Goal: Task Accomplishment & Management: Manage account settings

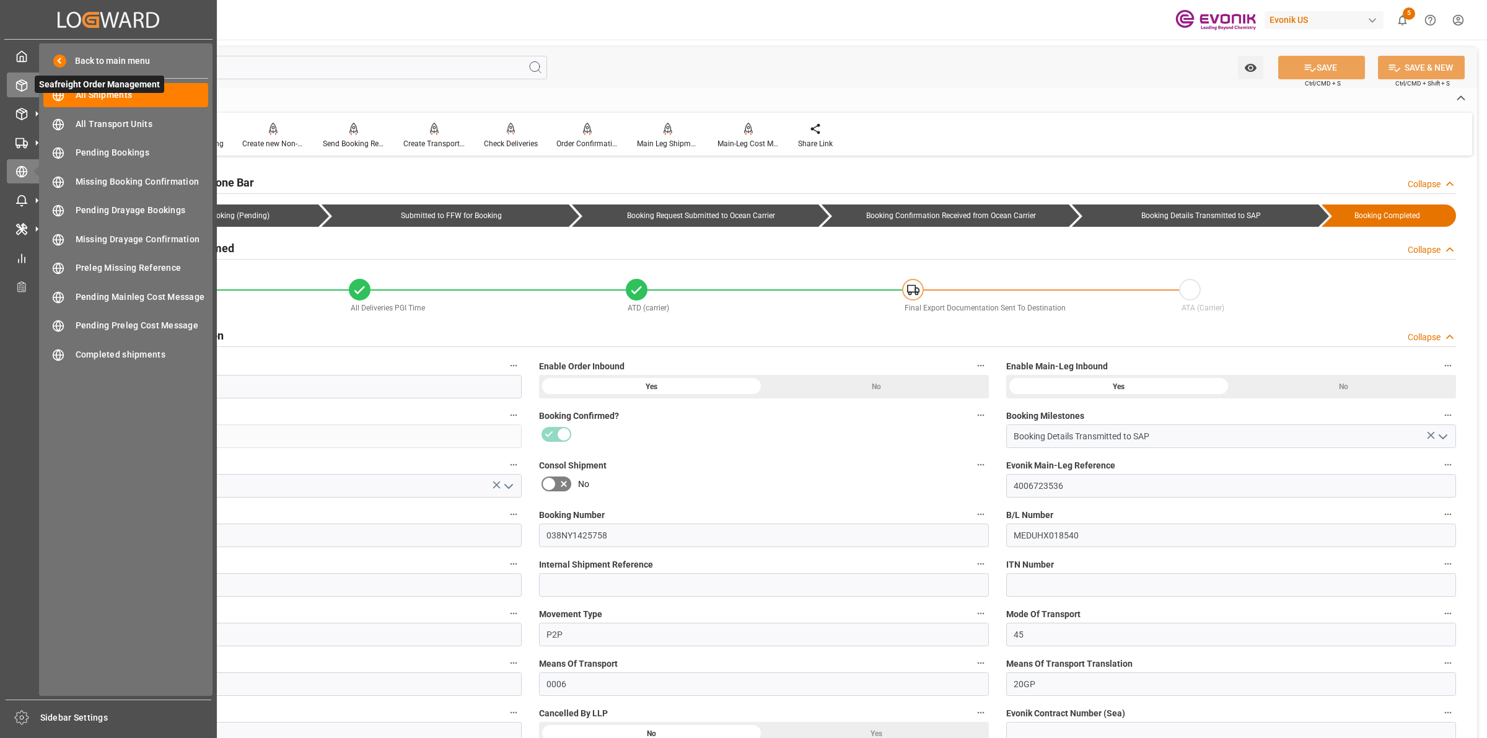
click at [19, 93] on div "Seafreight Order Management Seafreight Order Management" at bounding box center [108, 85] width 203 height 24
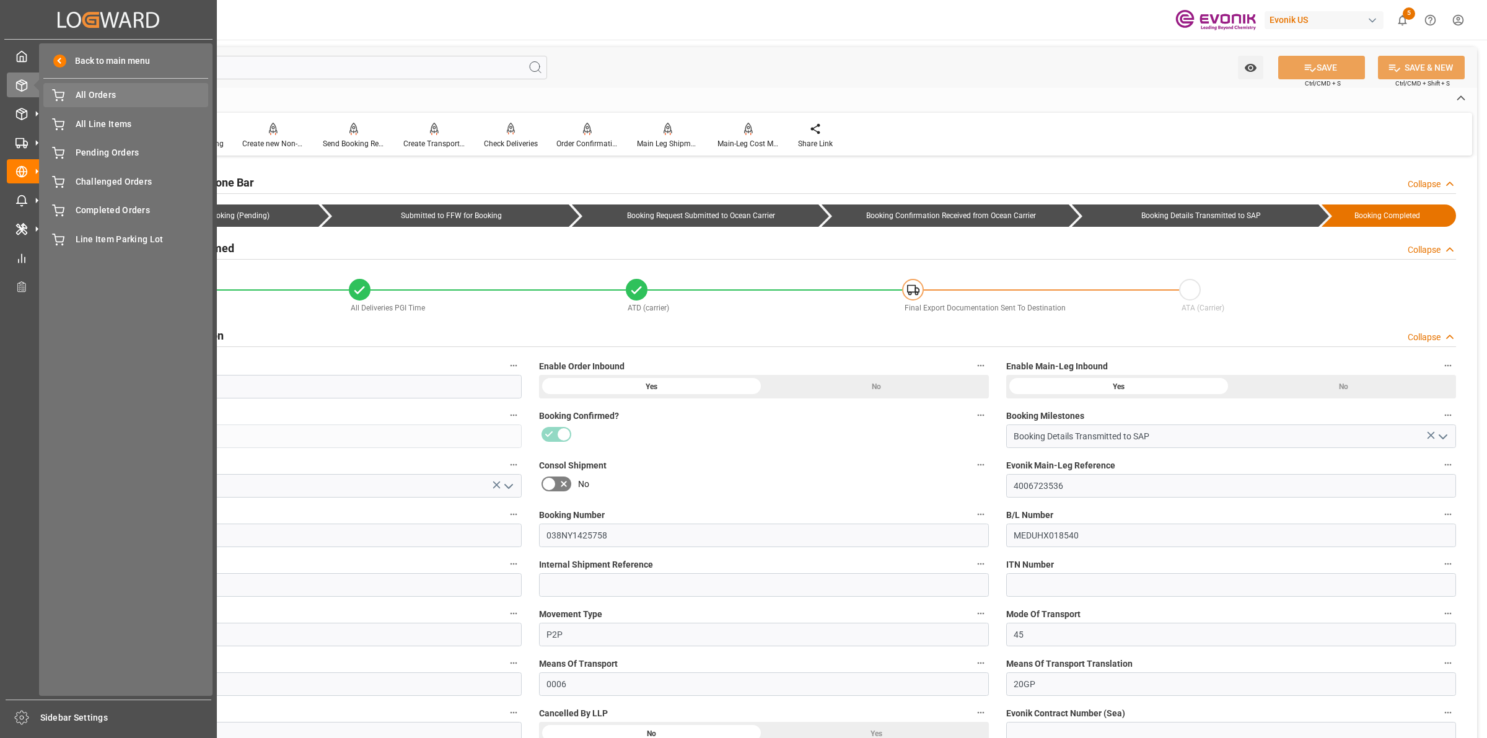
click at [125, 101] on span "All Orders" at bounding box center [142, 95] width 133 height 13
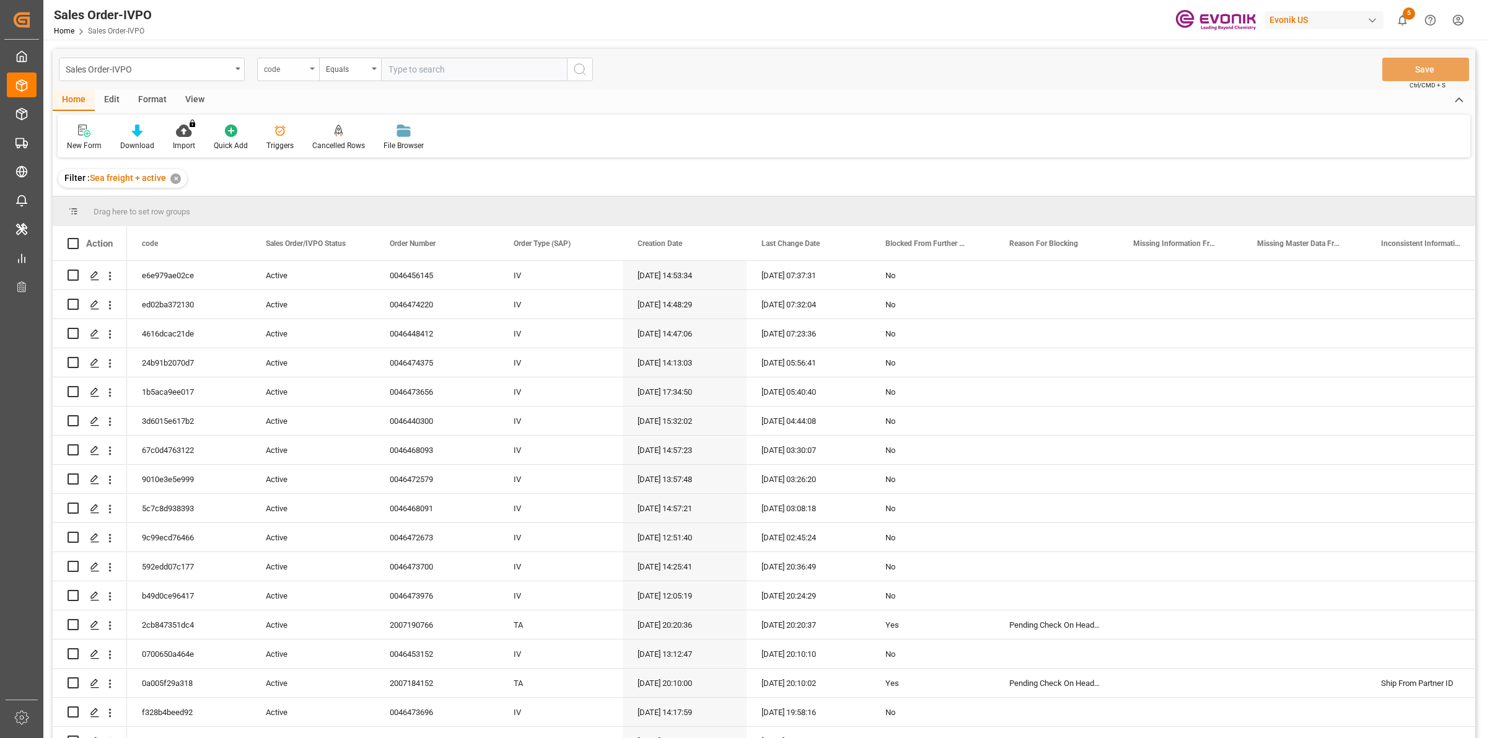
click at [265, 63] on div "code" at bounding box center [285, 68] width 42 height 14
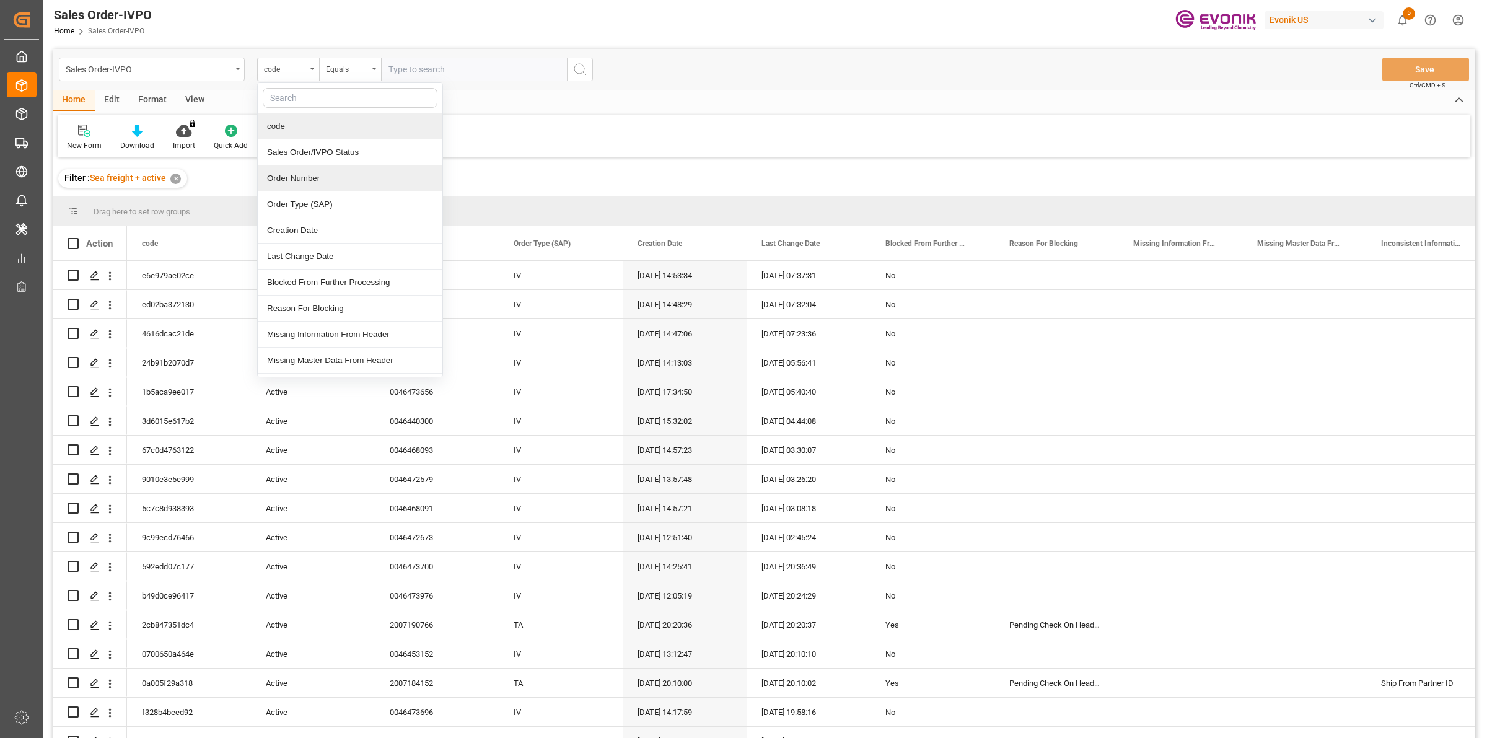
click at [278, 187] on div "Order Number" at bounding box center [350, 178] width 185 height 26
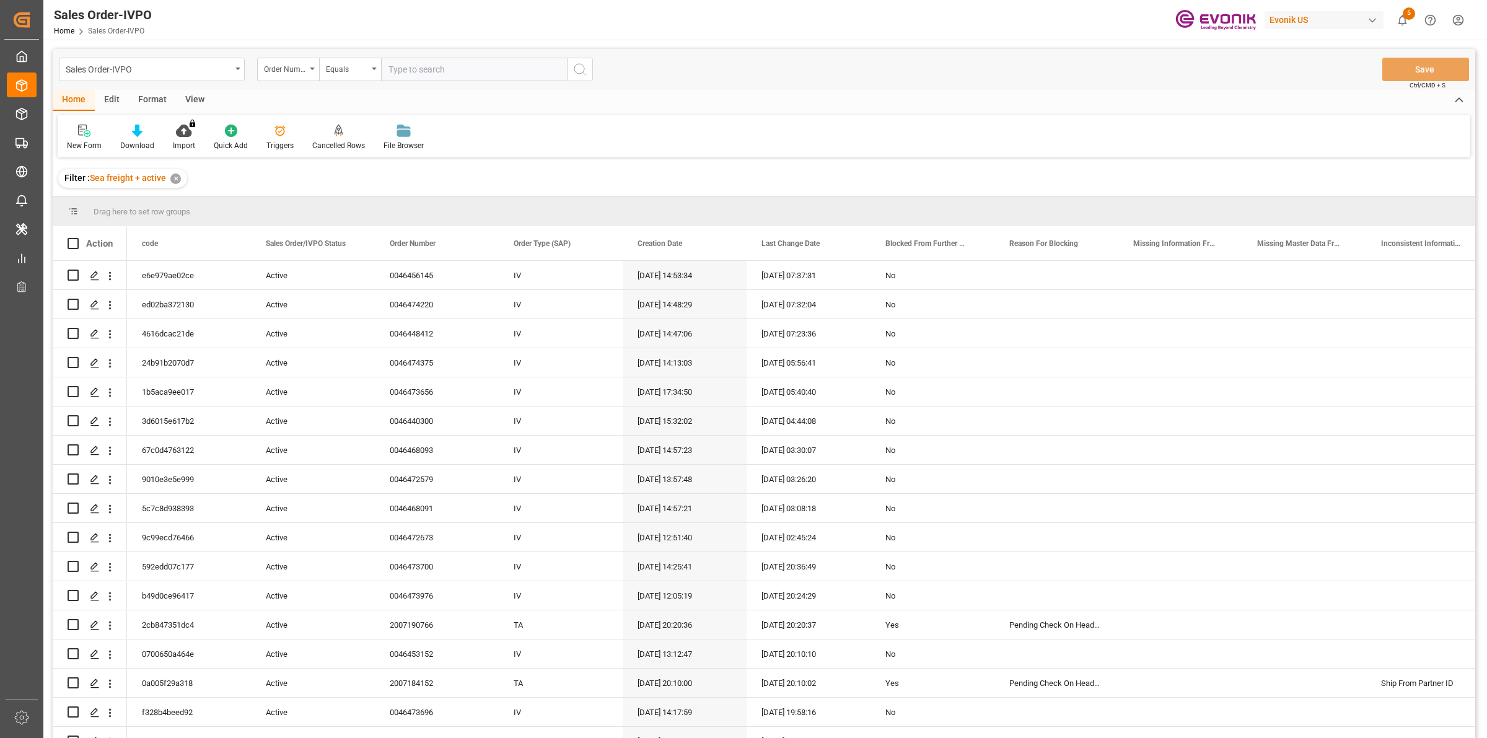
click at [401, 73] on input "text" at bounding box center [474, 70] width 186 height 24
paste input "2007185498"
type input "2007185498"
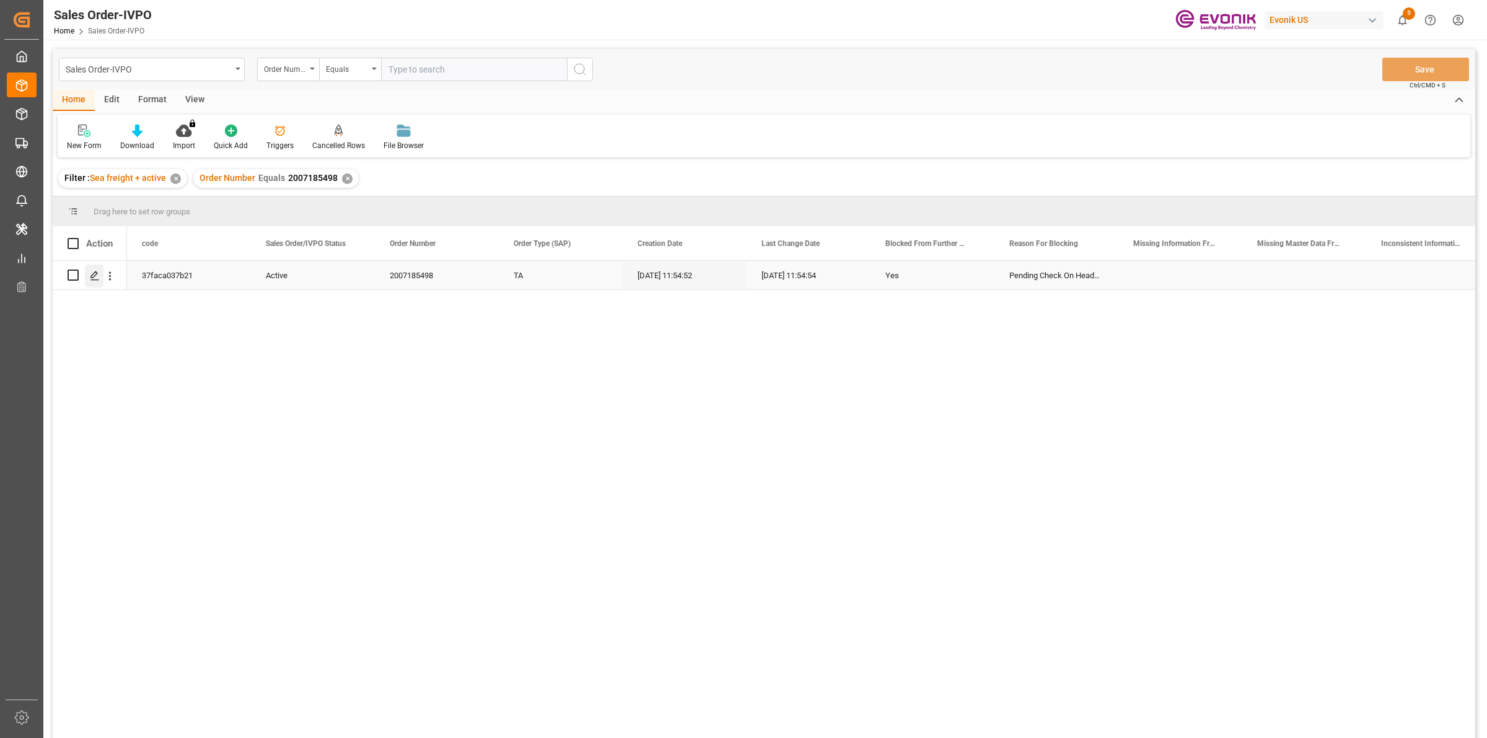
click at [98, 275] on icon "Press SPACE to select this row." at bounding box center [95, 276] width 10 height 10
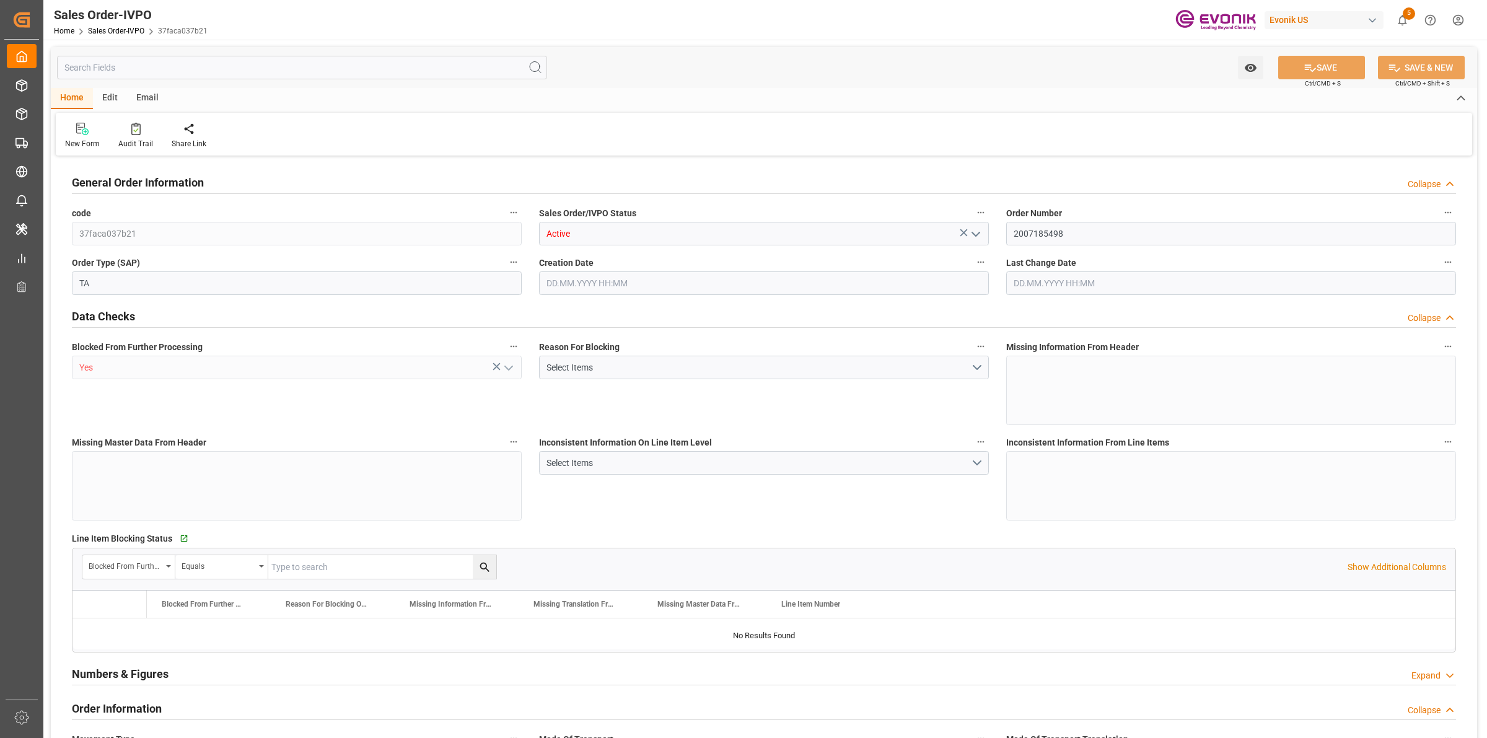
type input "DEBRV"
type input "0"
type input "1"
type input "846"
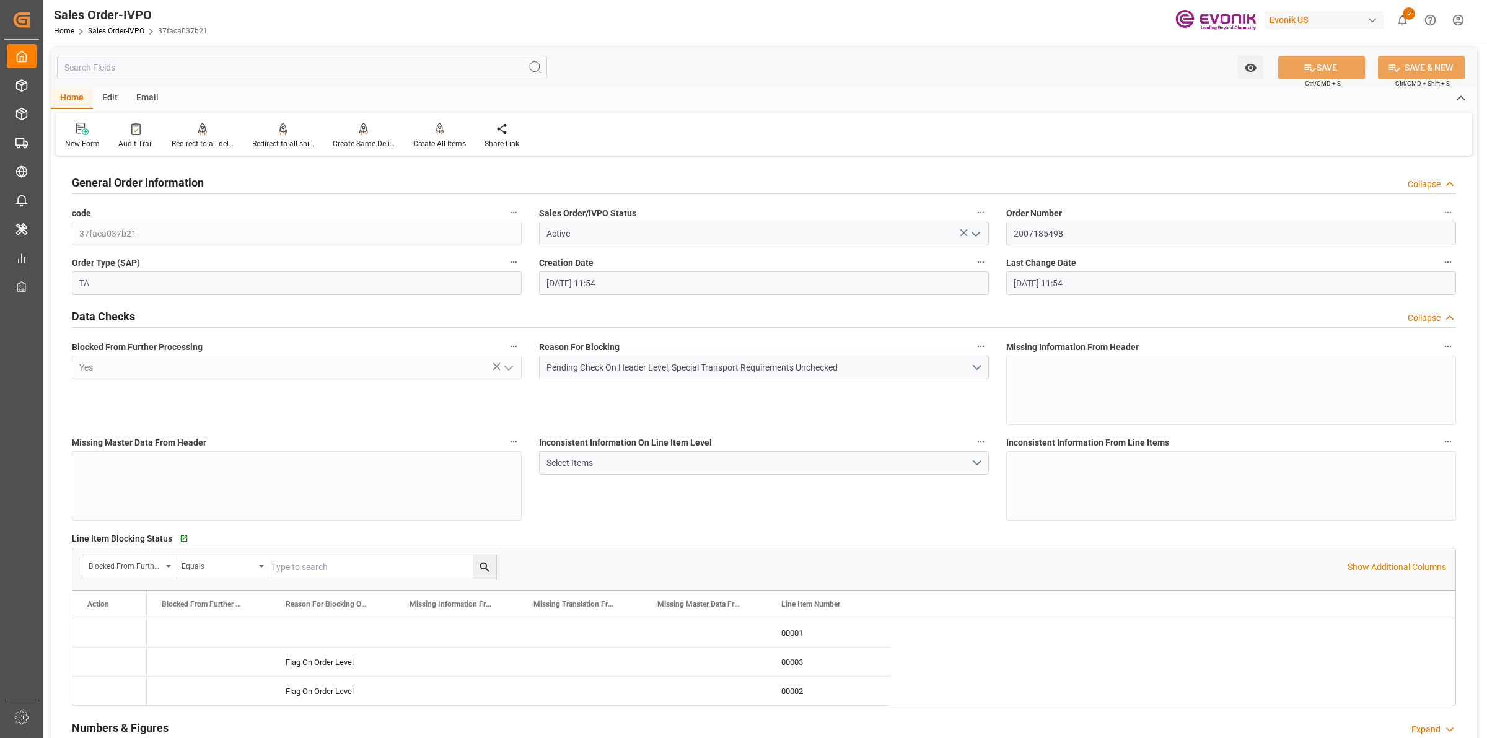
type input "18.09.2025 11:54"
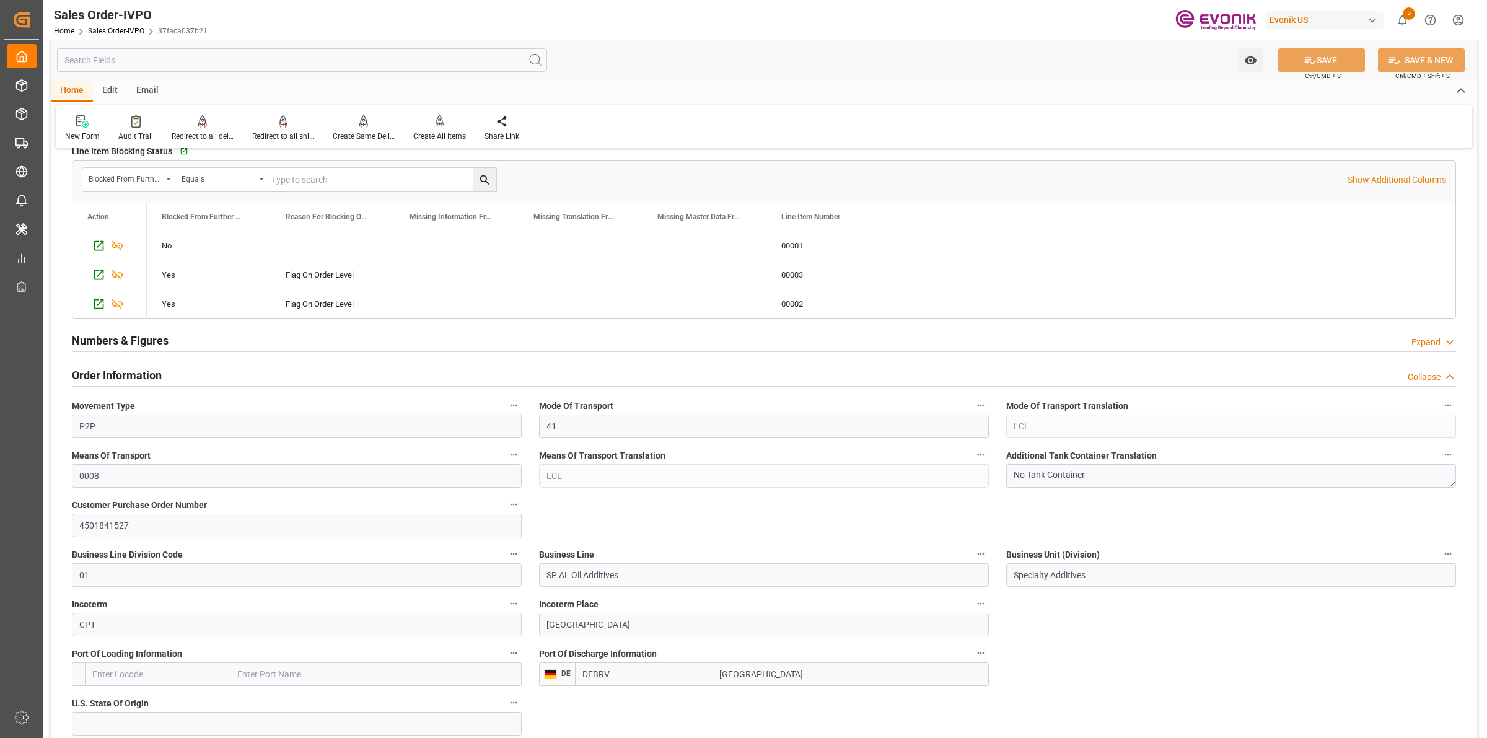
scroll to position [542, 0]
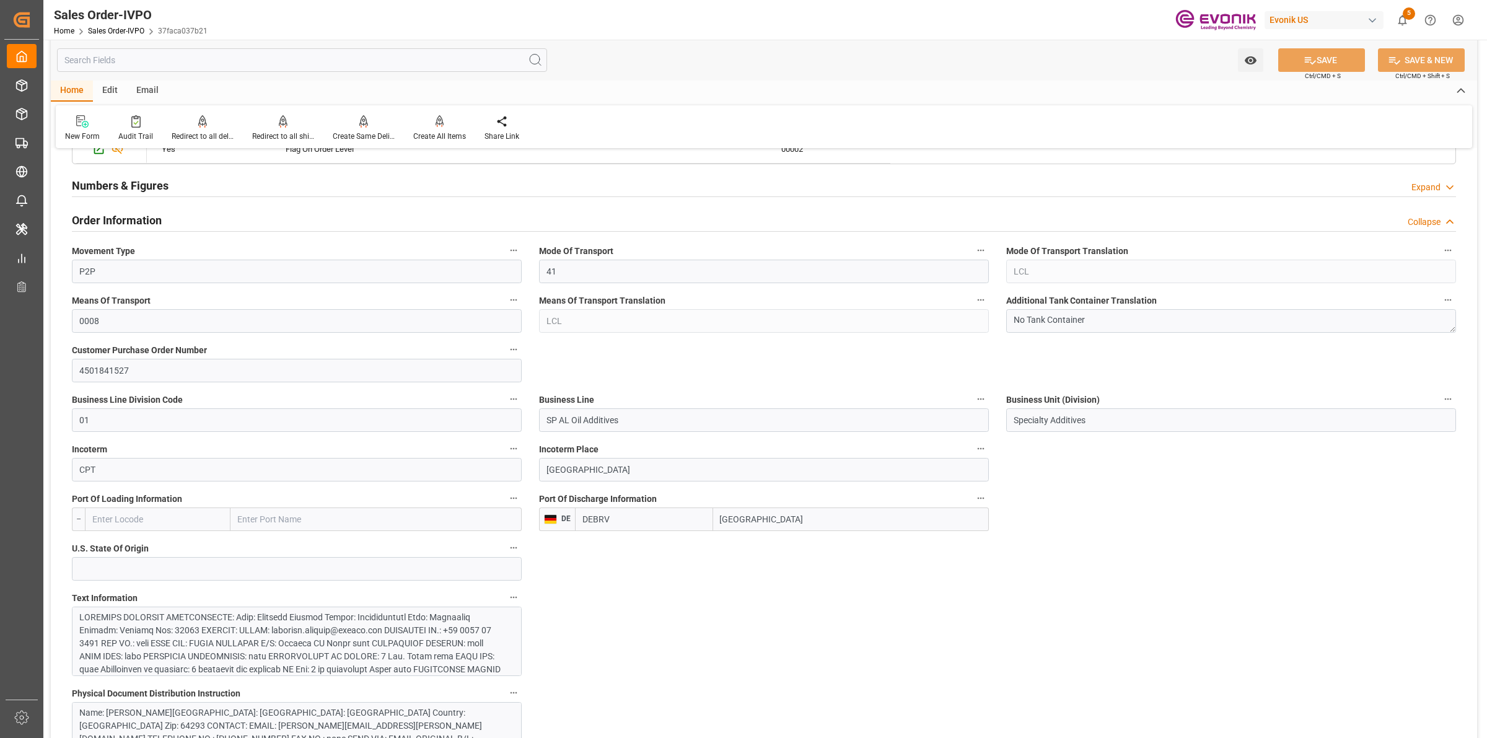
drag, startPoint x: 754, startPoint y: 516, endPoint x: 848, endPoint y: 515, distance: 94.2
click at [686, 514] on div "DEBRV Bremerhaven" at bounding box center [782, 520] width 414 height 24
drag, startPoint x: 75, startPoint y: 355, endPoint x: 258, endPoint y: 382, distance: 184.8
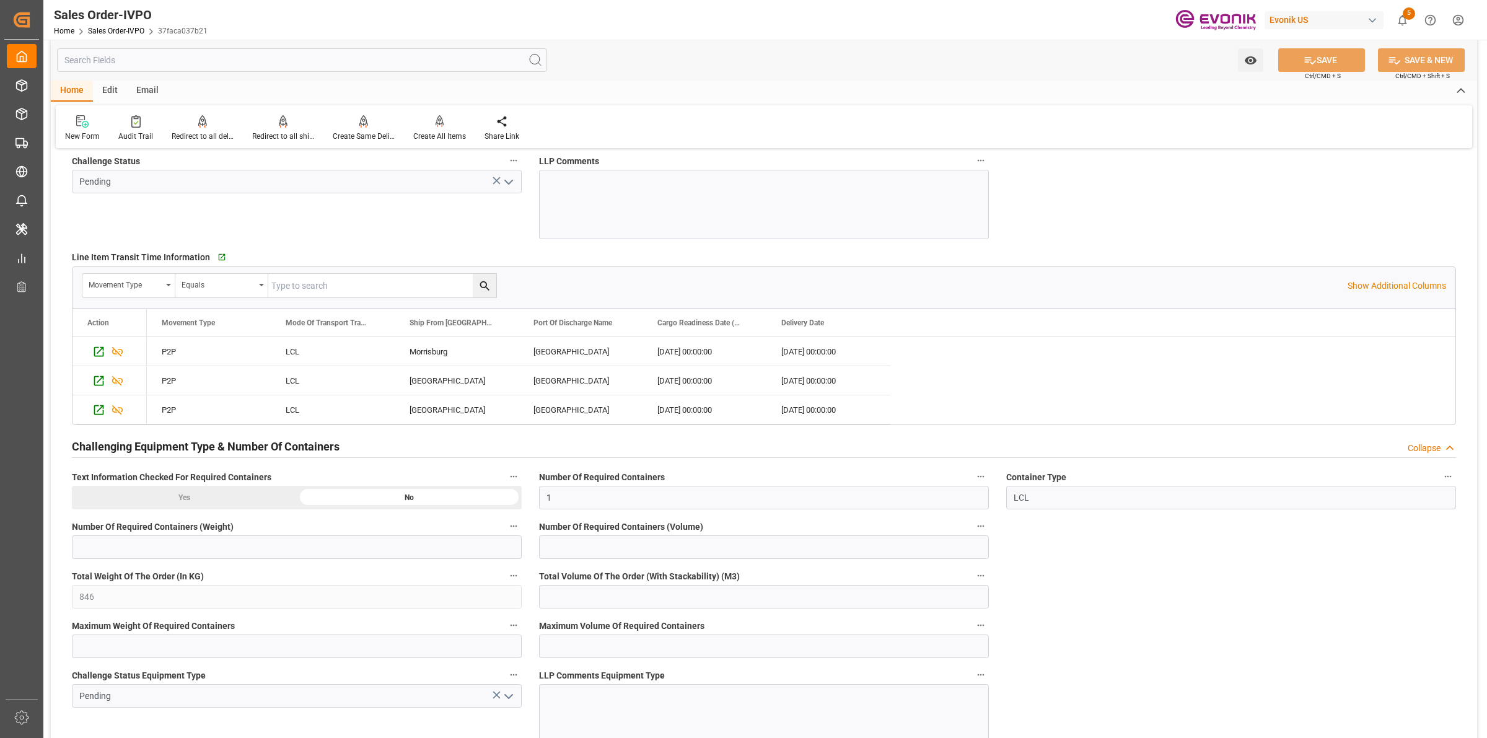
scroll to position [2556, 0]
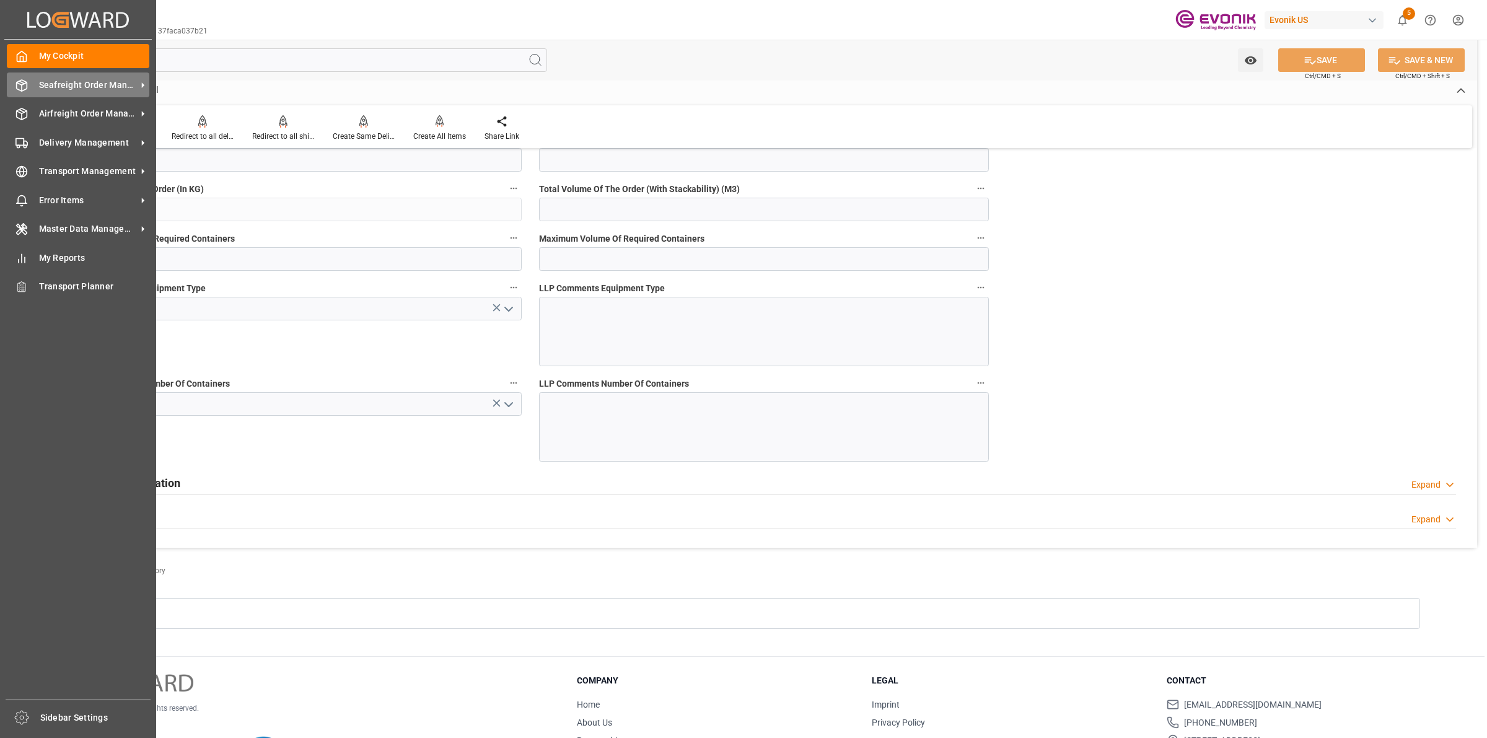
click at [19, 79] on icon at bounding box center [21, 85] width 12 height 12
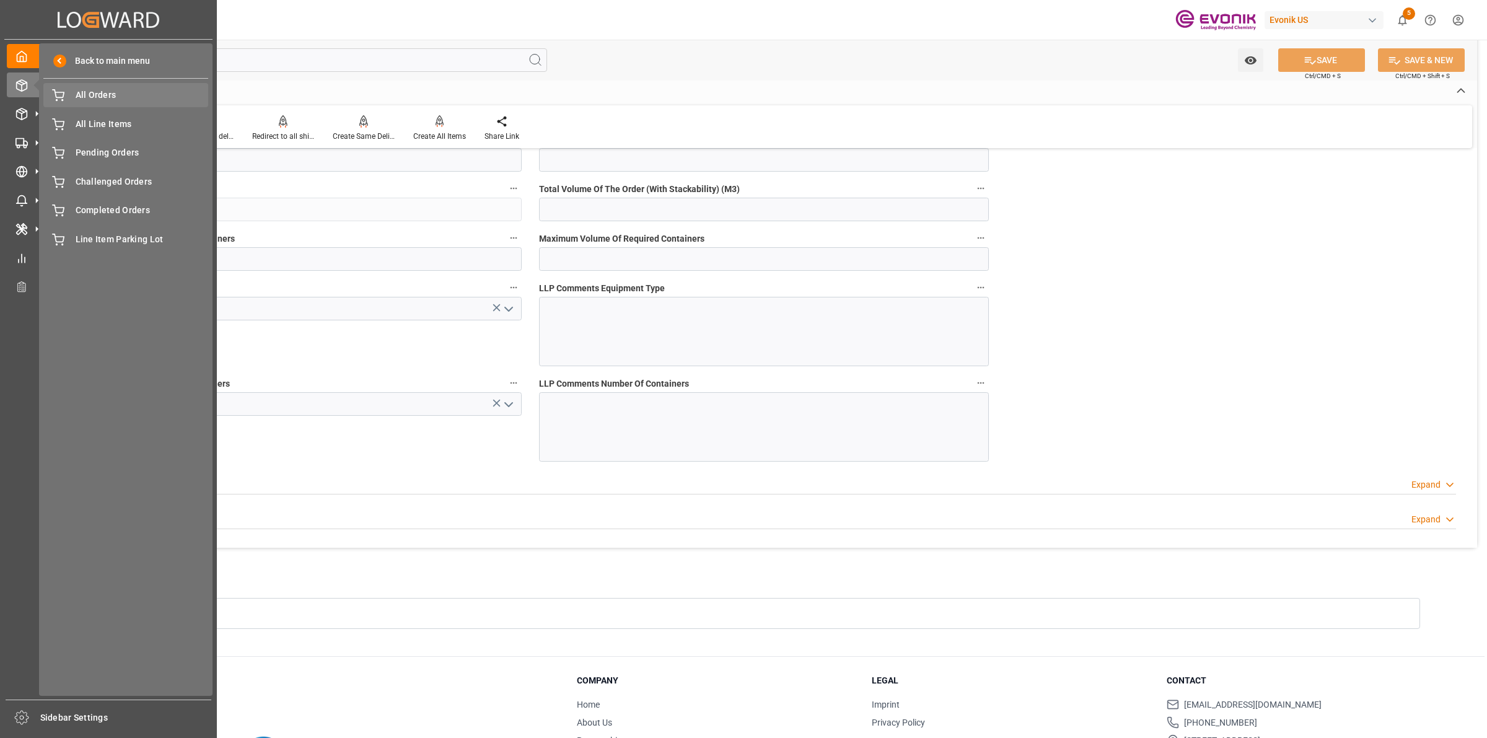
click at [89, 87] on div "All Orders All Orders" at bounding box center [125, 95] width 165 height 24
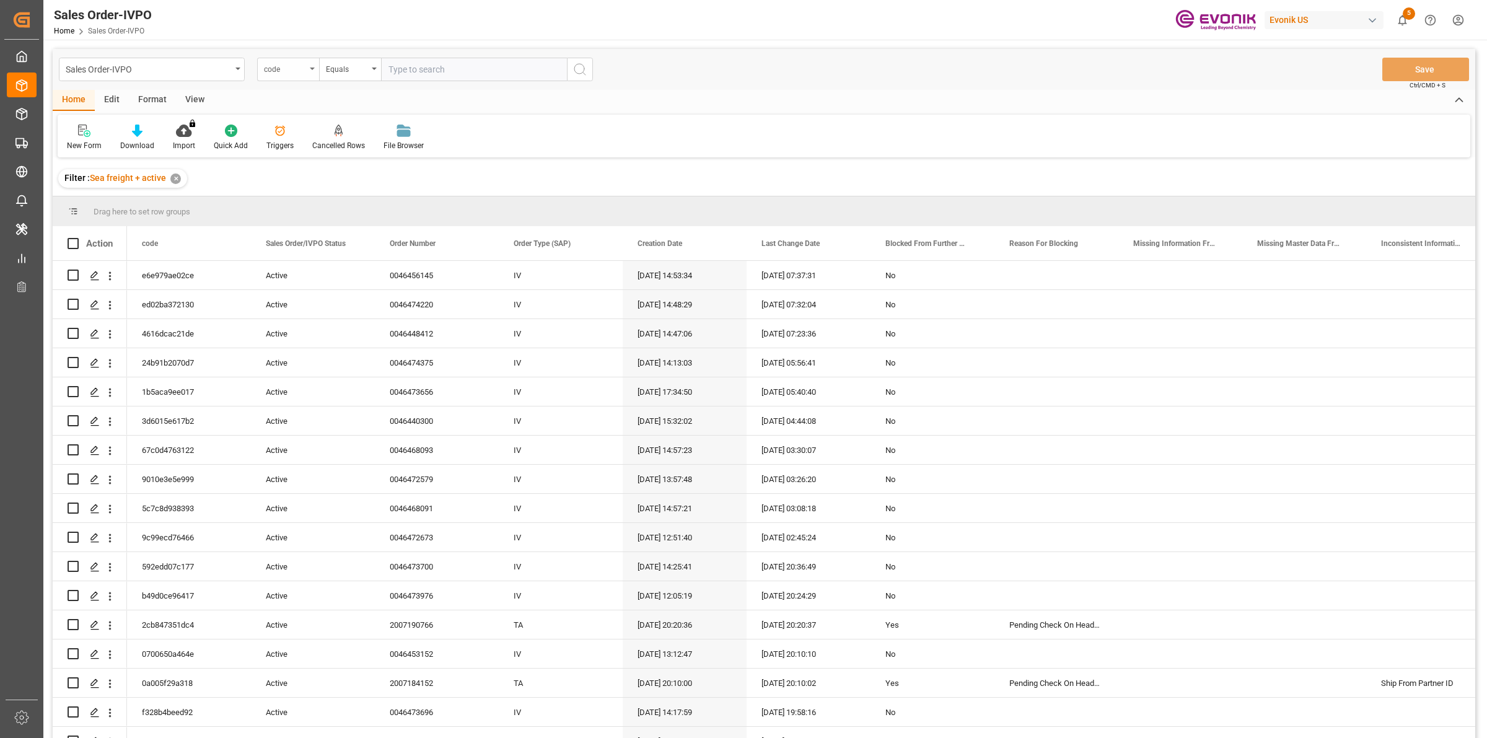
click at [306, 67] on div "code" at bounding box center [285, 68] width 42 height 14
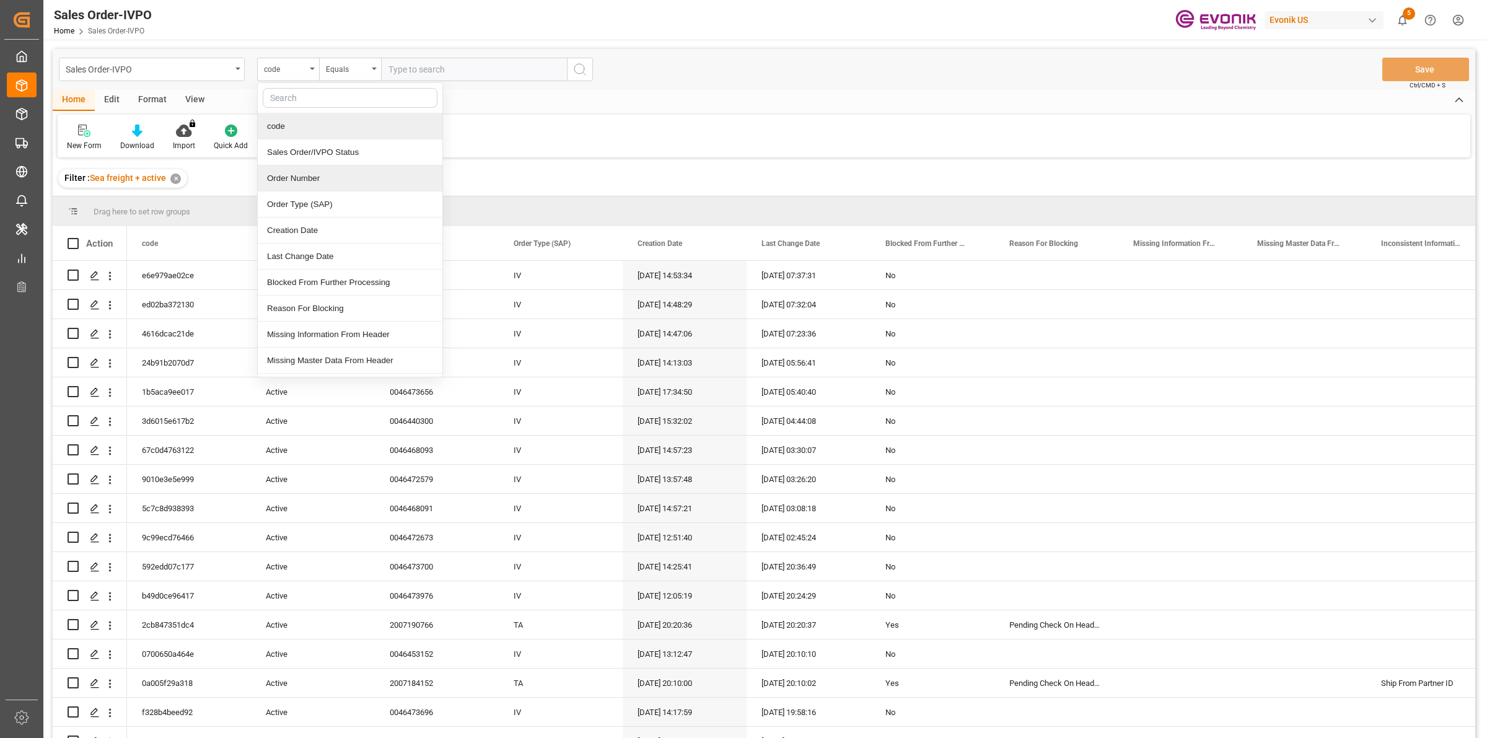
click at [293, 180] on div "Order Number" at bounding box center [350, 178] width 185 height 26
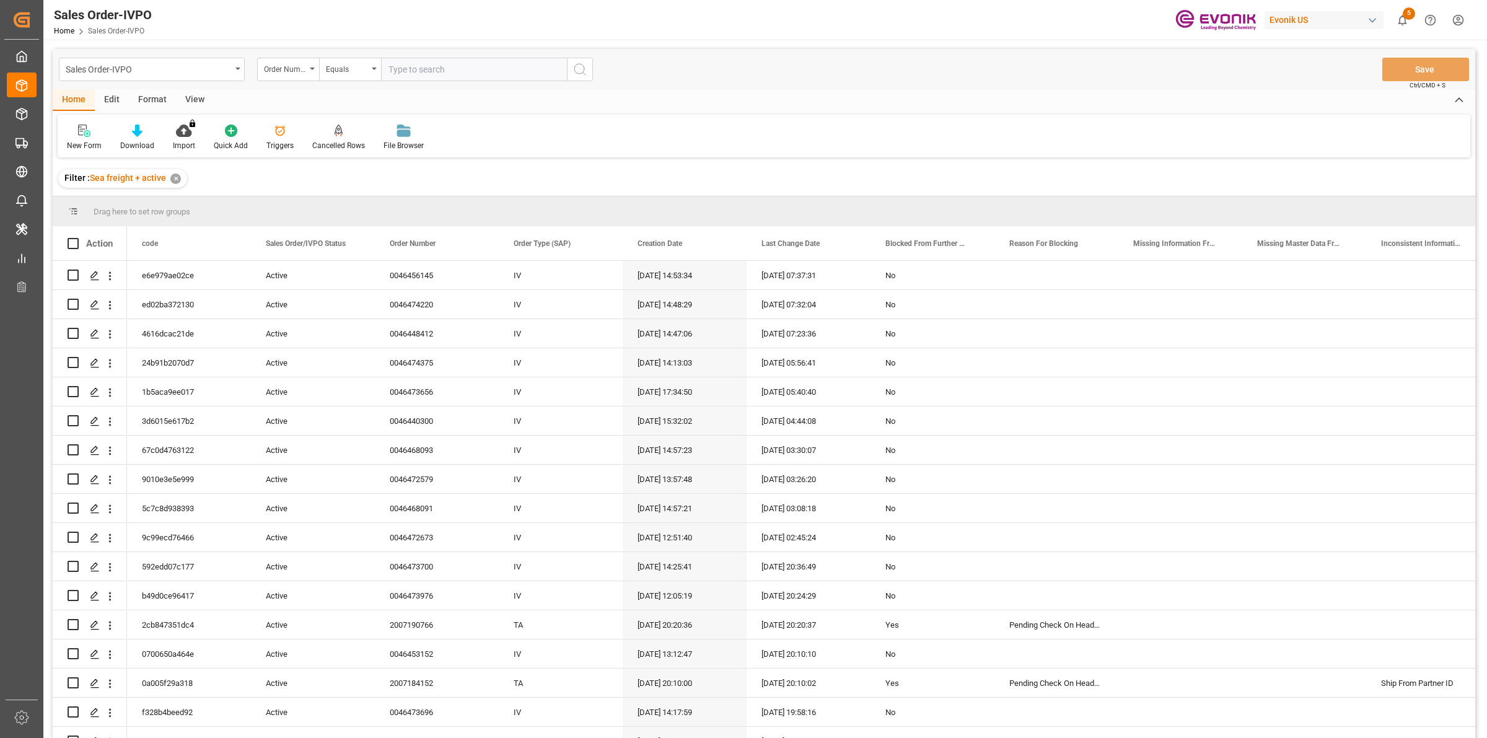
click at [420, 66] on input "text" at bounding box center [474, 70] width 186 height 24
paste input "2007187842"
type input "2007187842"
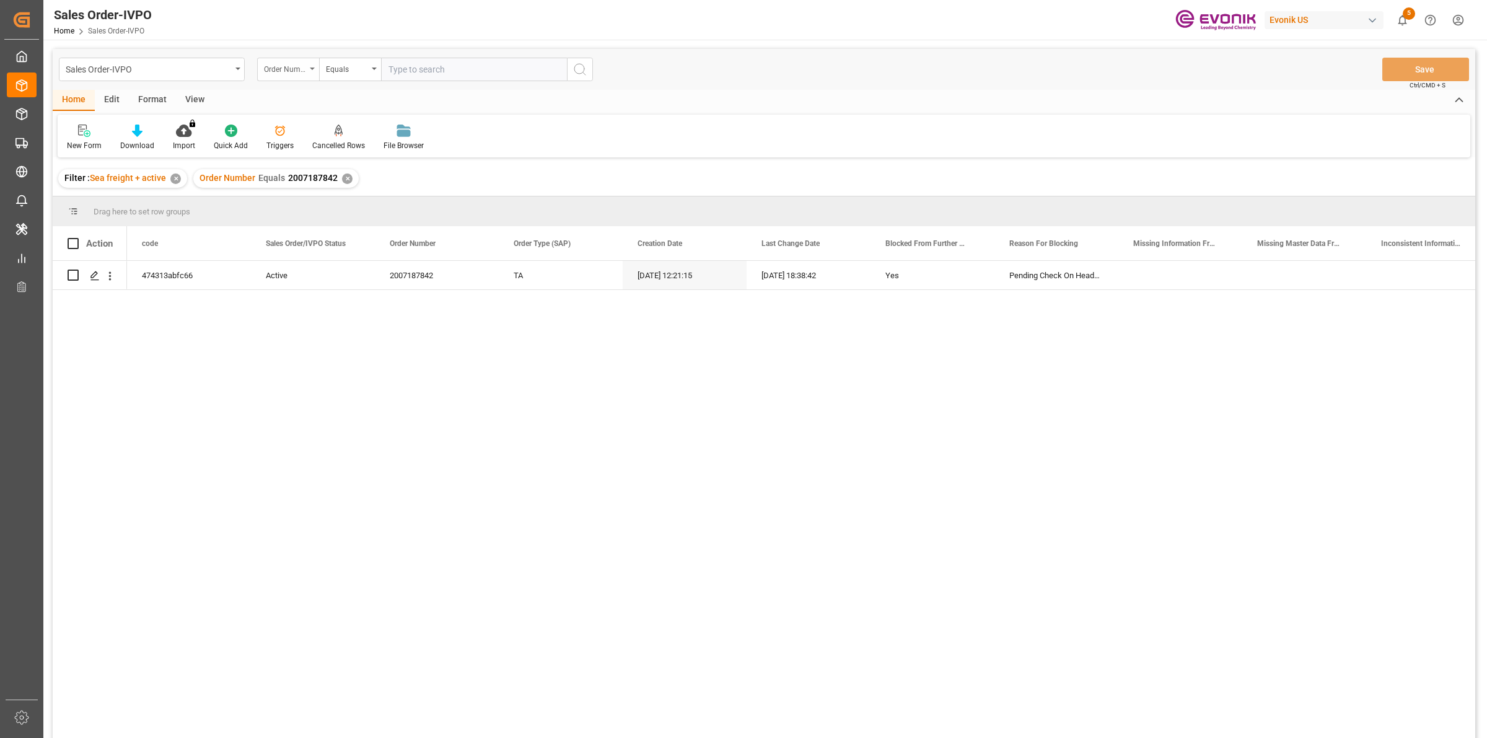
click at [286, 70] on div "Order Number" at bounding box center [285, 68] width 42 height 14
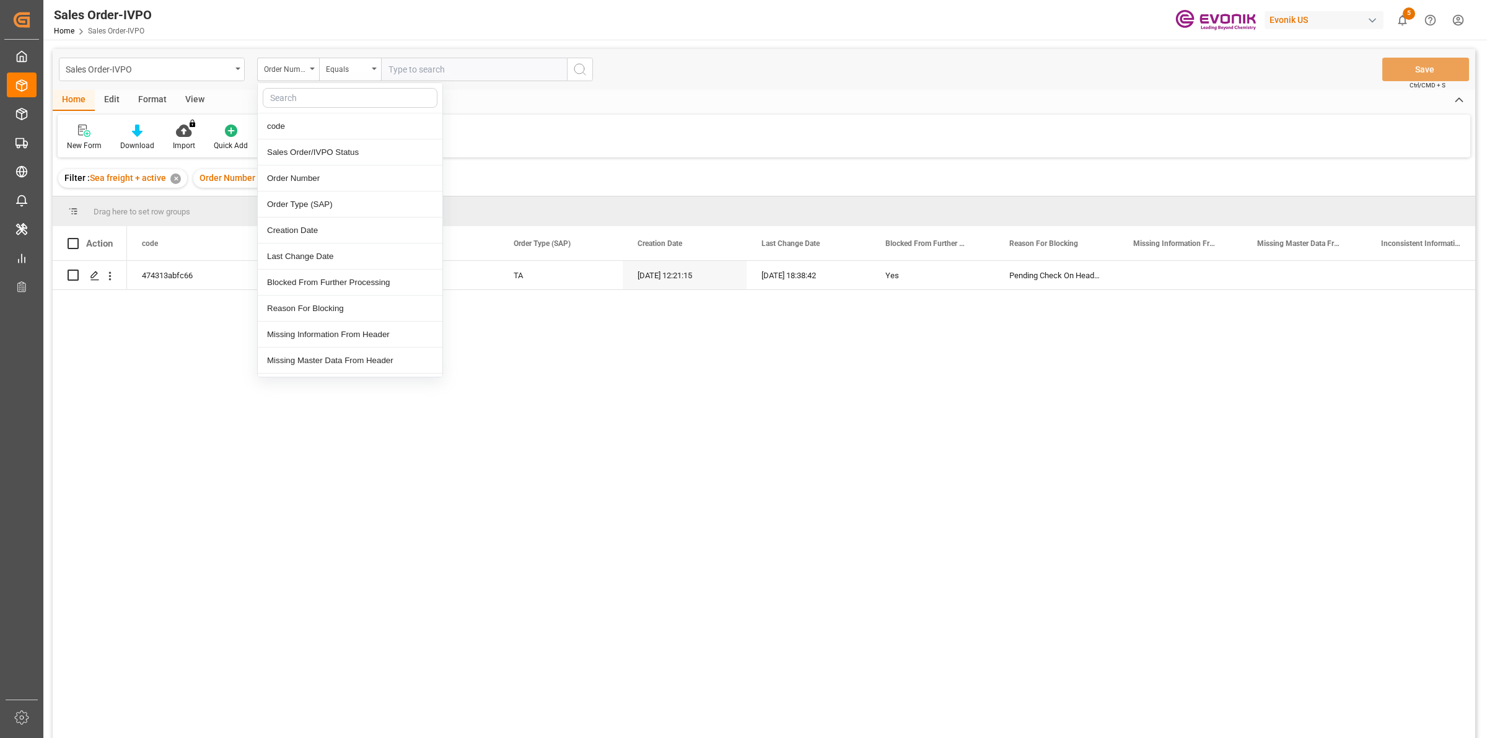
click at [495, 67] on input "text" at bounding box center [474, 70] width 186 height 24
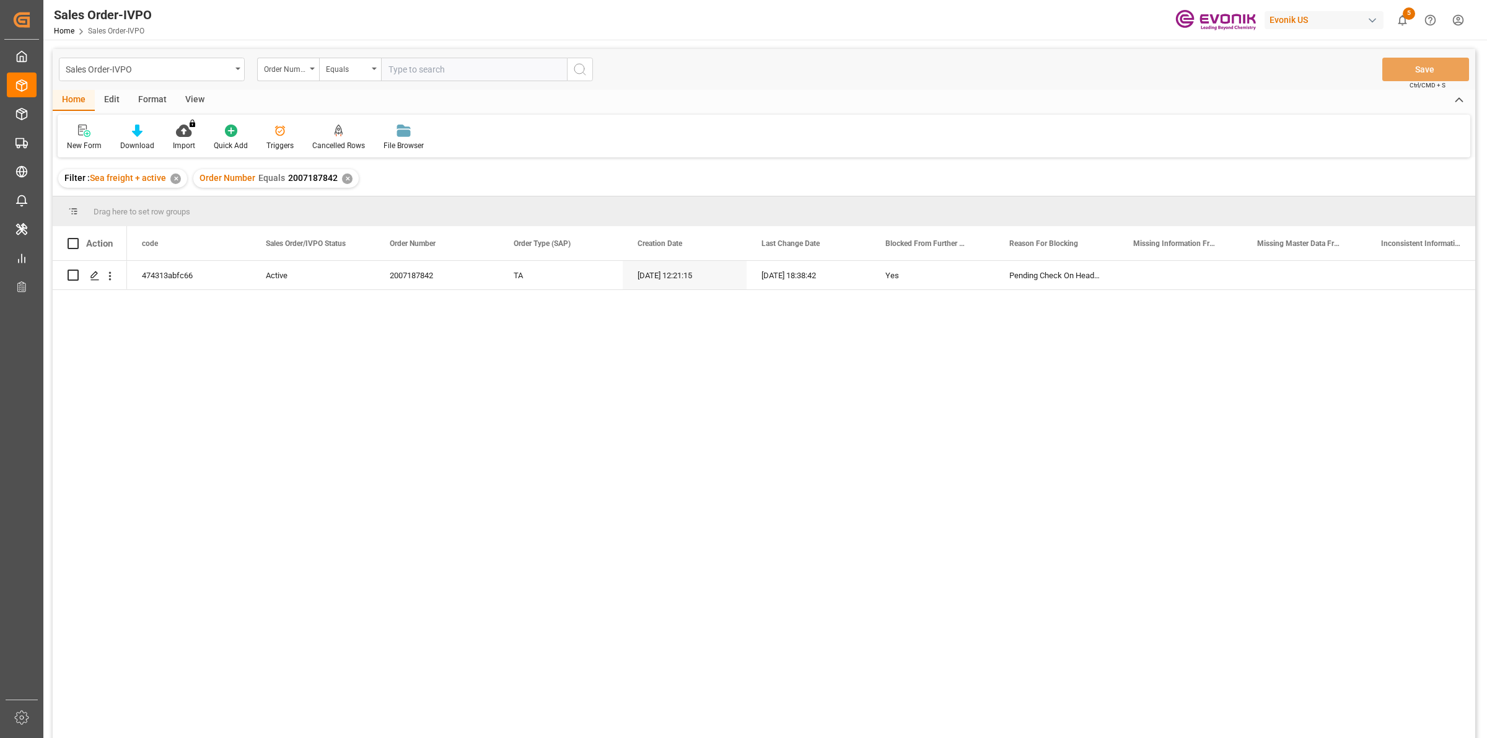
paste input "2007187842"
type input "2007187842"
click at [318, 340] on div "474313abfc66 Active 2007187842 TA 17.09.2025 12:21:15 18.09.2025 18:38:42 Yes P…" at bounding box center [801, 503] width 1348 height 485
click at [100, 274] on div "Press SPACE to select this row." at bounding box center [94, 276] width 19 height 23
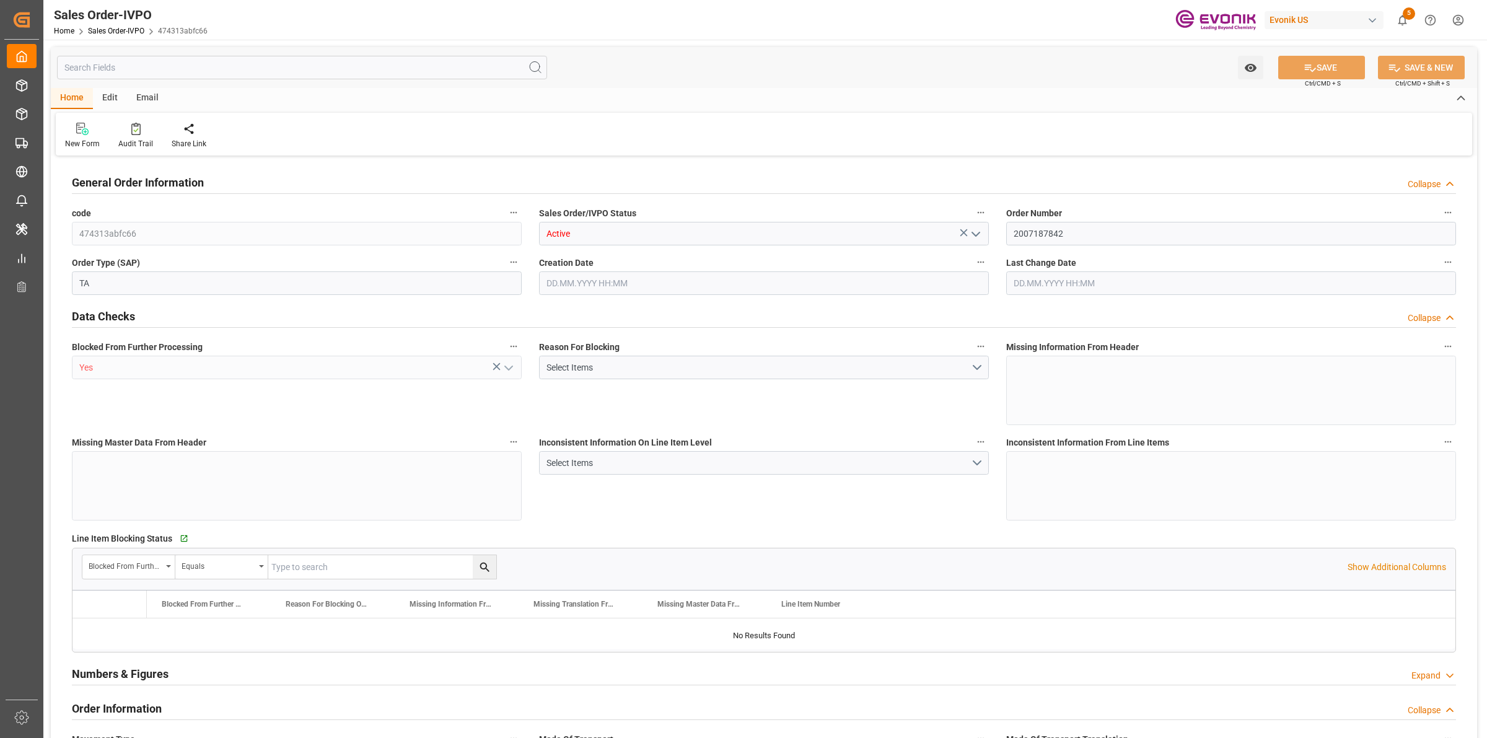
type input "474313abfc66"
type input "Active"
type input "2007187842"
type input "TA"
type input "Yes"
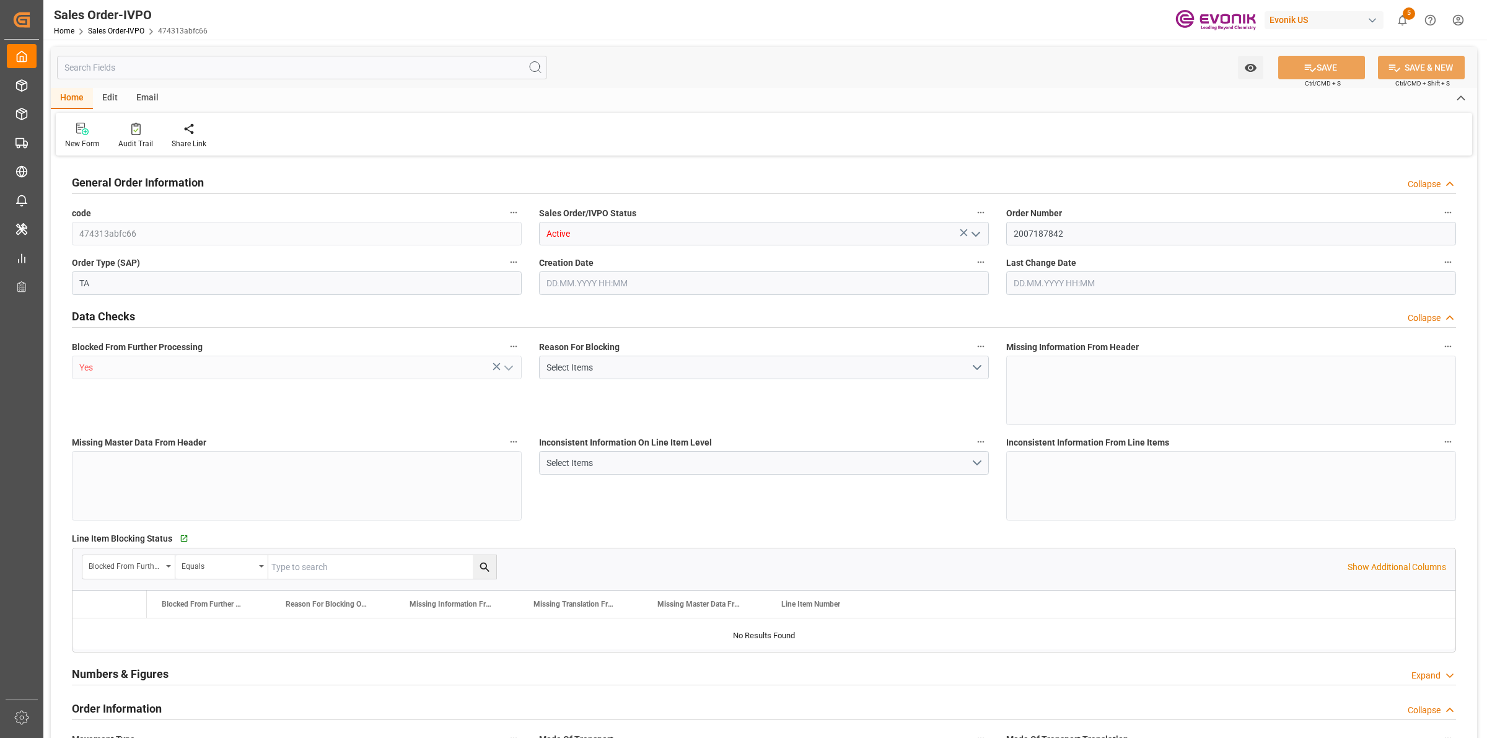
type input "P2P"
type input "41"
type input "LCL"
type input "0008"
type input "LCL"
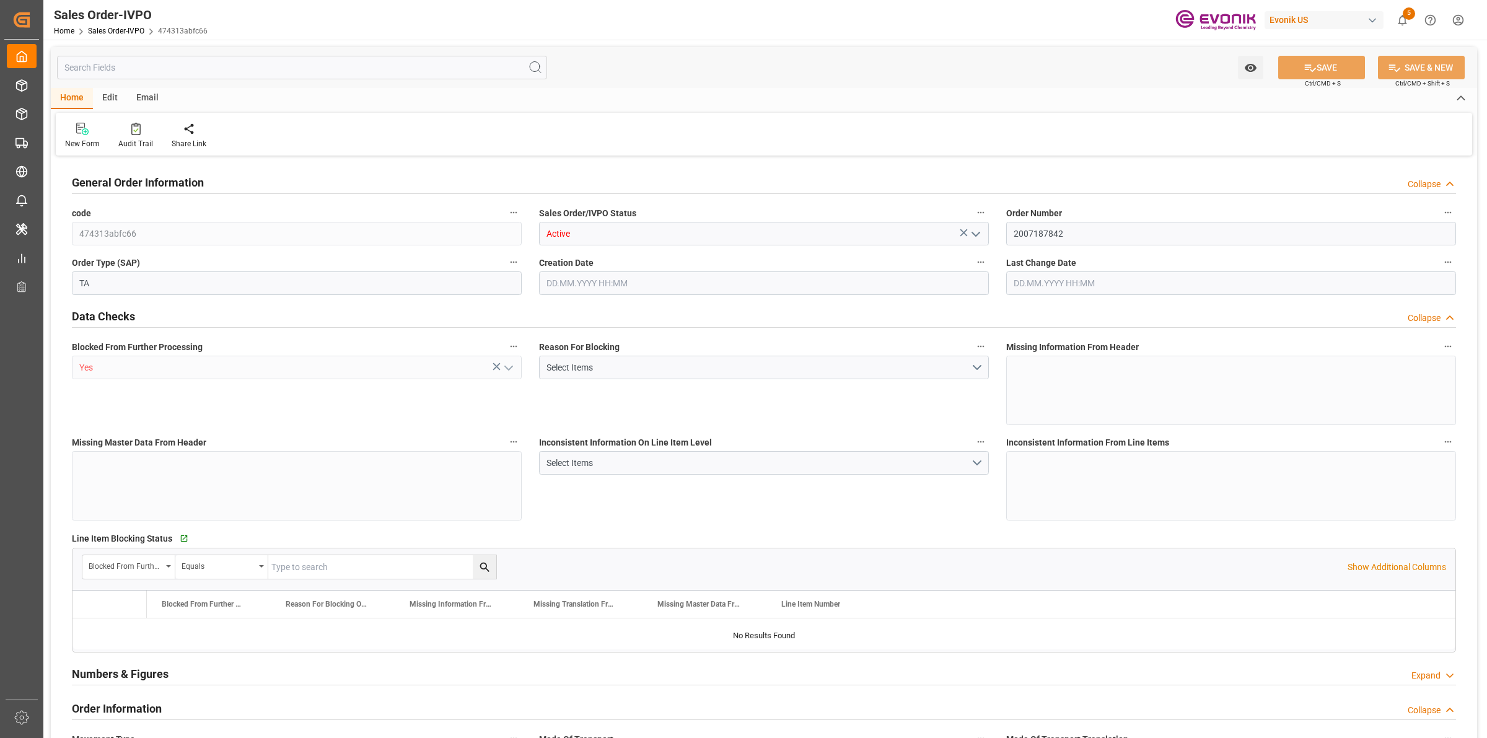
type textarea "No Tank Container"
type input "41756050-S-KCK/8380"
type input "I4"
type input "SM I4 Silanes"
type input "Smart Materials"
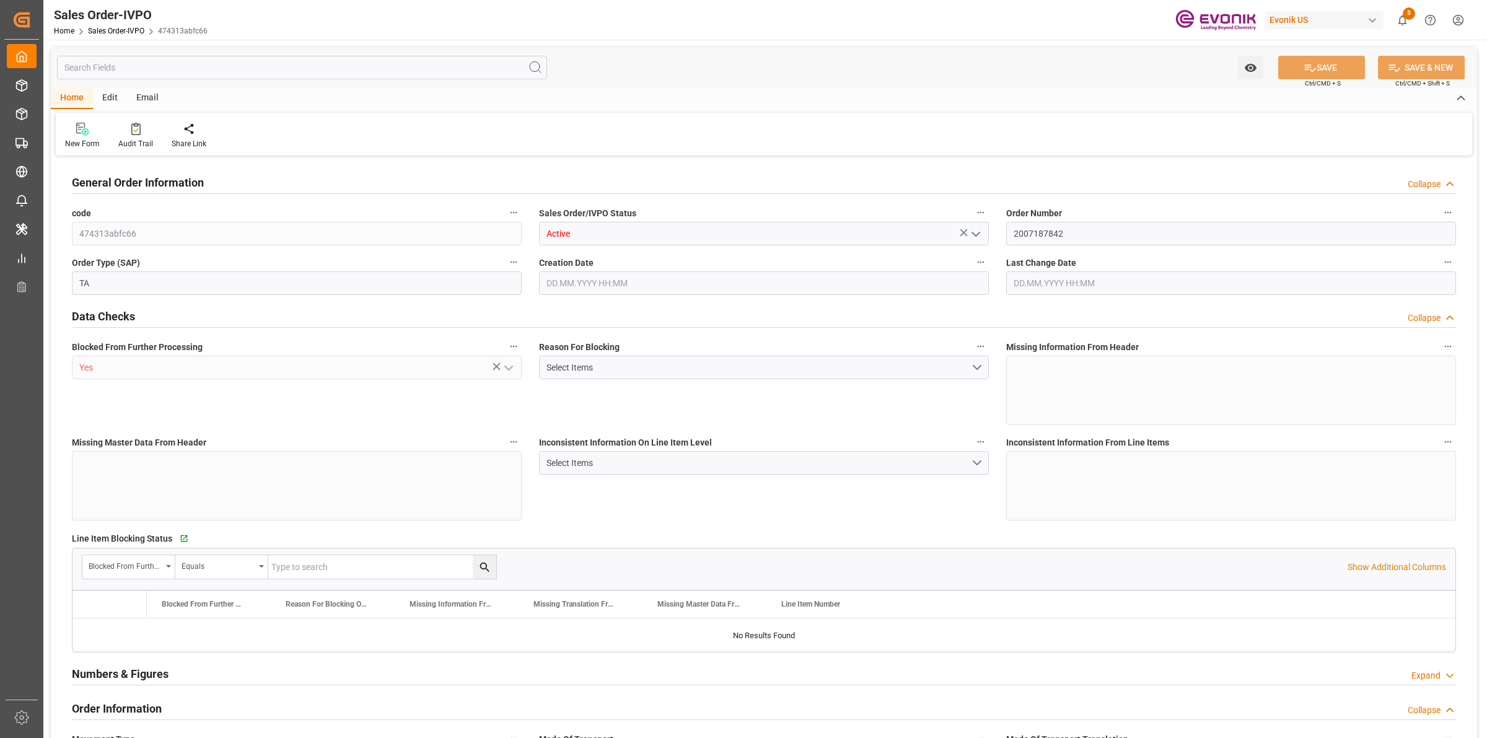
type input "CPT"
type input "GENOA"
type input "Genova"
type textarea "Not required"
type input "IT"
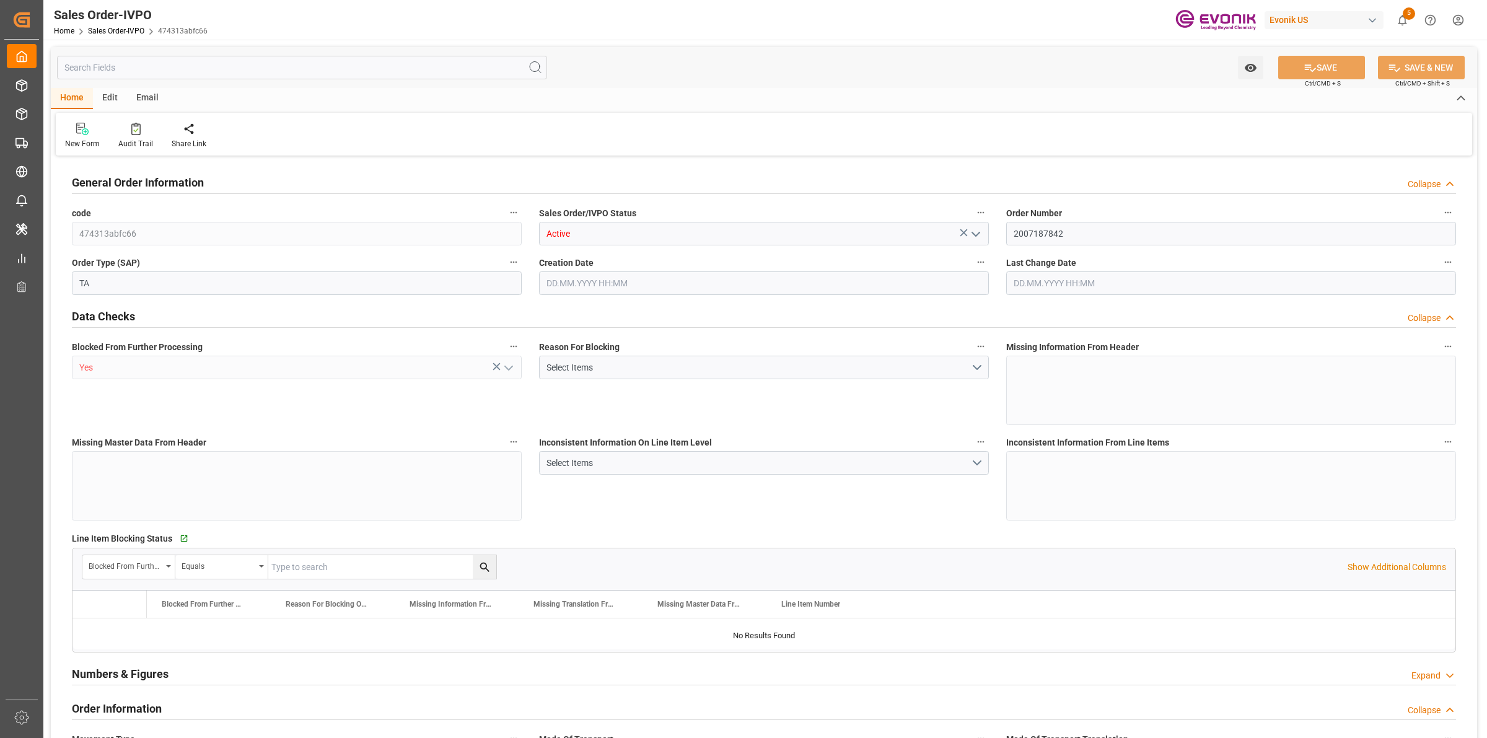
type input "Pending"
type input "LCL"
type input "Pending"
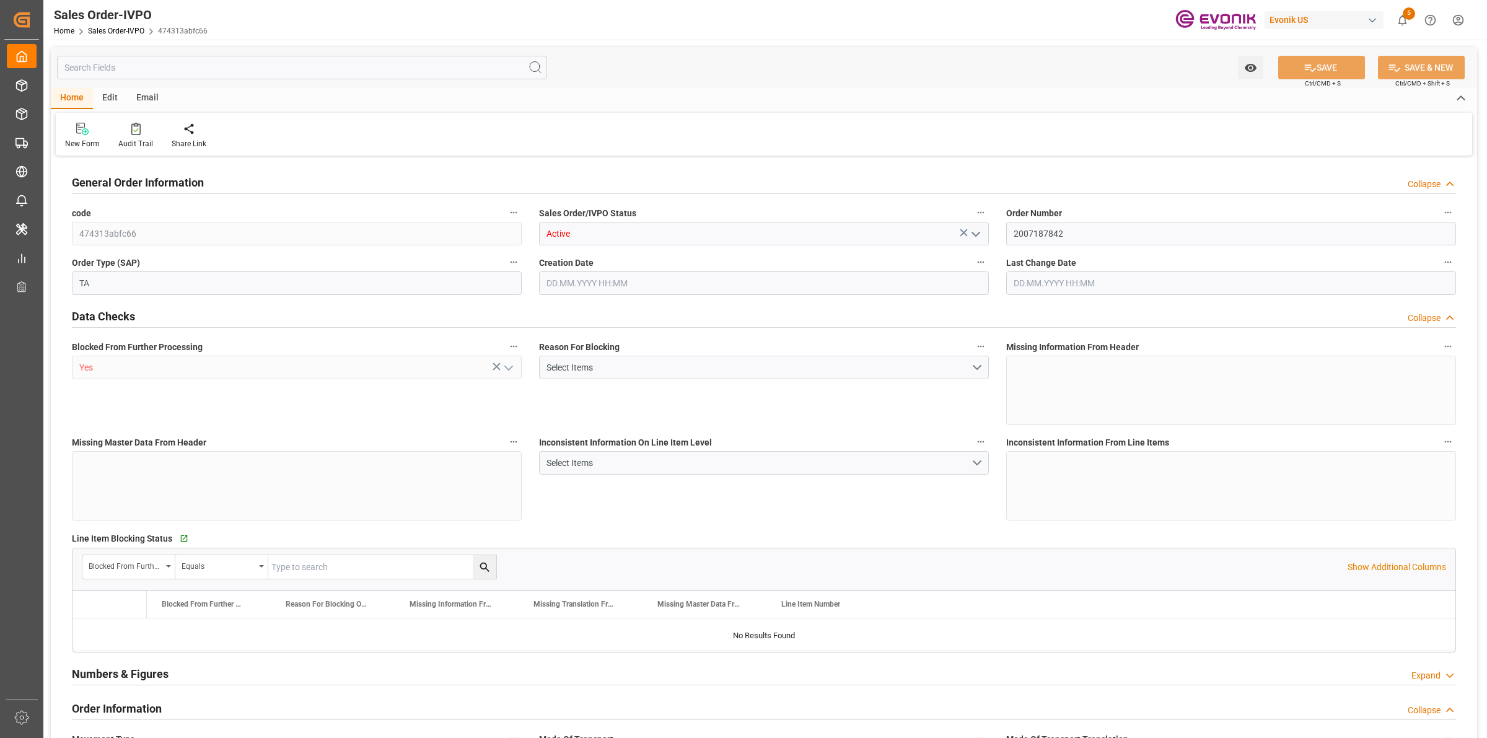
type input "ITGOA"
type input "0"
type input "1"
type input "1715.6"
type input "17.09.2025 12:21"
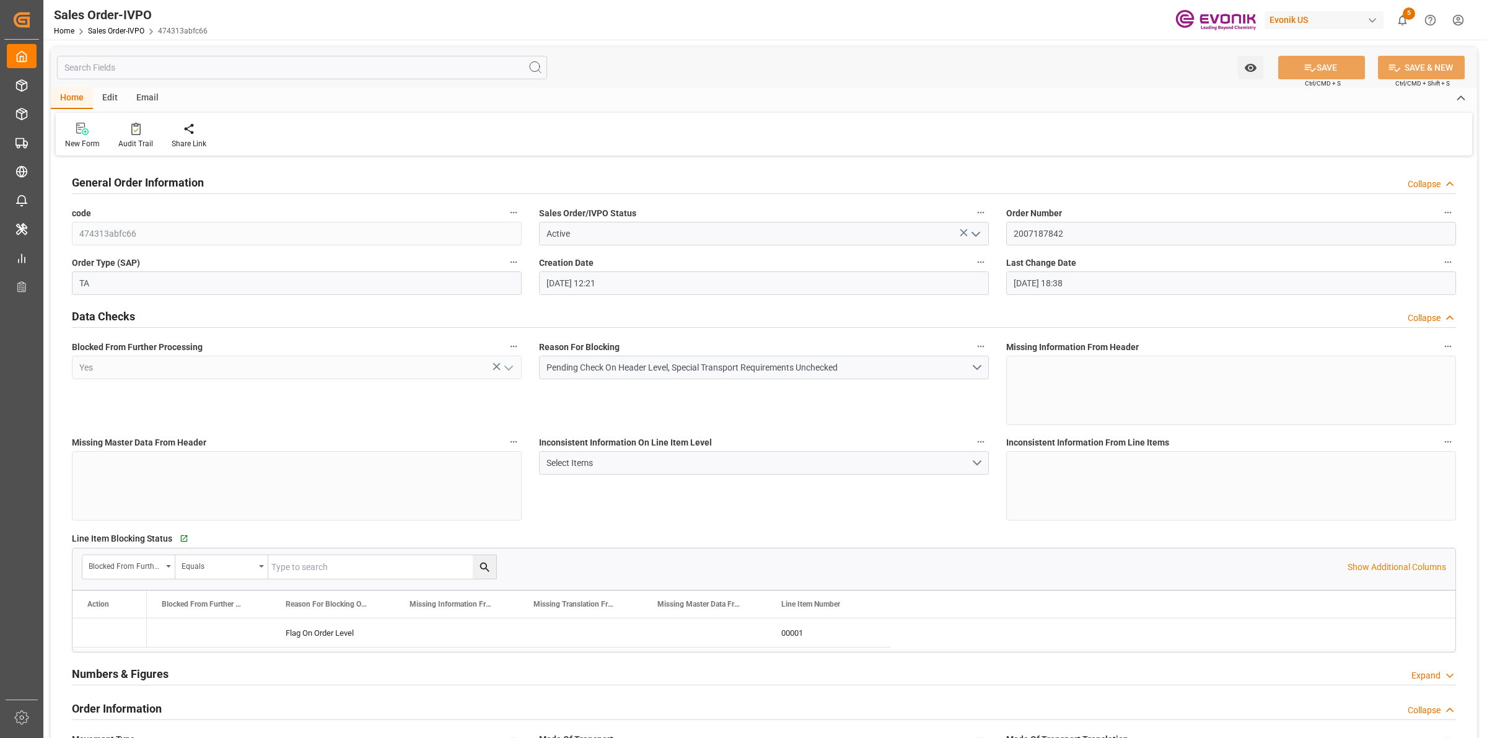
type input "18.09.2025 18:38"
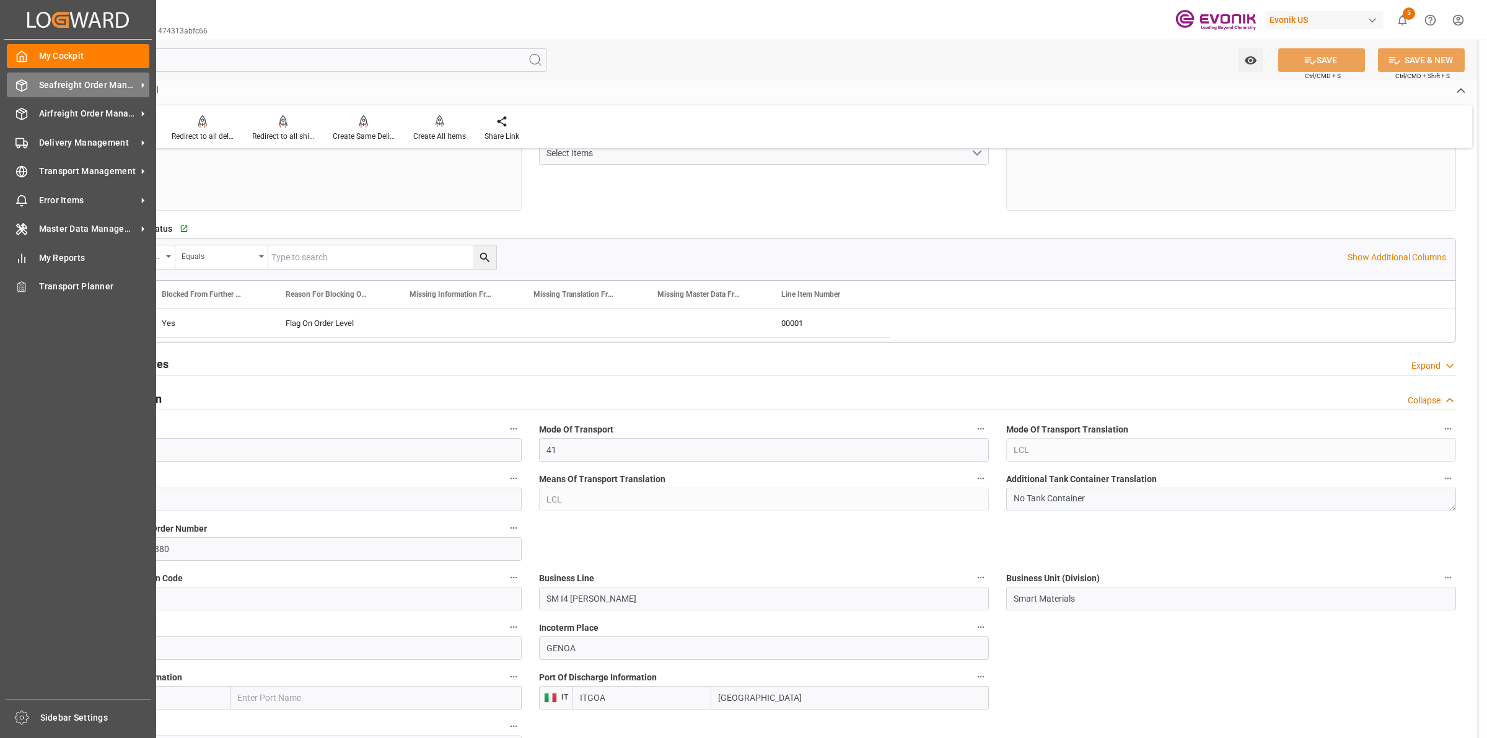
click at [29, 82] on div "Seafreight Order Management Seafreight Order Management" at bounding box center [78, 85] width 143 height 24
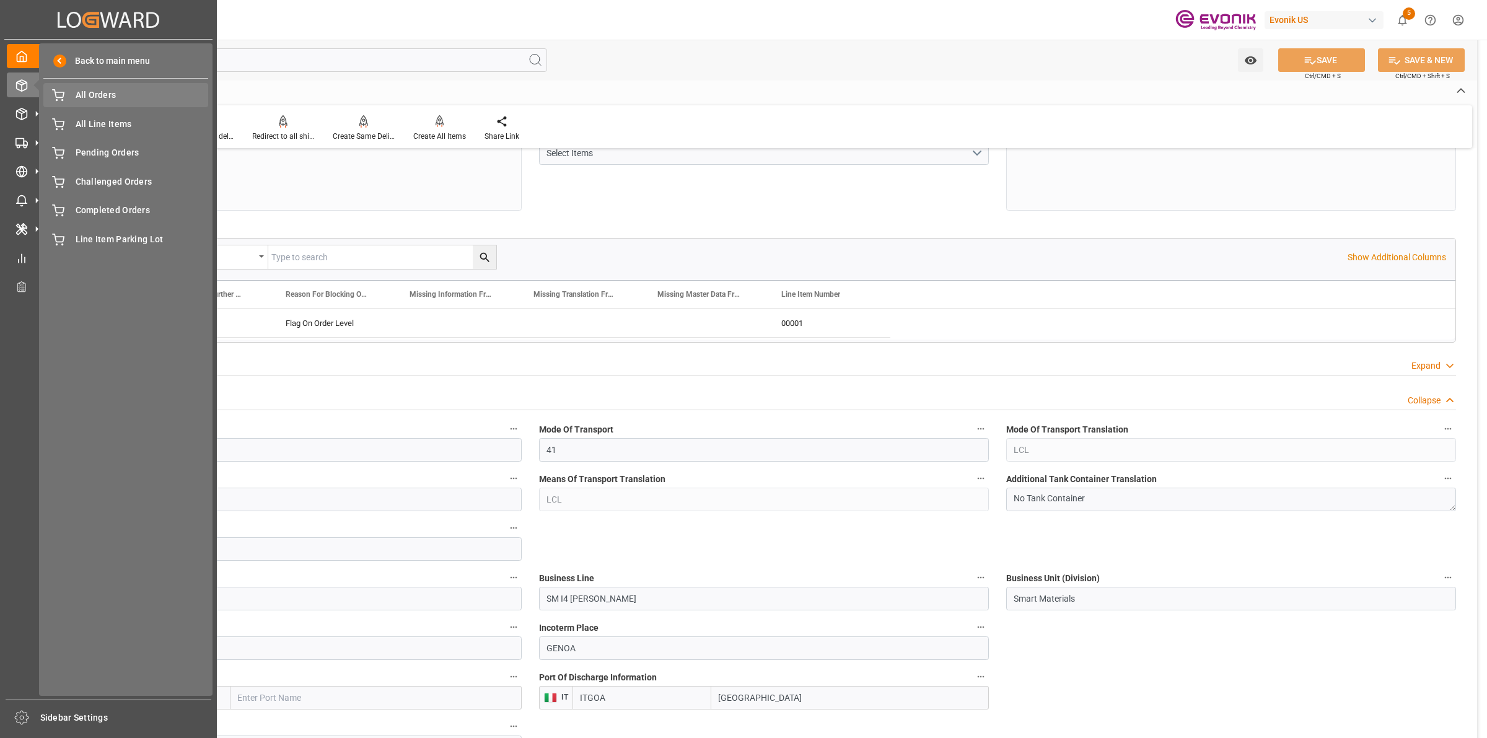
click at [118, 97] on span "All Orders" at bounding box center [142, 95] width 133 height 13
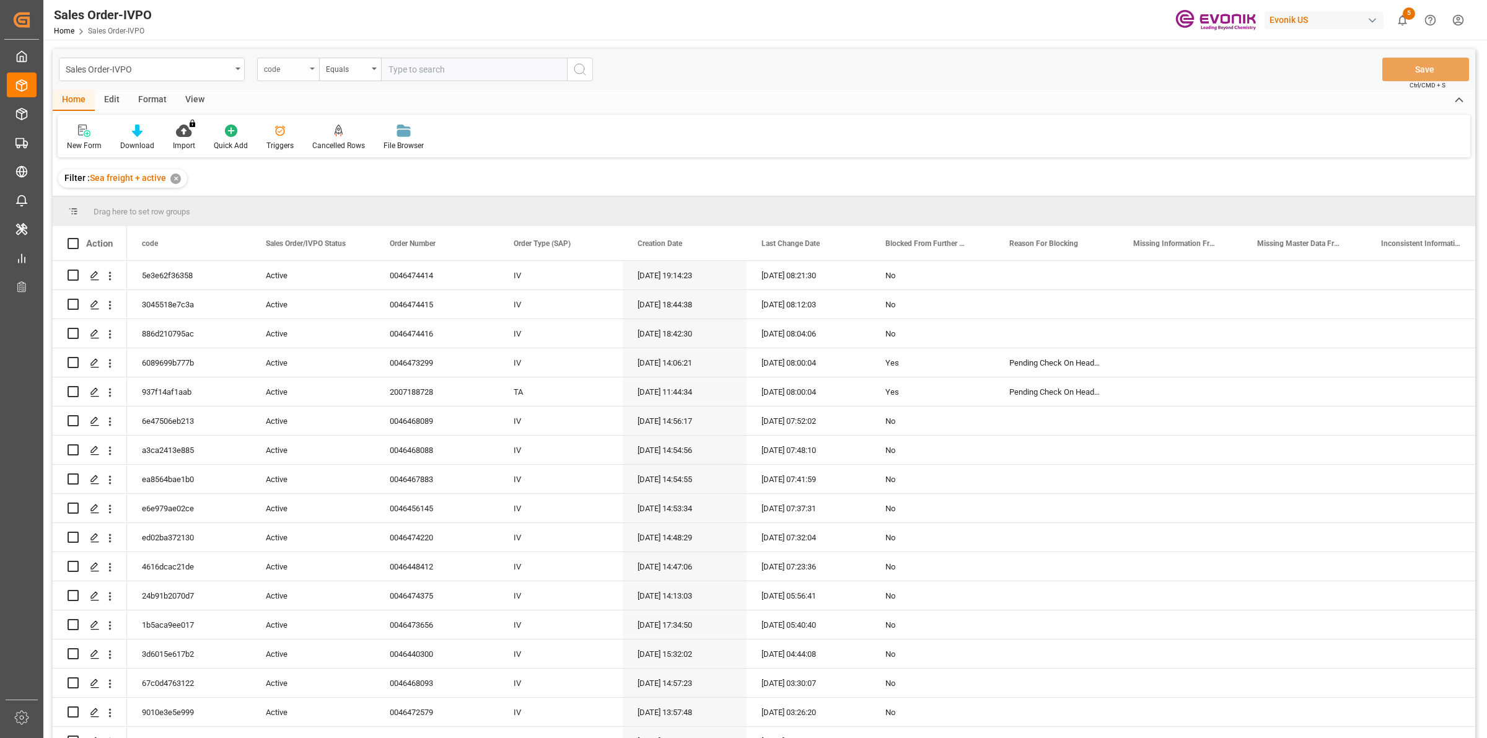
click at [291, 69] on div "code" at bounding box center [285, 68] width 42 height 14
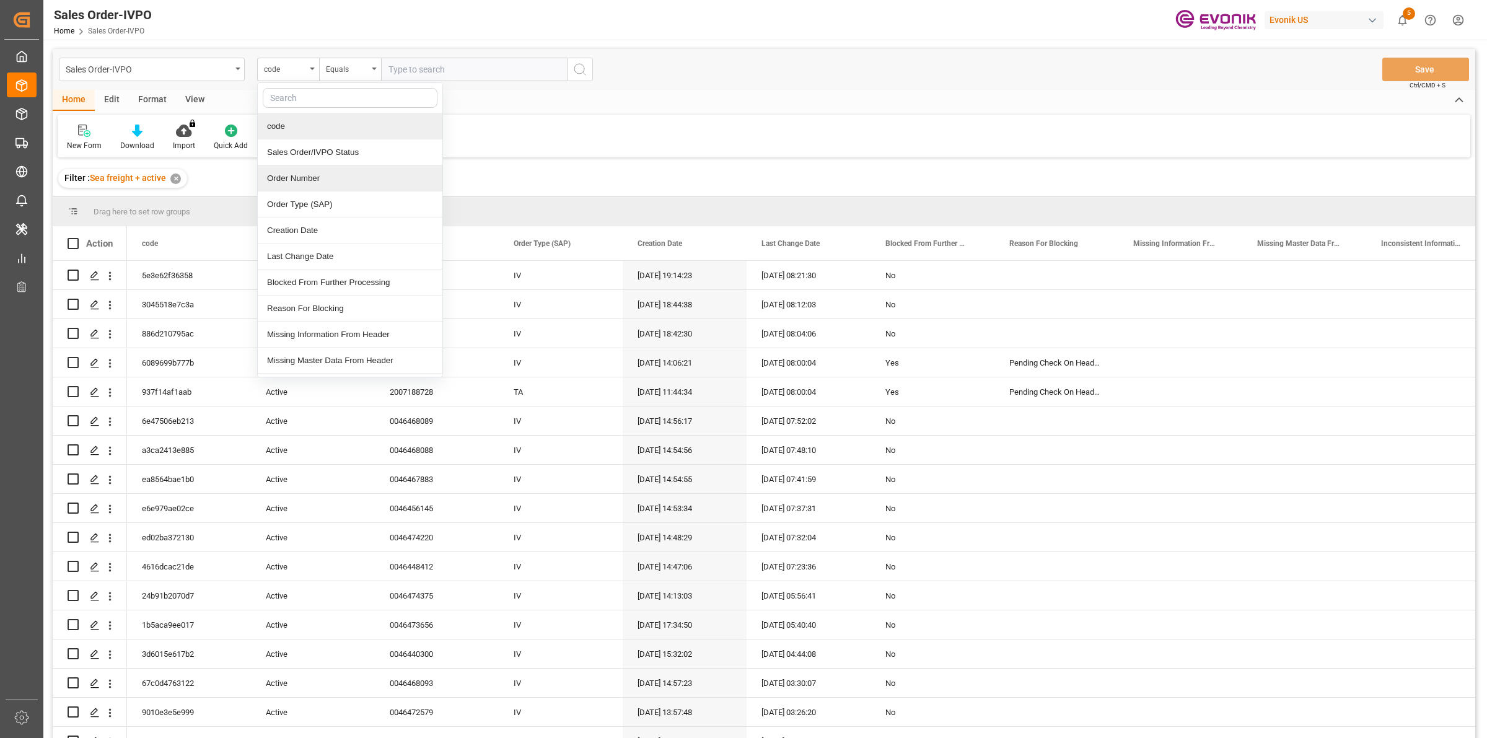
drag, startPoint x: 314, startPoint y: 175, endPoint x: 363, endPoint y: 106, distance: 85.3
click at [314, 177] on div "Order Number" at bounding box center [350, 178] width 185 height 26
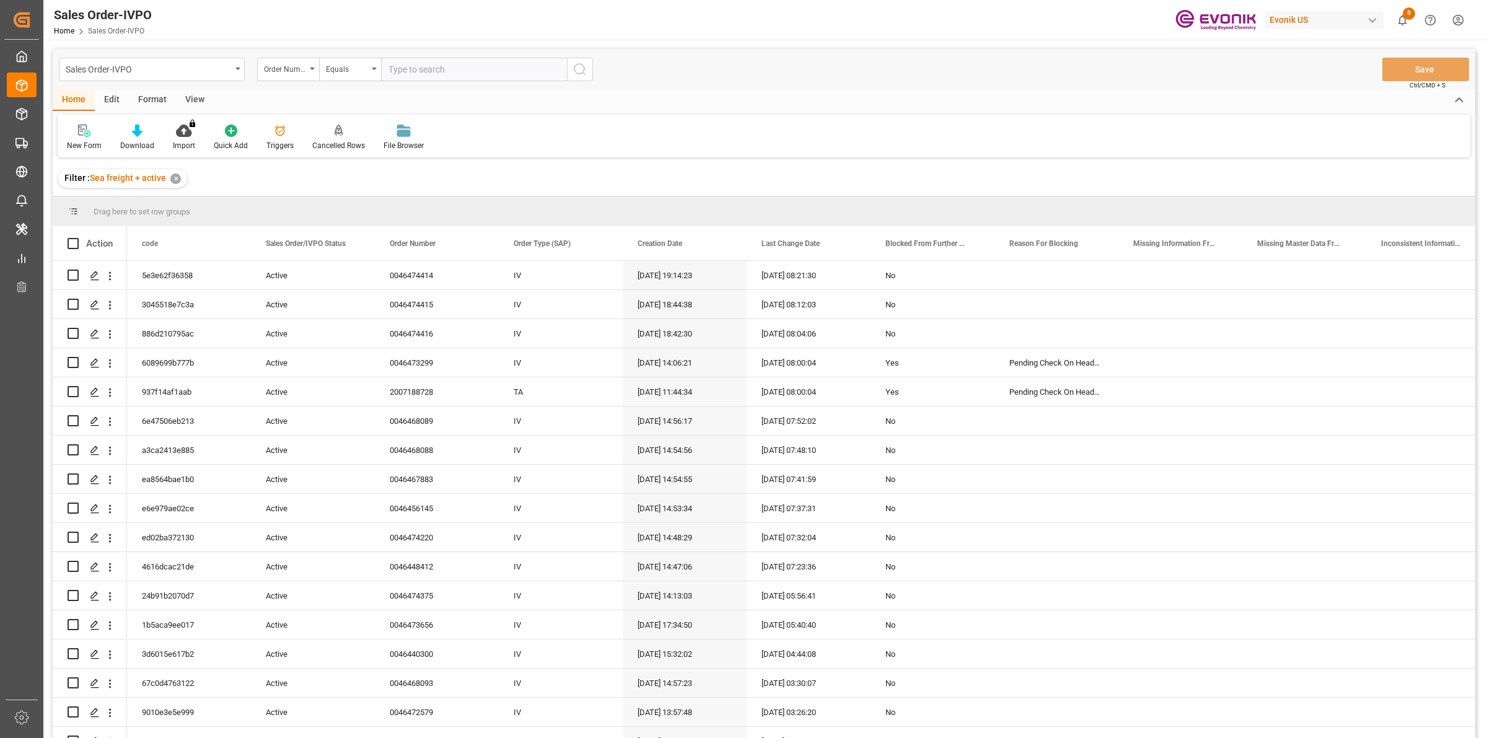
click at [409, 66] on input "text" at bounding box center [474, 70] width 186 height 24
paste input "0046473696"
type input "0046473696"
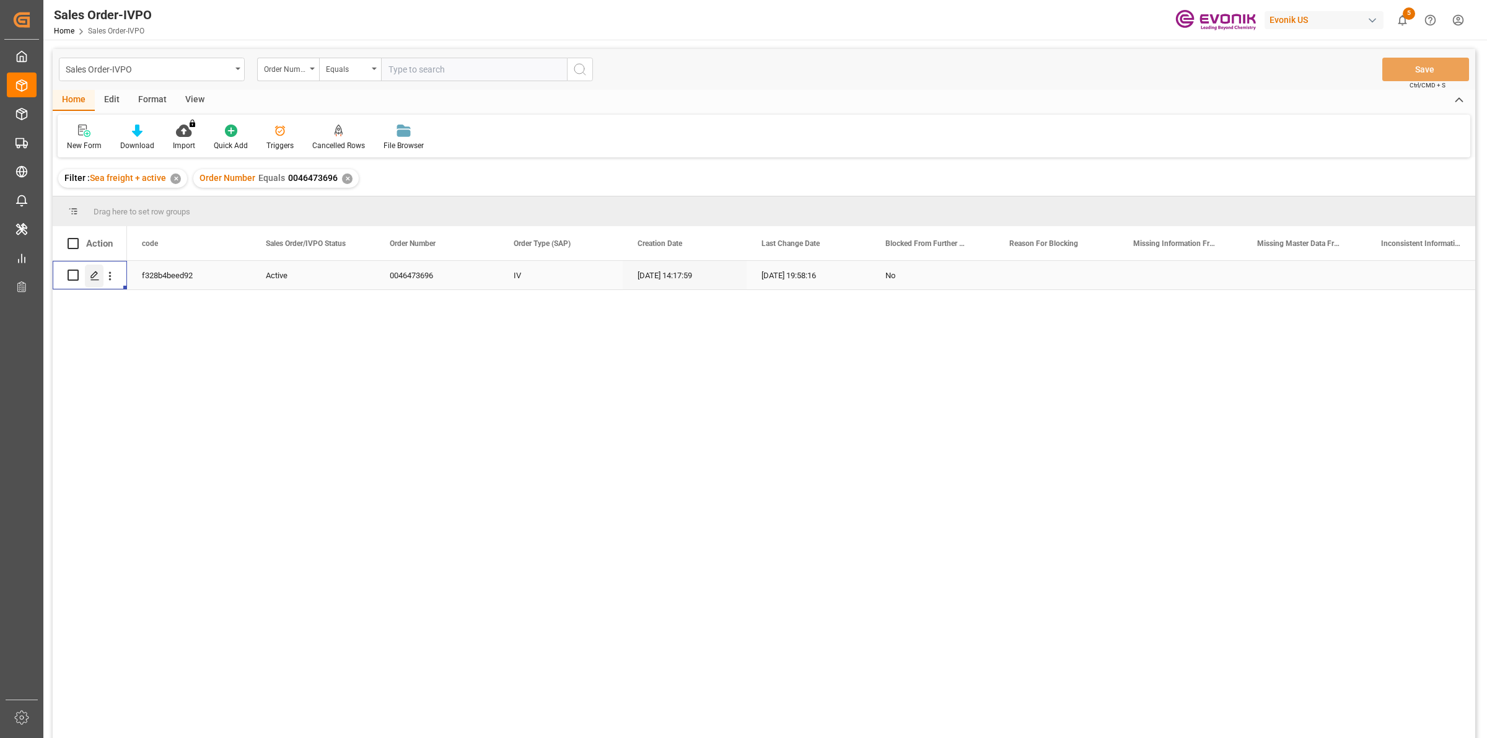
click at [90, 273] on icon "Press SPACE to select this row." at bounding box center [95, 276] width 10 height 10
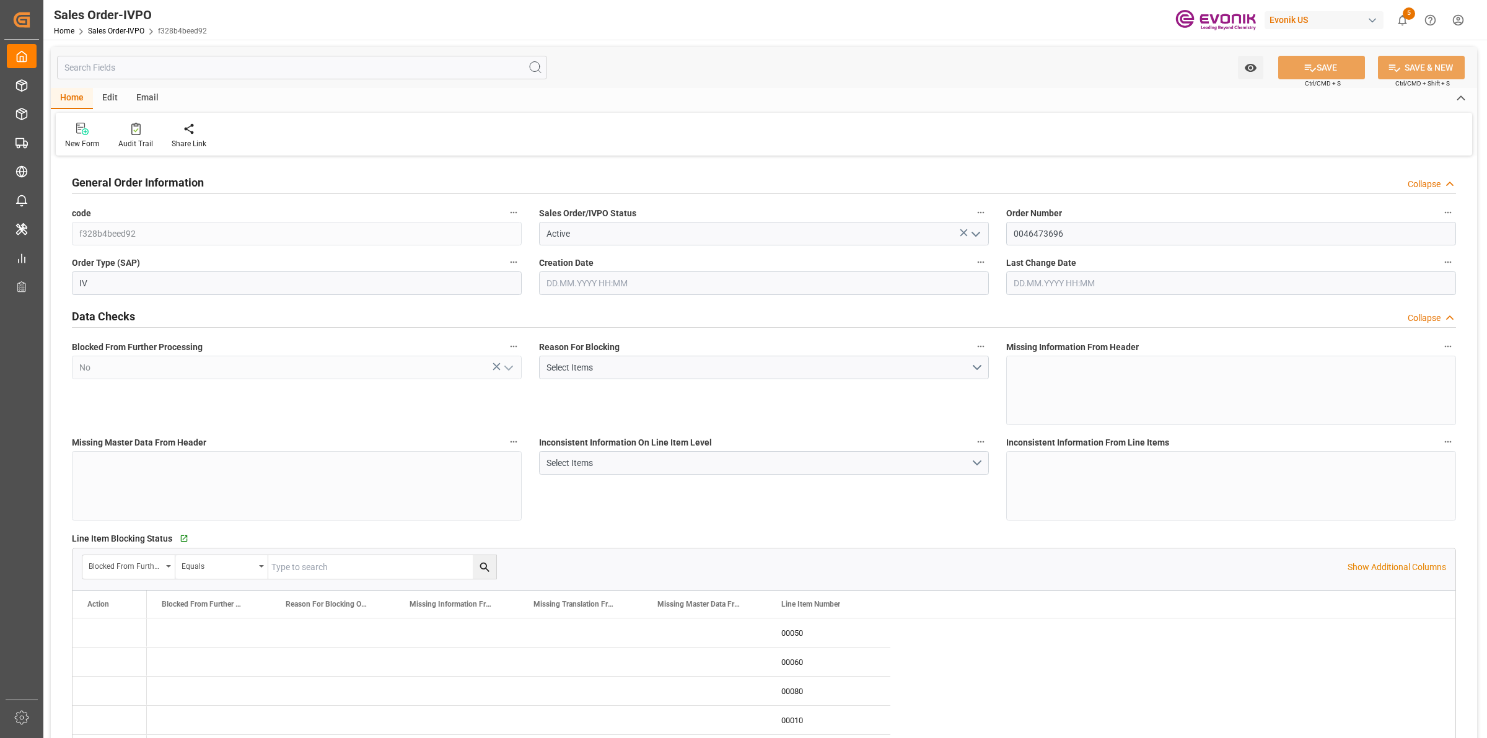
type input "BRSSZ"
type input "livia.leone@evonik.comTelephone No: 55 19 3475-3130"
type input "0"
type input "1"
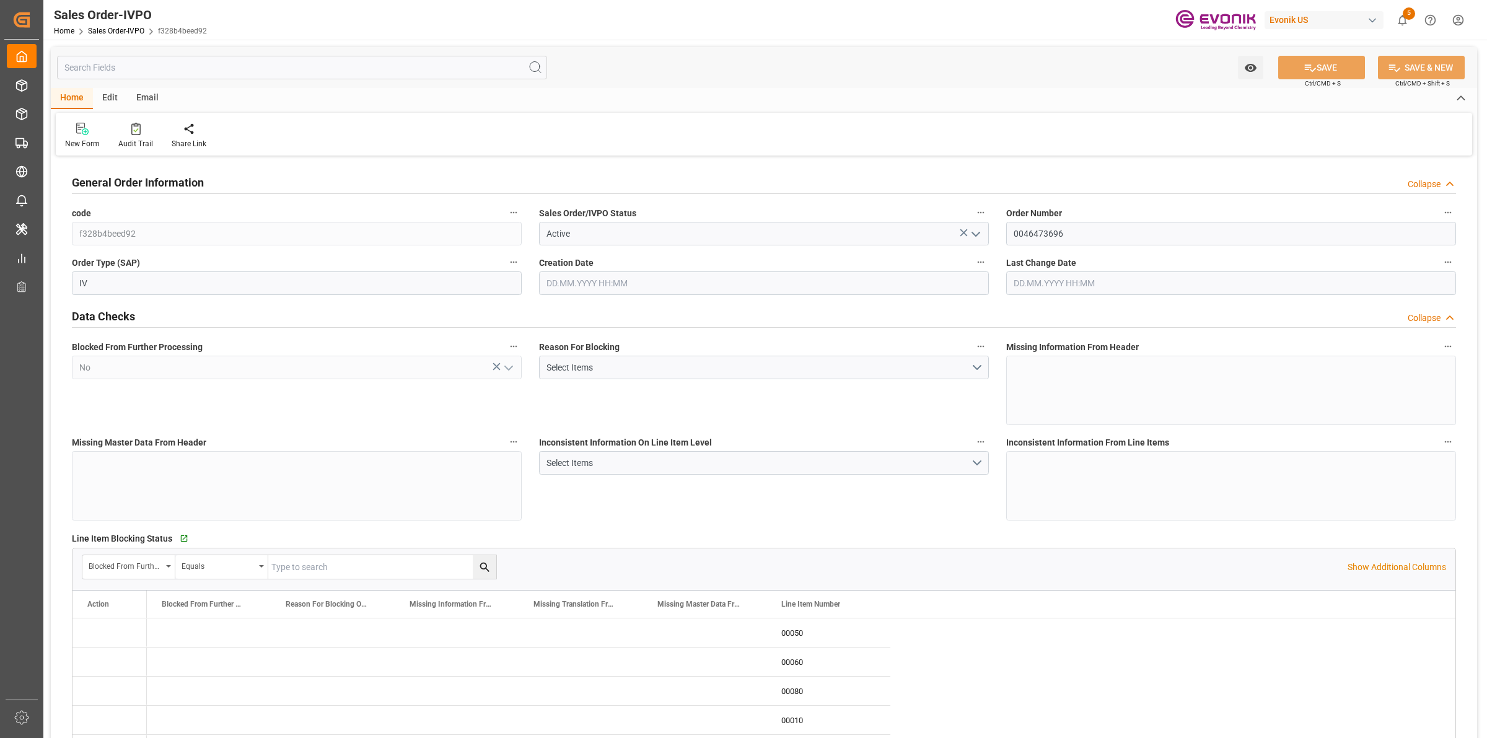
type input "1"
type input "9932.776"
type input "12.6175"
type input "17000"
type input "30"
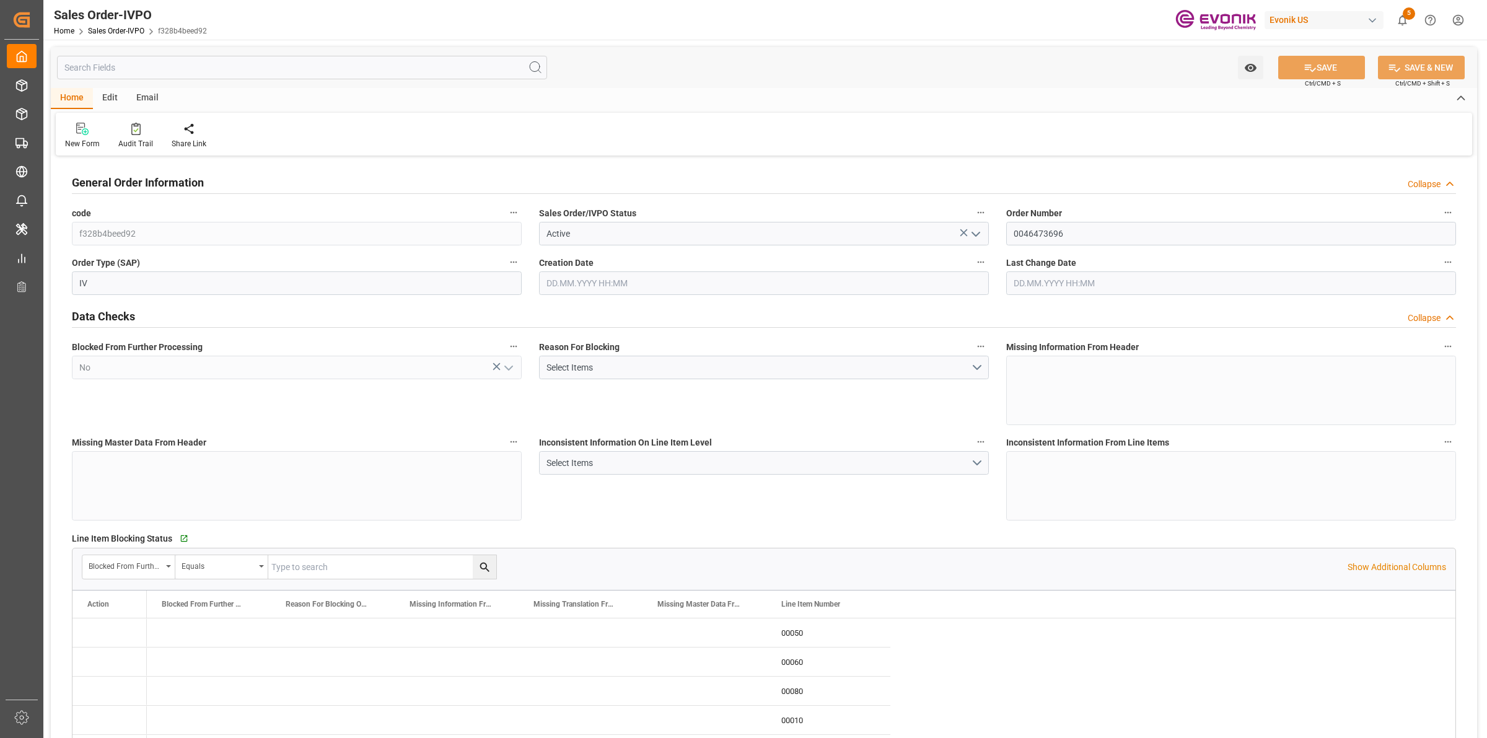
type input "17.09.2025 14:17"
type input "22.09.2025 19:58"
type input "livia.leone@evonik.comTelephone No: 55 19 3475-3130"
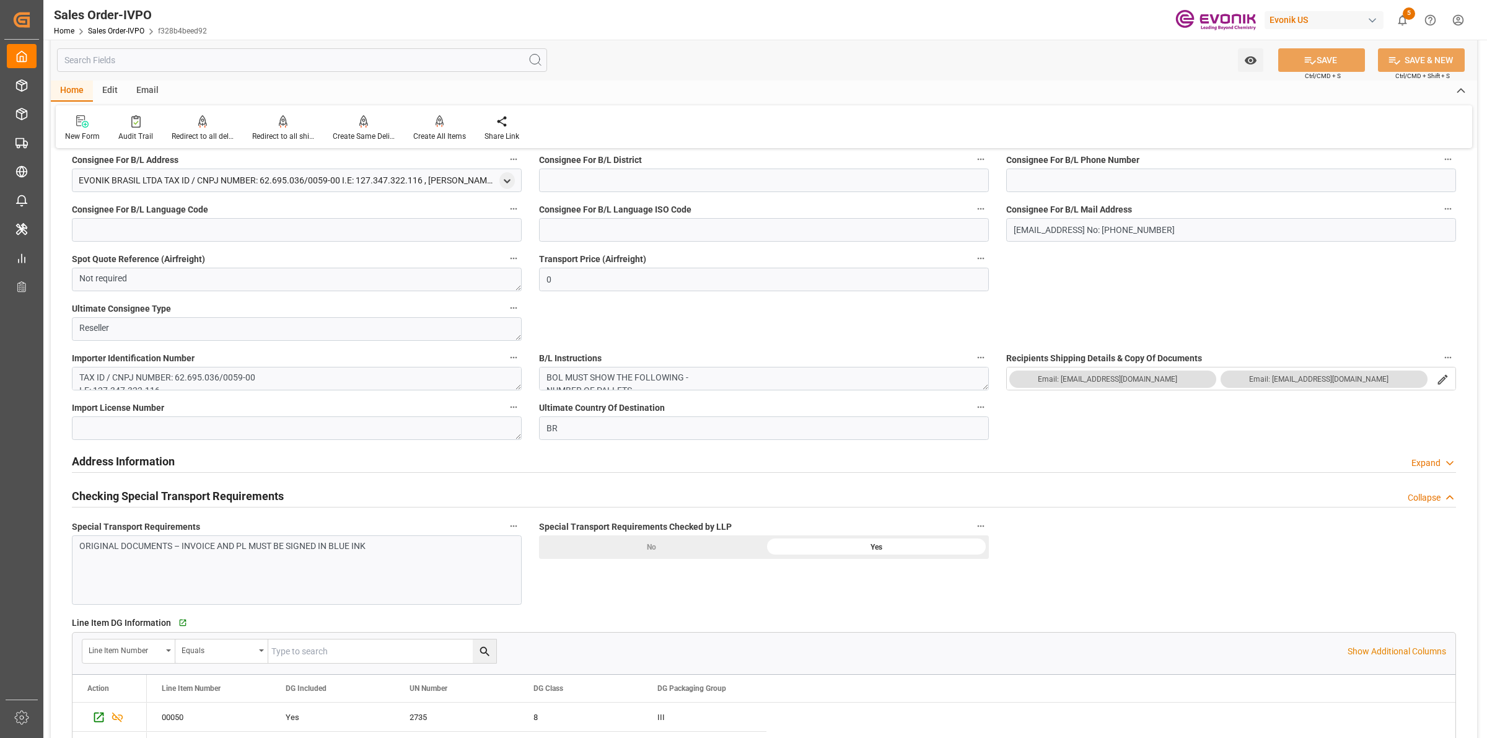
scroll to position [1704, 0]
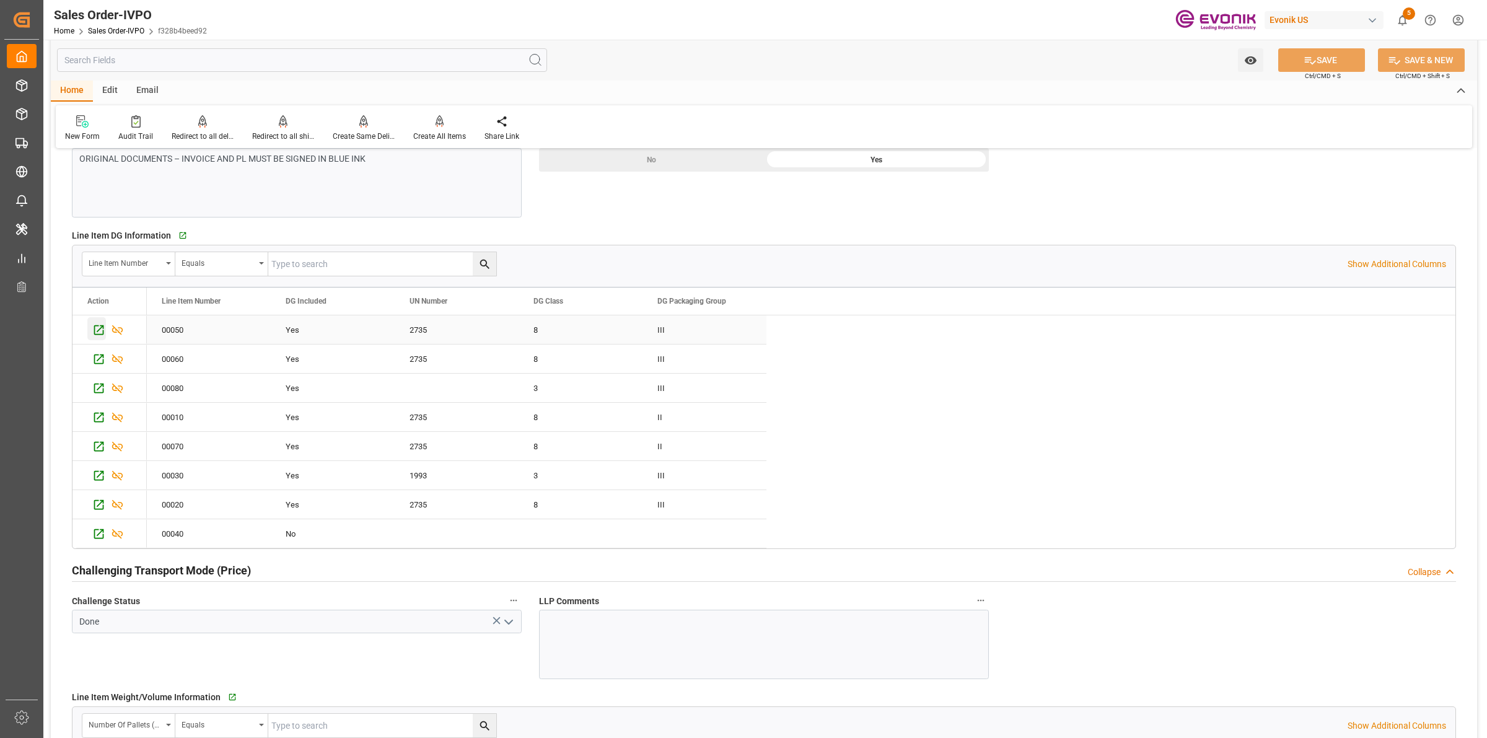
click at [99, 332] on icon "Press SPACE to select this row." at bounding box center [99, 330] width 10 height 10
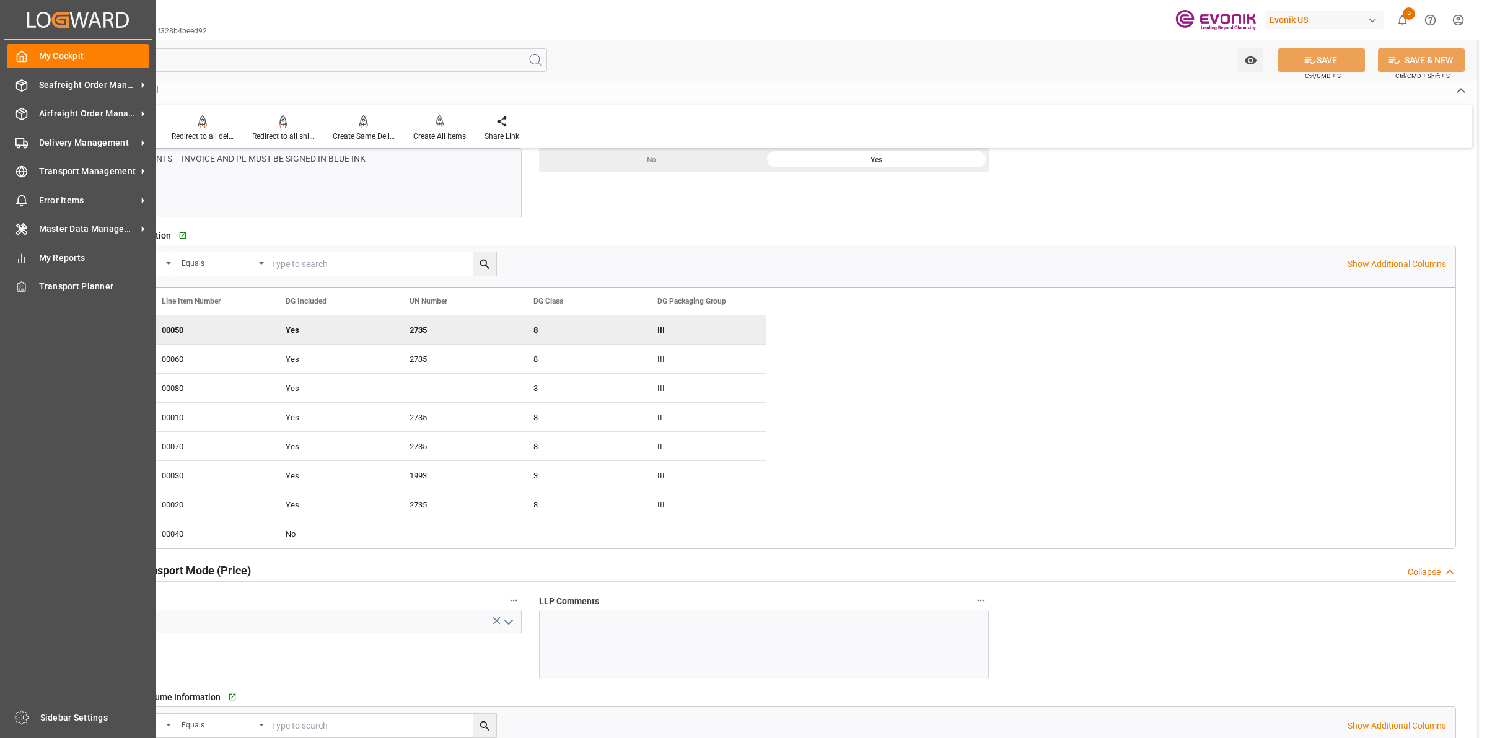
click at [2, 85] on div "Created by potrace 1.15, written by Peter Selinger 2001-2017 Created by potrace…" at bounding box center [78, 365] width 156 height 731
click at [69, 81] on span "Seafreight Order Management" at bounding box center [88, 85] width 98 height 13
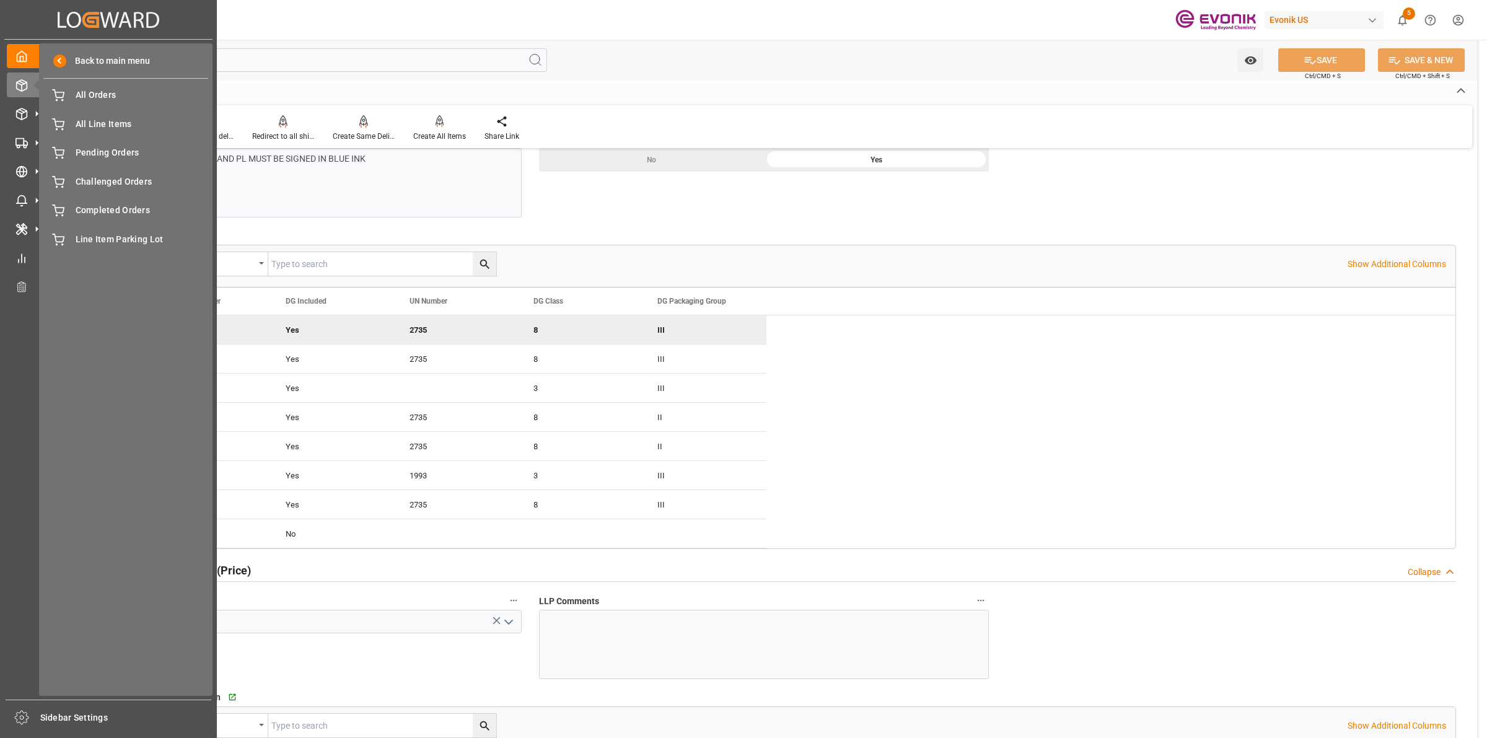
click at [79, 110] on div "Back to main menu All Orders All Orders All Line Items All Line Items Pending O…" at bounding box center [126, 369] width 174 height 653
click at [100, 89] on span "All Orders" at bounding box center [142, 95] width 133 height 13
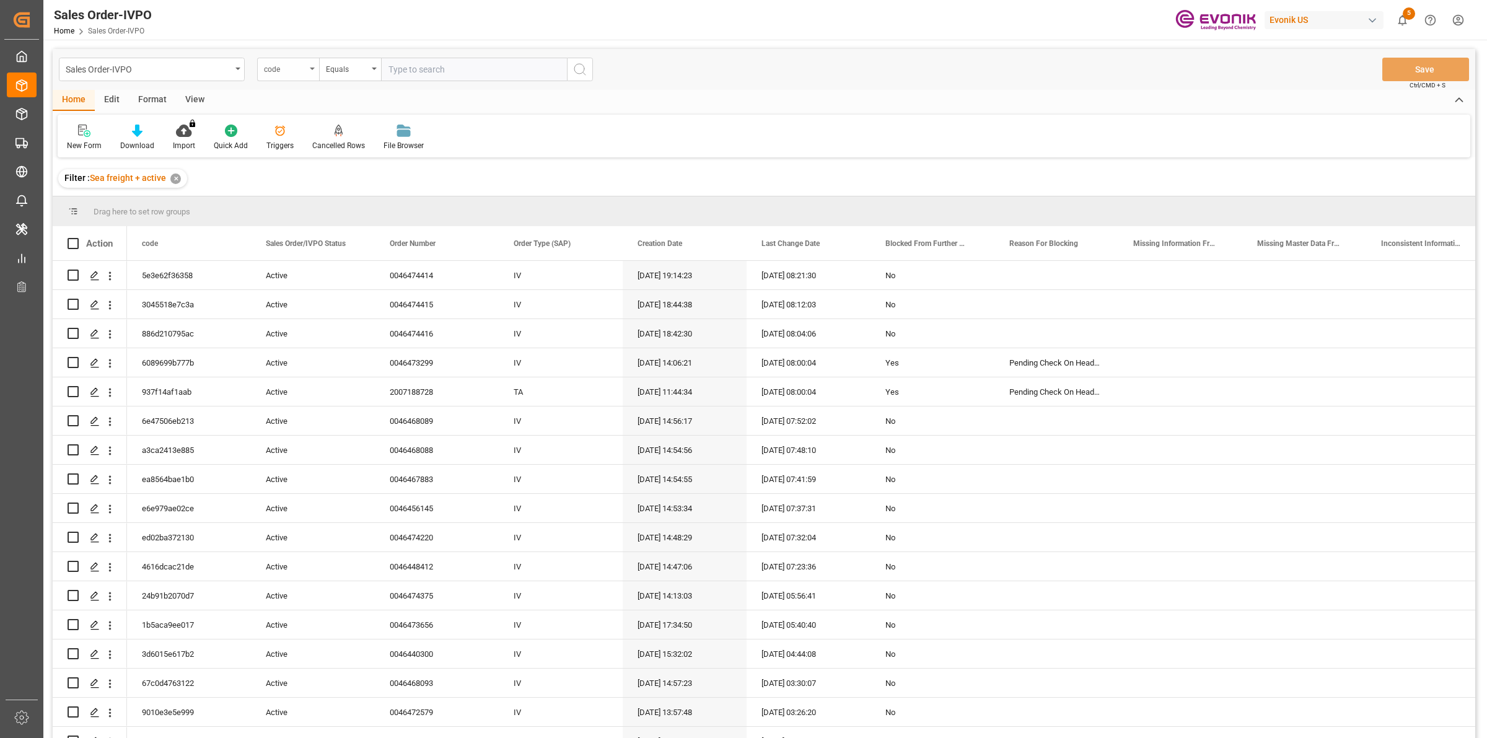
click at [284, 74] on div "code" at bounding box center [285, 68] width 42 height 14
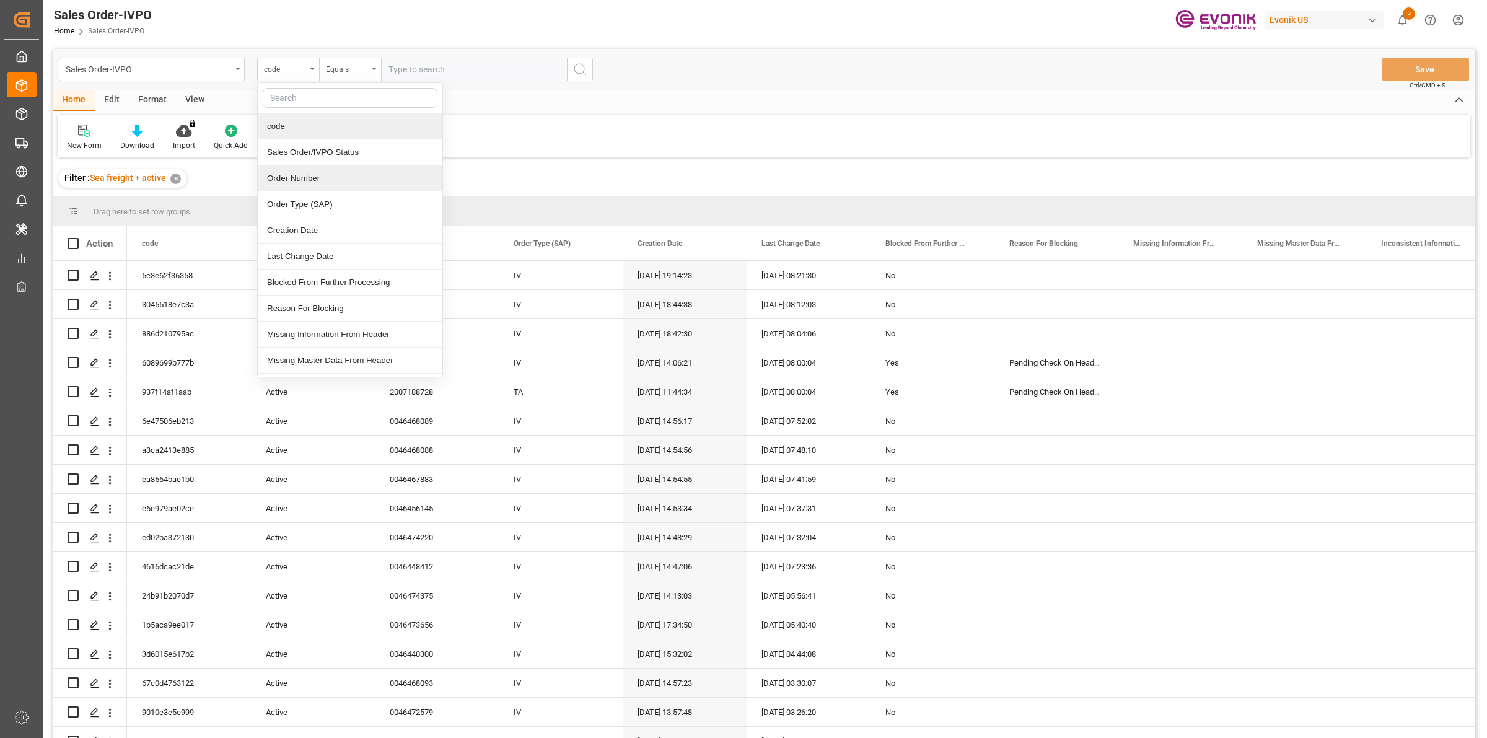
click at [299, 175] on div "Order Number" at bounding box center [350, 178] width 185 height 26
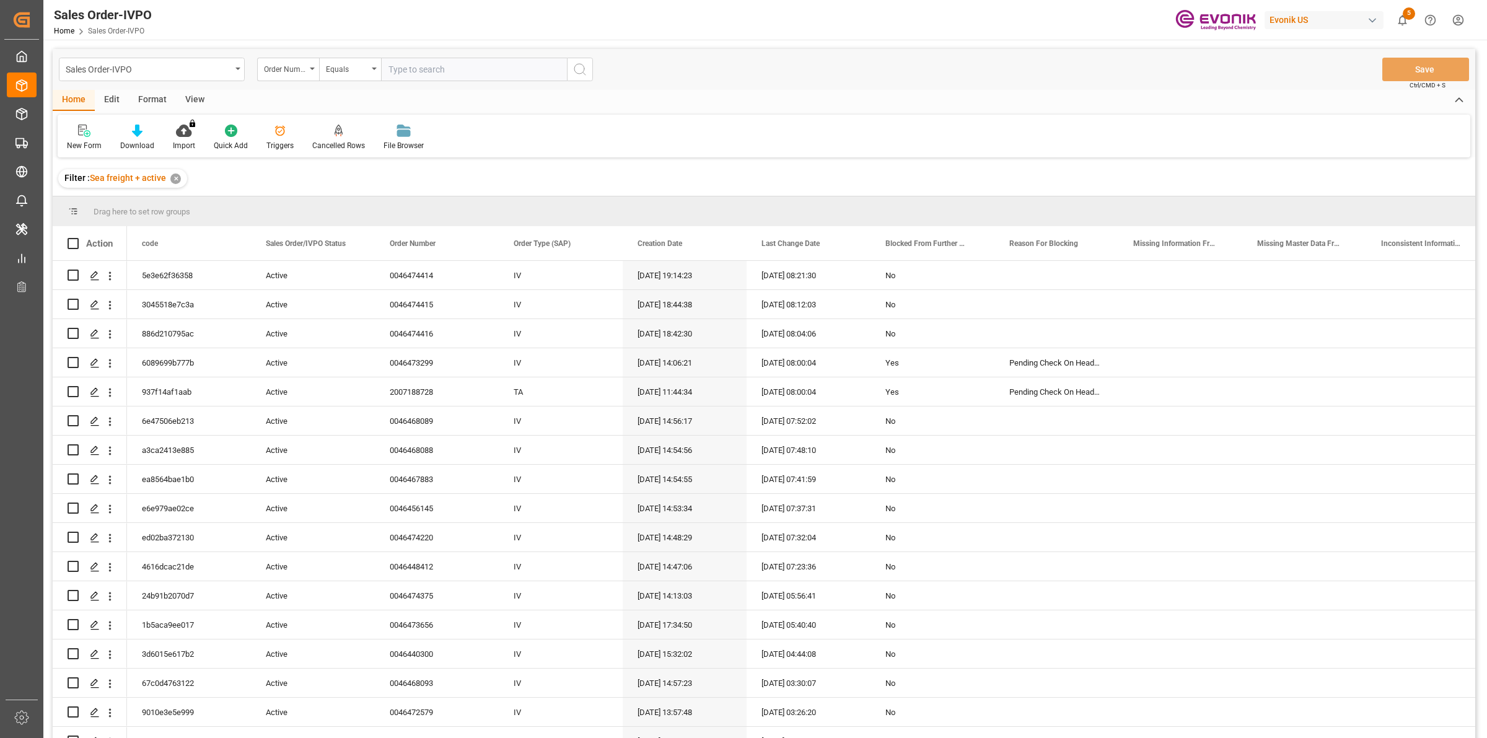
click at [449, 65] on input "text" at bounding box center [474, 70] width 186 height 24
paste input "2007187842"
type input "2007187842"
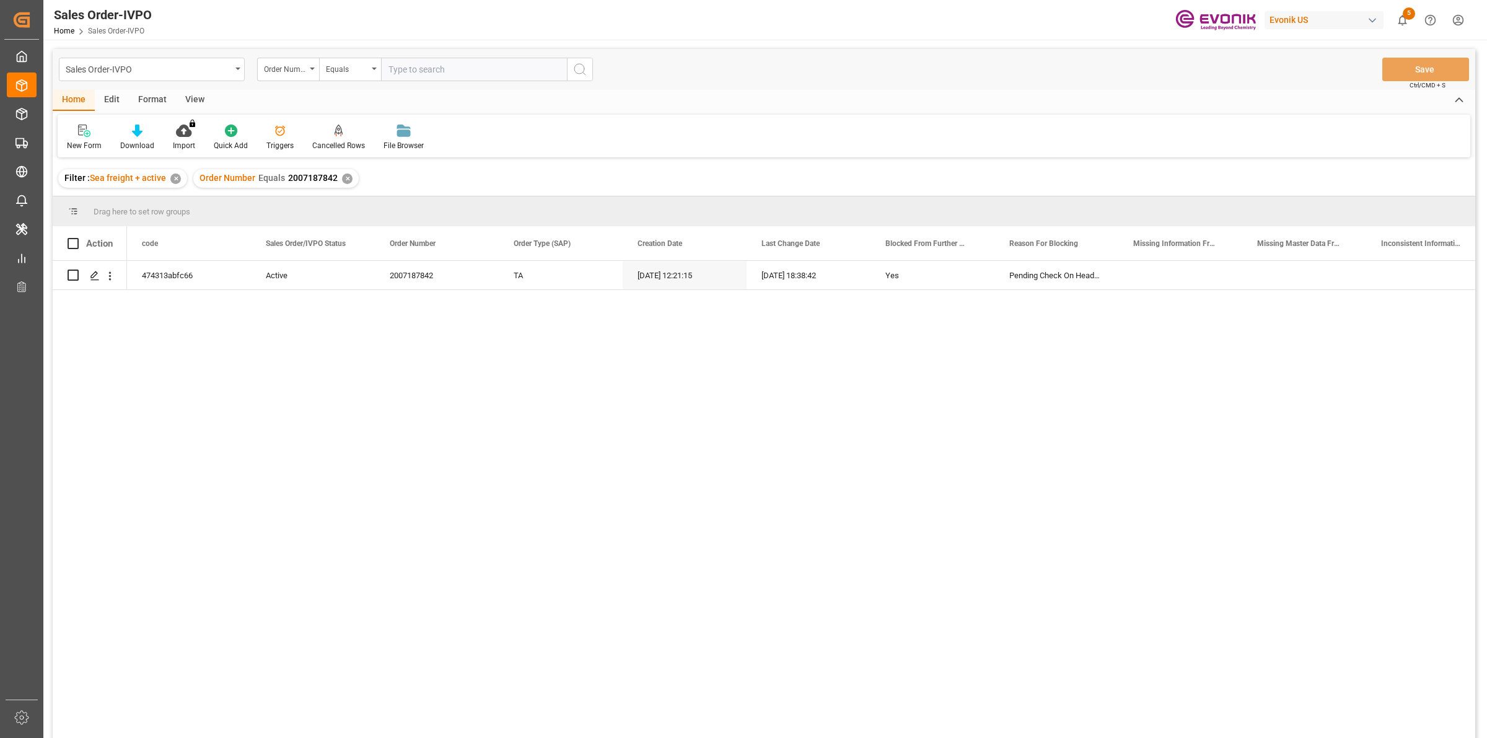
click at [369, 330] on div "474313abfc66 Active 2007187842 TA 17.09.2025 12:21:15 18.09.2025 18:38:42 Yes P…" at bounding box center [801, 503] width 1348 height 485
click at [94, 277] on icon "Press SPACE to select this row." at bounding box center [95, 276] width 10 height 10
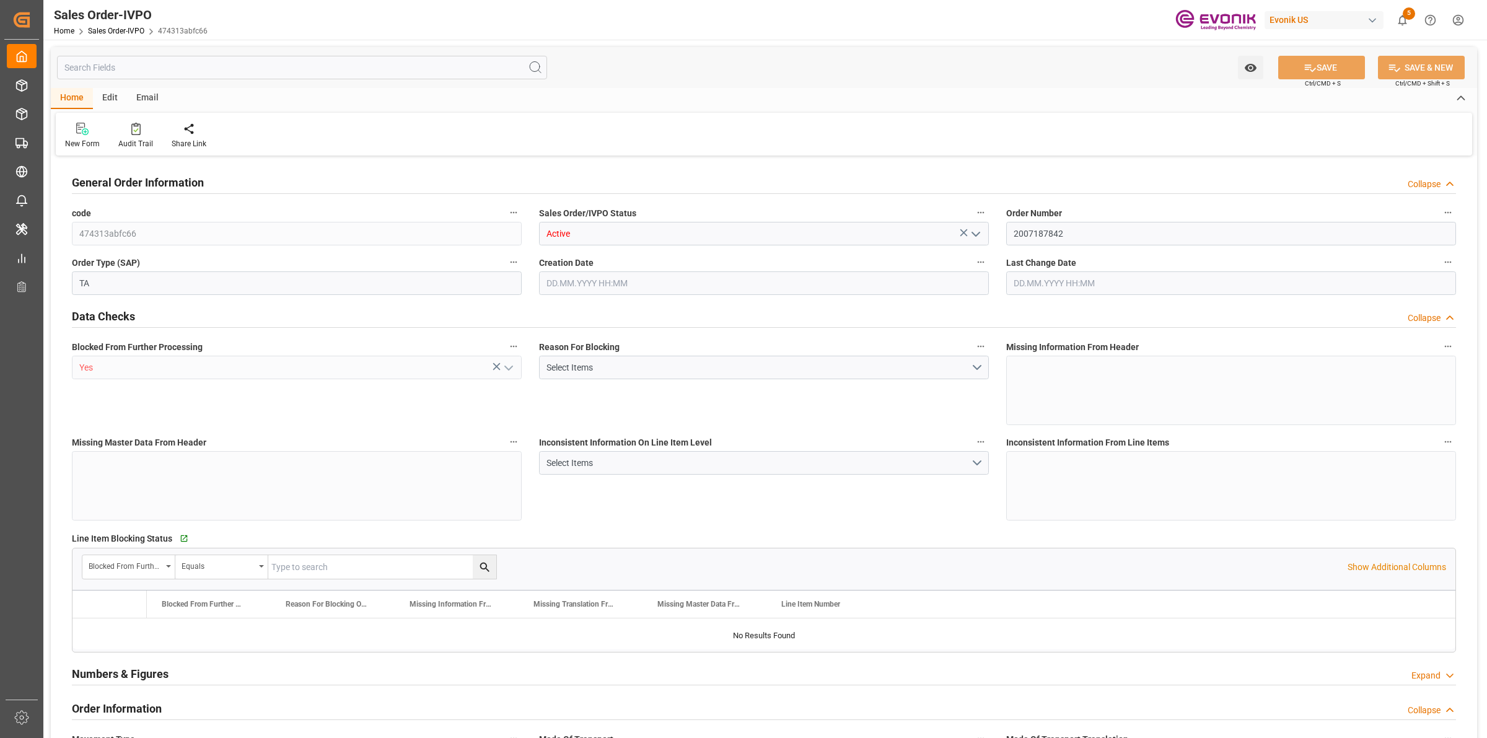
type input "ITGOA"
type input "0"
type input "1"
type input "1715.6"
type input "17.09.2025 12:21"
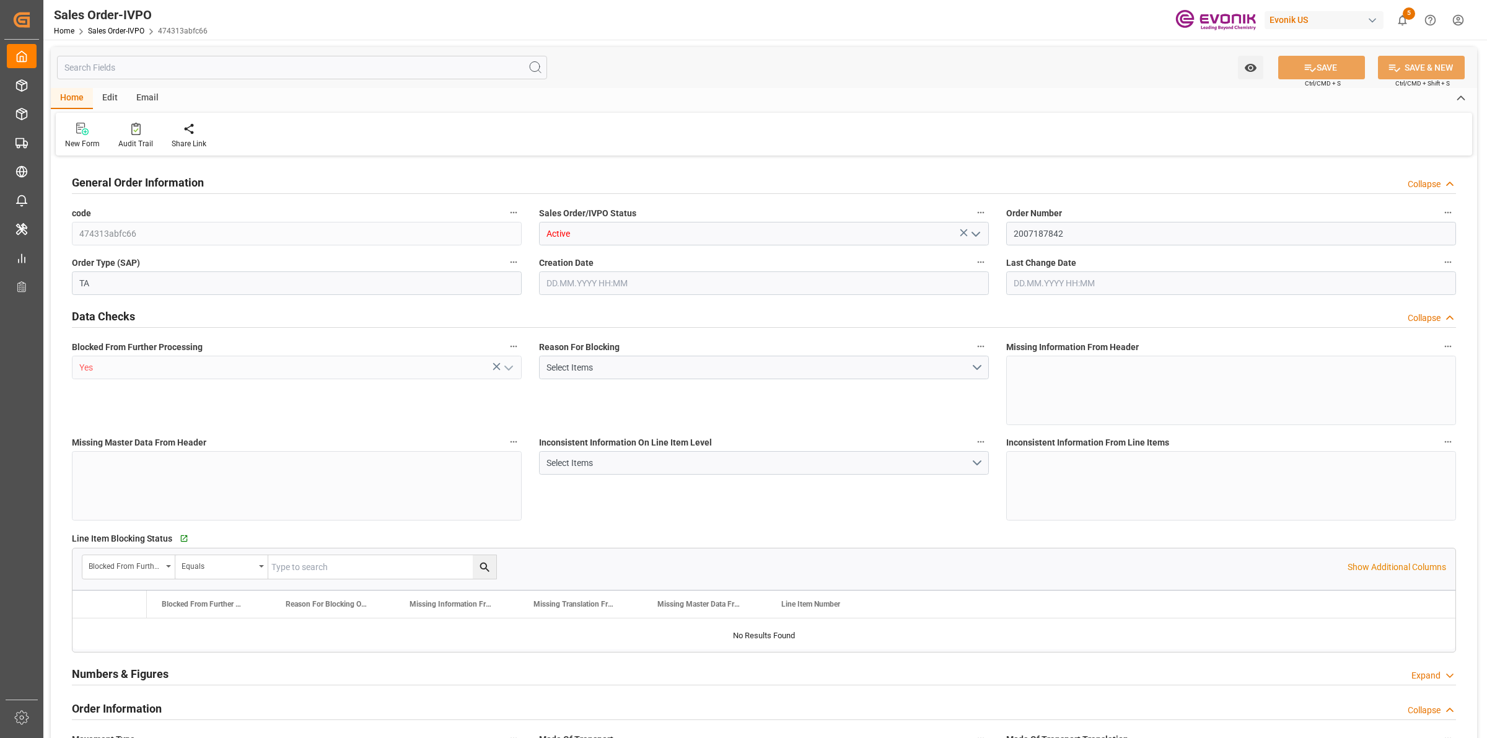
type input "18.09.2025 18:38"
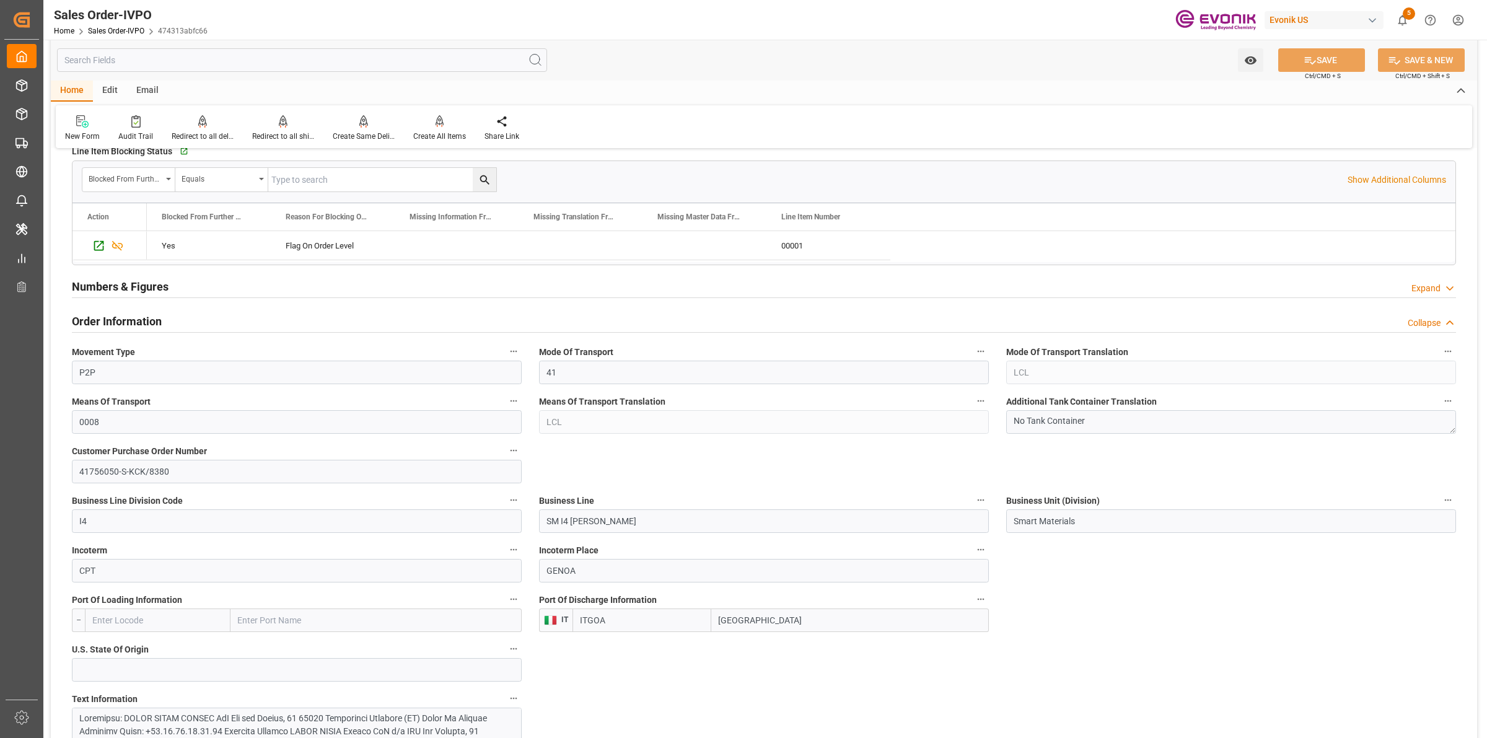
scroll to position [697, 0]
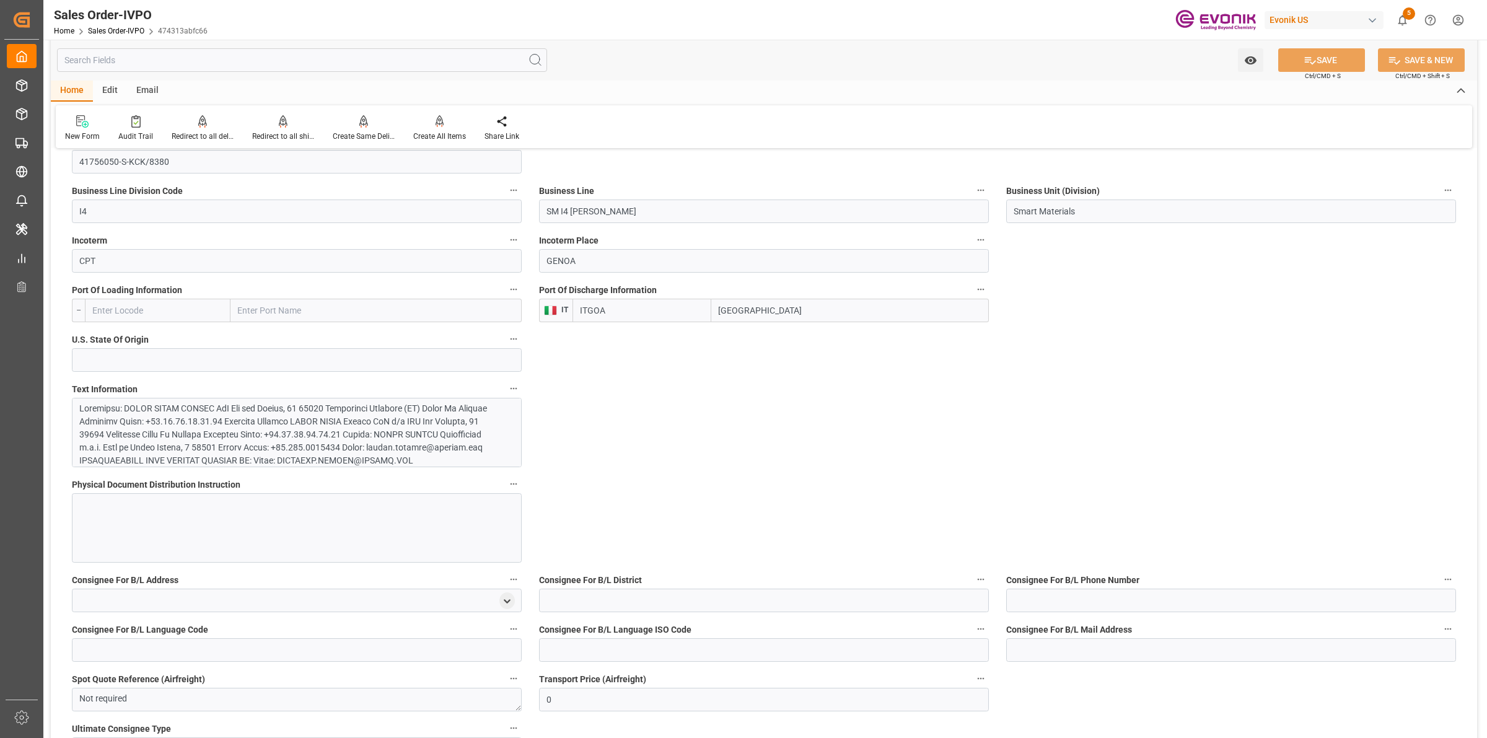
drag, startPoint x: 776, startPoint y: 314, endPoint x: 698, endPoint y: 305, distance: 77.9
click at [658, 305] on div "ITGOA Genova" at bounding box center [781, 311] width 416 height 24
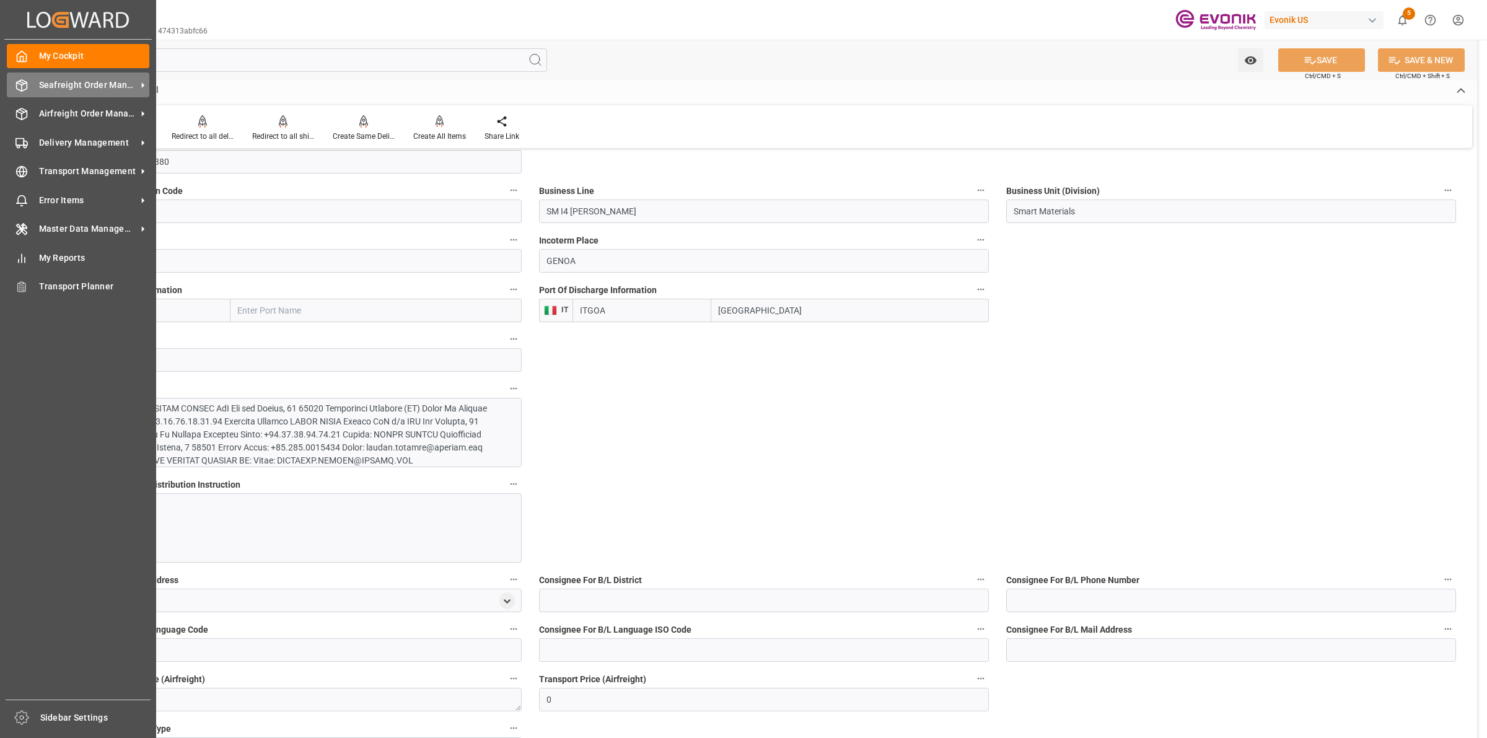
click at [22, 84] on icon at bounding box center [21, 85] width 12 height 12
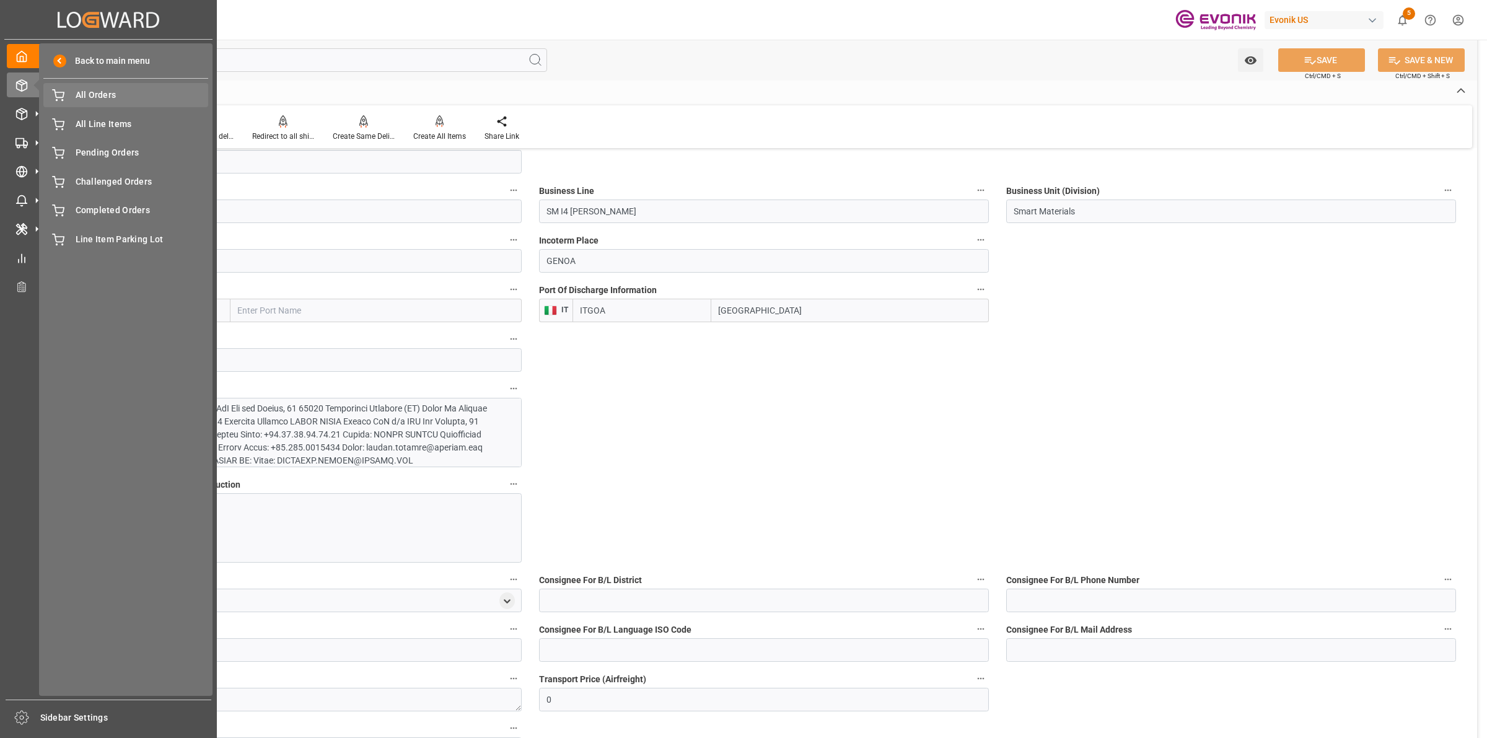
click at [112, 91] on span "All Orders" at bounding box center [142, 95] width 133 height 13
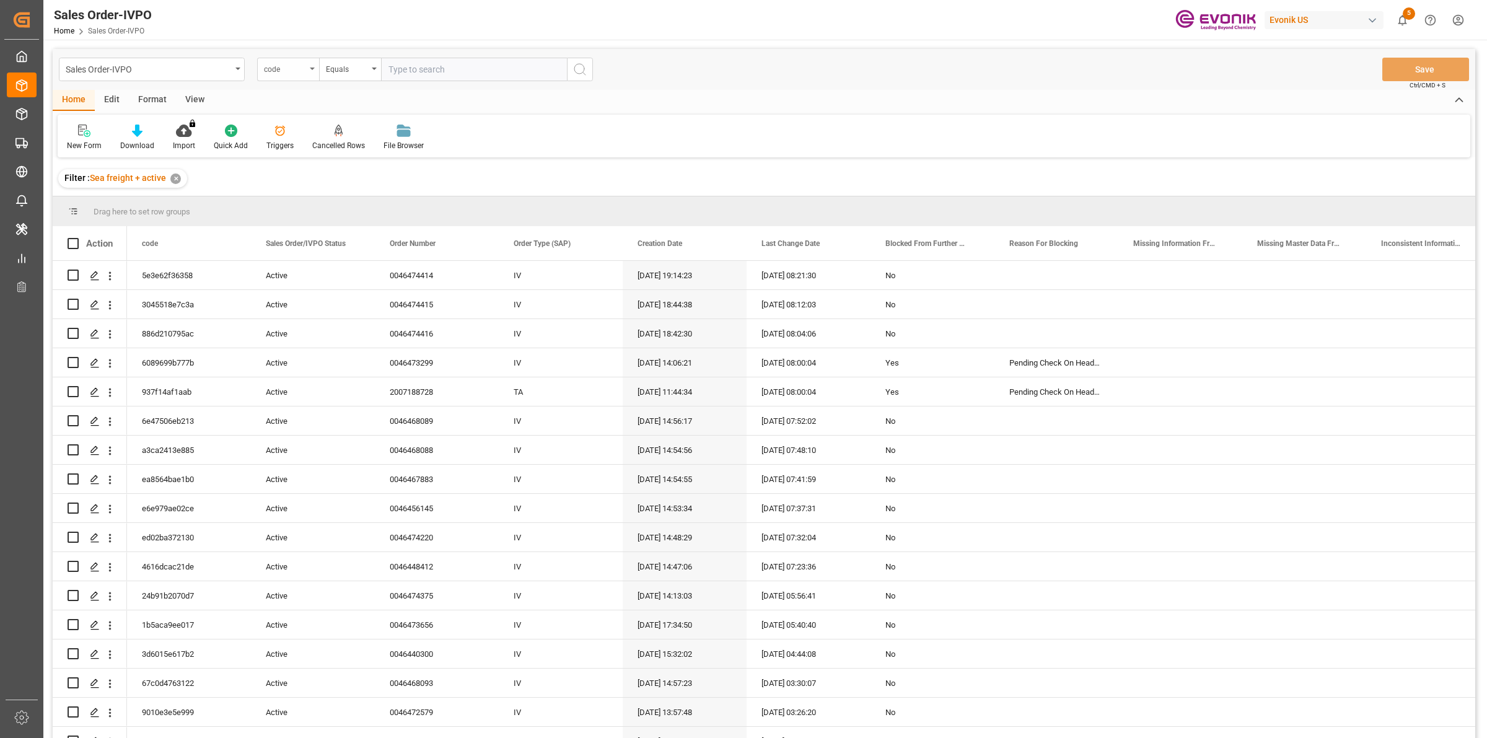
click at [296, 68] on div "code" at bounding box center [285, 68] width 42 height 14
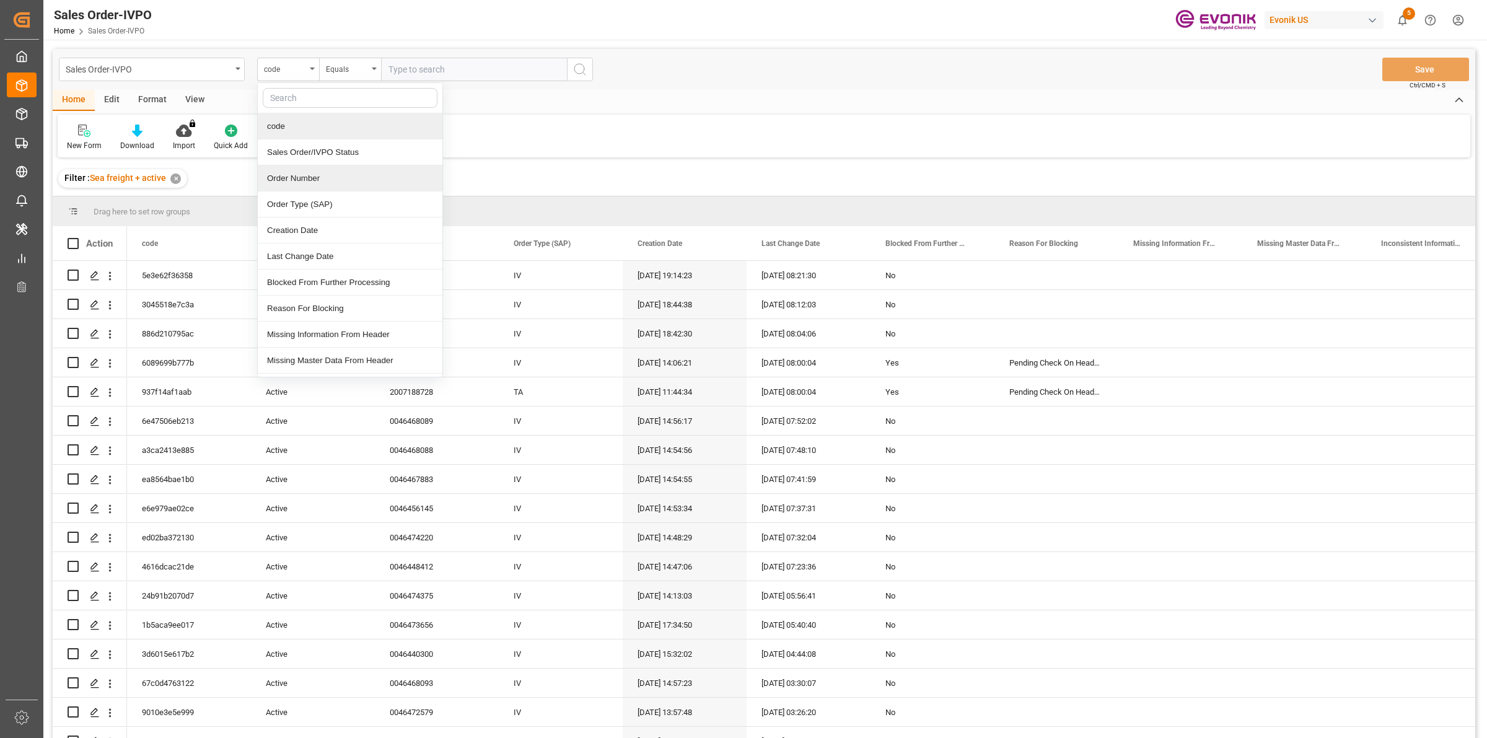
click at [291, 181] on div "Order Number" at bounding box center [350, 178] width 185 height 26
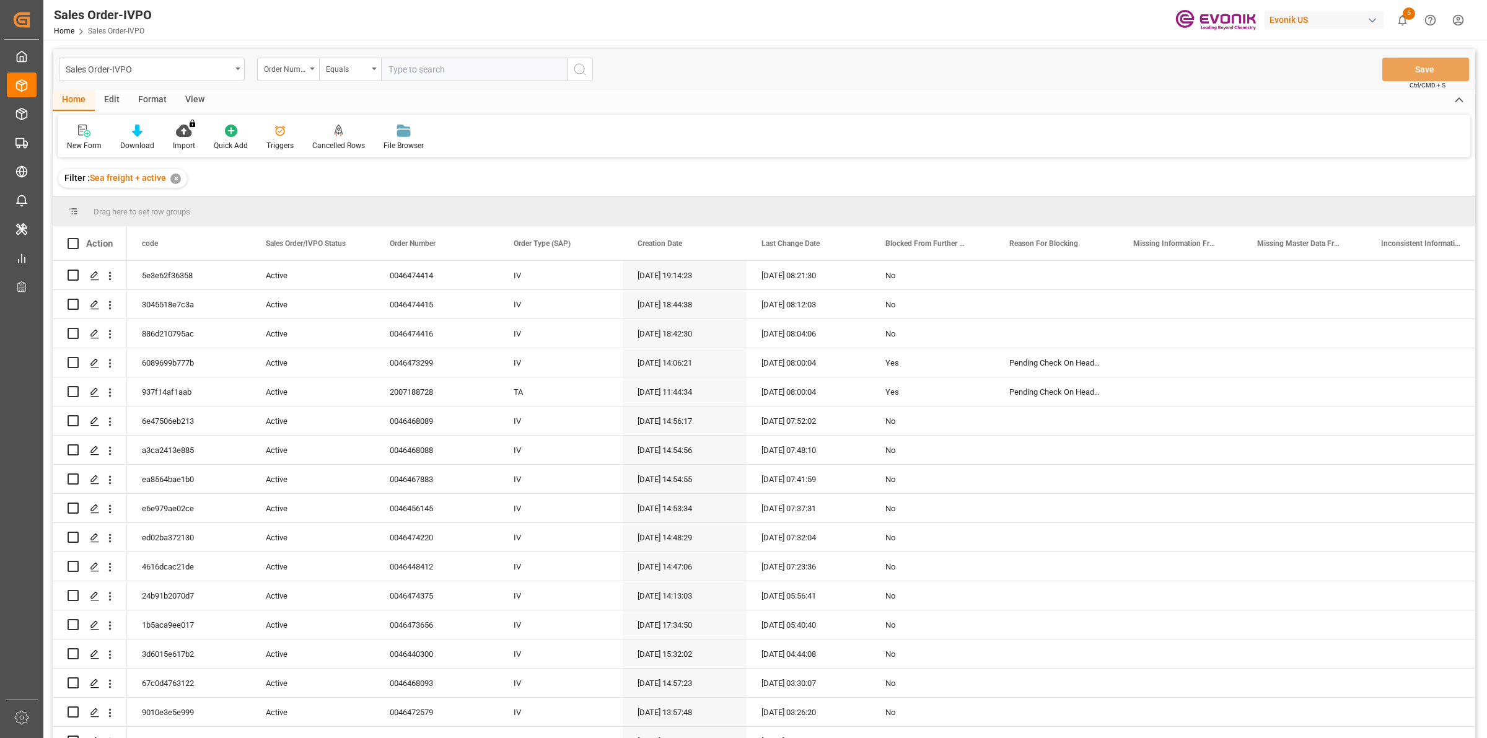
click at [468, 69] on input "text" at bounding box center [474, 70] width 186 height 24
paste input "2007182403"
type input "2007182403"
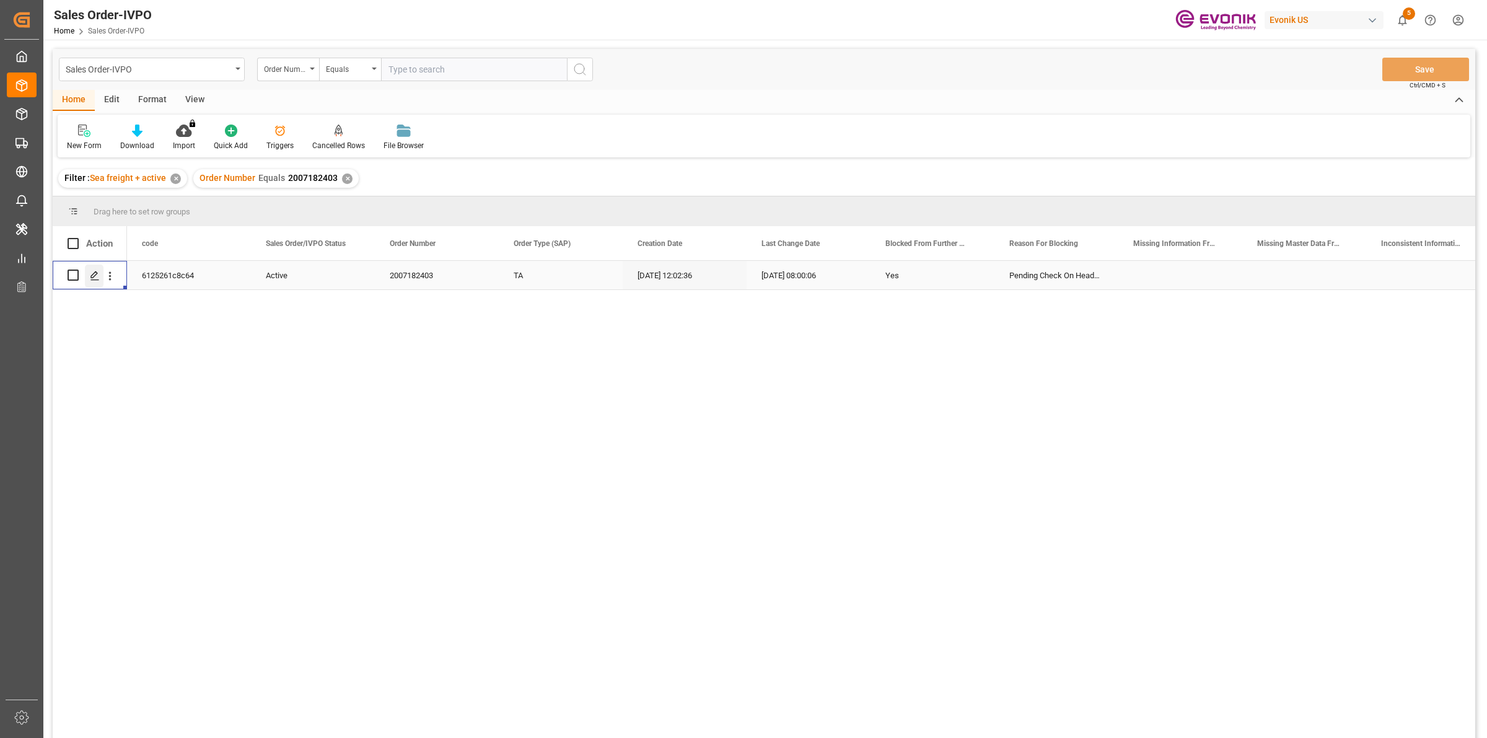
click at [97, 276] on icon "Press SPACE to select this row." at bounding box center [95, 276] width 10 height 10
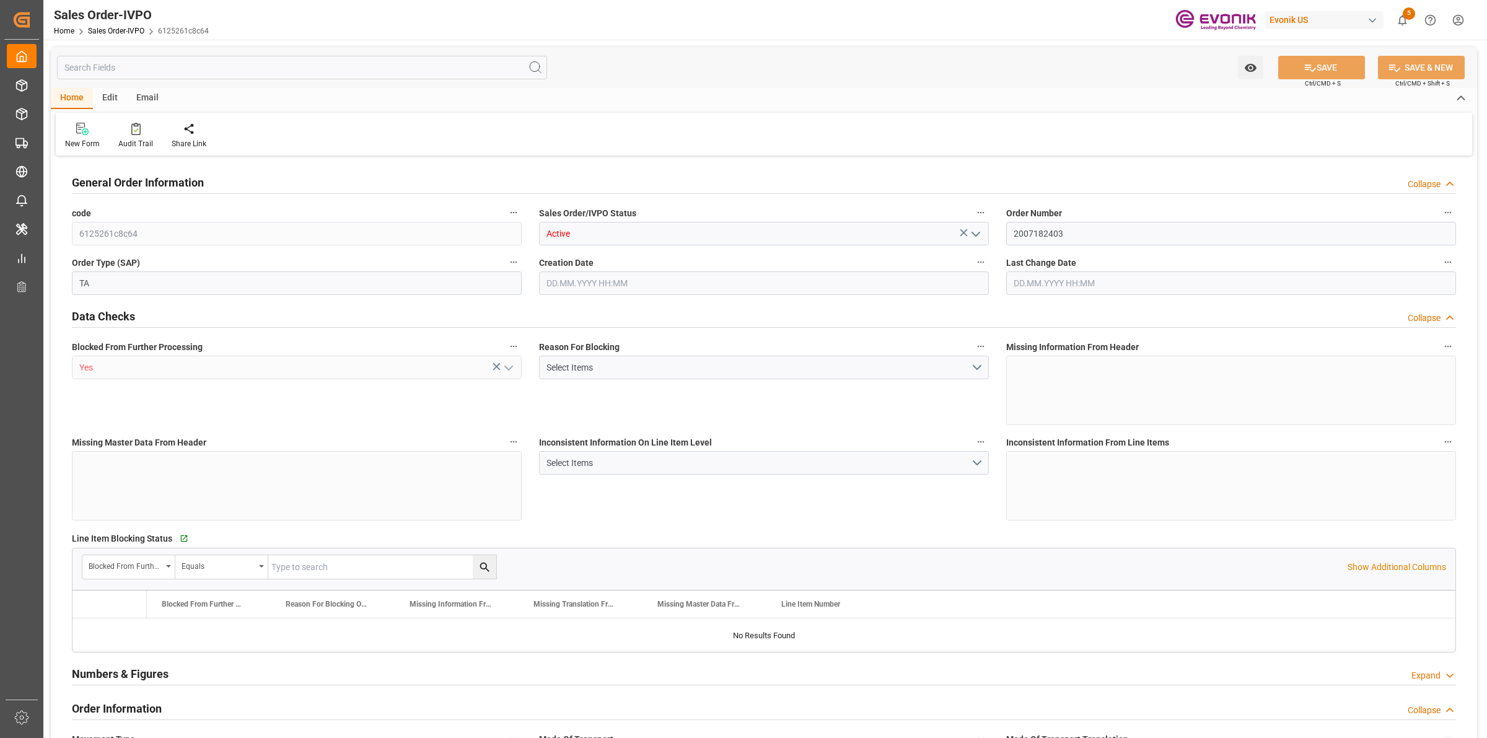
type input "UYMVD"
type input "0"
type input "1"
type input "1124.7"
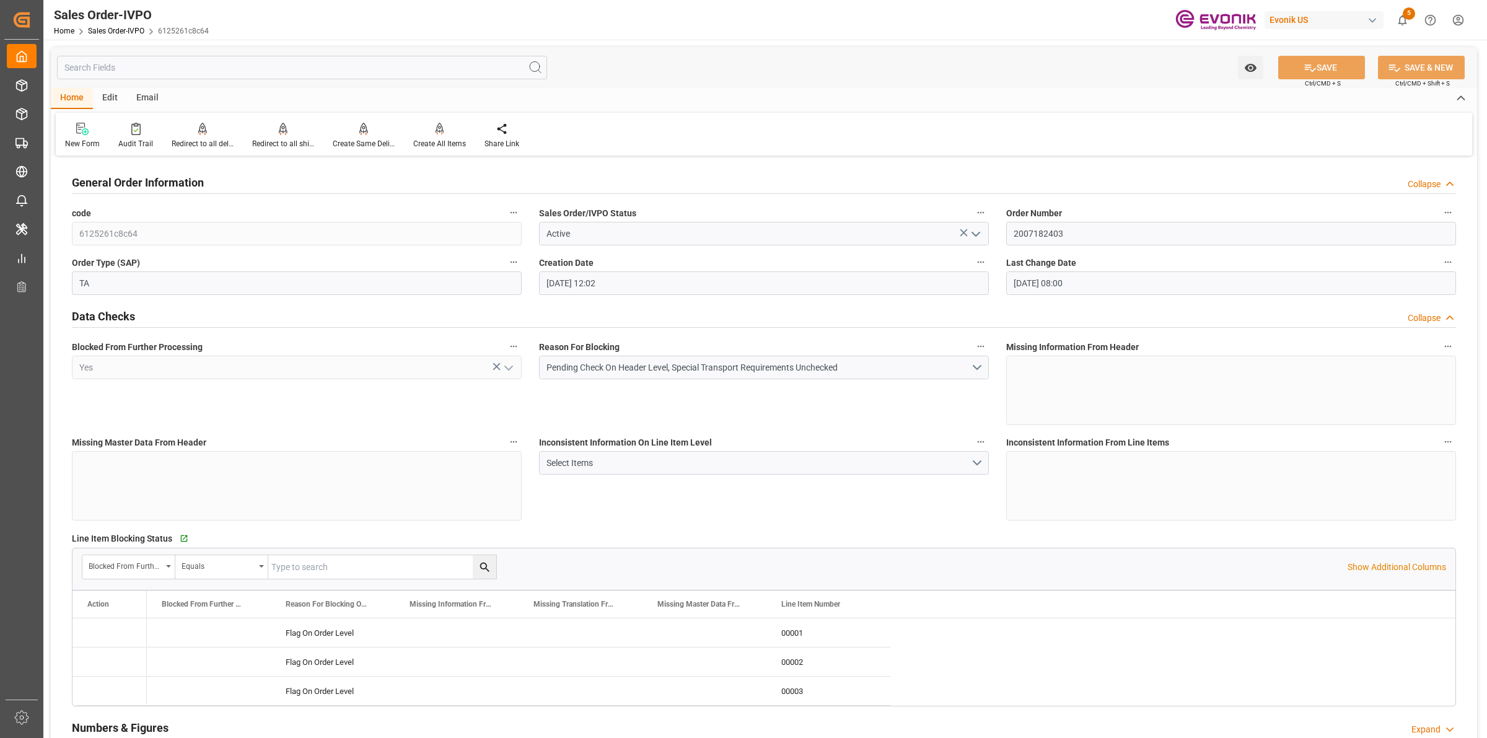
type input "16.09.2025 12:02"
type input "22.09.2025 08:00"
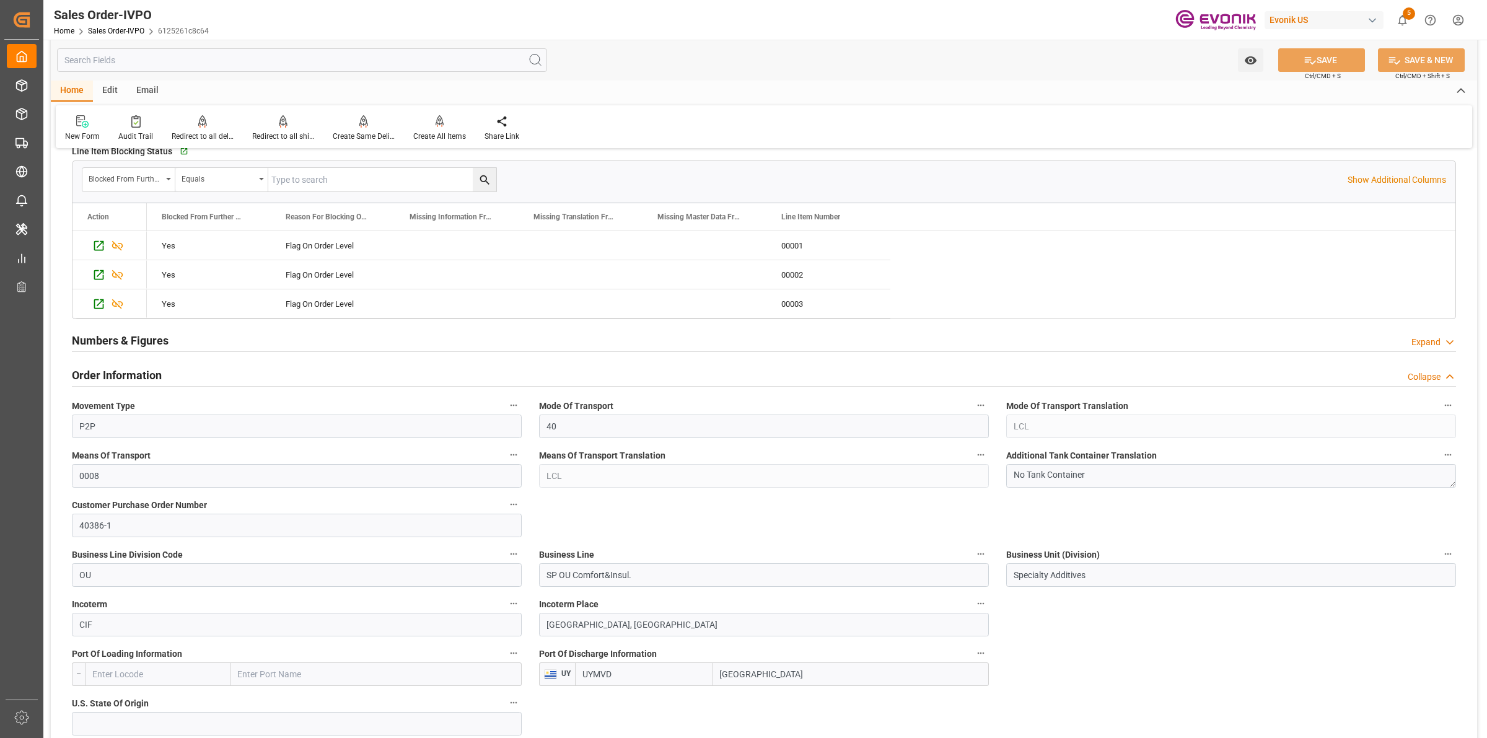
scroll to position [620, 0]
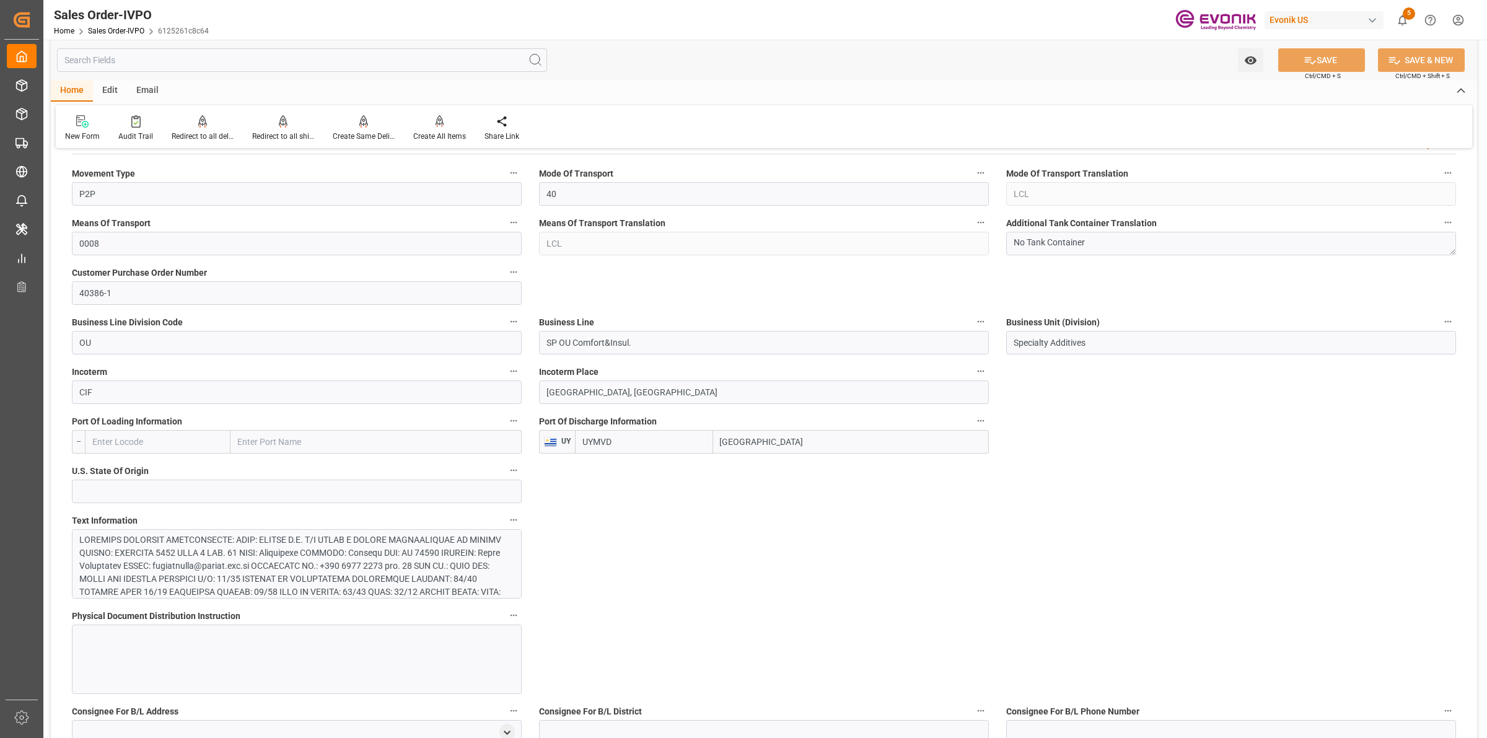
drag, startPoint x: 791, startPoint y: 444, endPoint x: 829, endPoint y: 437, distance: 37.9
click at [636, 444] on div "UYMVD Montevideo" at bounding box center [782, 442] width 414 height 24
click at [390, 563] on div at bounding box center [290, 644] width 423 height 221
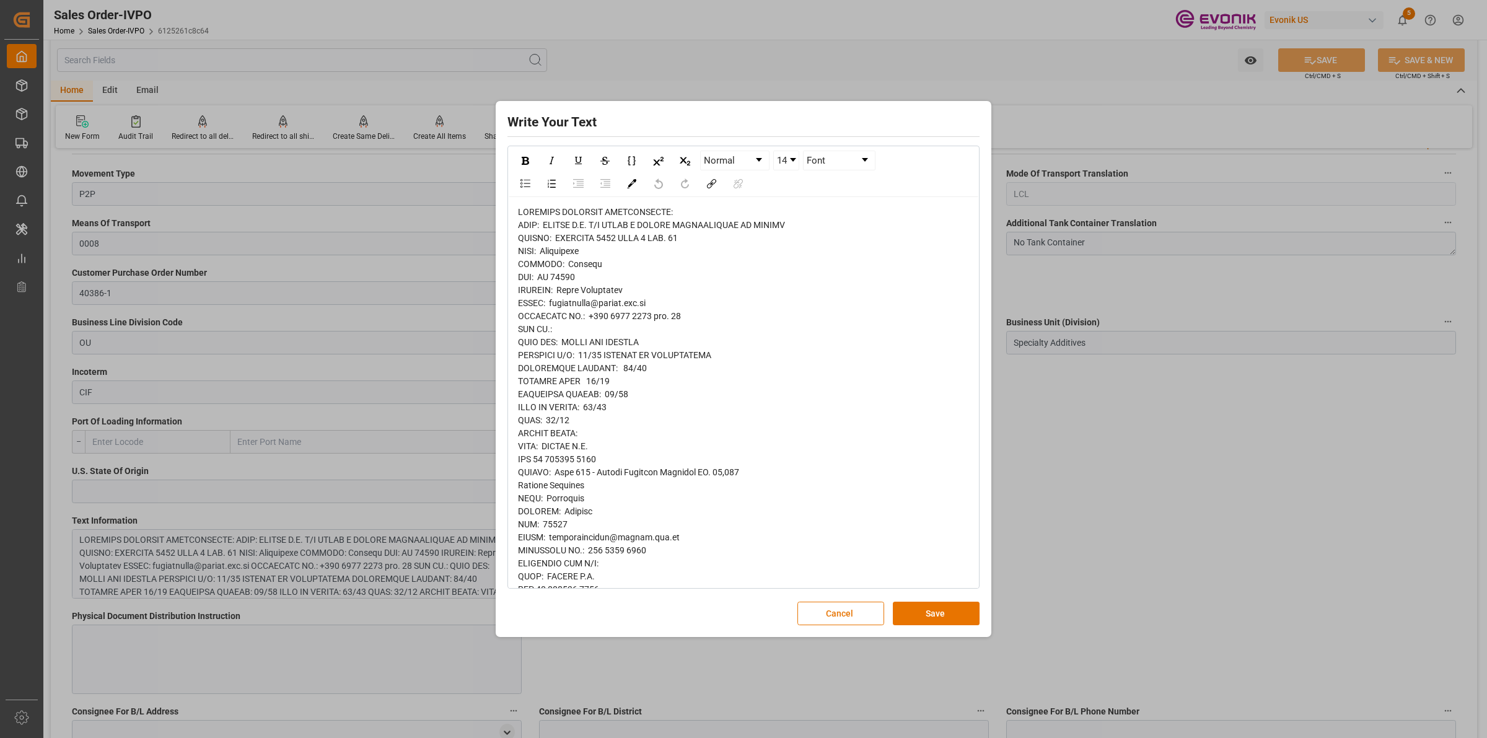
click at [667, 302] on div "rdw-editor" at bounding box center [744, 577] width 452 height 742
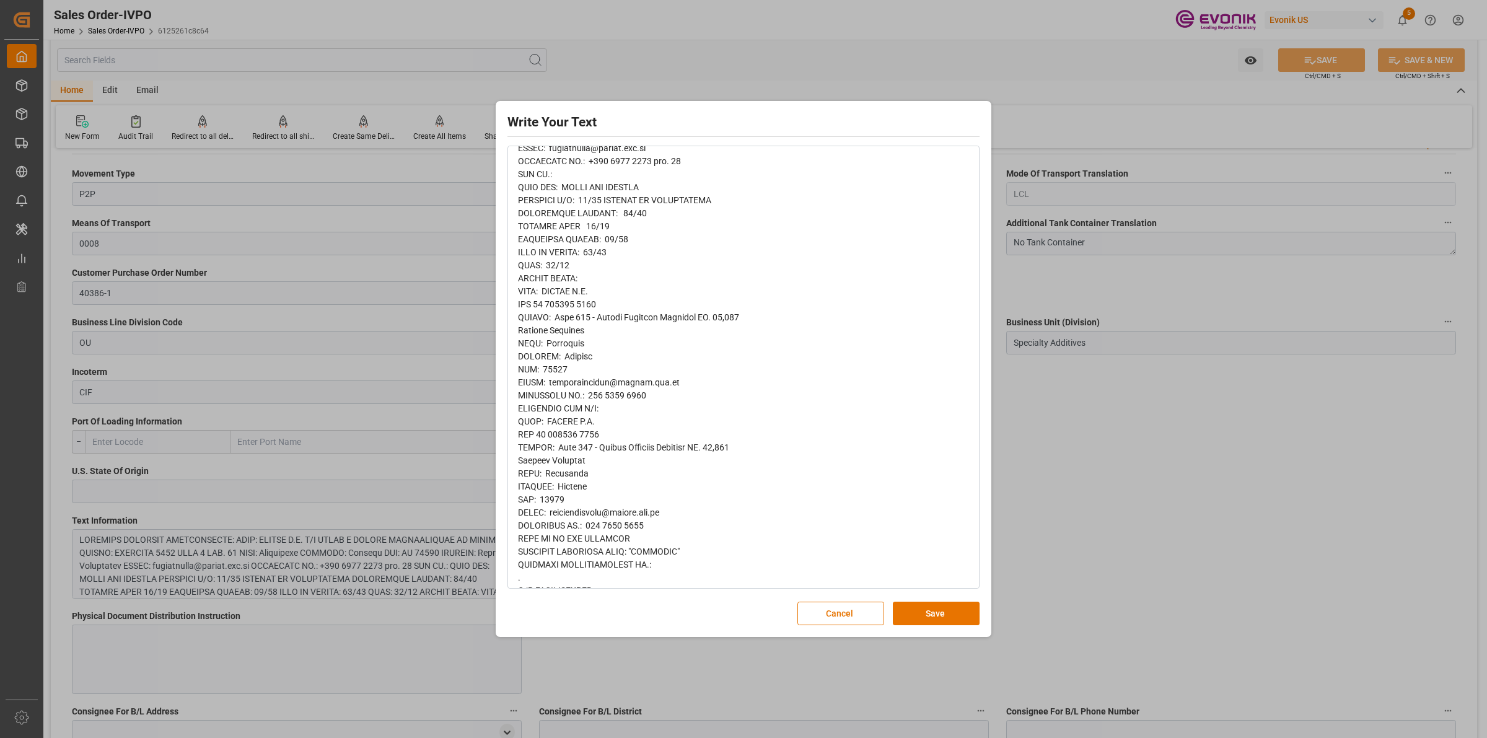
scroll to position [369, 0]
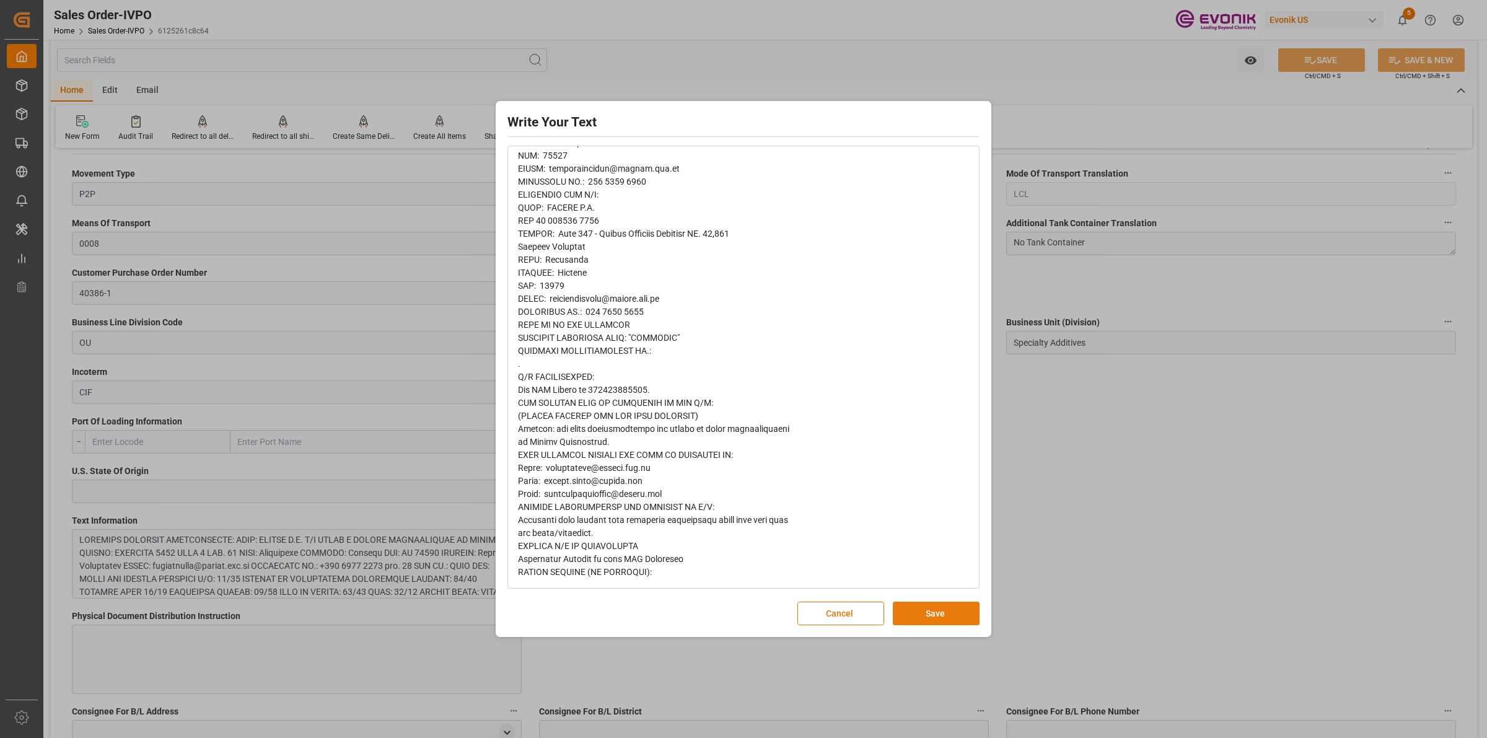
click at [915, 614] on button "Save" at bounding box center [936, 614] width 87 height 24
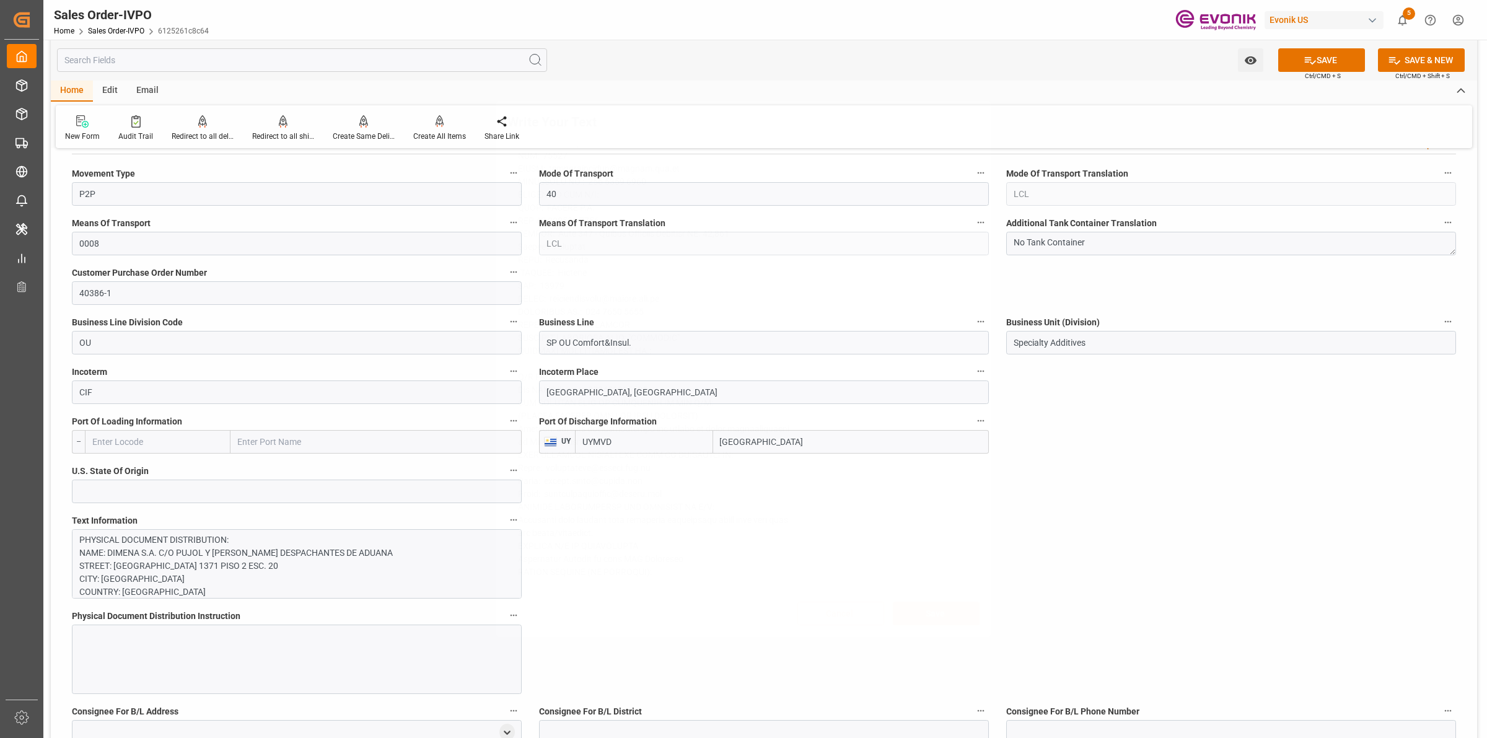
click at [1069, 530] on div "Write Your Text Normal 14 Font Cancel Save" at bounding box center [743, 369] width 1487 height 738
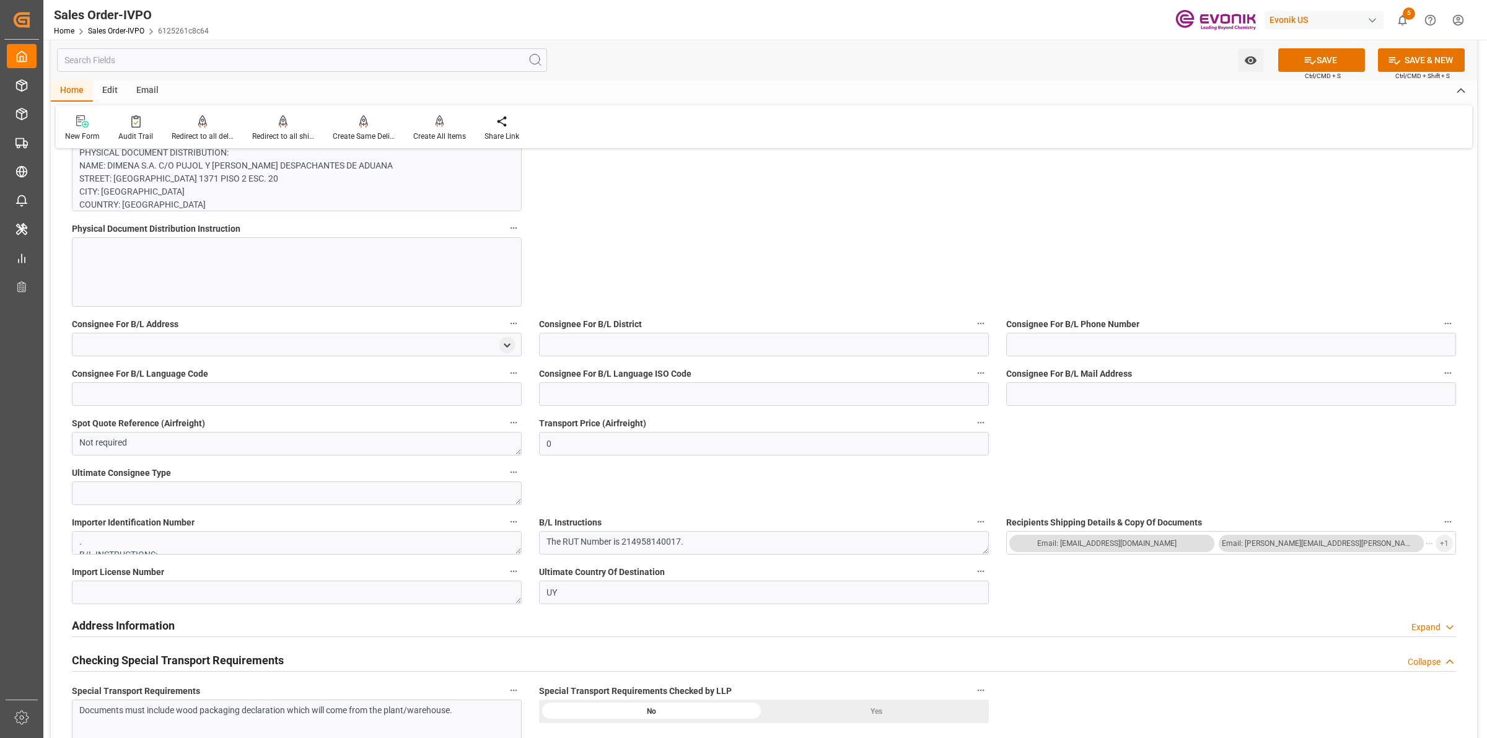
scroll to position [1239, 0]
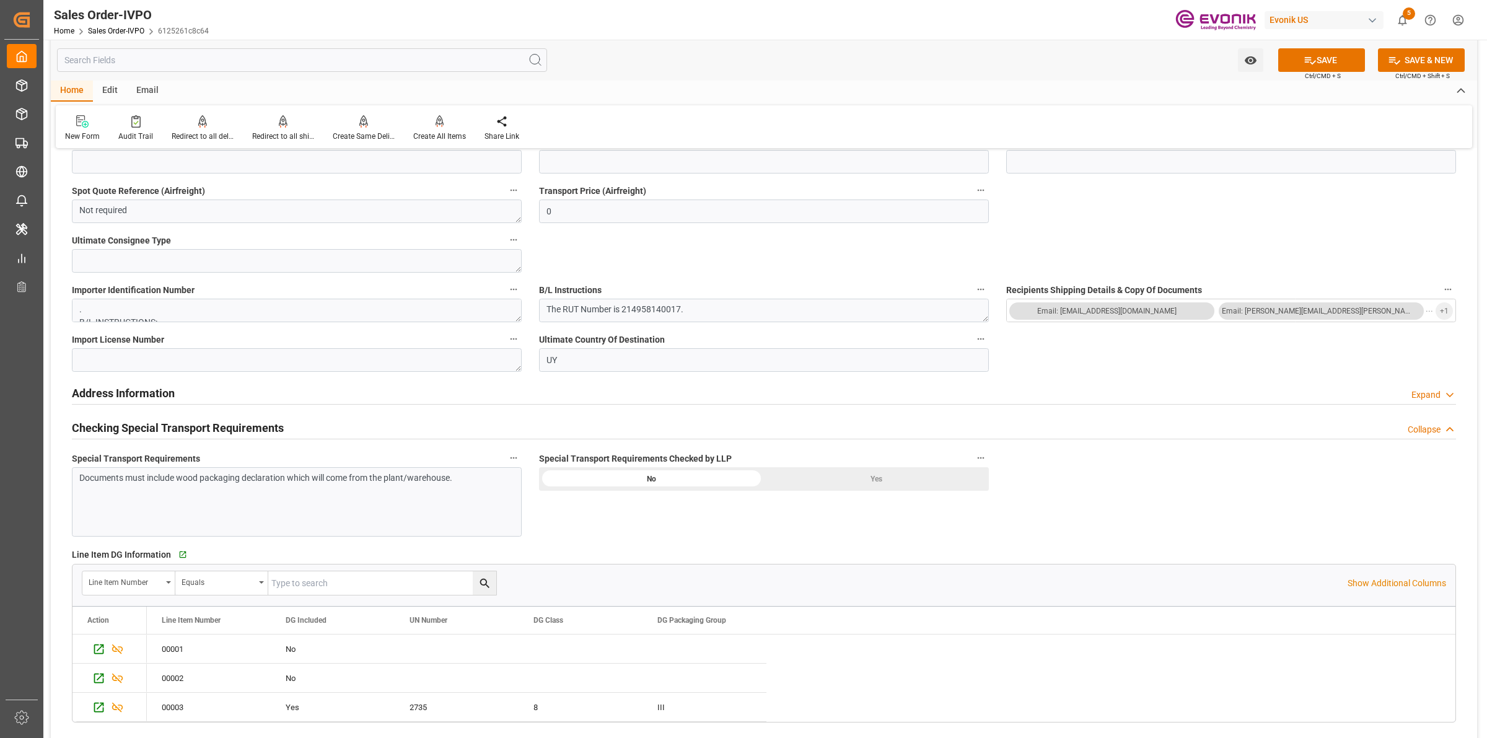
click at [878, 472] on div "Yes" at bounding box center [876, 479] width 225 height 24
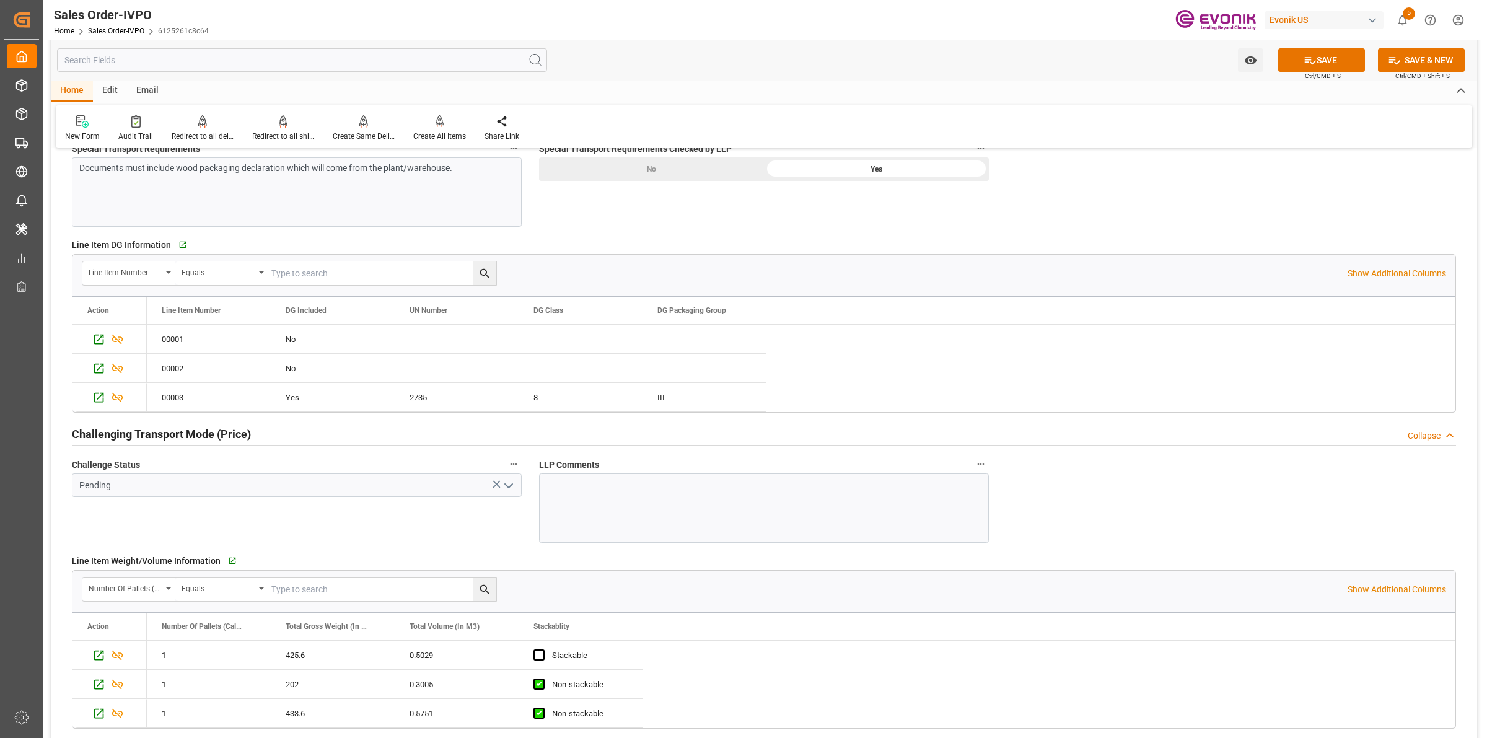
click at [509, 487] on icon "open menu" at bounding box center [508, 485] width 15 height 15
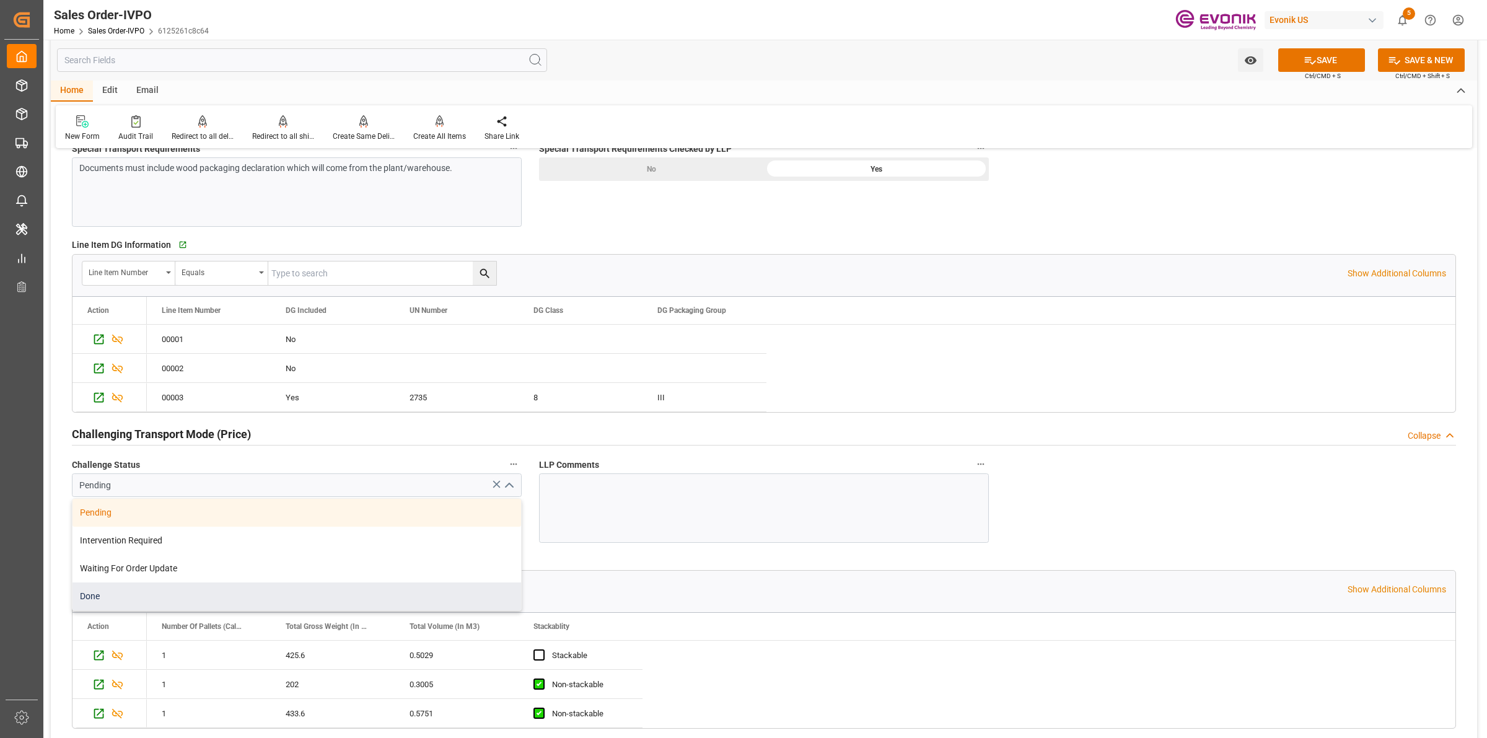
click at [118, 593] on div "Done" at bounding box center [297, 597] width 449 height 28
type input "Done"
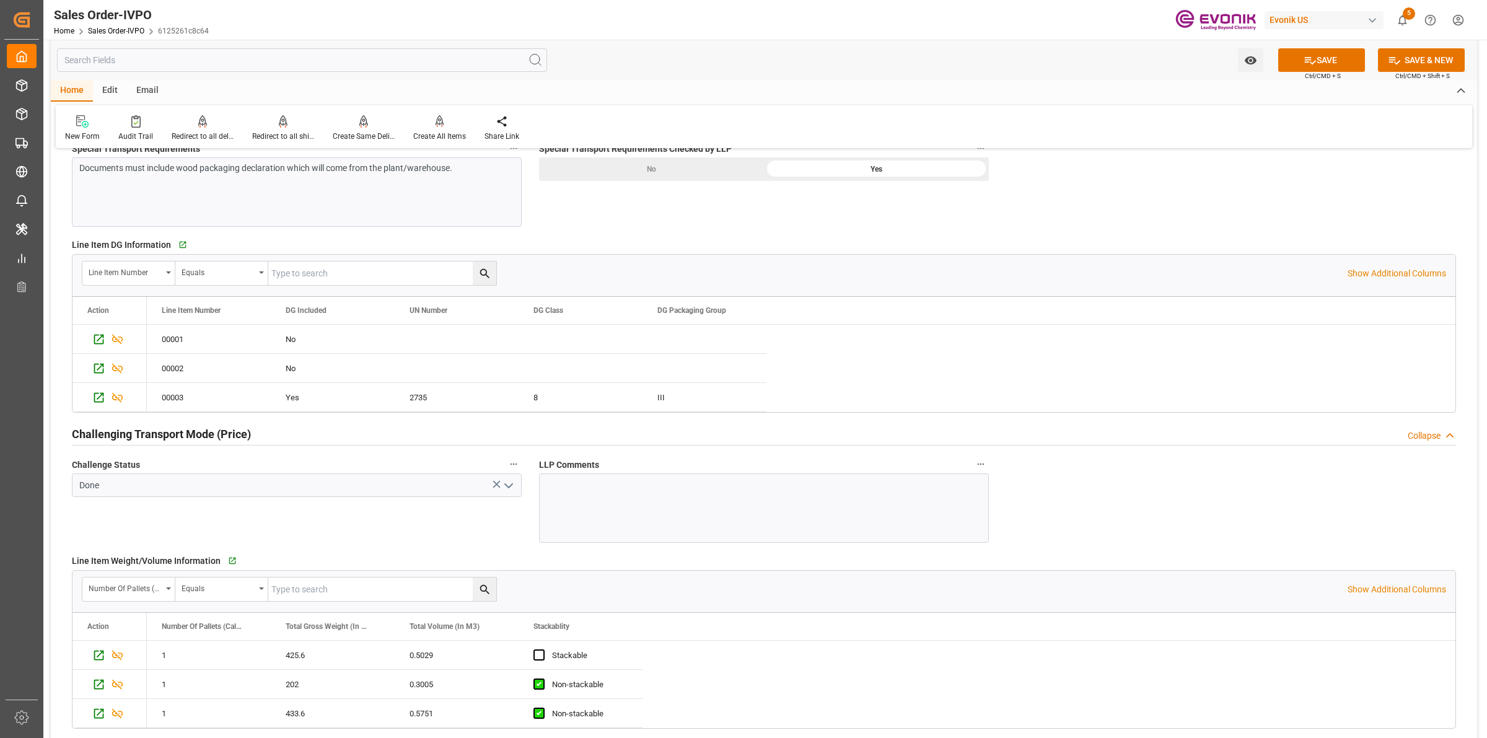
click at [451, 522] on div "Challenge Status Done" at bounding box center [296, 499] width 467 height 95
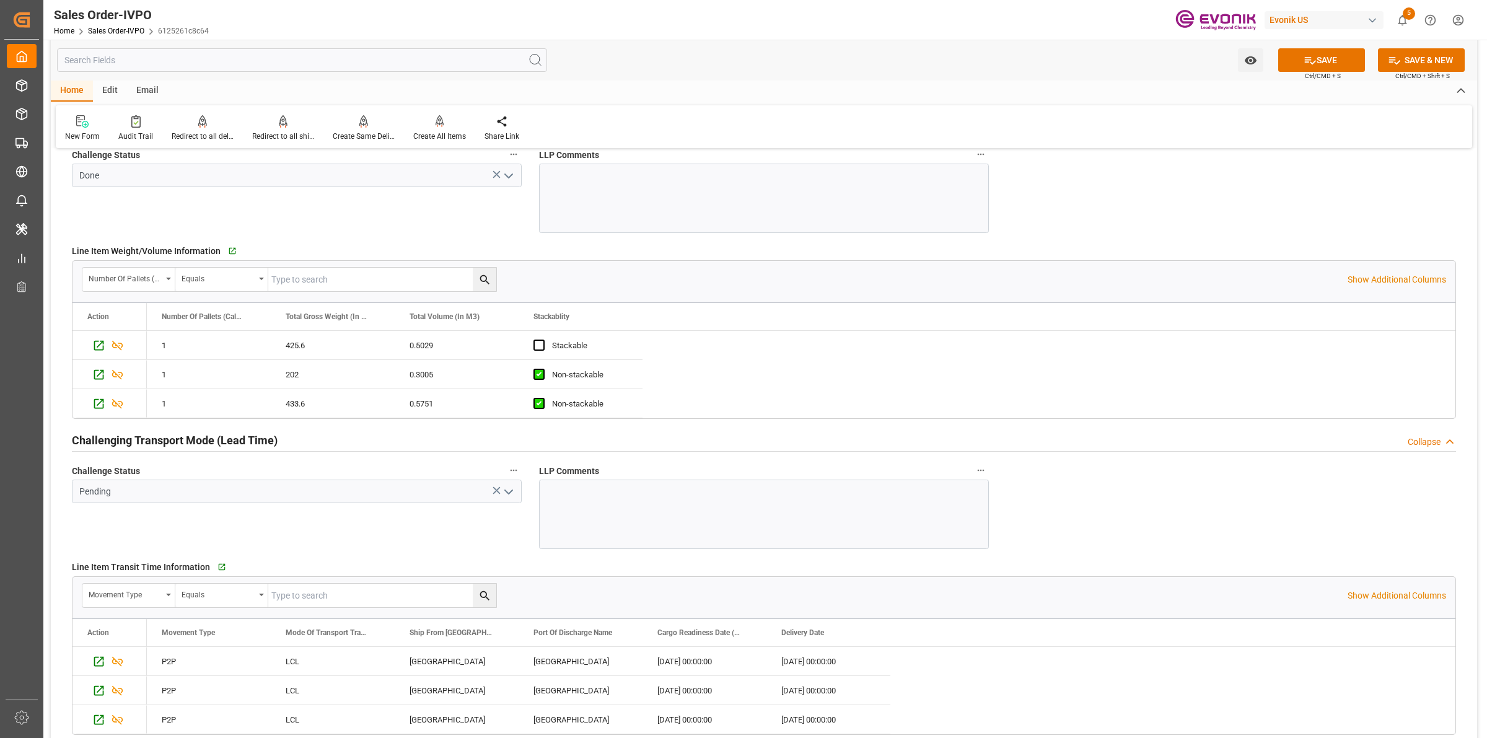
scroll to position [1937, 0]
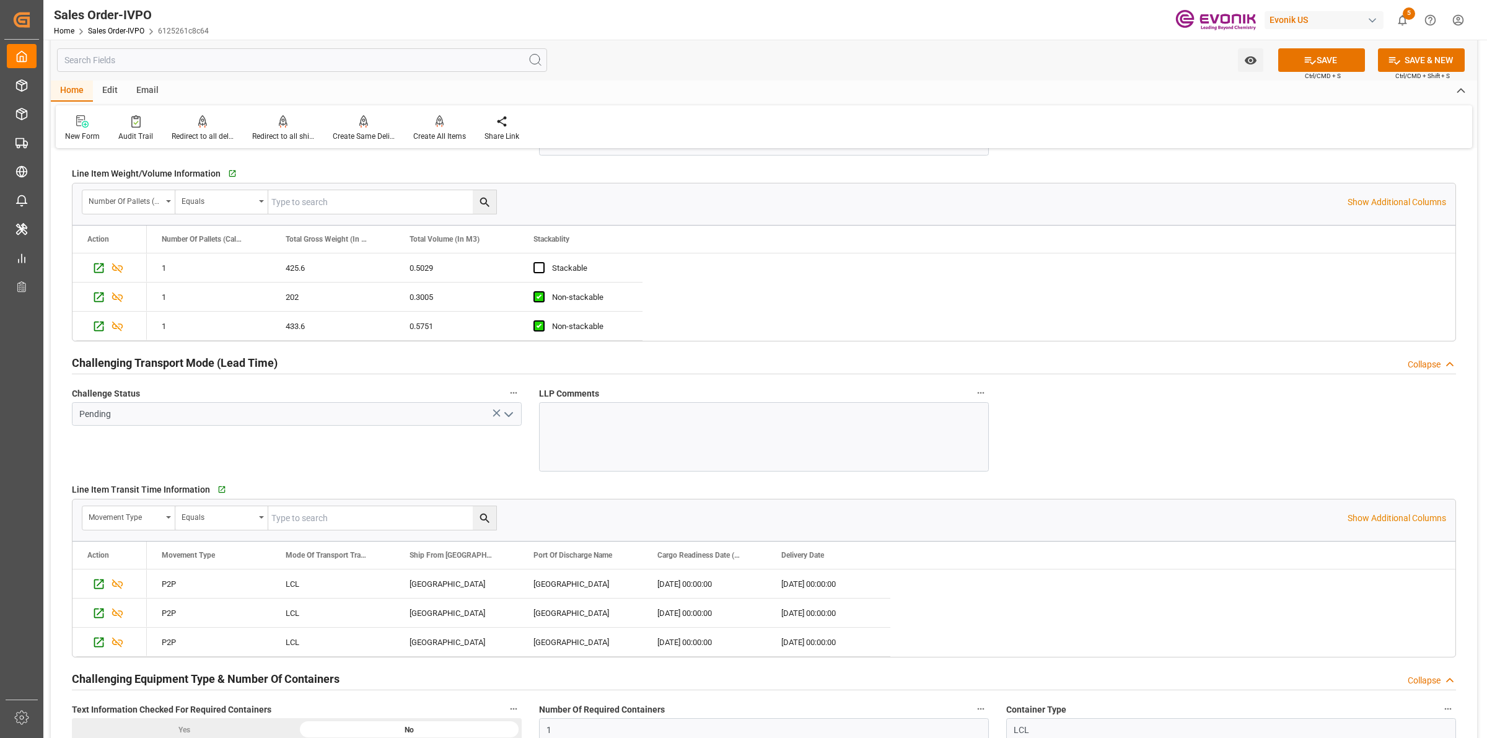
click at [509, 416] on polyline "open menu" at bounding box center [508, 415] width 7 height 4
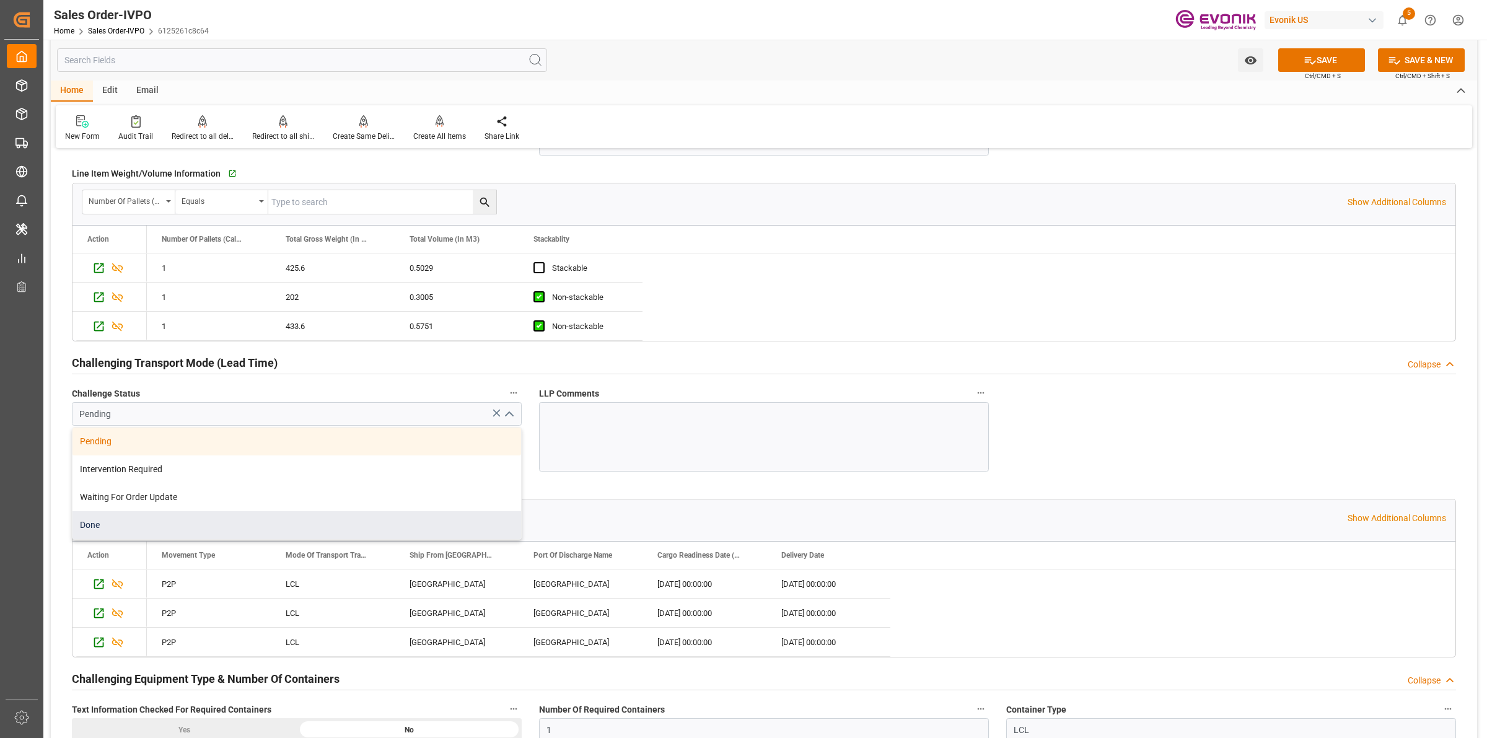
click at [144, 530] on div "Done" at bounding box center [297, 525] width 449 height 28
type input "Done"
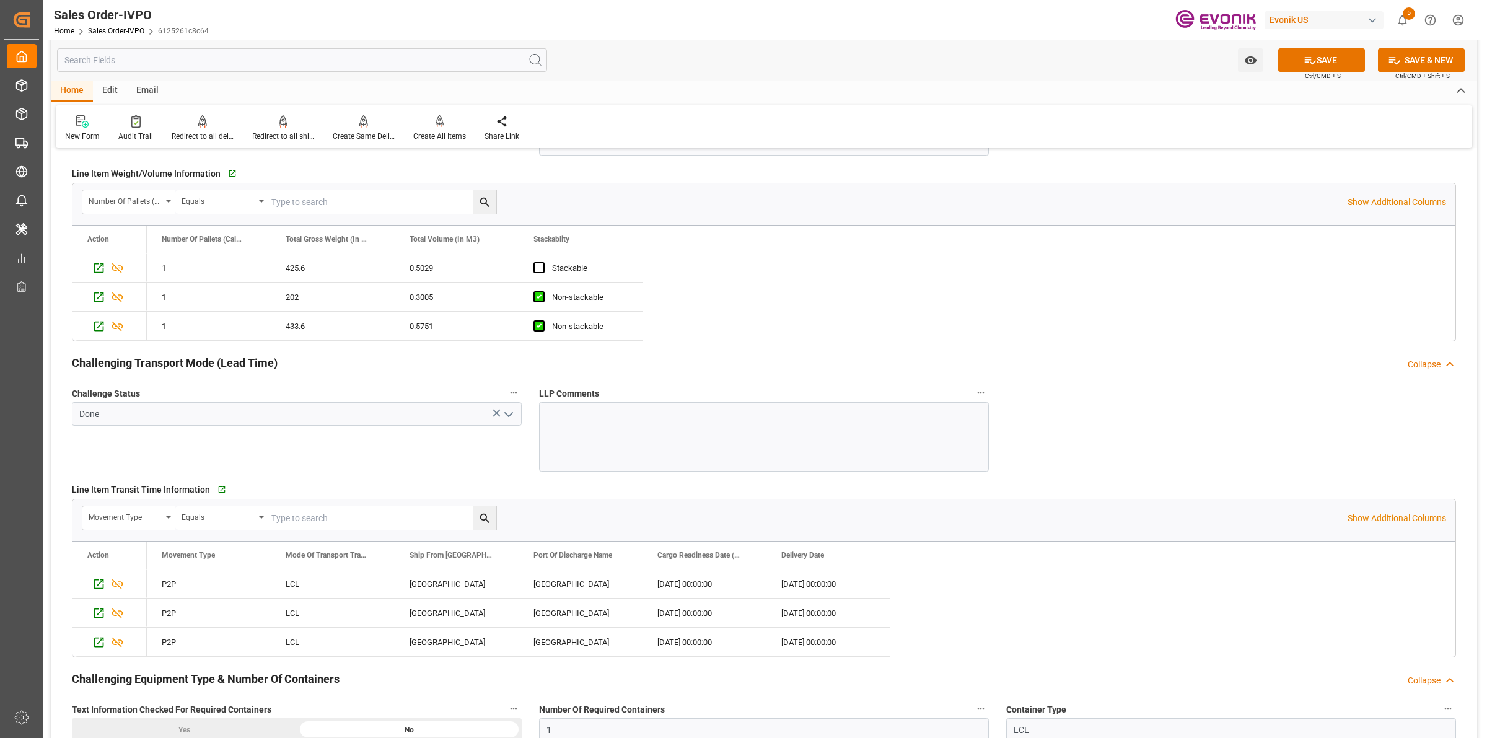
scroll to position [2246, 0]
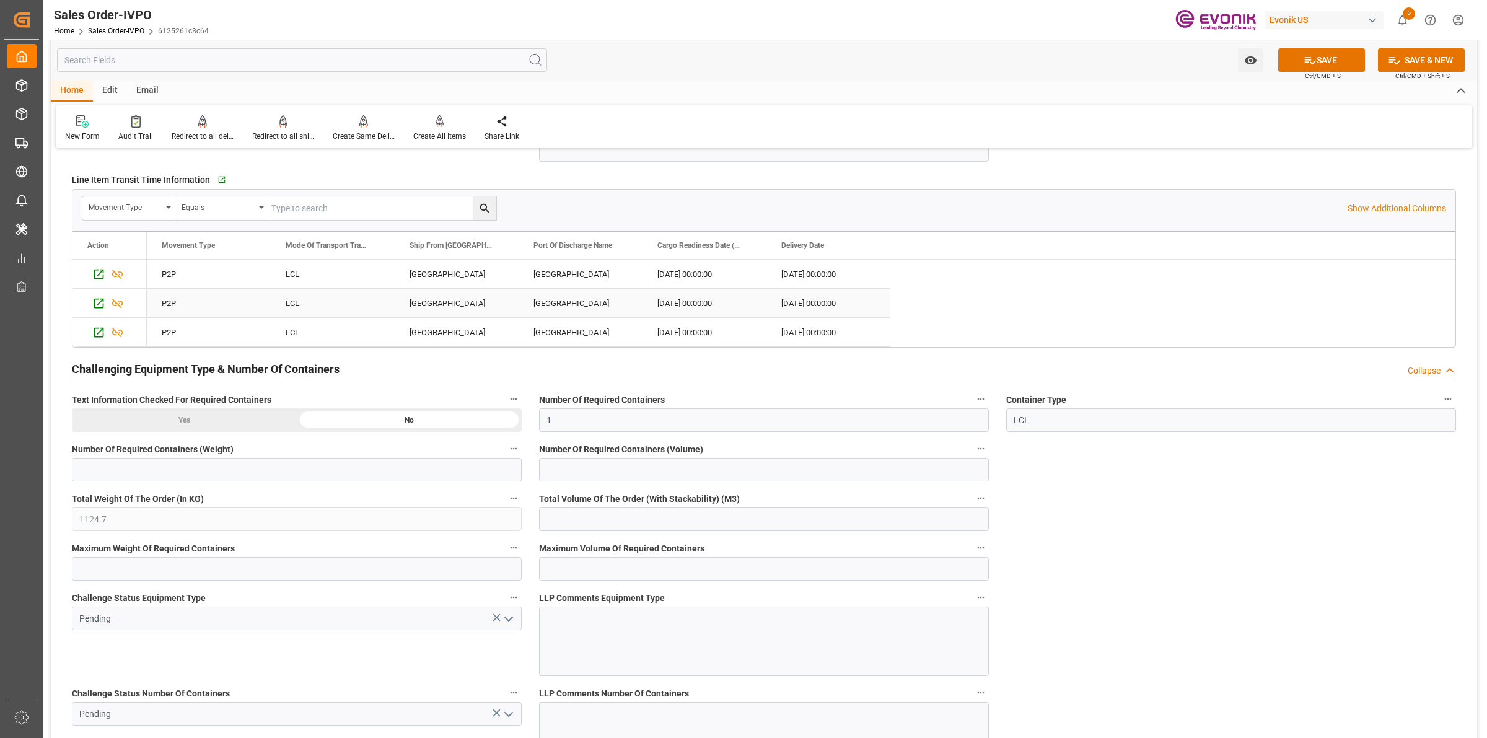
click at [460, 271] on div "CALUMET CITY" at bounding box center [457, 274] width 124 height 29
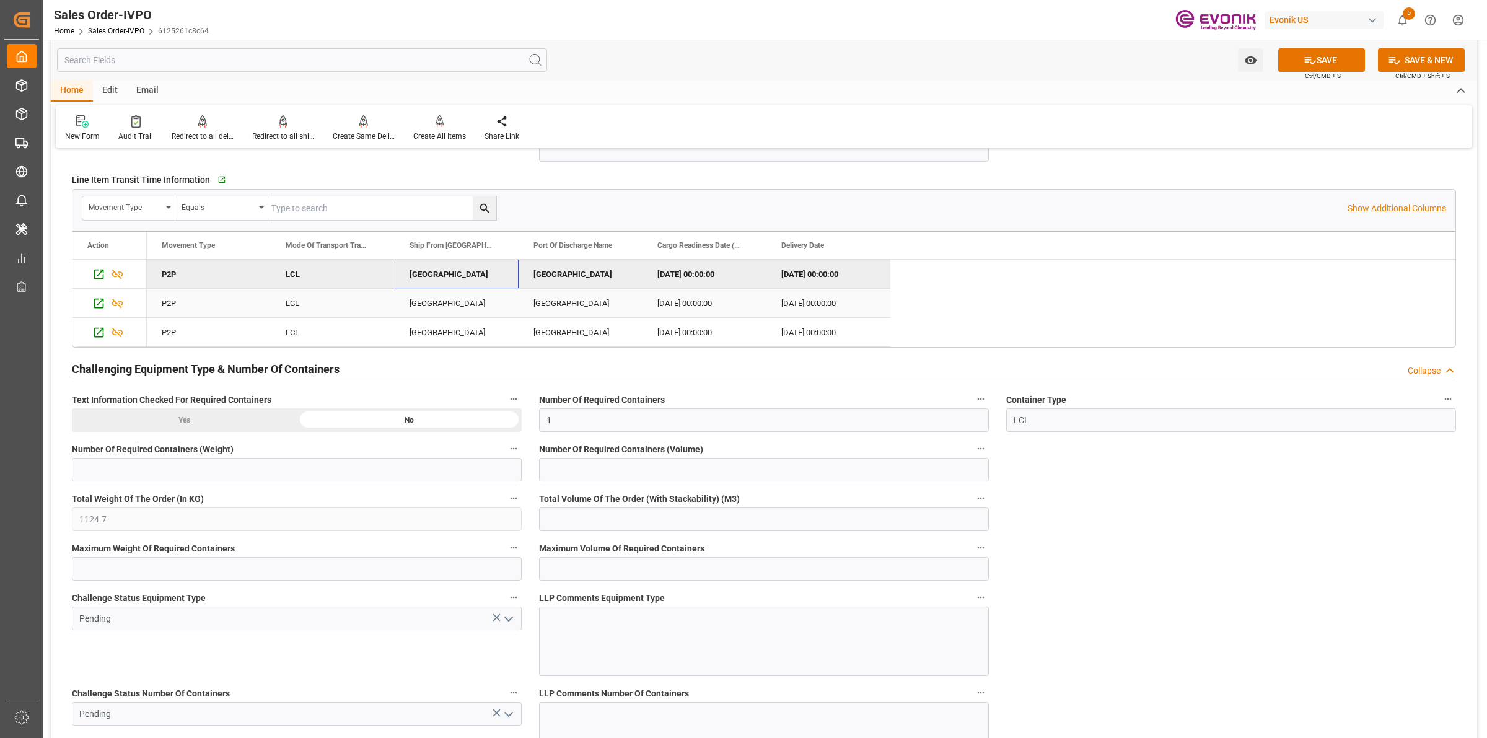
scroll to position [2556, 0]
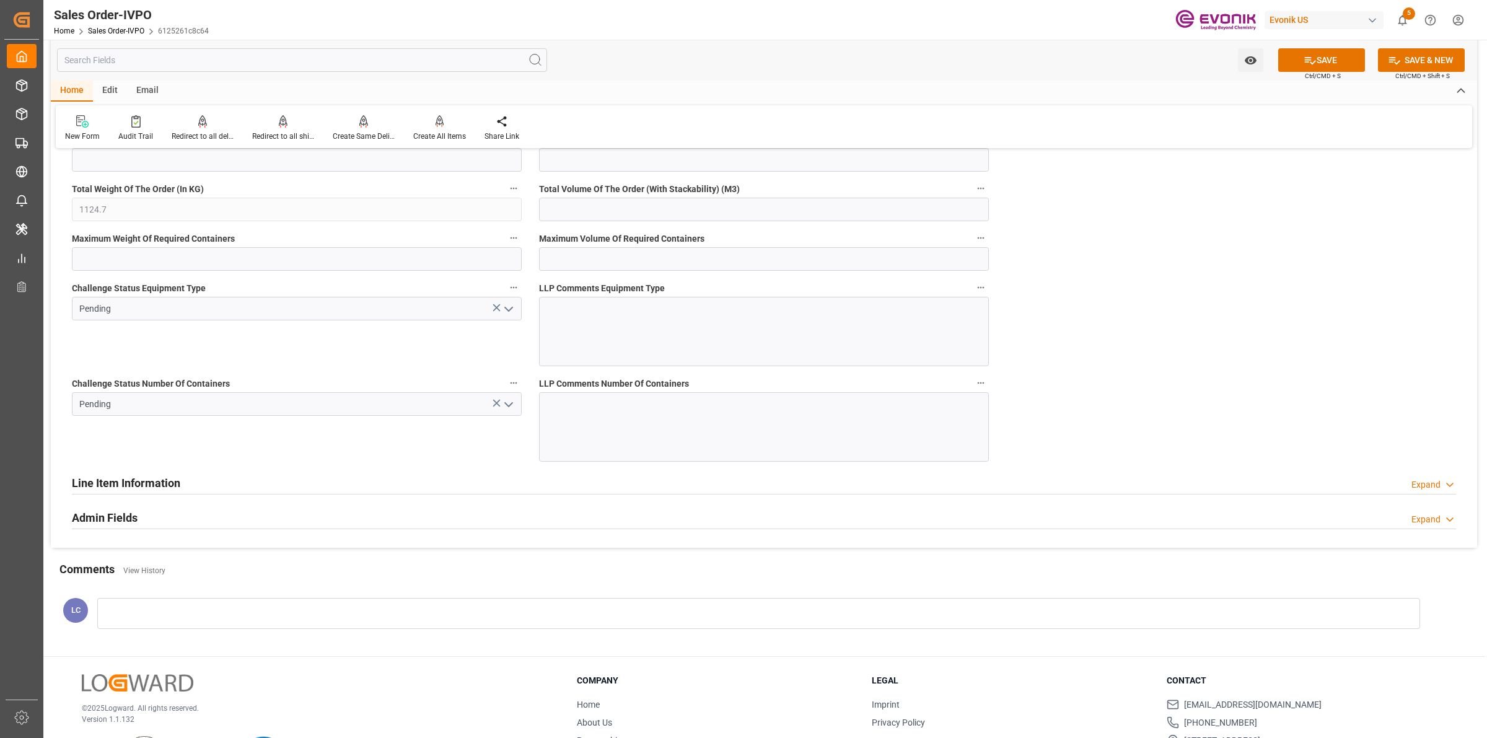
click at [506, 317] on icon "open menu" at bounding box center [508, 309] width 15 height 15
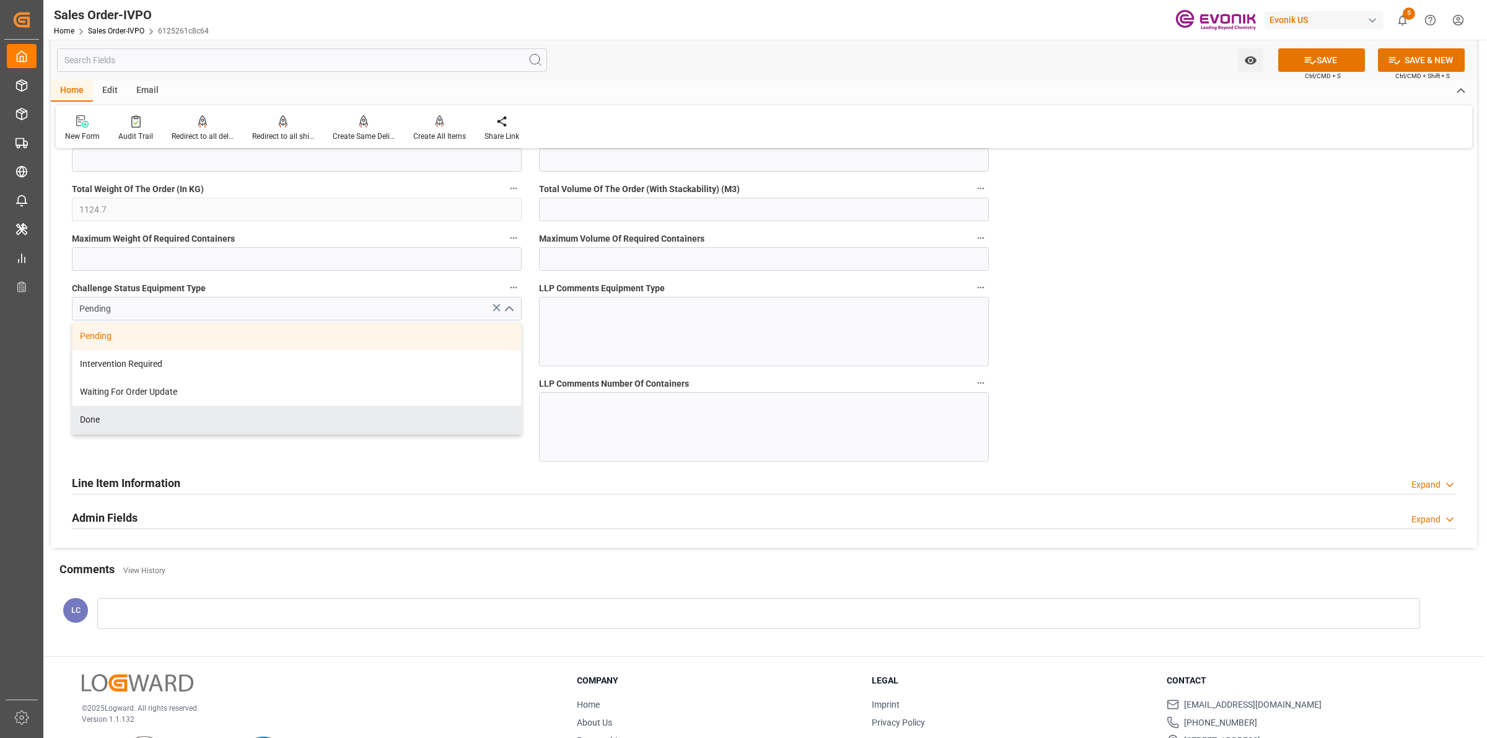
click at [141, 425] on div "Done" at bounding box center [297, 420] width 449 height 28
type input "Done"
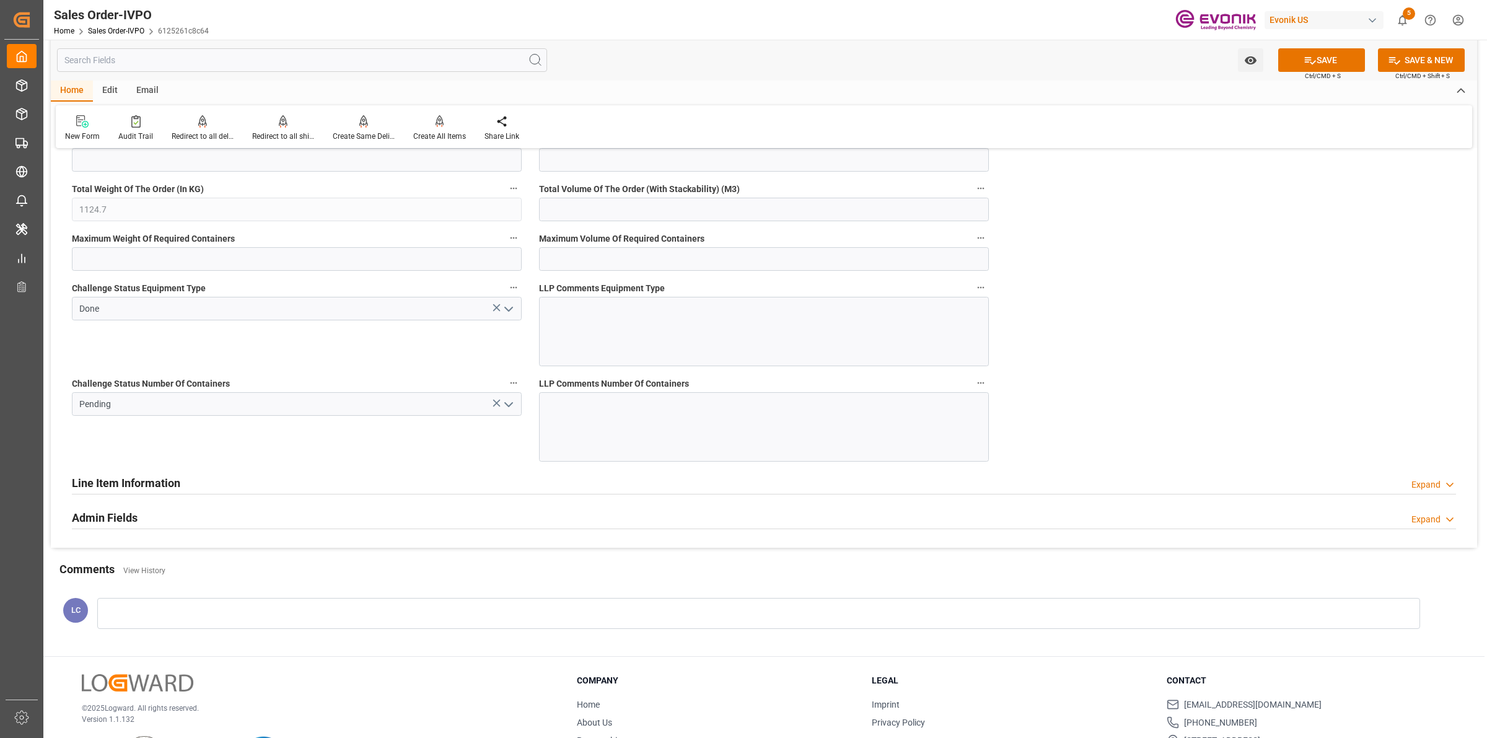
drag, startPoint x: 496, startPoint y: 472, endPoint x: 529, endPoint y: 425, distance: 56.6
click at [503, 470] on div "Line Item Information Expand" at bounding box center [764, 483] width 1402 height 35
click at [516, 403] on icon "open menu" at bounding box center [508, 404] width 15 height 15
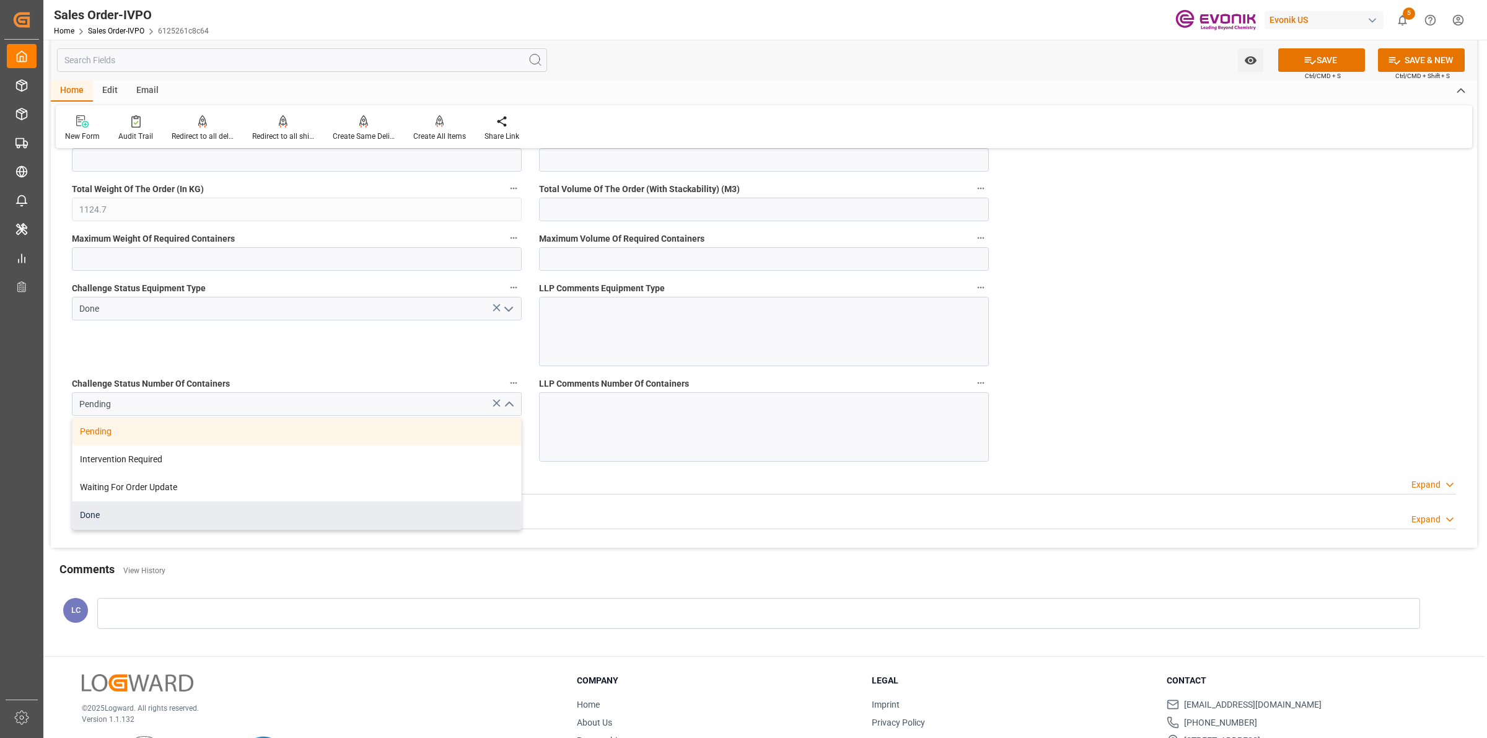
click at [171, 524] on div "Done" at bounding box center [297, 515] width 449 height 28
type input "Done"
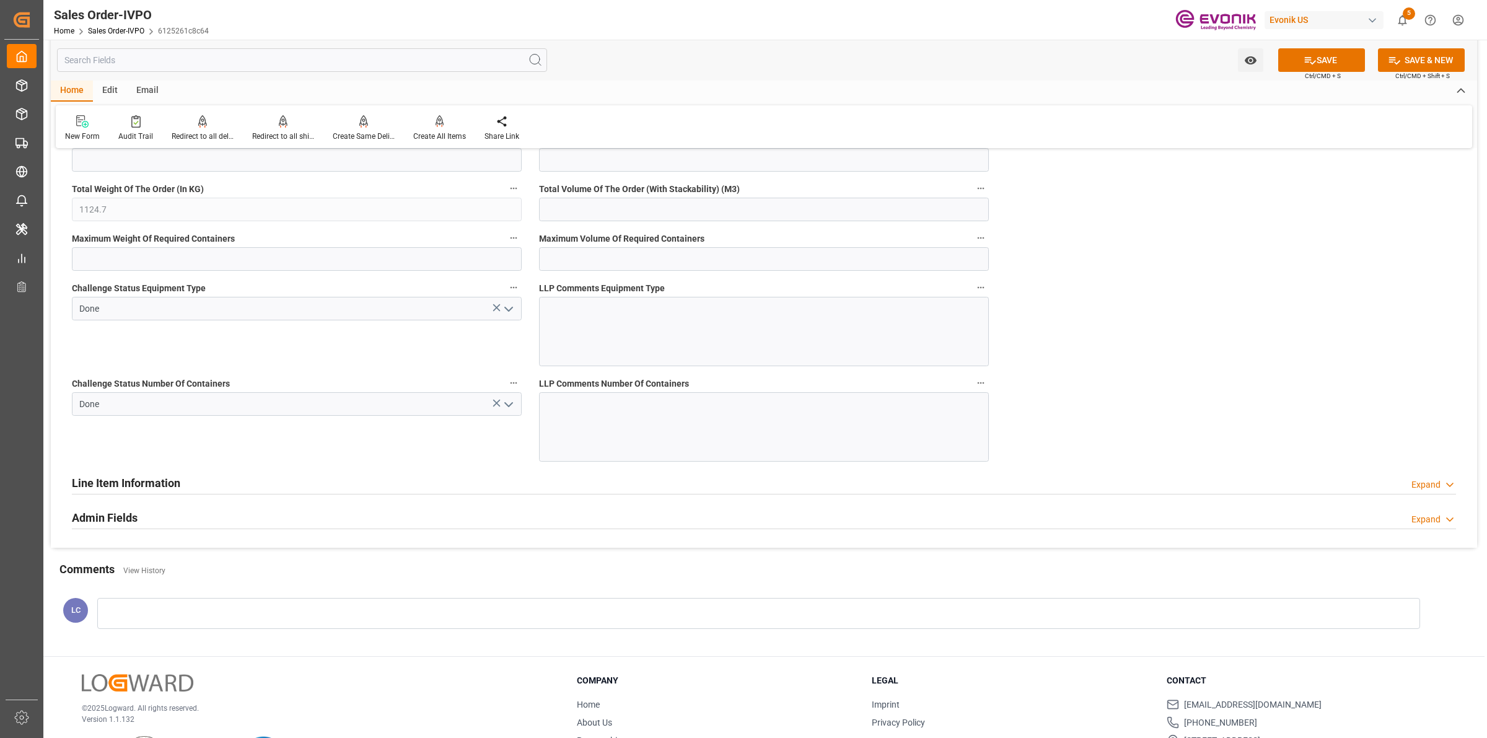
scroll to position [2246, 0]
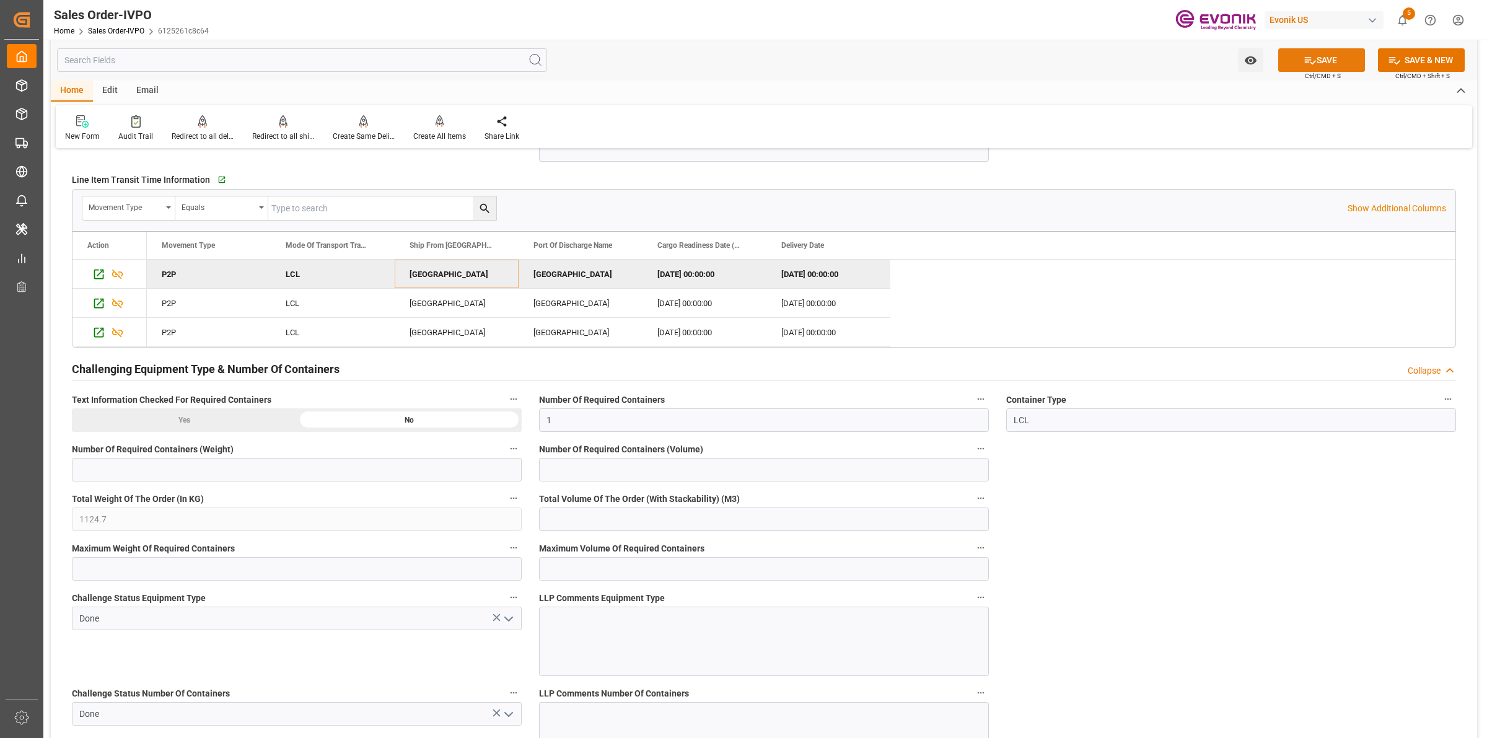
click at [1305, 54] on icon at bounding box center [1310, 60] width 13 height 13
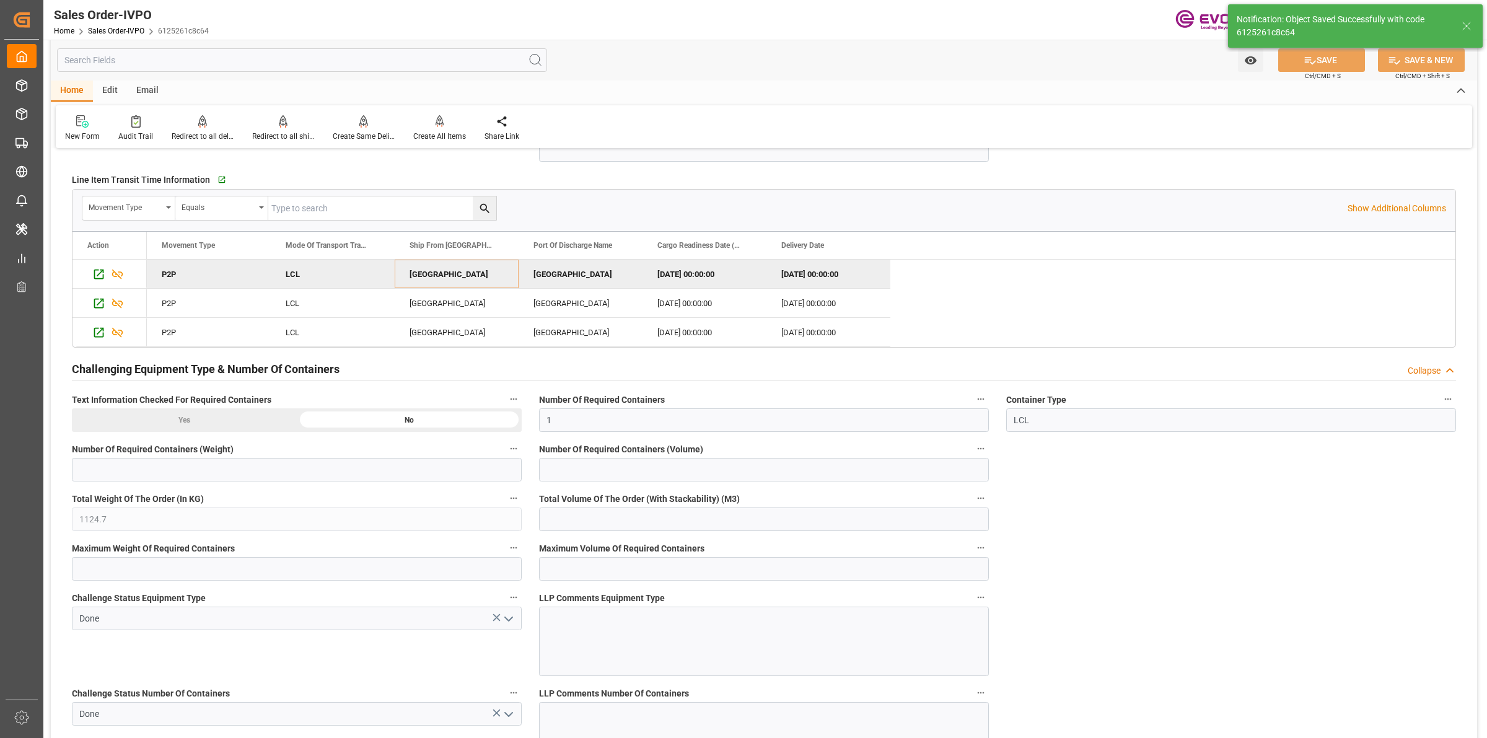
type input "No"
type input "23.09.2025 08:59"
click at [437, 127] on icon at bounding box center [440, 121] width 9 height 12
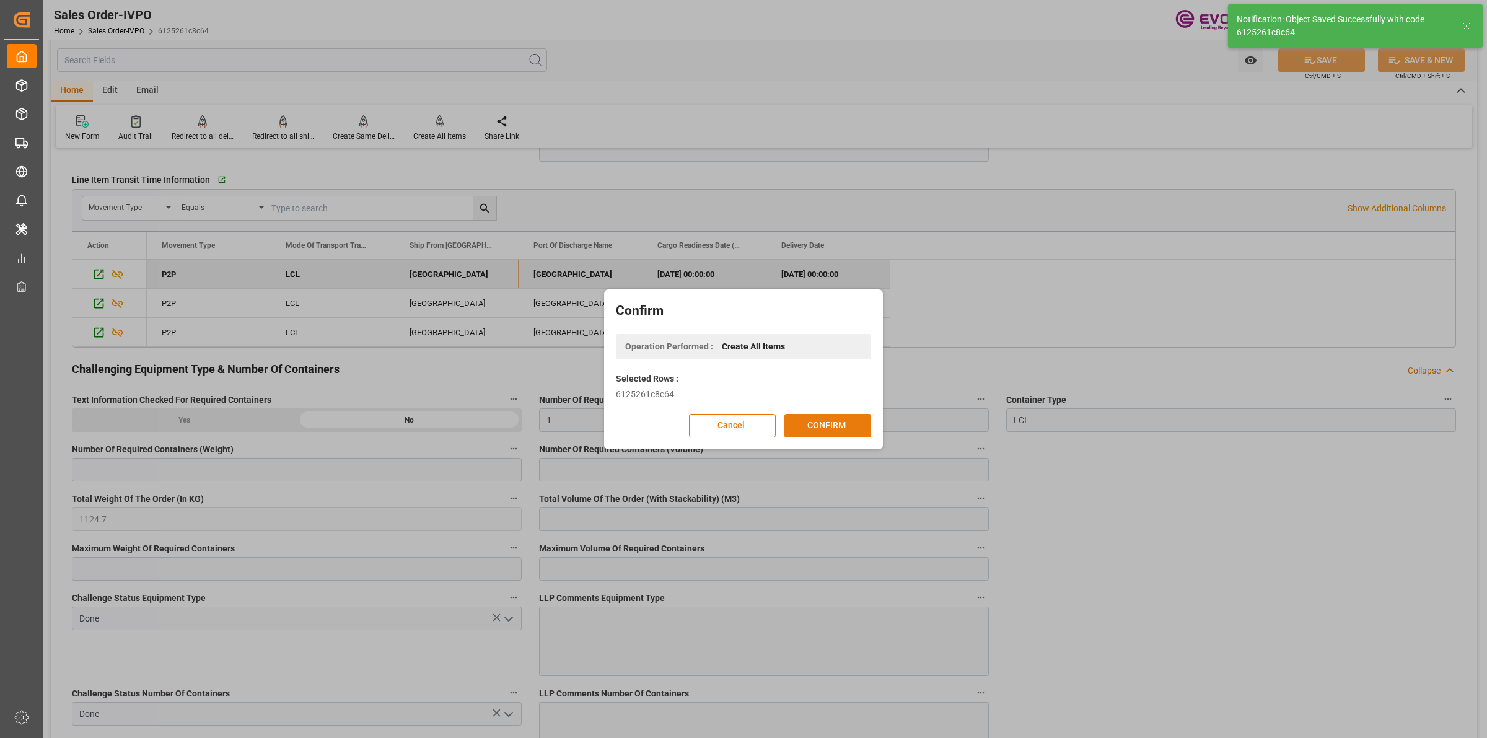
click at [828, 428] on button "CONFIRM" at bounding box center [828, 426] width 87 height 24
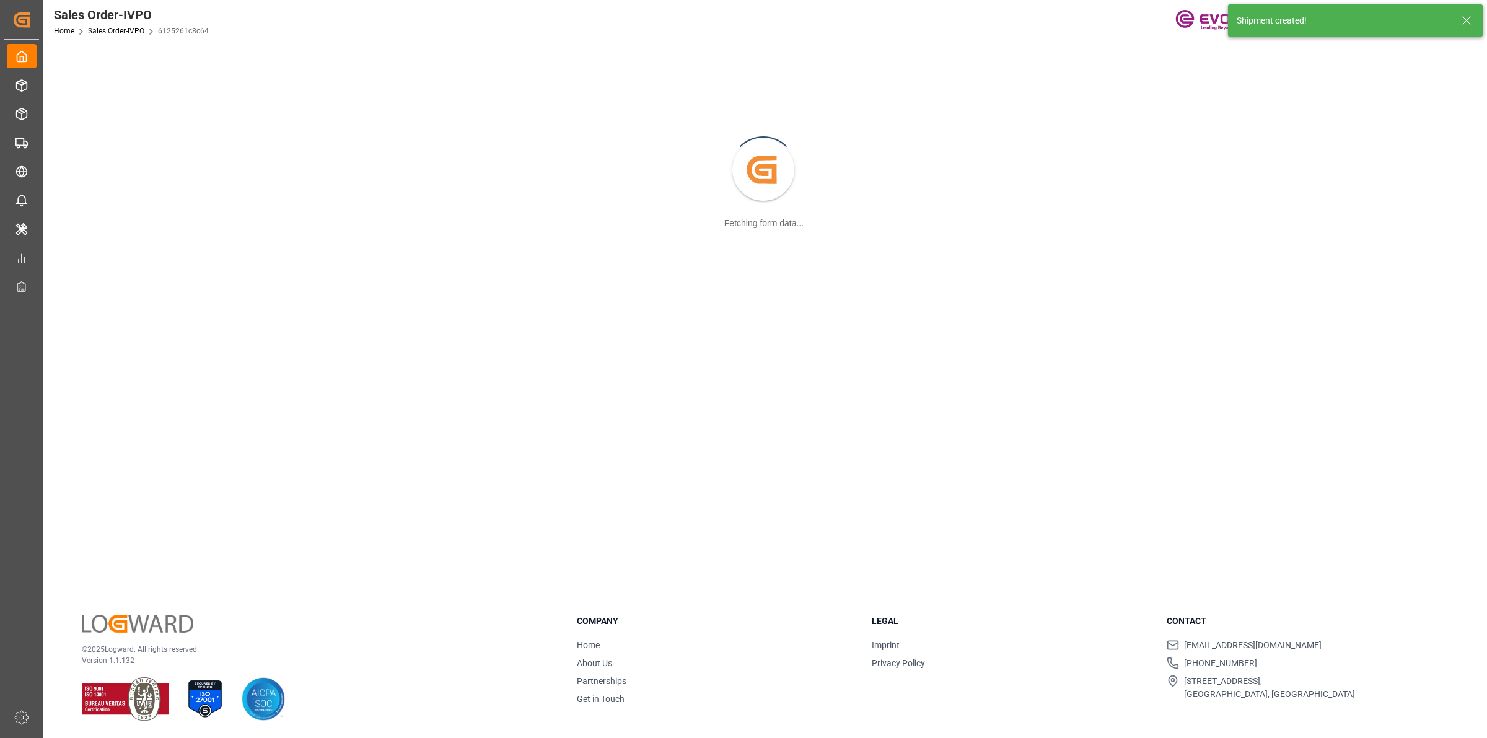
scroll to position [134, 0]
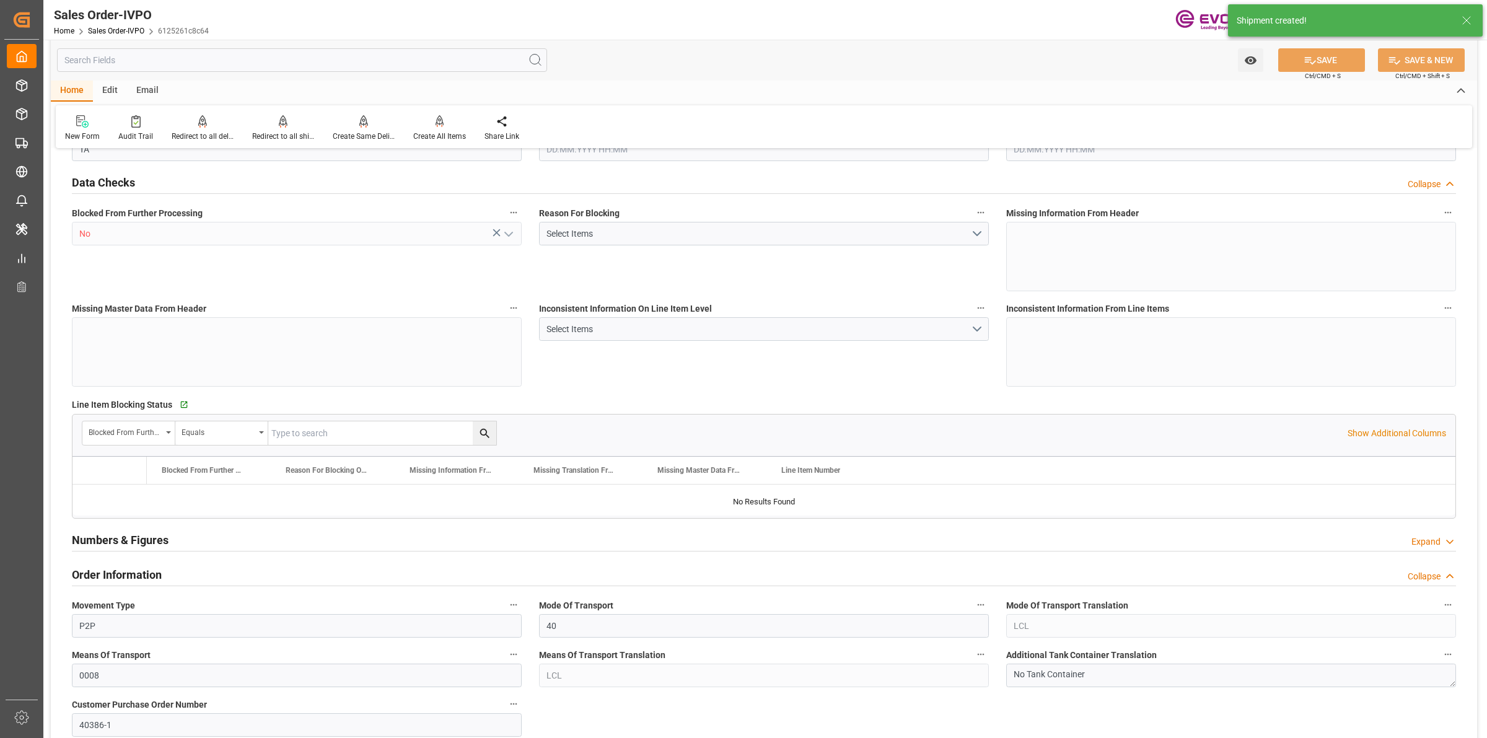
type input "UYMVD"
type input "0"
type input "1"
type input "1124.7"
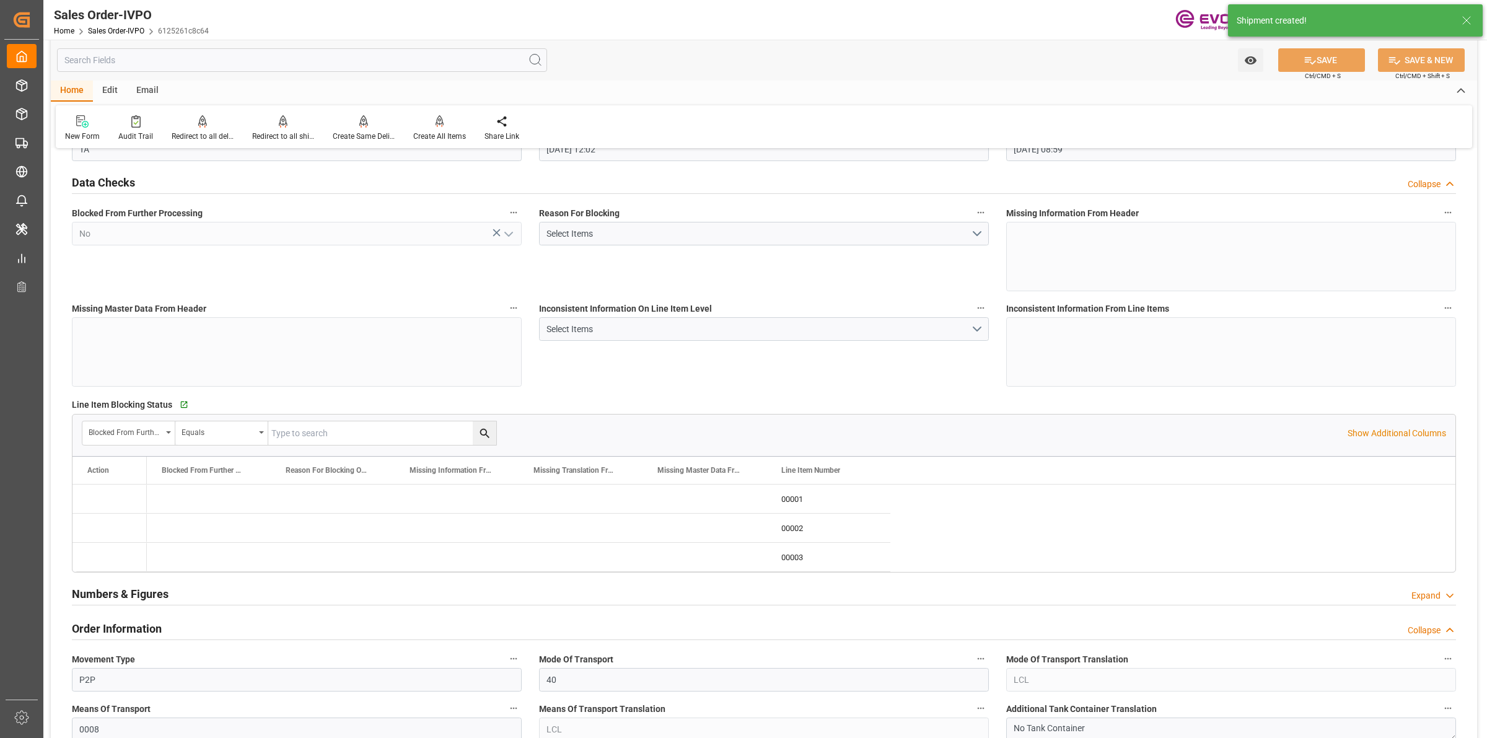
type input "16.09.2025 12:02"
type input "23.09.2025 08:59"
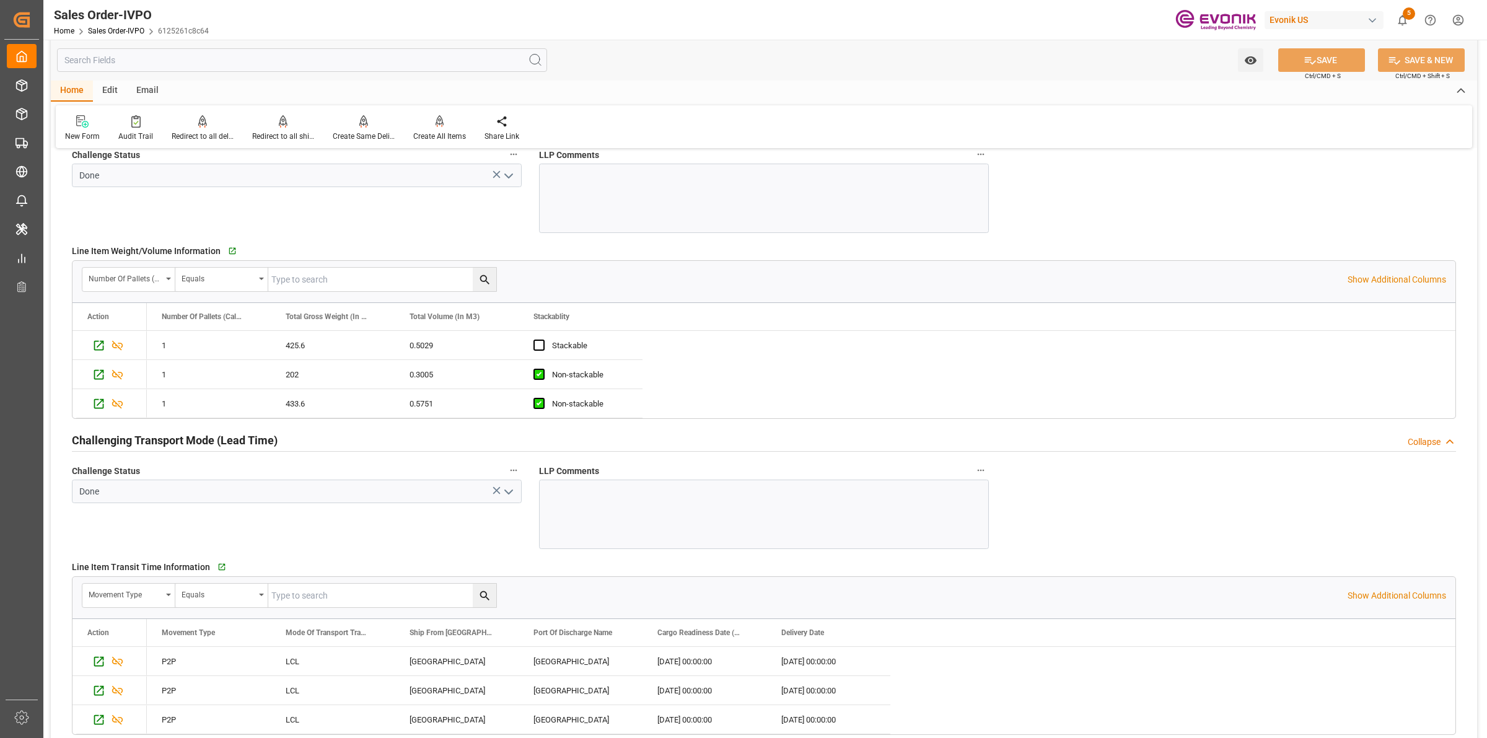
scroll to position [1394, 0]
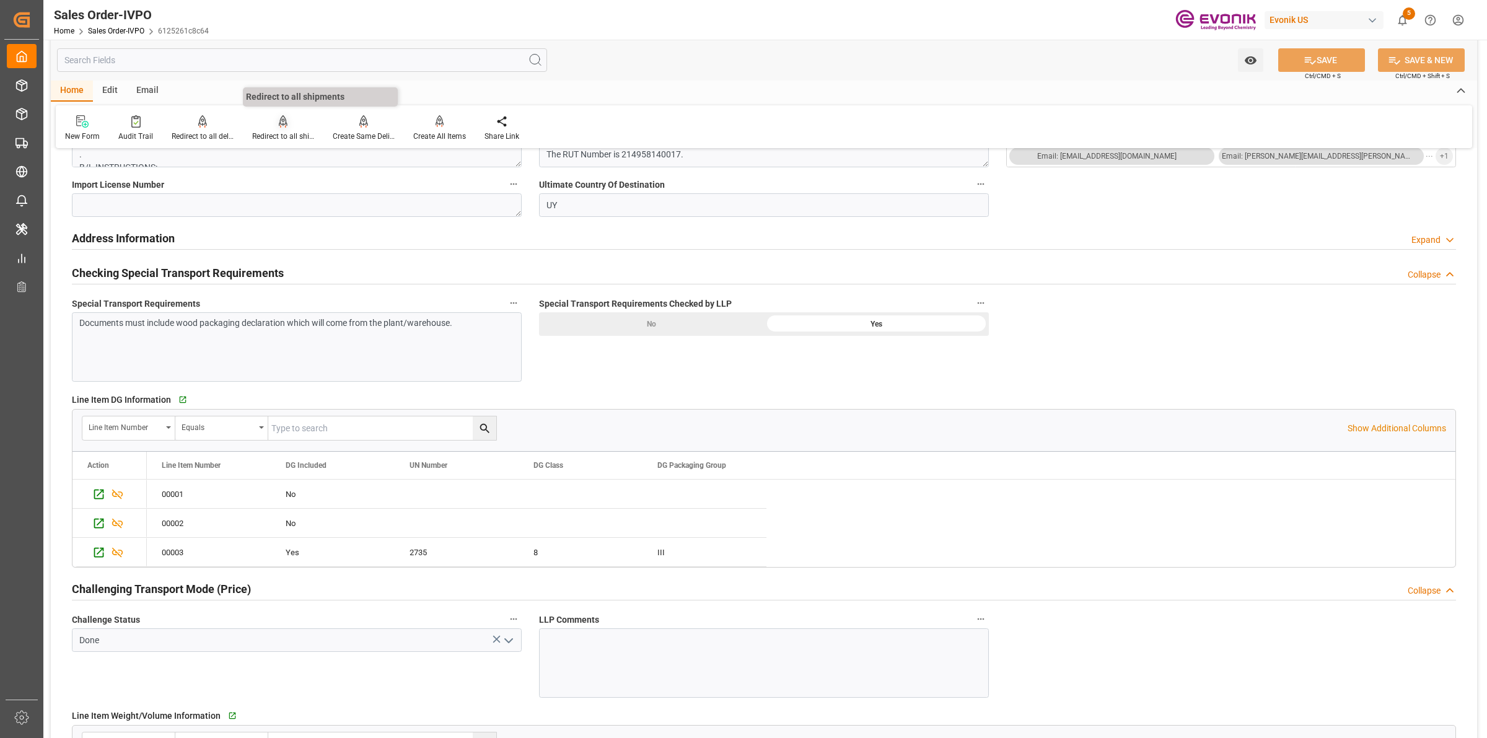
click at [270, 128] on div "Redirect to all shipments" at bounding box center [283, 128] width 81 height 27
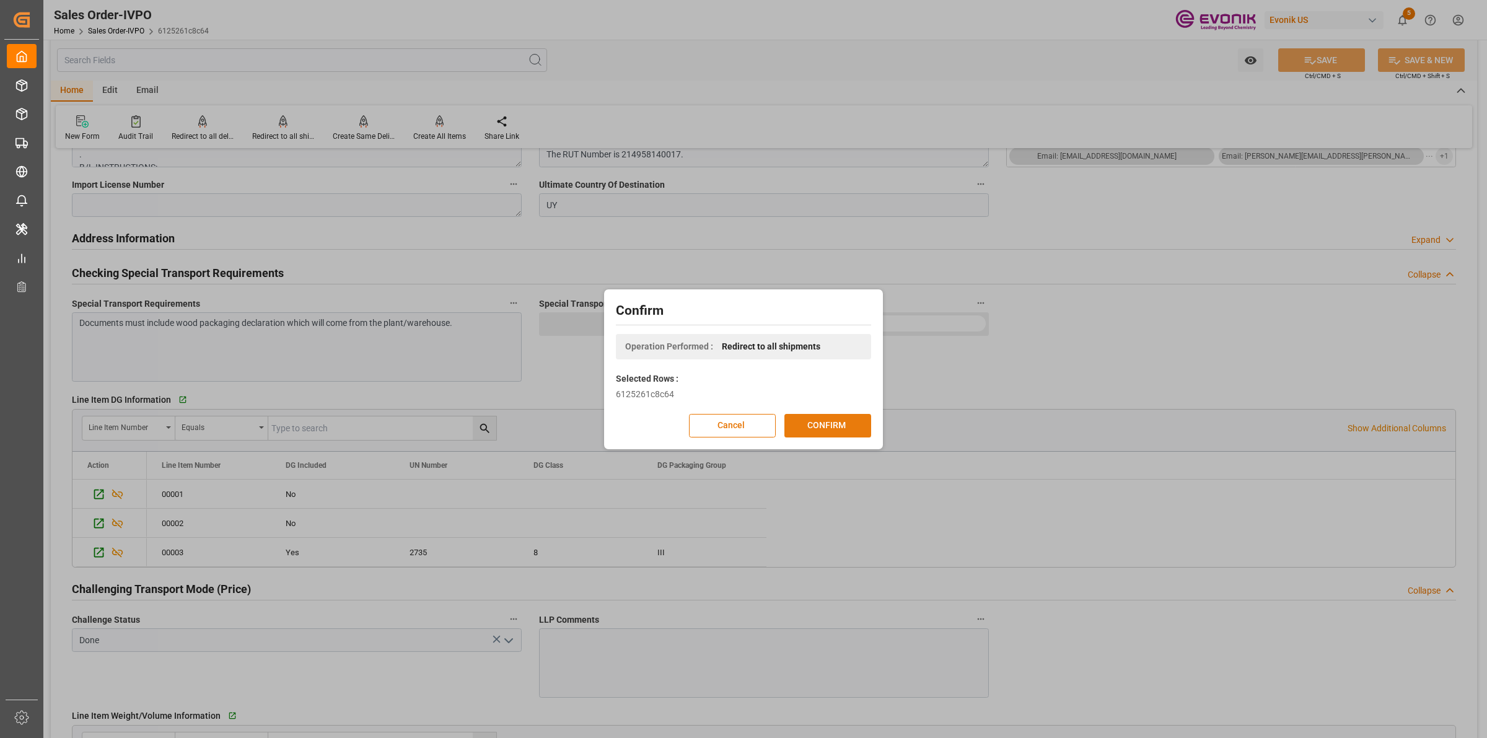
click at [821, 423] on button "CONFIRM" at bounding box center [828, 426] width 87 height 24
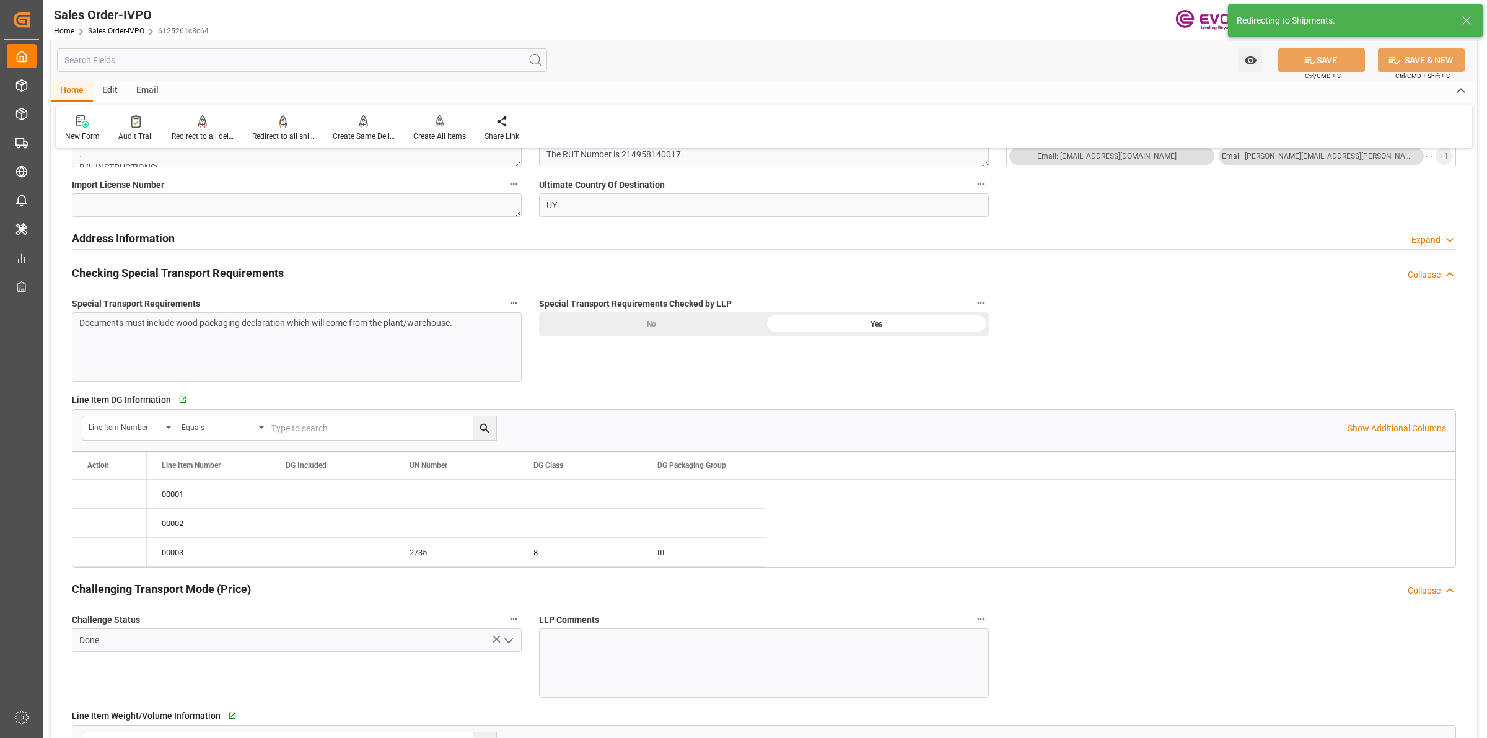
type input "16.09.2025 12:02"
type input "23.09.2025 08:59"
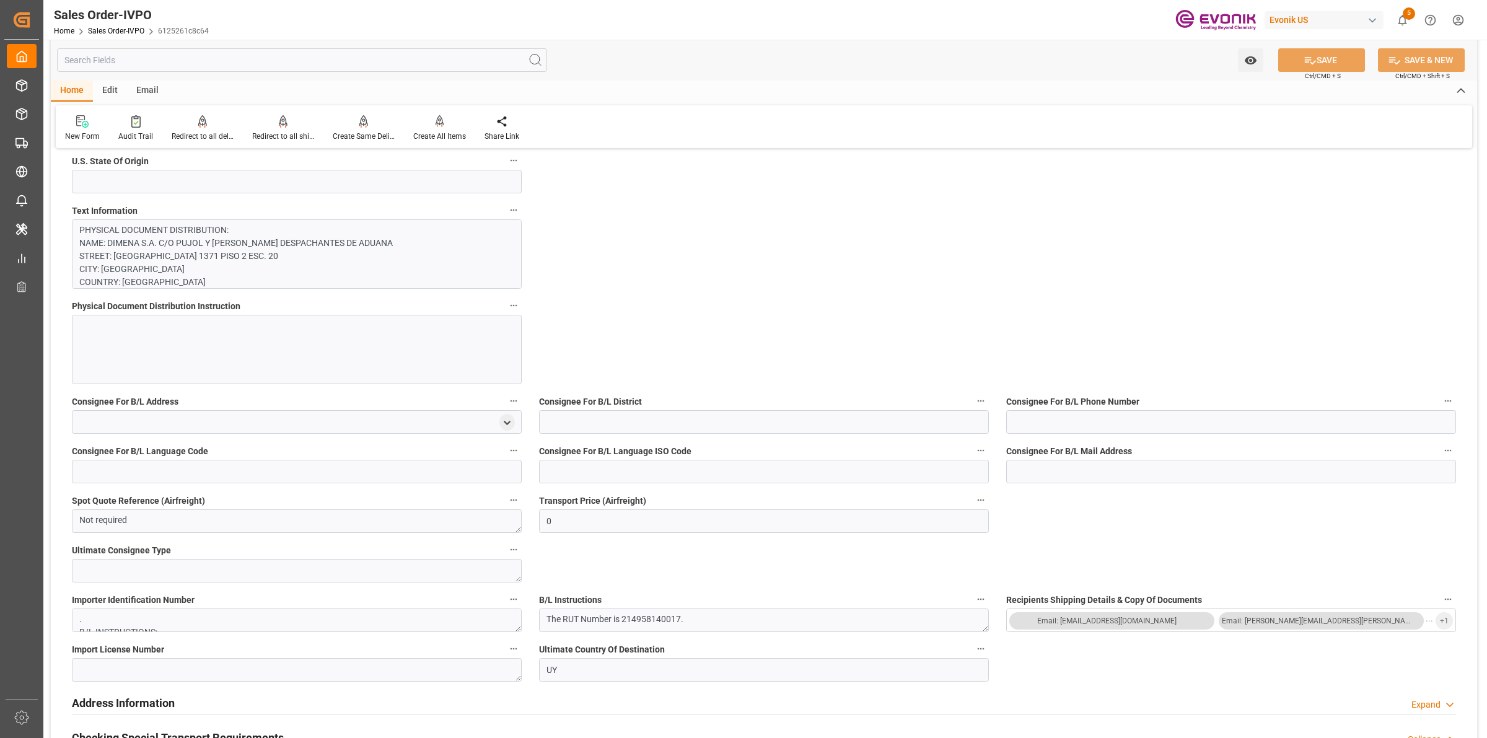
scroll to position [542, 0]
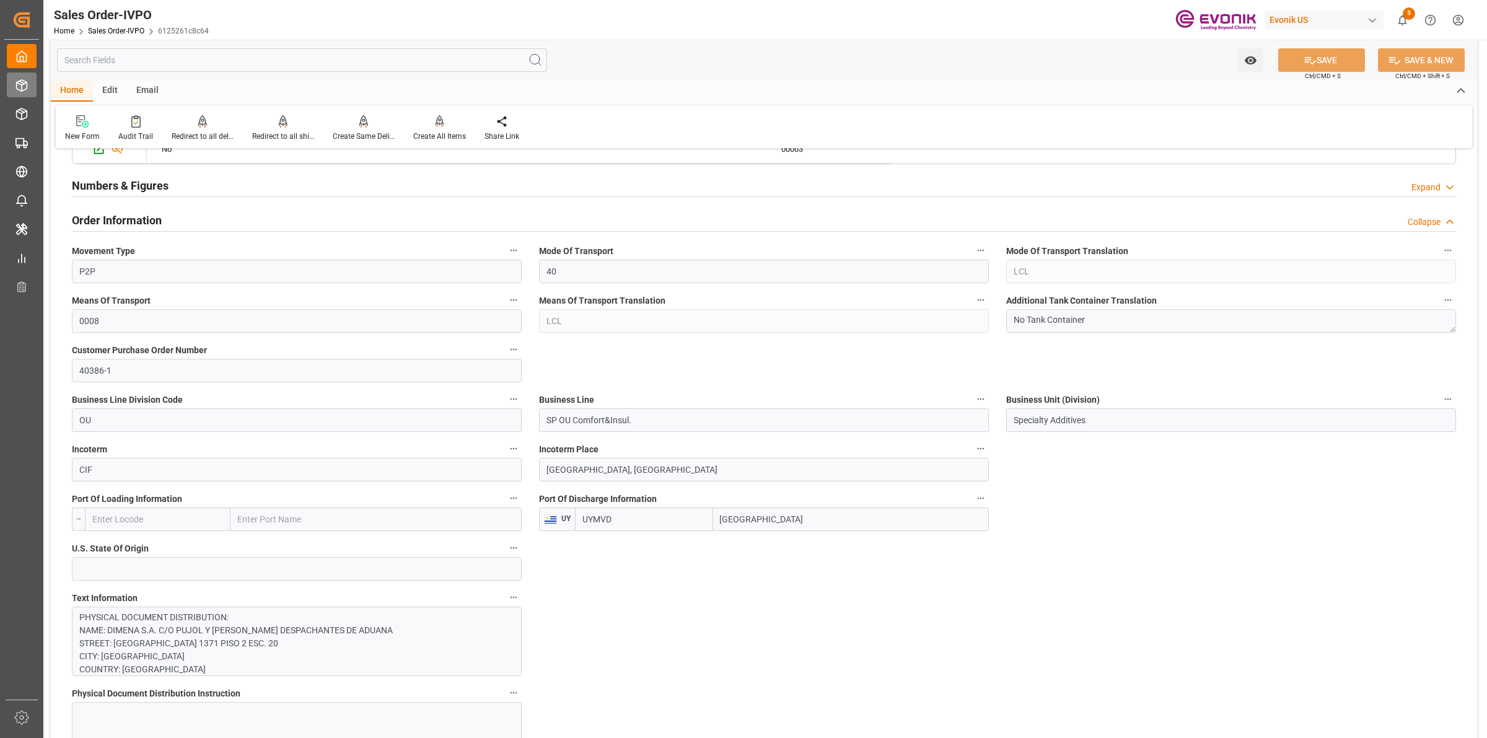
click at [17, 81] on icon at bounding box center [22, 85] width 11 height 11
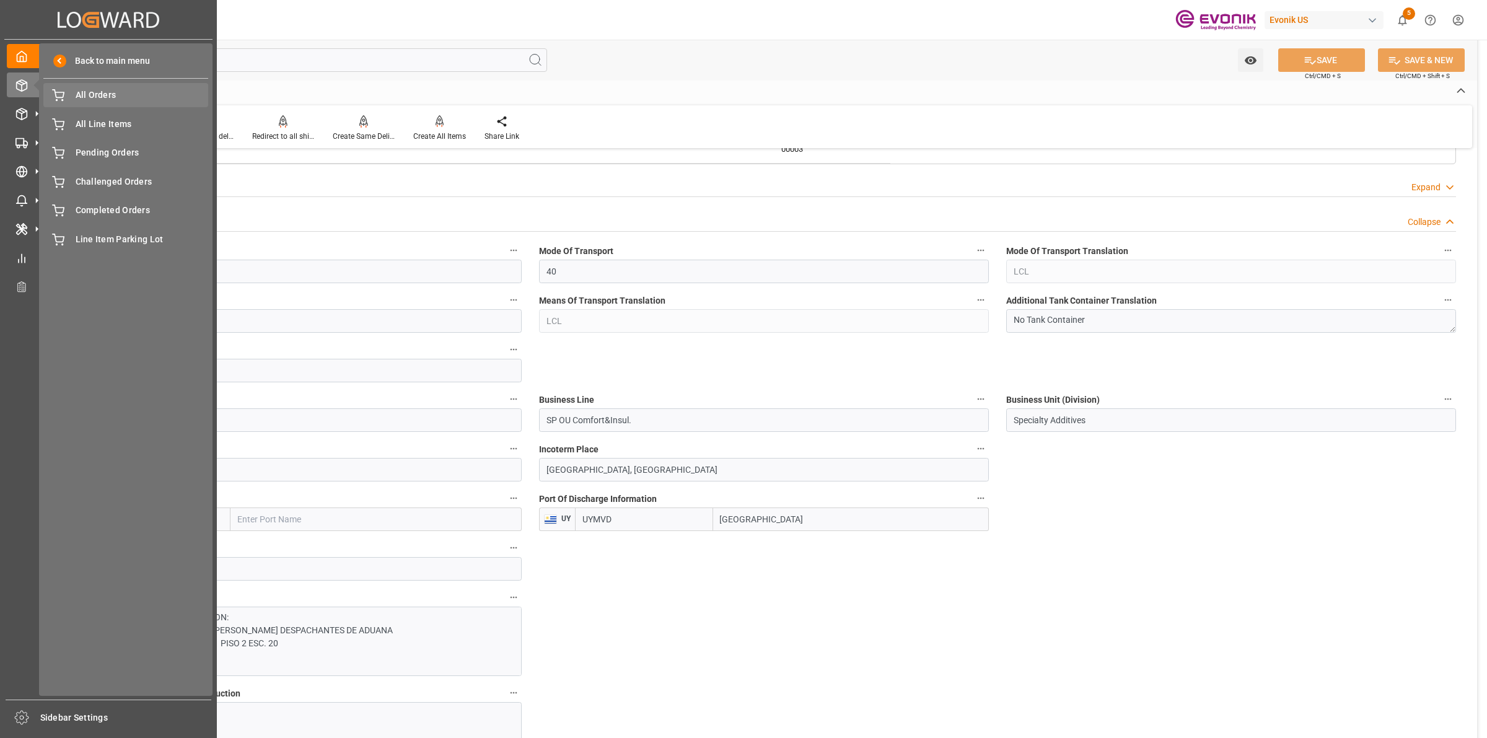
click at [95, 103] on div "All Orders All Orders" at bounding box center [125, 95] width 165 height 24
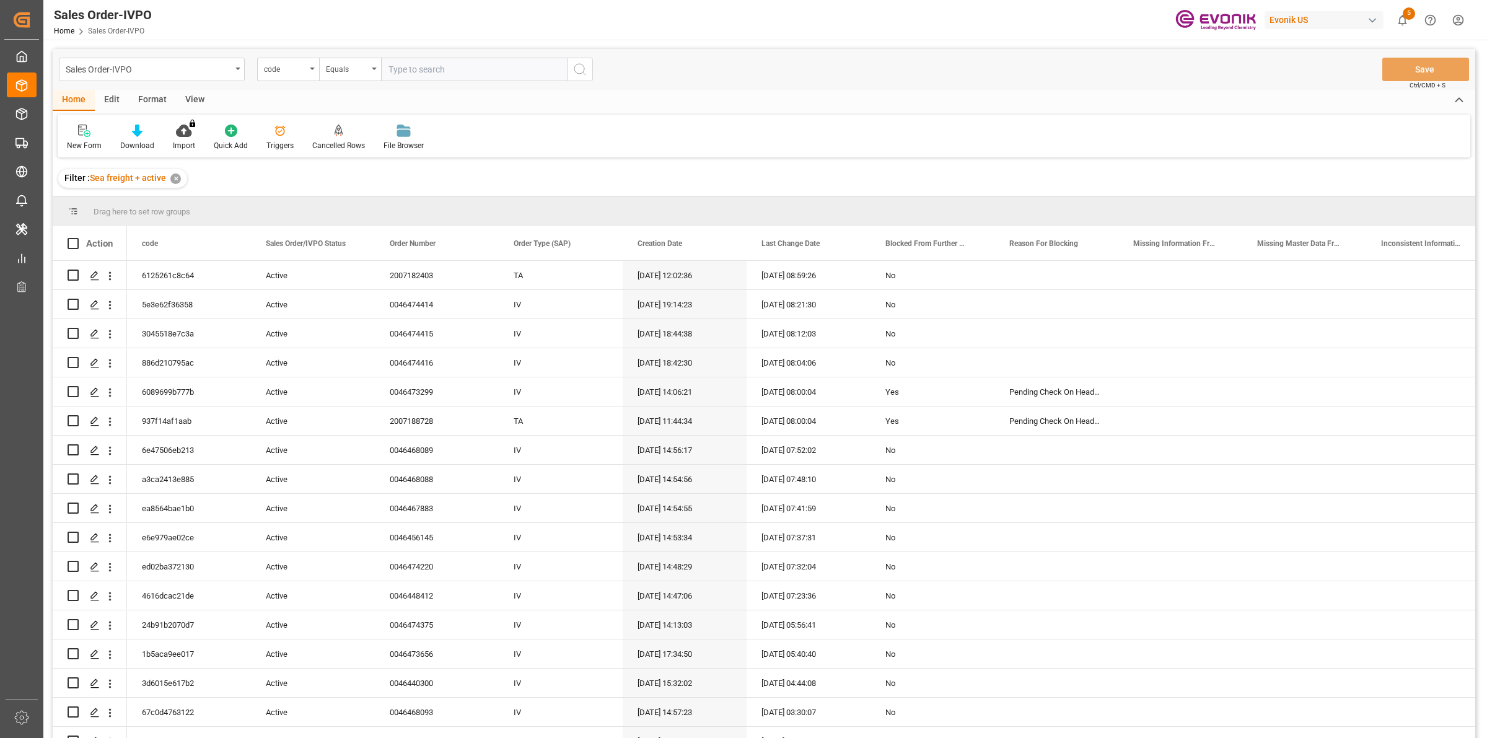
click at [310, 71] on div "code" at bounding box center [288, 70] width 62 height 24
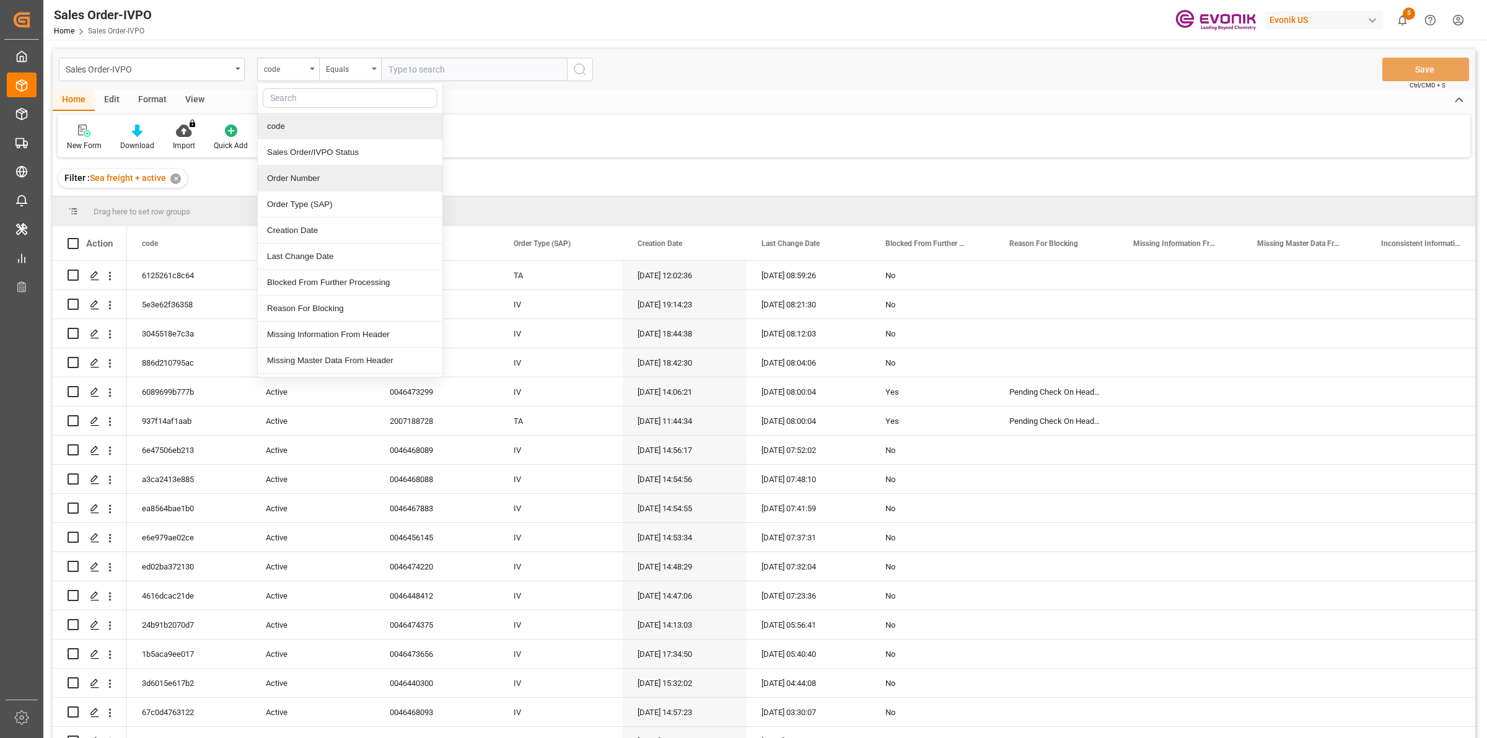
drag, startPoint x: 318, startPoint y: 182, endPoint x: 366, endPoint y: 128, distance: 72.4
click at [318, 183] on div "Order Number" at bounding box center [350, 178] width 185 height 26
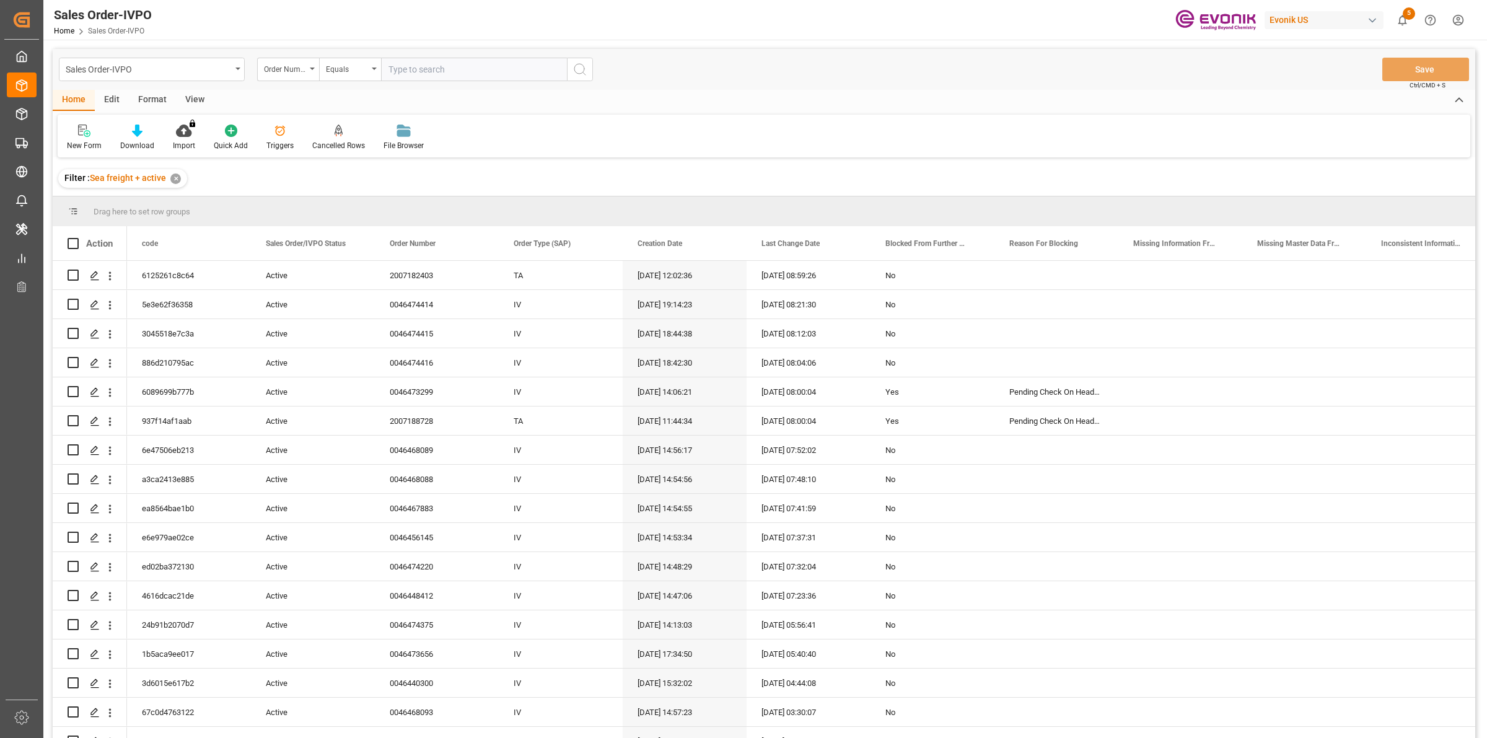
click at [404, 70] on input "text" at bounding box center [474, 70] width 186 height 24
paste input "2007193902"
type input "2007193902"
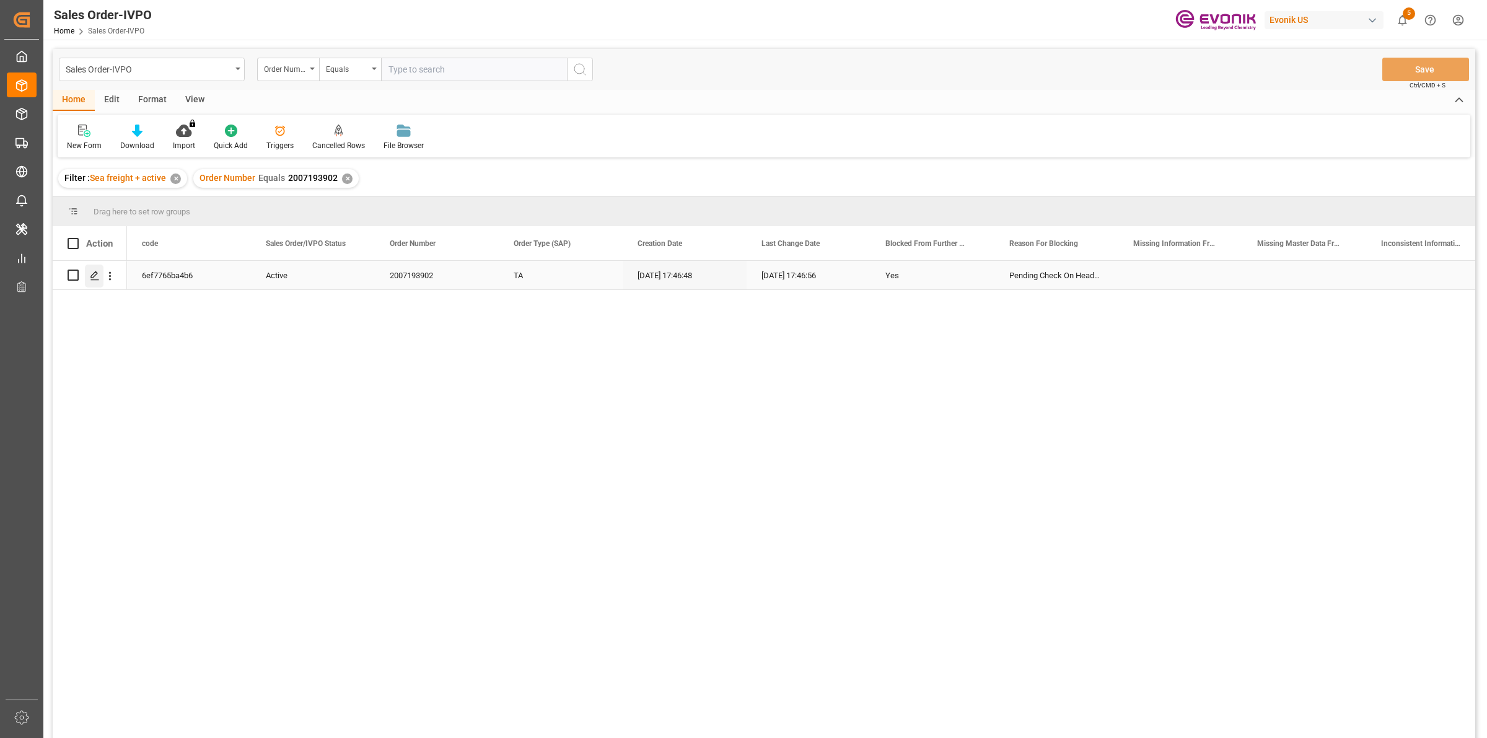
click at [91, 275] on icon "Press SPACE to select this row." at bounding box center [95, 276] width 10 height 10
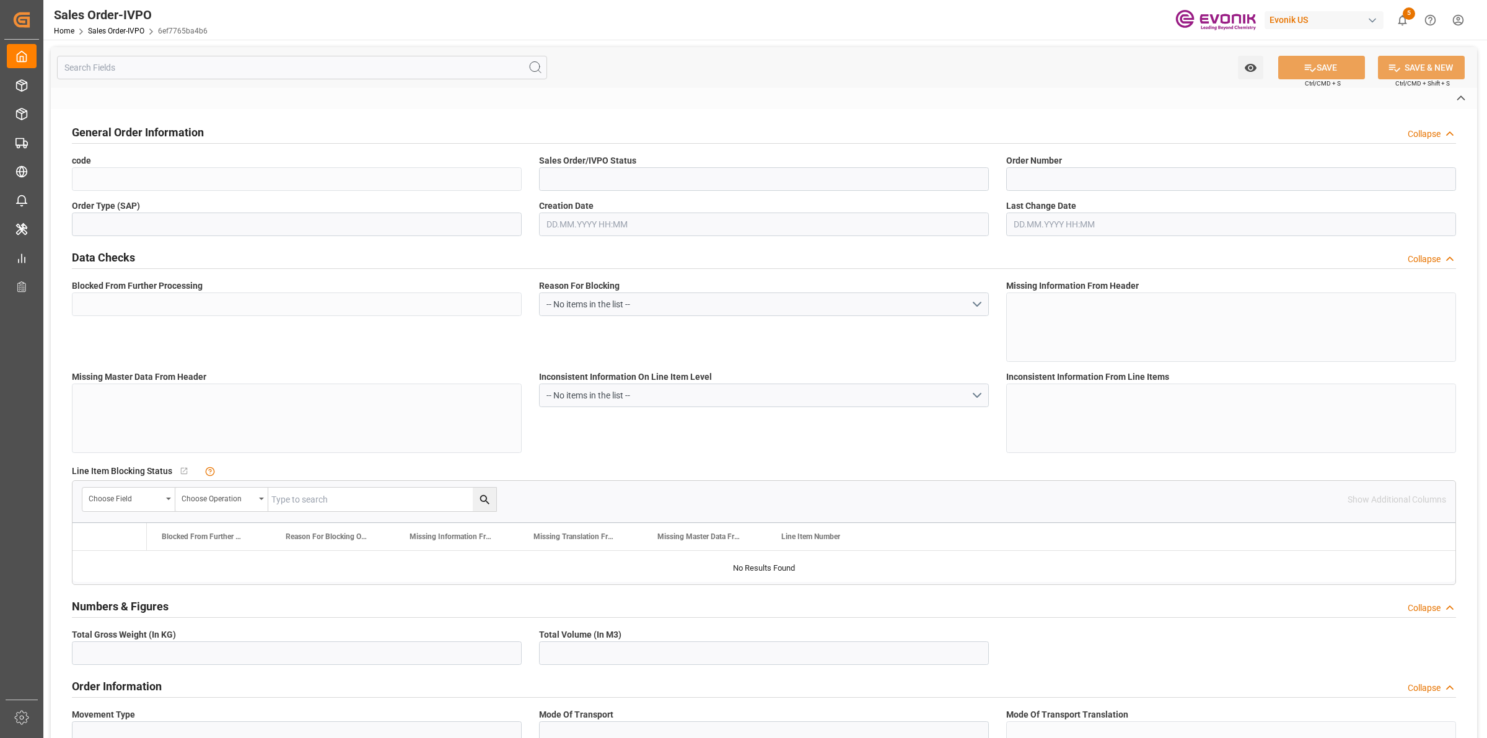
type input "6ef7765ba4b6"
type input "Active"
type input "2007193902"
type input "TA"
type input "Yes"
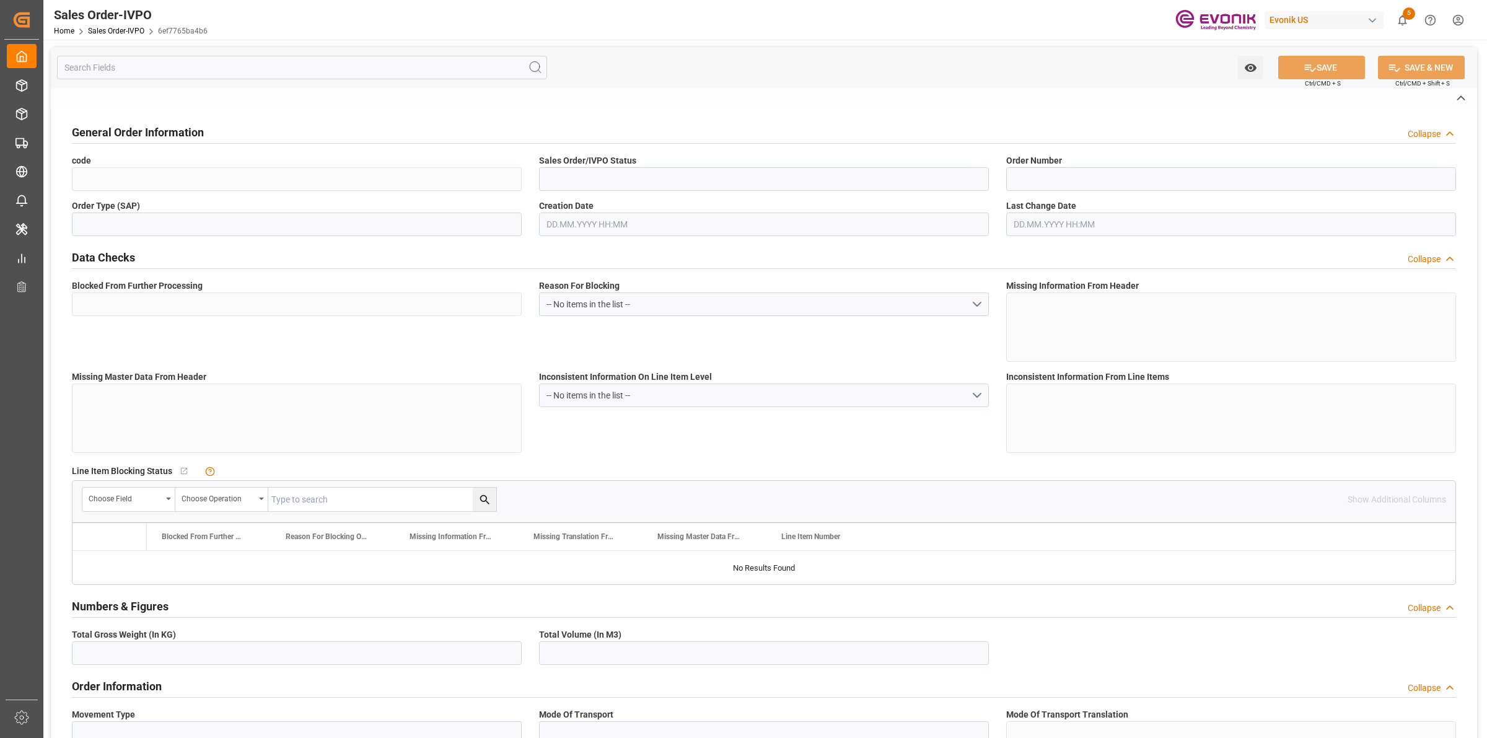
type input "P2P"
type input "41"
type input "LCL"
type input "0008"
type input "LCL"
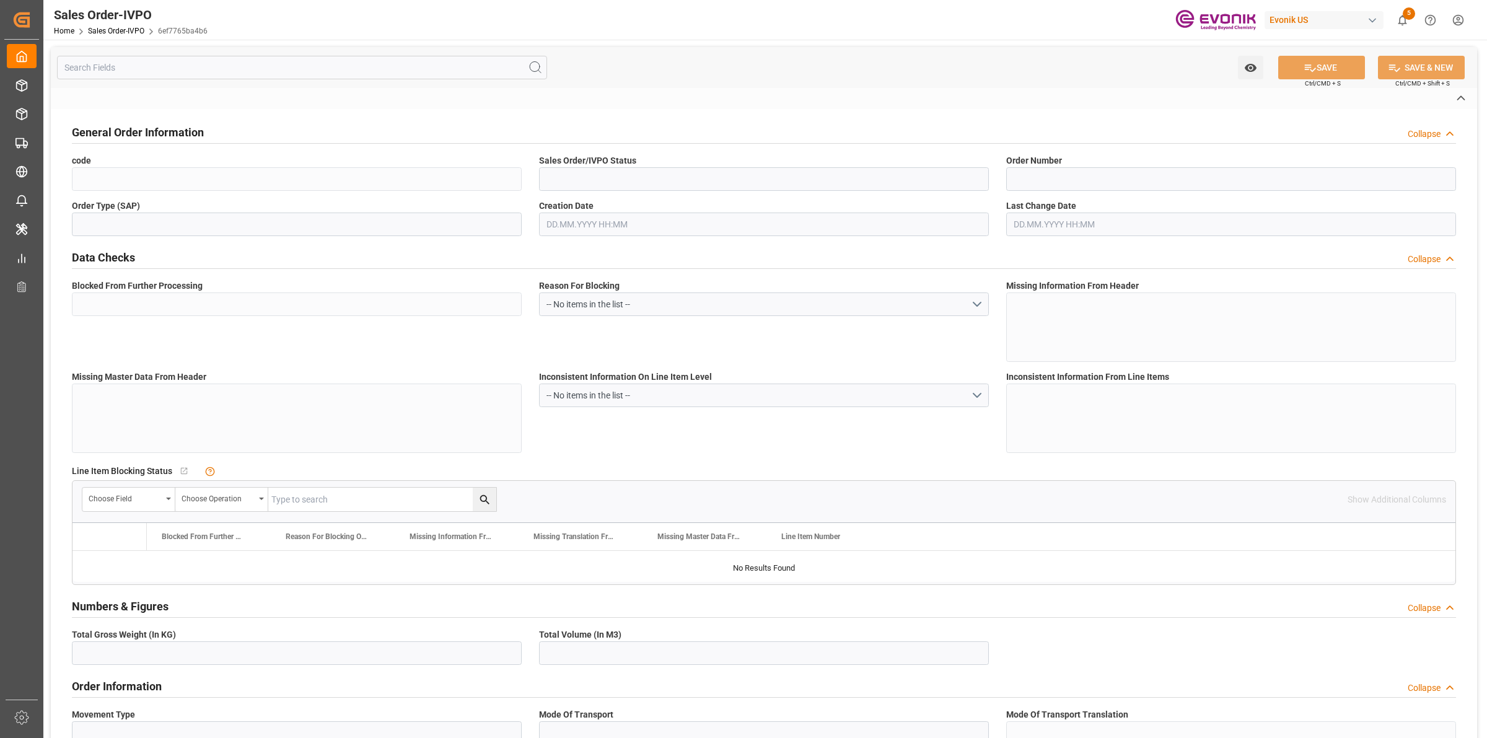
type textarea "No Tank Container"
type input "4500204906"
type input "OU"
type input "SP OU Comfort&Insul."
type input "Specialty Additives"
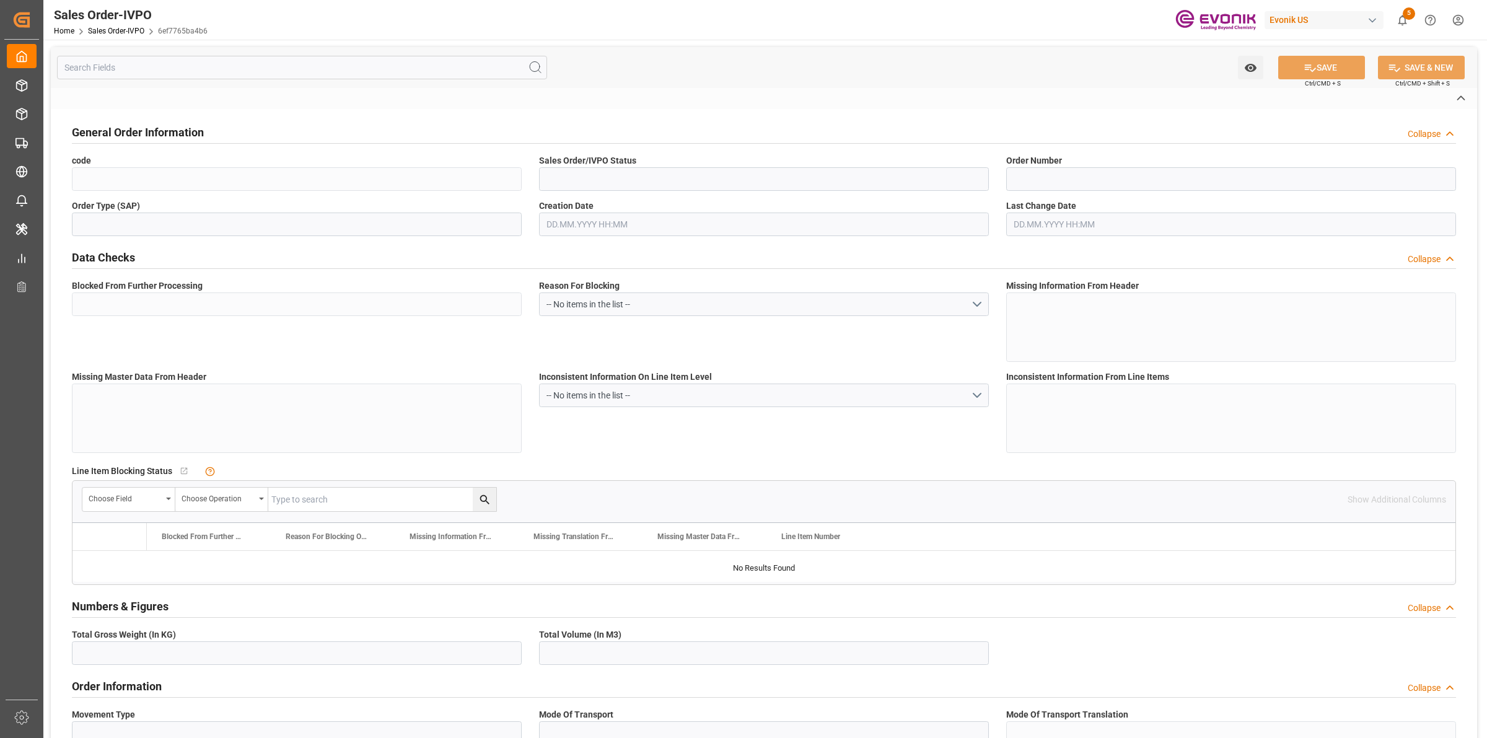
type input "CIF"
type input "COLON PORT PANAMA"
type input "Colón"
type textarea "Not required"
type textarea "RUC. 1742296-1-694612 D.V. 24"
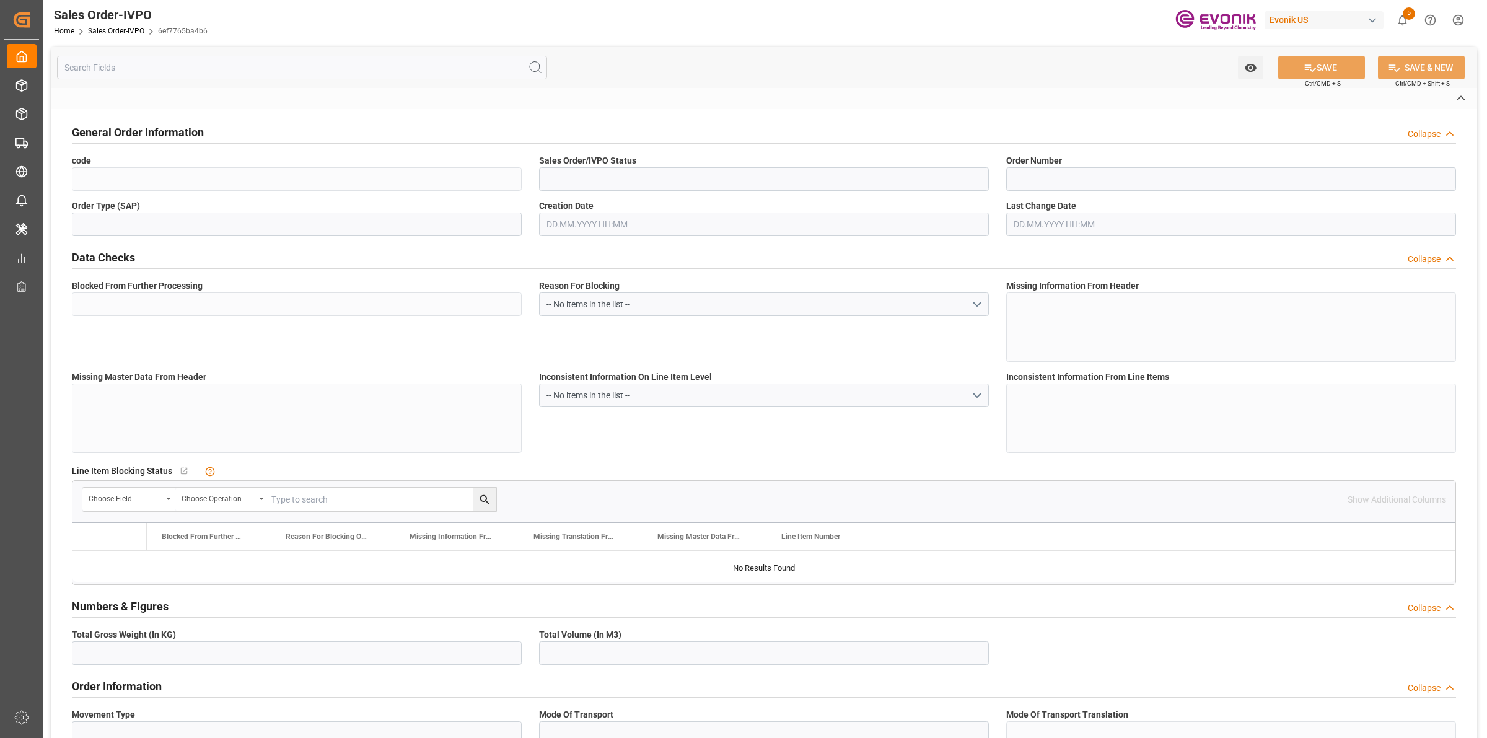
type textarea "**RELEASE B/L AT PORT OF DESTINATION**"
type input "PA"
type input "Pending"
type input "LCL"
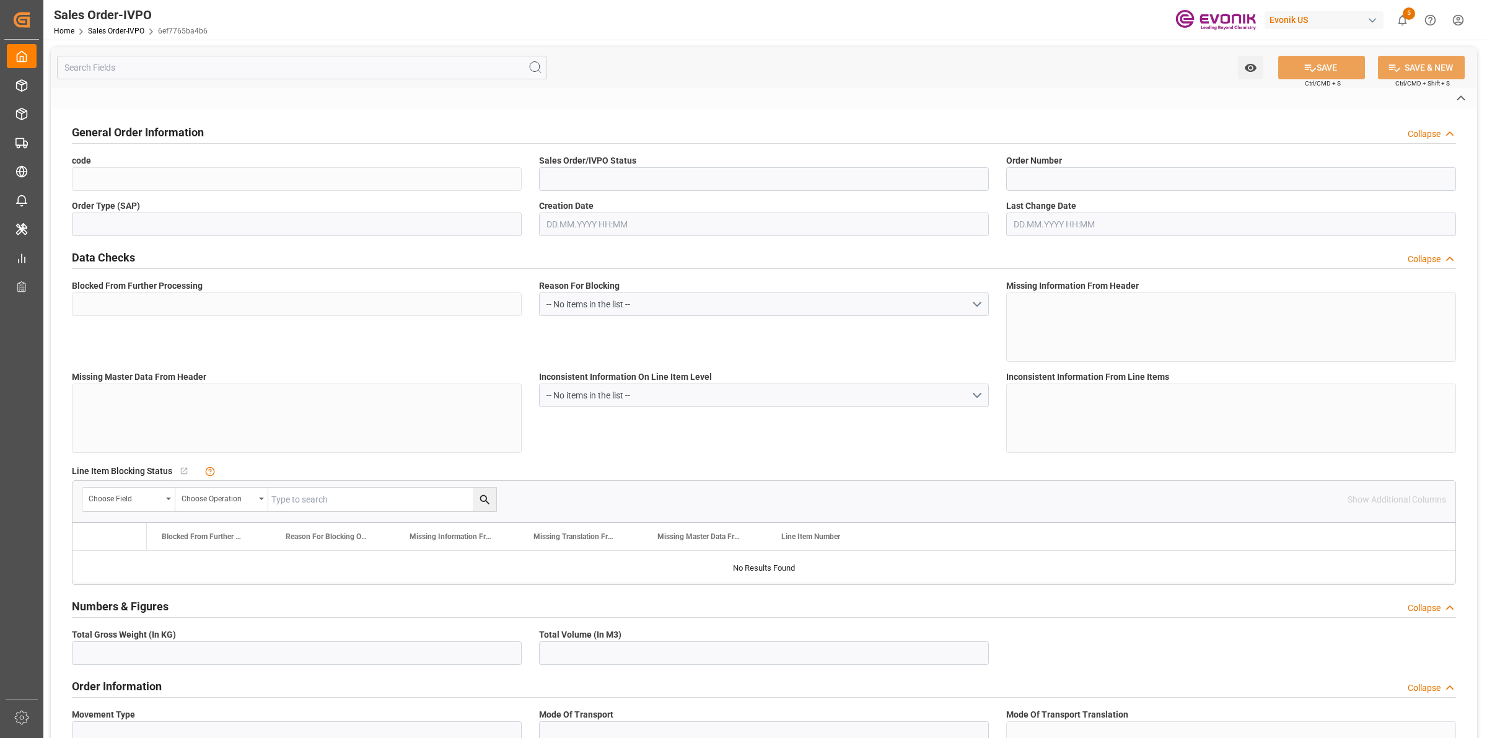
type input "Pending"
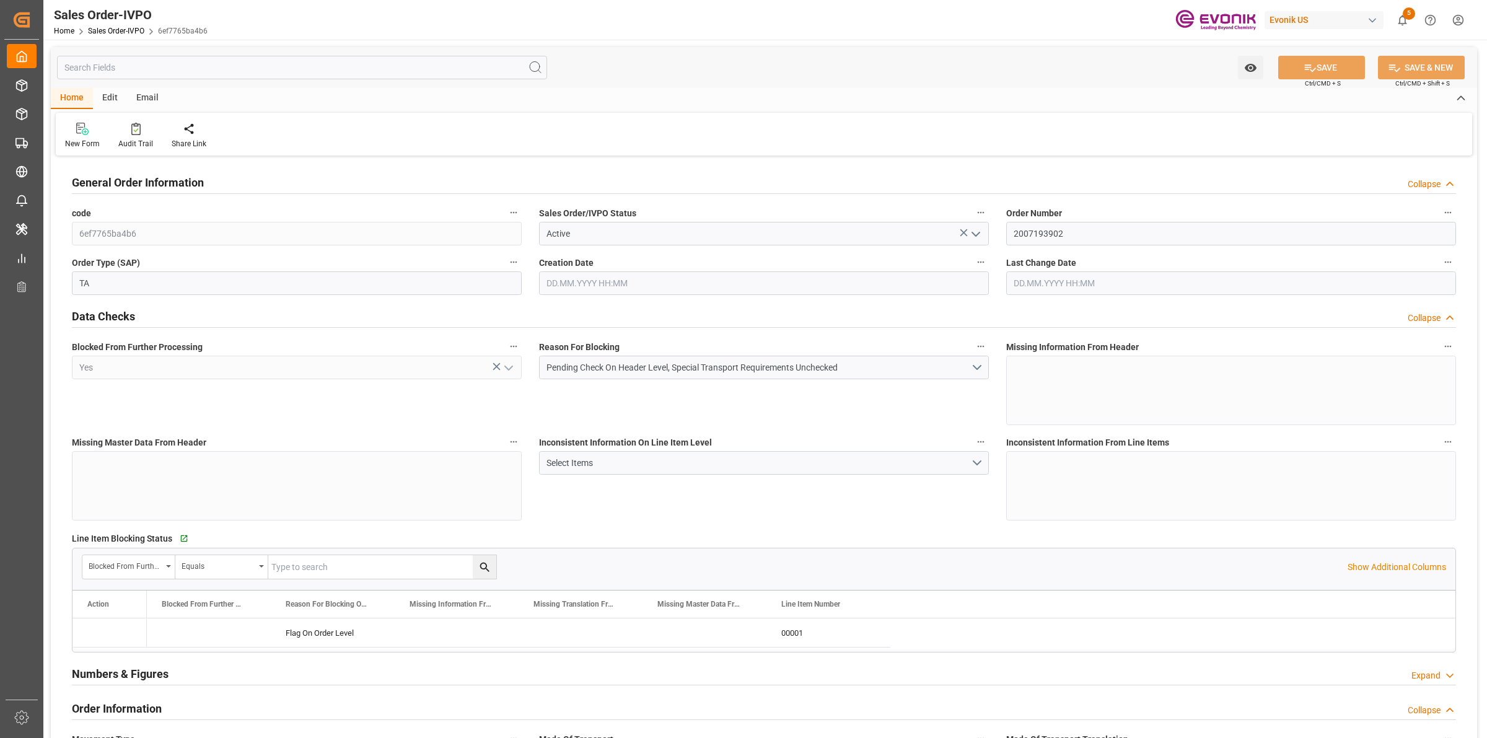
type input "PAONX"
type input "0"
type input "1"
type input "2116"
type input "22.09.2025 17:46"
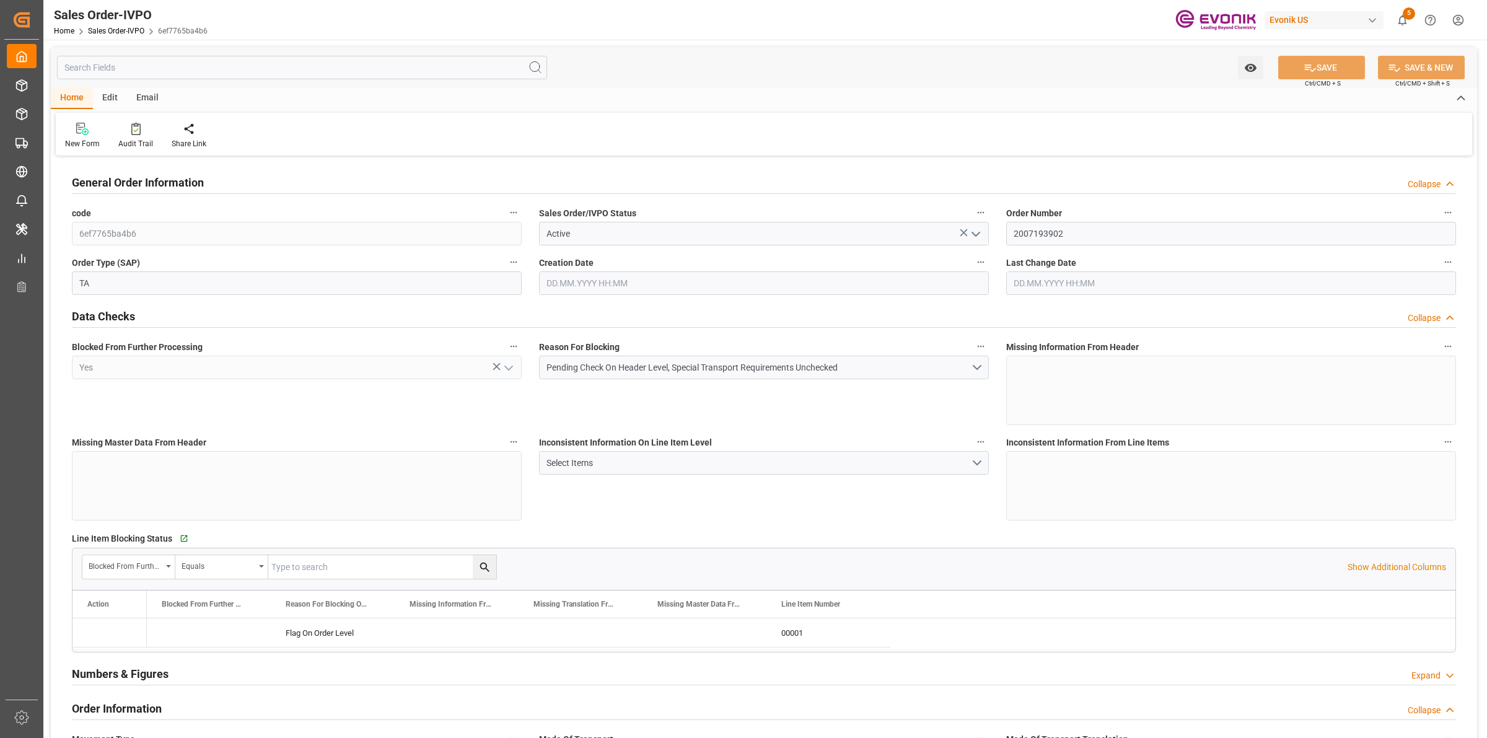
type input "22.09.2025 17:46"
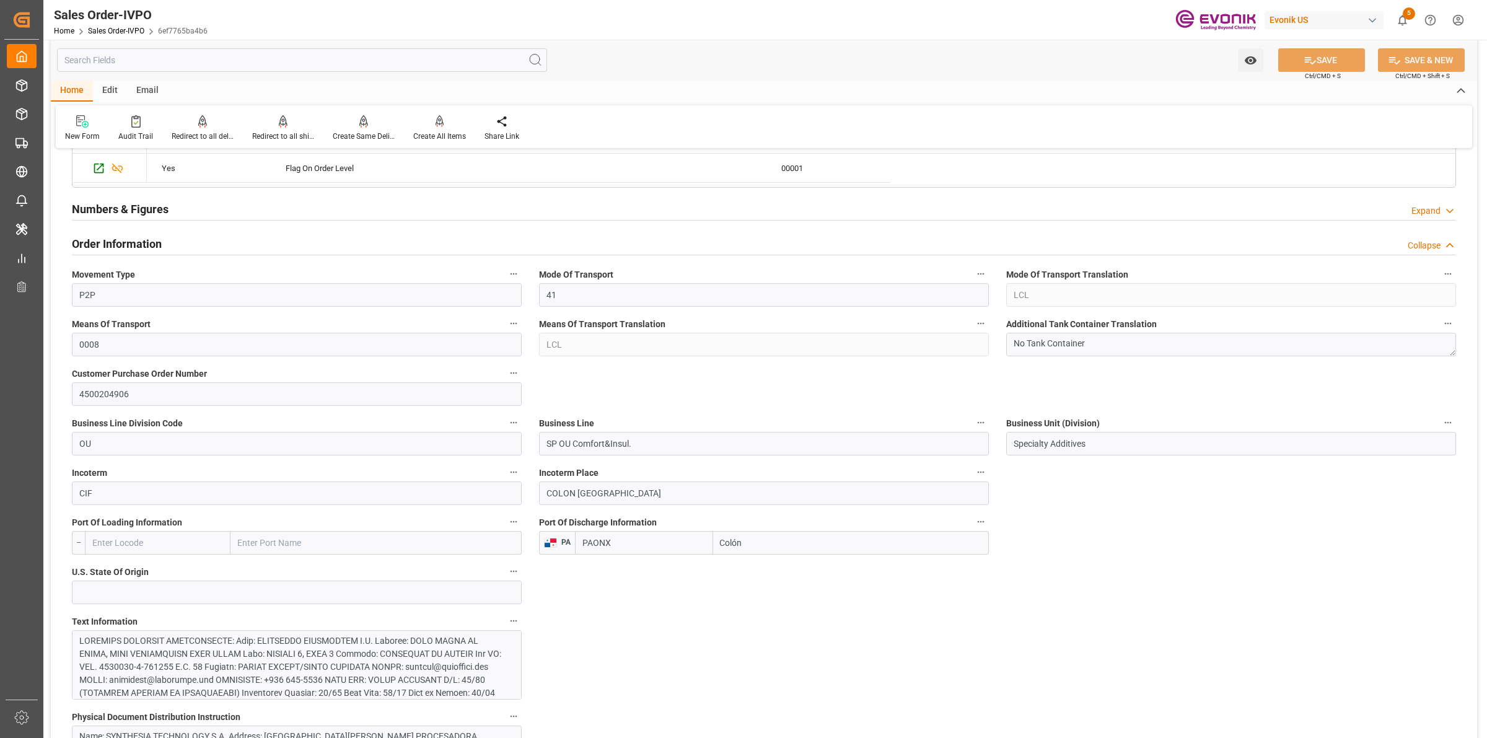
scroll to position [542, 0]
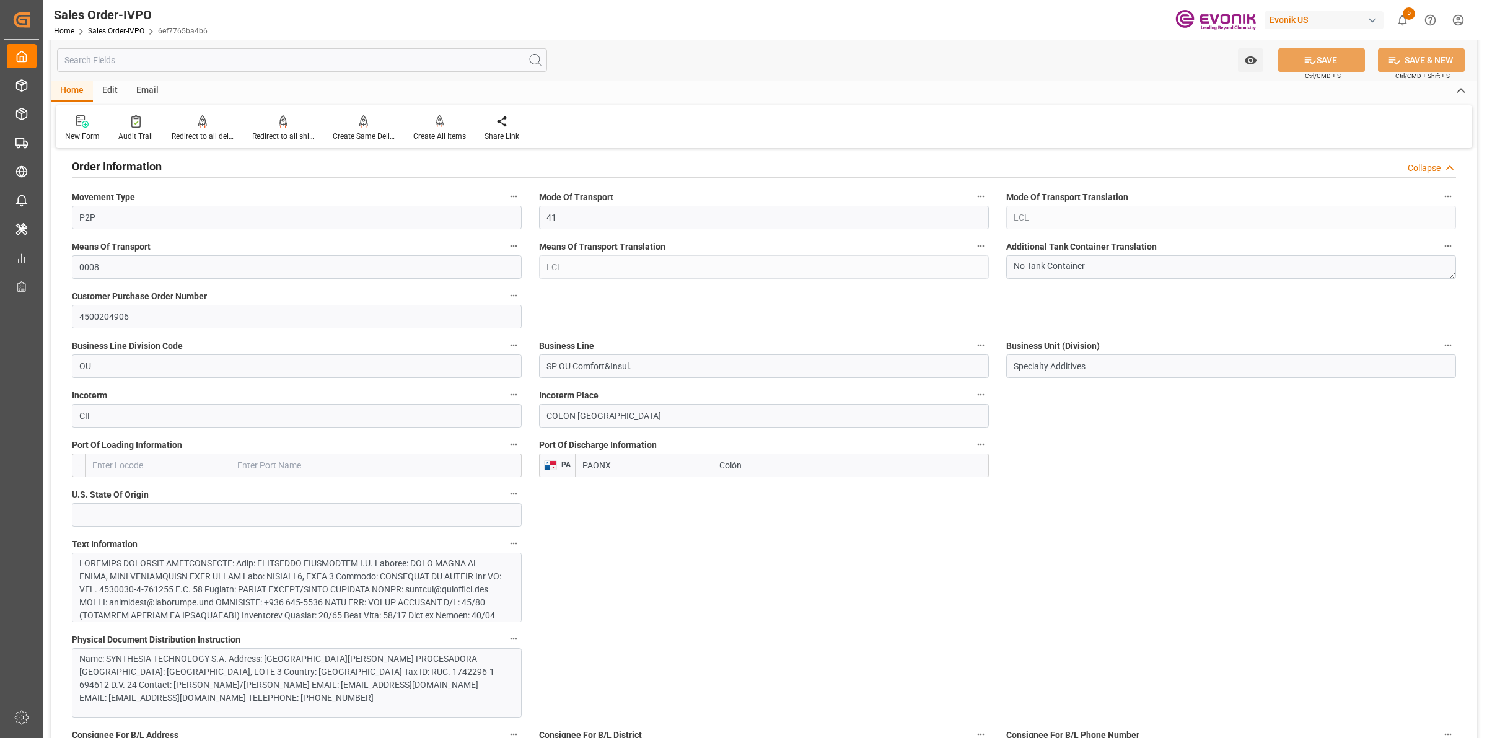
drag, startPoint x: 779, startPoint y: 466, endPoint x: 680, endPoint y: 459, distance: 99.4
click at [673, 459] on div "PAONX Colón" at bounding box center [782, 466] width 414 height 24
click at [615, 415] on input "COLON PORT PANAMA" at bounding box center [764, 416] width 450 height 24
drag, startPoint x: 708, startPoint y: 617, endPoint x: 727, endPoint y: 609, distance: 21.1
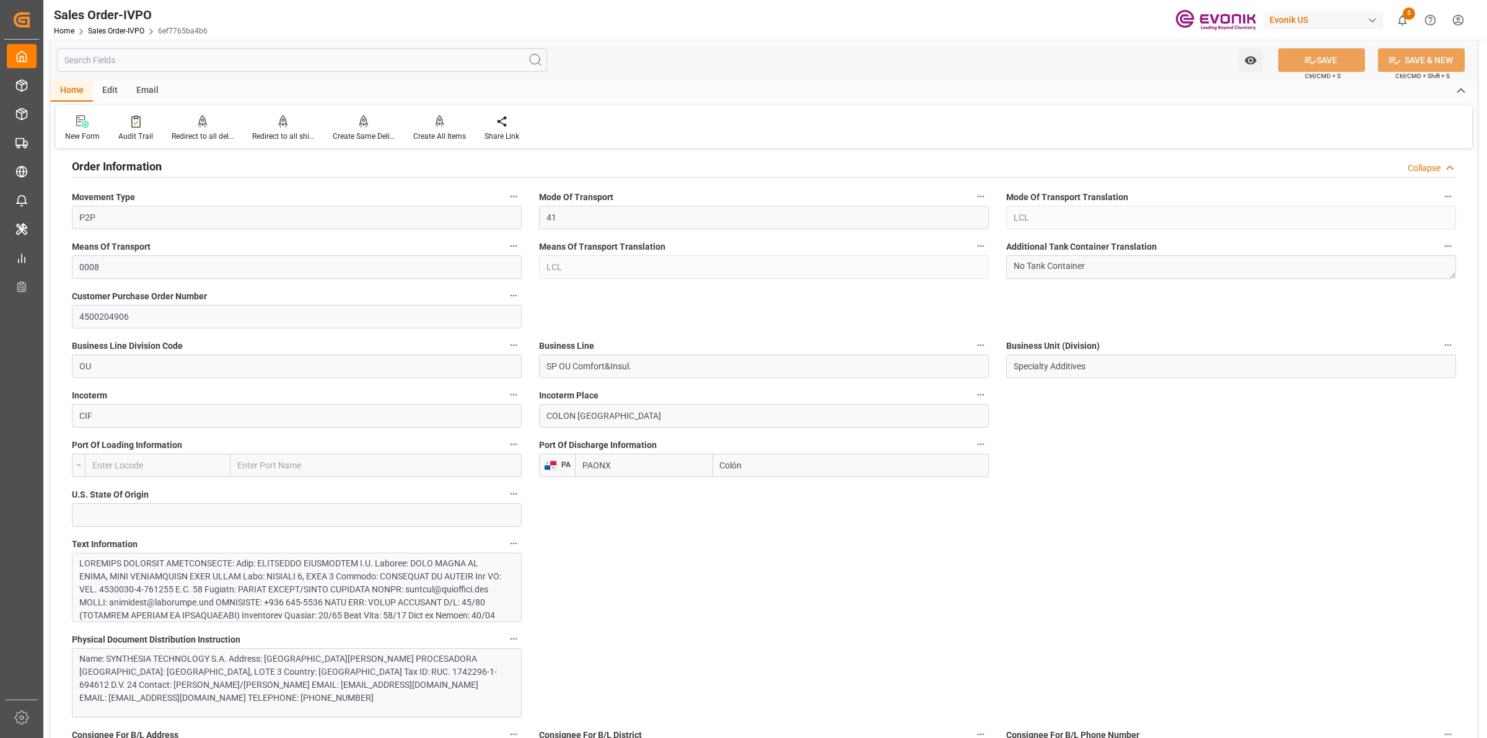
click at [547, 416] on input "COLON PORT PANAMA" at bounding box center [764, 416] width 450 height 24
click at [304, 568] on div at bounding box center [290, 687] width 423 height 260
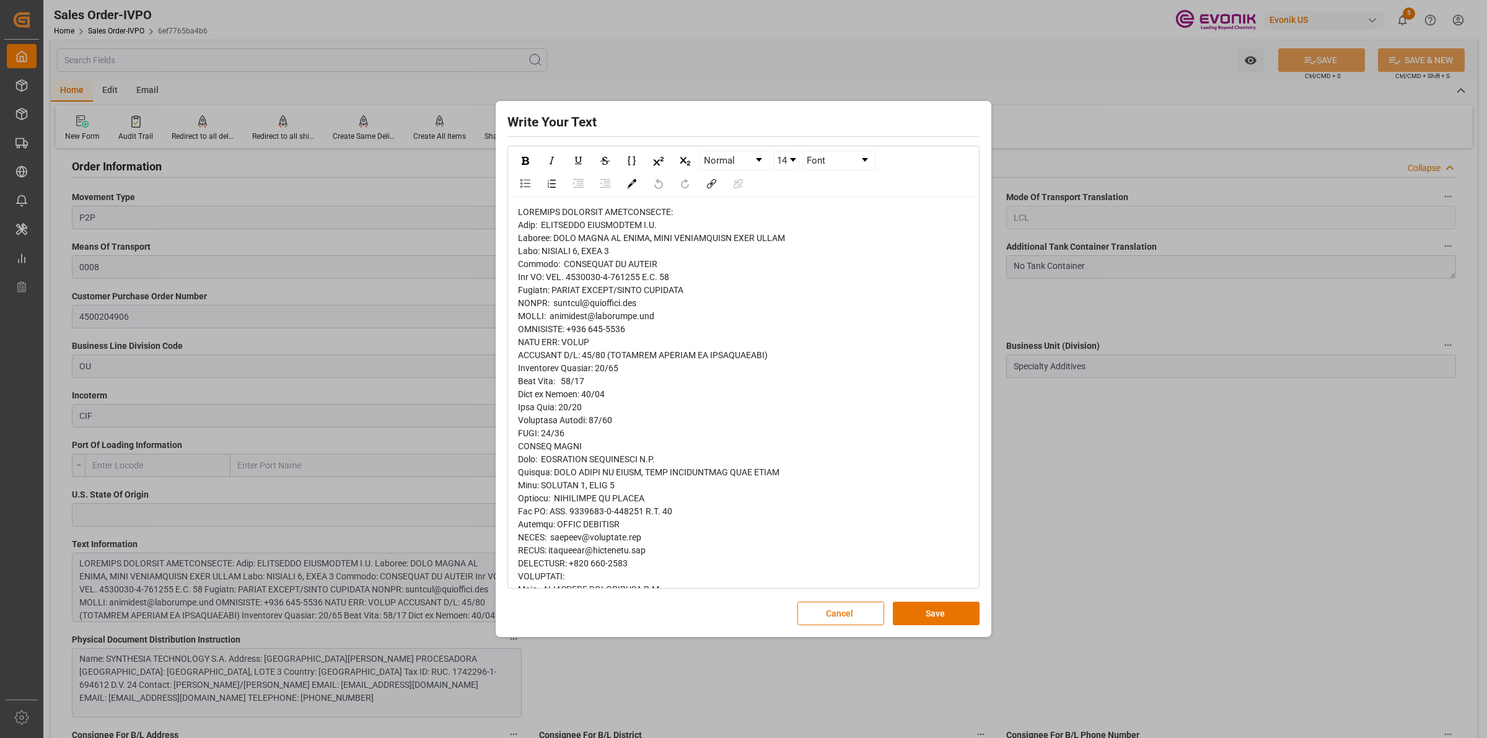
click at [609, 288] on span "rdw-editor" at bounding box center [676, 576] width 317 height 739
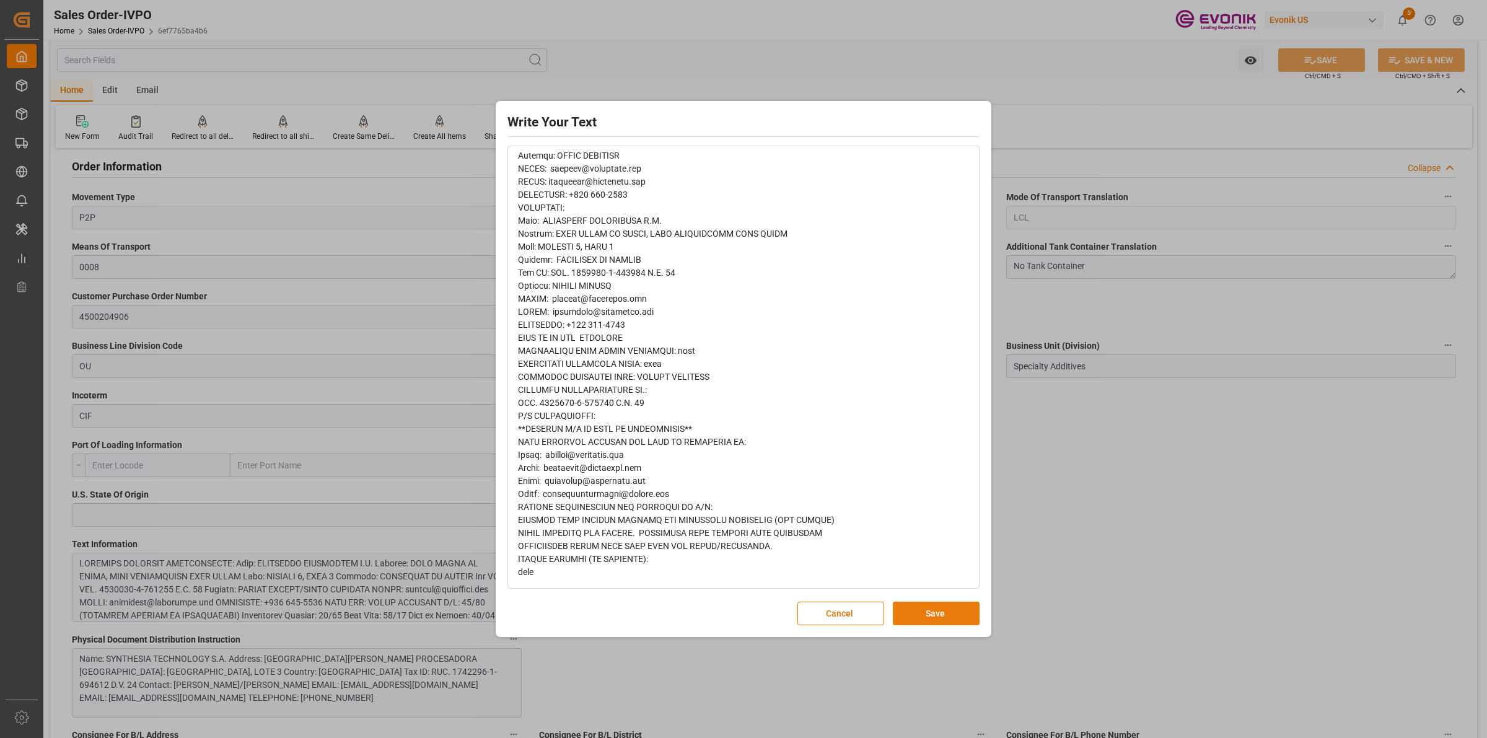
click at [939, 618] on button "Save" at bounding box center [936, 614] width 87 height 24
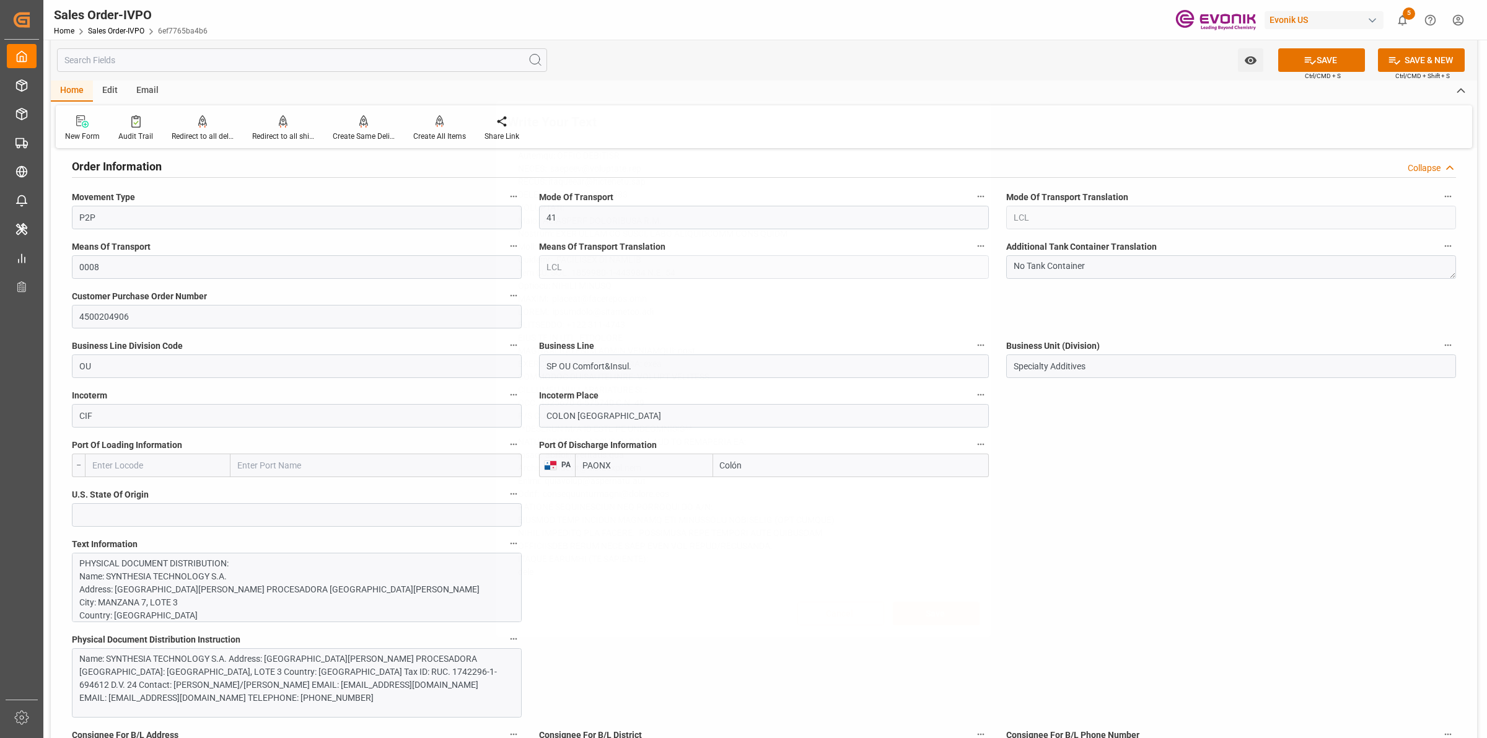
click at [1079, 526] on div "Write Your Text Normal 14 Font Cancel Save" at bounding box center [743, 369] width 1487 height 738
click at [329, 697] on div "Name: SYNTHESIA TECHNOLOGY S.A. Address: ZONA LIBRE DE COLON, ZONA PROCESADORA …" at bounding box center [290, 679] width 423 height 52
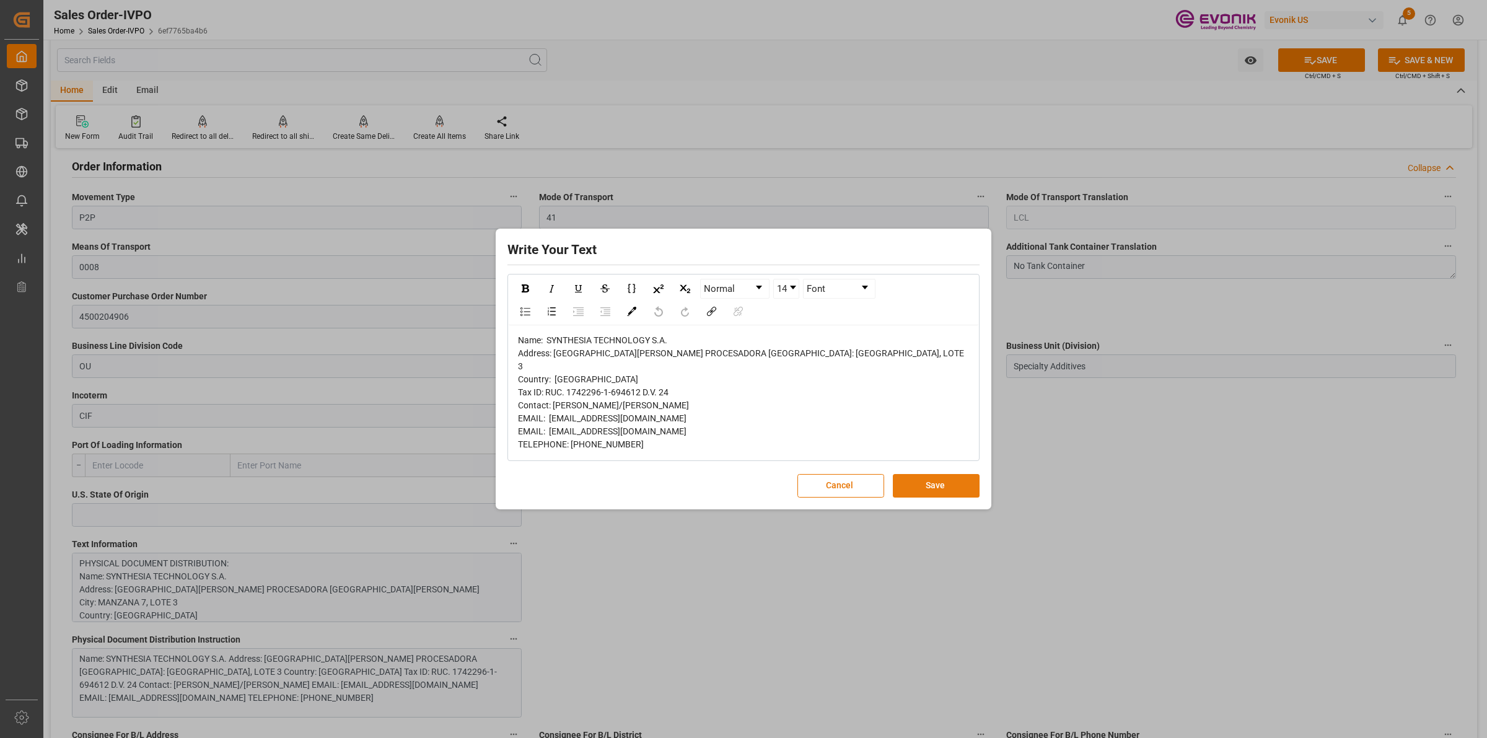
click at [951, 490] on button "Save" at bounding box center [936, 486] width 87 height 24
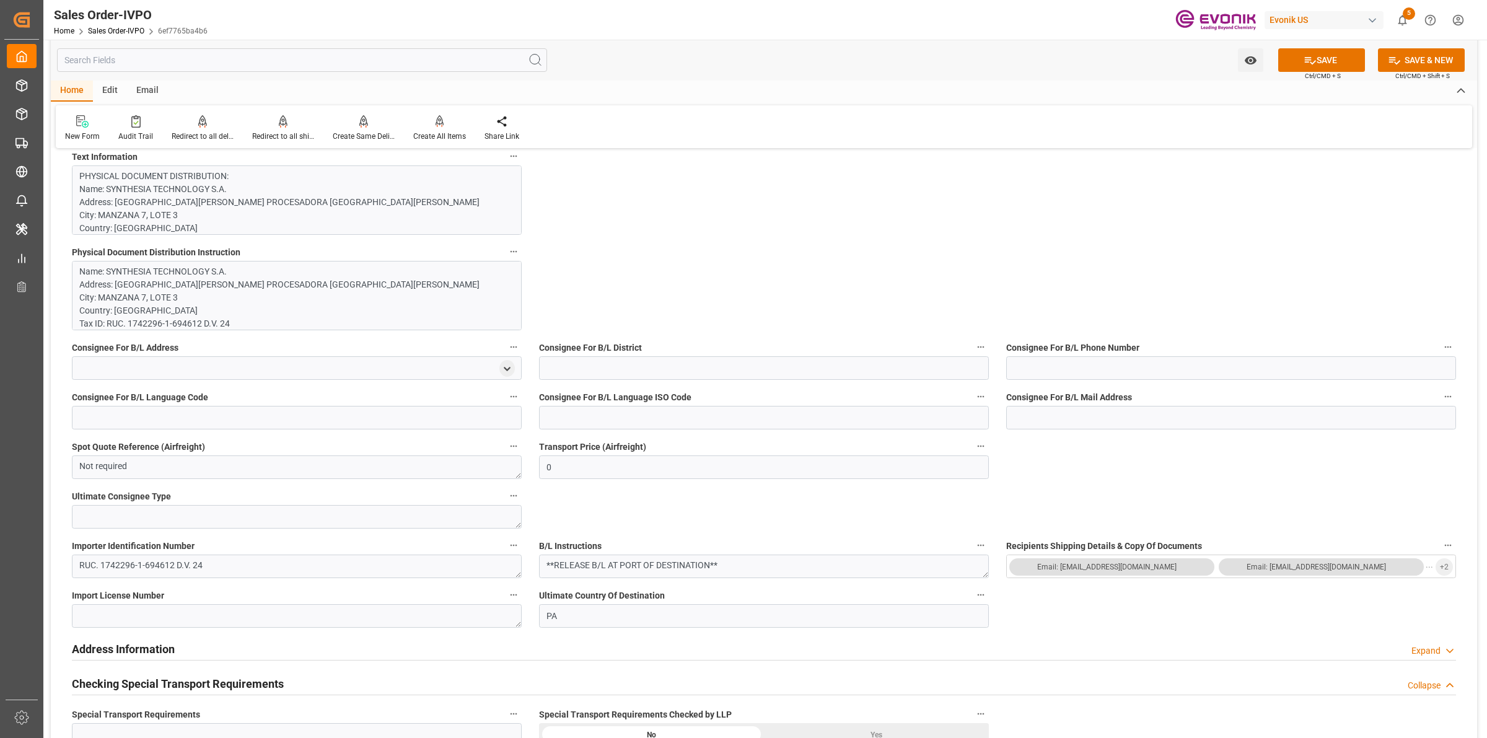
scroll to position [1239, 0]
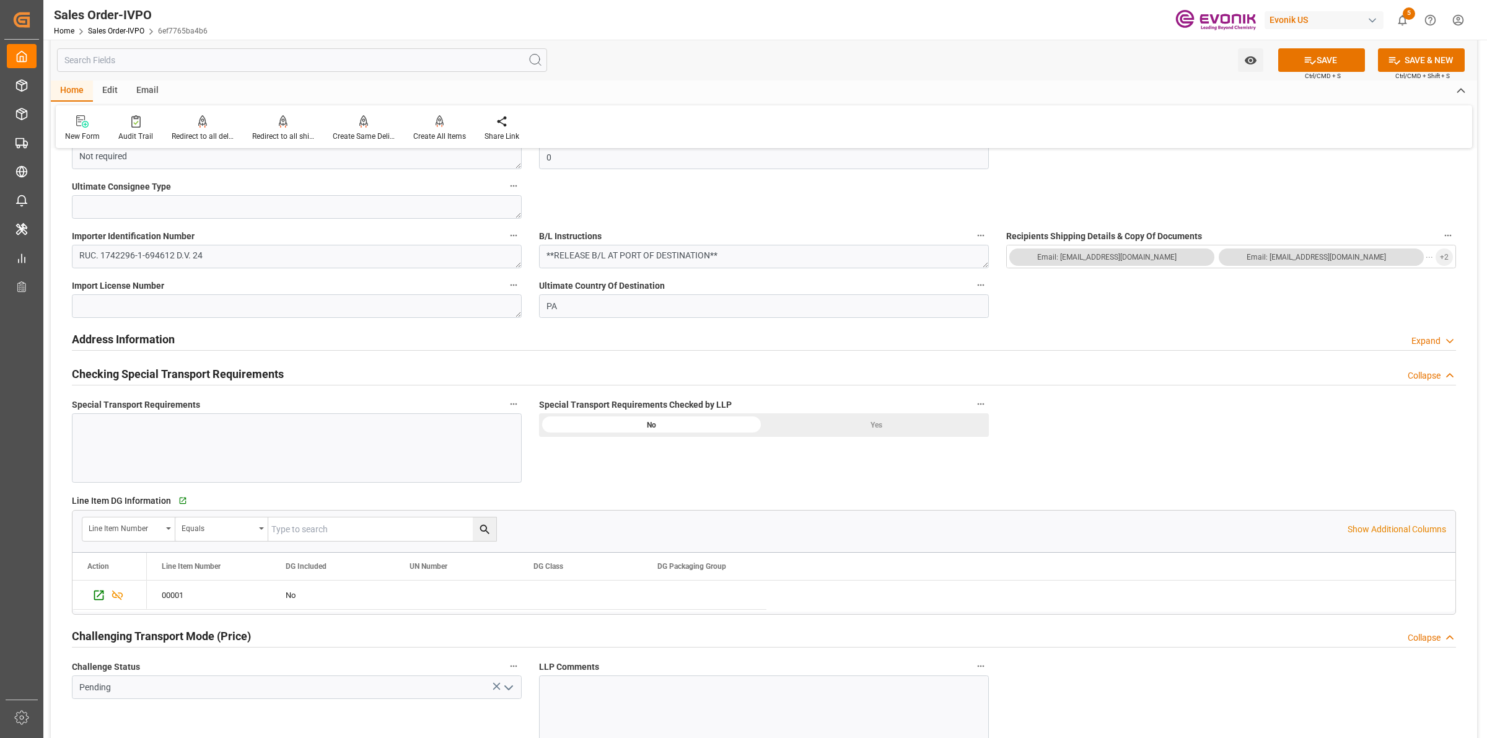
click at [863, 425] on div "Yes" at bounding box center [876, 425] width 225 height 24
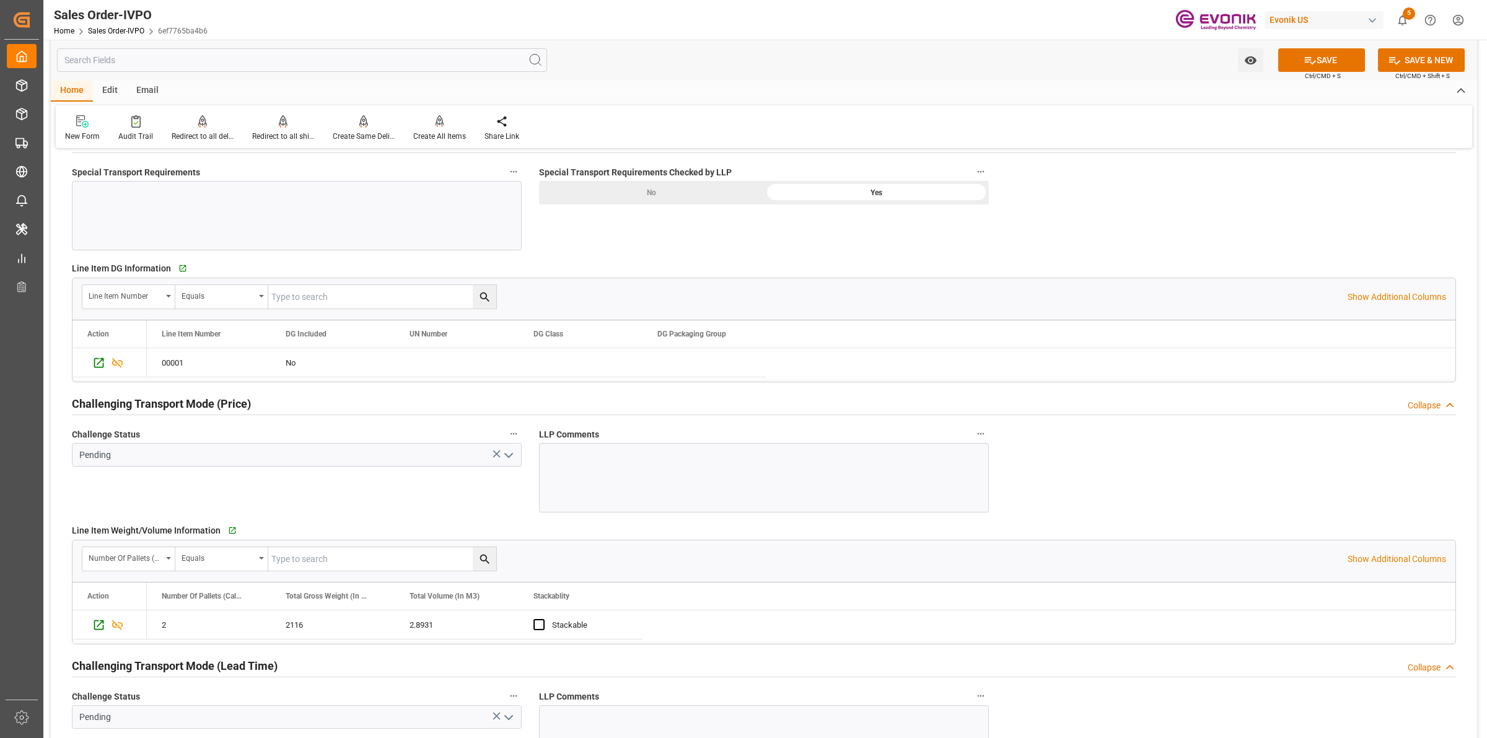
scroll to position [1627, 0]
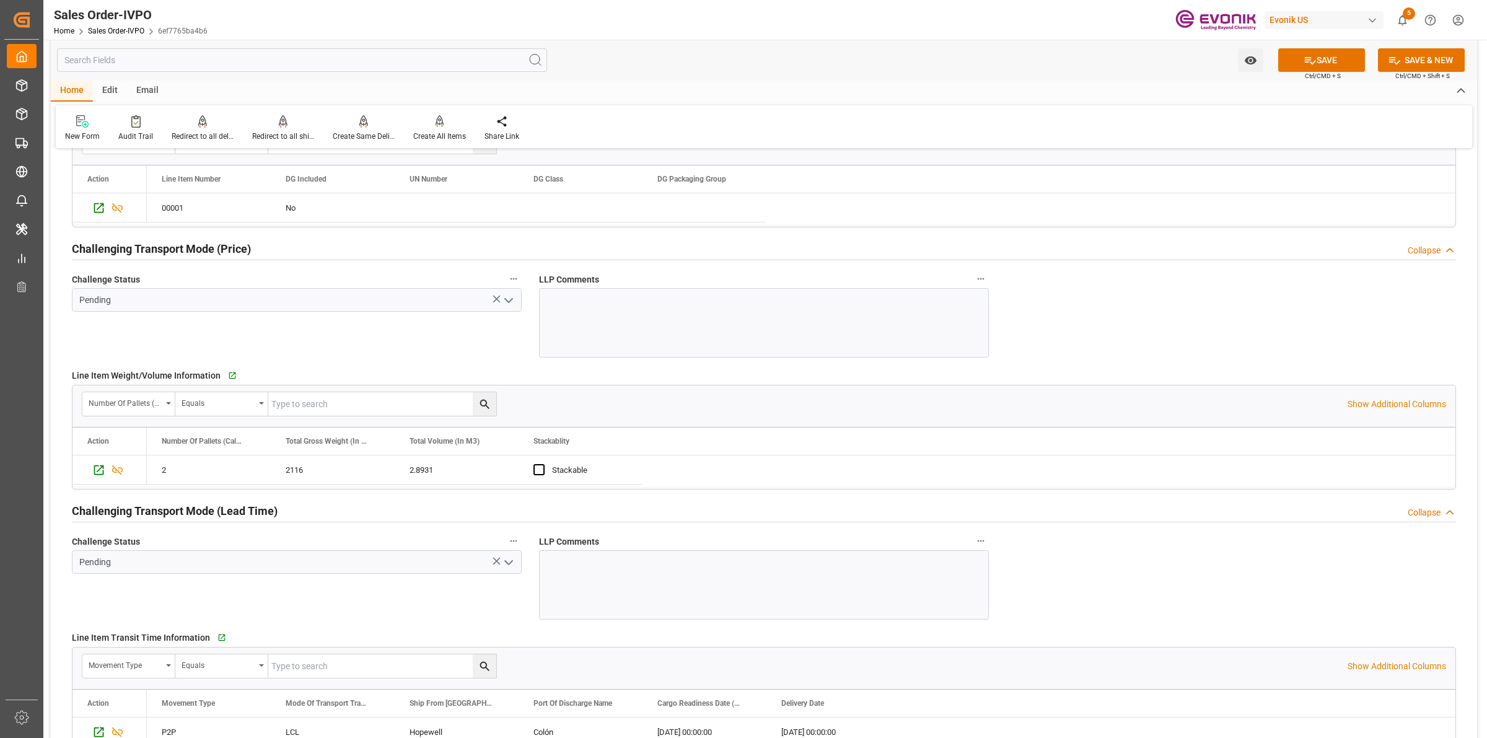
click at [506, 302] on icon "open menu" at bounding box center [508, 300] width 15 height 15
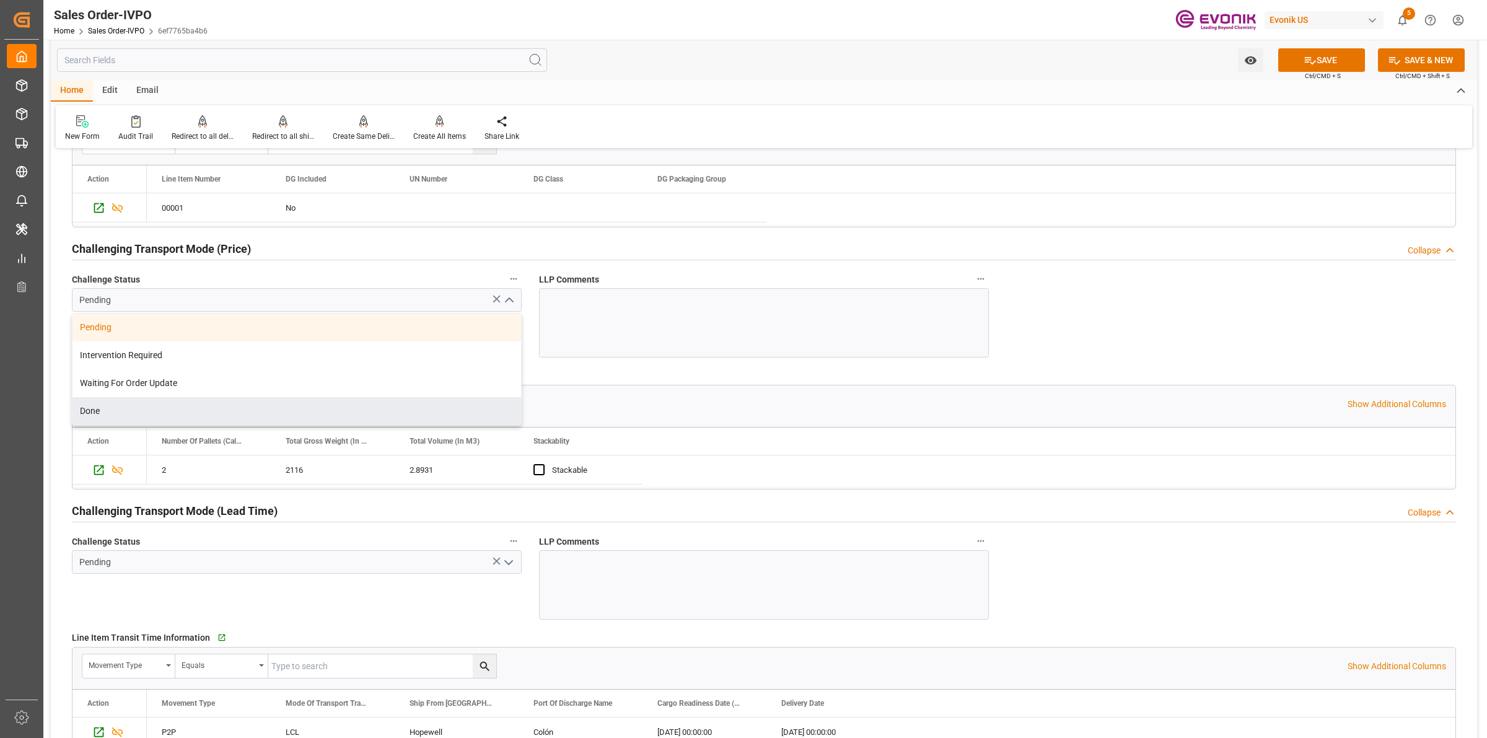
click at [119, 413] on div "Done" at bounding box center [297, 411] width 449 height 28
type input "Done"
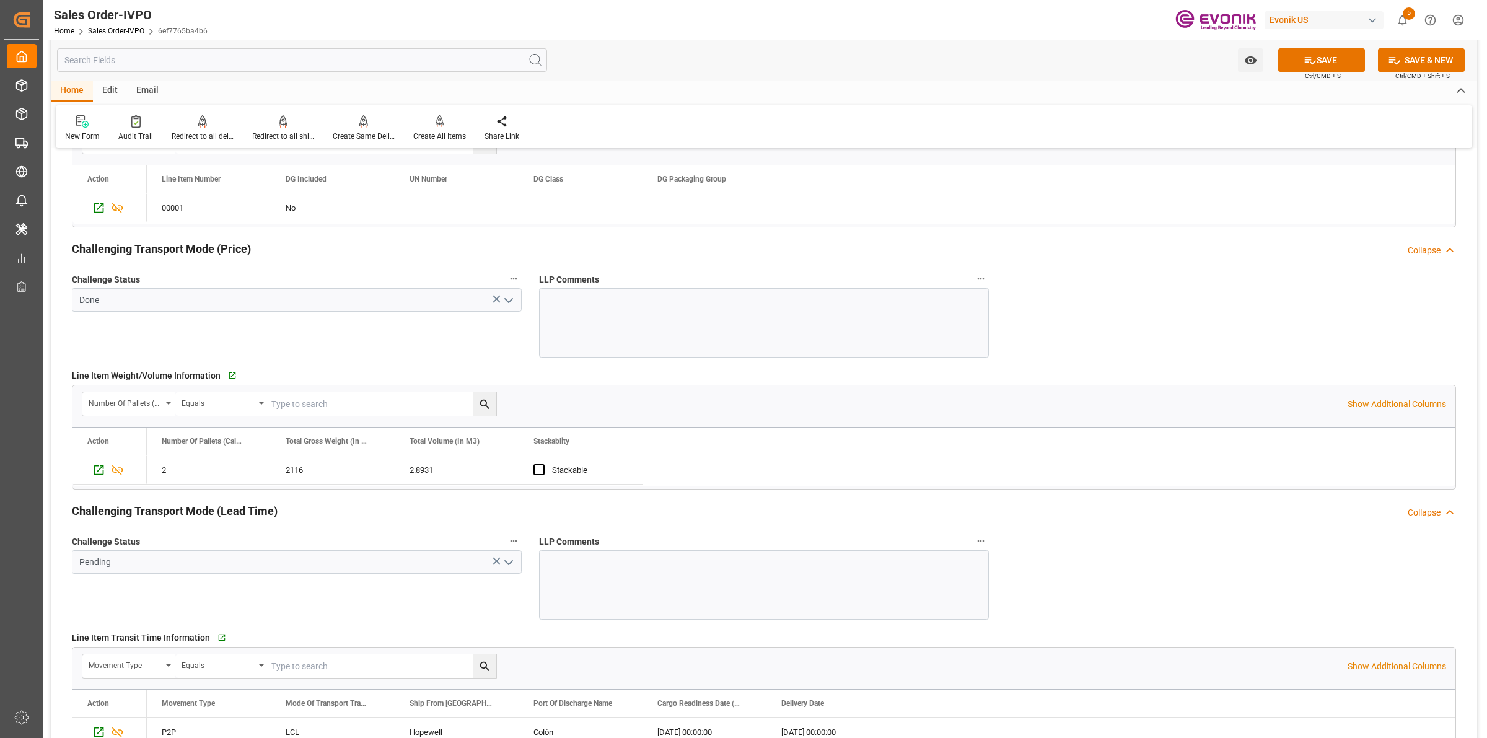
click at [503, 555] on button "open menu" at bounding box center [508, 562] width 19 height 19
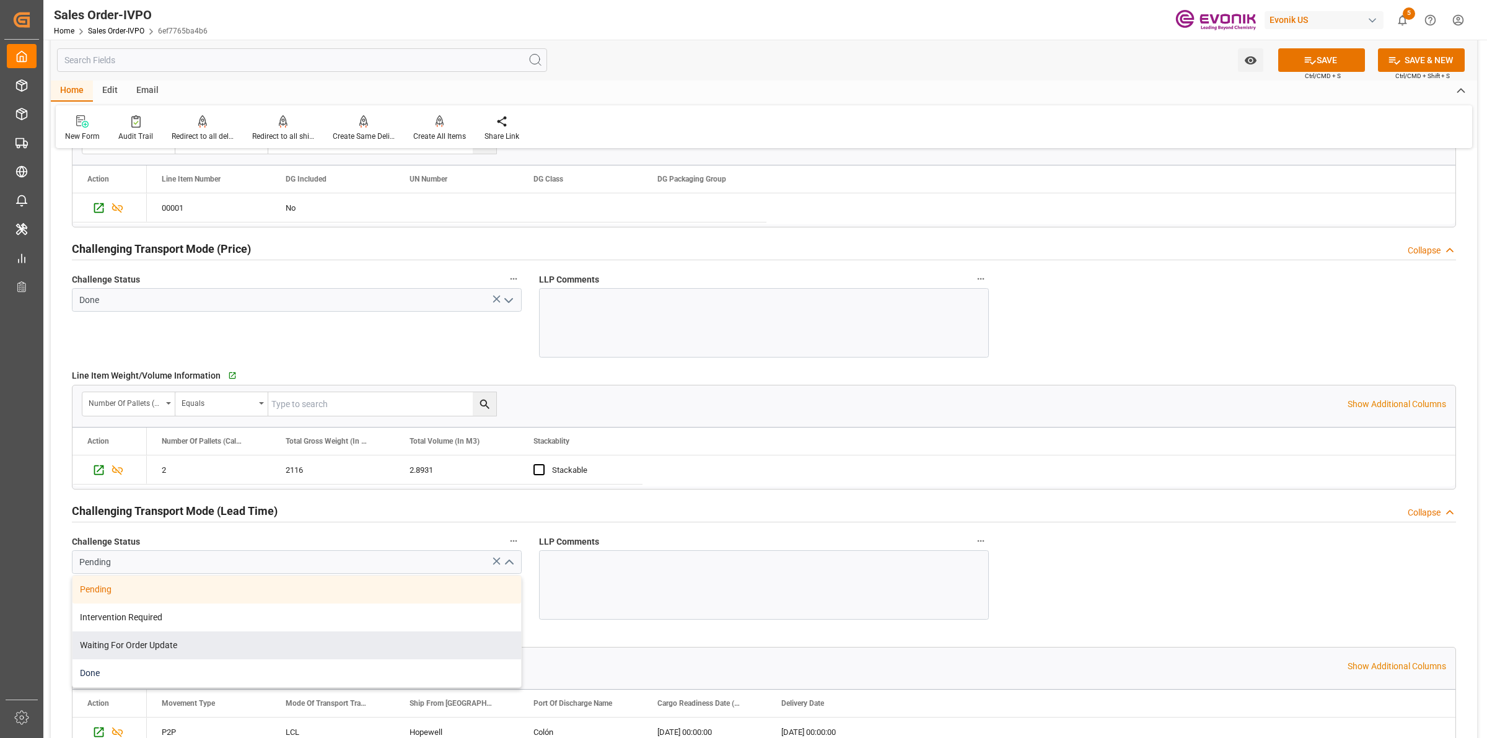
click at [115, 663] on div "Done" at bounding box center [297, 673] width 449 height 28
type input "Done"
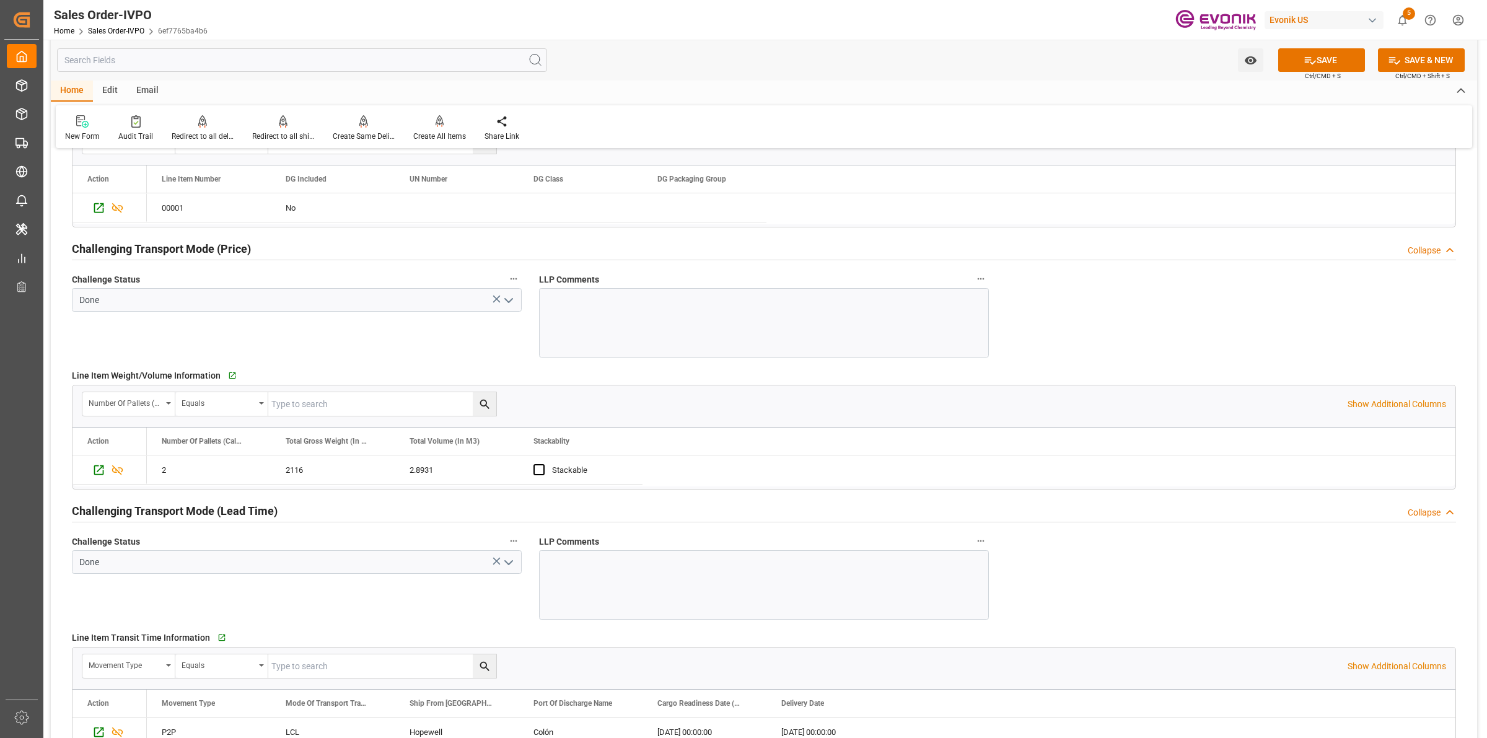
scroll to position [1937, 0]
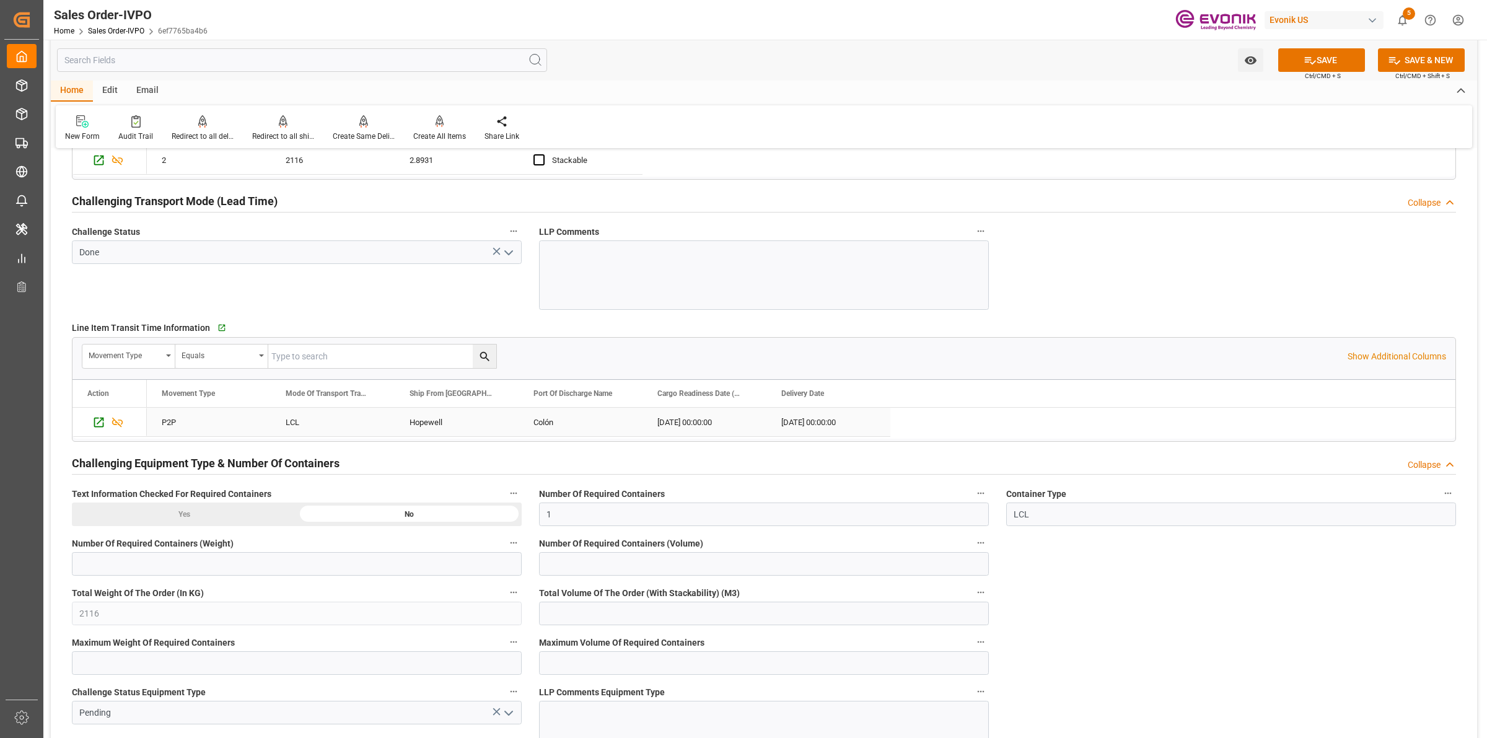
click at [423, 441] on div "Drag here to set row groups Drag here to set column labels Action Movement Type…" at bounding box center [764, 410] width 1383 height 62
click at [455, 432] on div "Hopewell" at bounding box center [457, 422] width 124 height 29
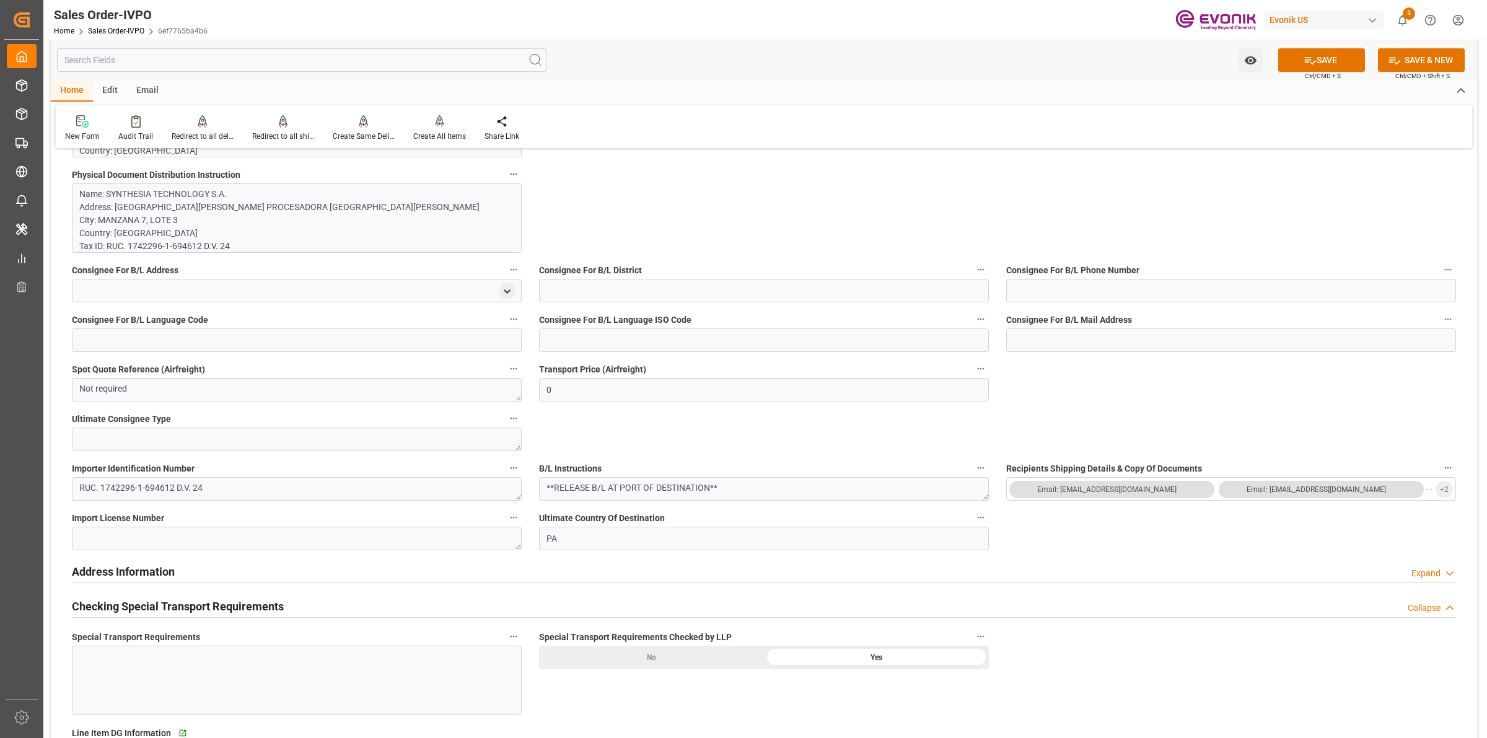
scroll to position [542, 0]
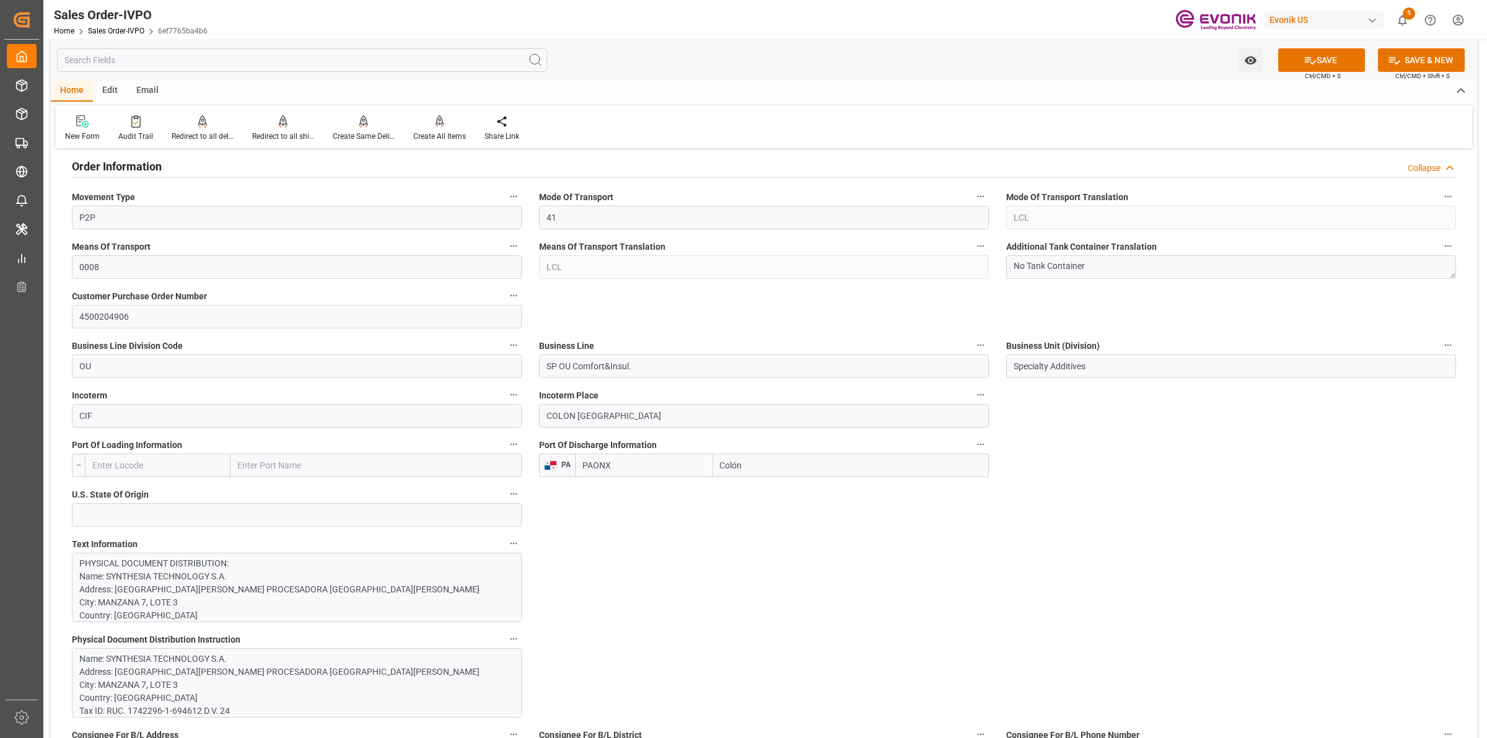
drag, startPoint x: 655, startPoint y: 553, endPoint x: 748, endPoint y: 490, distance: 112.1
drag, startPoint x: 760, startPoint y: 466, endPoint x: 579, endPoint y: 419, distance: 186.4
click at [695, 463] on div "PAONX Colón" at bounding box center [782, 466] width 414 height 24
drag, startPoint x: 567, startPoint y: 409, endPoint x: 609, endPoint y: 382, distance: 49.7
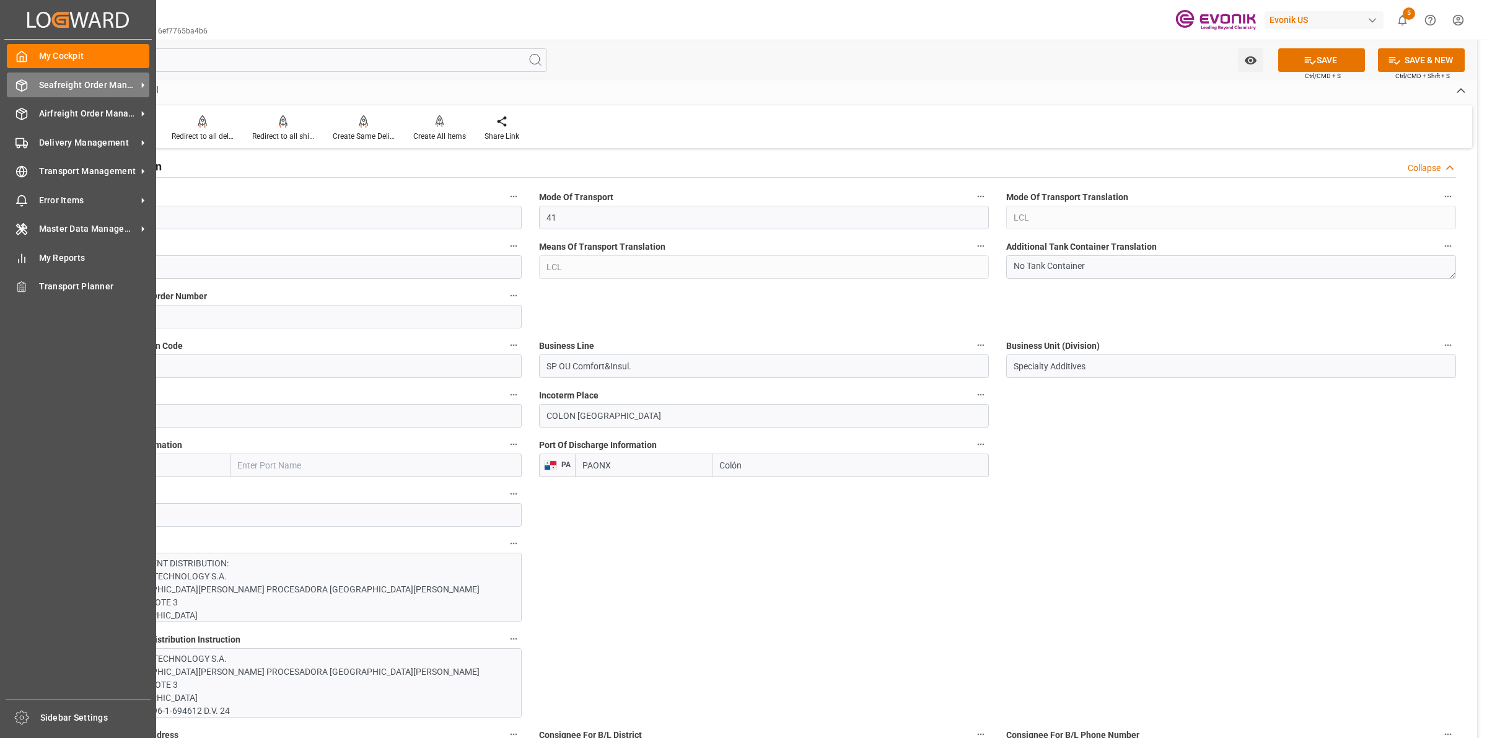
click at [27, 90] on icon at bounding box center [21, 85] width 12 height 12
click at [20, 85] on icon at bounding box center [21, 85] width 12 height 12
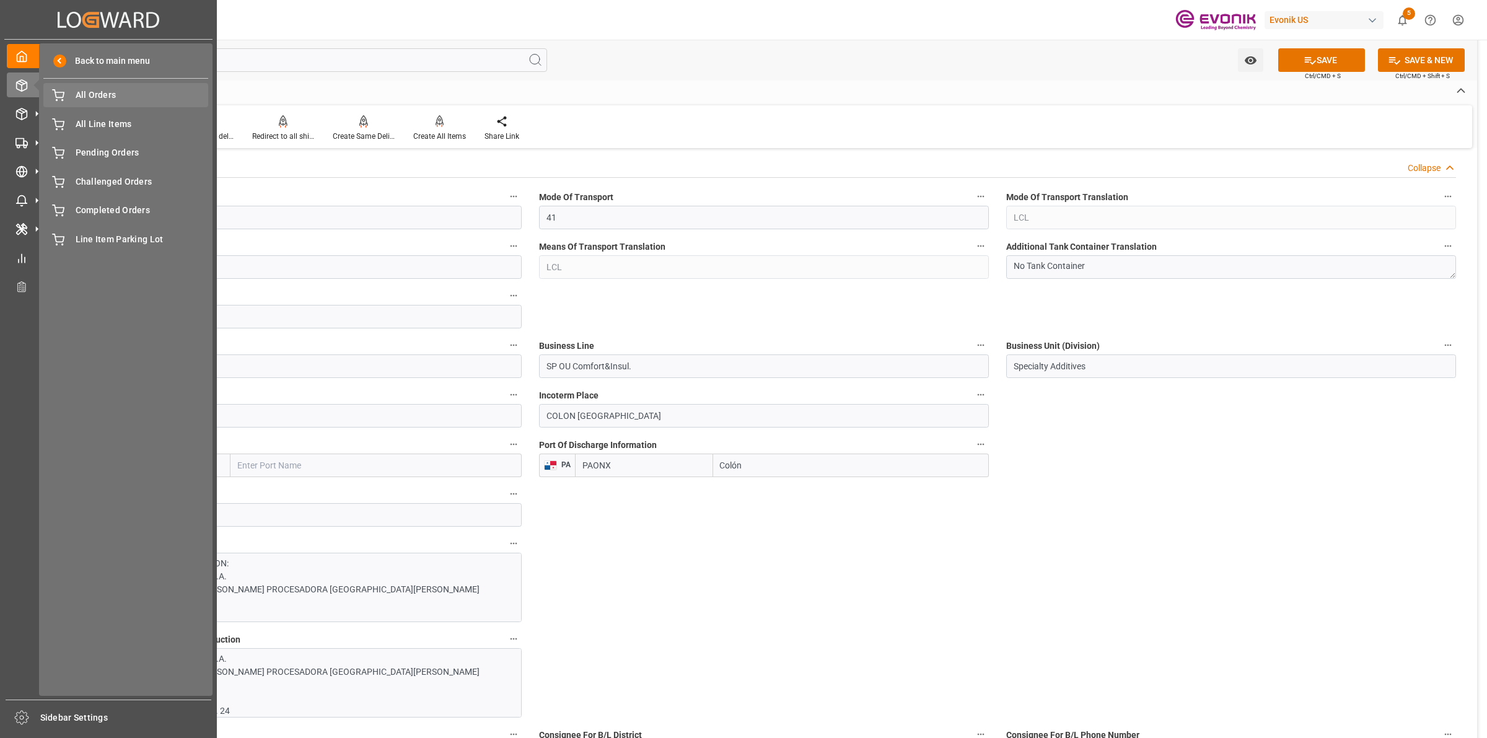
click at [71, 99] on div "All Orders All Orders" at bounding box center [125, 95] width 165 height 24
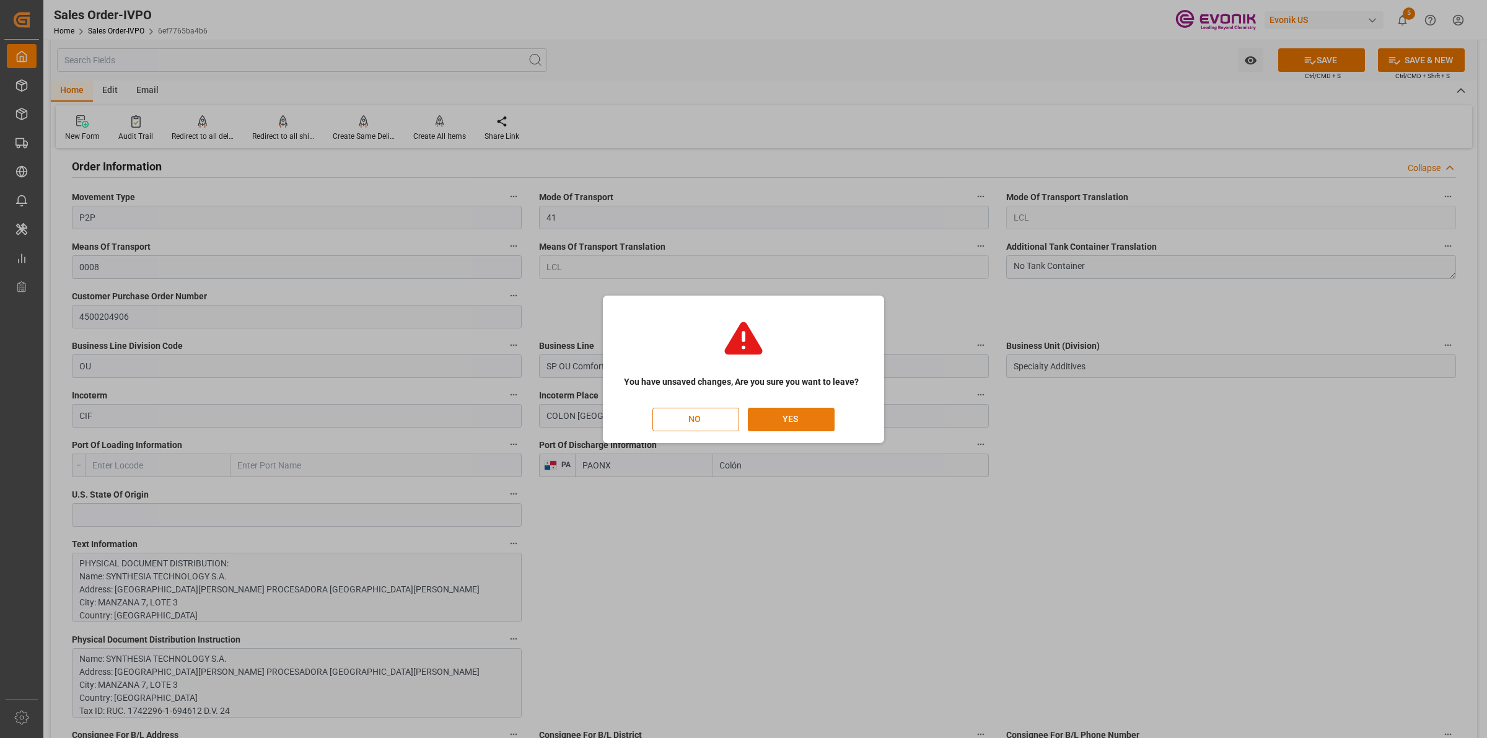
click at [797, 425] on button "YES" at bounding box center [791, 420] width 87 height 24
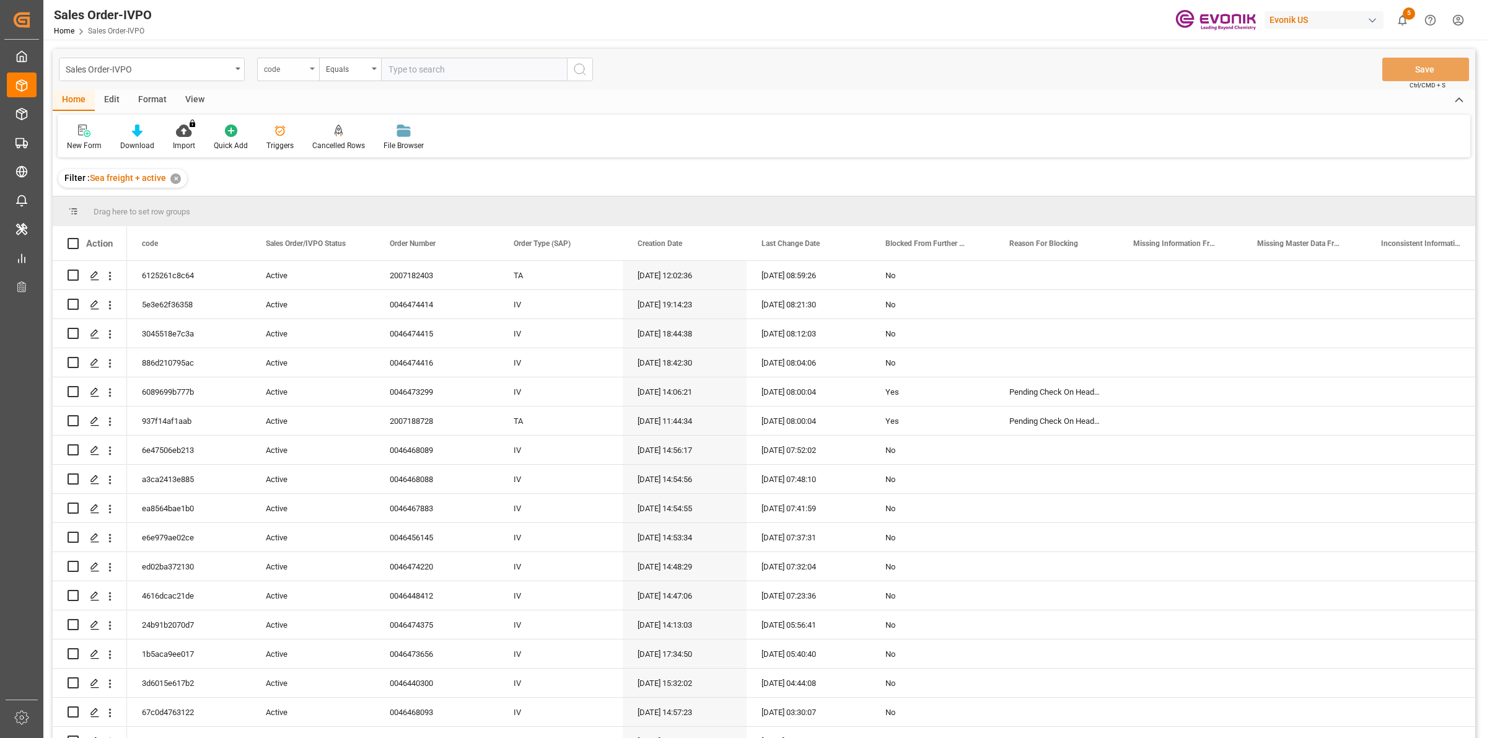
click at [286, 65] on div "code" at bounding box center [285, 68] width 42 height 14
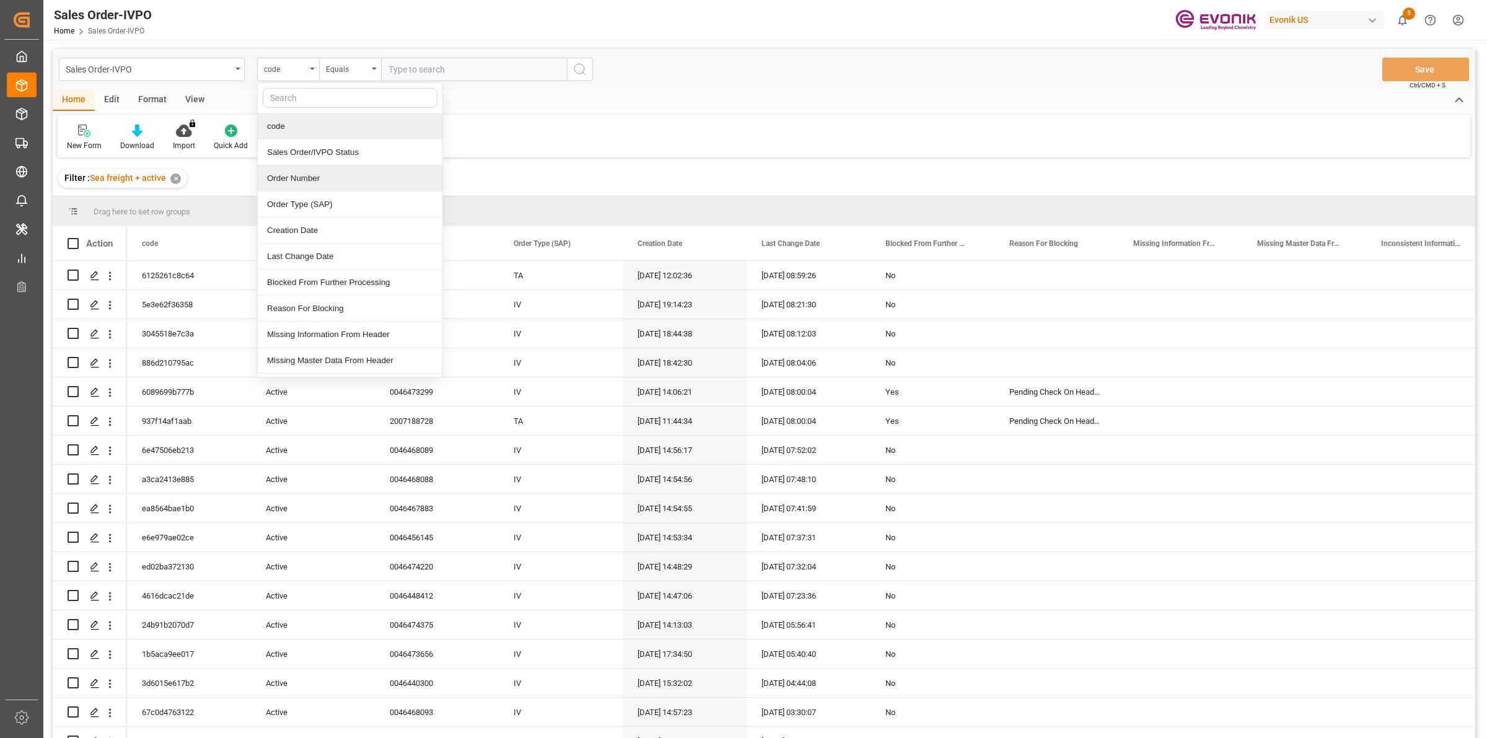
click at [301, 180] on div "Order Number" at bounding box center [350, 178] width 185 height 26
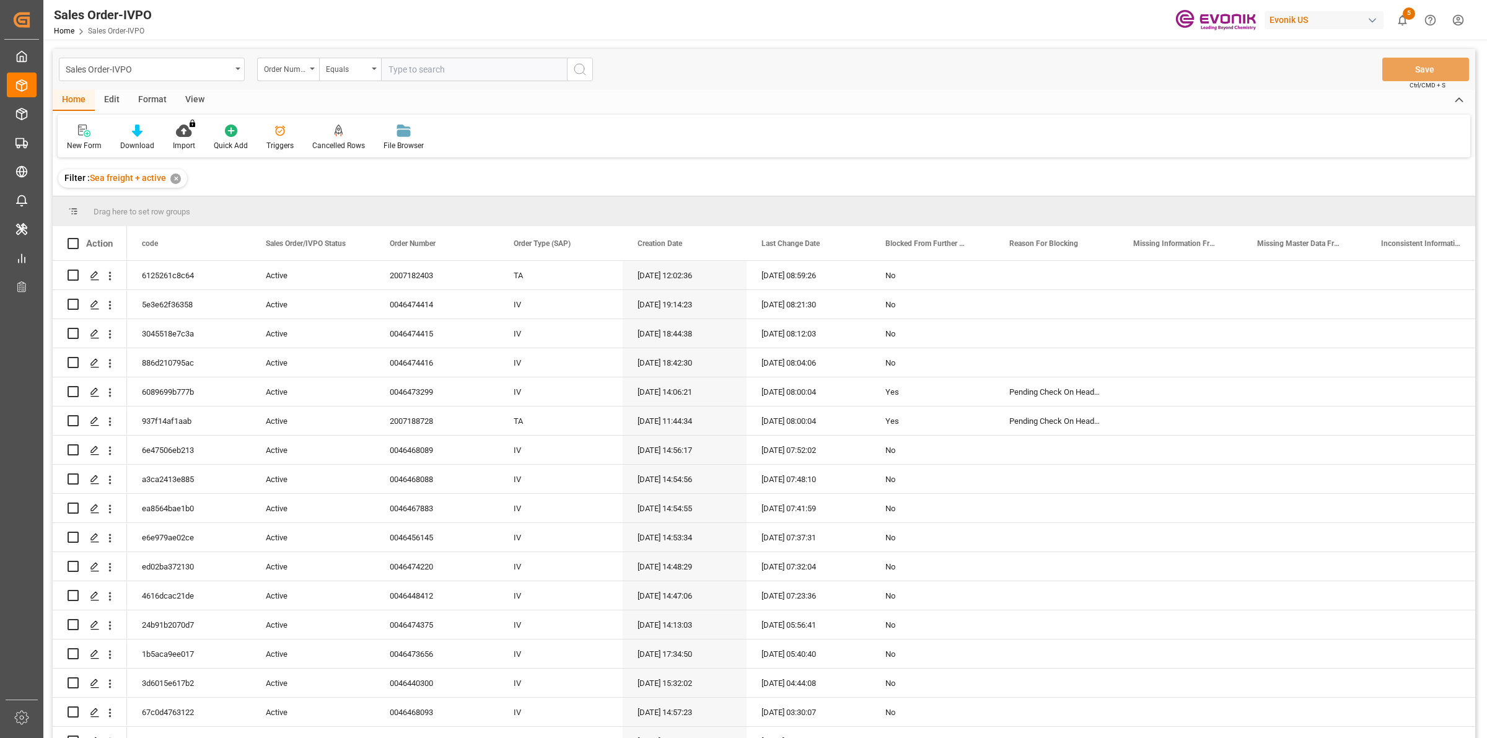
click at [401, 76] on input "text" at bounding box center [474, 70] width 186 height 24
paste input "2007184152"
type input "2007184152"
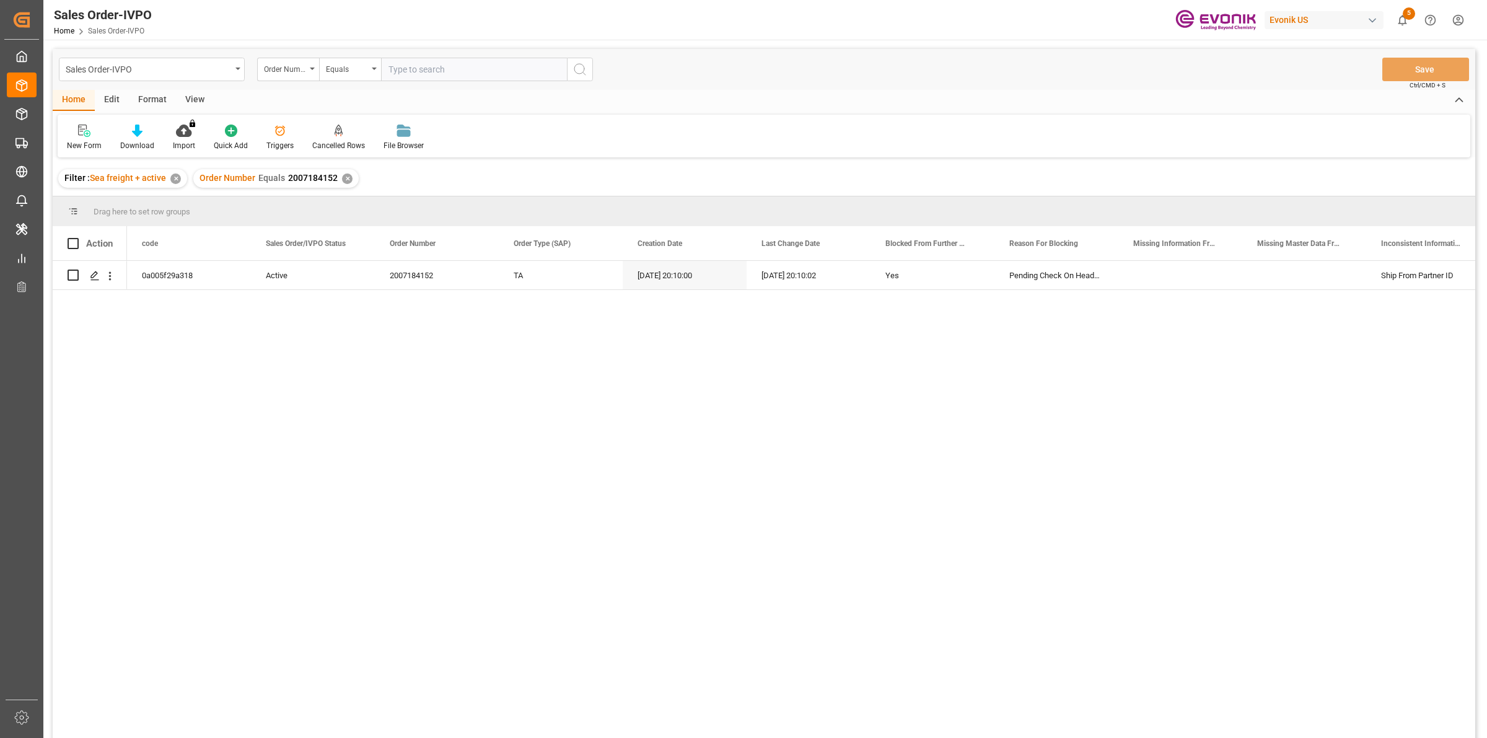
click at [254, 380] on div "0a005f29a318 Active 2007184152 TA 22.09.2025 20:10:00 22.09.2025 20:10:02 Yes P…" at bounding box center [801, 503] width 1348 height 485
click at [373, 380] on div "0a005f29a318 Active 2007184152 TA 22.09.2025 20:10:00 22.09.2025 20:10:02 Yes P…" at bounding box center [801, 503] width 1348 height 485
click at [94, 275] on icon "Press SPACE to select this row." at bounding box center [95, 276] width 10 height 10
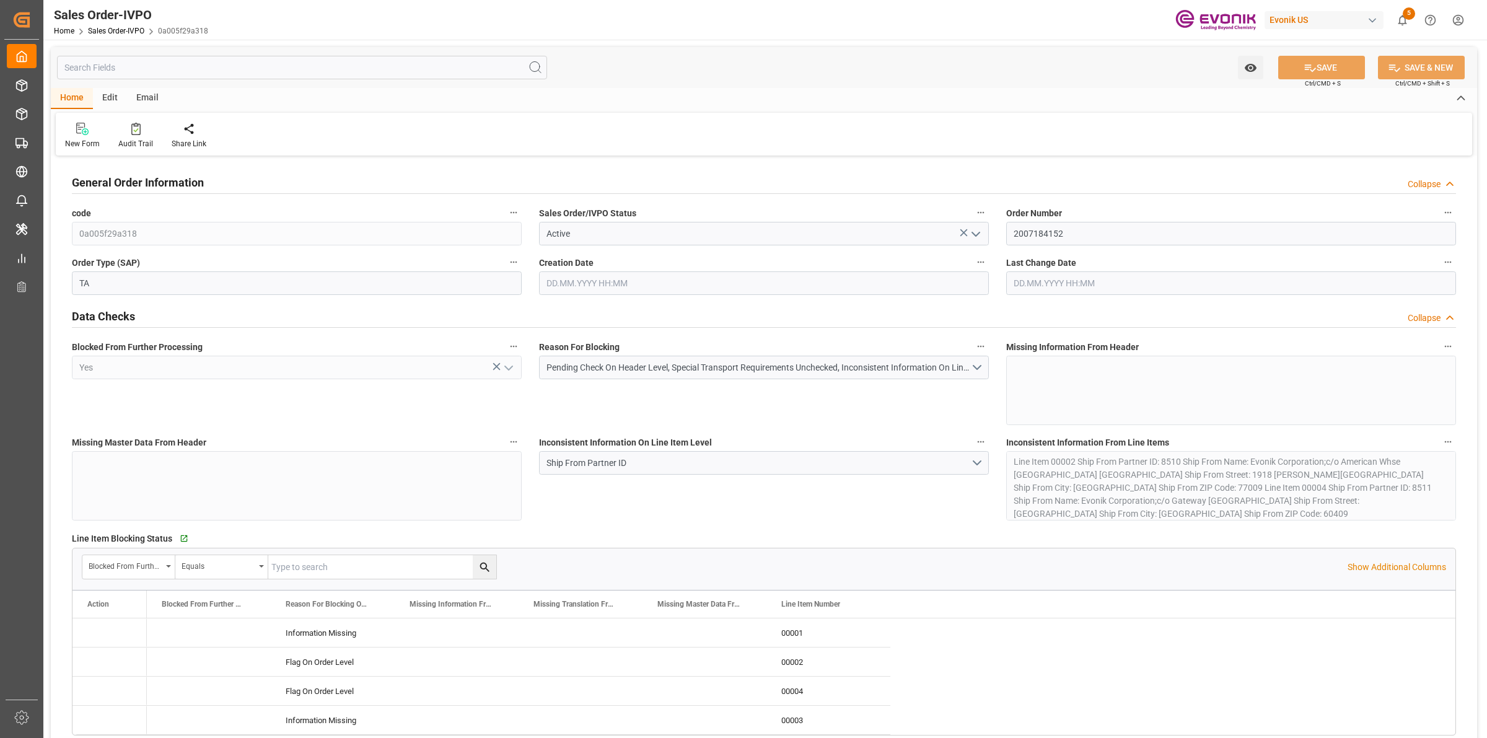
type input "PAMIT"
type input "0"
type input "1"
type input "847.2"
type input "22.09.2025 20:10"
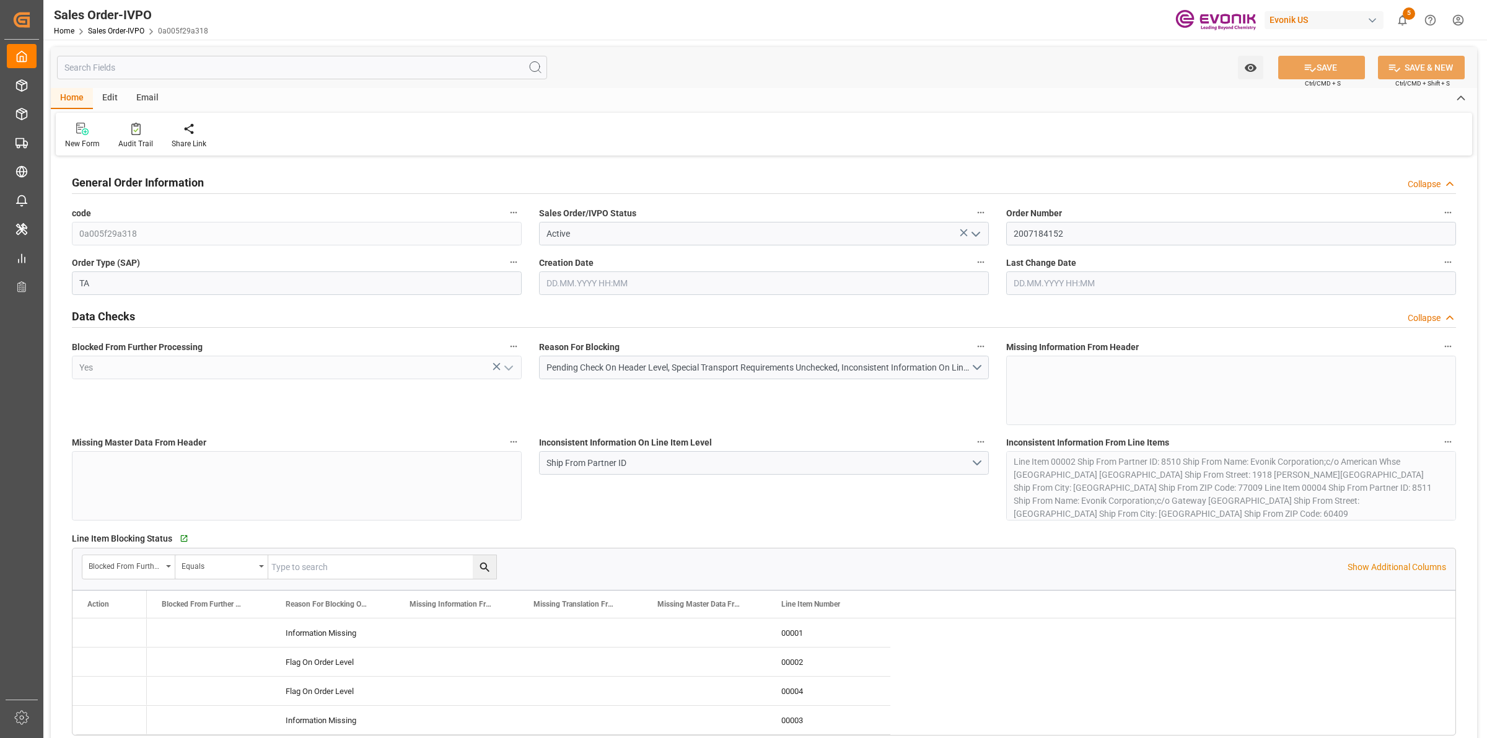
type input "22.09.2025 20:10"
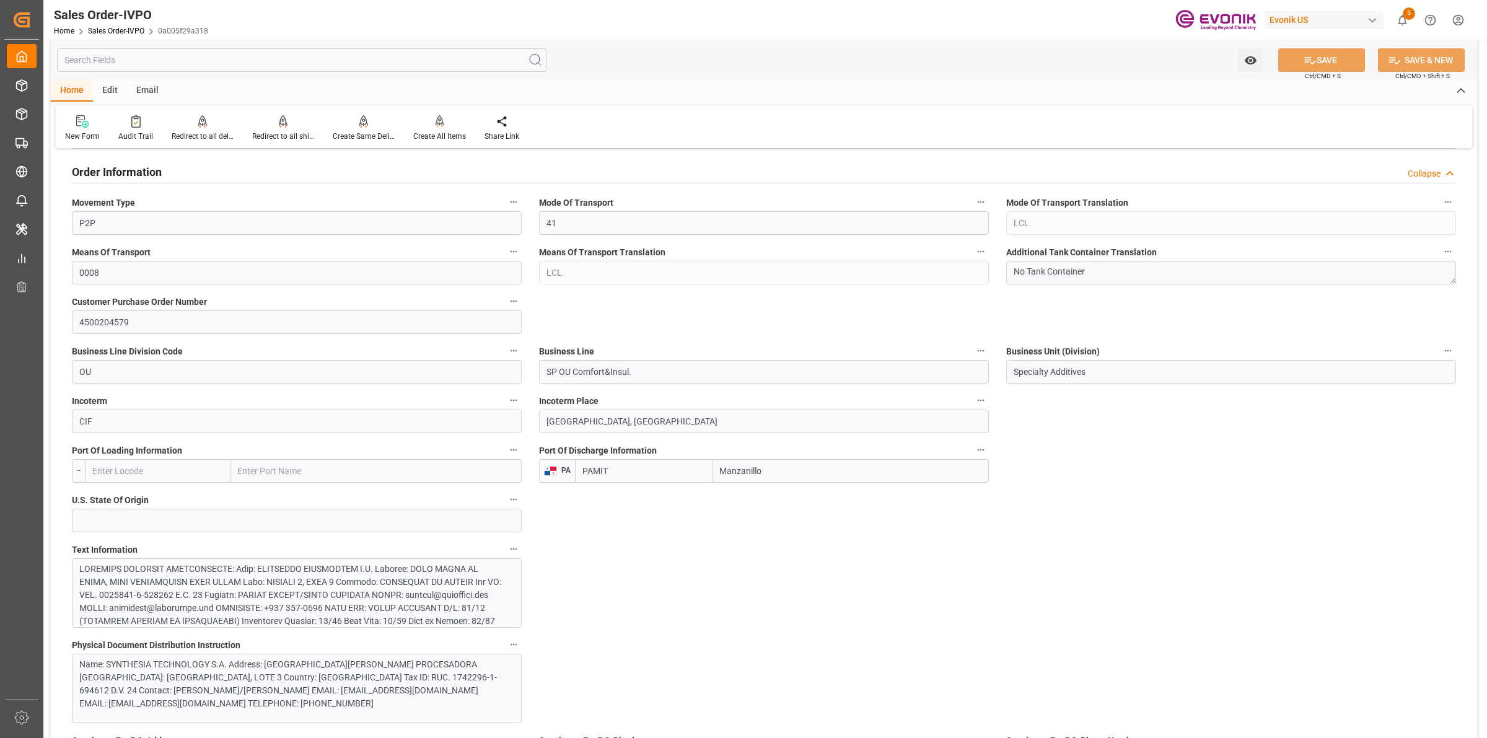
scroll to position [697, 0]
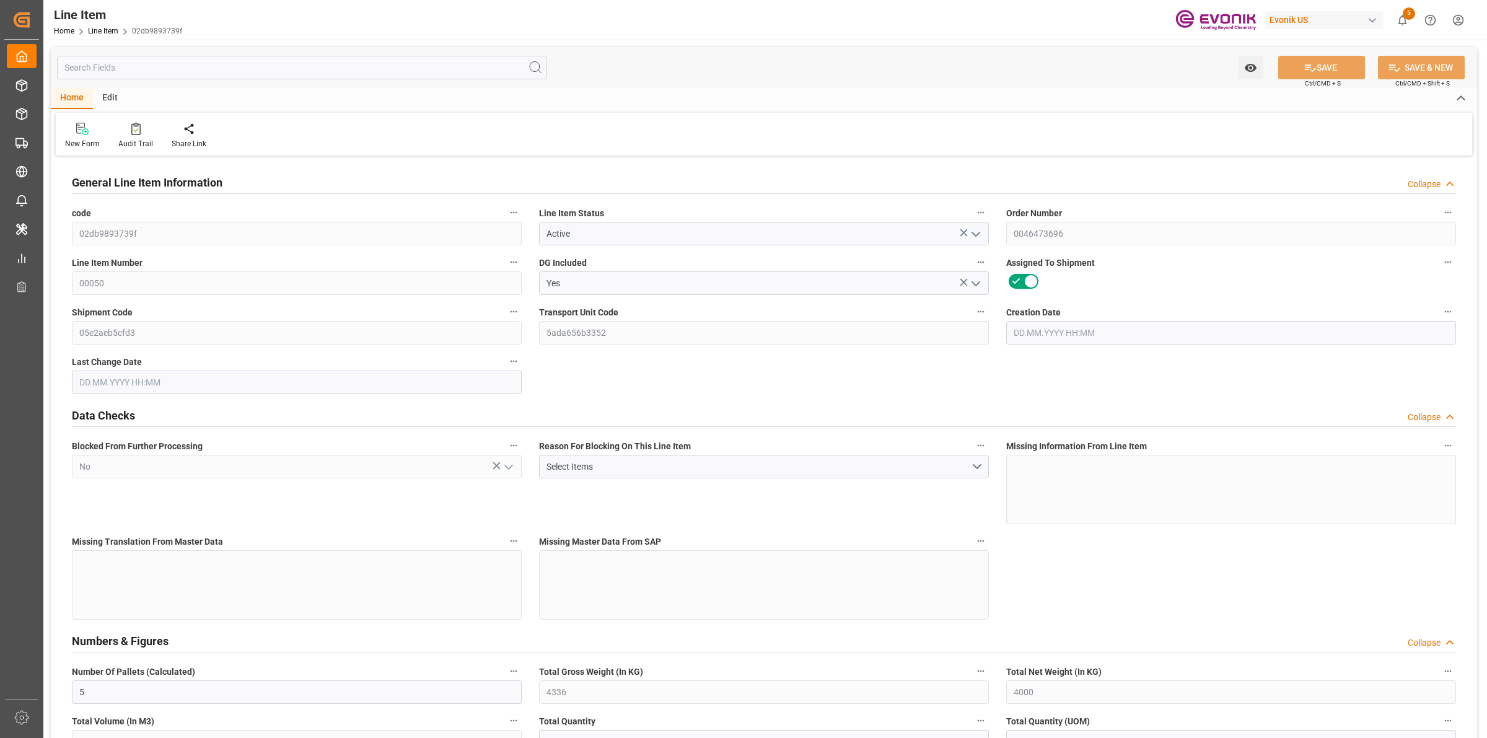
type input "5"
type input "4336"
type input "4000"
type input "5.732"
type input "20"
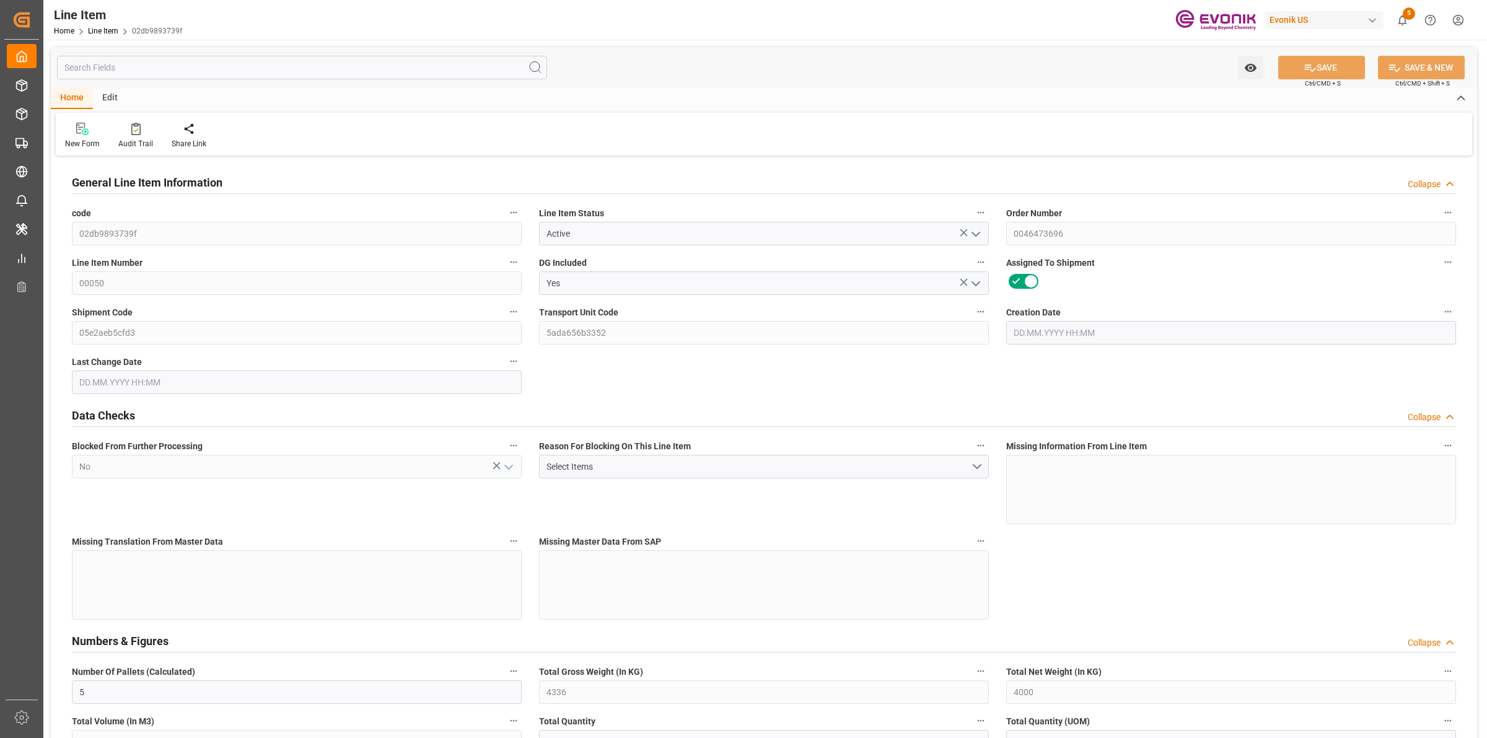
type input "10800"
type input "20"
type input "4000"
type input "4336"
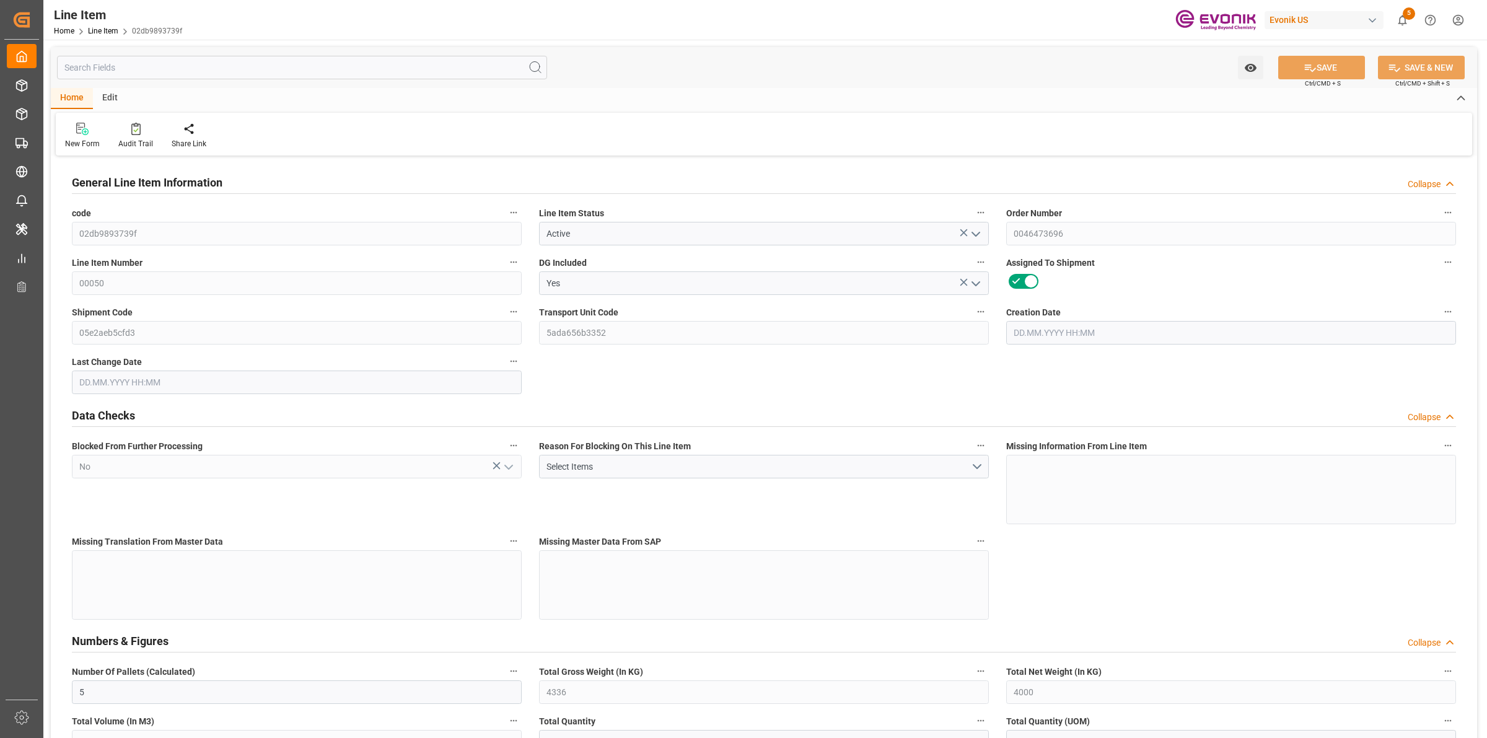
type input "4436"
type input "4000"
type input "5.732"
type input "5732"
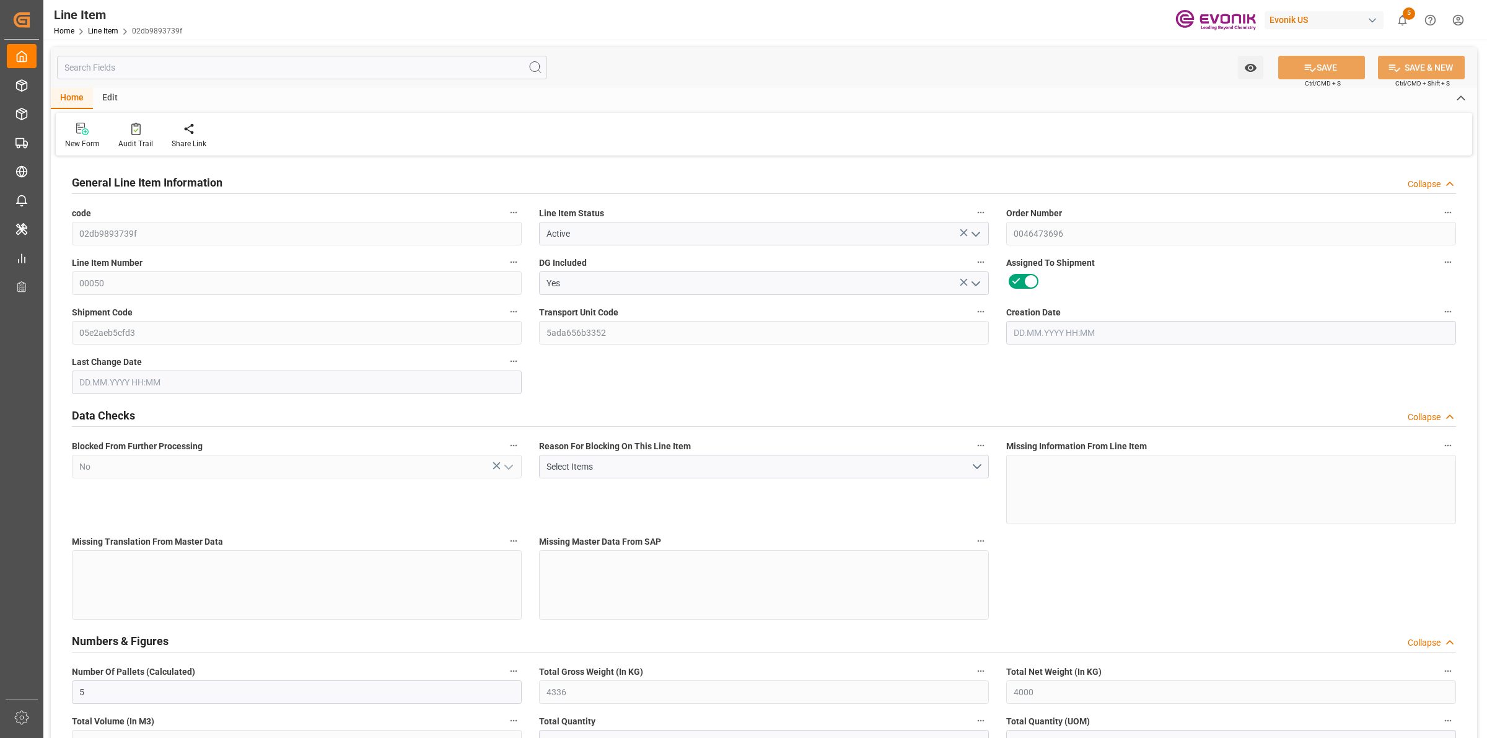
type input "0"
type input "17.09.2025 14:17"
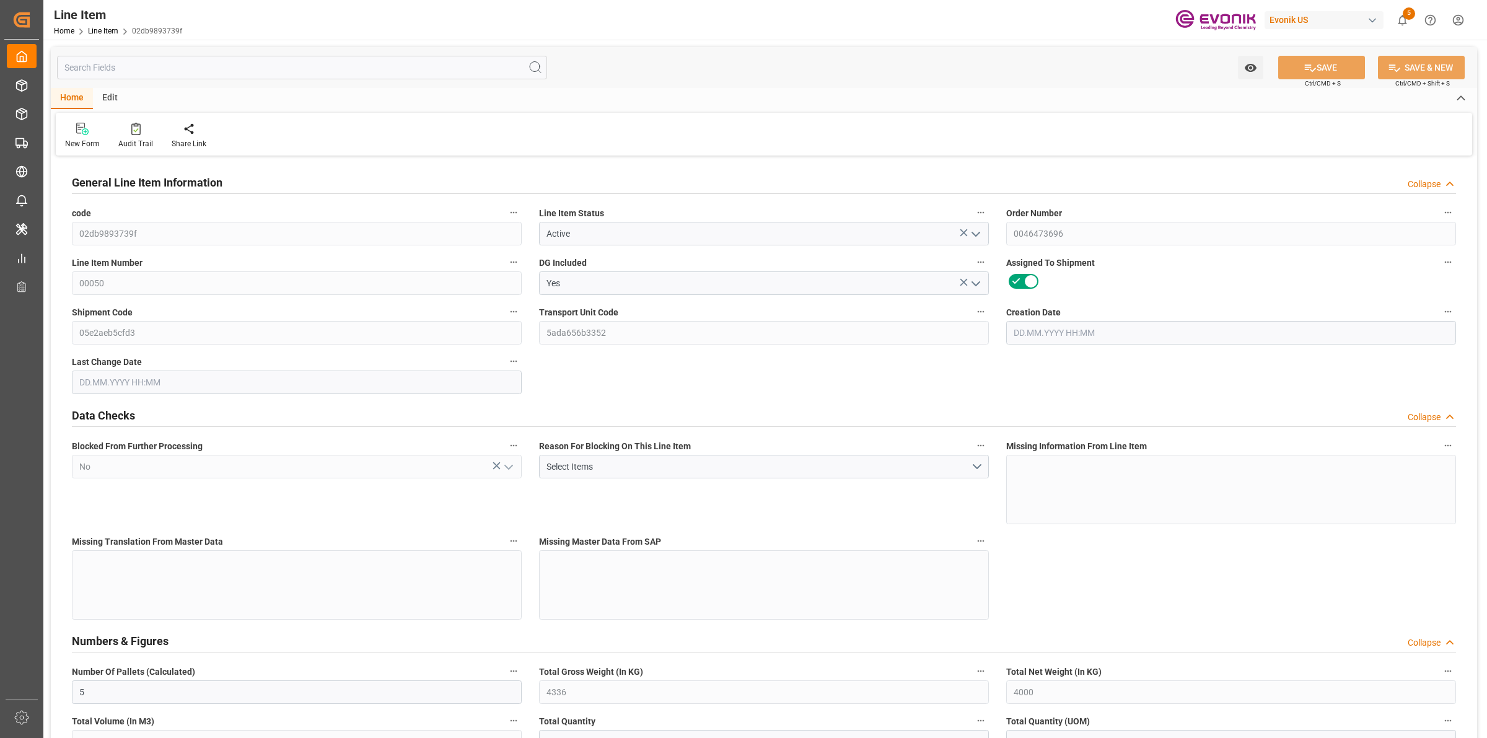
type input "22.09.2025 19:58"
type input "30.11.2025"
type input "01.10.2025"
type input "23.09.2025"
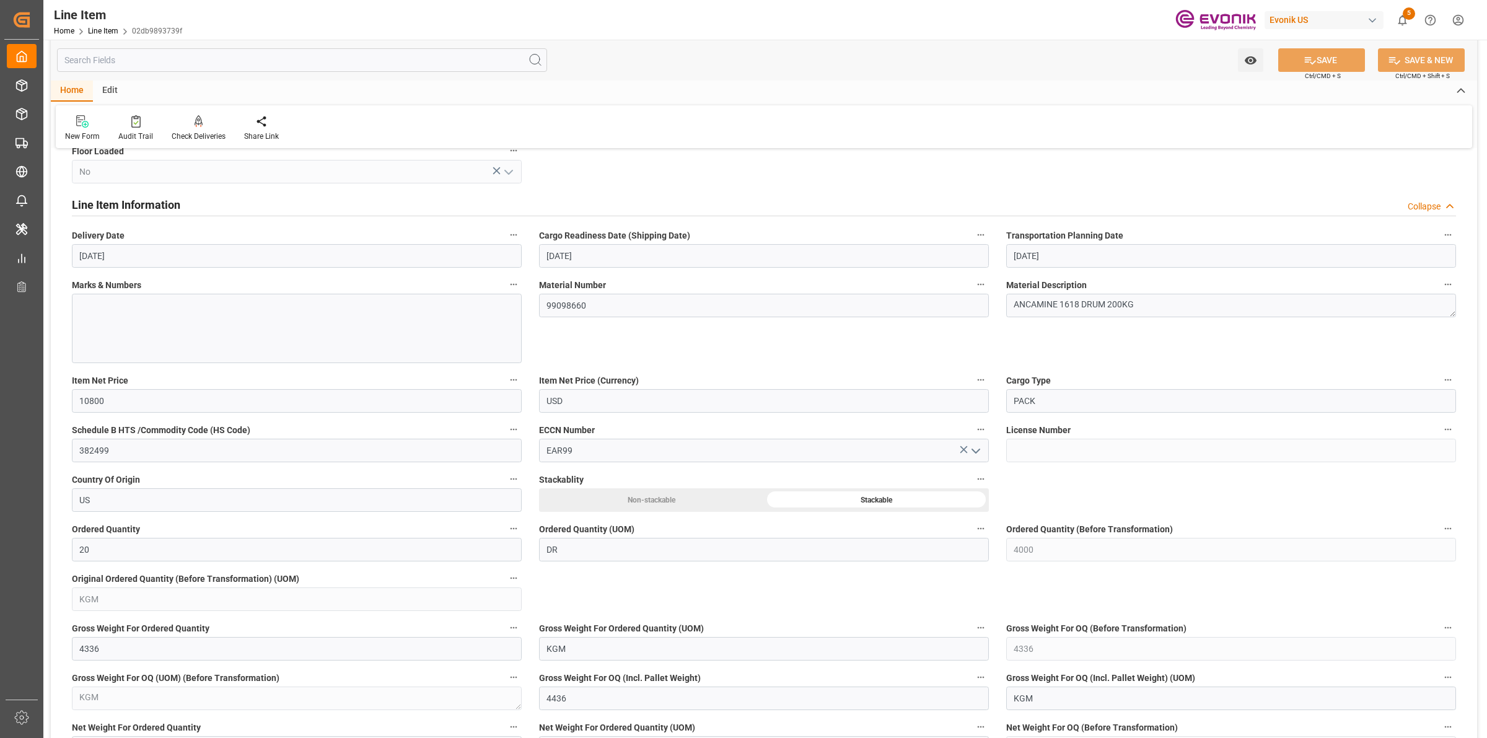
scroll to position [387, 0]
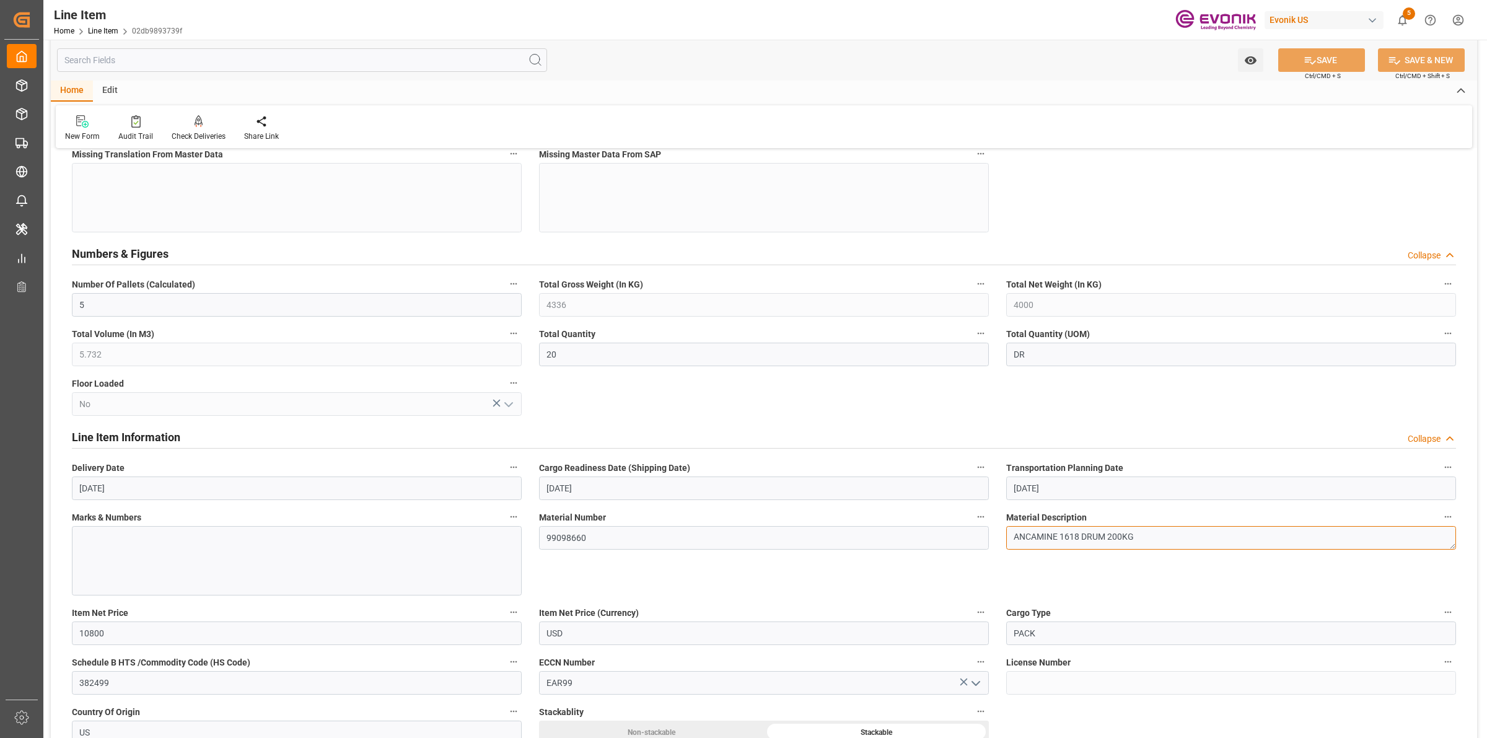
drag, startPoint x: 1143, startPoint y: 535, endPoint x: 993, endPoint y: 543, distance: 150.8
click at [993, 543] on div "General Line Item Information Collapse code 02db9893739f Line Item Status Activ…" at bounding box center [764, 685] width 1427 height 1827
drag, startPoint x: 566, startPoint y: 353, endPoint x: 537, endPoint y: 352, distance: 29.2
click at [537, 352] on div "Total Quantity 20" at bounding box center [763, 346] width 467 height 50
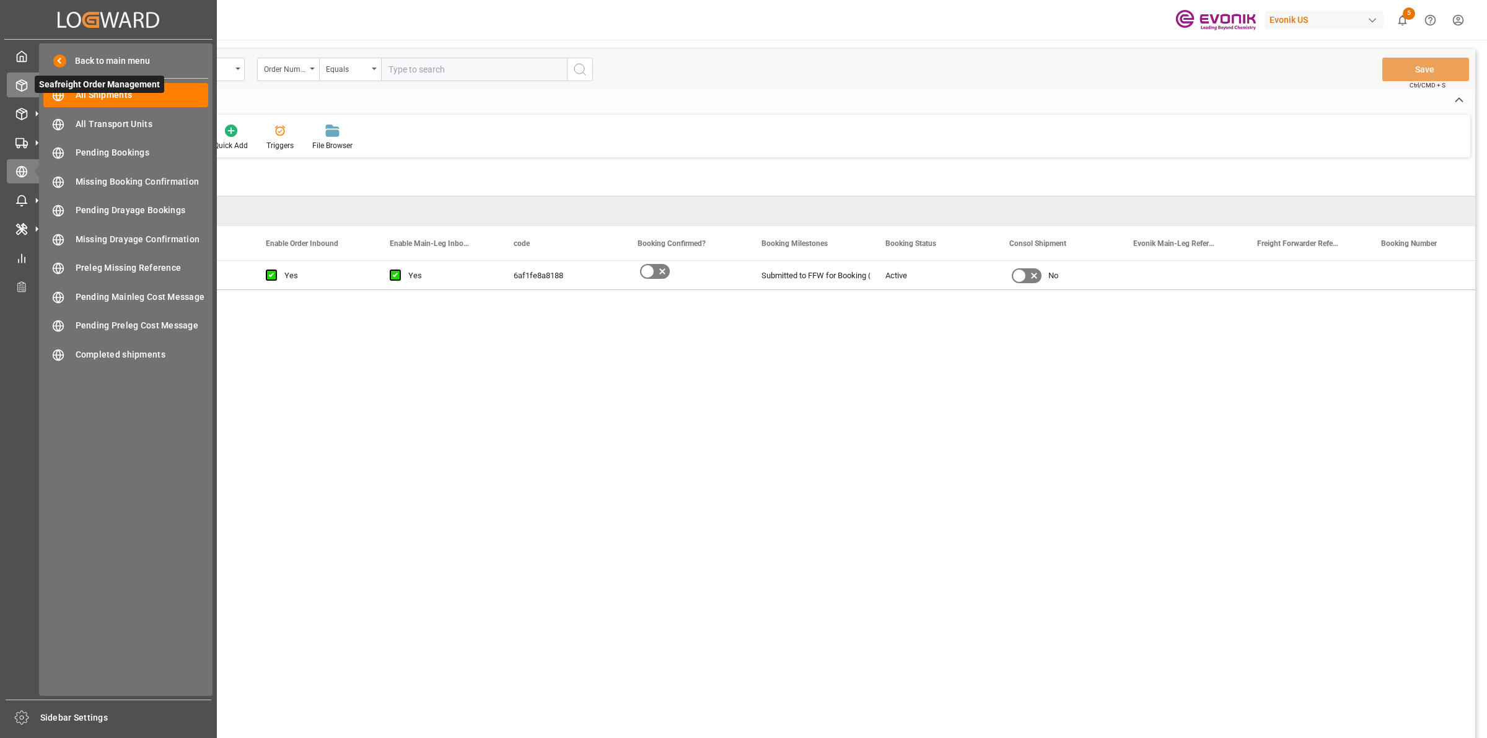
click at [19, 84] on polyline at bounding box center [22, 83] width 10 height 2
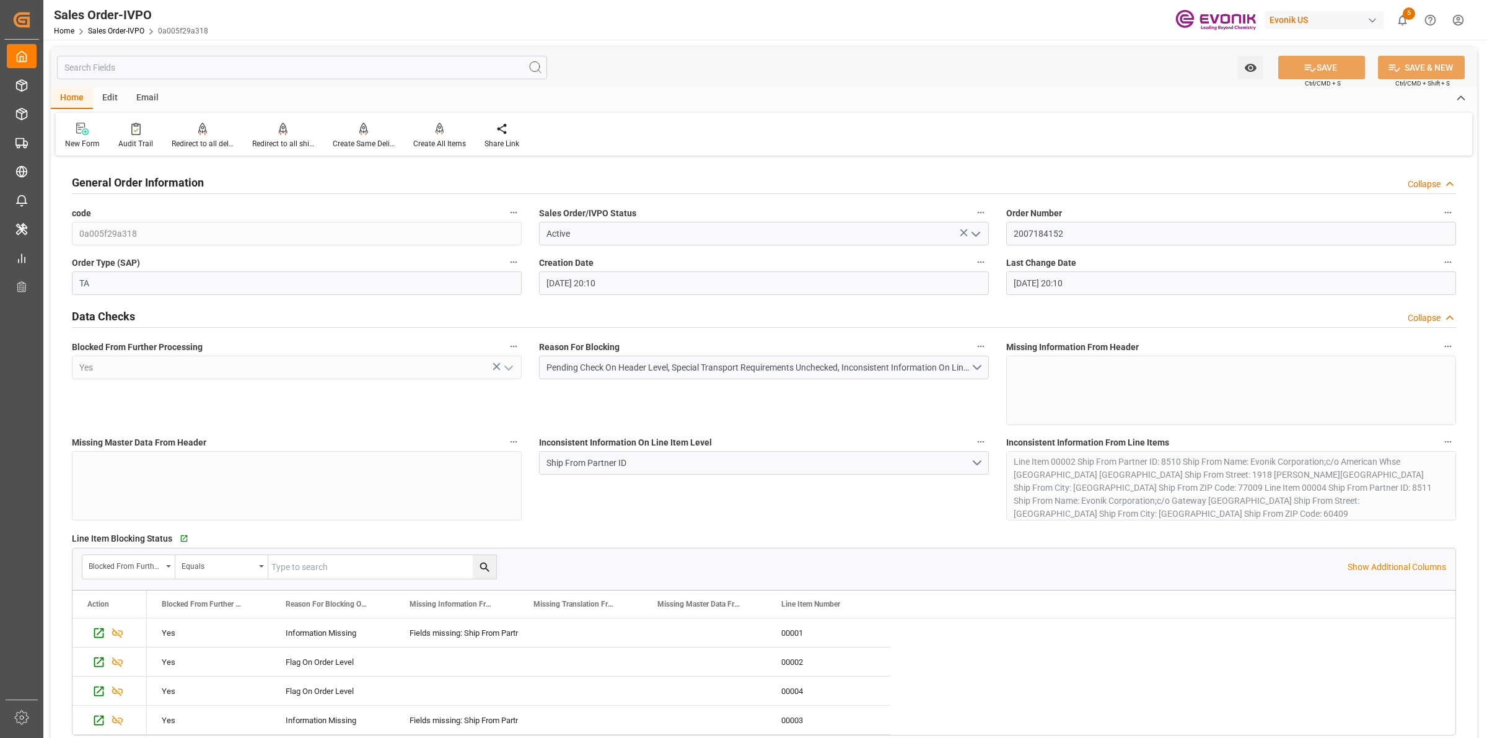
scroll to position [697, 0]
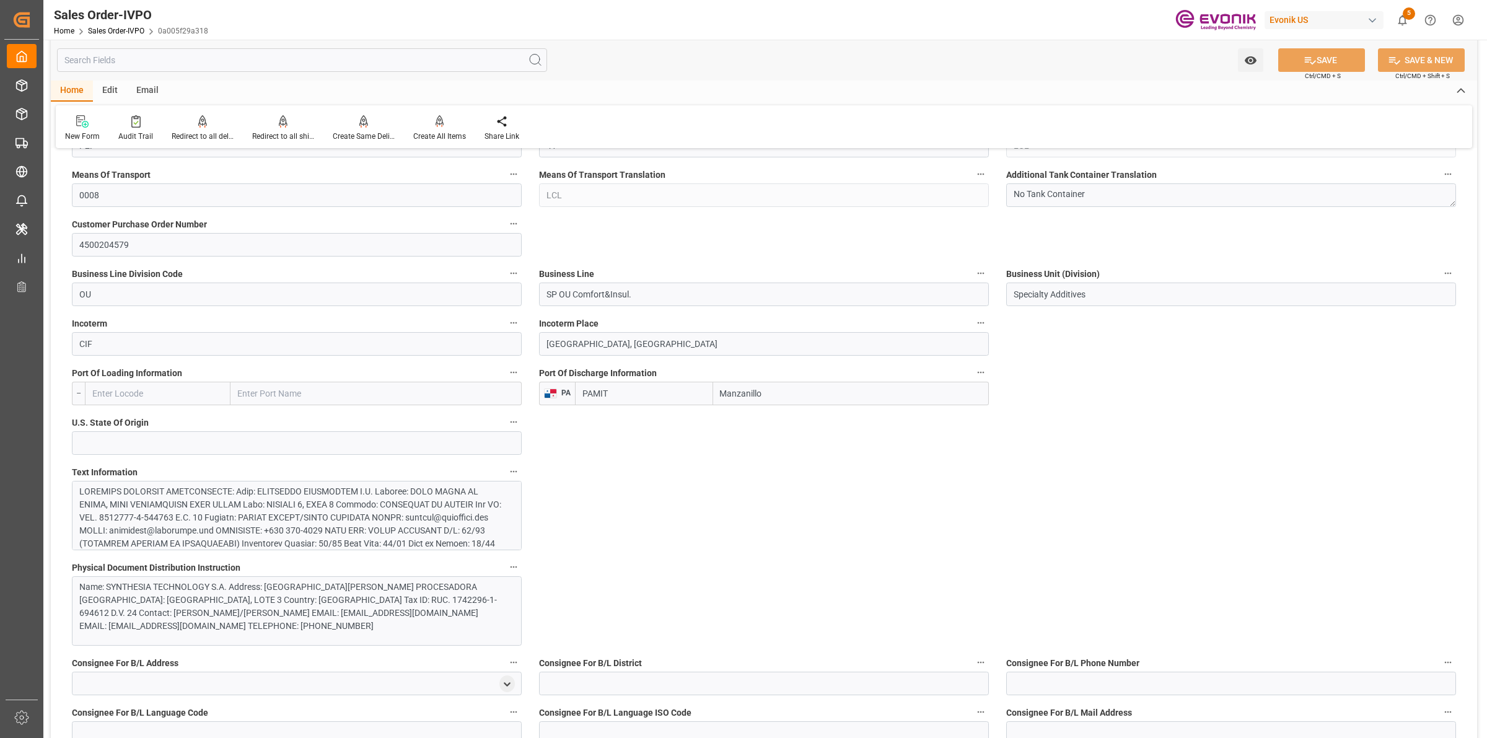
drag, startPoint x: 739, startPoint y: 395, endPoint x: 637, endPoint y: 395, distance: 101.6
click at [637, 395] on div "PAMIT Manzanillo" at bounding box center [782, 394] width 414 height 24
click at [791, 394] on input "Manzanillo" at bounding box center [851, 394] width 276 height 24
drag, startPoint x: 791, startPoint y: 394, endPoint x: 718, endPoint y: 395, distance: 73.7
click at [695, 392] on div "PAMIT Manzanillo" at bounding box center [782, 394] width 414 height 24
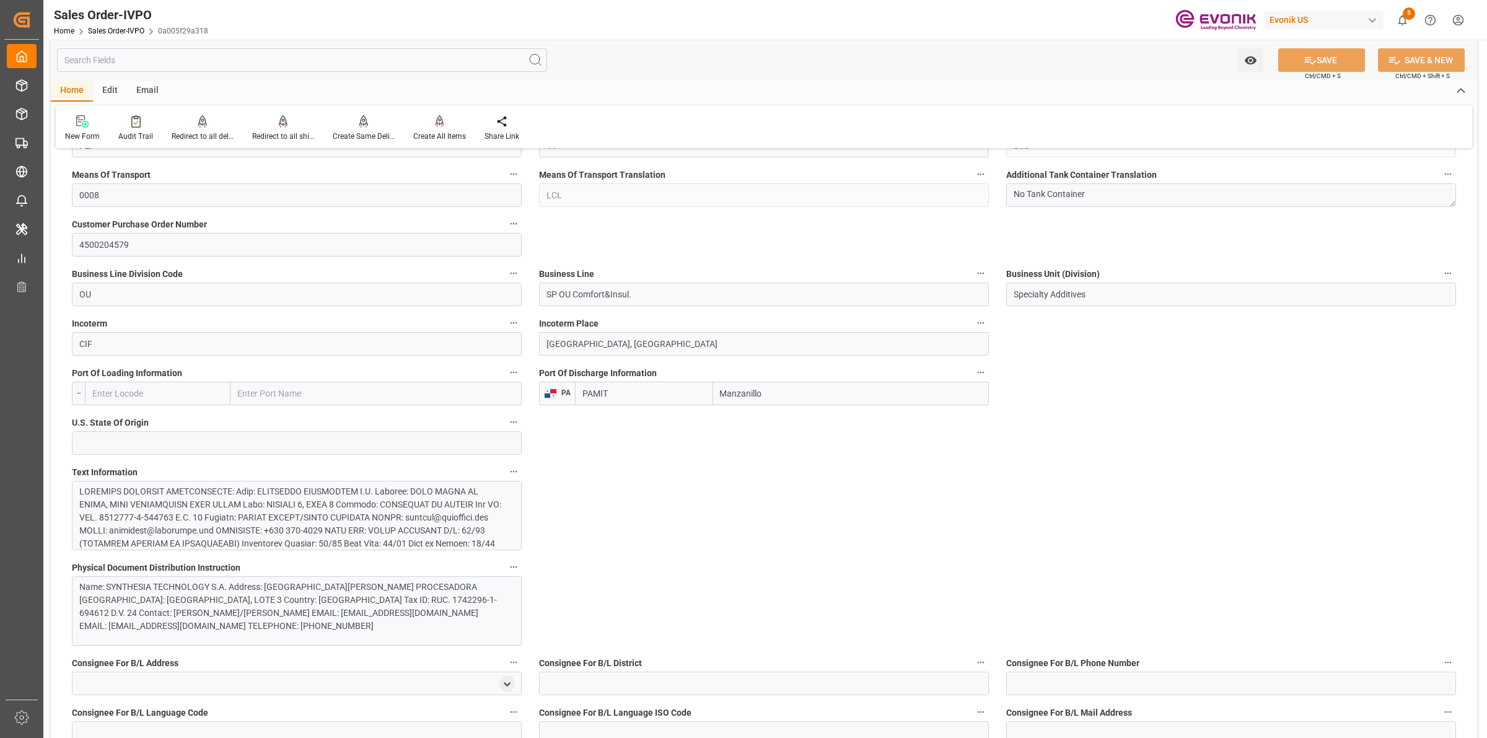
drag, startPoint x: 726, startPoint y: 491, endPoint x: 816, endPoint y: 478, distance: 90.7
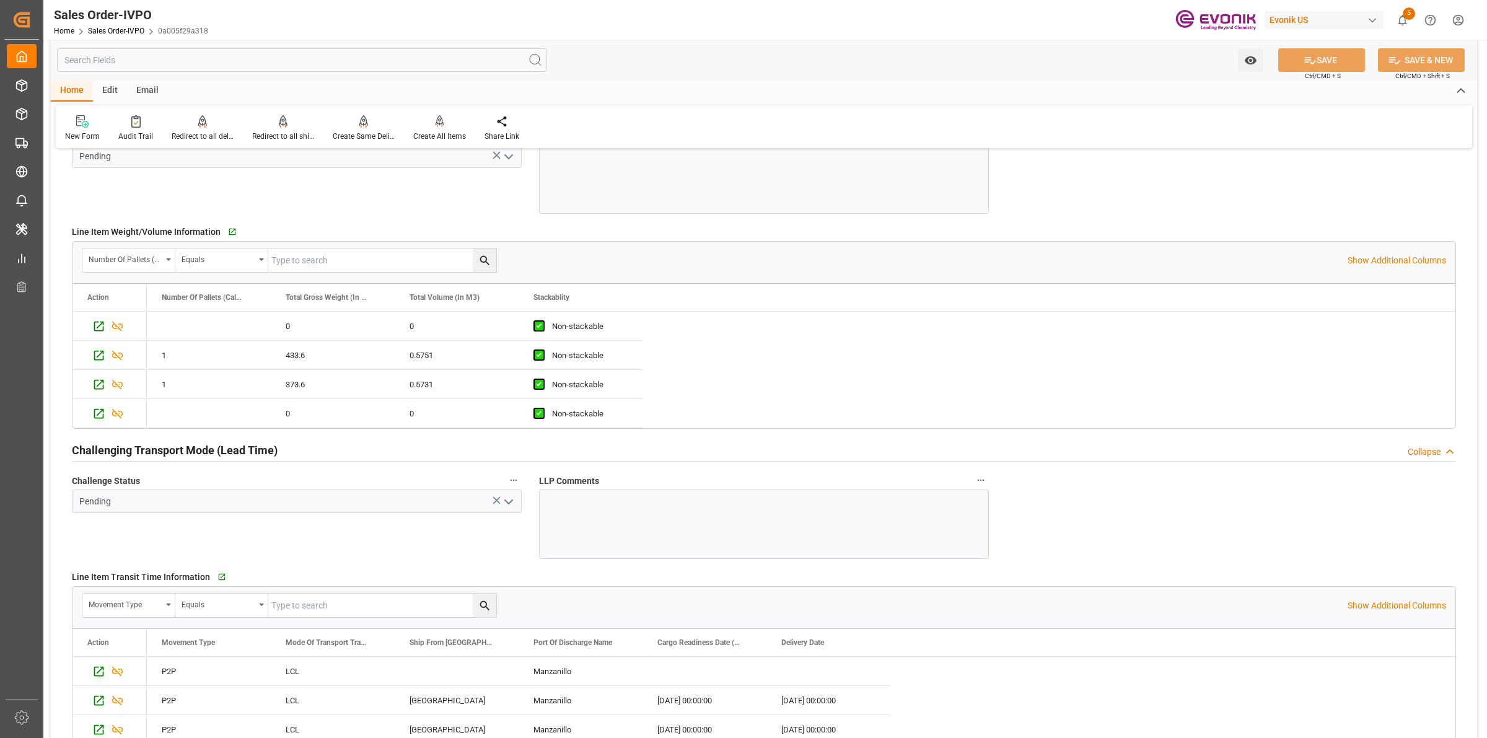
scroll to position [2246, 0]
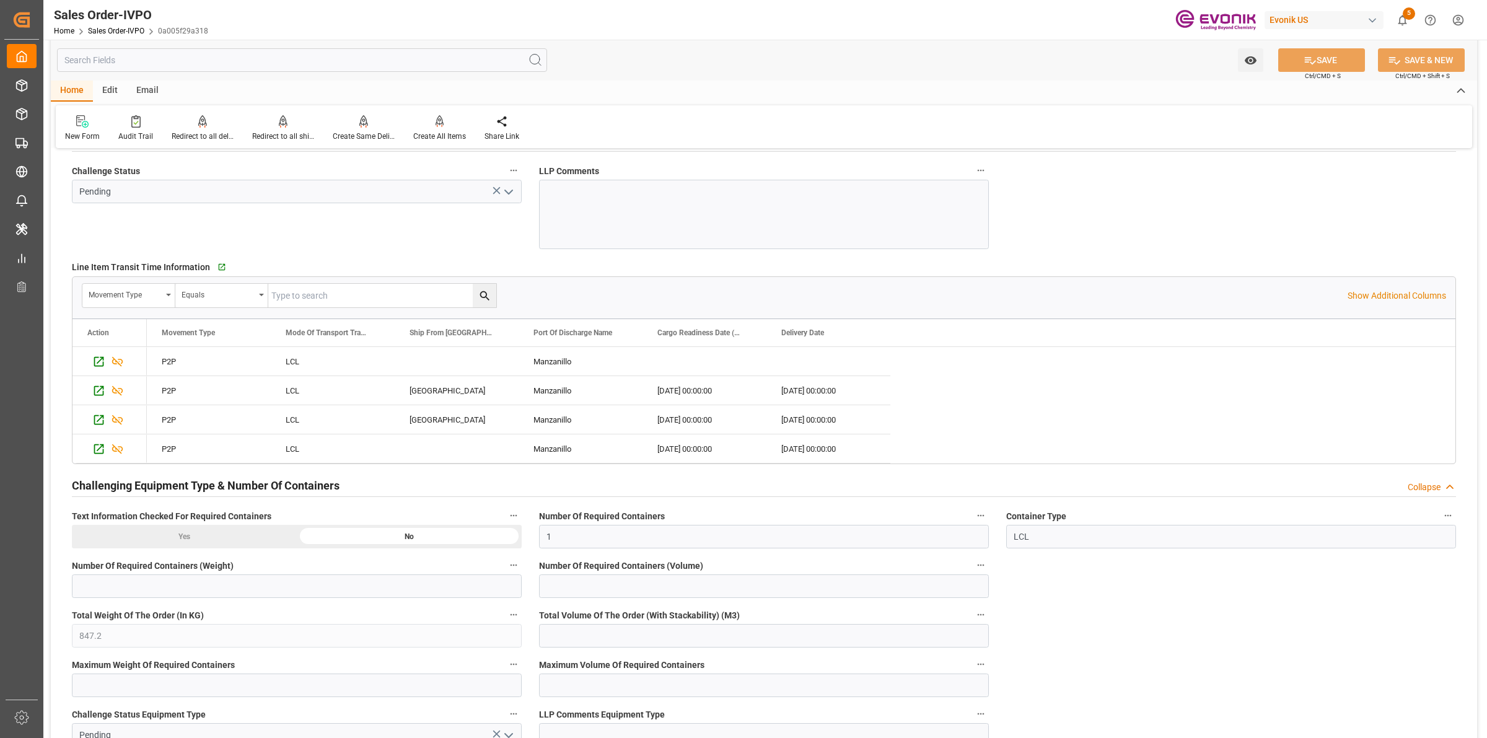
click at [1161, 346] on div "Movement Type Mode Of Transport Translation Ship From City" at bounding box center [801, 332] width 1309 height 27
click at [1389, 298] on p "Show Additional Columns" at bounding box center [1397, 295] width 99 height 13
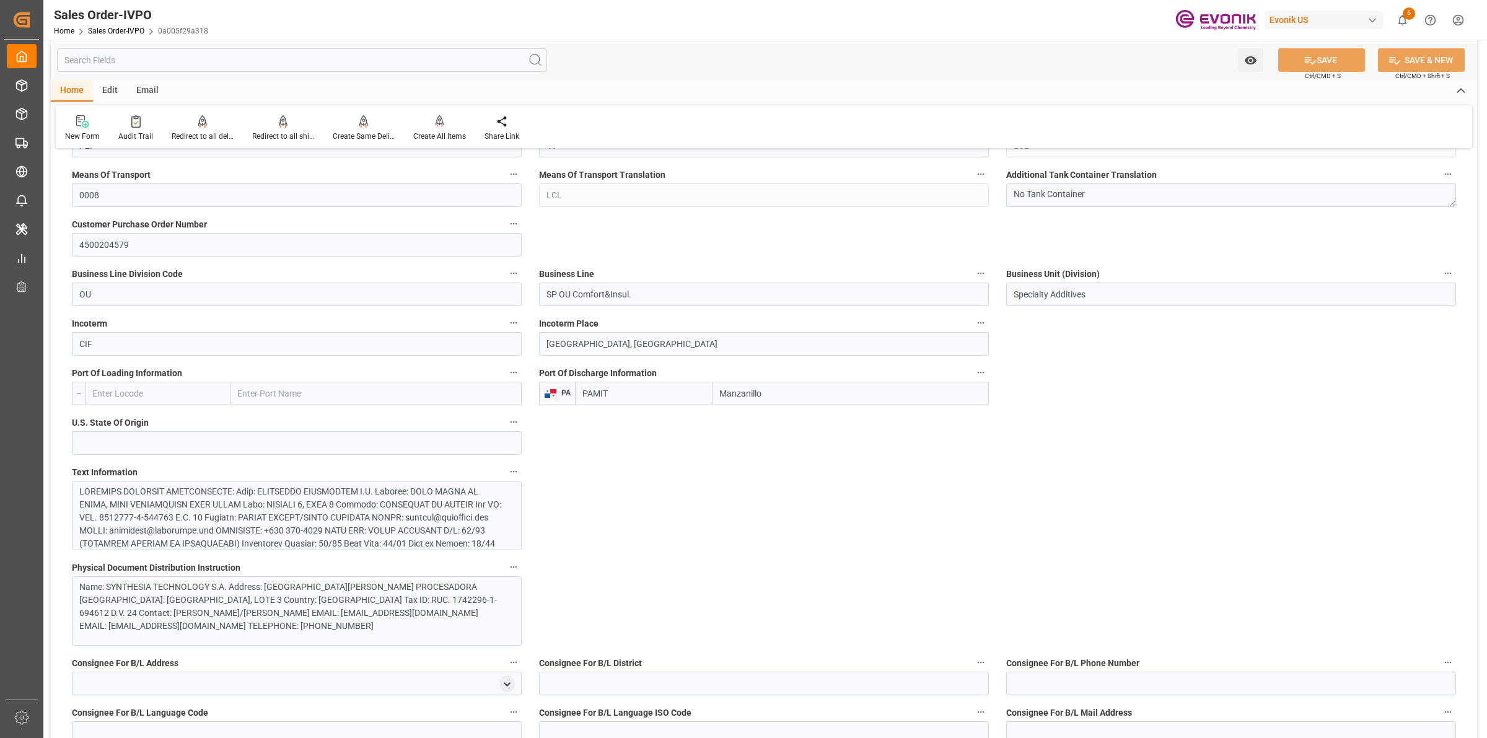
scroll to position [542, 0]
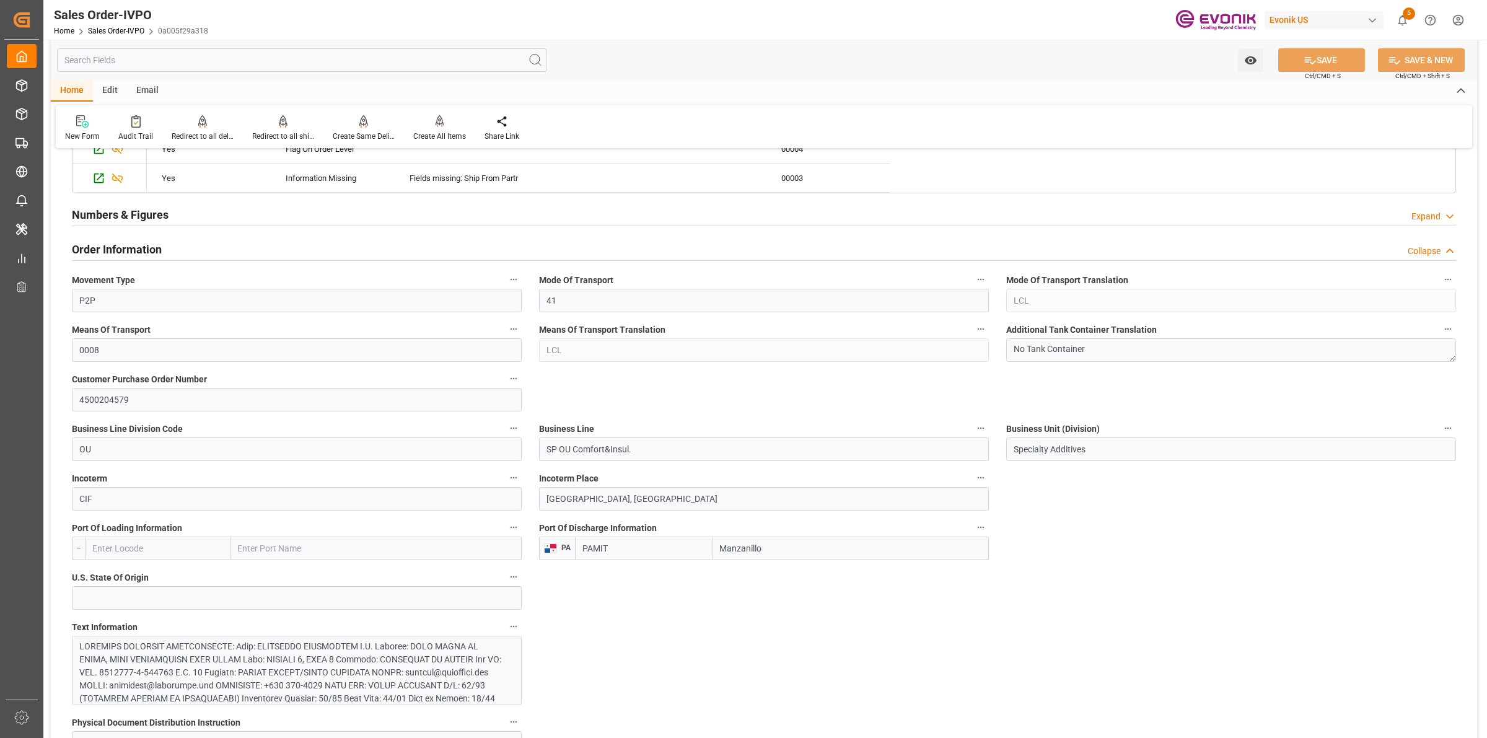
drag, startPoint x: 803, startPoint y: 553, endPoint x: 943, endPoint y: 586, distance: 143.9
click at [631, 545] on div "PAMIT Manzanillo" at bounding box center [782, 549] width 414 height 24
click at [770, 548] on input "Manzanillo" at bounding box center [851, 549] width 276 height 24
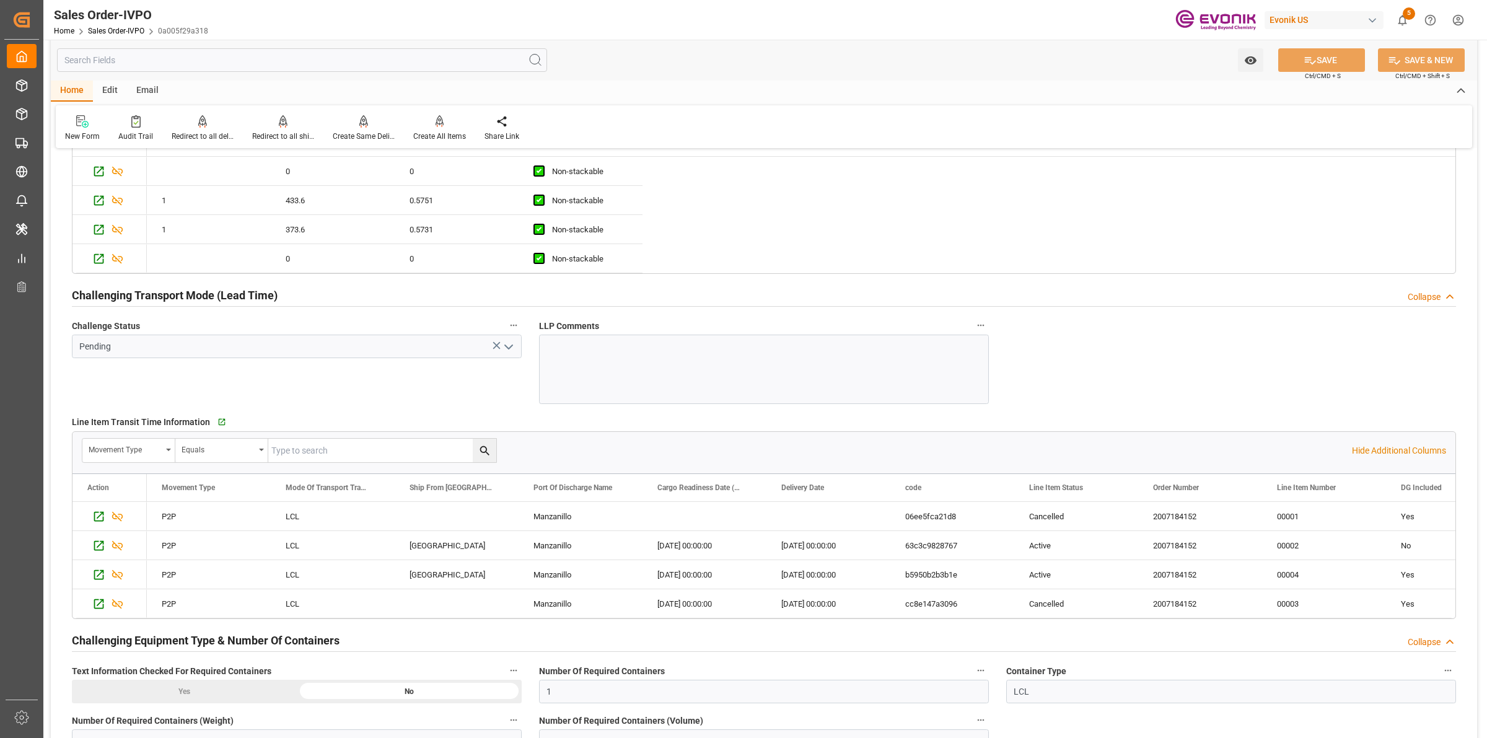
scroll to position [2324, 0]
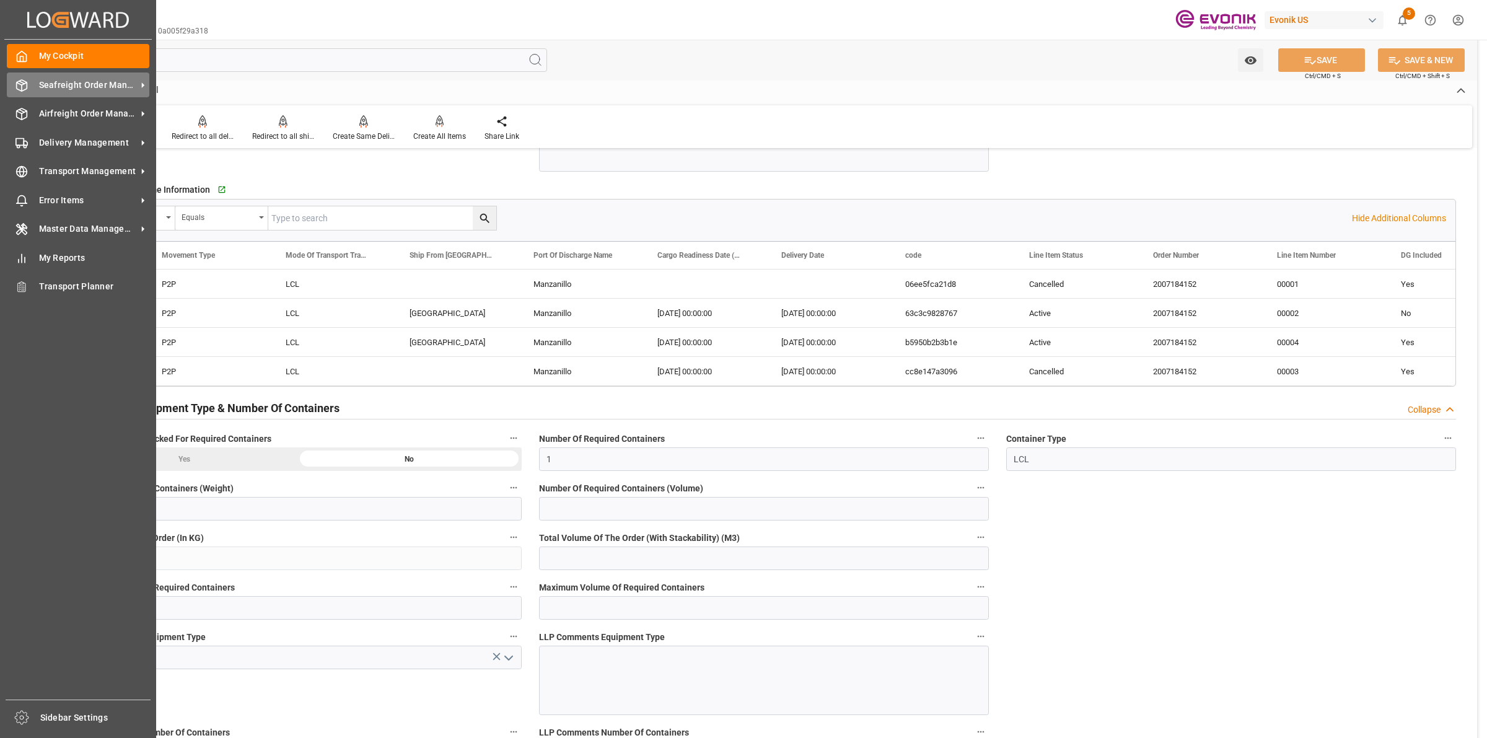
click at [24, 79] on icon at bounding box center [21, 85] width 12 height 12
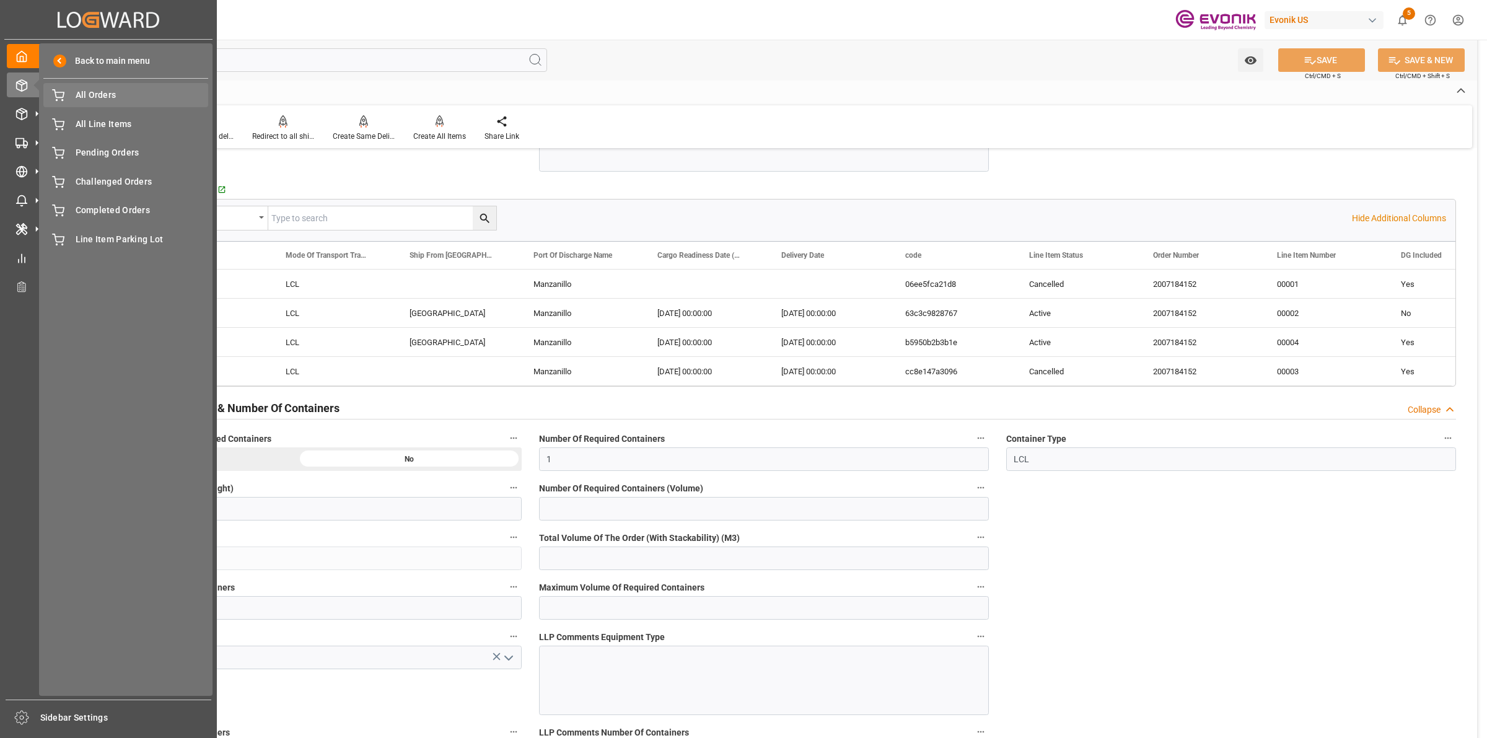
click at [119, 95] on span "All Orders" at bounding box center [142, 95] width 133 height 13
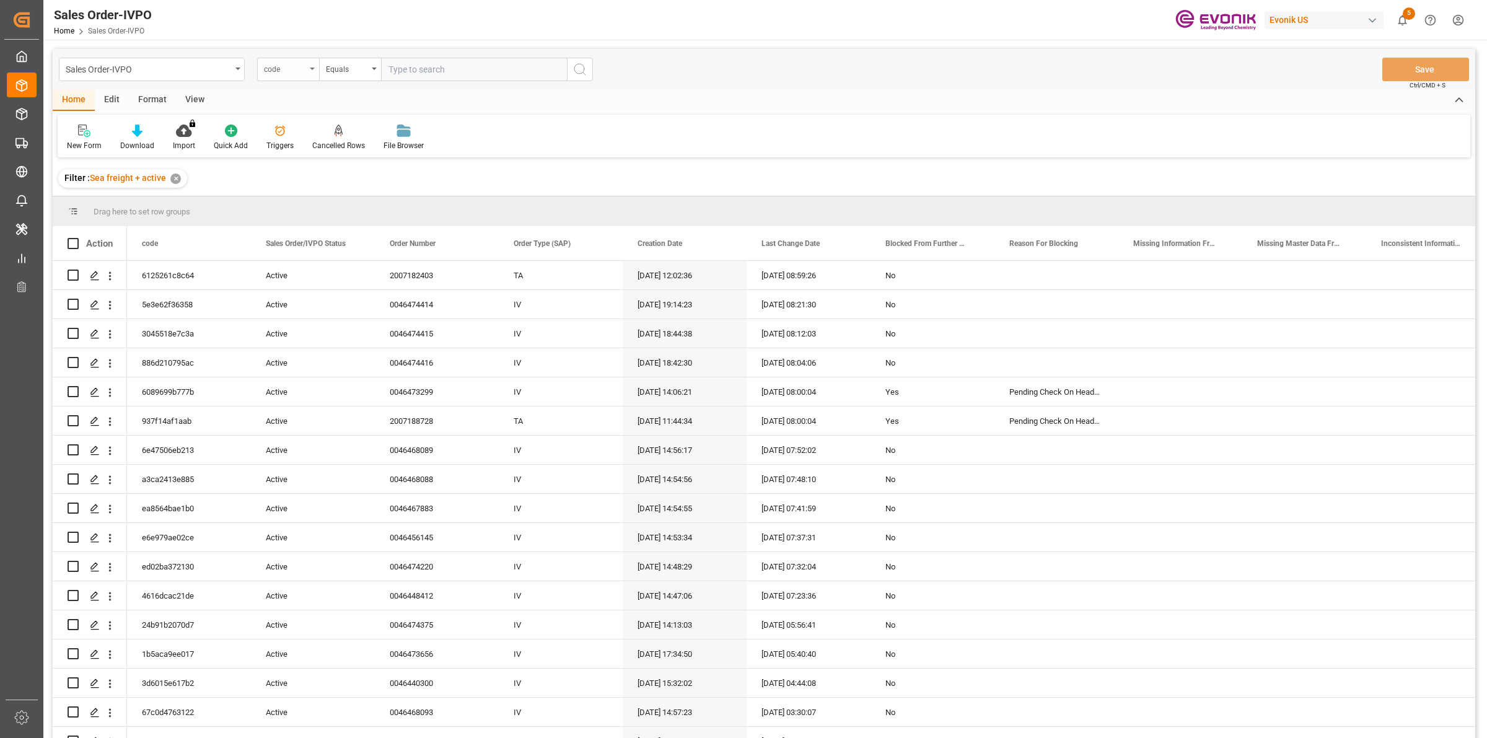
click at [304, 68] on div "code" at bounding box center [285, 68] width 42 height 14
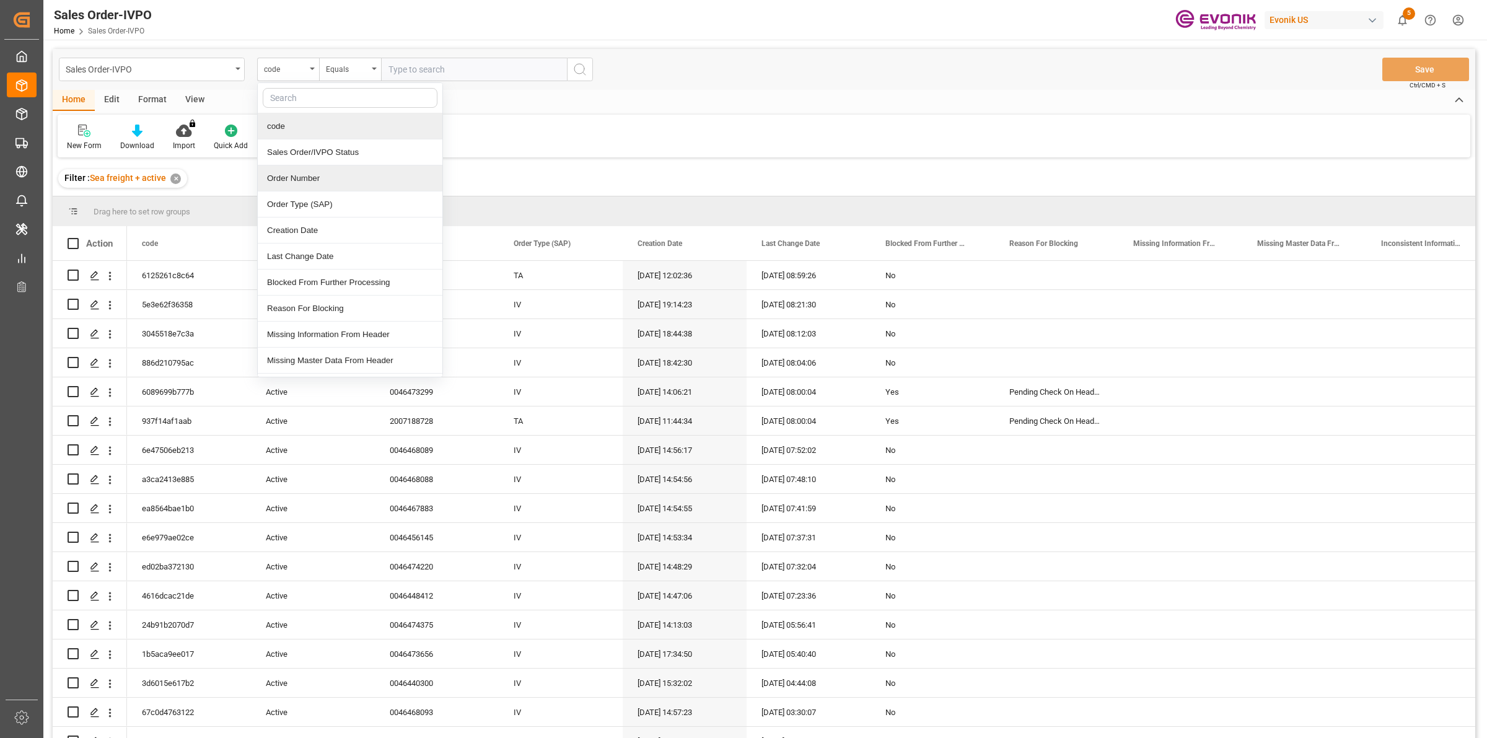
click at [323, 185] on div "Order Number" at bounding box center [350, 178] width 185 height 26
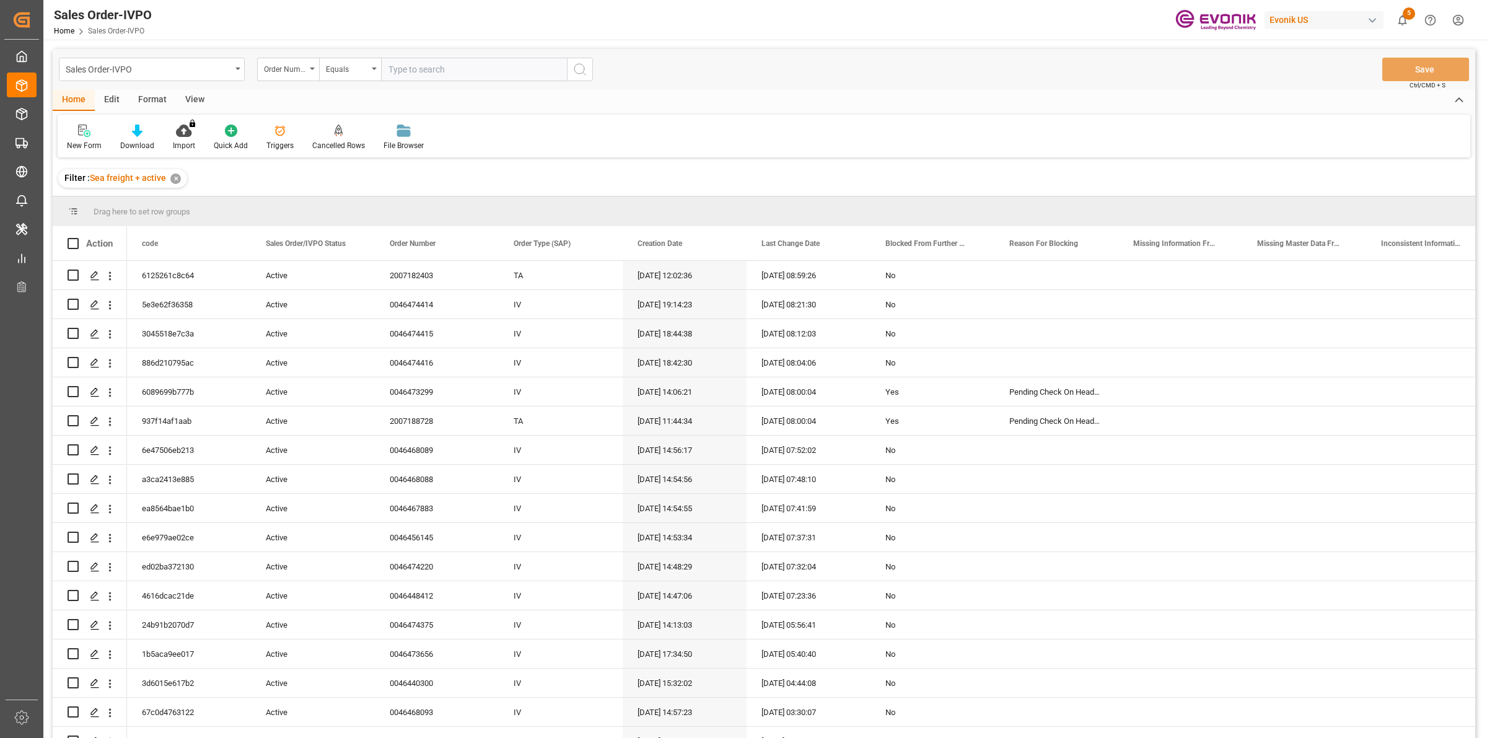
click at [451, 67] on input "text" at bounding box center [474, 70] width 186 height 24
paste input "2007190766"
type input "2007190766"
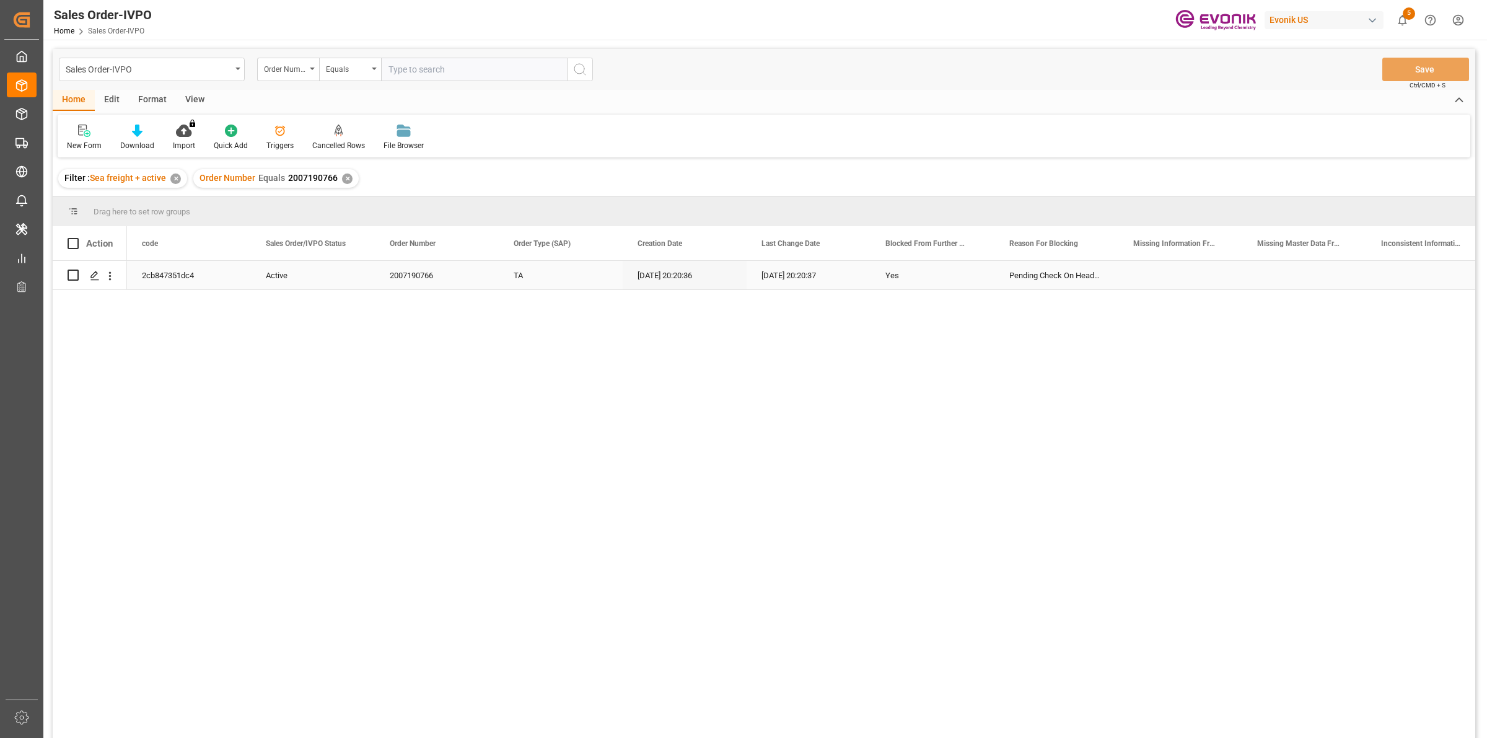
drag, startPoint x: 262, startPoint y: 323, endPoint x: 282, endPoint y: 330, distance: 21.0
click at [262, 323] on div "2cb847351dc4 Active 2007190766 TA 22.09.2025 20:20:36 22.09.2025 20:20:37 Yes P…" at bounding box center [801, 503] width 1348 height 485
click at [94, 275] on icon "Press SPACE to select this row." at bounding box center [95, 276] width 10 height 10
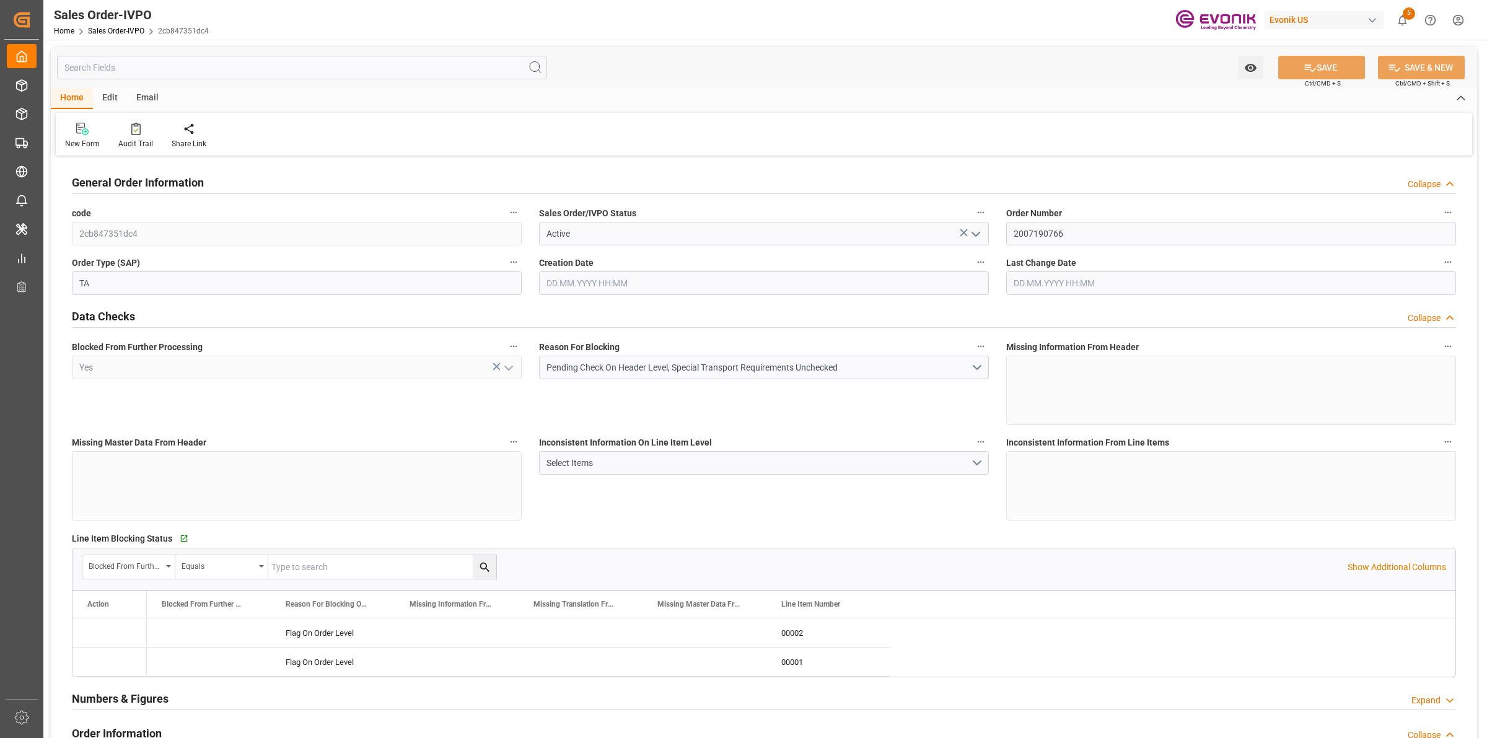
type input "NZAKL"
type input "0"
type input "1"
type input "4500"
type input "22.09.2025 20:20"
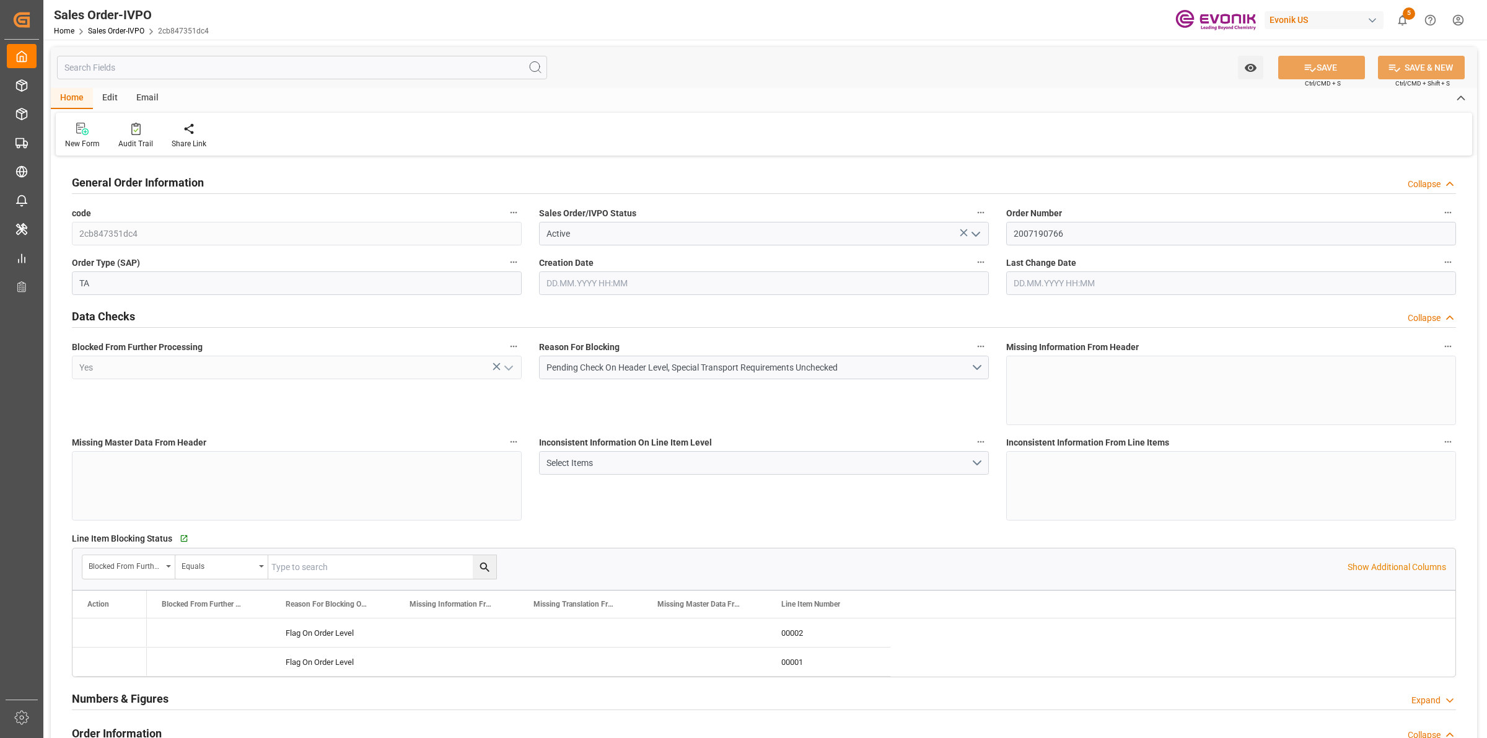
type input "22.09.2025 20:20"
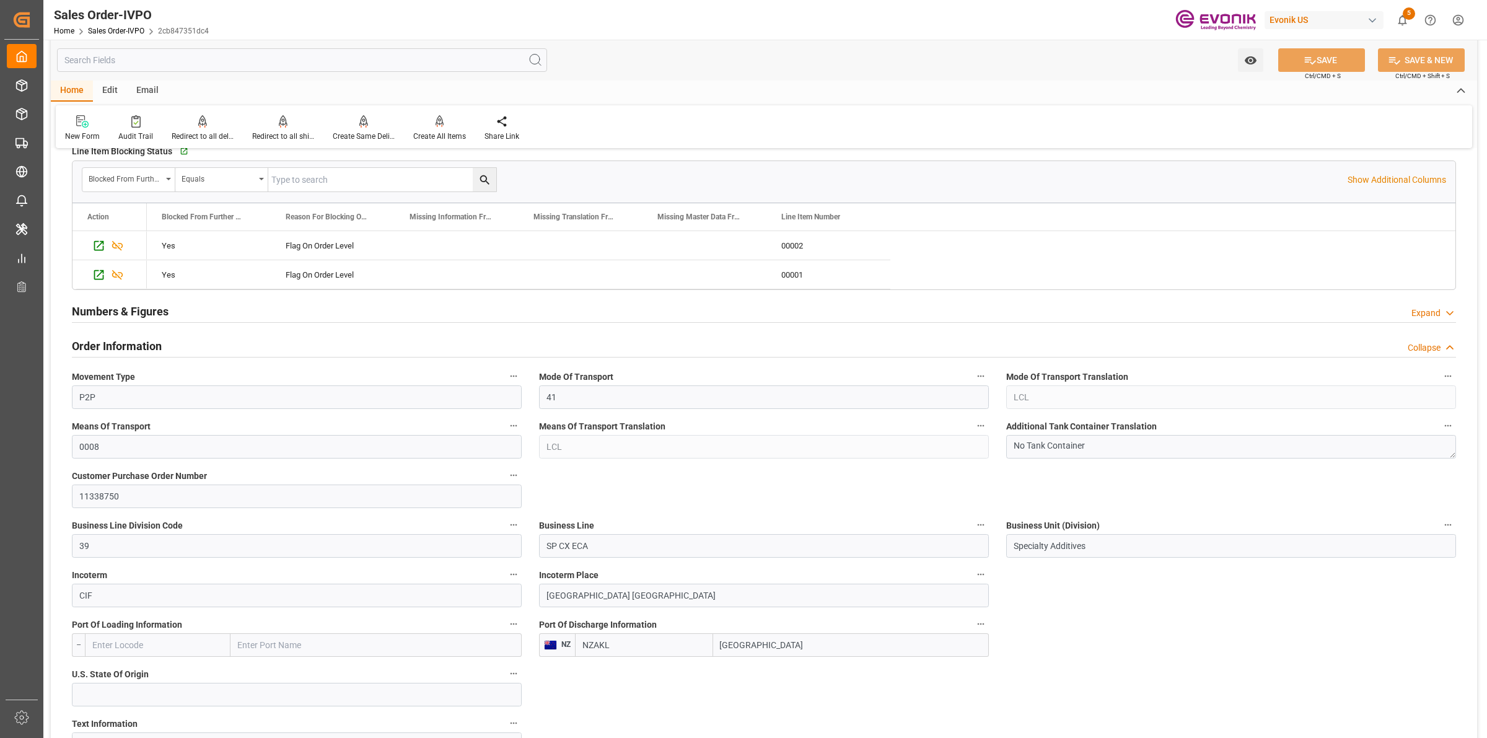
scroll to position [697, 0]
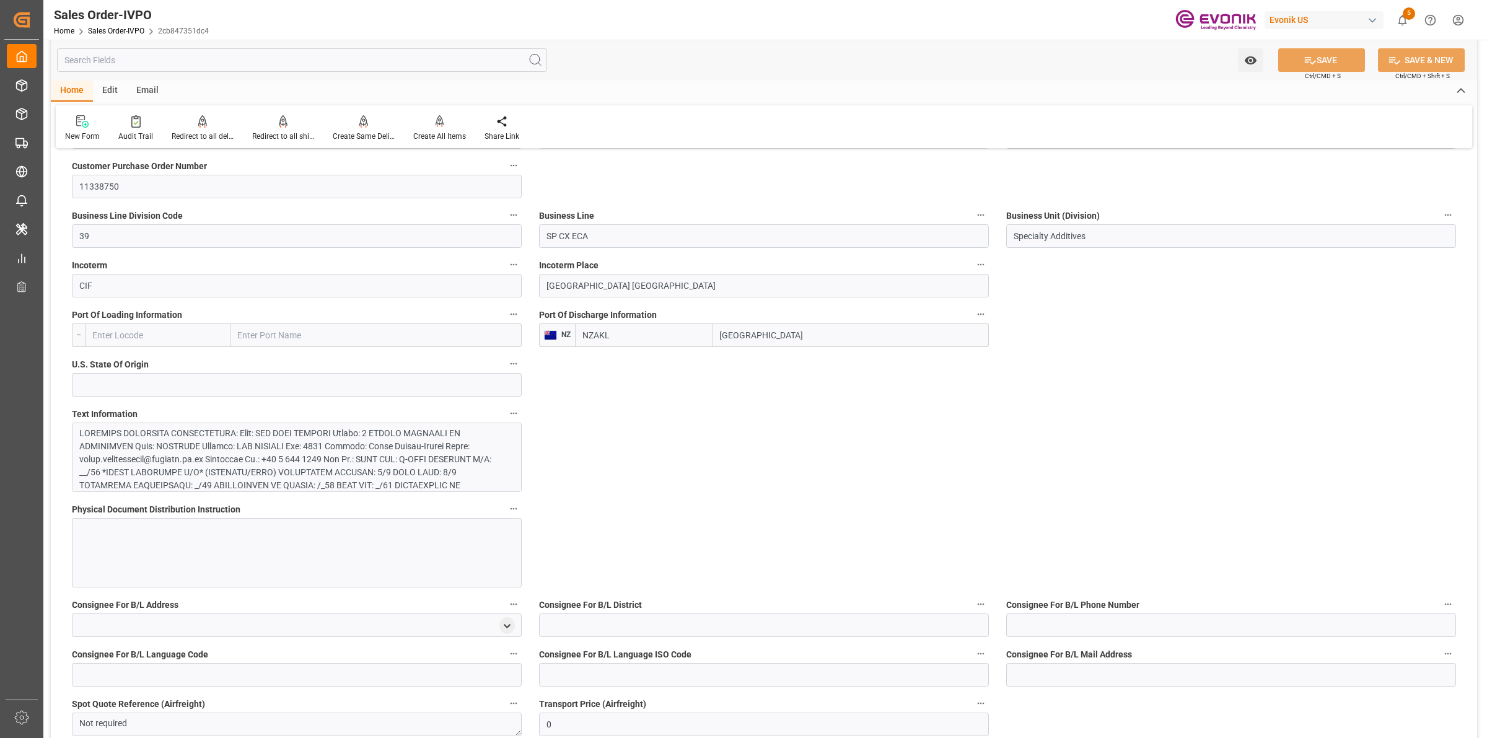
drag, startPoint x: 787, startPoint y: 335, endPoint x: 729, endPoint y: 323, distance: 58.7
click at [629, 328] on div "NZAKL Auckland" at bounding box center [782, 335] width 414 height 24
click at [328, 459] on div at bounding box center [290, 550] width 423 height 247
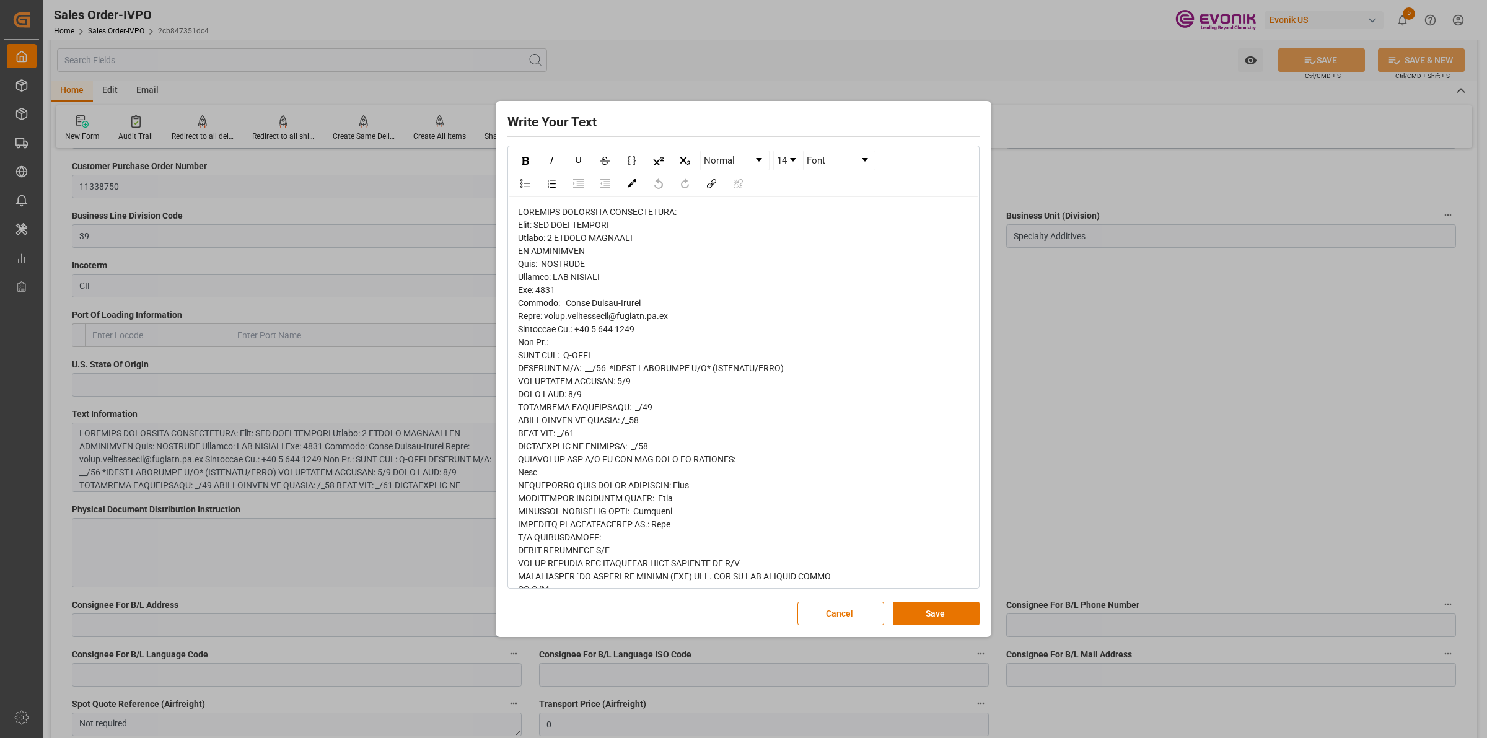
click at [592, 298] on span "rdw-editor" at bounding box center [685, 524] width 334 height 635
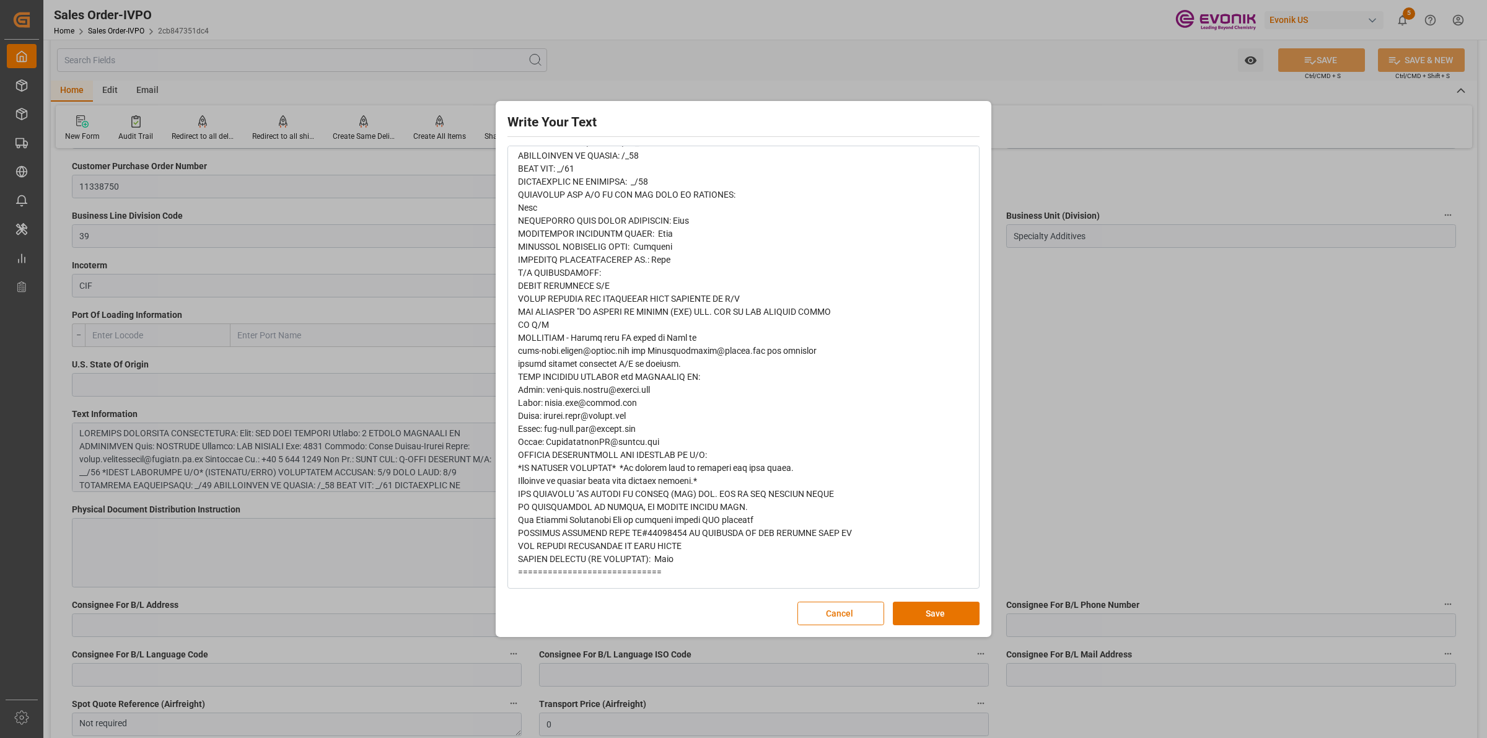
click at [615, 275] on div "rdw-editor" at bounding box center [744, 260] width 452 height 638
drag, startPoint x: 822, startPoint y: 350, endPoint x: 429, endPoint y: 358, distance: 393.0
click at [429, 358] on div "Write Your Text Normal 14 Font Cancel Save" at bounding box center [743, 369] width 1487 height 738
click at [939, 617] on button "Save" at bounding box center [936, 614] width 87 height 24
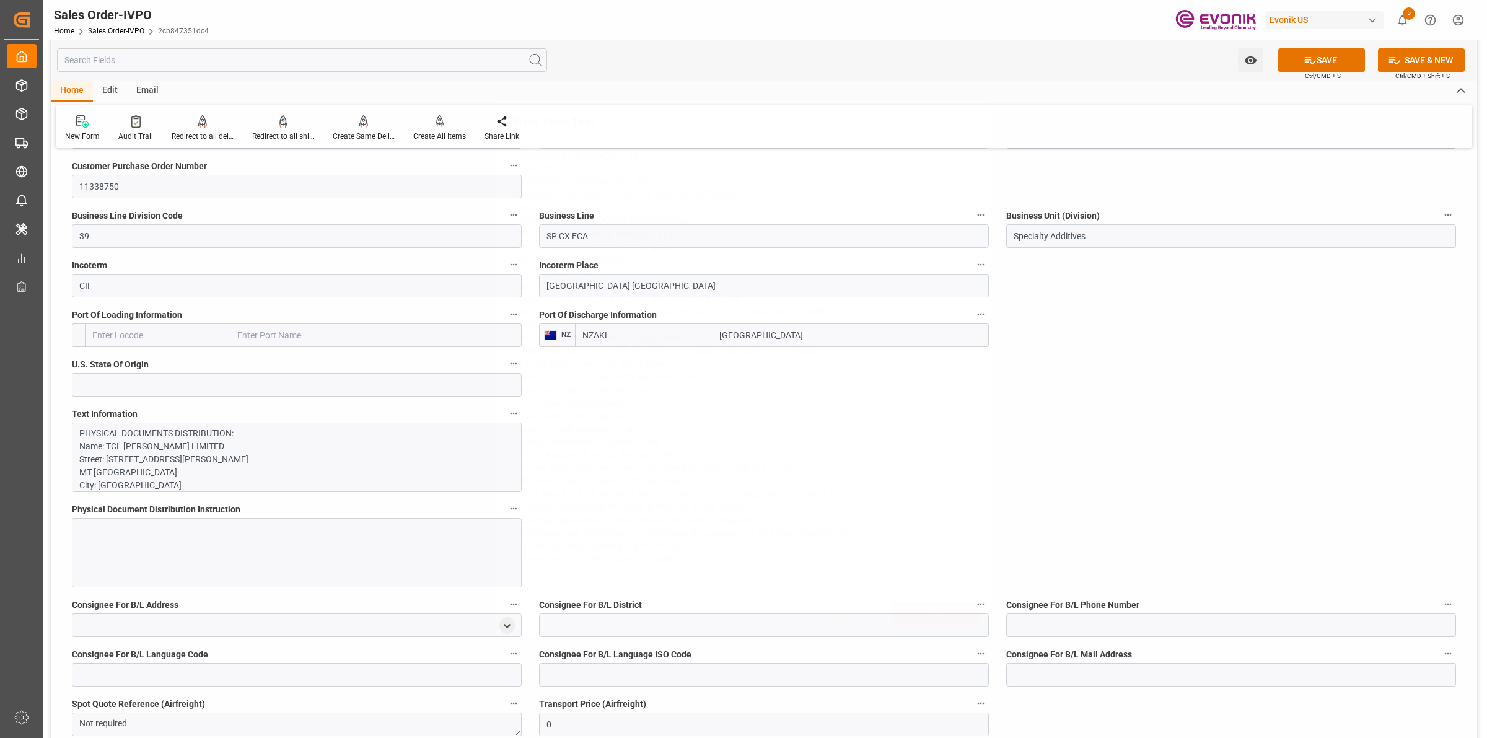
click at [1072, 433] on div "Write Your Text Normal 14 Font Cancel Save" at bounding box center [743, 369] width 1487 height 738
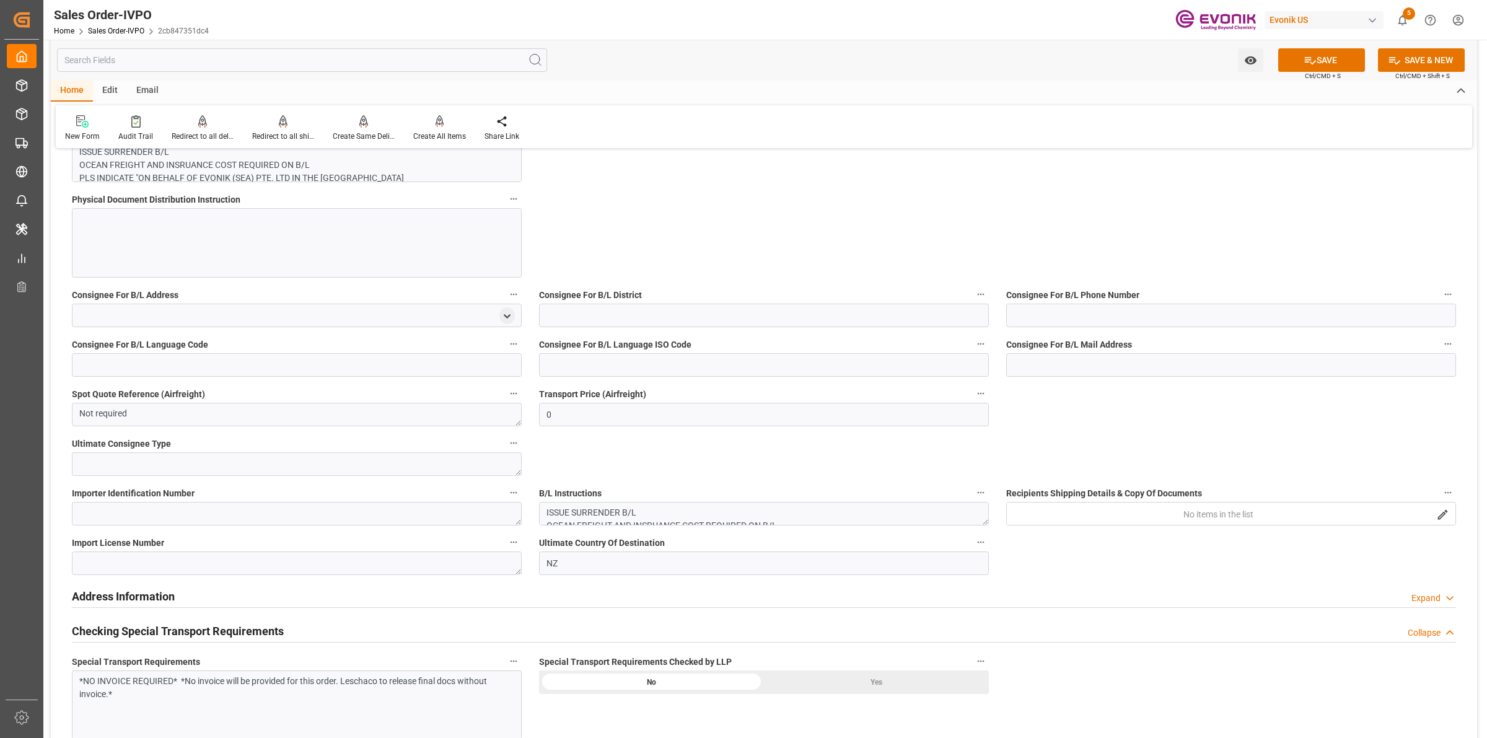
scroll to position [1317, 0]
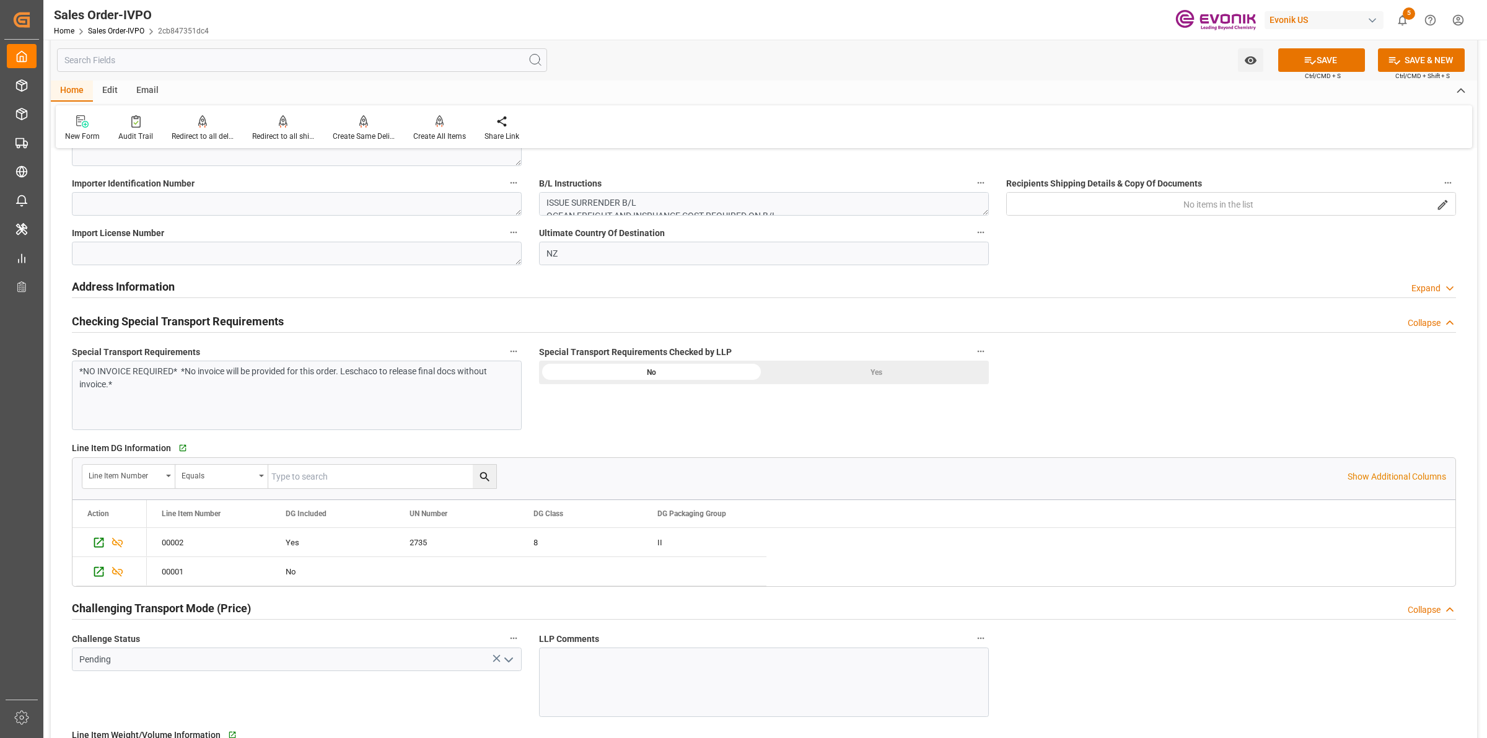
click at [911, 372] on div "Yes" at bounding box center [876, 373] width 225 height 24
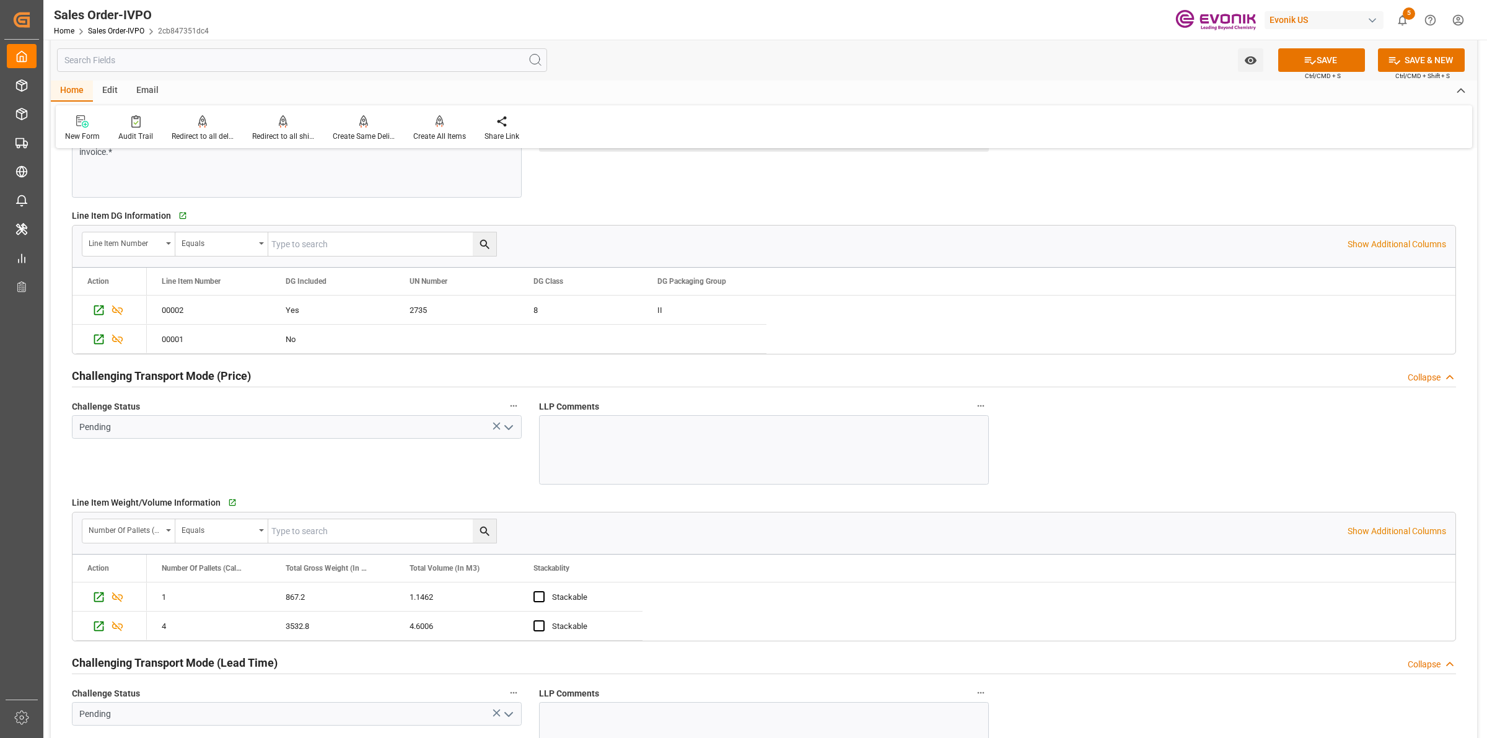
click at [502, 432] on icon "open menu" at bounding box center [508, 427] width 15 height 15
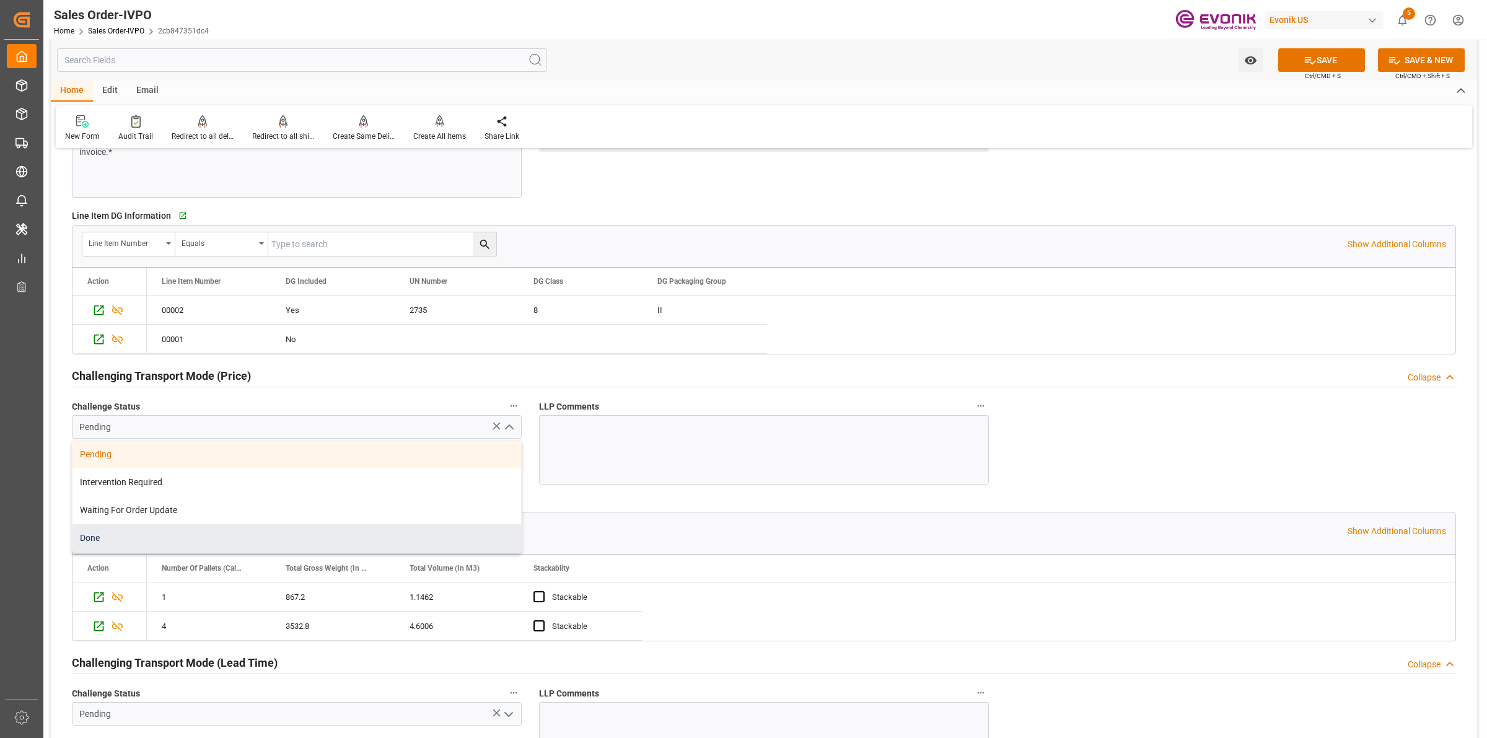
click at [120, 538] on div "Done" at bounding box center [297, 538] width 449 height 28
type input "Done"
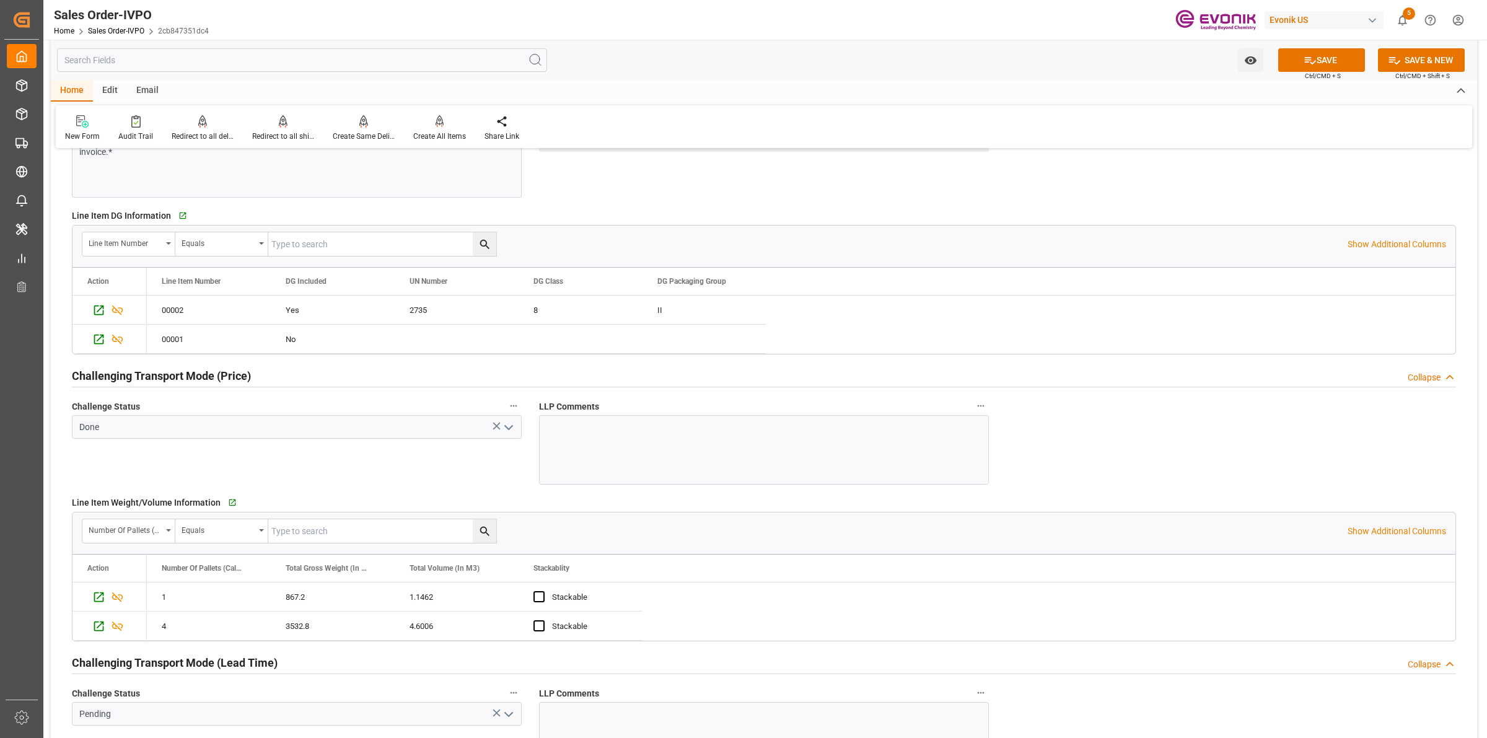
click at [439, 468] on div "Challenge Status Done" at bounding box center [296, 441] width 467 height 95
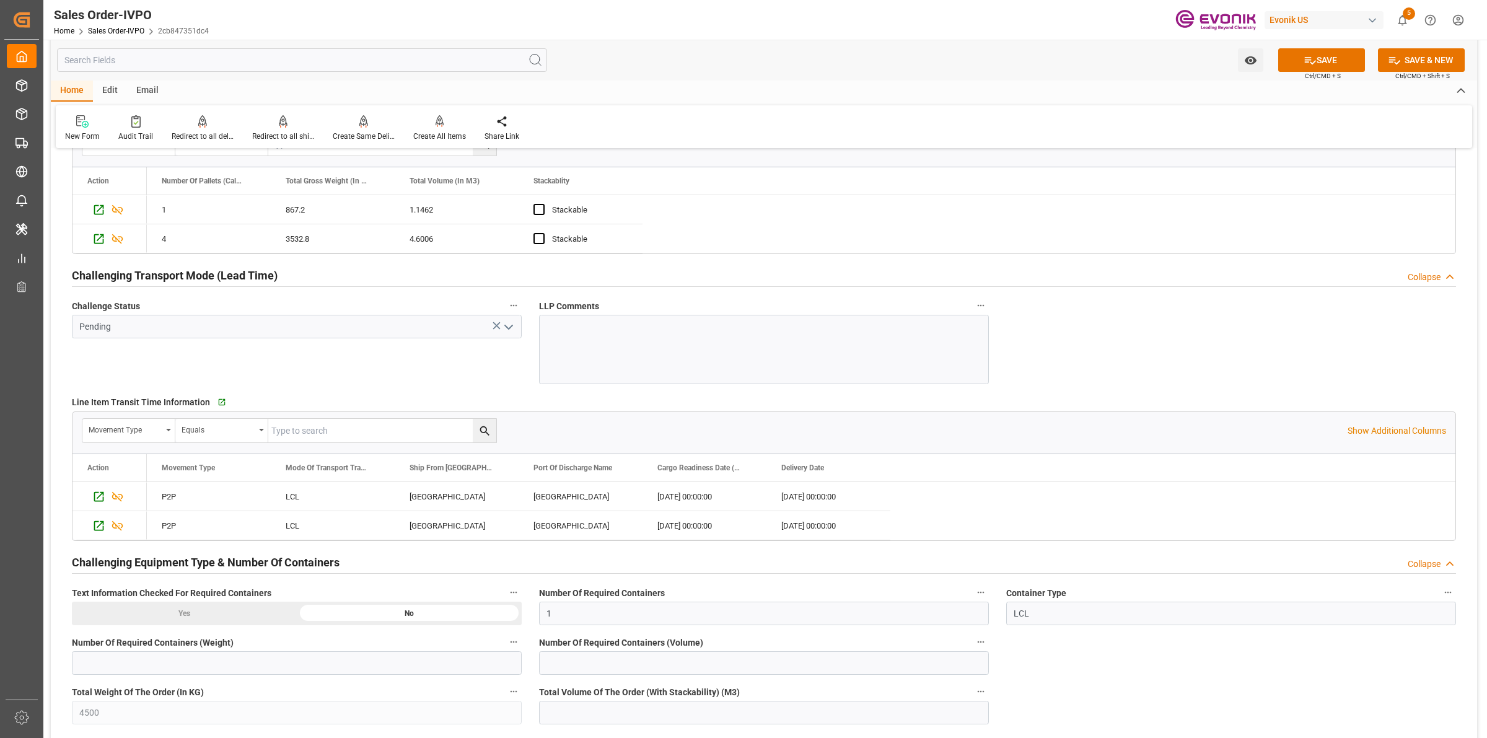
click at [511, 323] on icon "open menu" at bounding box center [508, 327] width 15 height 15
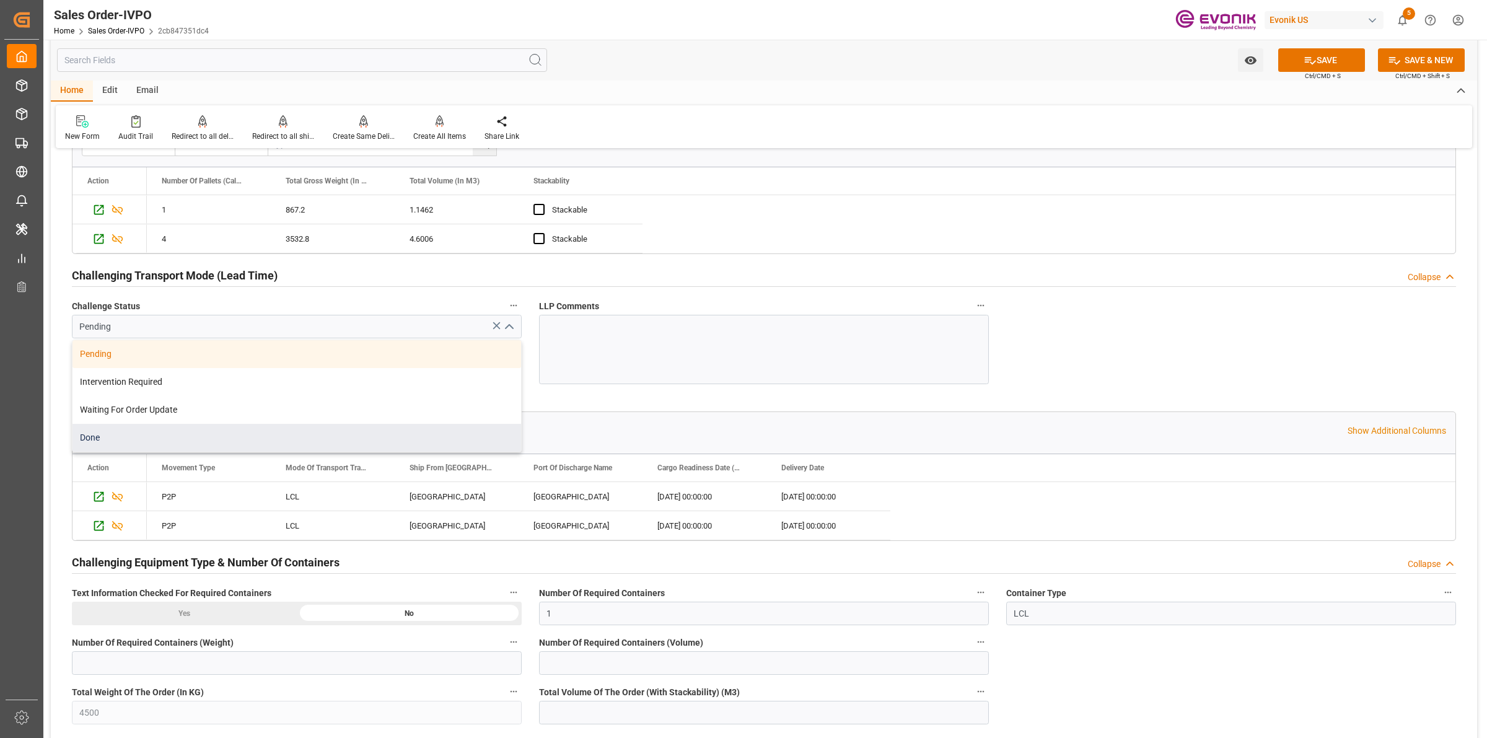
click at [113, 443] on div "Done" at bounding box center [297, 438] width 449 height 28
type input "Done"
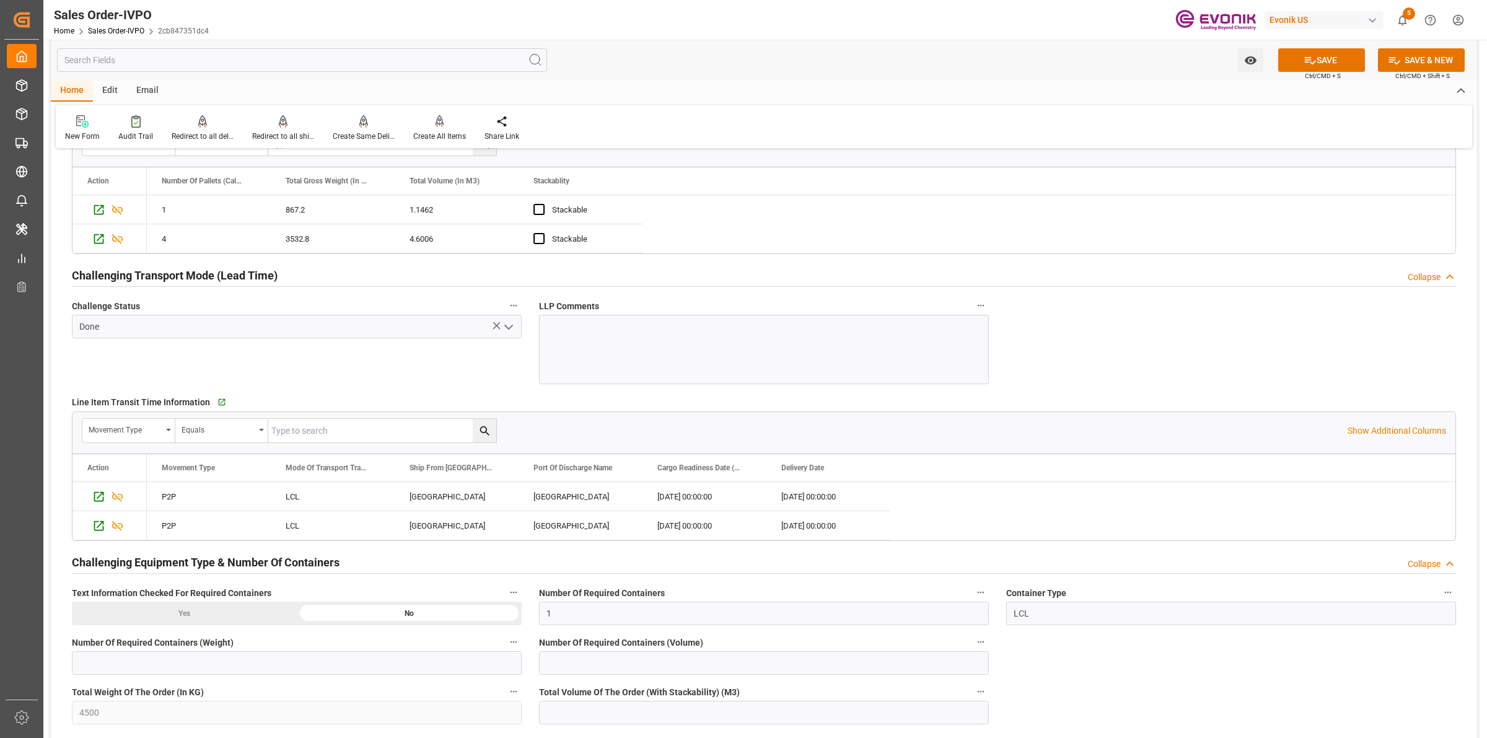
scroll to position [2169, 0]
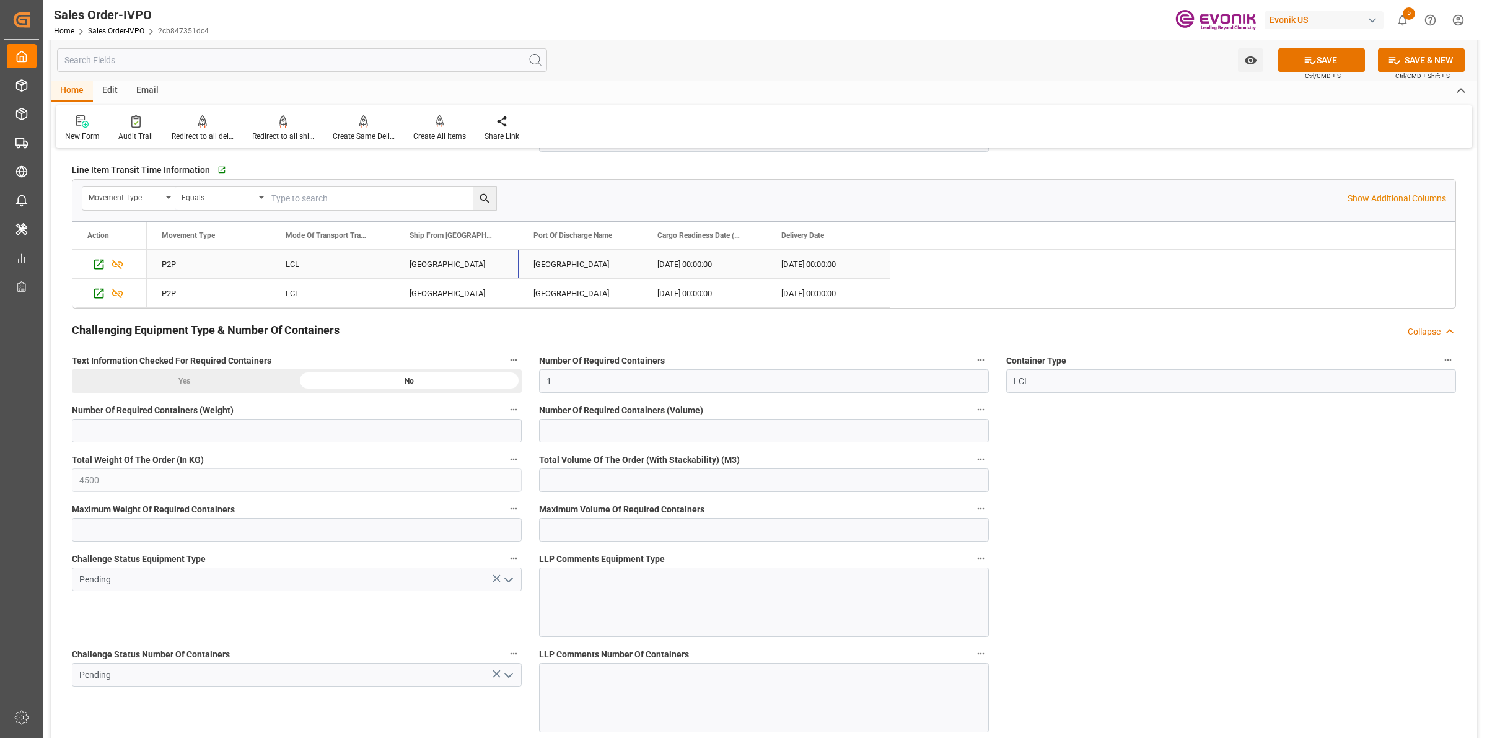
click at [442, 271] on div "LOS ANGELES" at bounding box center [457, 264] width 124 height 29
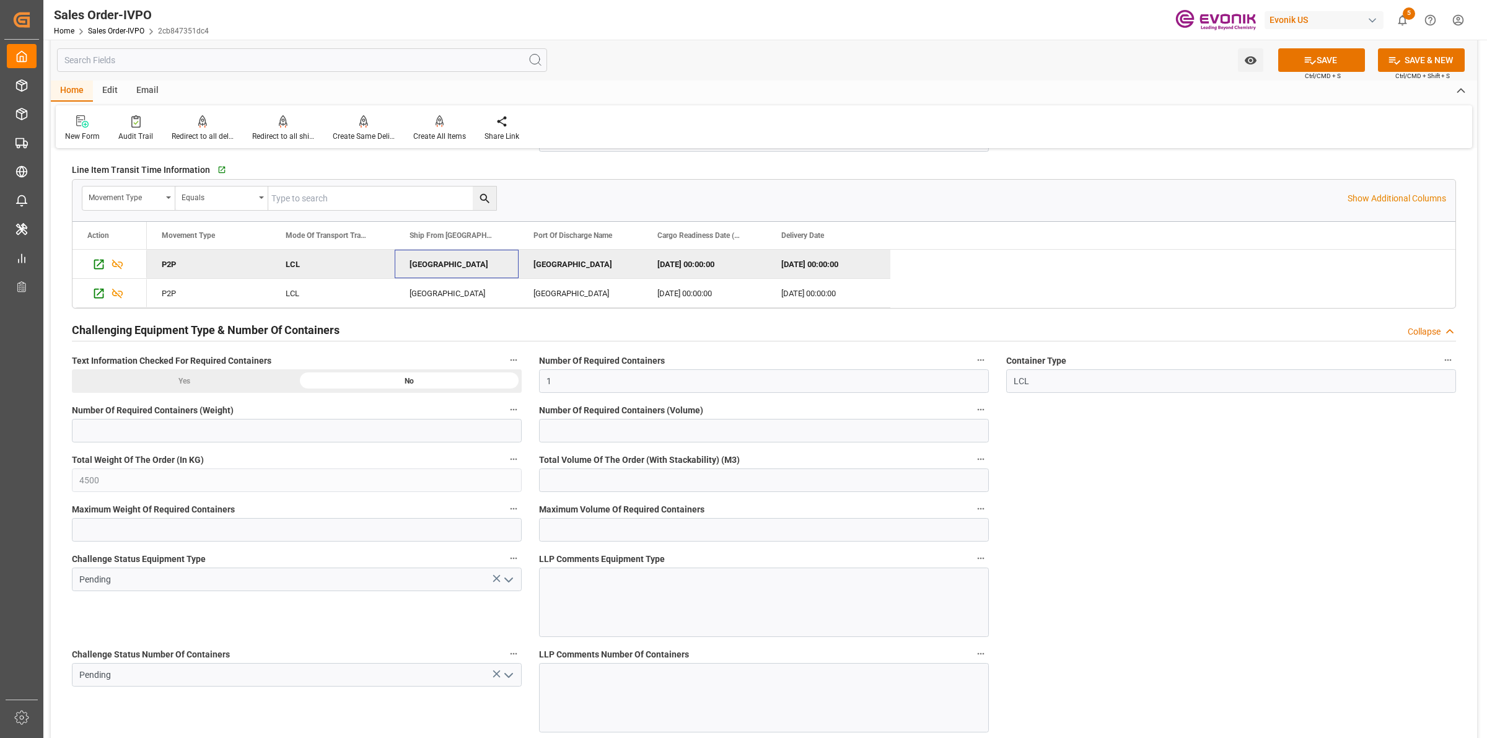
scroll to position [2479, 0]
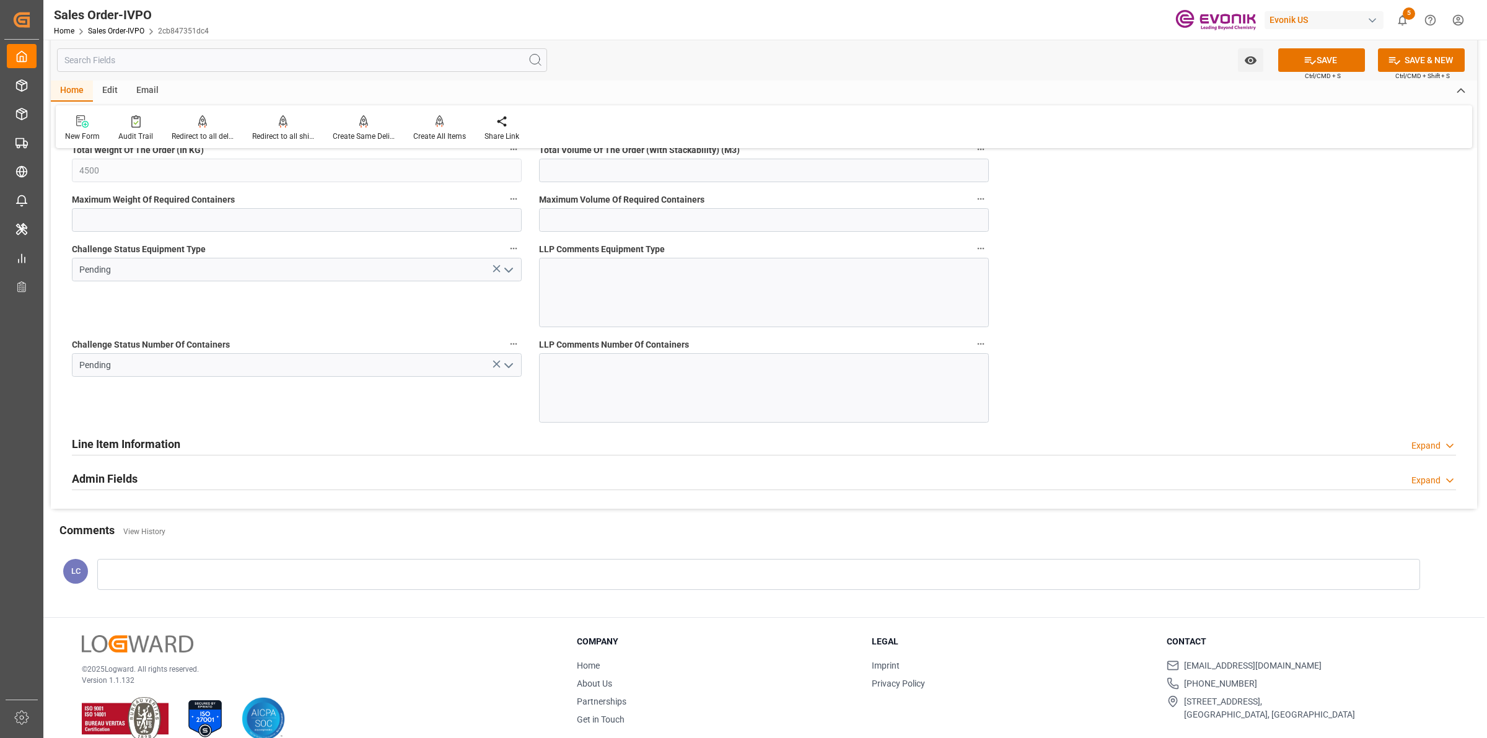
click at [506, 363] on icon "open menu" at bounding box center [508, 365] width 15 height 15
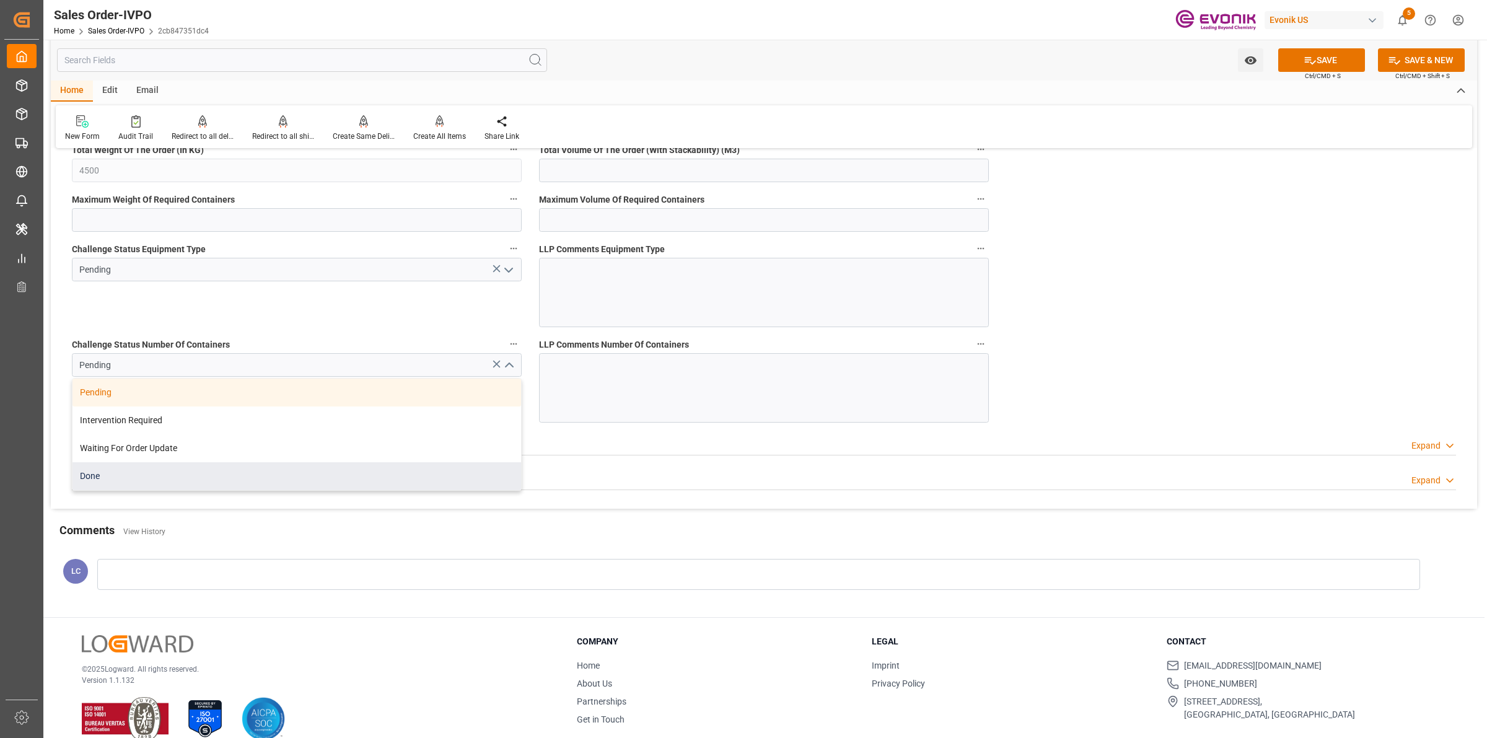
drag, startPoint x: 161, startPoint y: 478, endPoint x: 165, endPoint y: 472, distance: 7.2
click at [160, 478] on div "Done" at bounding box center [297, 476] width 449 height 28
type input "Done"
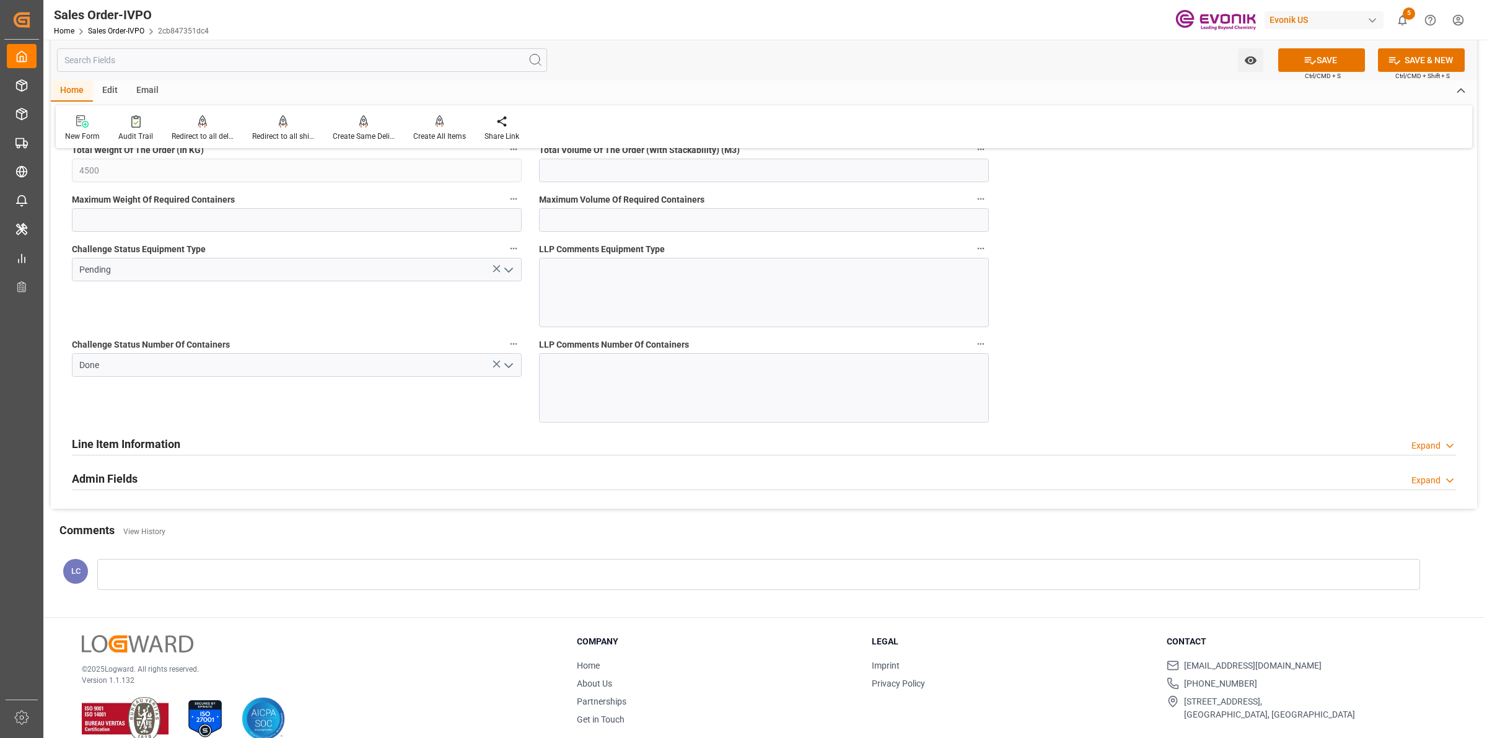
drag, startPoint x: 388, startPoint y: 329, endPoint x: 457, endPoint y: 289, distance: 79.4
click at [389, 327] on div "Challenge Status Equipment Type Pending" at bounding box center [296, 283] width 467 height 95
click at [507, 271] on icon "open menu" at bounding box center [508, 270] width 15 height 15
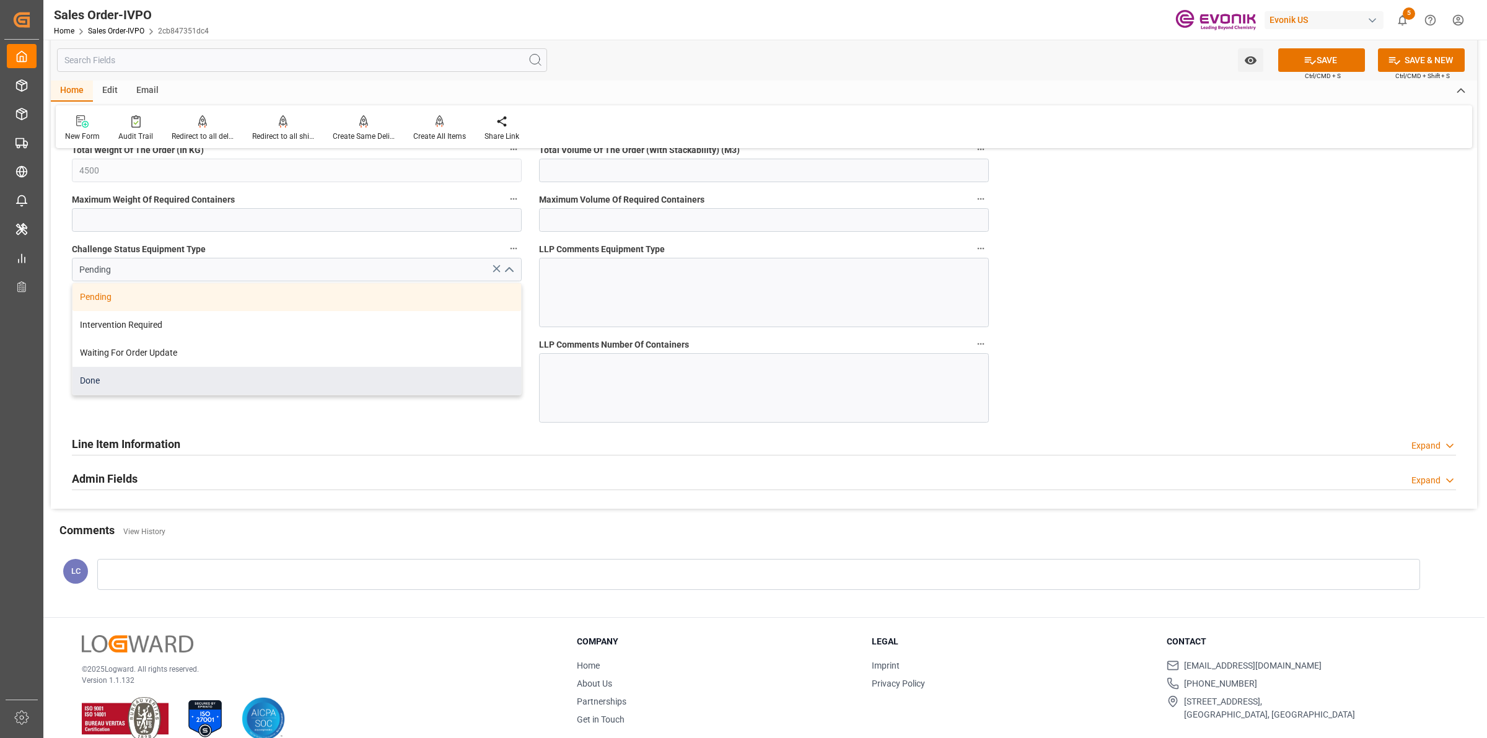
click at [137, 387] on div "Done" at bounding box center [297, 381] width 449 height 28
type input "Done"
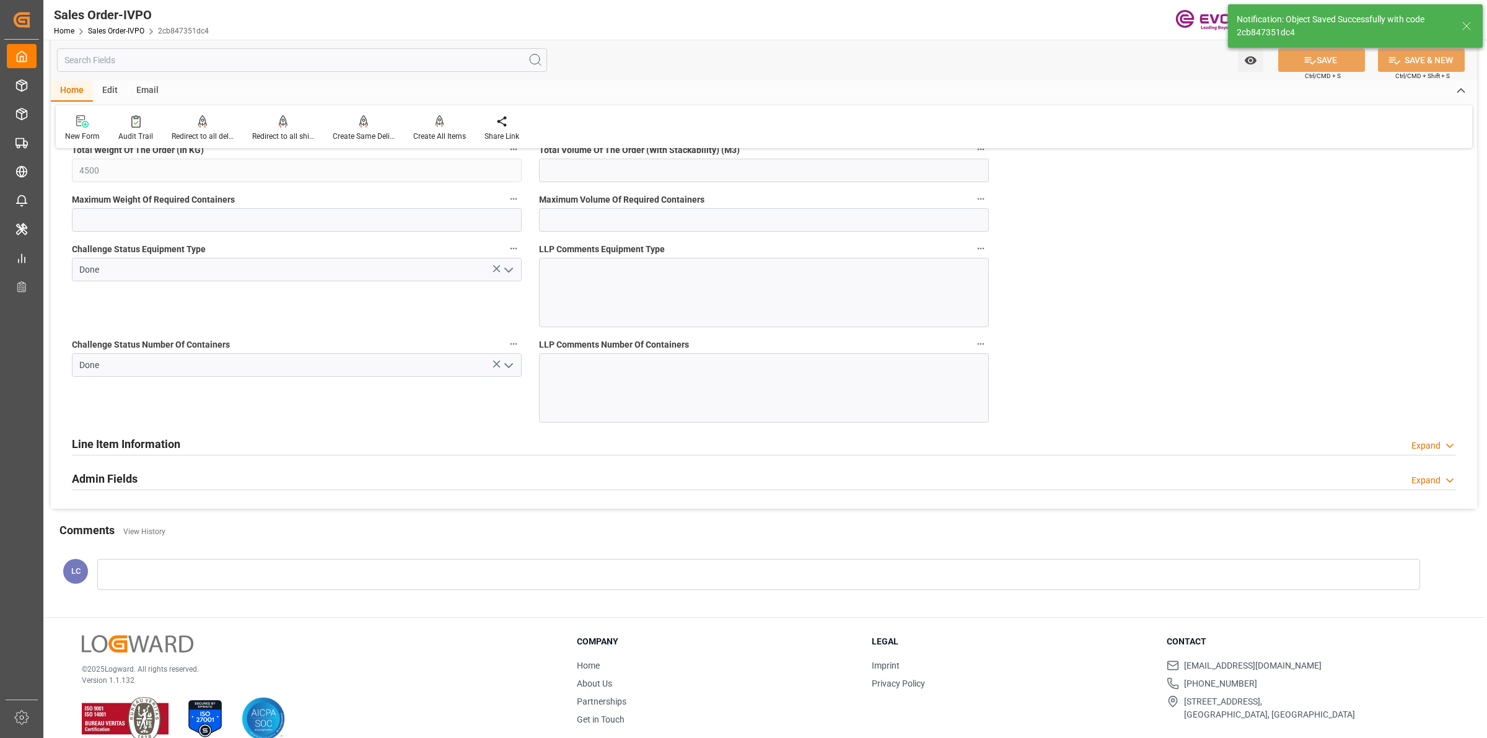
type input "23.09.2025 09:47"
type input "No"
click at [447, 125] on div at bounding box center [439, 121] width 53 height 13
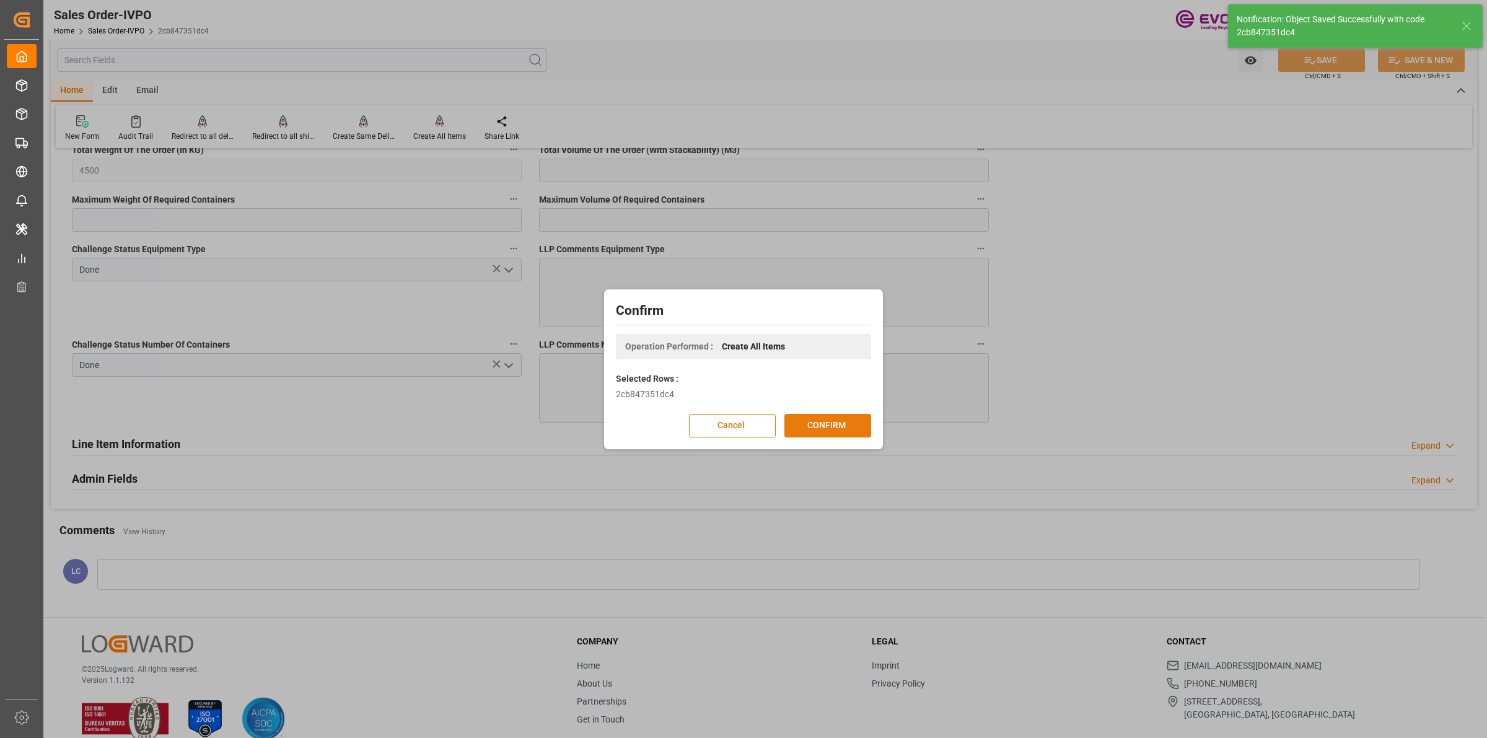
click at [842, 423] on button "CONFIRM" at bounding box center [828, 426] width 87 height 24
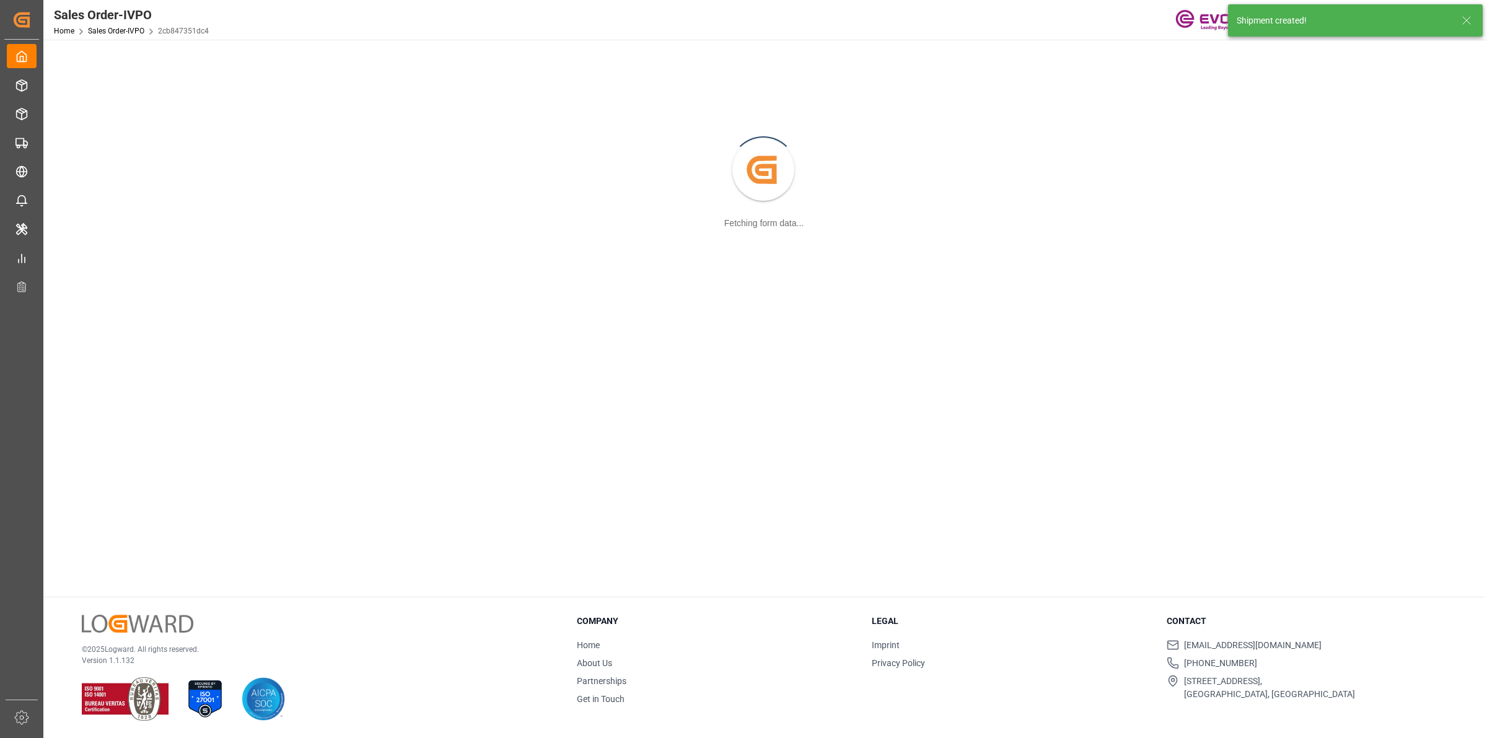
scroll to position [134, 0]
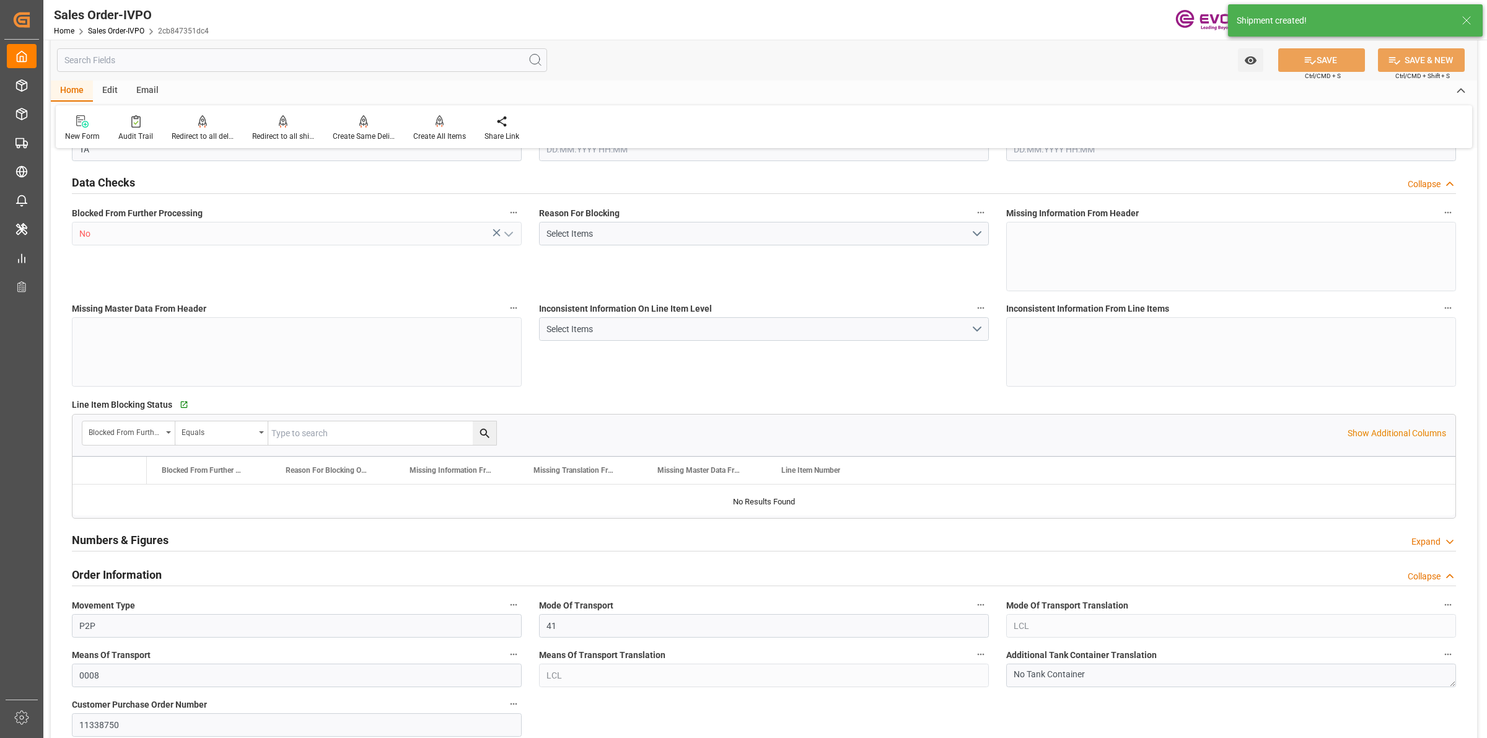
type input "NZAKL"
type input "0"
type input "1"
type input "4500"
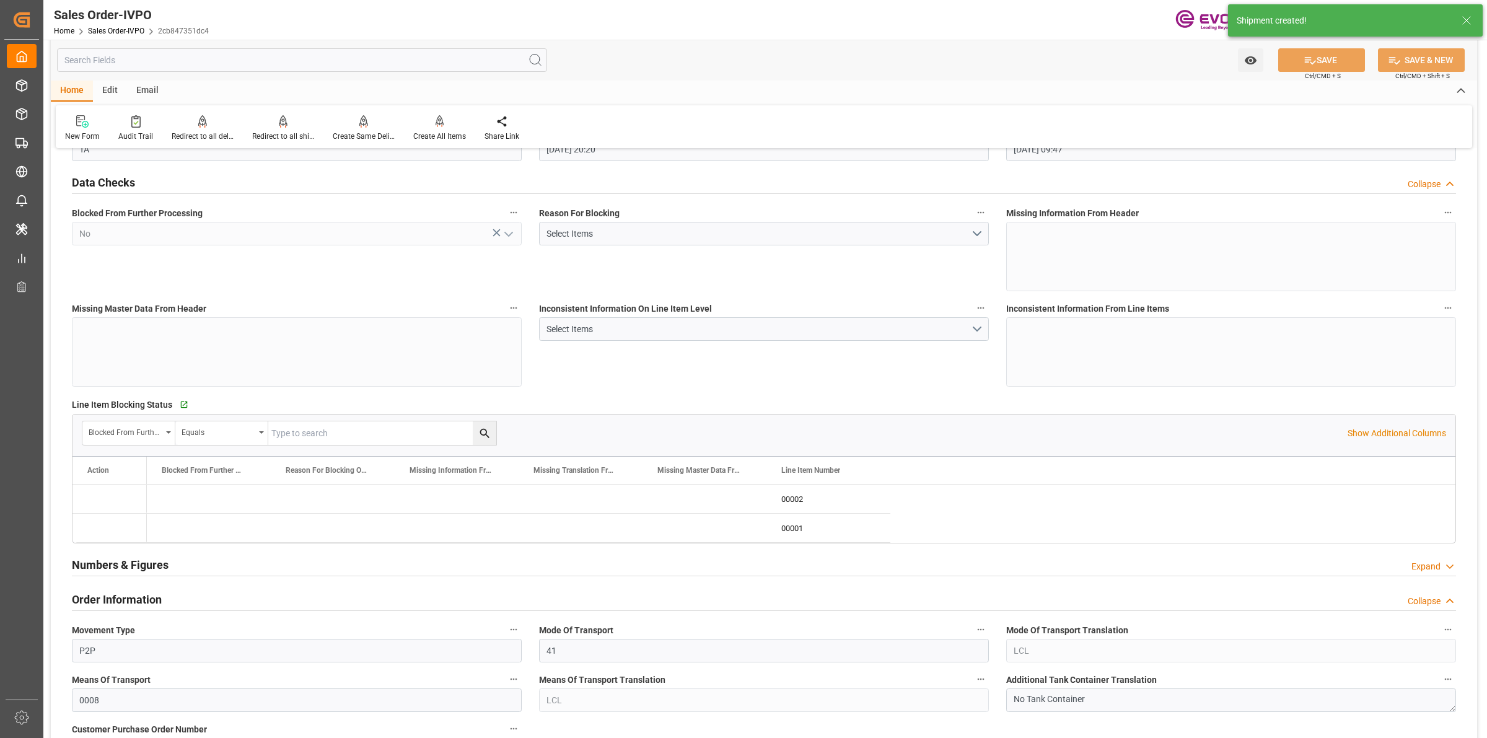
type input "22.09.2025 20:20"
type input "23.09.2025 09:47"
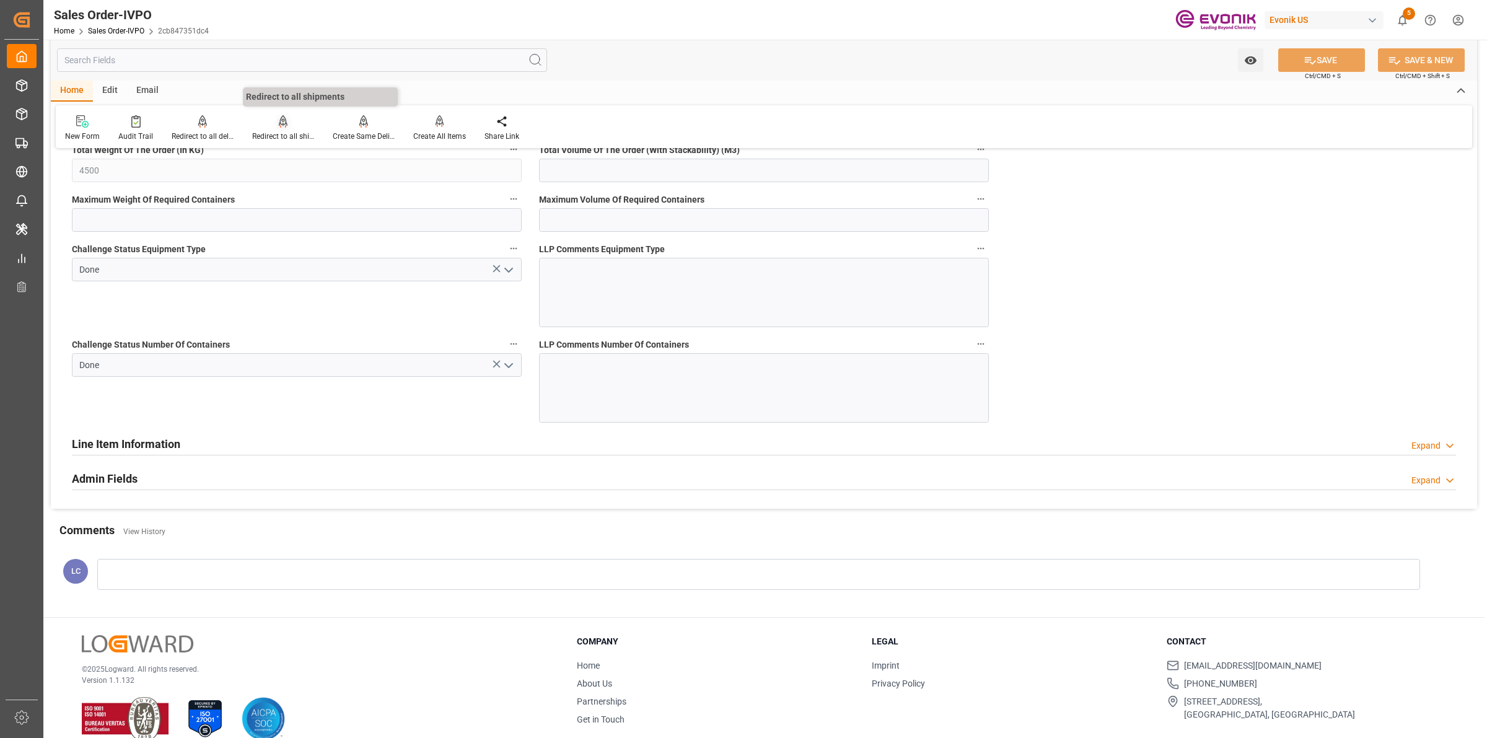
click at [283, 123] on icon at bounding box center [283, 121] width 9 height 12
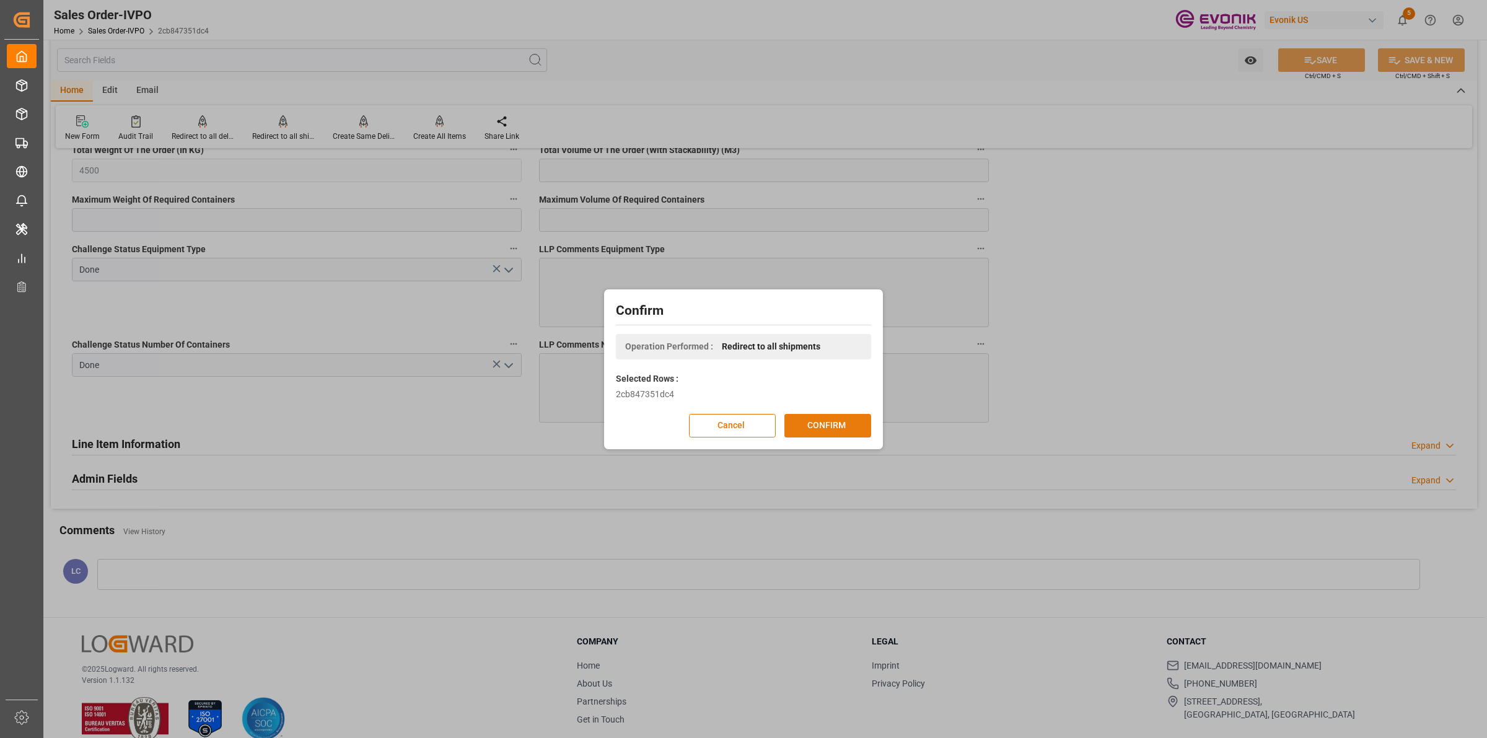
click at [807, 414] on button "CONFIRM" at bounding box center [828, 426] width 87 height 24
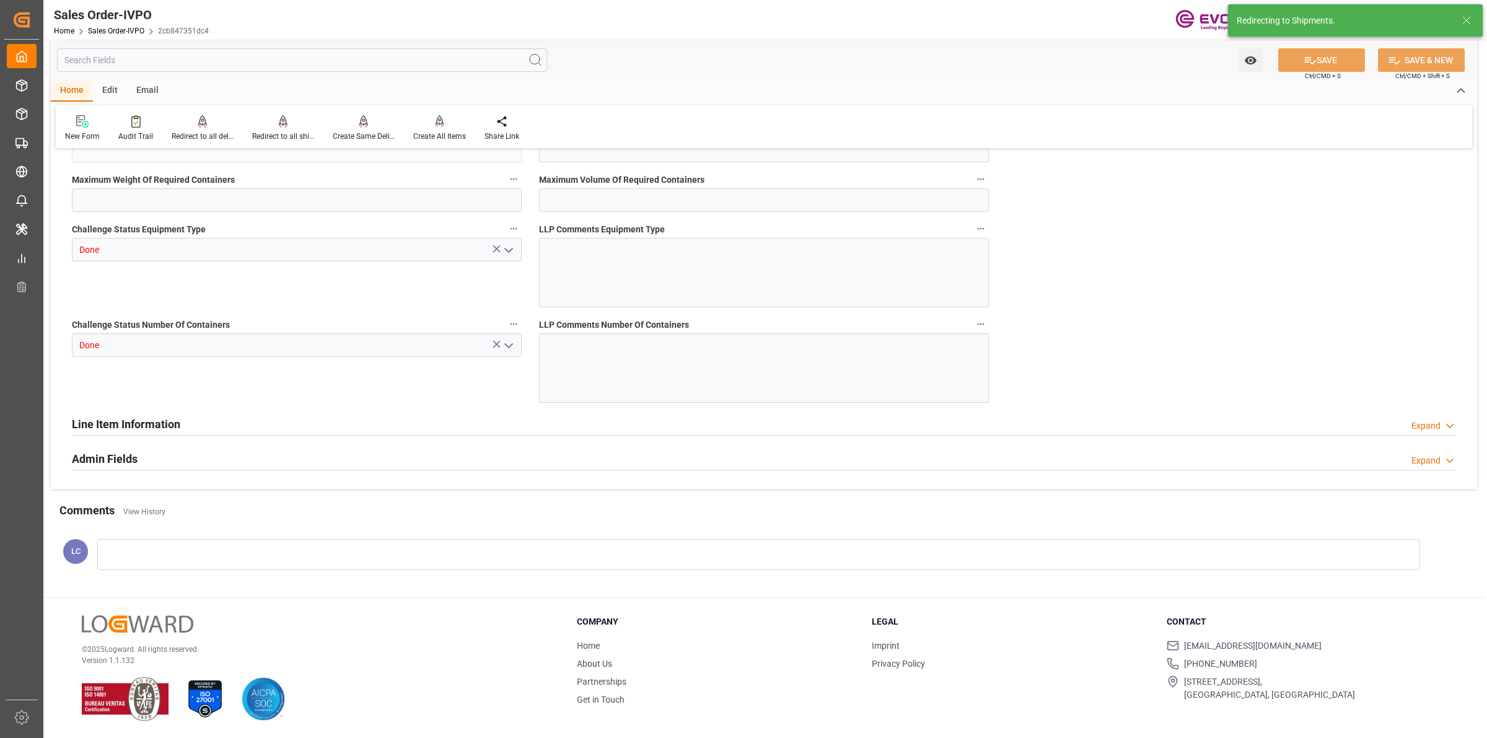
type input "NZAKL"
type input "0"
type input "1"
type input "4500"
type input "22.09.2025 20:20"
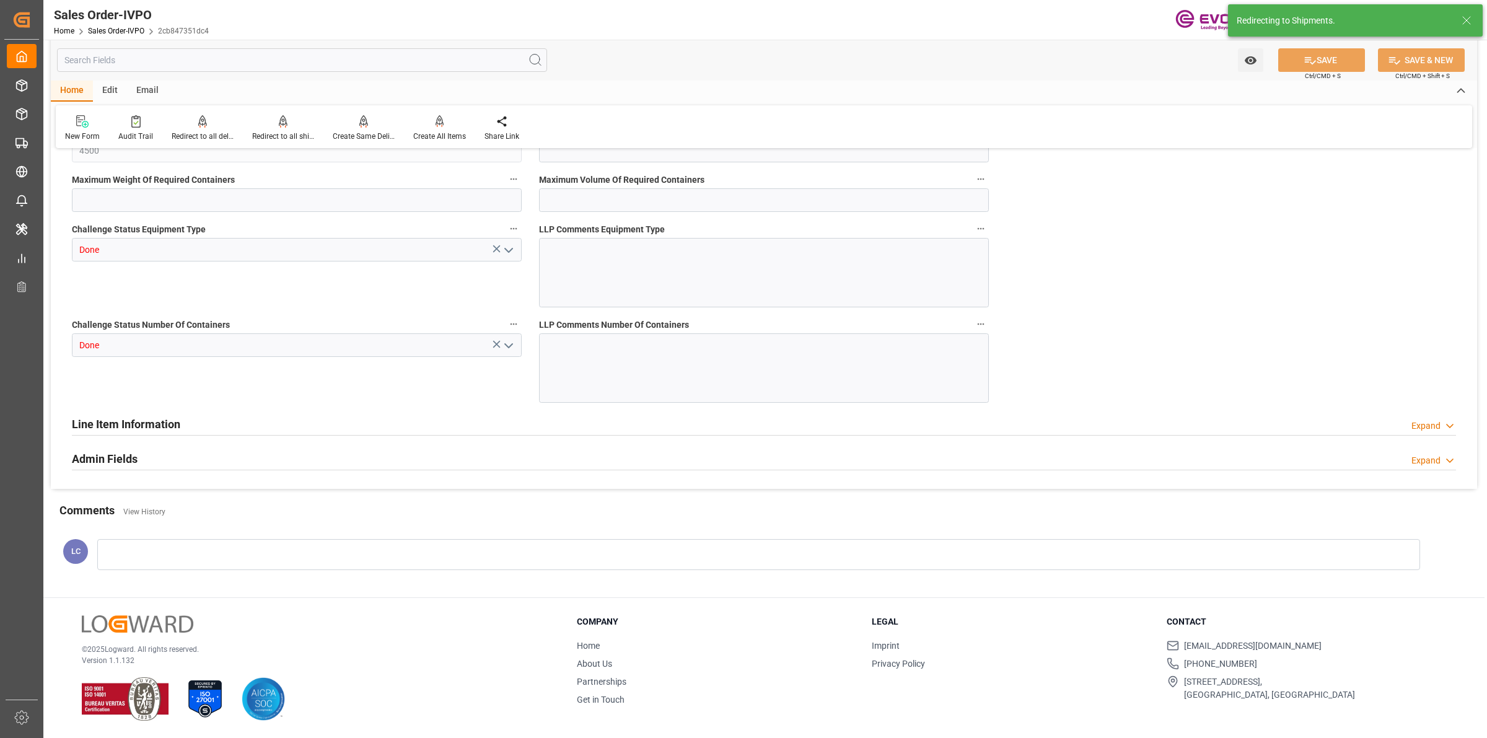
type input "23.09.2025 09:47"
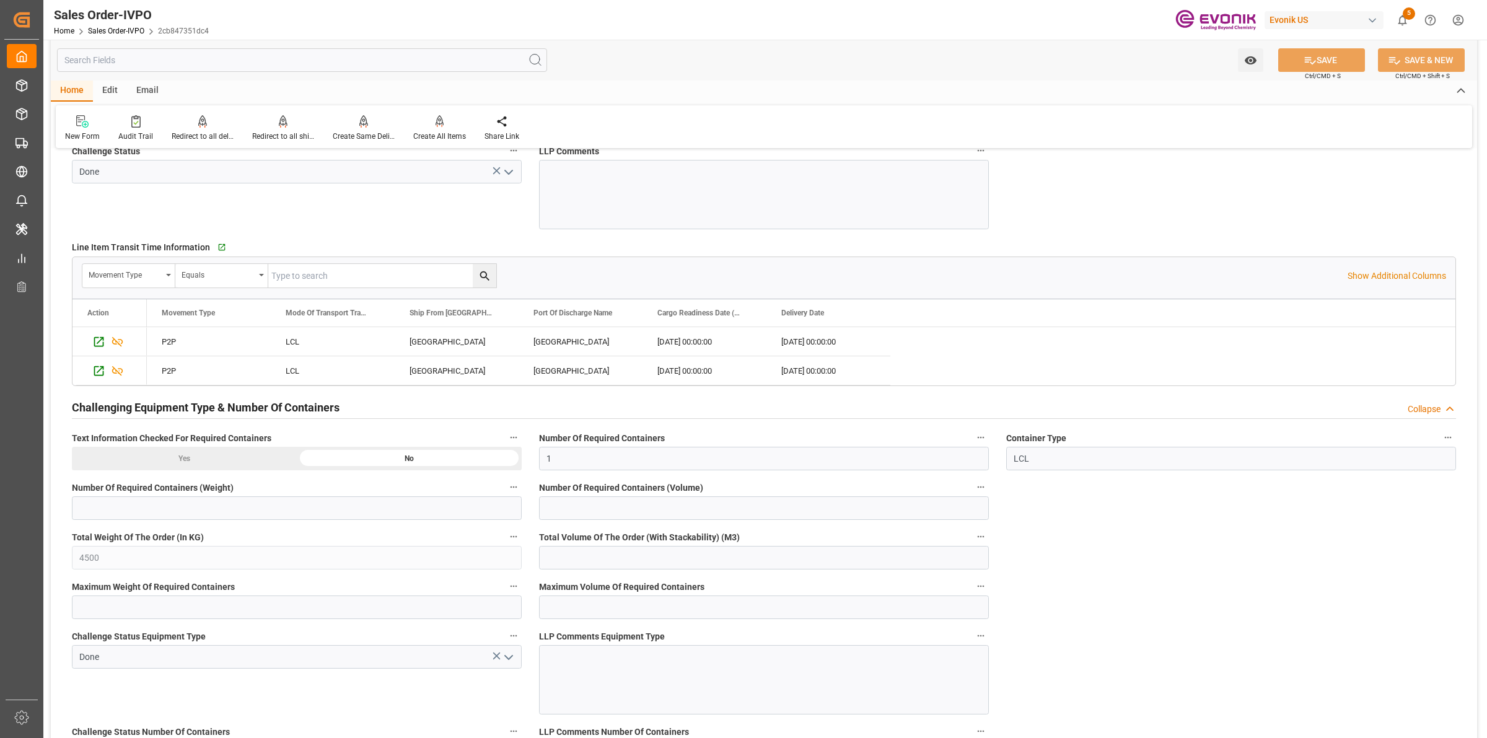
scroll to position [1627, 0]
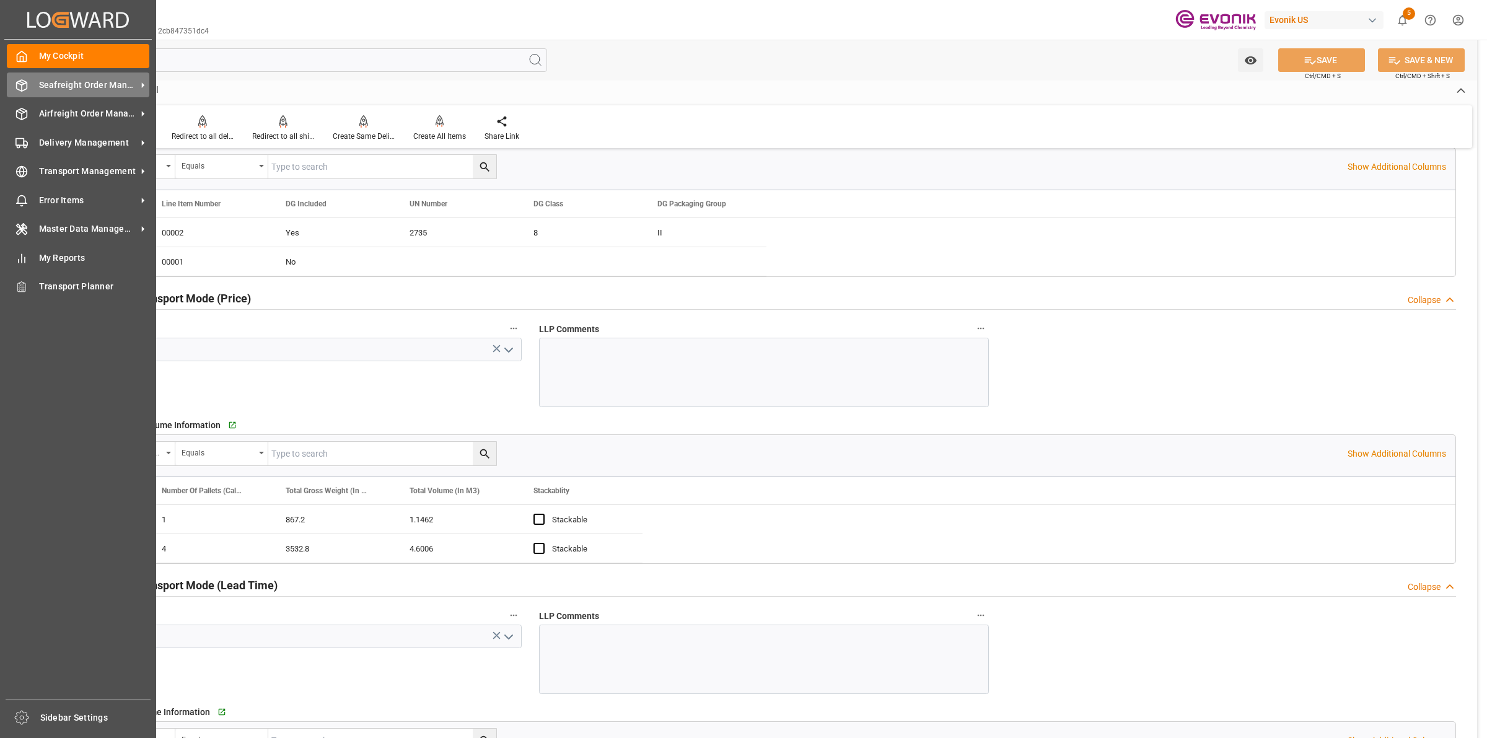
click at [24, 89] on icon at bounding box center [21, 85] width 12 height 12
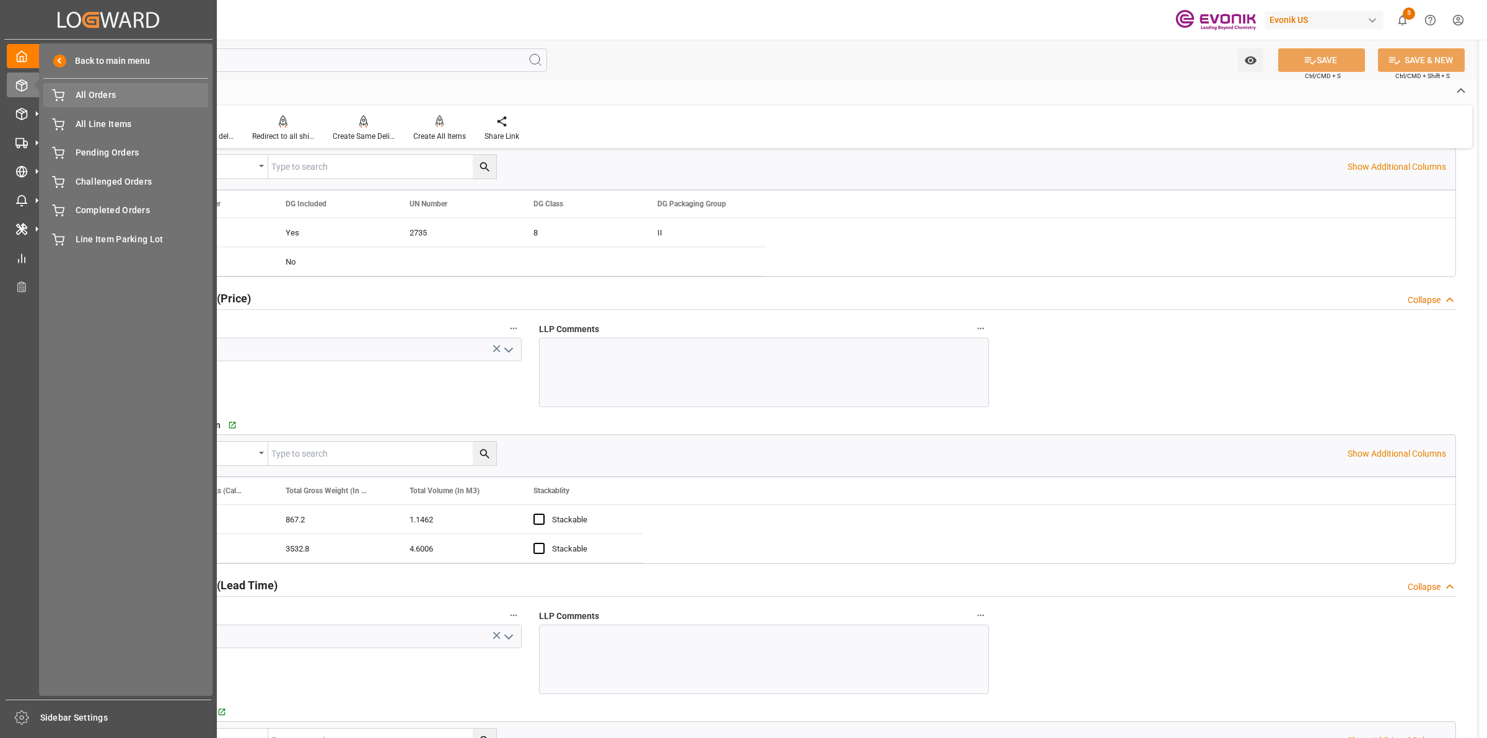
click at [123, 95] on span "All Orders" at bounding box center [142, 95] width 133 height 13
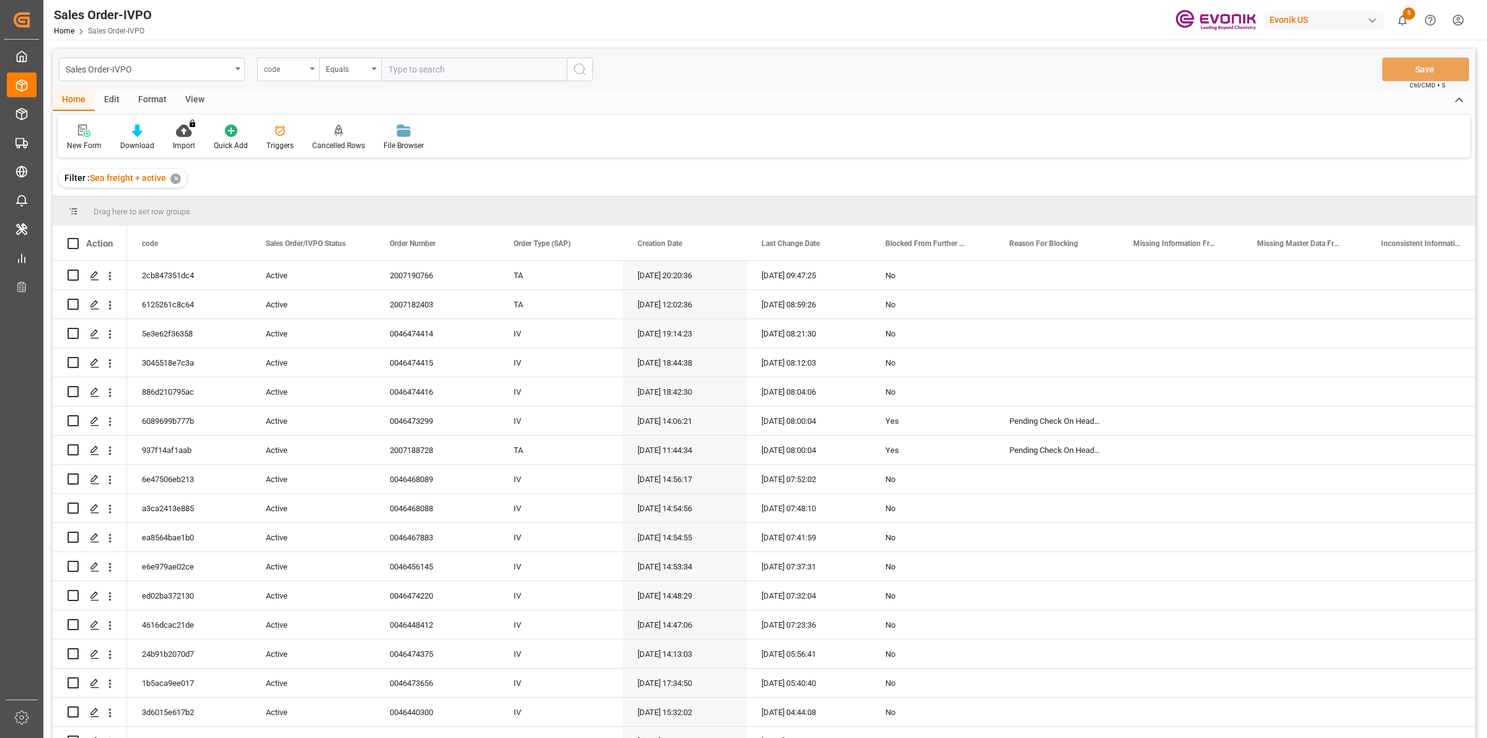
click at [283, 66] on div "code" at bounding box center [285, 68] width 42 height 14
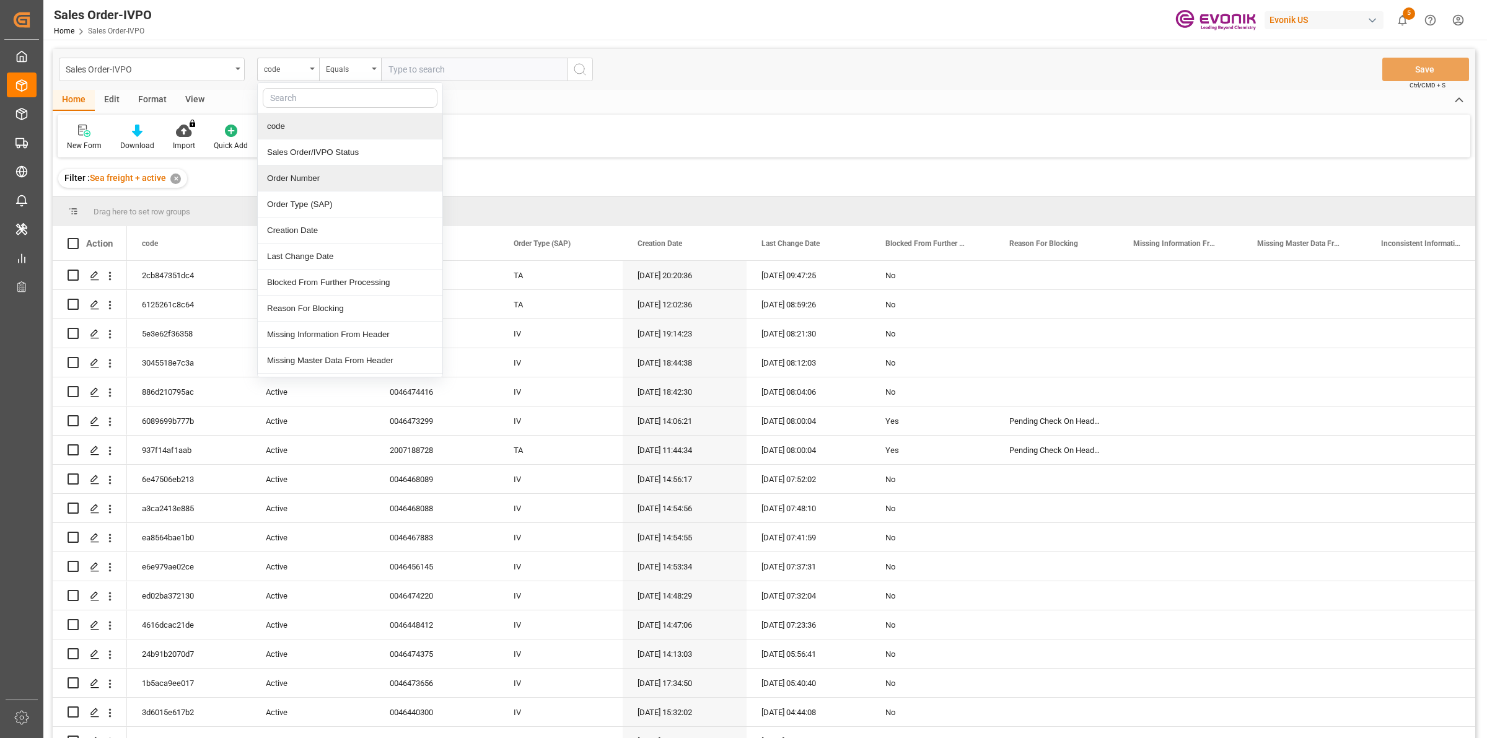
click at [287, 185] on div "Order Number" at bounding box center [350, 178] width 185 height 26
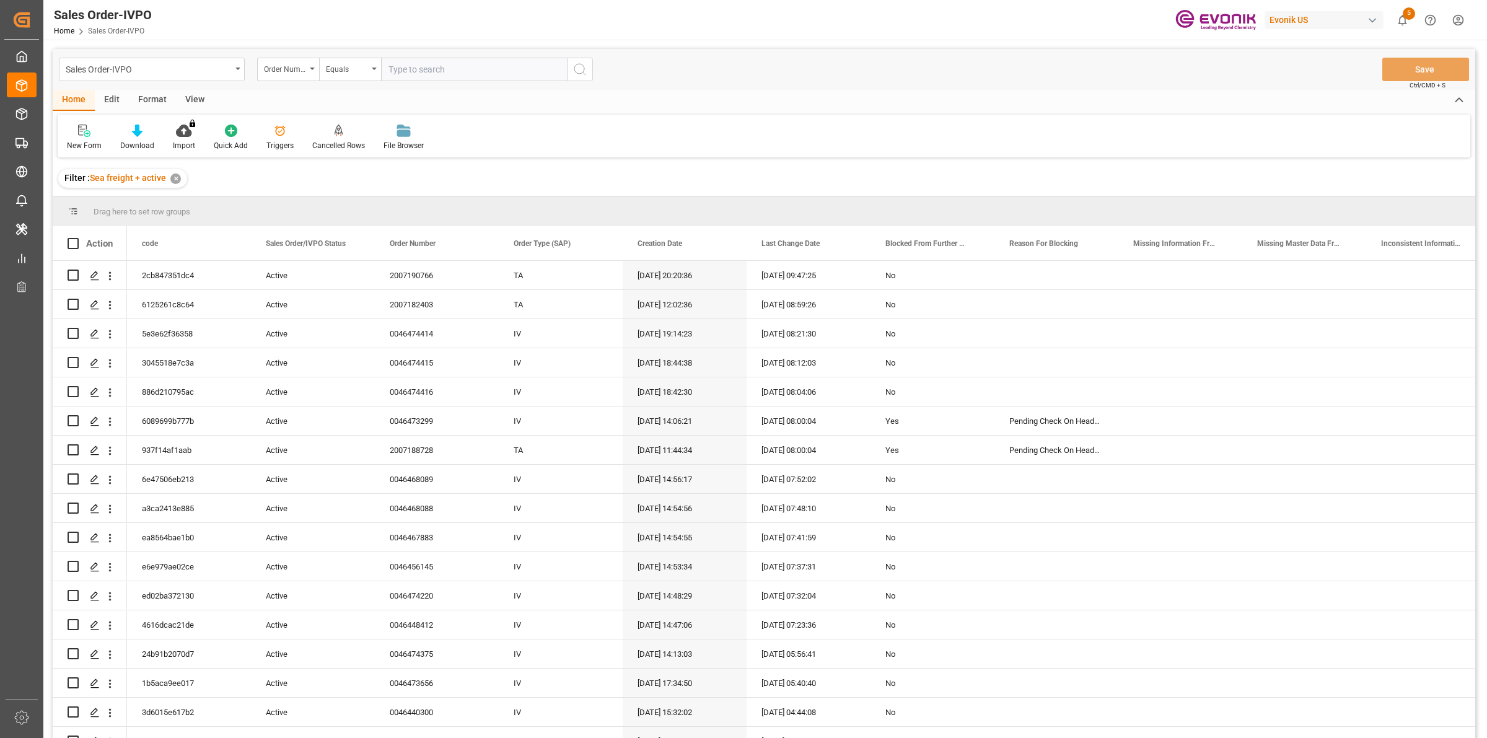
click at [454, 63] on input "text" at bounding box center [474, 70] width 186 height 24
paste input "2007193902"
type input "2007193902"
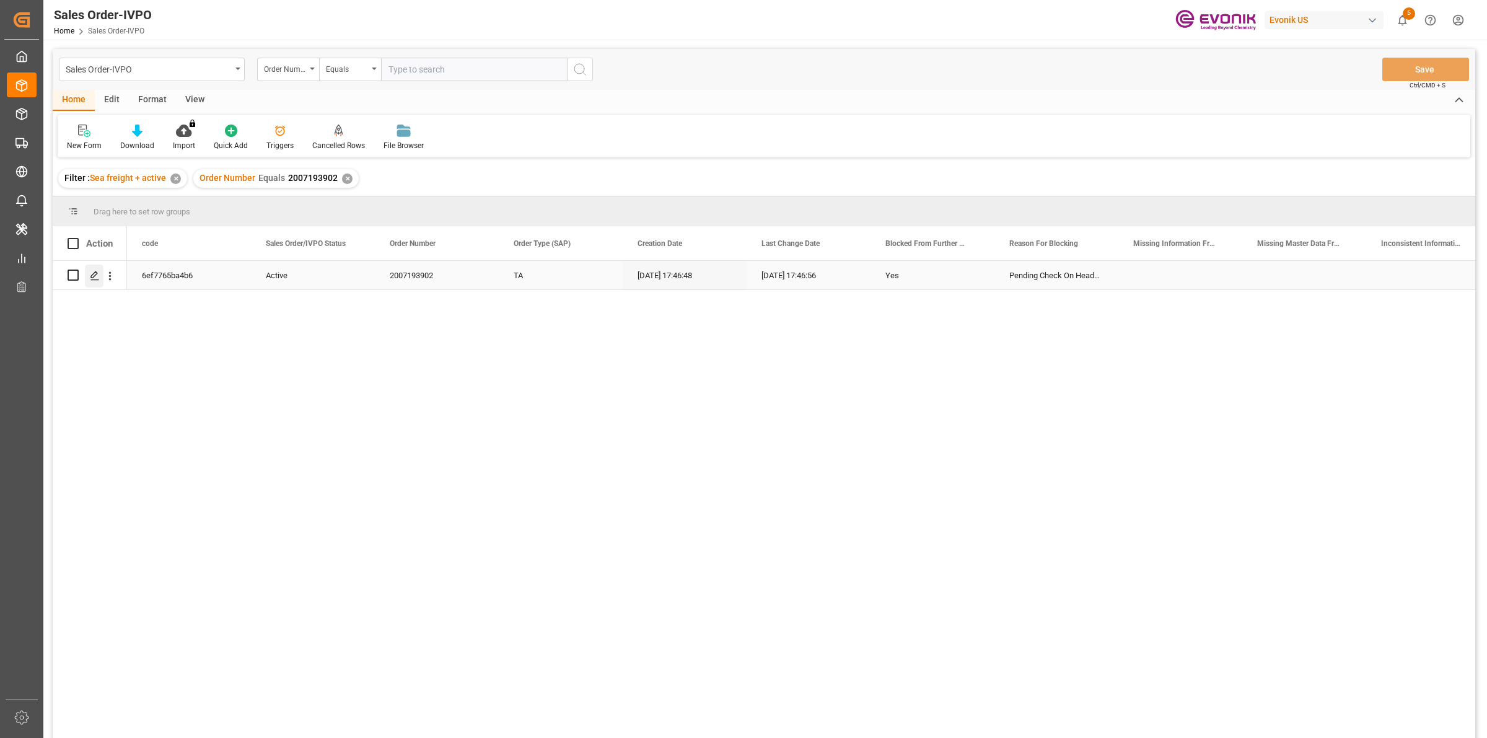
click at [94, 274] on icon "Press SPACE to select this row." at bounding box center [95, 276] width 10 height 10
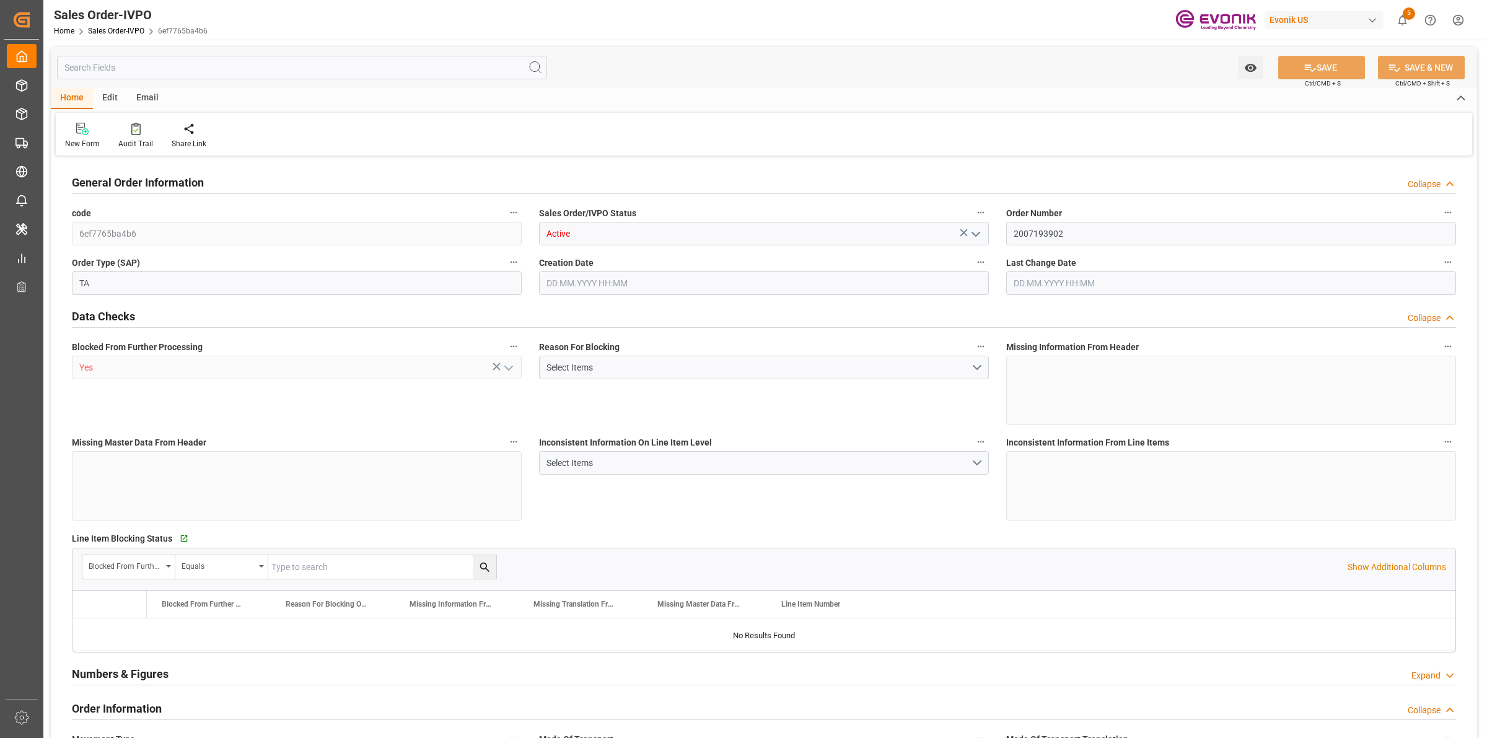
type input "PAONX"
type input "0"
type input "1"
type input "2116"
type input "22.09.2025 17:46"
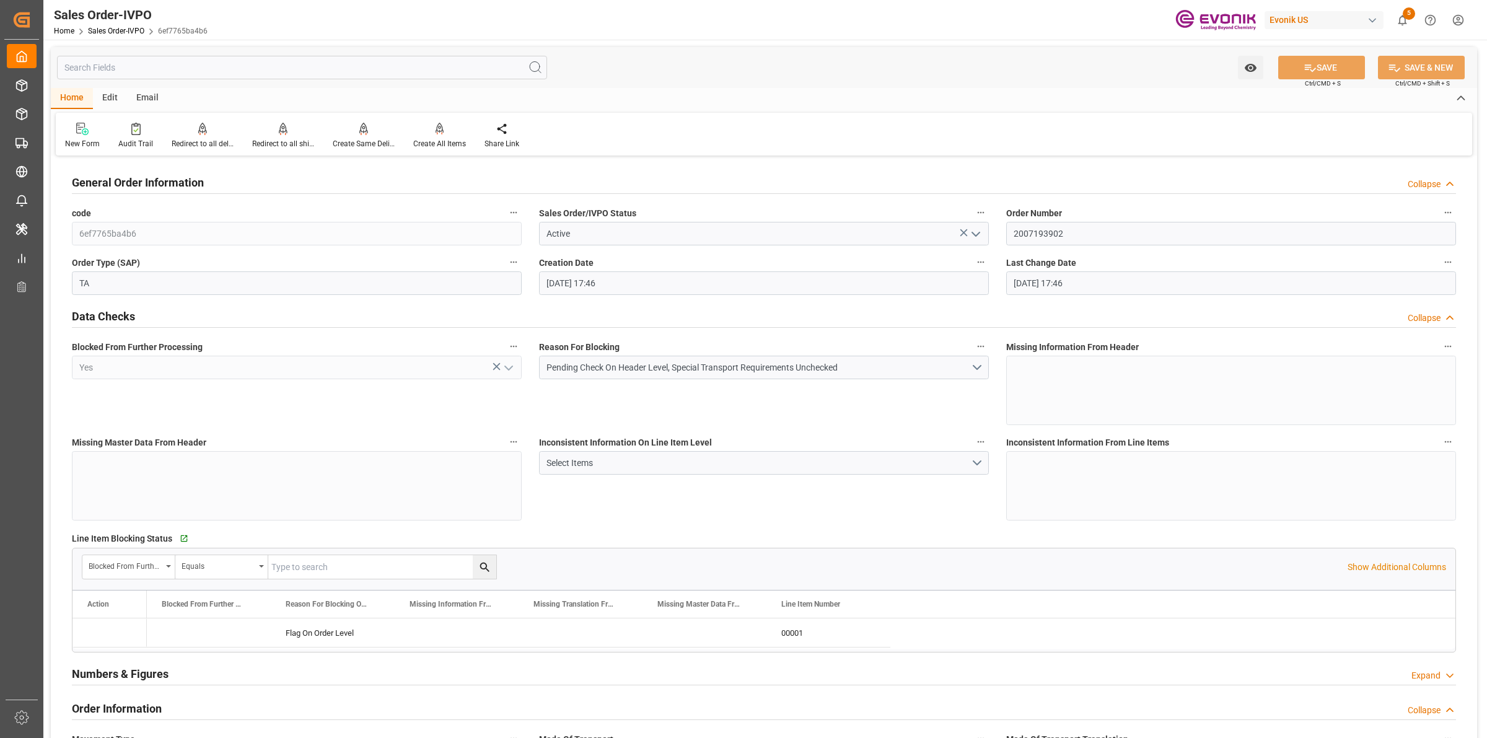
type input "22.09.2025 17:46"
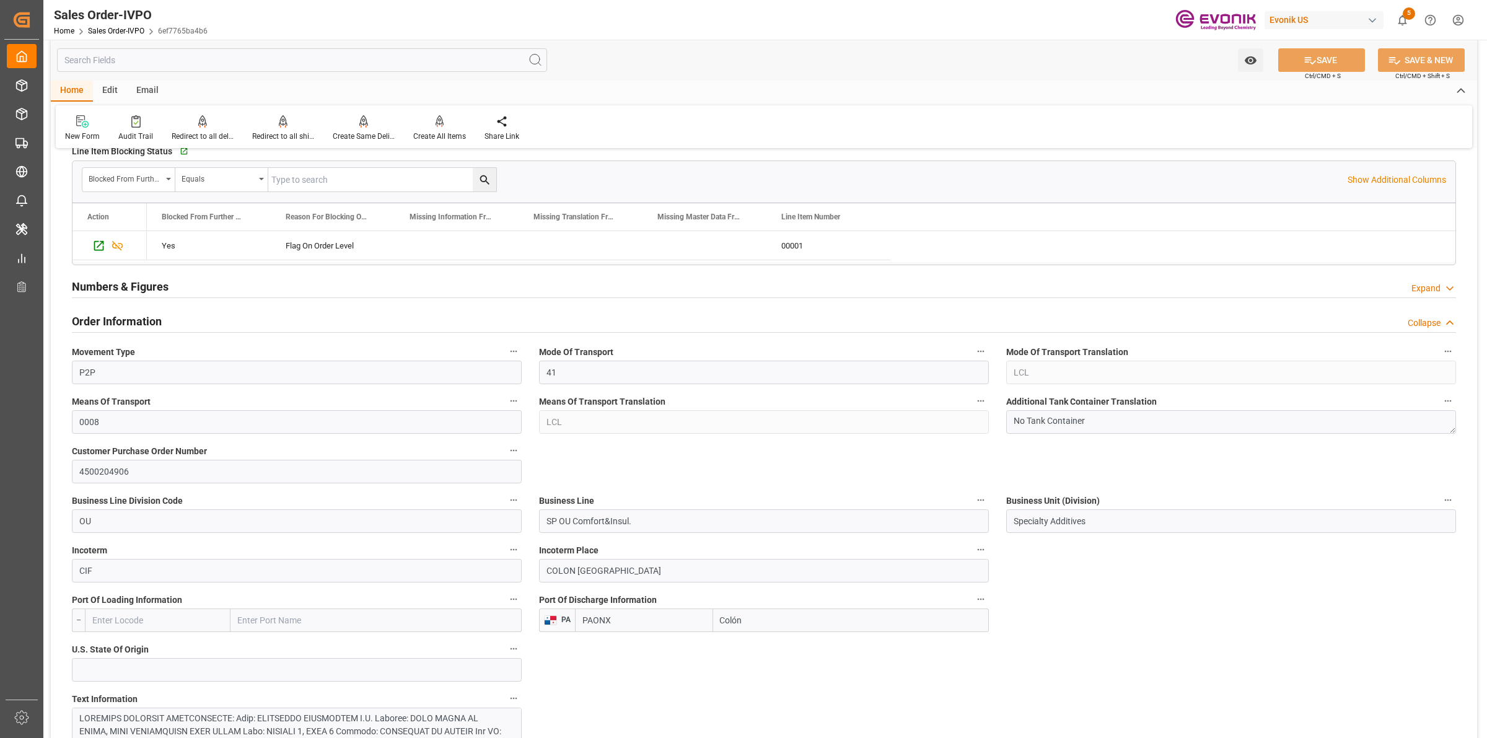
scroll to position [620, 0]
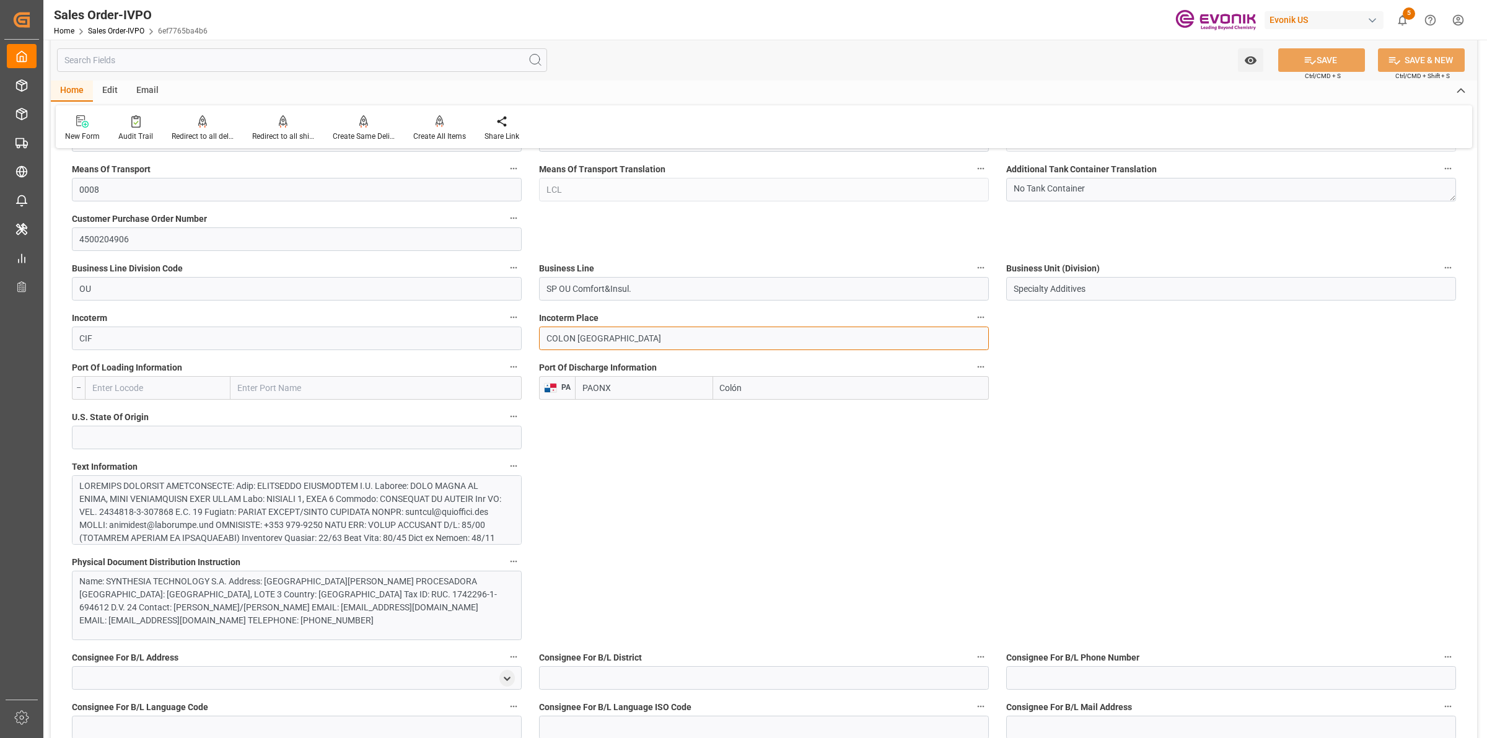
drag, startPoint x: 537, startPoint y: 335, endPoint x: 612, endPoint y: 319, distance: 77.3
drag, startPoint x: 684, startPoint y: 502, endPoint x: 359, endPoint y: 513, distance: 324.3
click at [311, 503] on div at bounding box center [290, 610] width 423 height 260
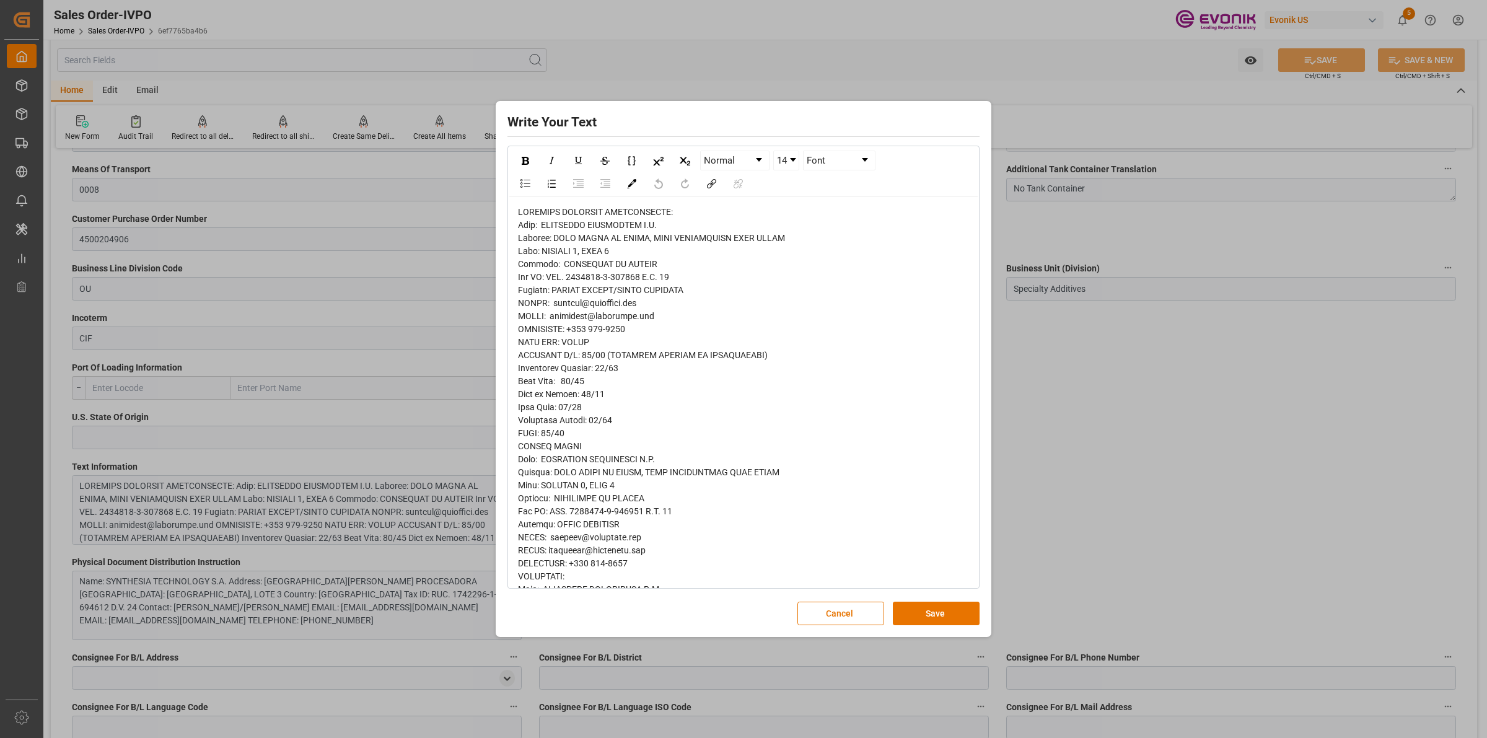
click at [686, 338] on div "rdw-editor" at bounding box center [744, 577] width 452 height 742
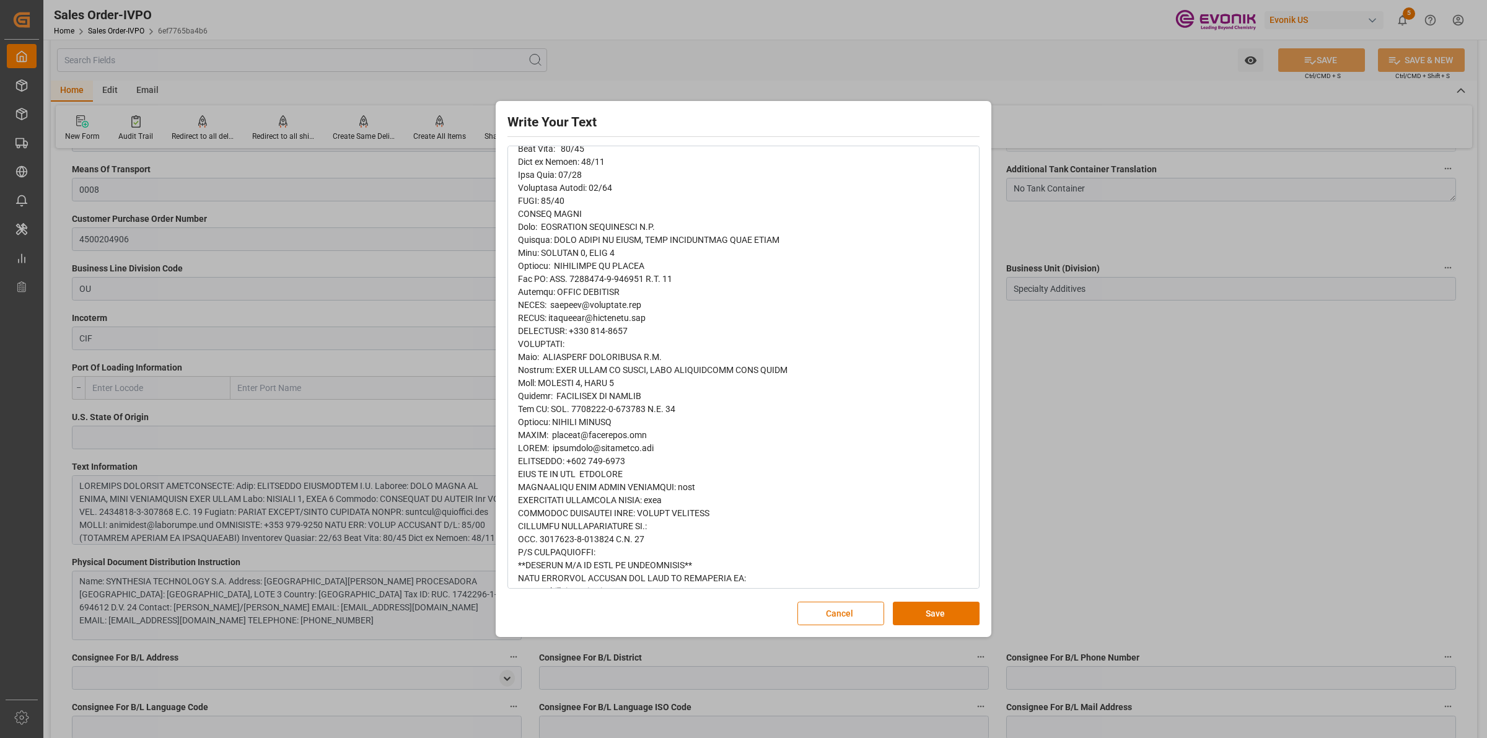
scroll to position [369, 0]
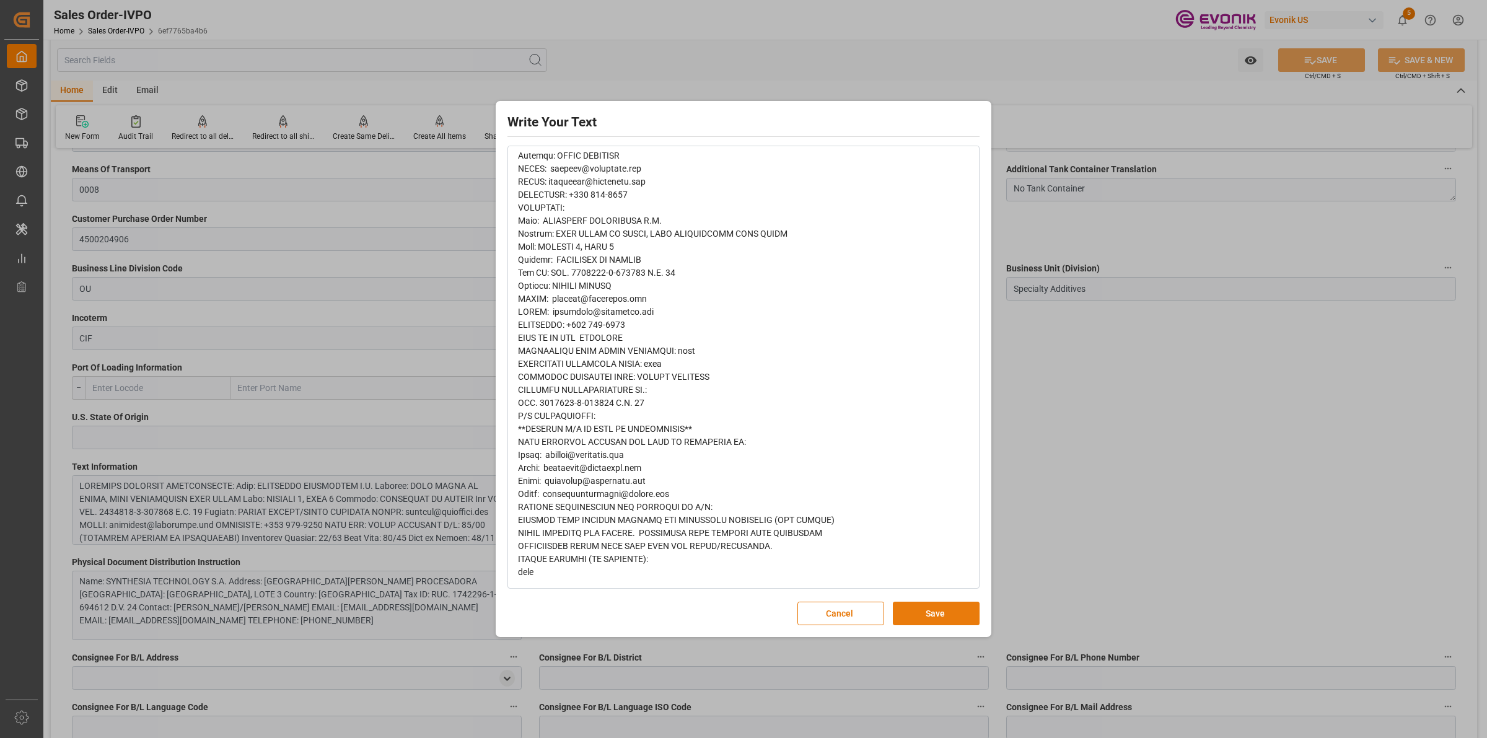
click at [926, 617] on button "Save" at bounding box center [936, 614] width 87 height 24
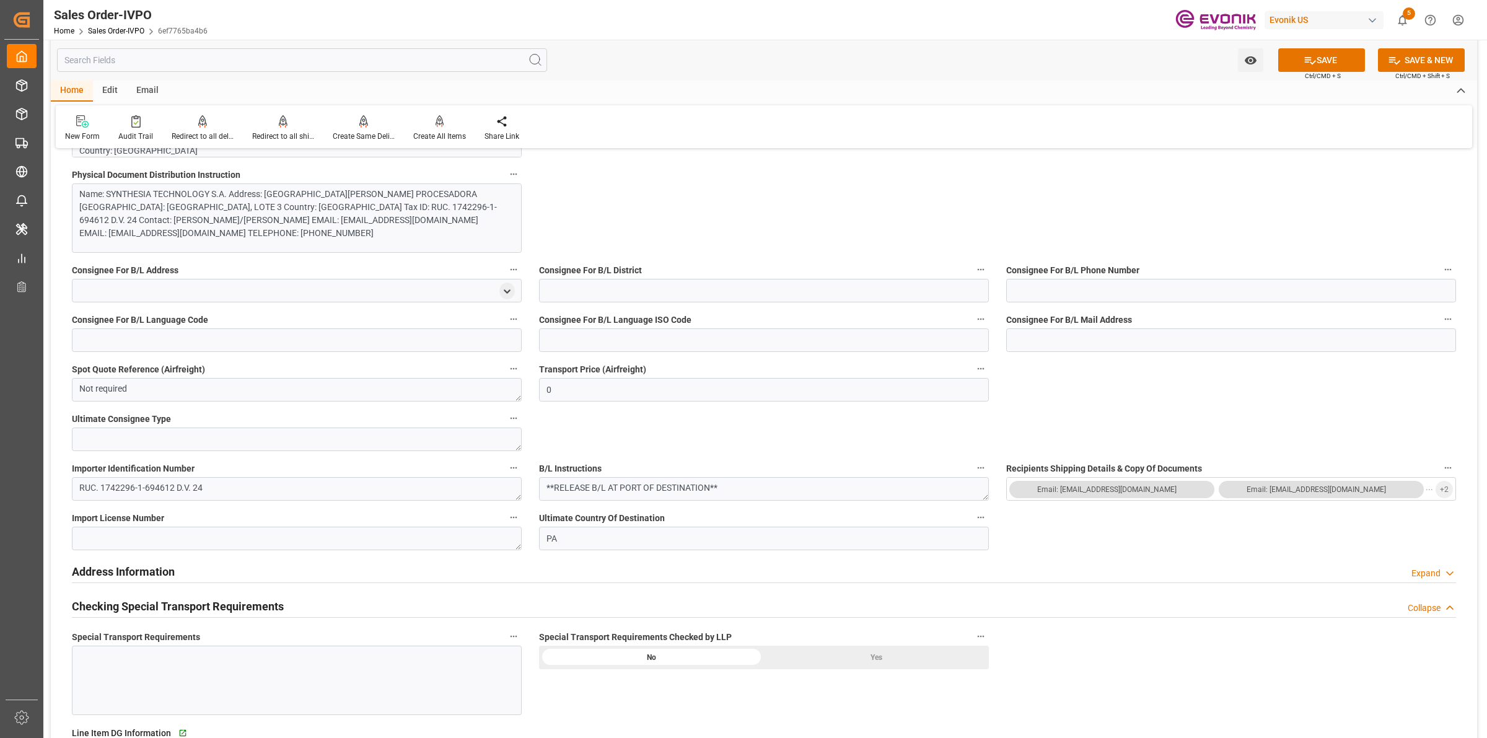
scroll to position [1317, 0]
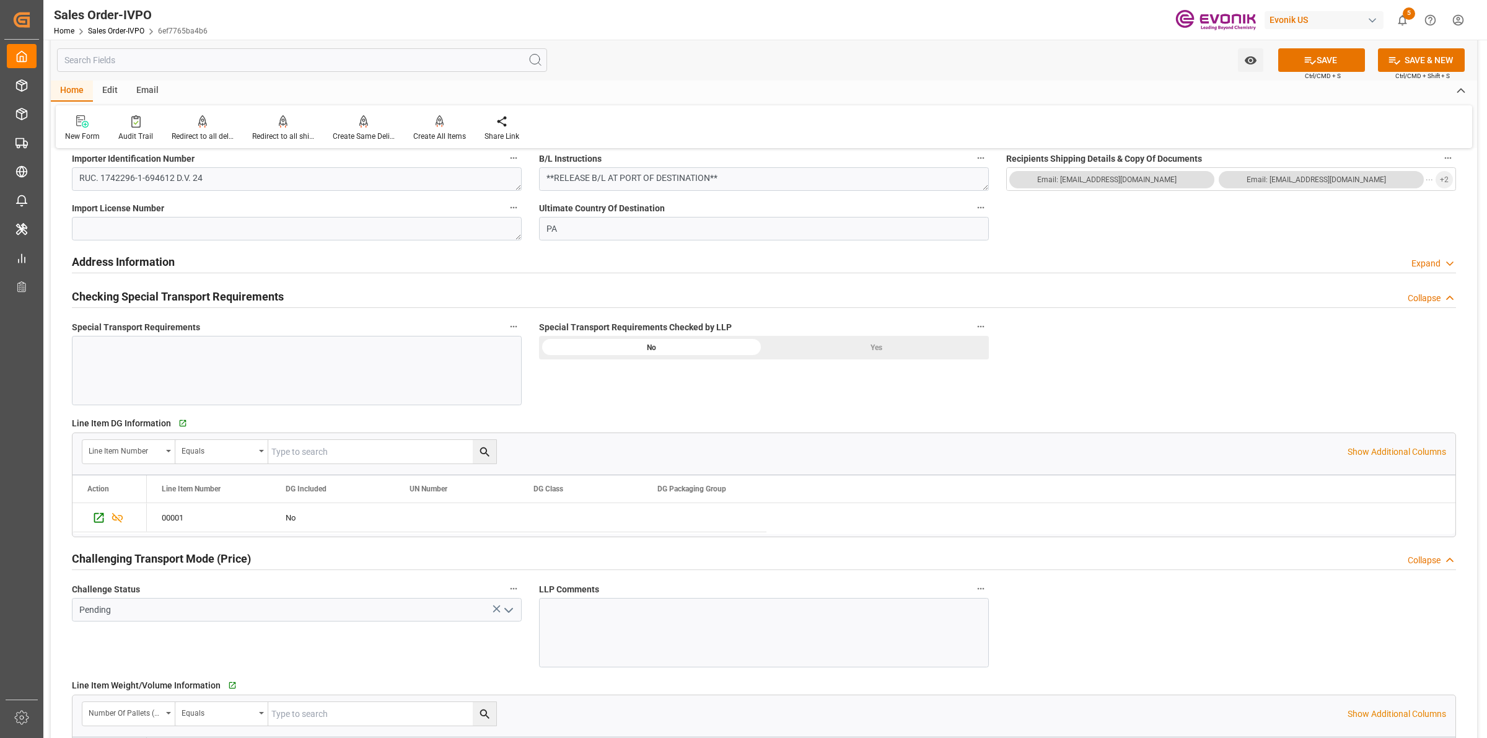
click at [900, 332] on label "Special Transport Requirements Checked by LLP" at bounding box center [764, 327] width 450 height 17
click at [973, 332] on button "Special Transport Requirements Checked by LLP" at bounding box center [981, 327] width 16 height 16
click at [894, 348] on div at bounding box center [743, 369] width 1487 height 738
click at [871, 348] on div "Yes" at bounding box center [876, 348] width 225 height 24
click at [509, 610] on icon "open menu" at bounding box center [508, 610] width 15 height 15
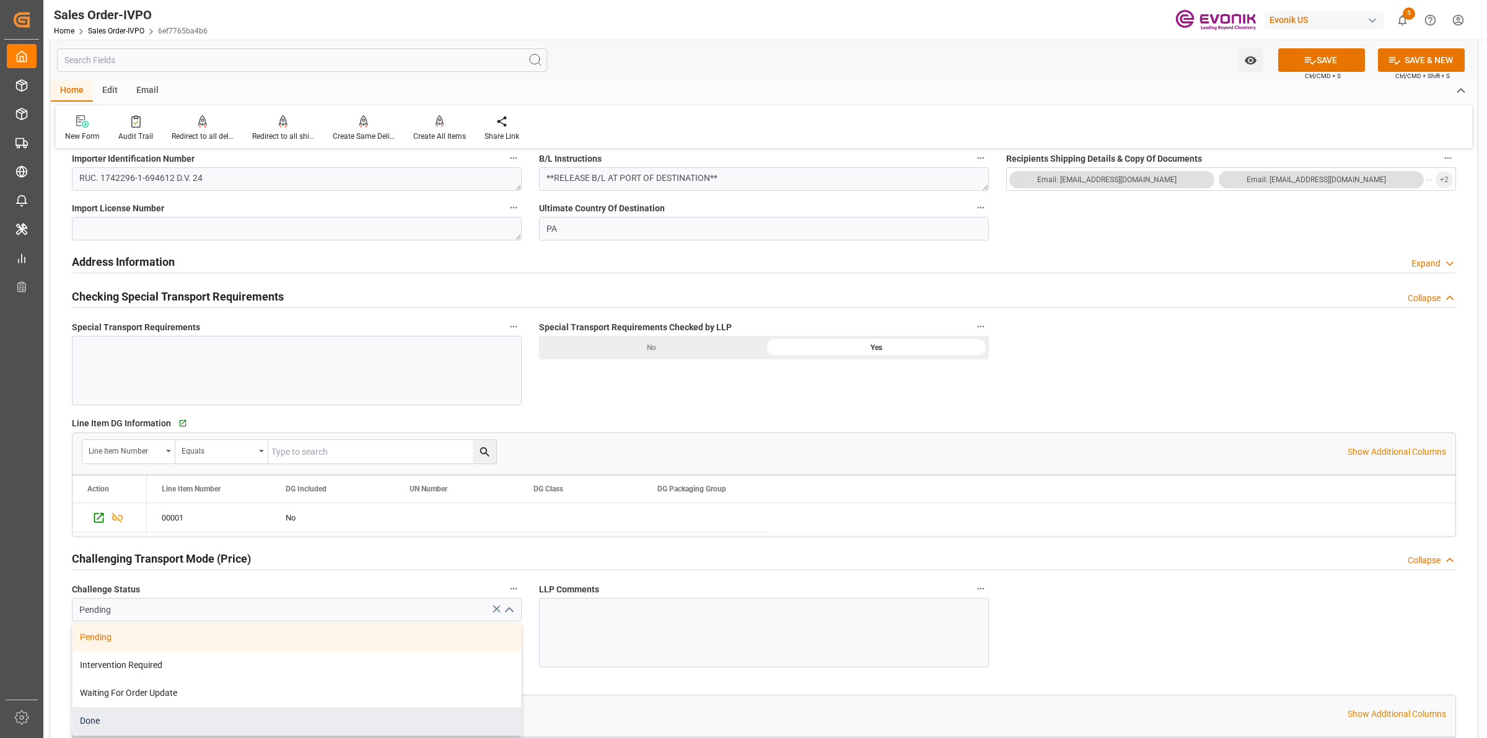
click at [131, 720] on div "Done" at bounding box center [297, 721] width 449 height 28
type input "Done"
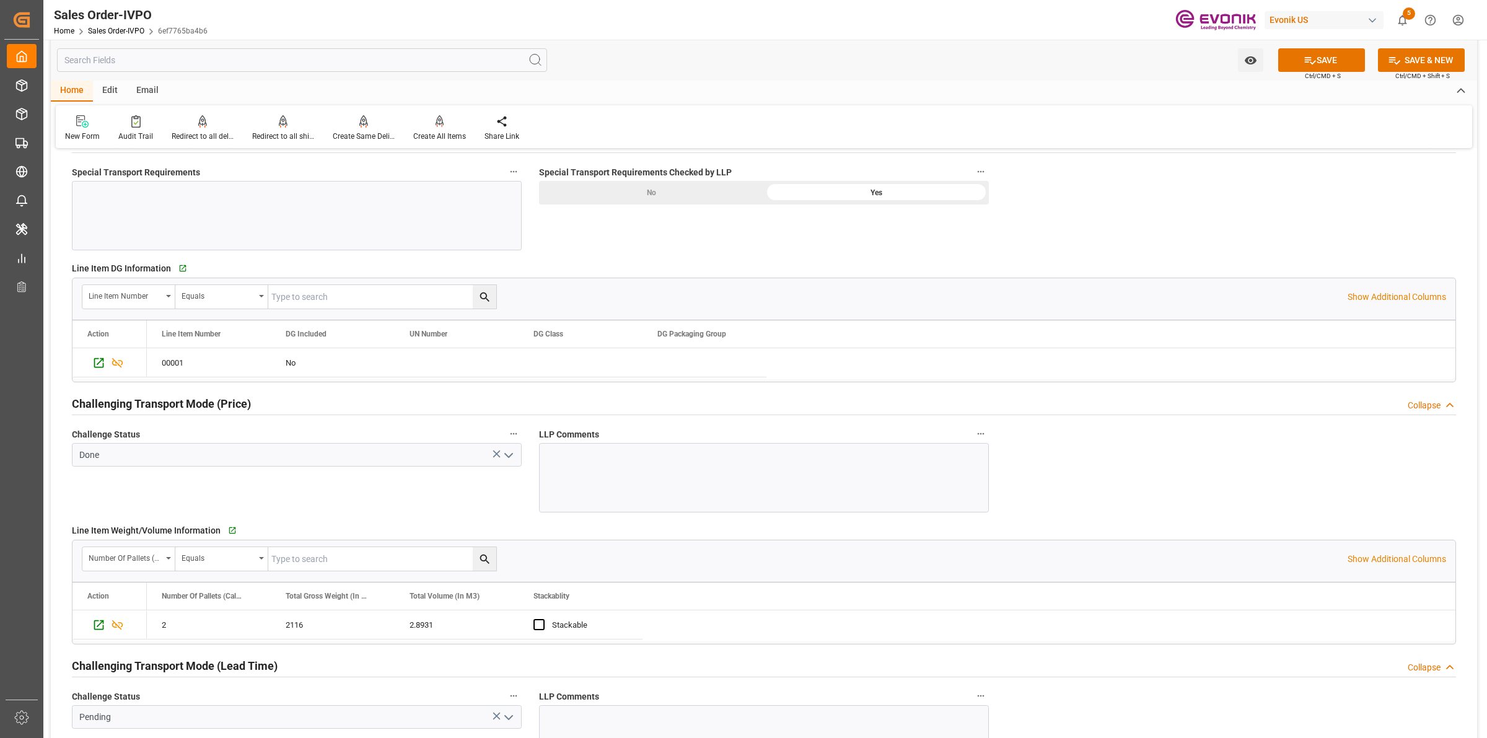
scroll to position [1782, 0]
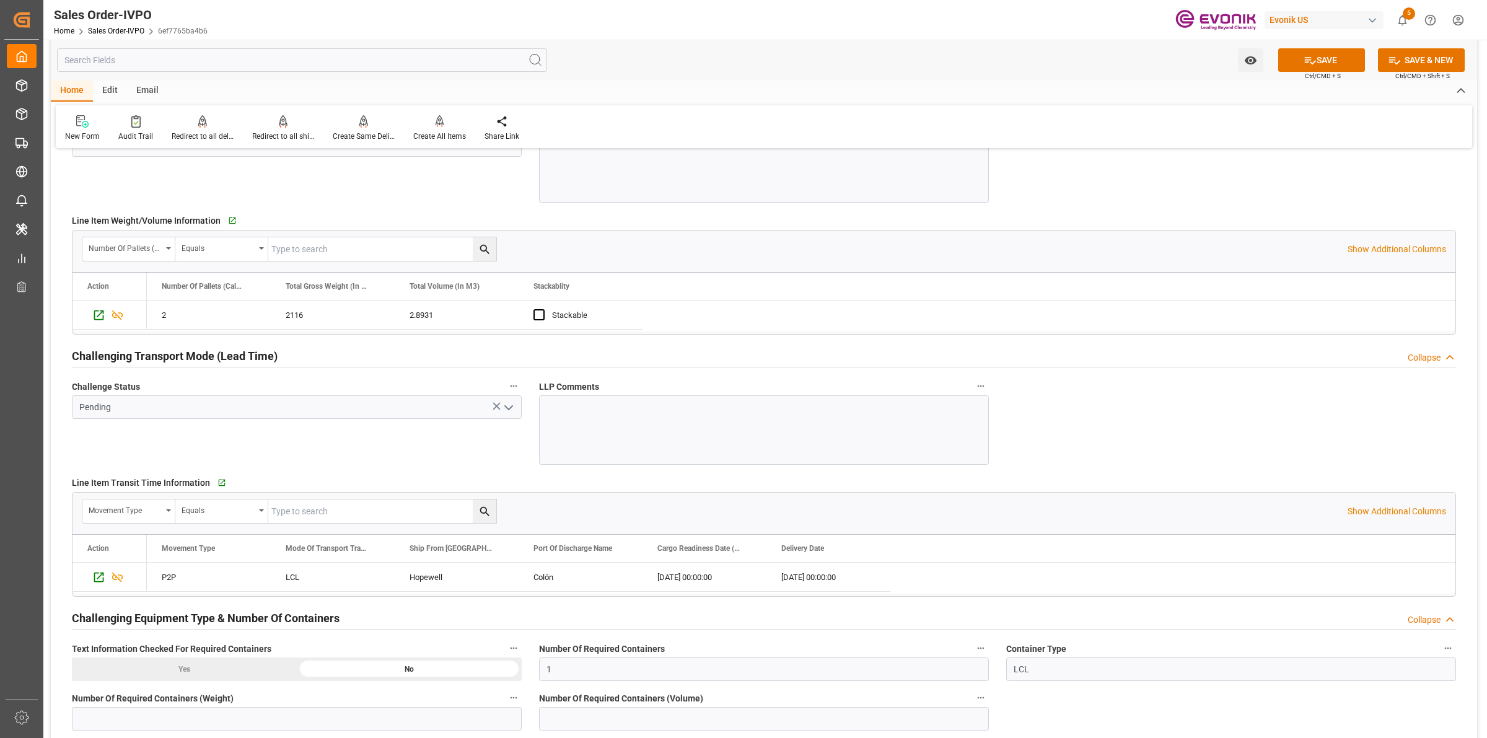
click at [509, 406] on icon "open menu" at bounding box center [508, 407] width 15 height 15
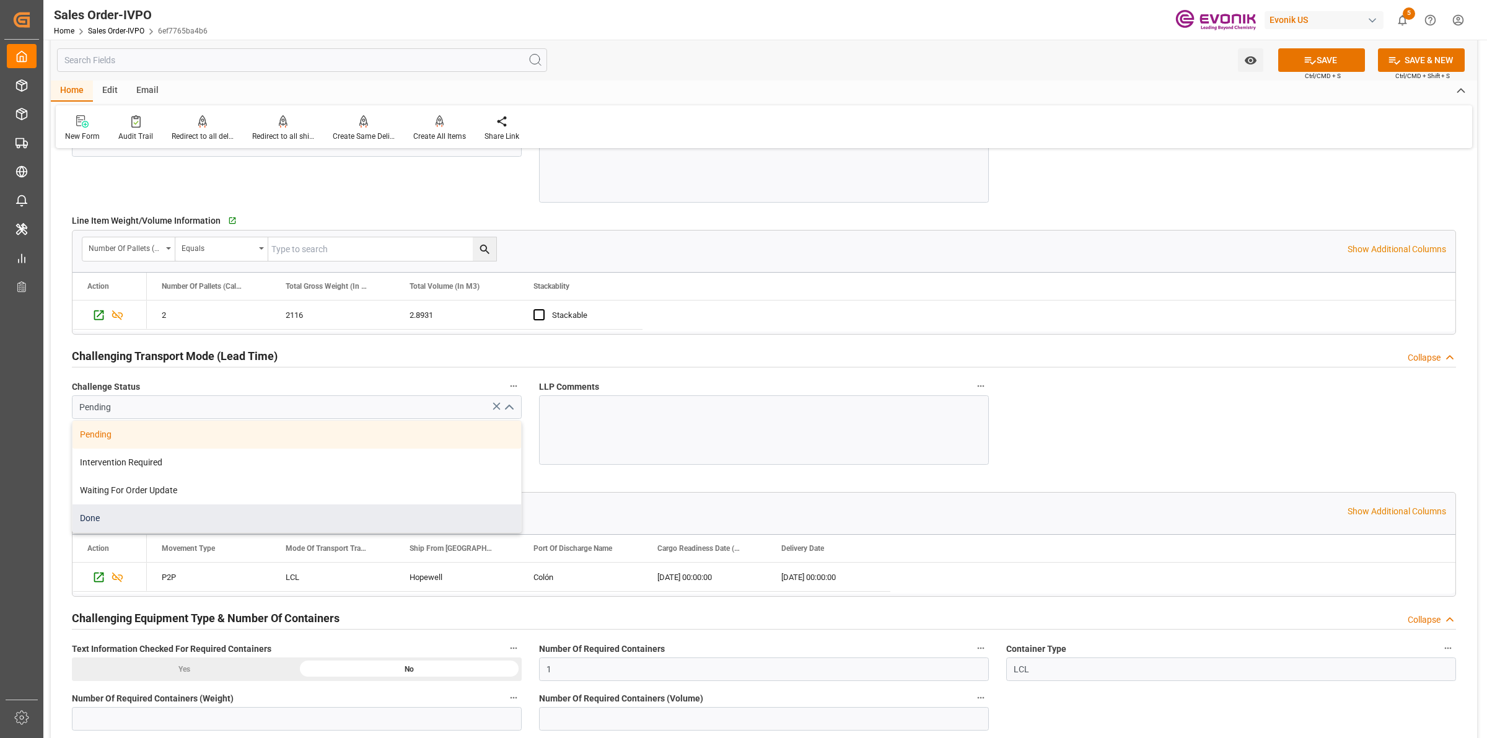
click at [146, 512] on div "Done" at bounding box center [297, 518] width 449 height 28
type input "Done"
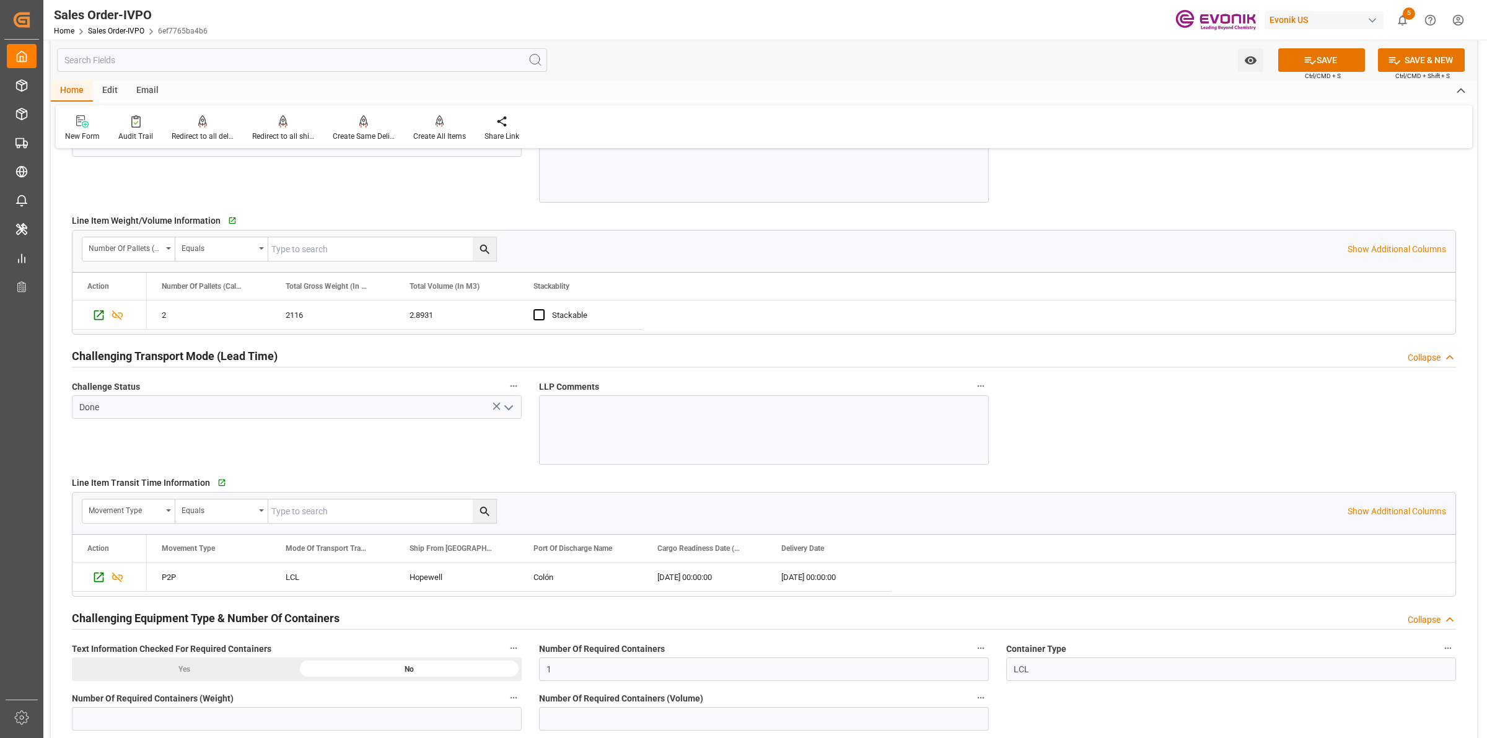
scroll to position [2092, 0]
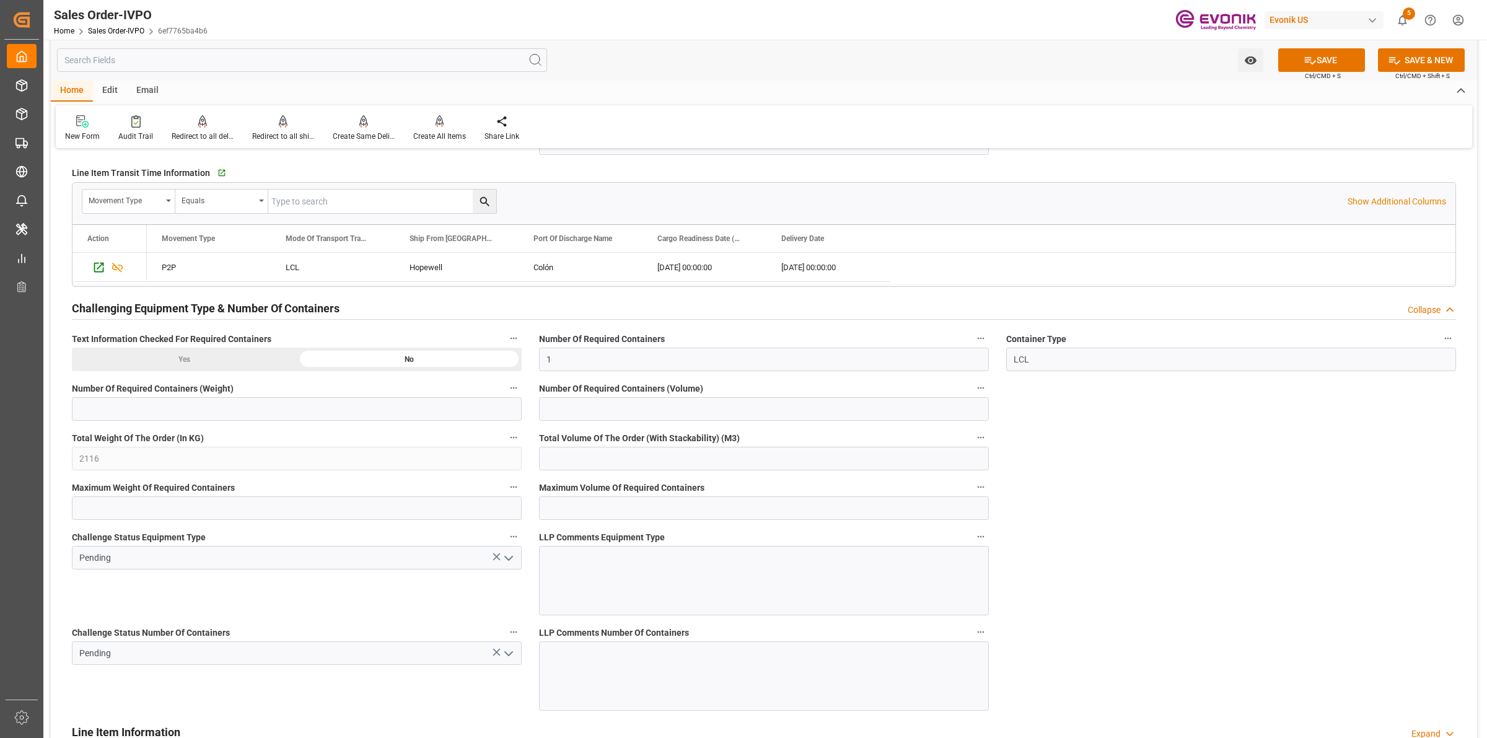
click at [511, 559] on icon "open menu" at bounding box center [508, 558] width 15 height 15
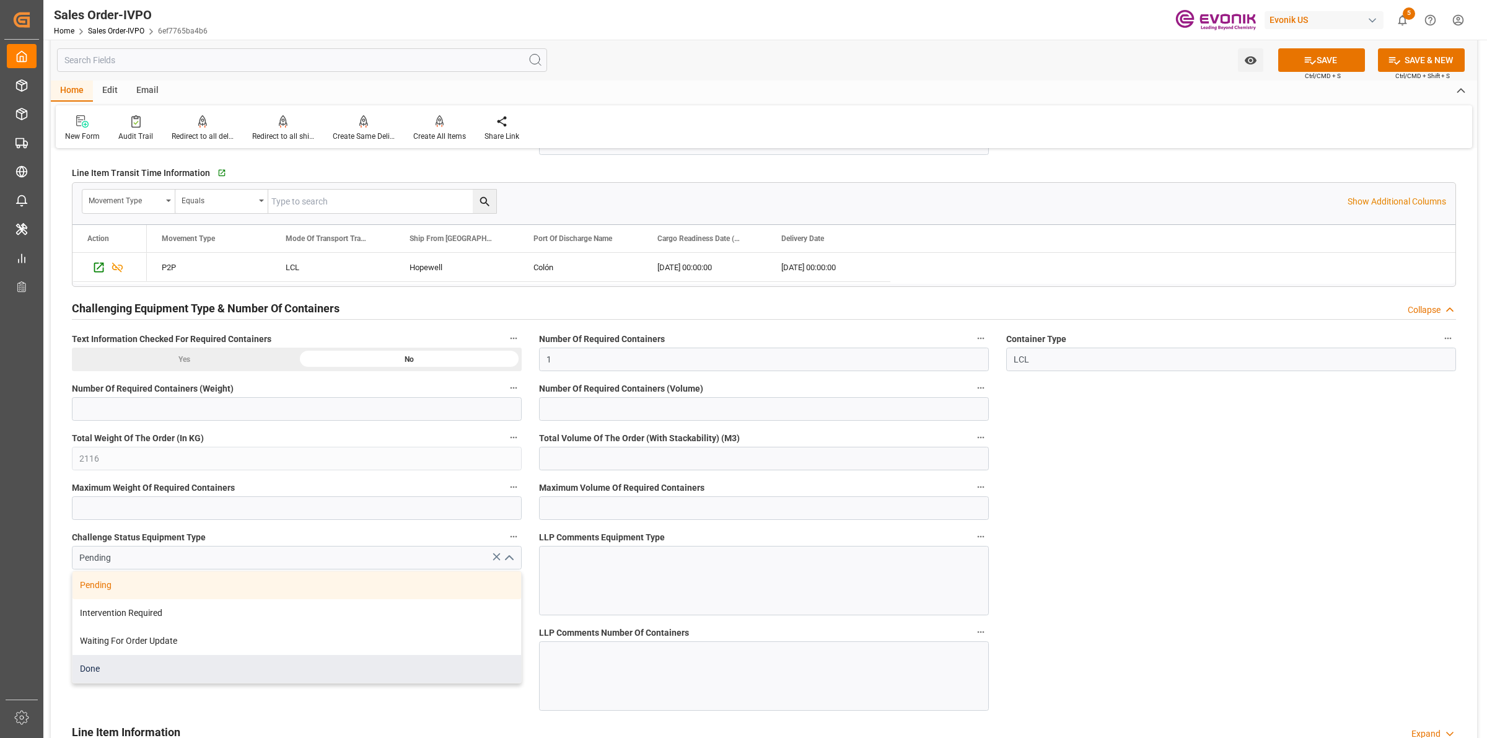
click at [139, 677] on div "Done" at bounding box center [297, 669] width 449 height 28
type input "Done"
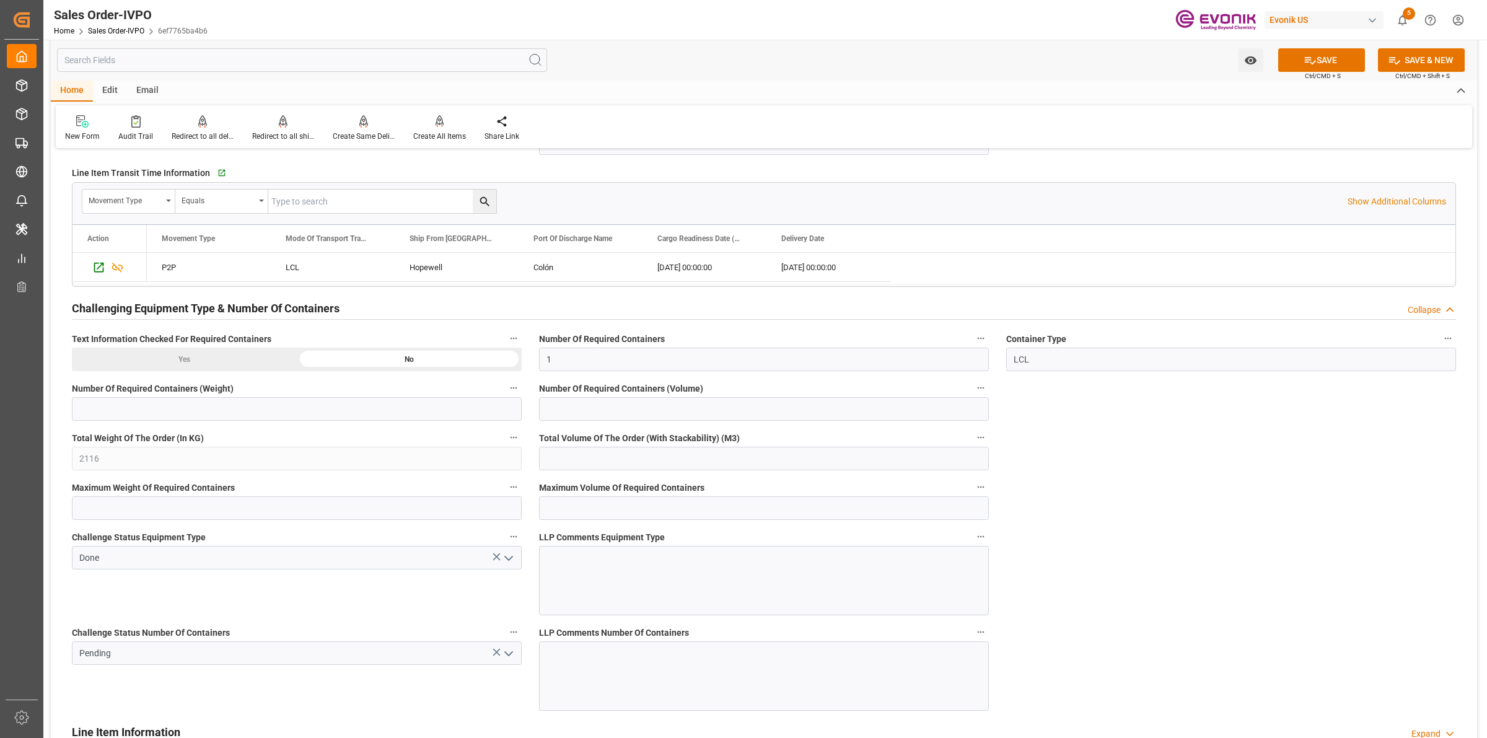
scroll to position [2246, 0]
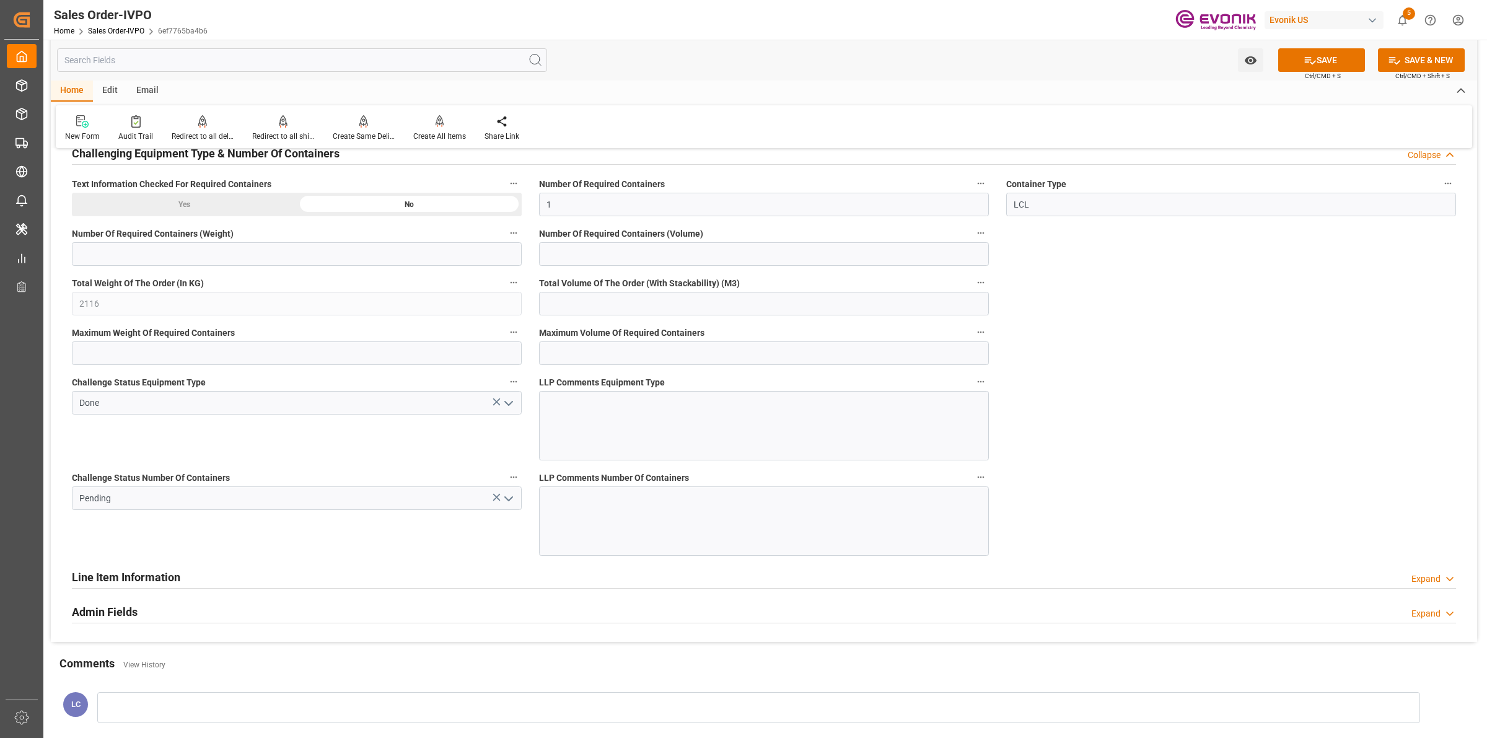
click at [510, 506] on icon "open menu" at bounding box center [508, 498] width 15 height 15
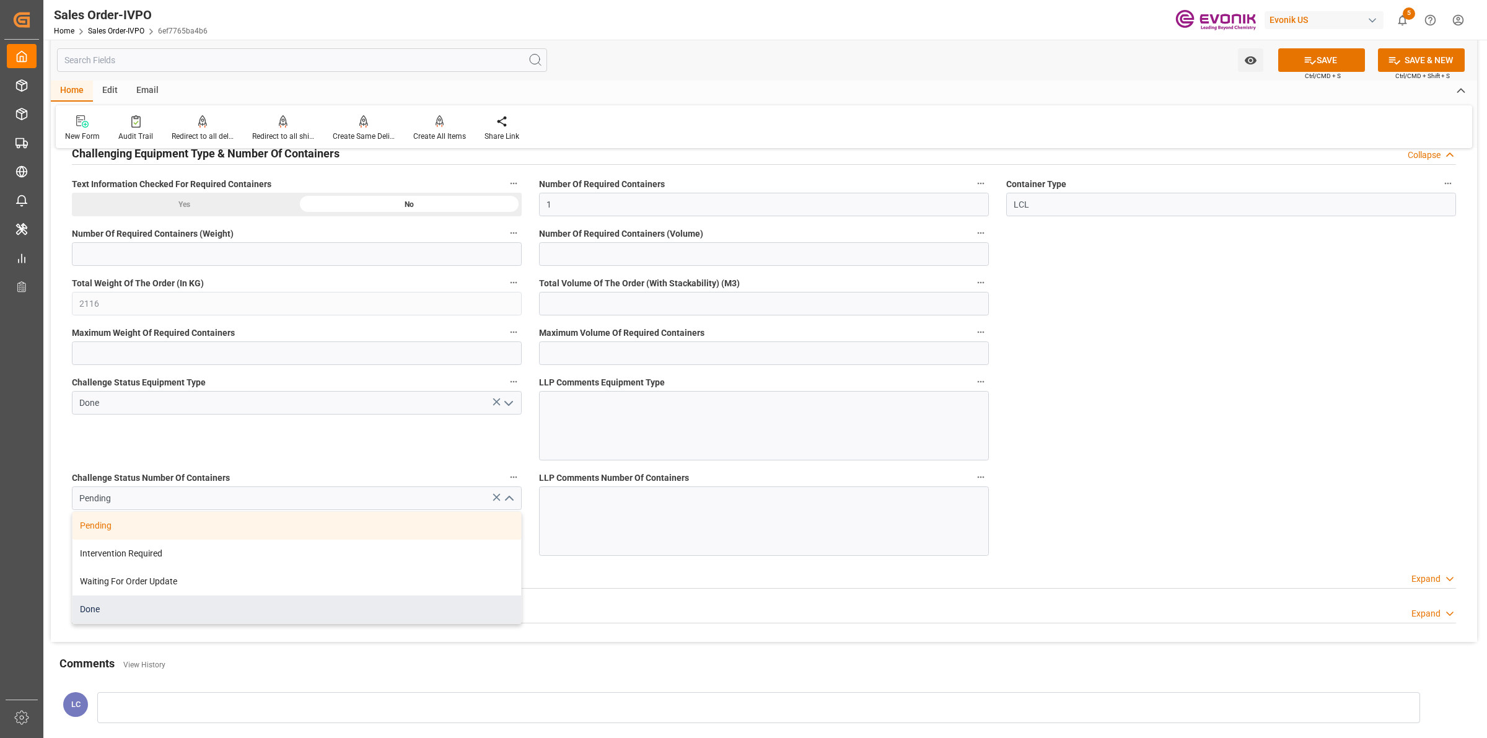
click at [97, 612] on div "Done" at bounding box center [297, 610] width 449 height 28
type input "Done"
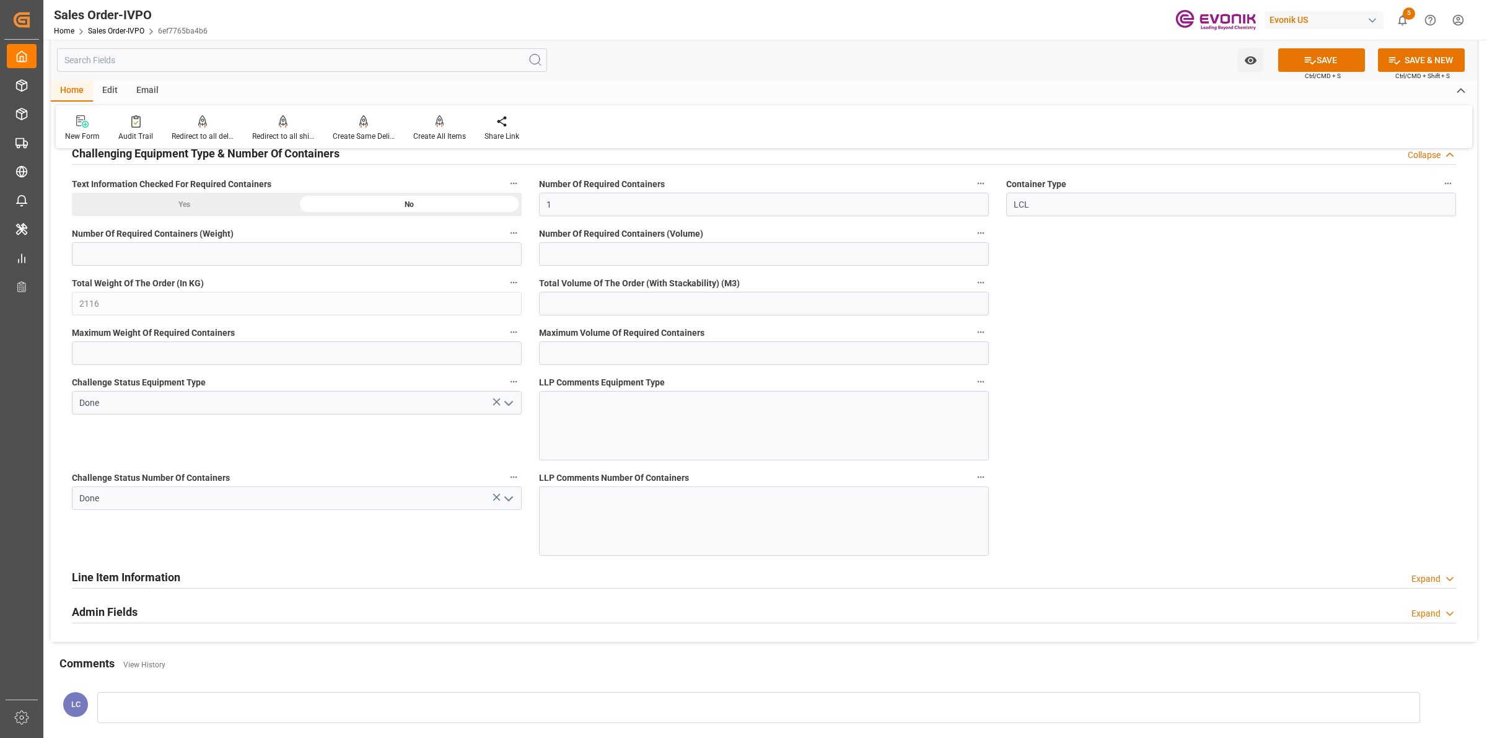
scroll to position [2014, 0]
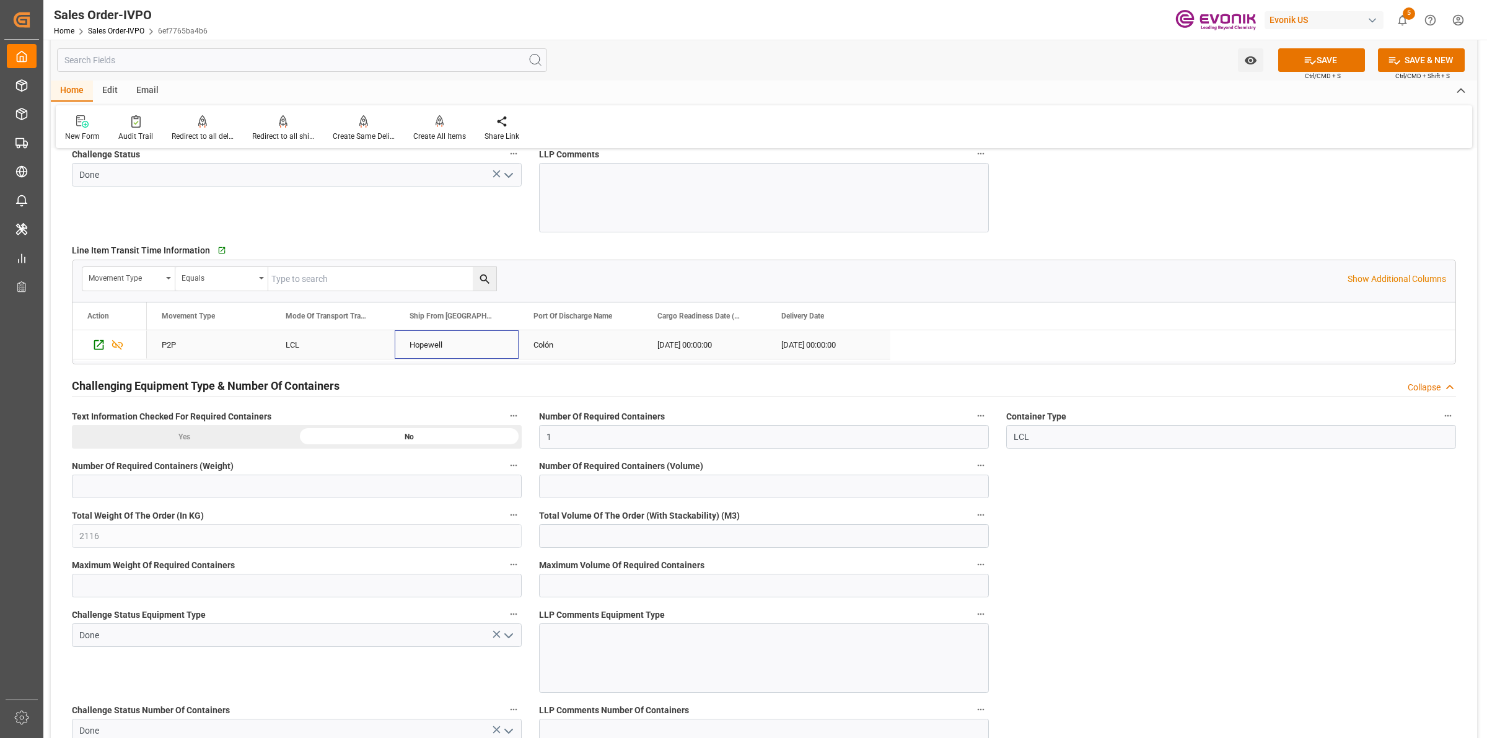
click at [415, 341] on div "Hopewell" at bounding box center [457, 344] width 124 height 29
click at [172, 205] on div "Challenge Status Done" at bounding box center [296, 188] width 467 height 95
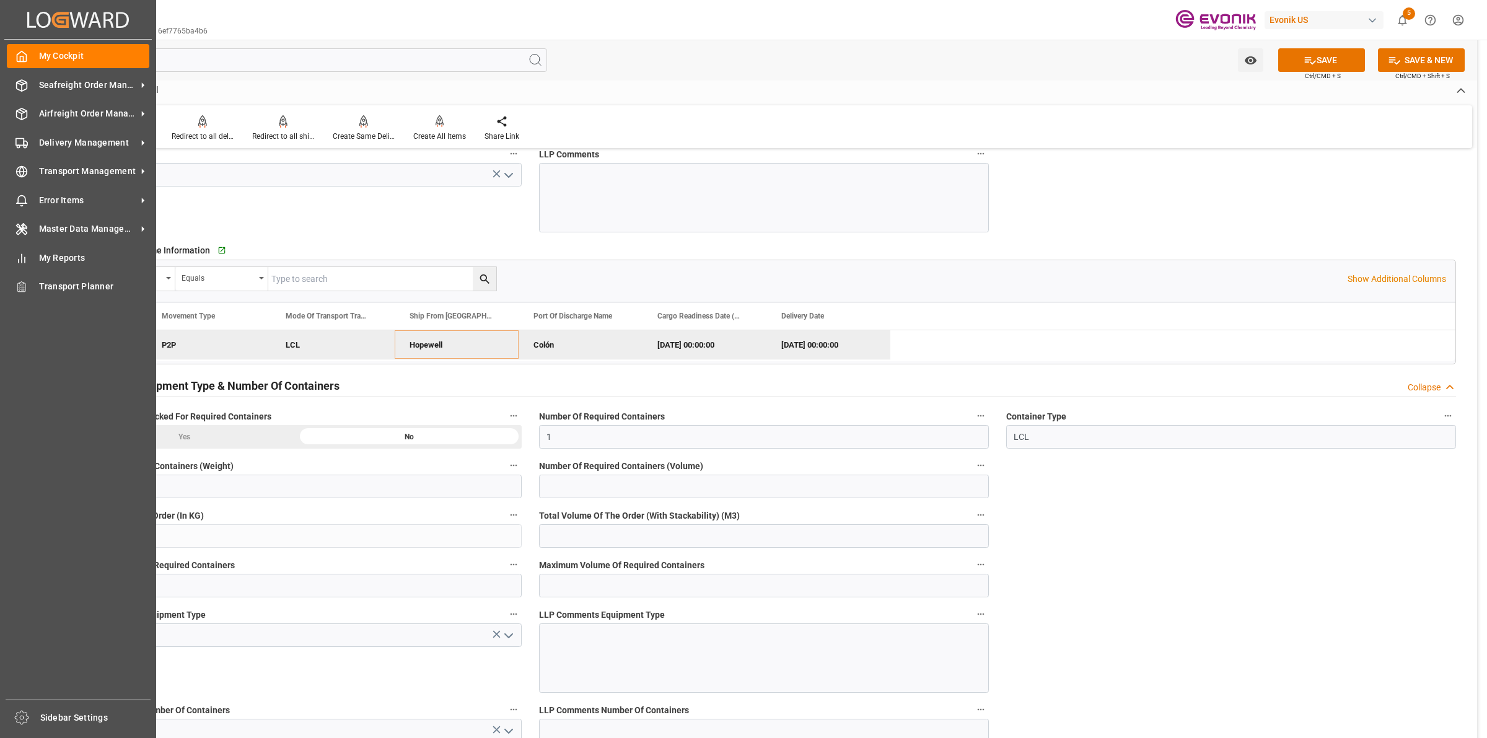
click at [1, 81] on div "Created by potrace 1.15, written by Peter Selinger 2001-2017 Created by potrace…" at bounding box center [78, 365] width 156 height 731
click at [70, 81] on span "Seafreight Order Management" at bounding box center [88, 85] width 98 height 13
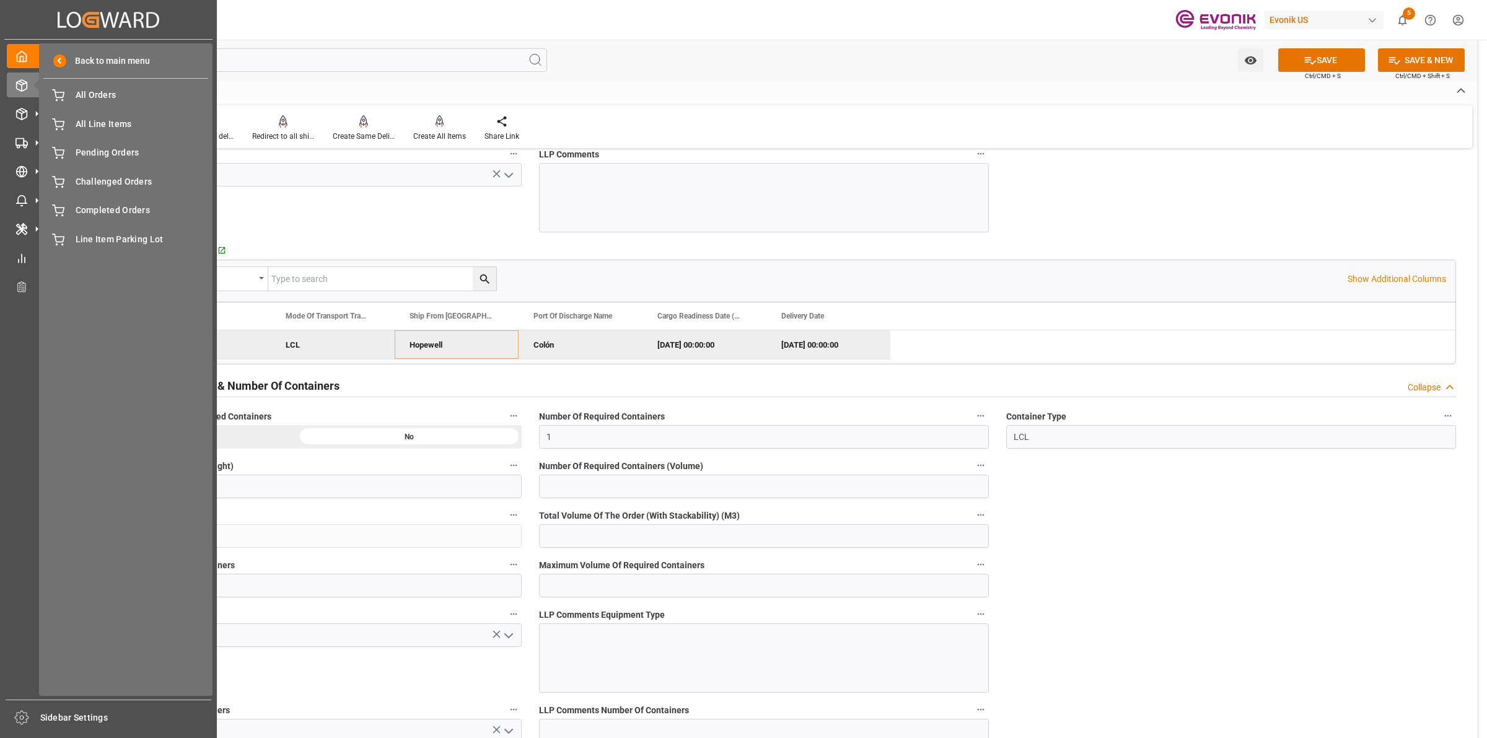
click at [78, 108] on div "Back to main menu All Orders All Orders All Line Items All Line Items Pending O…" at bounding box center [126, 369] width 174 height 653
click at [91, 97] on span "All Orders" at bounding box center [142, 95] width 133 height 13
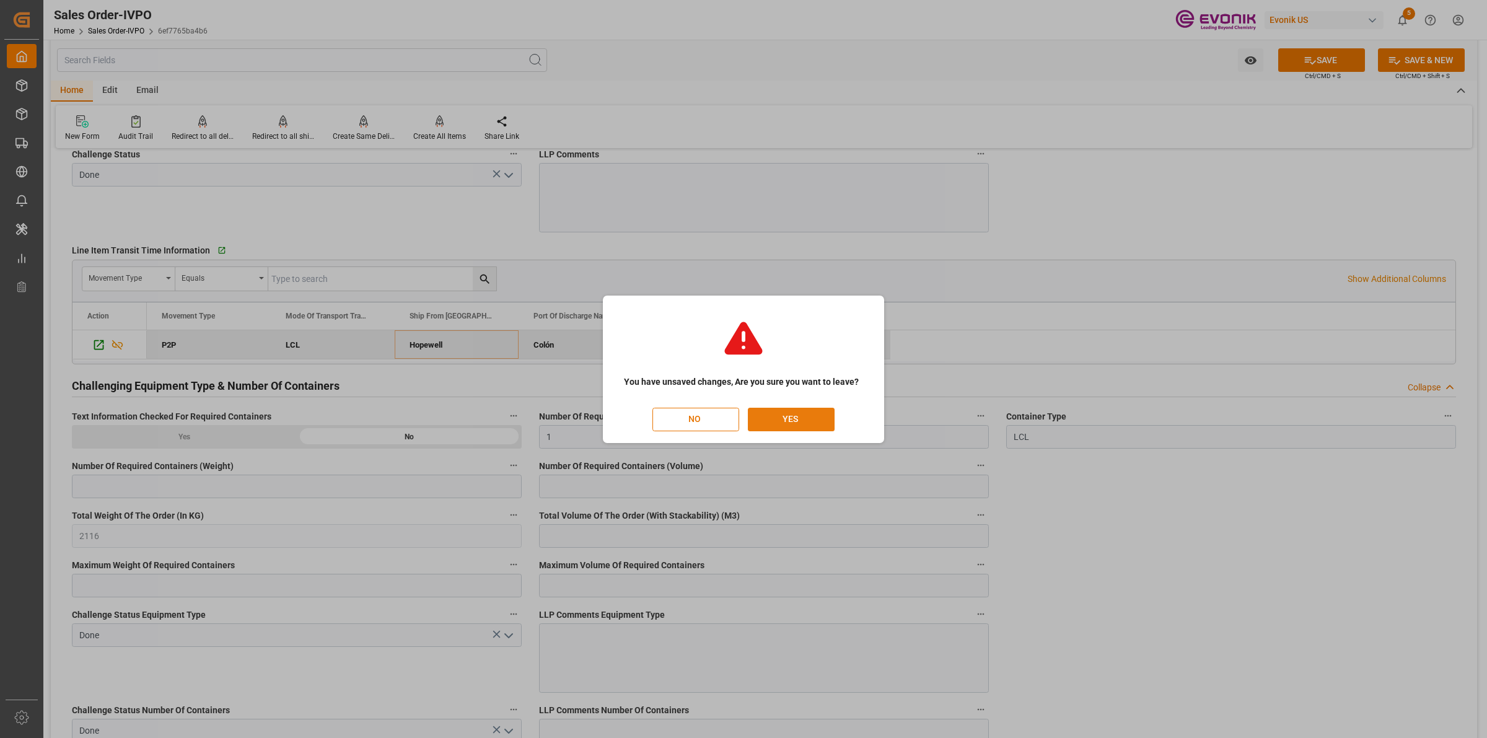
click at [809, 420] on button "YES" at bounding box center [791, 420] width 87 height 24
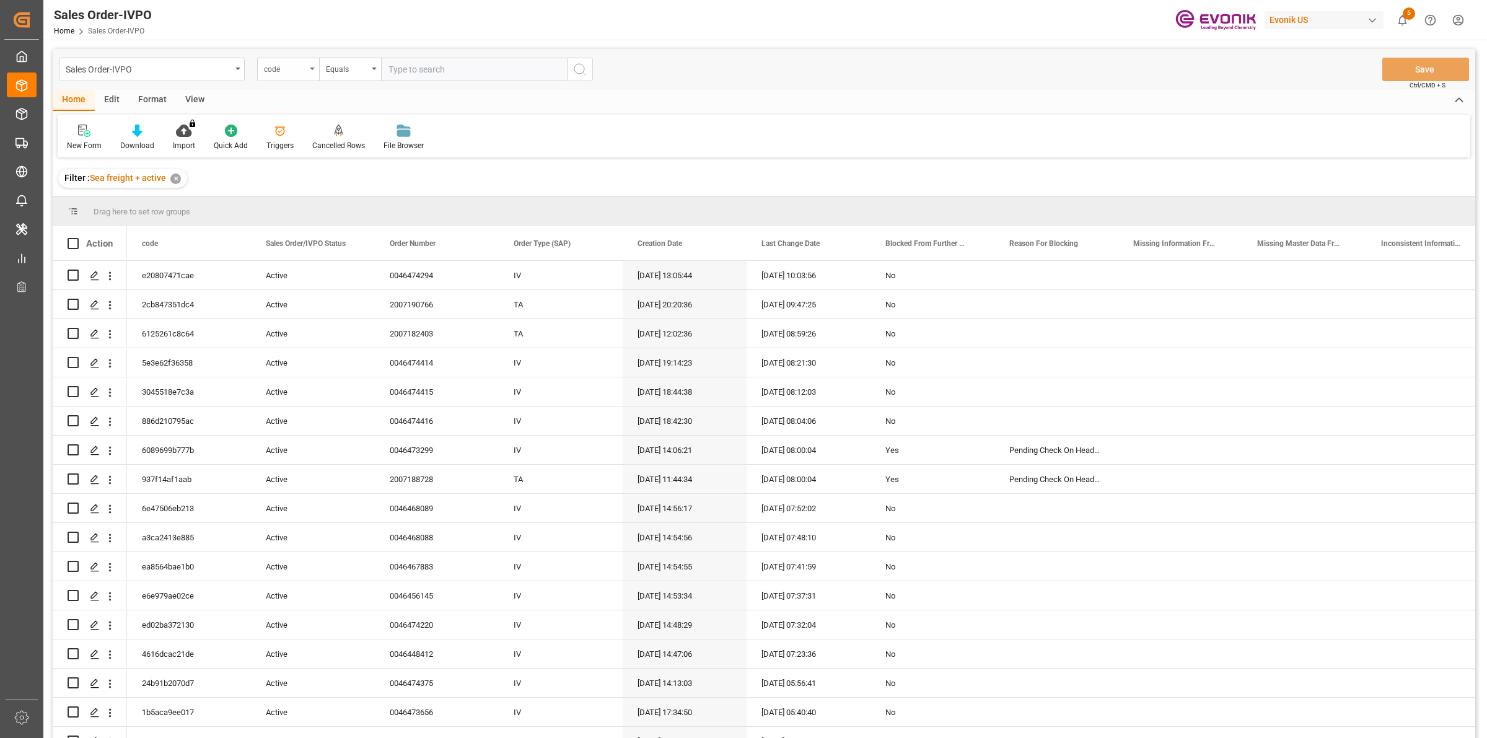
click at [293, 66] on div "code" at bounding box center [285, 68] width 42 height 14
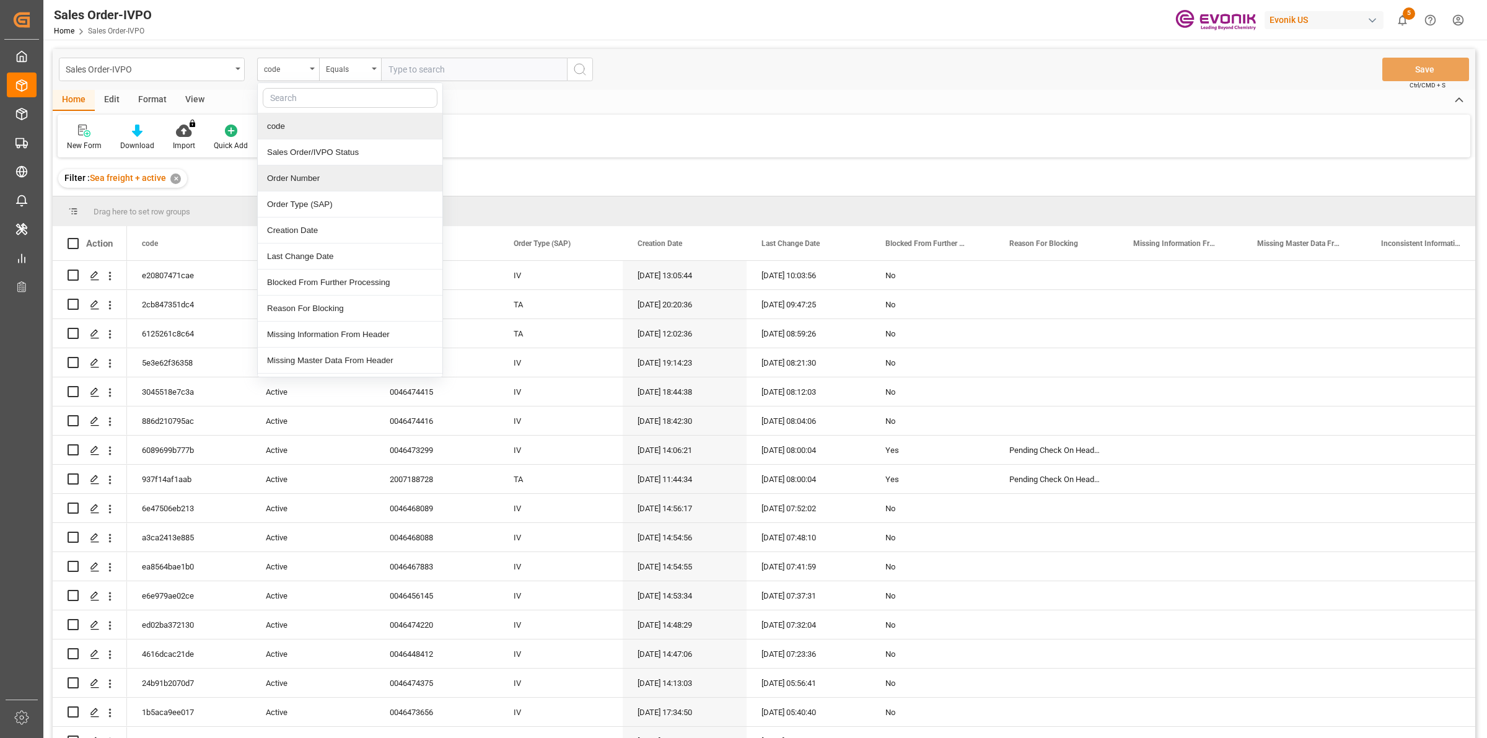
click at [295, 183] on div "Order Number" at bounding box center [350, 178] width 185 height 26
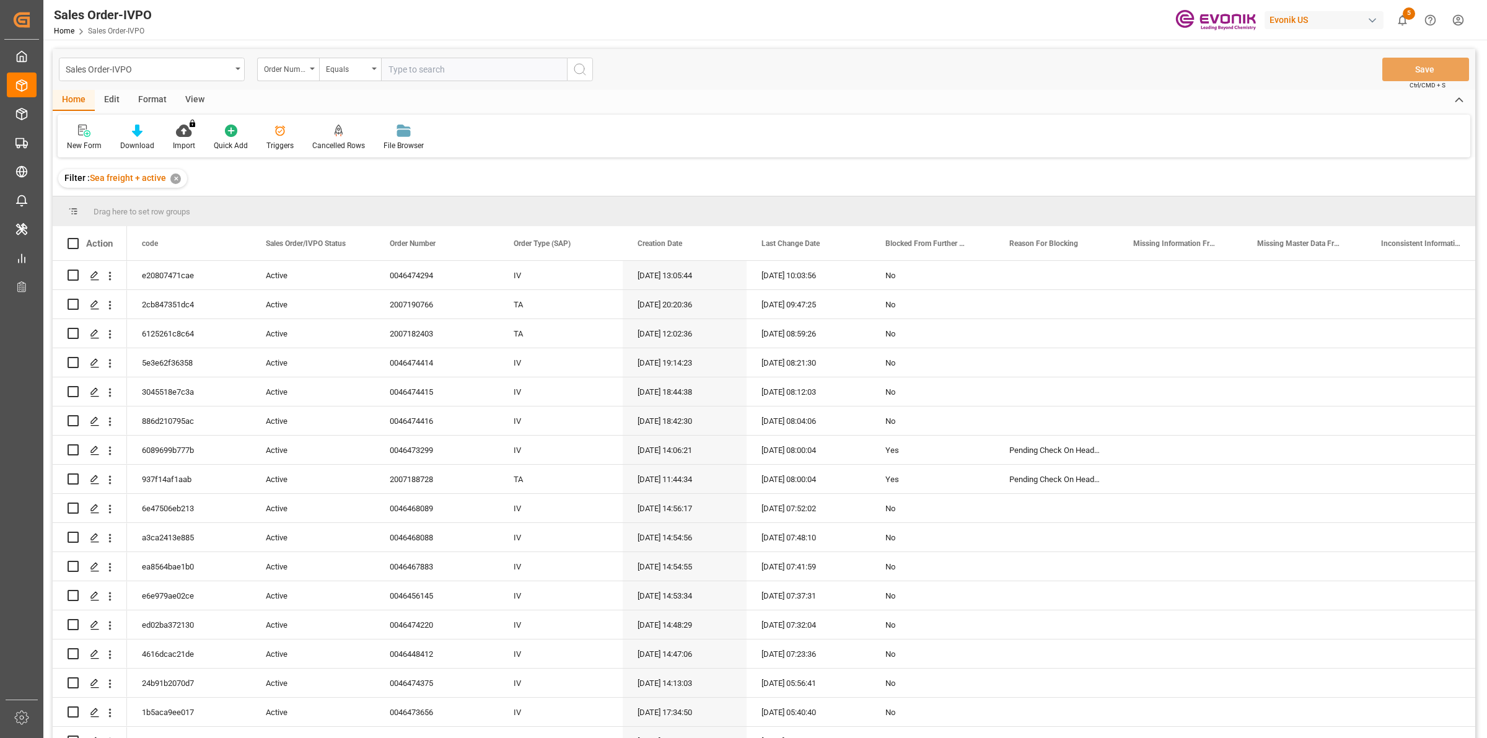
click at [447, 67] on input "text" at bounding box center [474, 70] width 186 height 24
paste input "0046461728"
type input "0046461728"
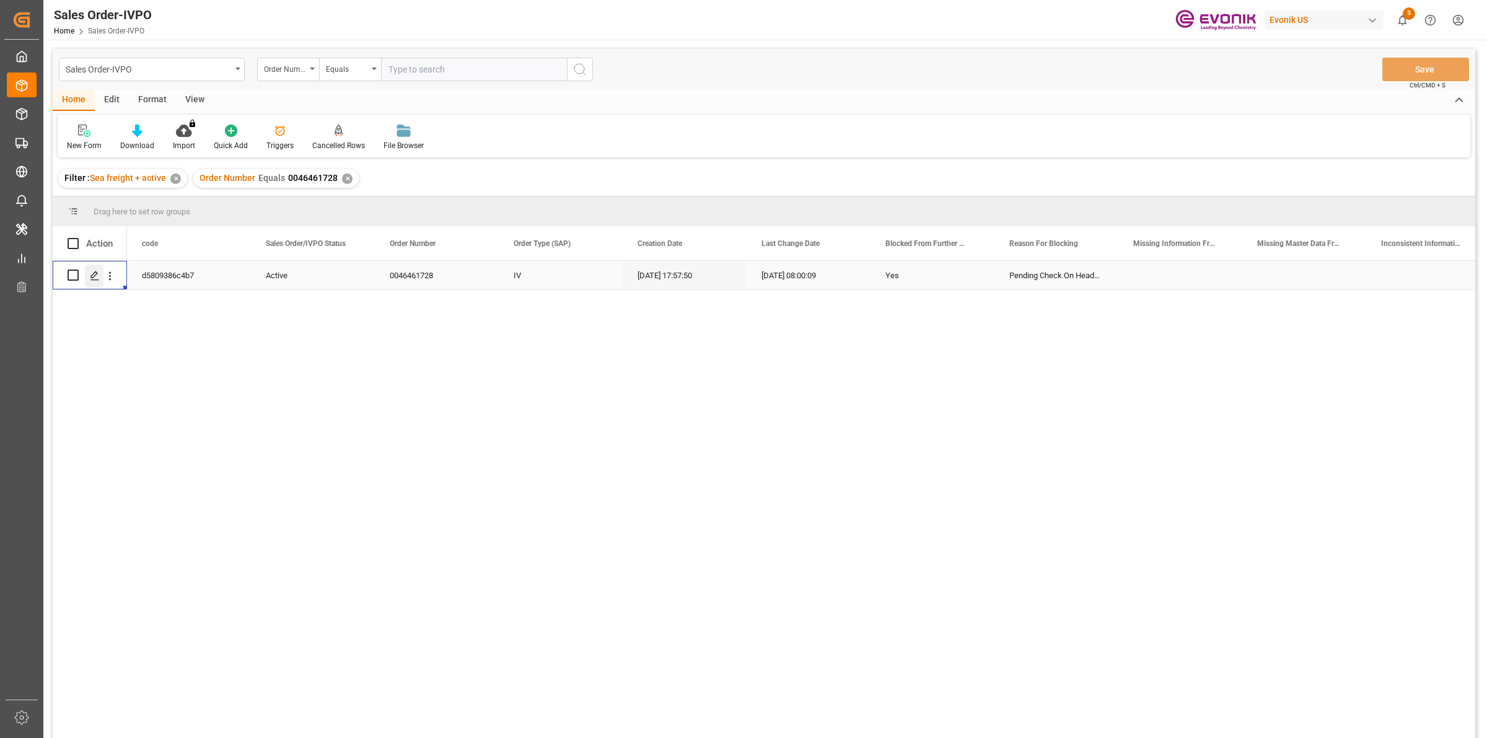
click at [99, 267] on div "Press SPACE to select this row." at bounding box center [94, 276] width 19 height 23
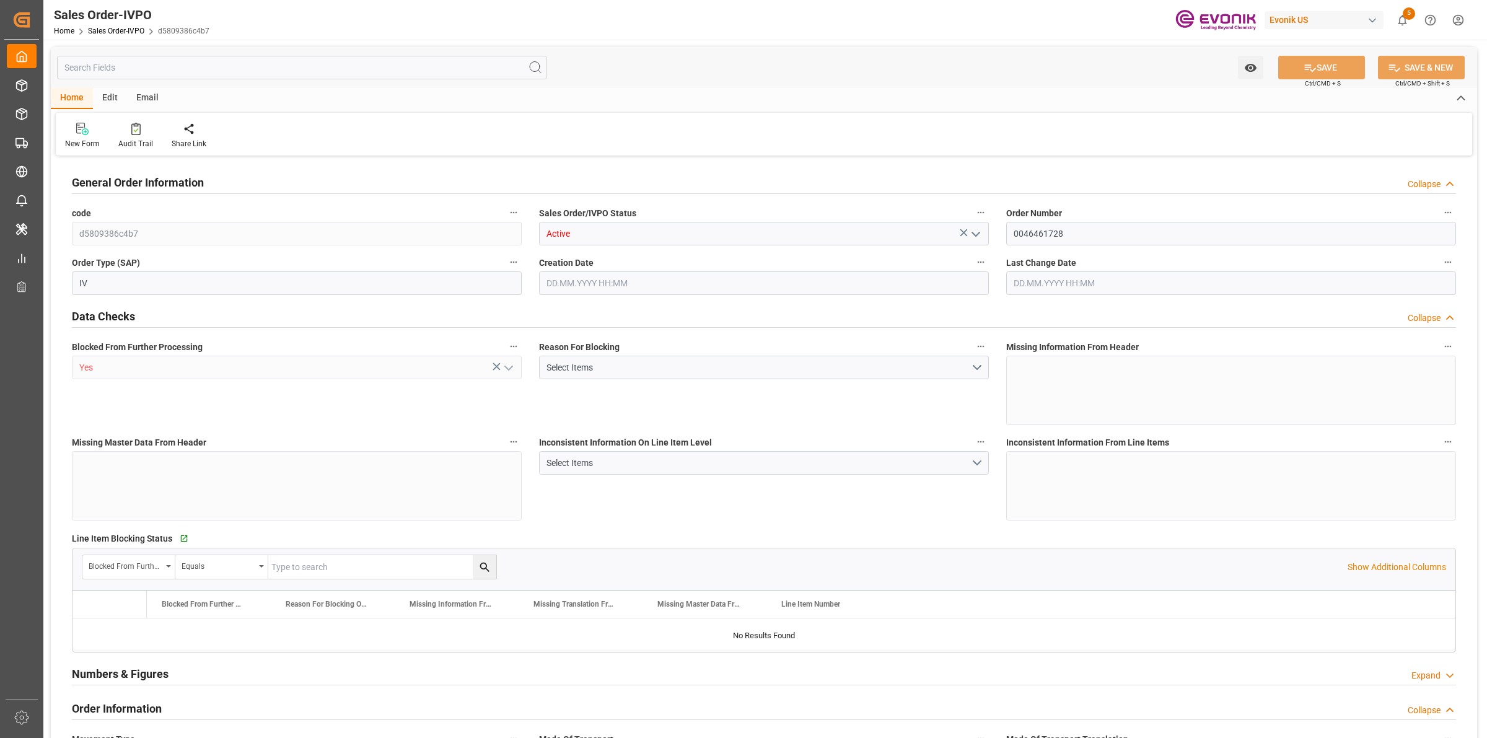
type input "JPYKK"
type input "0"
type input "1"
type input "2"
type input "19000"
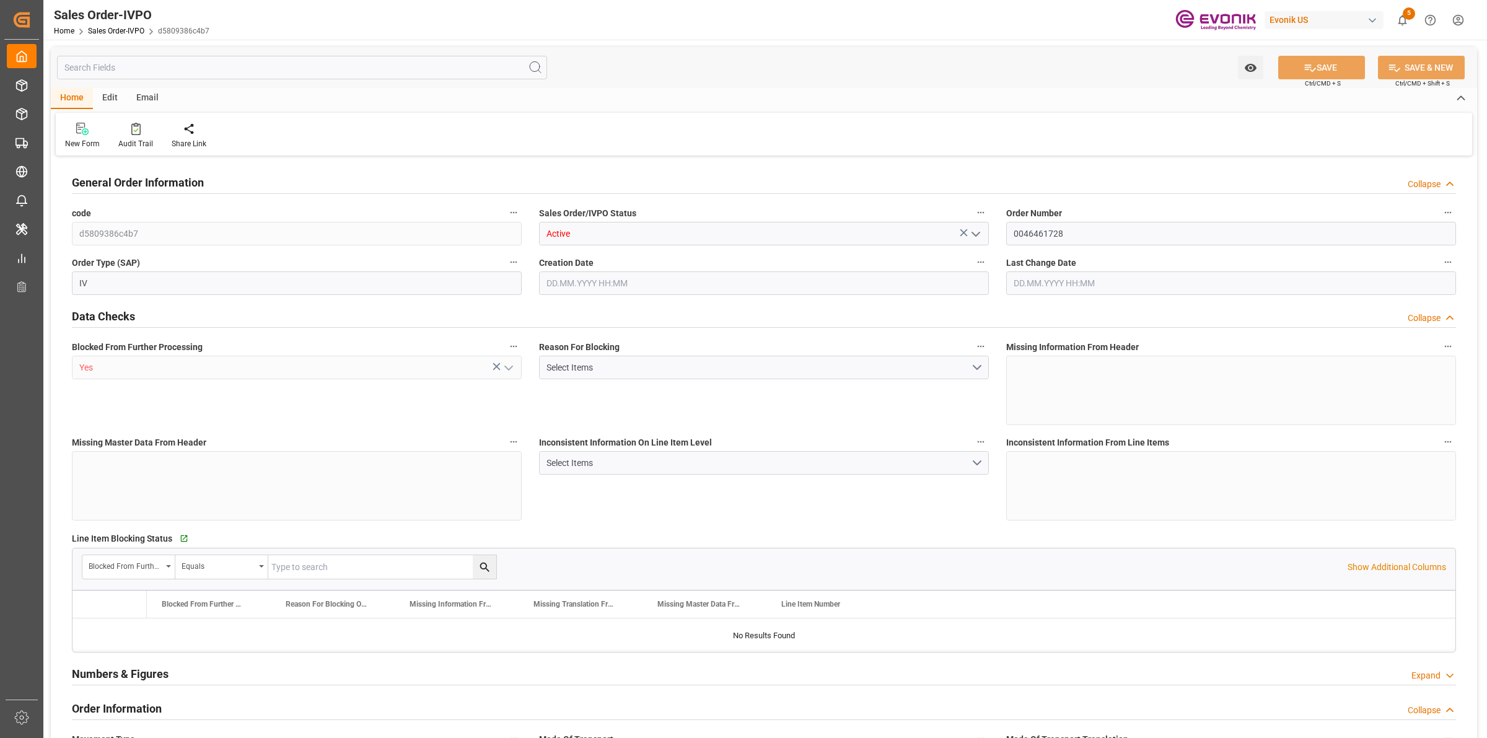
type input "0"
type input "17000"
type input "30"
type input "[DATE] 17:57"
type input "[DATE] 08:00"
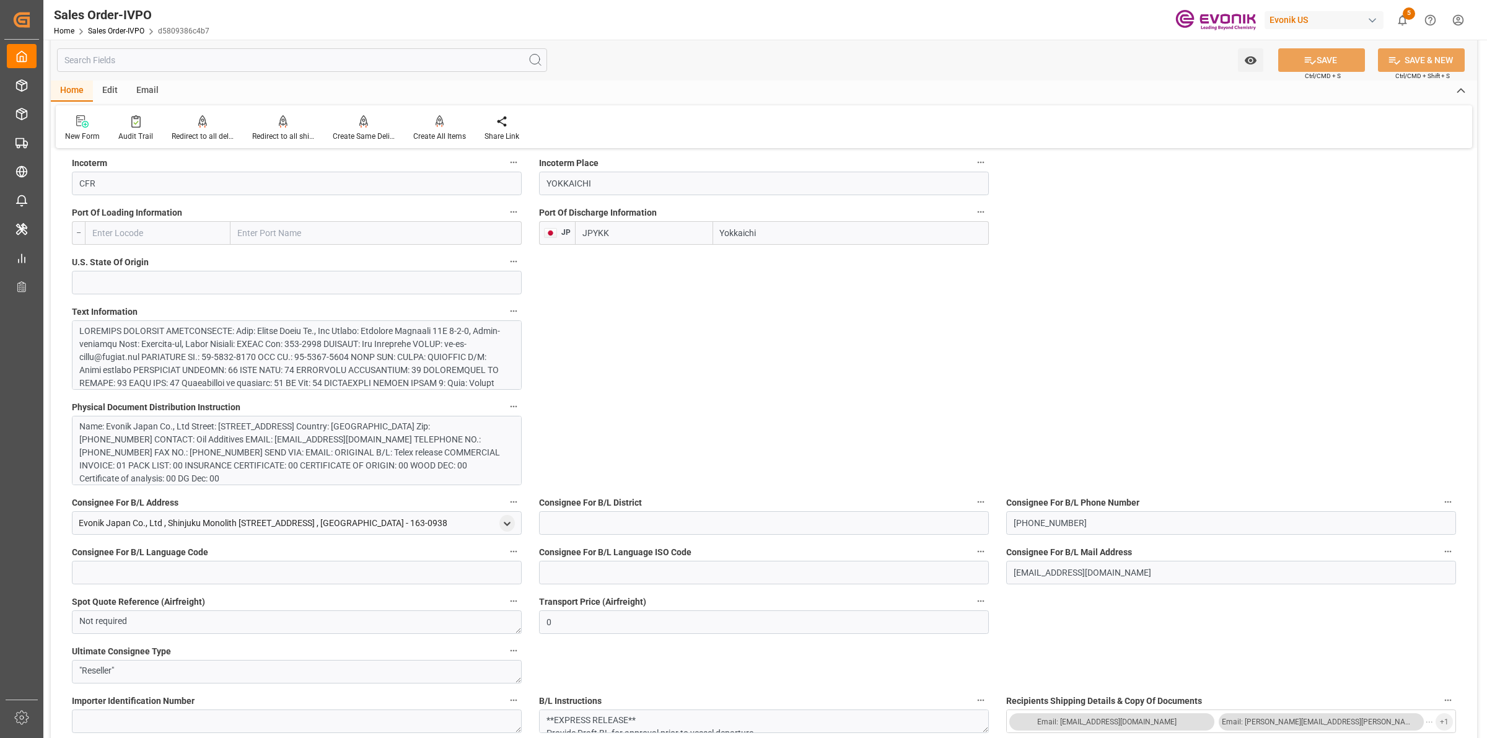
scroll to position [542, 0]
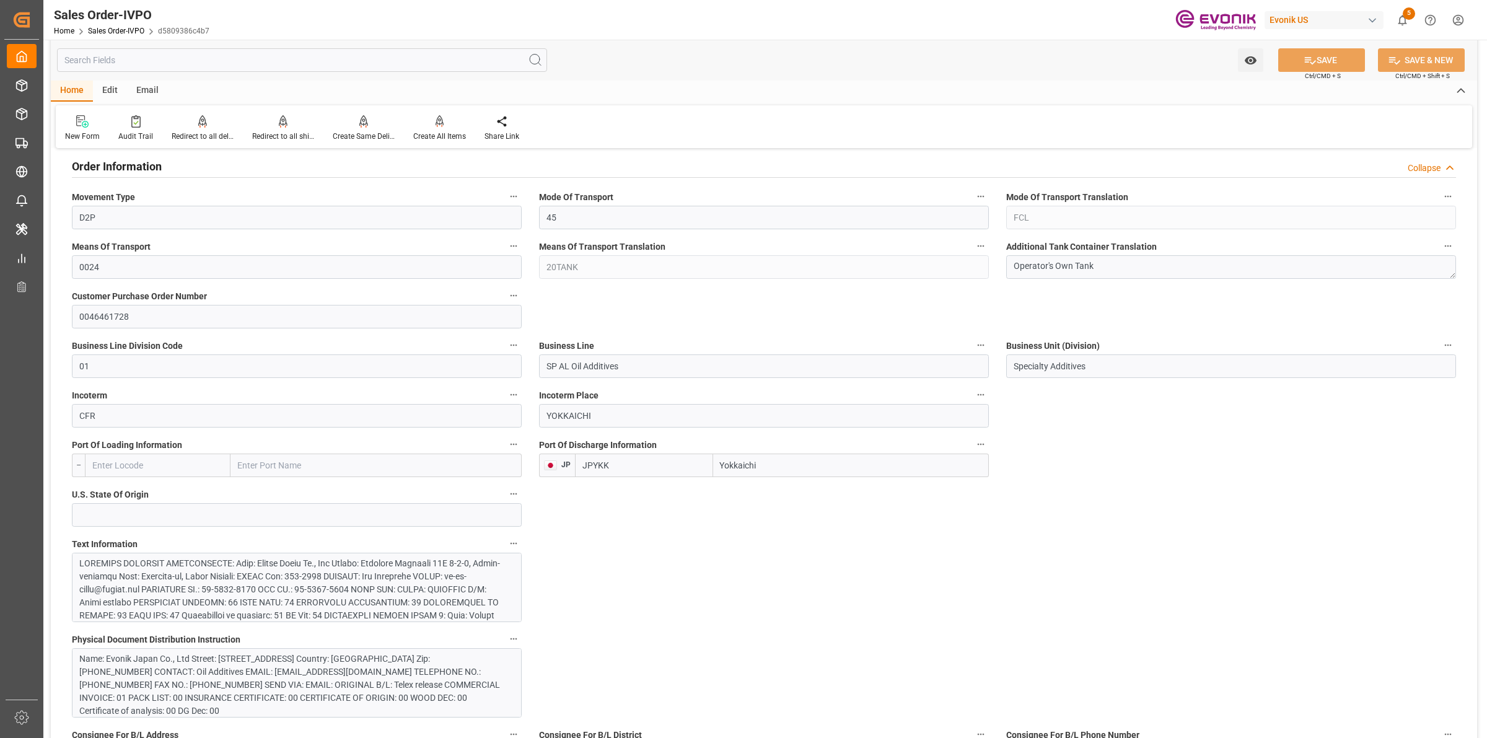
drag, startPoint x: 654, startPoint y: 455, endPoint x: 687, endPoint y: 452, distance: 32.4
click at [624, 455] on div "JPYKK Yokkaichi" at bounding box center [782, 466] width 414 height 24
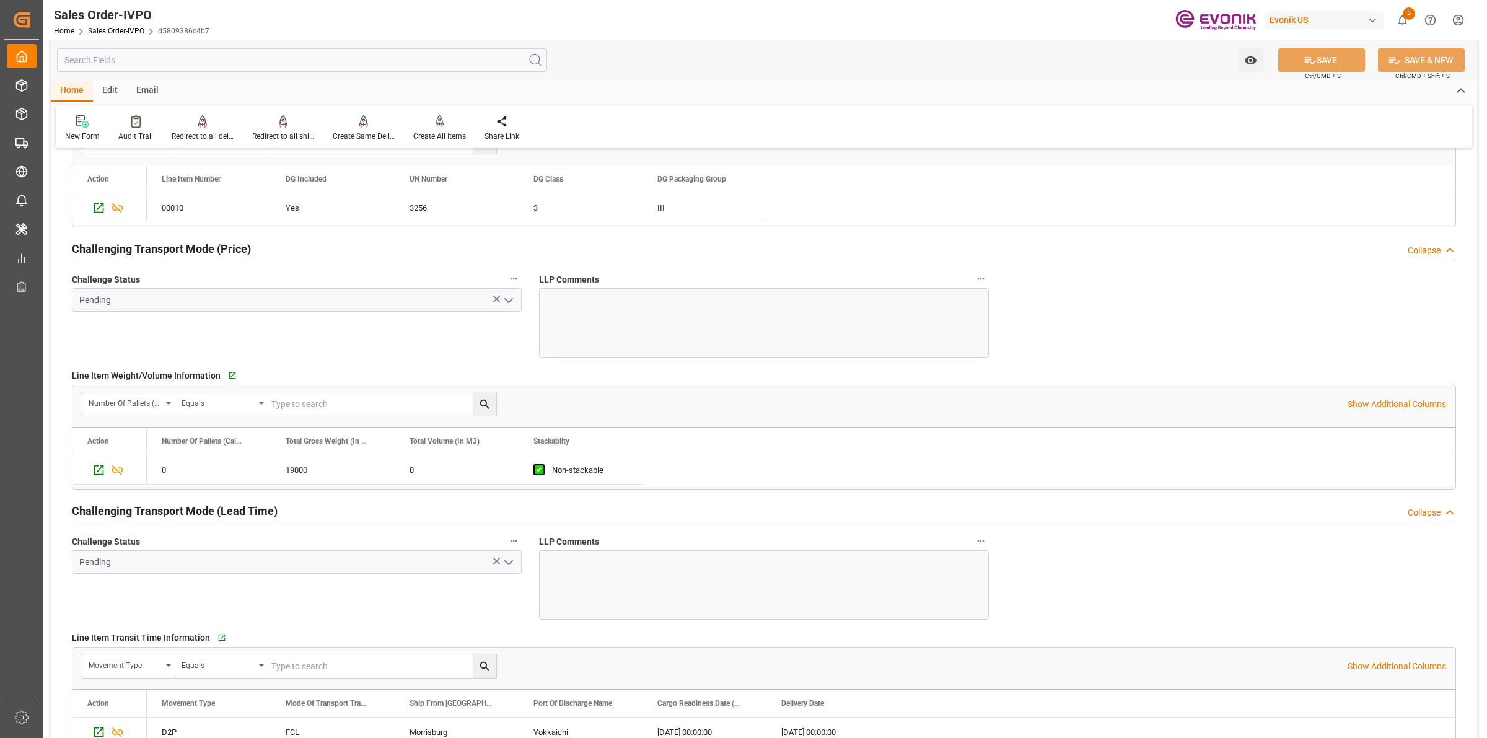
scroll to position [2092, 0]
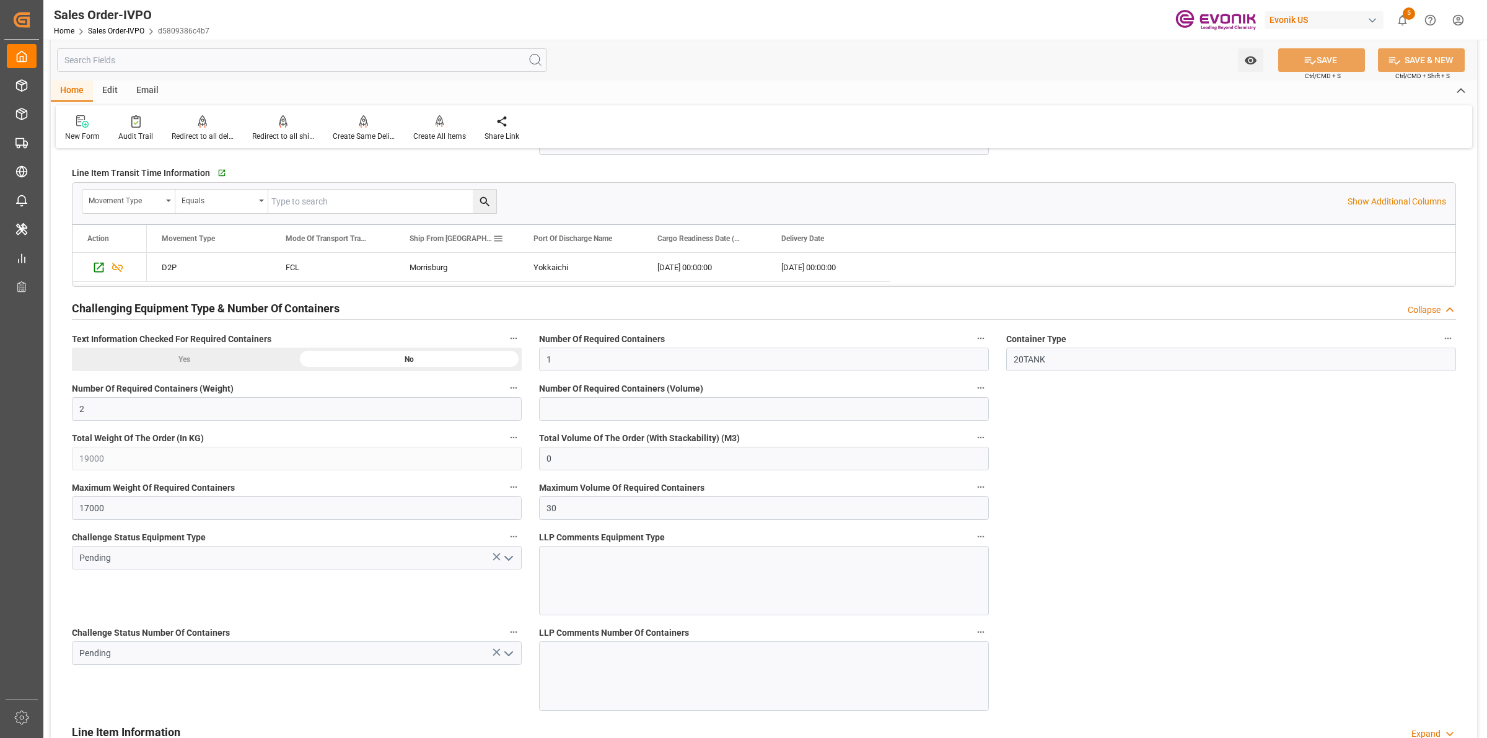
click at [438, 262] on div "Morrisburg" at bounding box center [457, 267] width 124 height 29
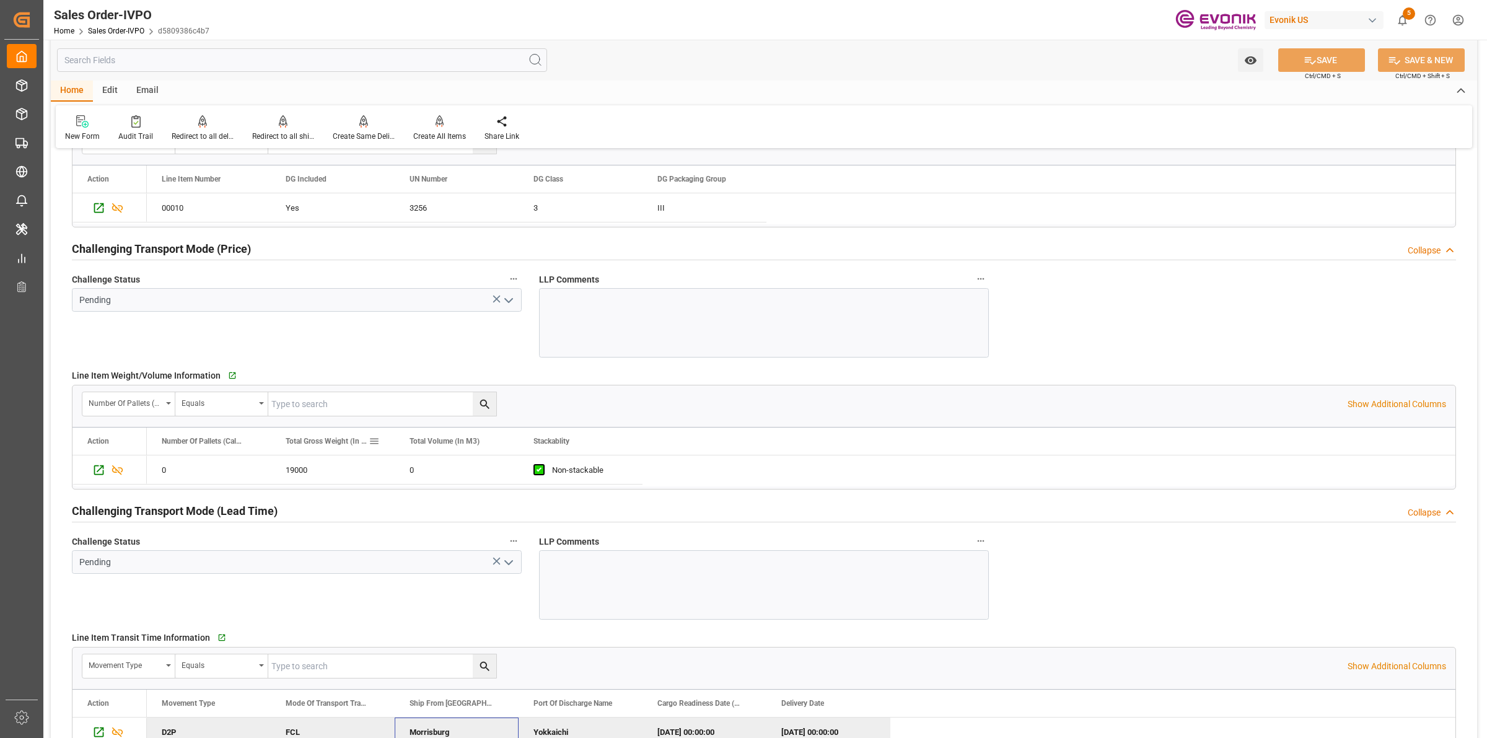
scroll to position [1549, 0]
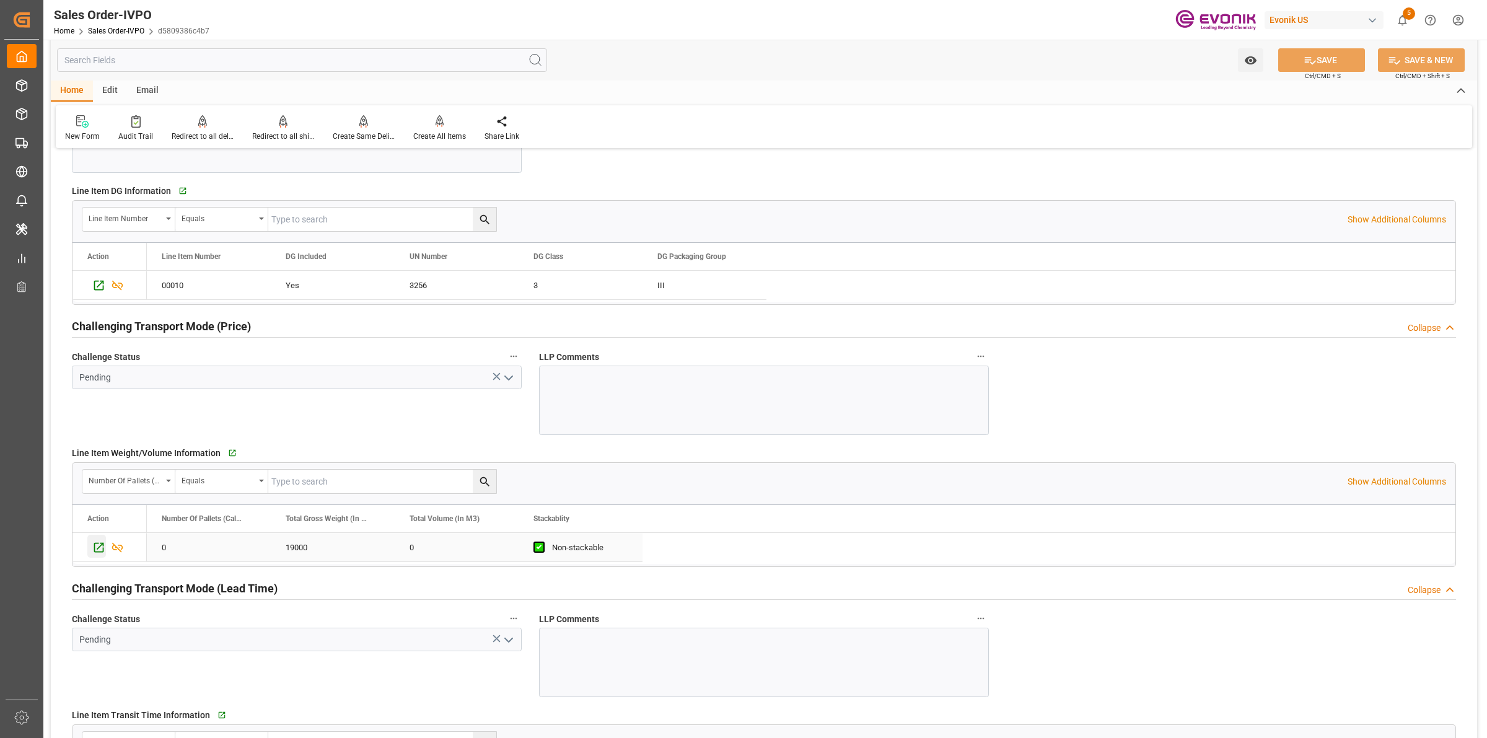
click at [99, 550] on icon "Press SPACE to select this row." at bounding box center [99, 548] width 10 height 10
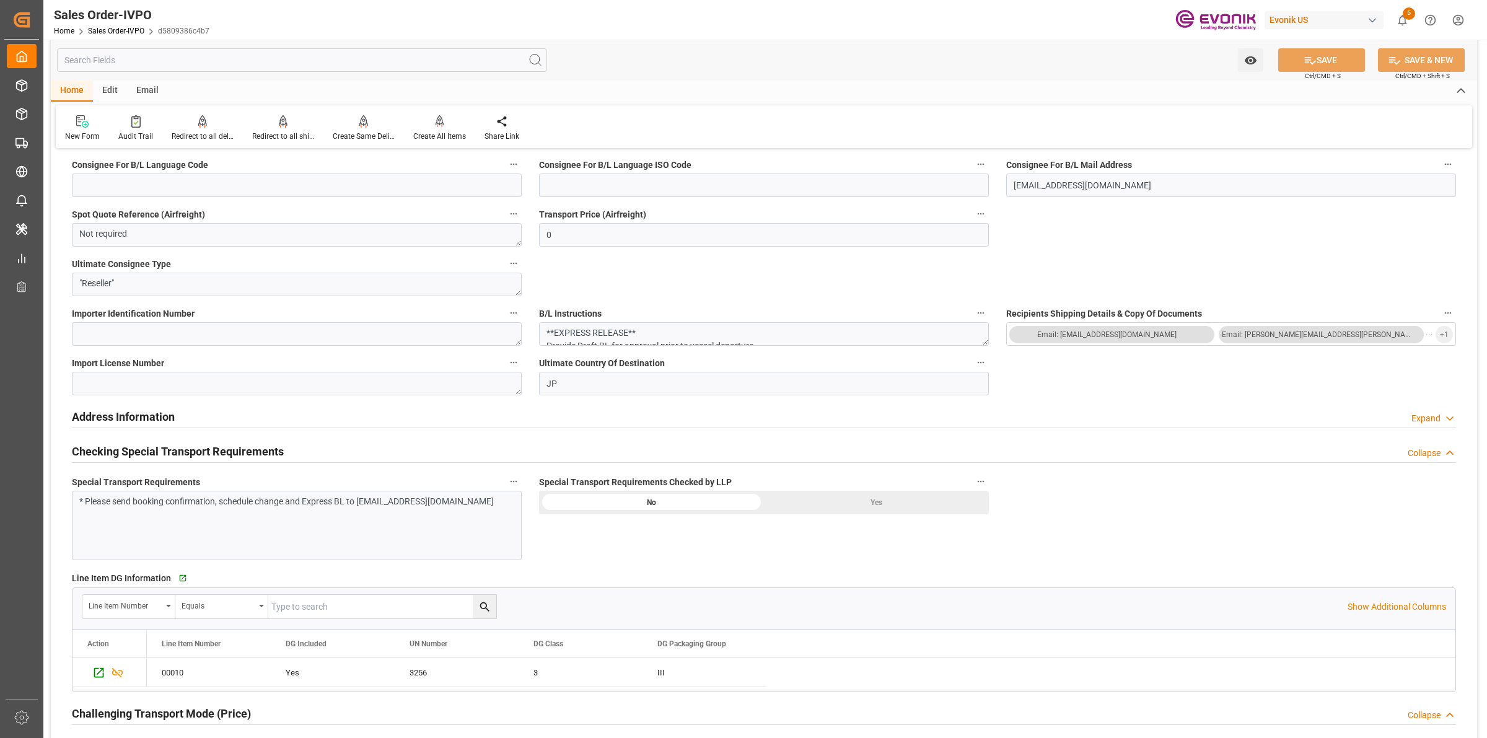
scroll to position [697, 0]
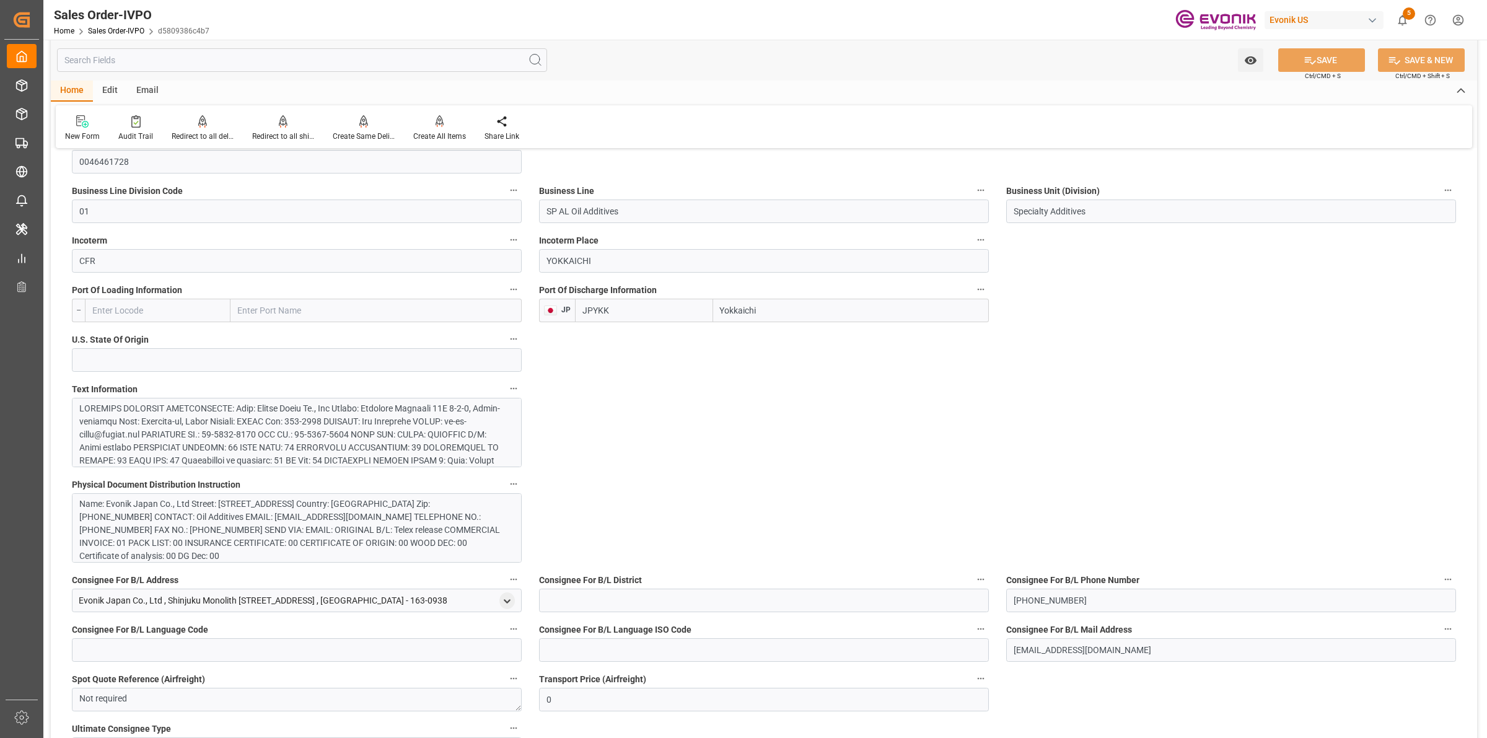
click at [372, 428] on div at bounding box center [290, 512] width 423 height 221
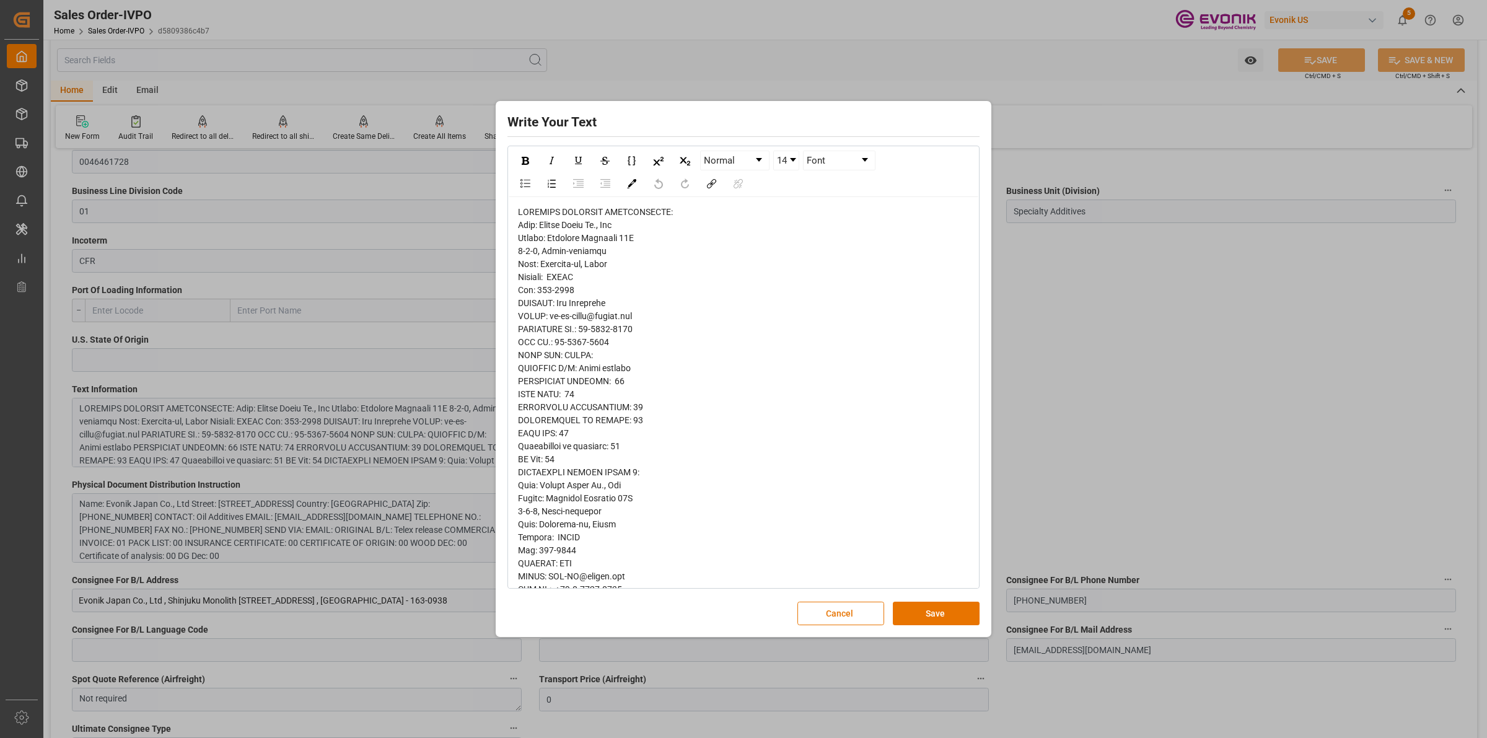
click at [705, 413] on div "rdw-editor" at bounding box center [744, 622] width 452 height 833
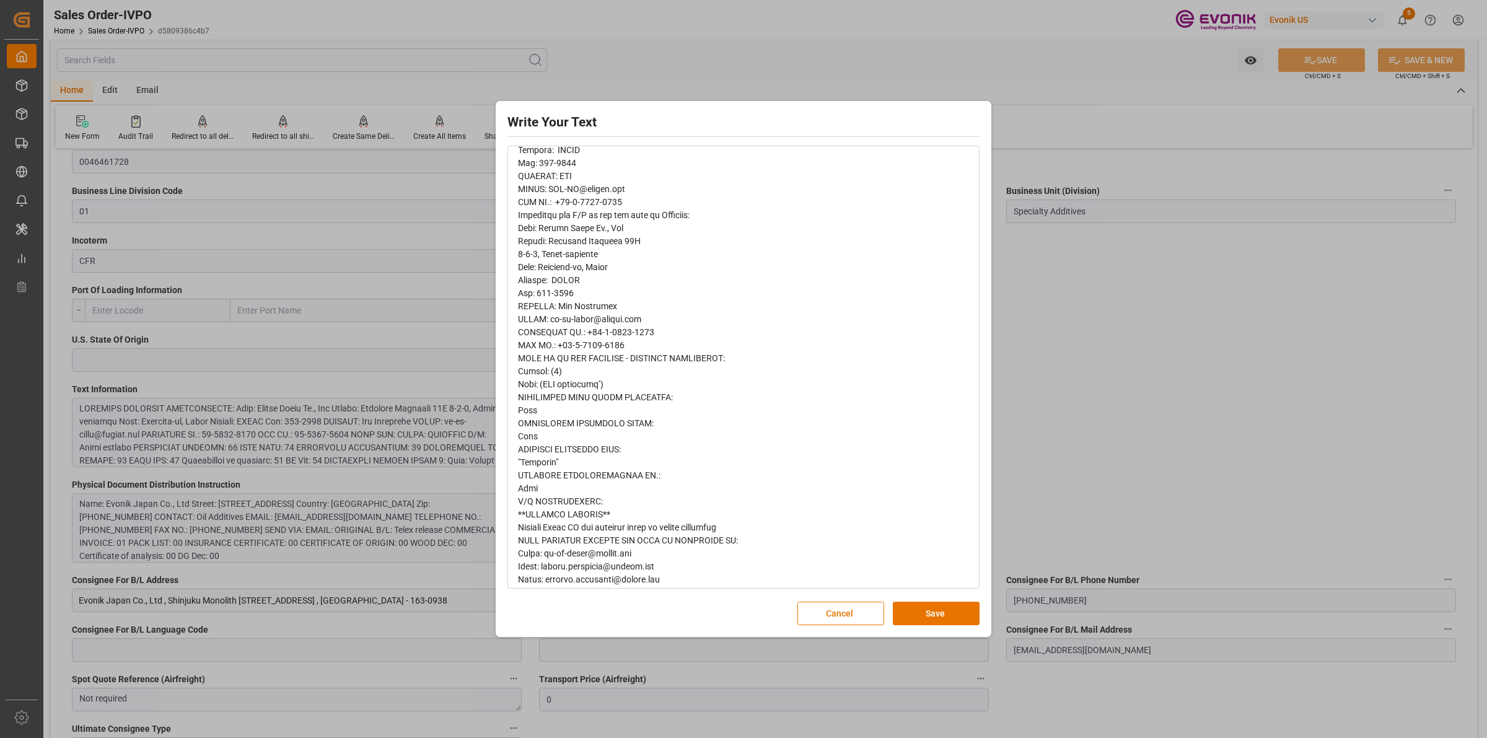
scroll to position [460, 0]
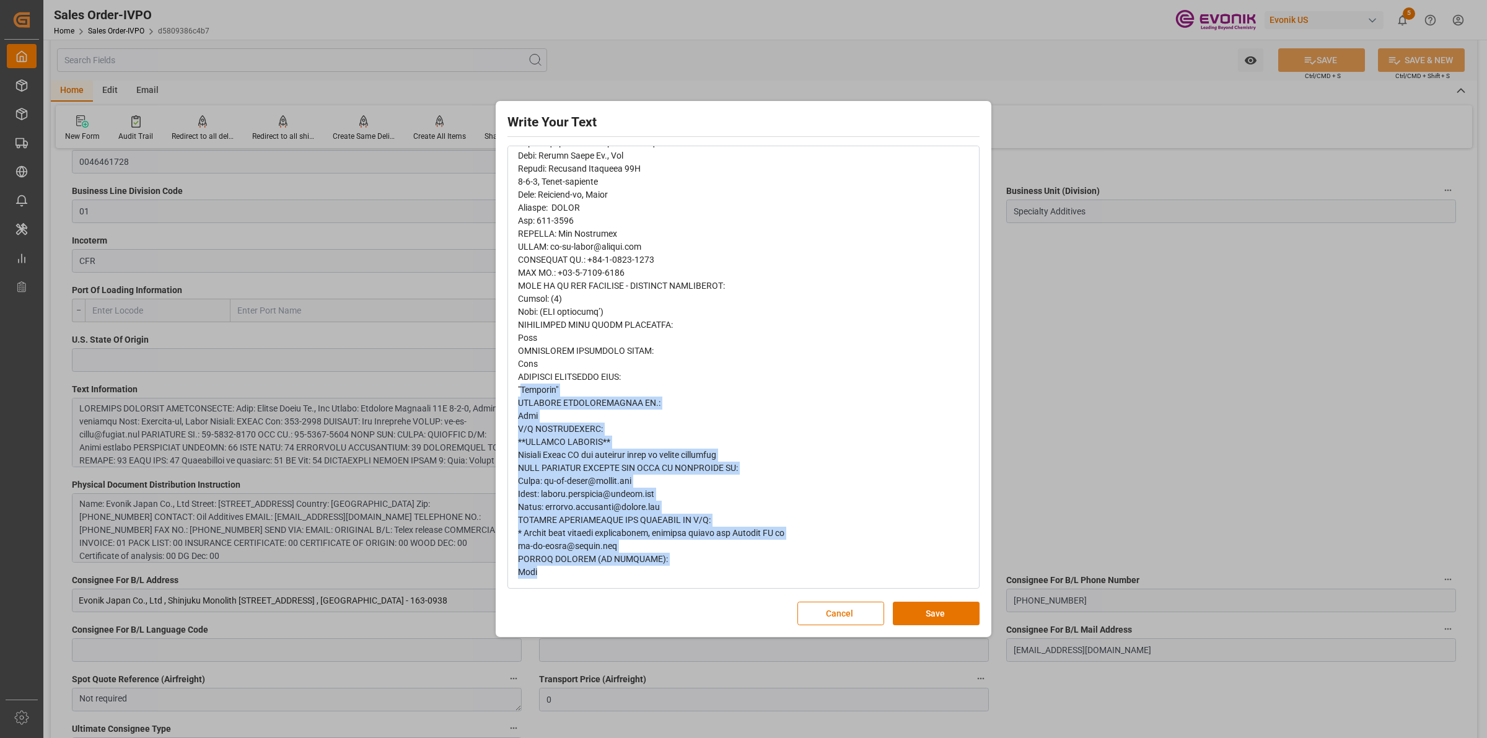
drag, startPoint x: 521, startPoint y: 388, endPoint x: 630, endPoint y: 583, distance: 223.1
click at [630, 583] on div "rdw-wrapper" at bounding box center [744, 162] width 470 height 850
click at [1194, 369] on div "Write Your Text Normal 14 Font Cancel Save" at bounding box center [743, 369] width 1487 height 738
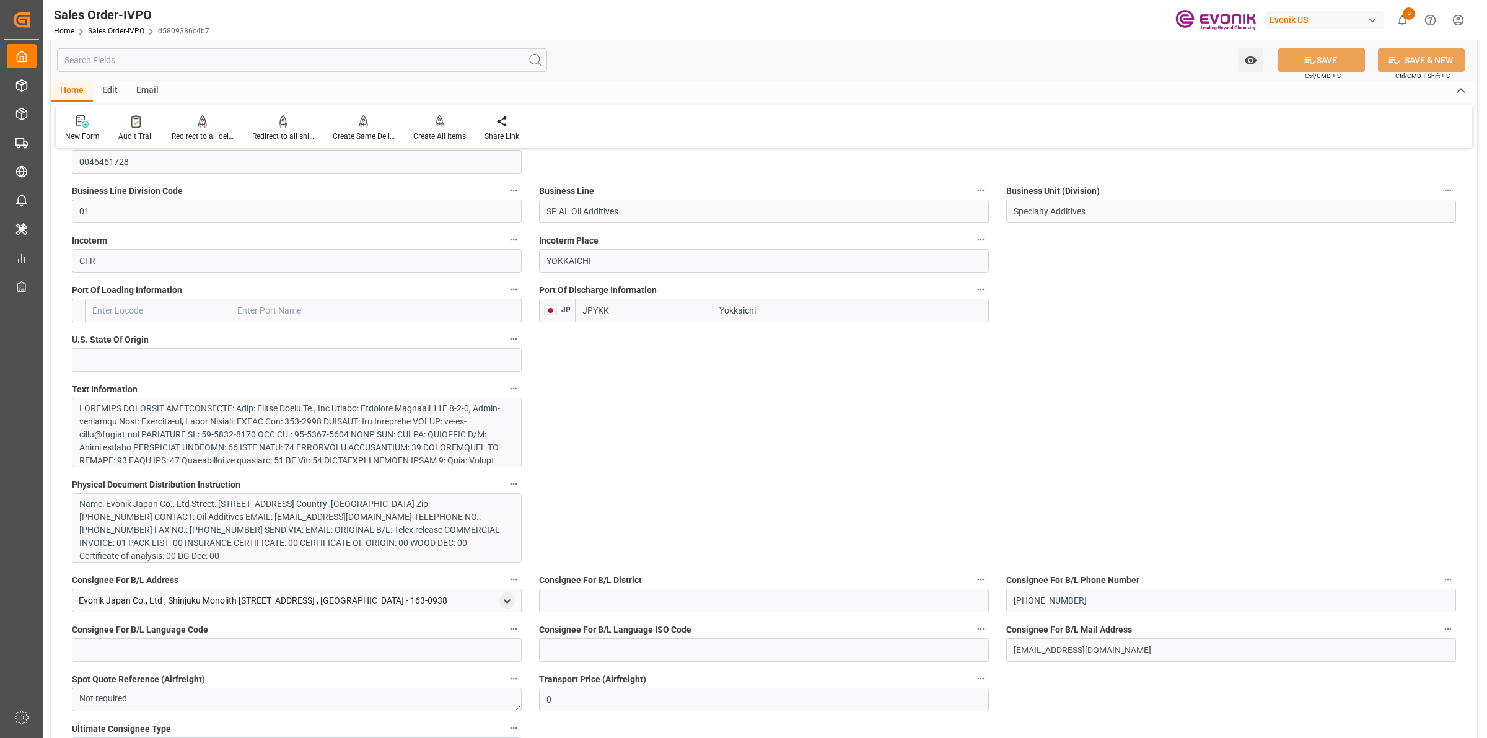
click at [242, 436] on div at bounding box center [290, 512] width 423 height 221
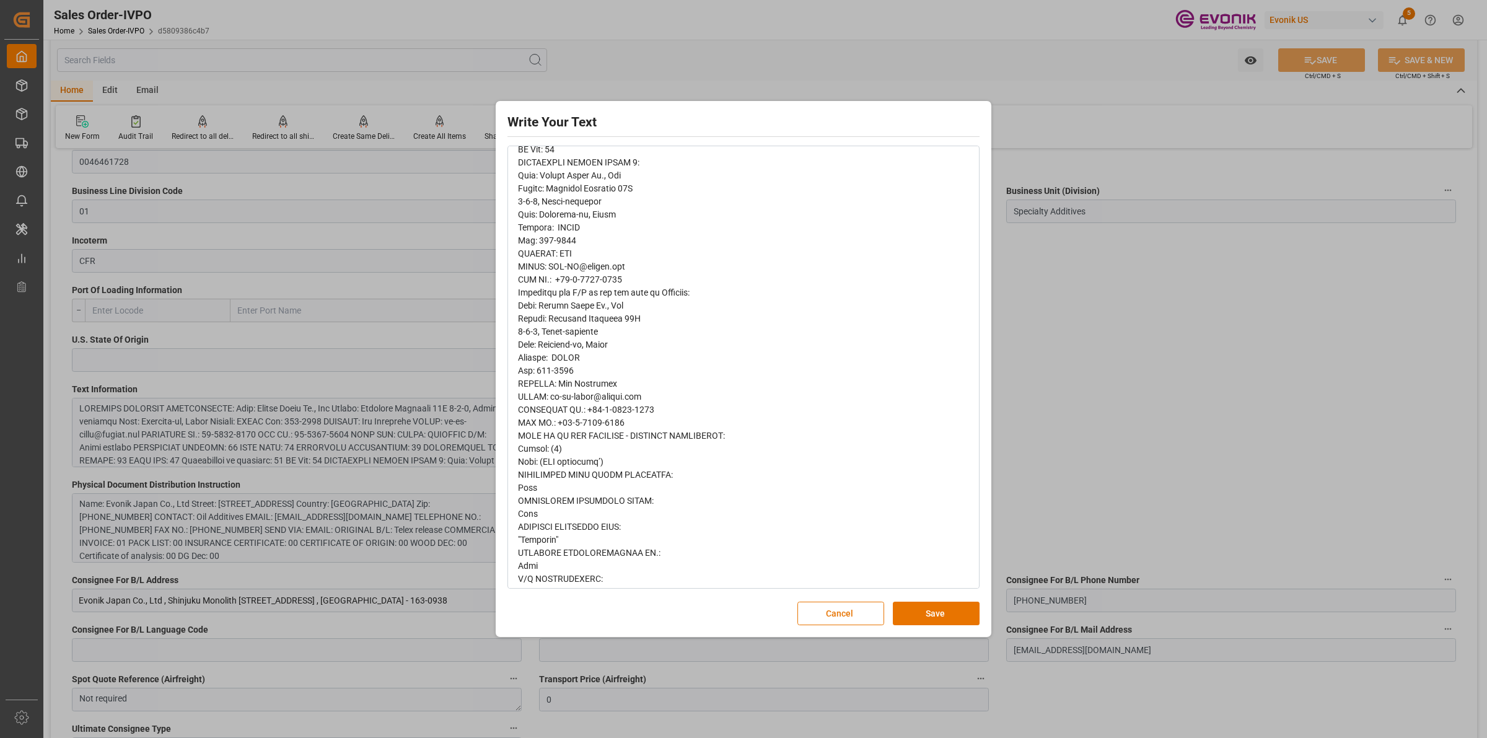
scroll to position [387, 0]
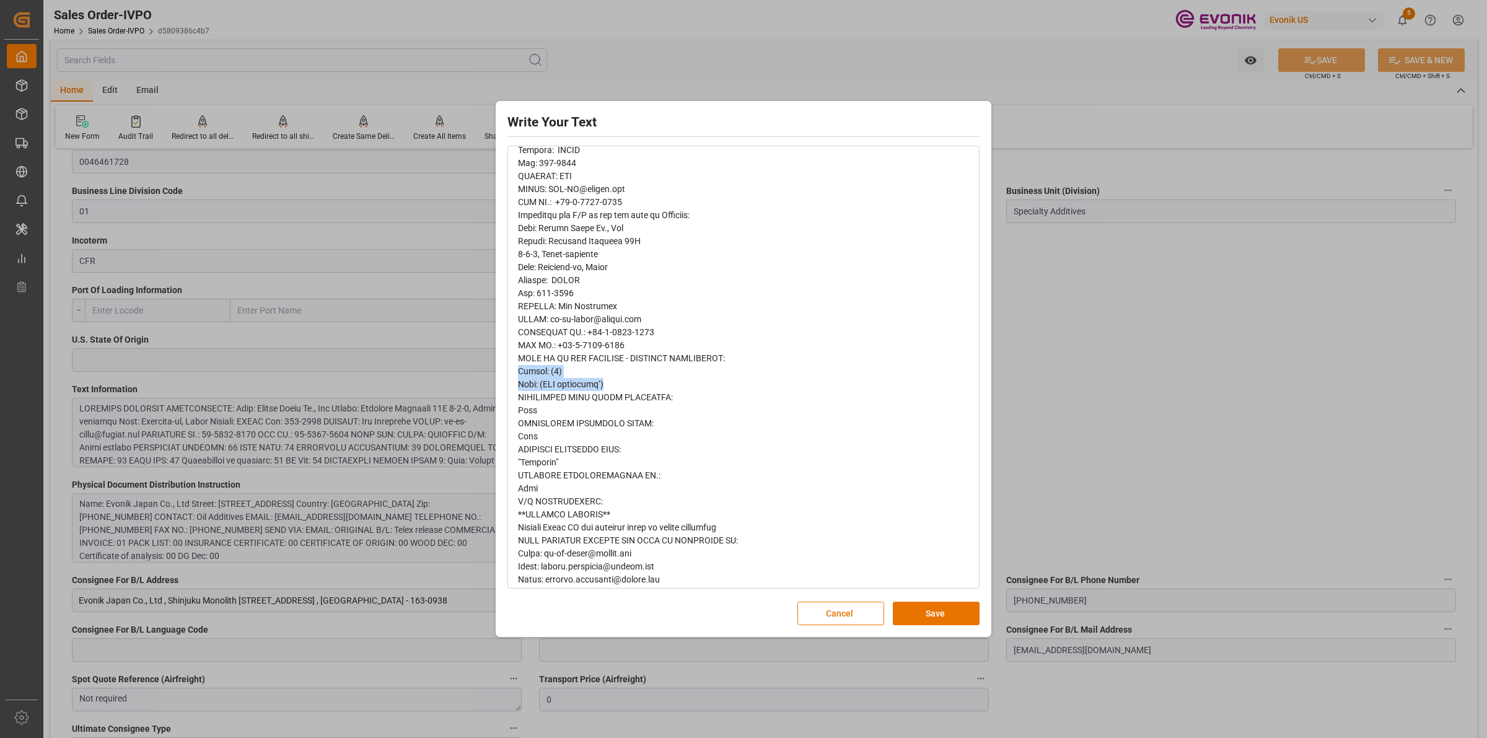
drag, startPoint x: 612, startPoint y: 385, endPoint x: 501, endPoint y: 373, distance: 112.2
click at [501, 373] on div "Write Your Text Normal 14 Font Cancel Save" at bounding box center [744, 369] width 490 height 530
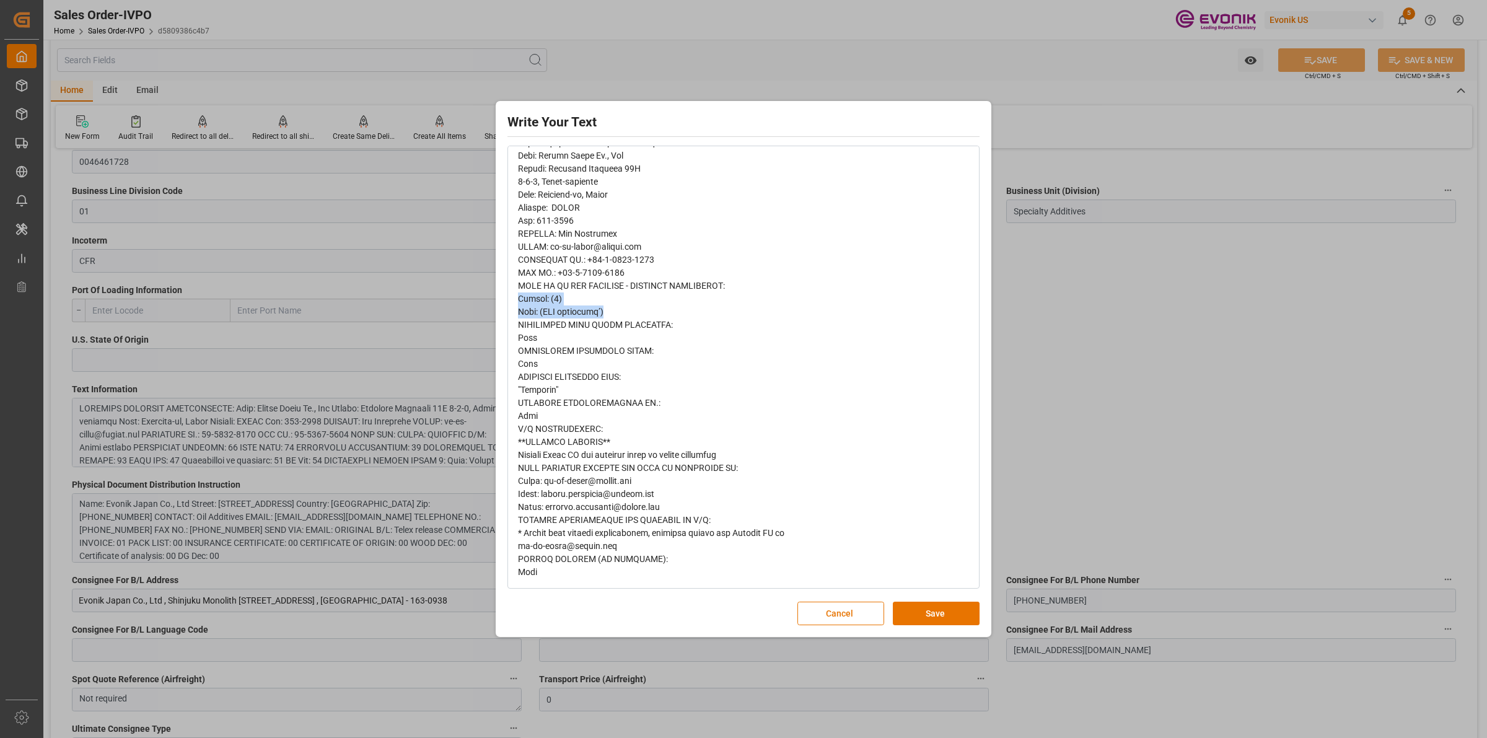
click at [1290, 455] on div "Write Your Text Normal 14 Font Cancel Save" at bounding box center [743, 369] width 1487 height 738
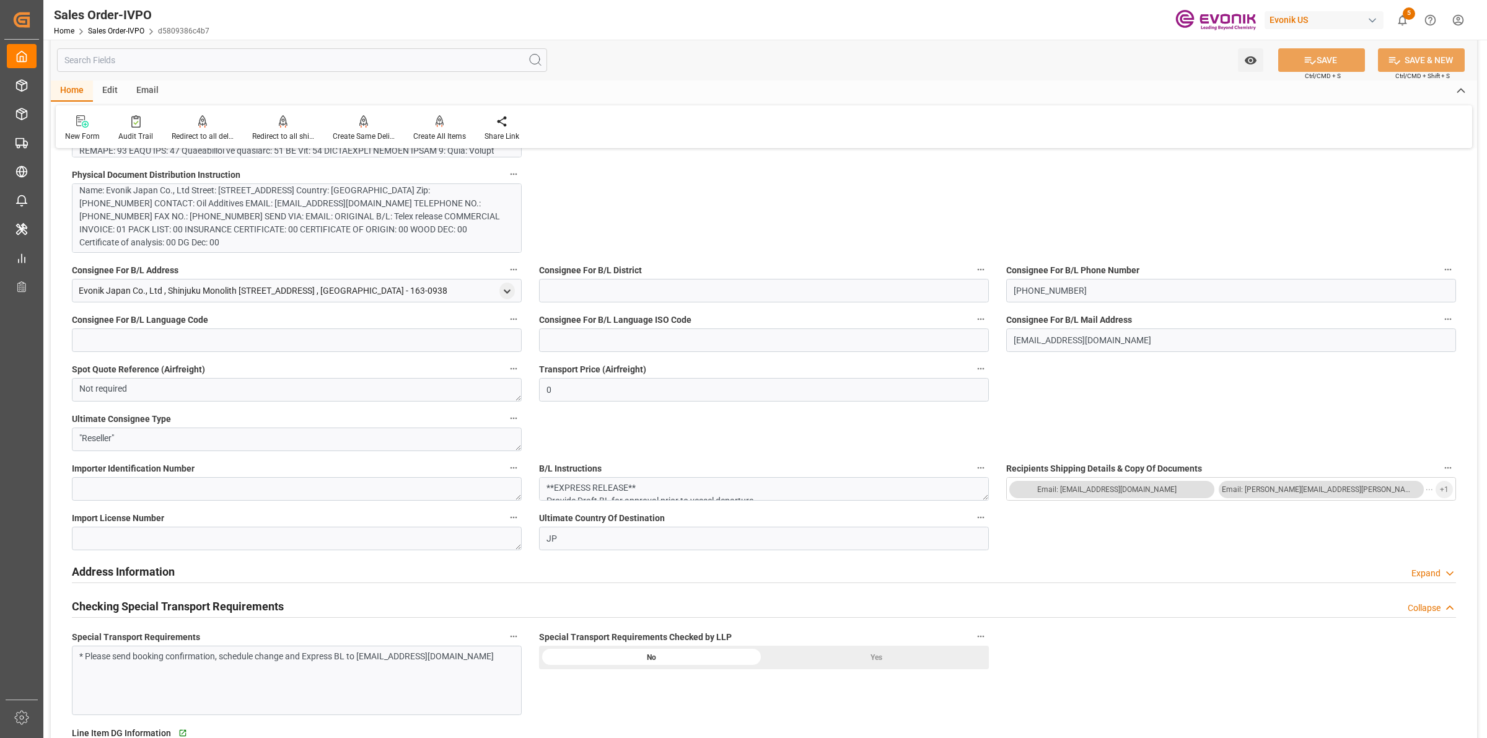
scroll to position [1239, 0]
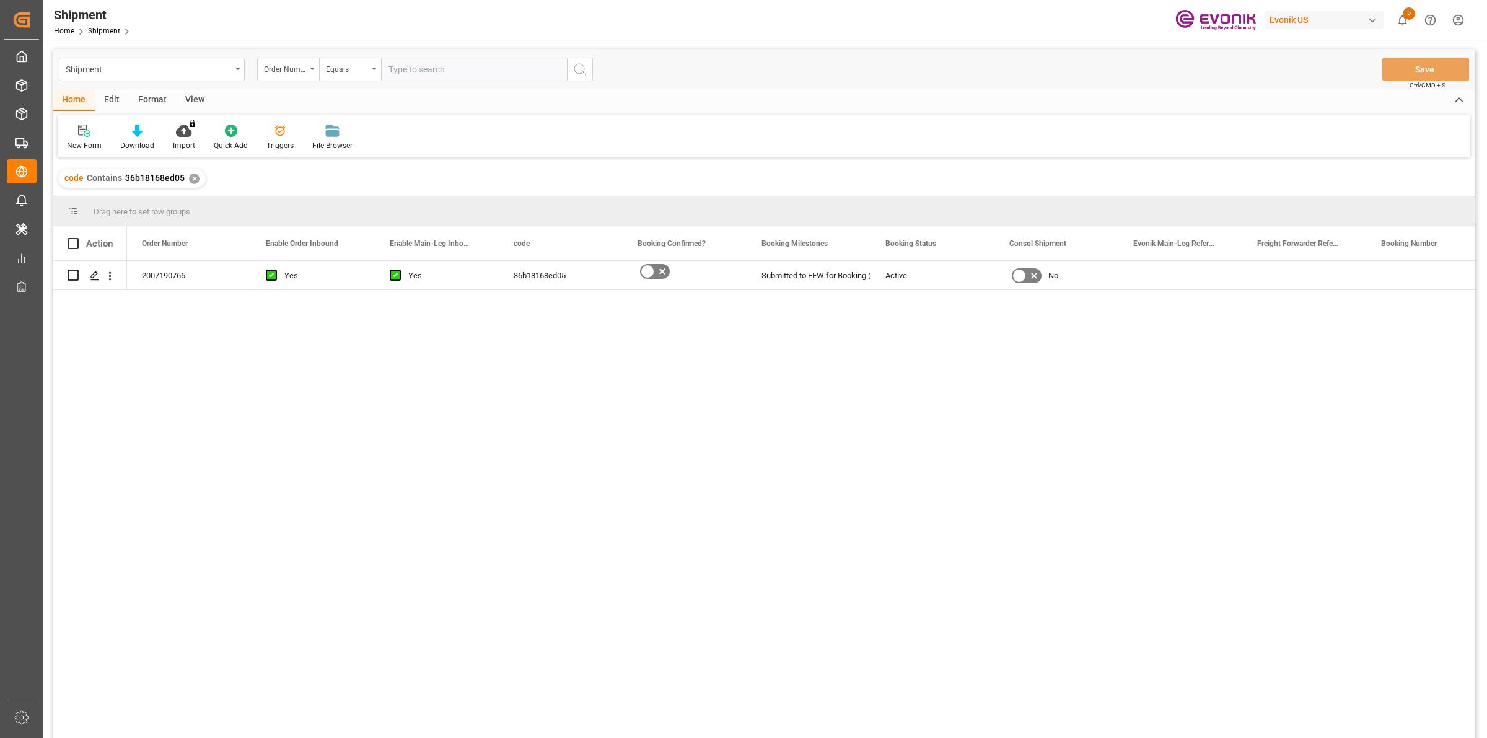
drag, startPoint x: 428, startPoint y: 408, endPoint x: 109, endPoint y: 302, distance: 336.1
click at [425, 408] on div "2007190766 Yes Yes 36b18168ed05 Submitted to FFW for Booking (Pending) Active No" at bounding box center [801, 503] width 1348 height 485
click at [95, 279] on icon "Press SPACE to select this row." at bounding box center [95, 276] width 10 height 10
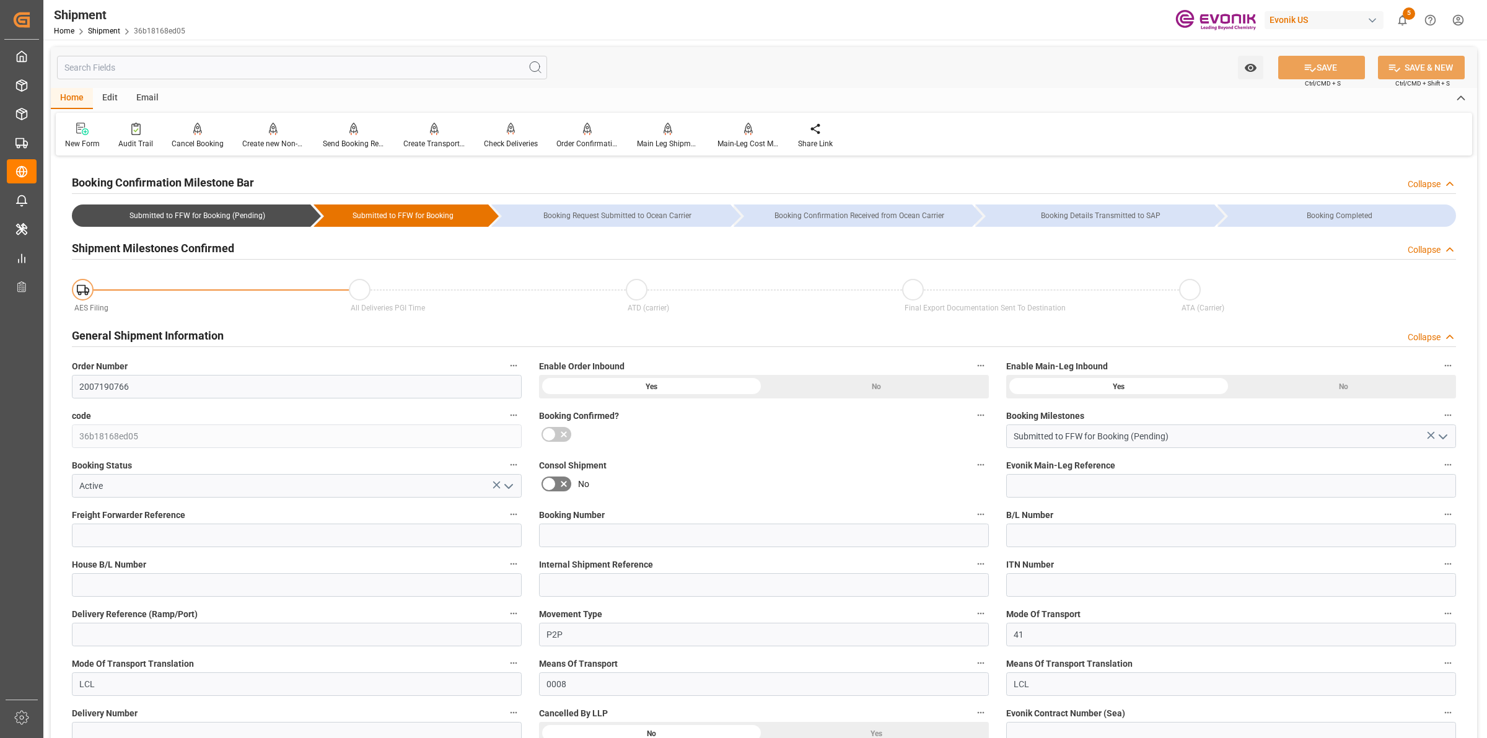
scroll to position [542, 0]
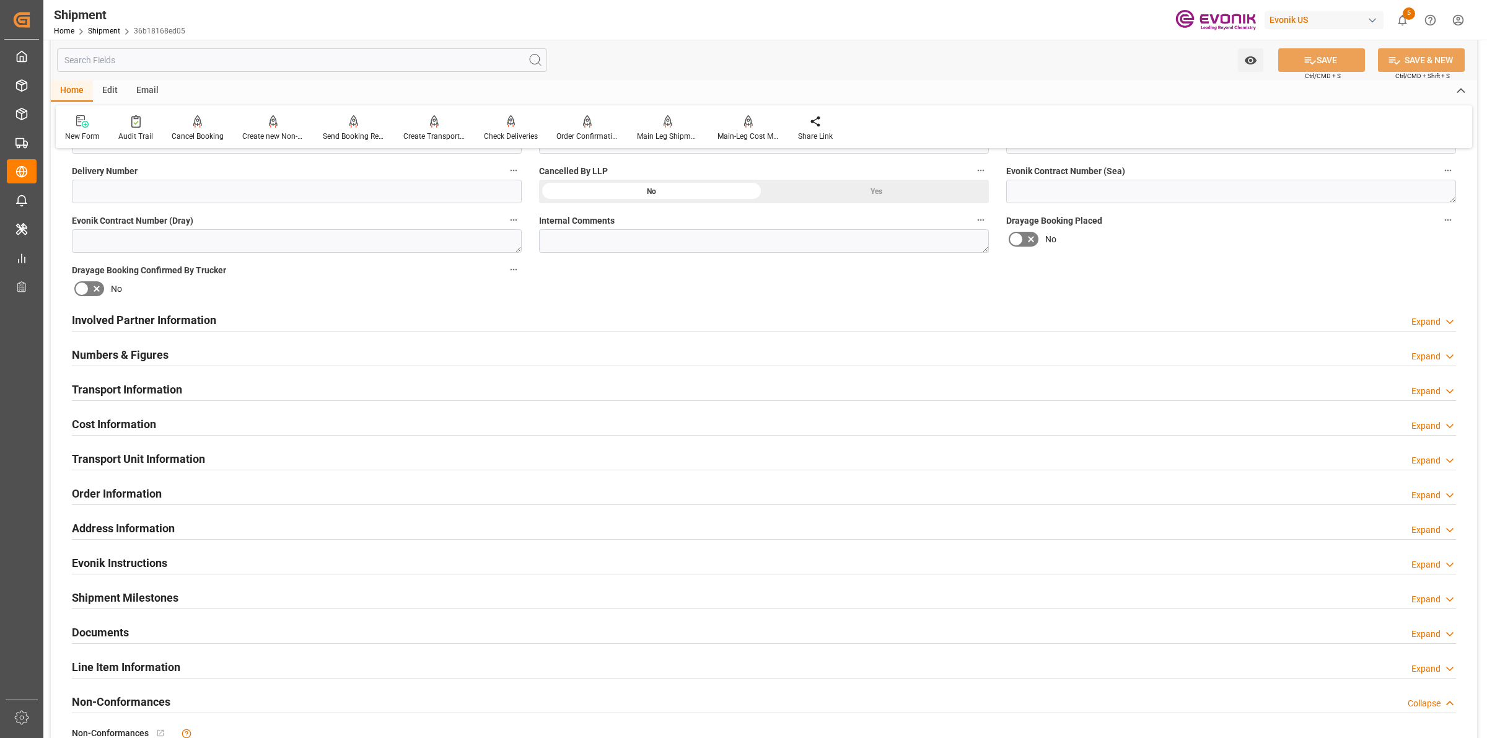
click at [276, 314] on div "Involved Partner Information Expand" at bounding box center [764, 319] width 1384 height 24
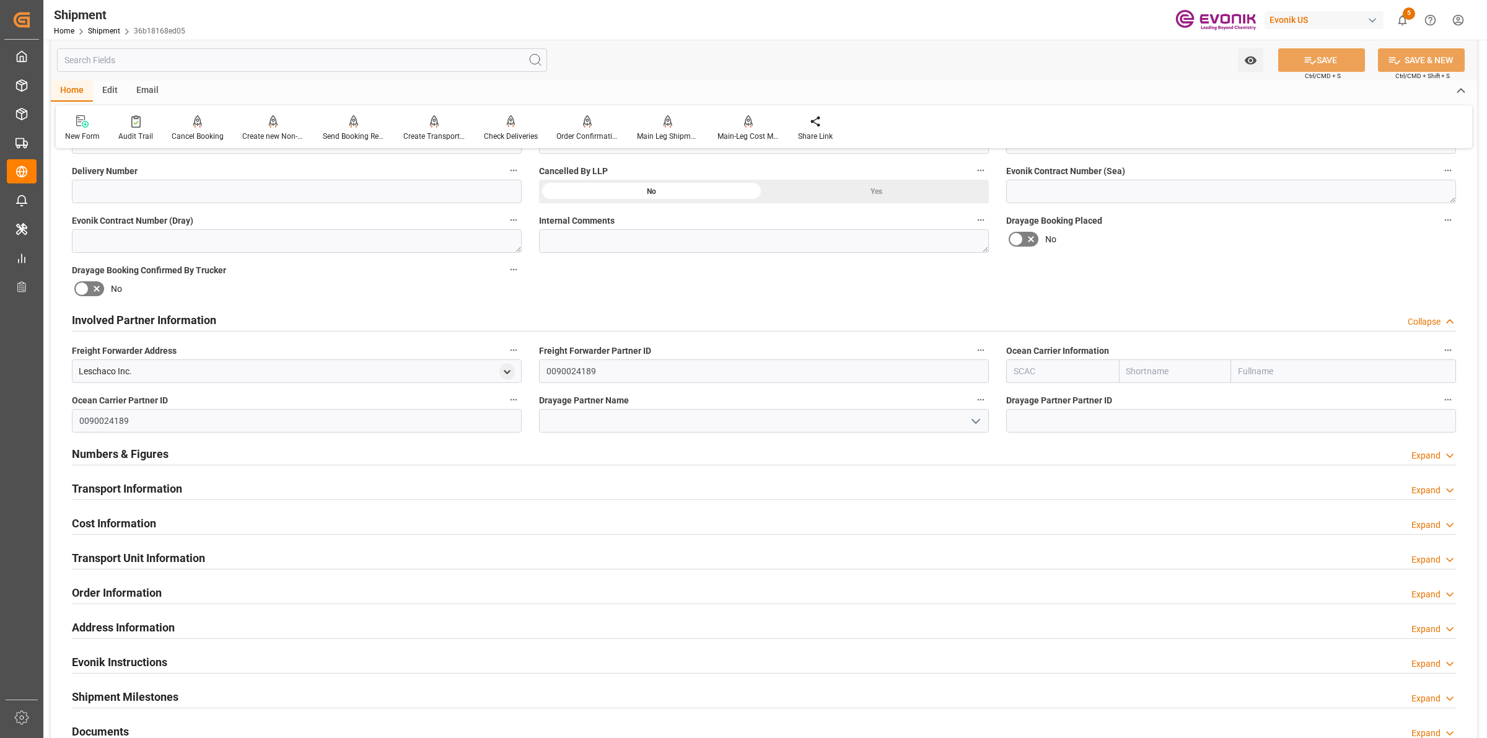
click at [1027, 376] on input "text" at bounding box center [1062, 371] width 113 height 24
click at [1021, 402] on b "ALRB" at bounding box center [1025, 399] width 22 height 10
type input "ALRB"
type input "AC Containerline"
type input "AC Containerline GmbH"
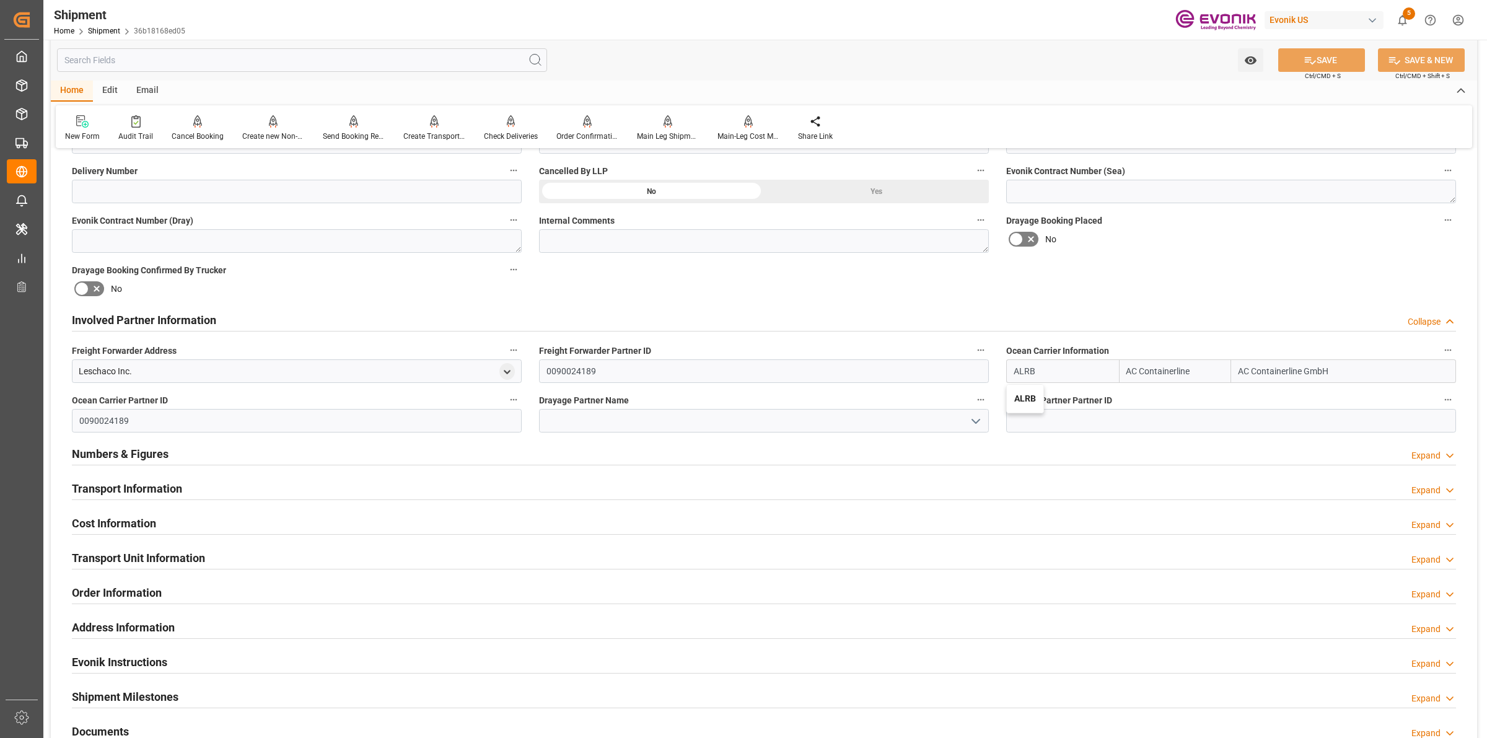
type input "ALRB"
click at [798, 420] on input at bounding box center [764, 421] width 450 height 24
paste input "[PERSON_NAME]"
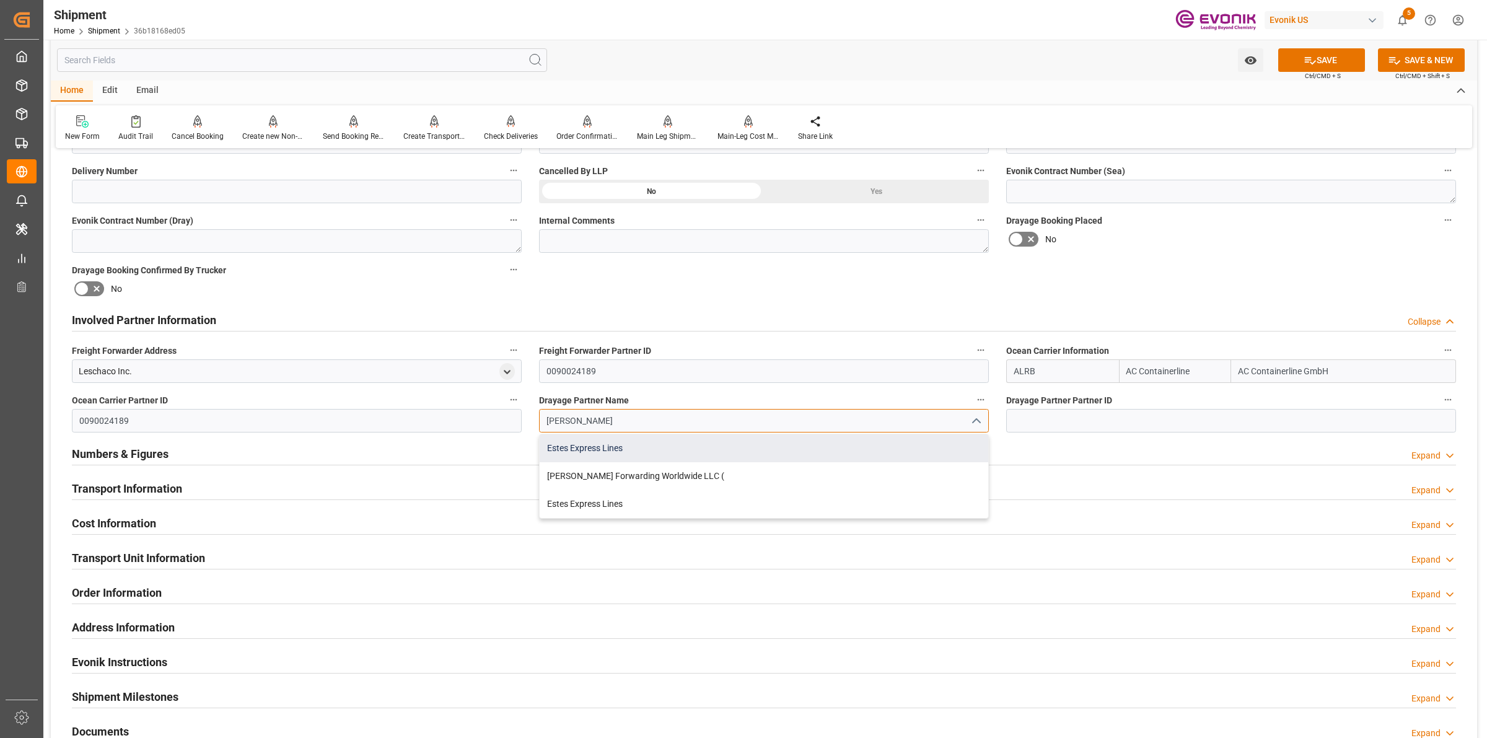
click at [602, 444] on div "Estes Express Lines" at bounding box center [764, 448] width 449 height 28
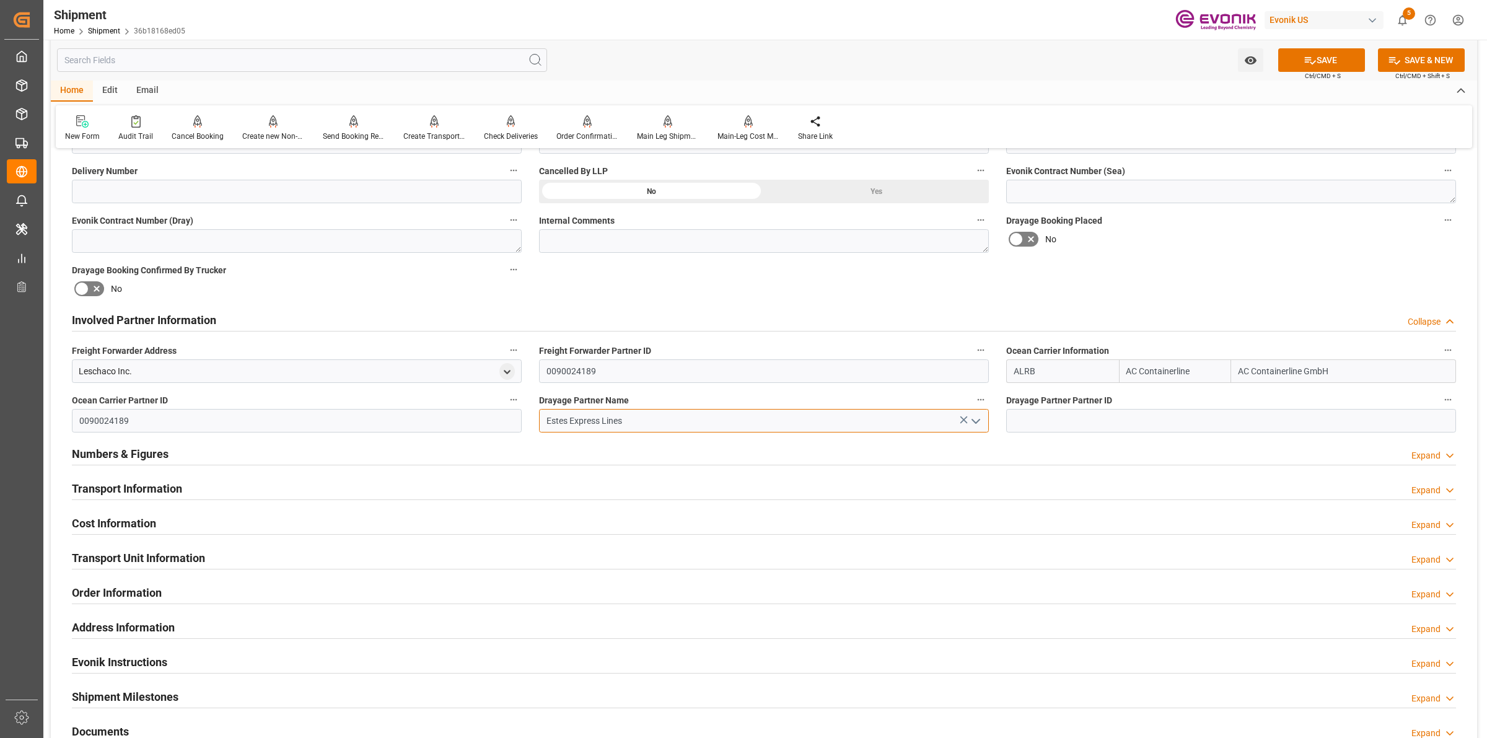
type input "Estes Express Lines"
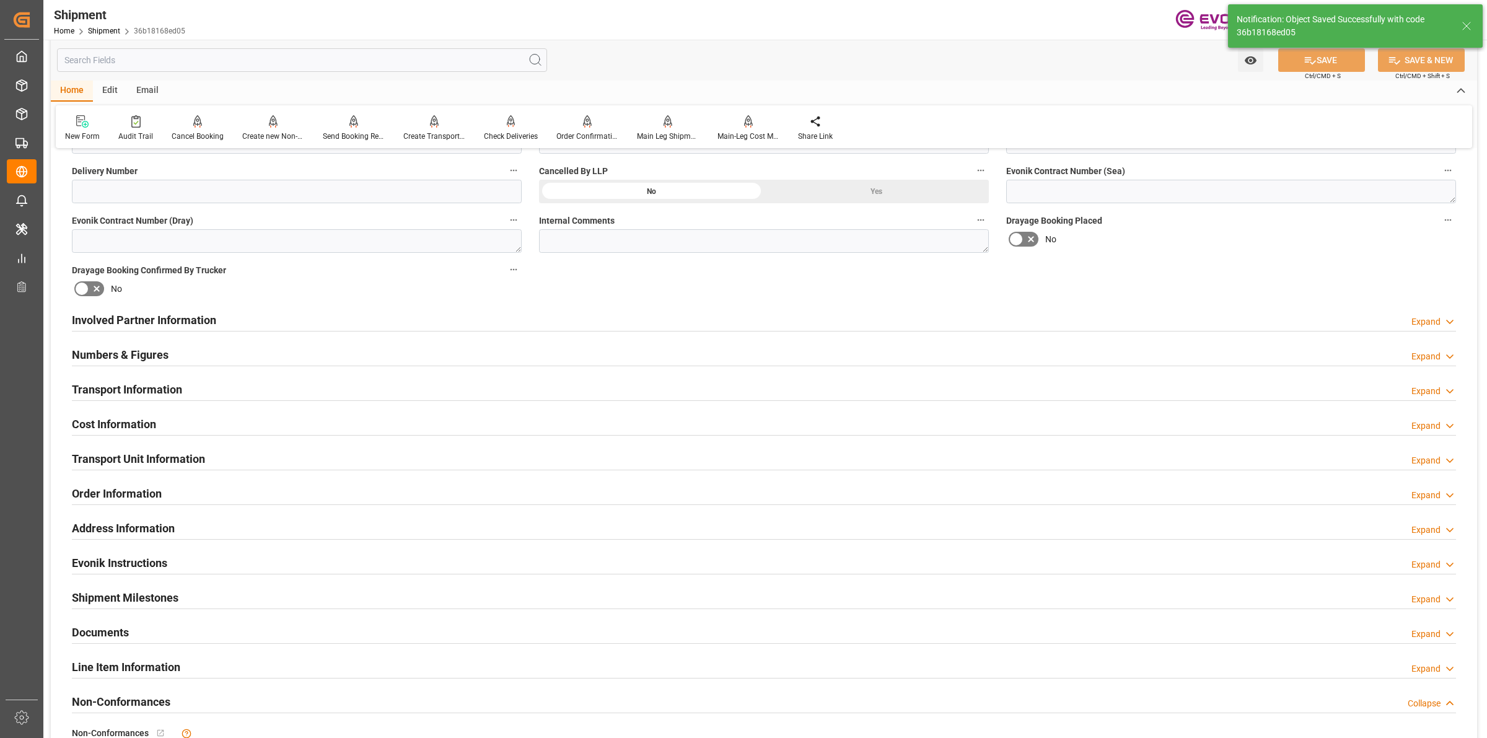
type textarea "[GEOGRAPHIC_DATA] / [GEOGRAPHIC_DATA]"
click at [214, 322] on h2 "Involved Partner Information" at bounding box center [144, 320] width 144 height 17
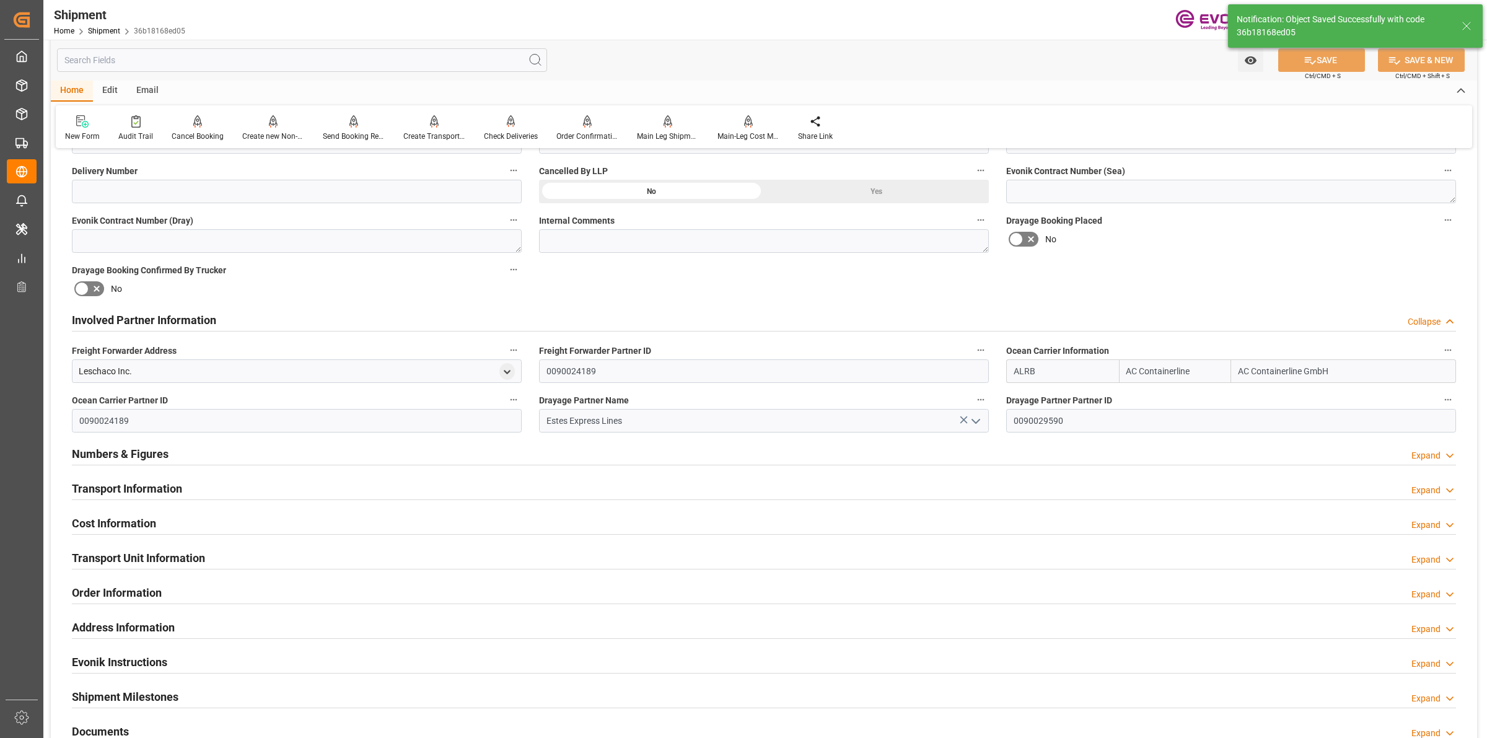
click at [214, 322] on h2 "Involved Partner Information" at bounding box center [144, 320] width 144 height 17
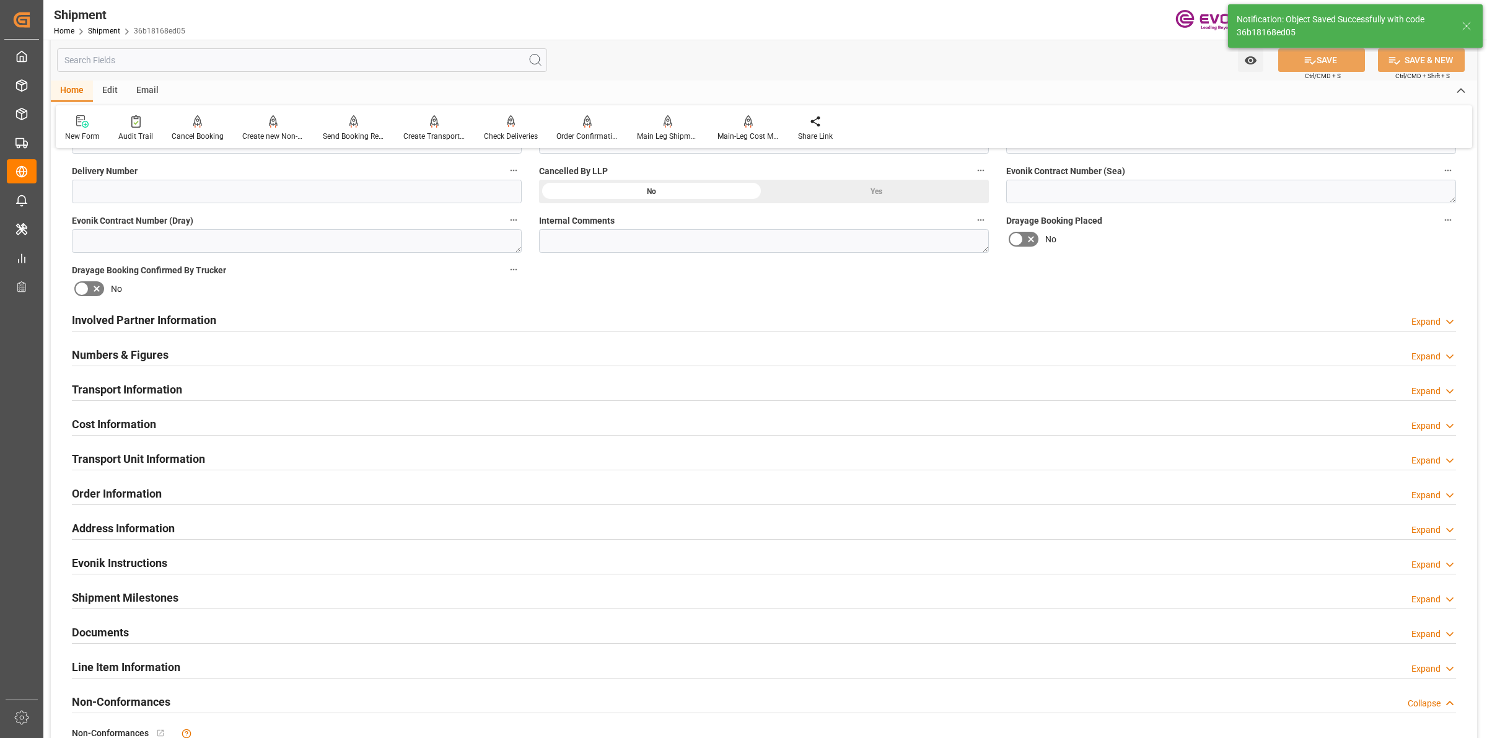
click at [183, 377] on div "Transport Information Expand" at bounding box center [764, 389] width 1384 height 24
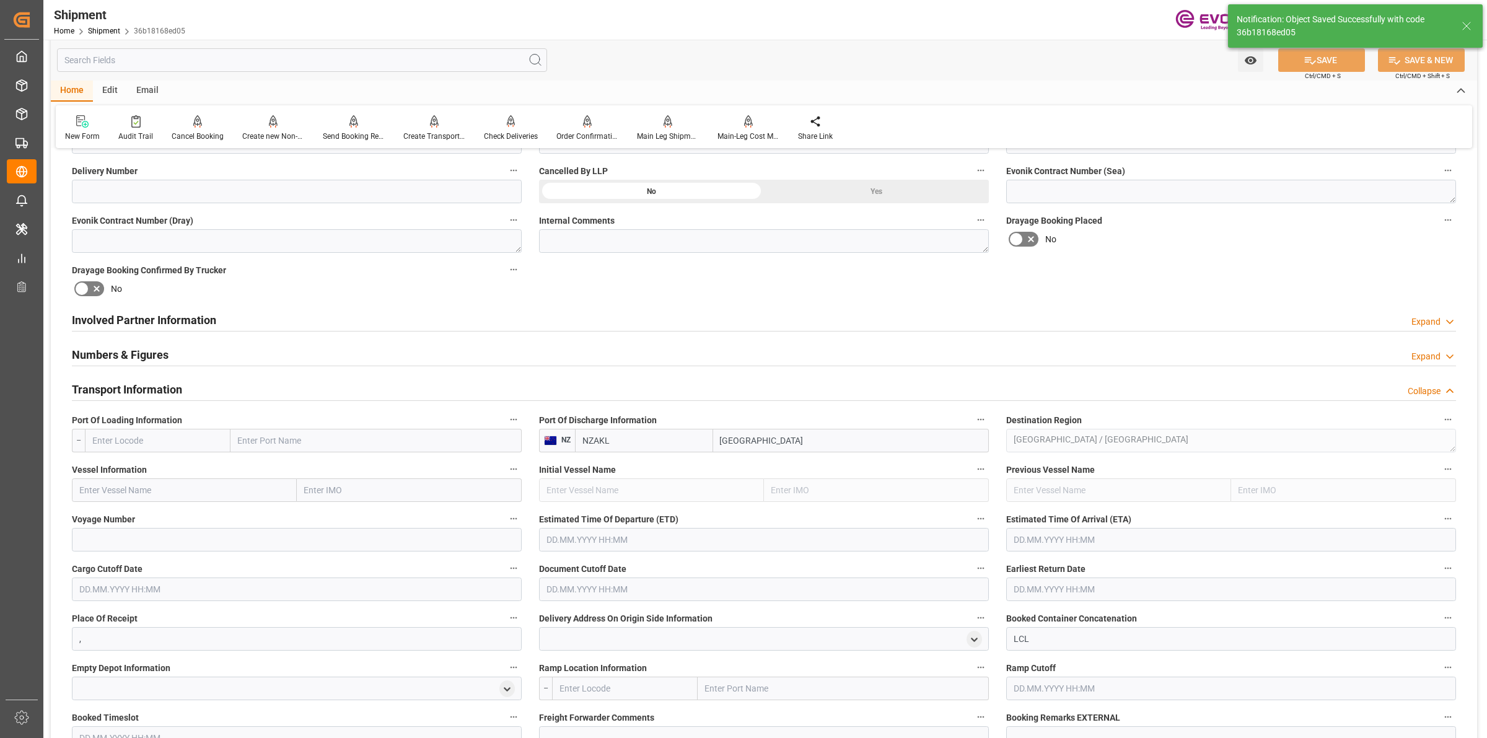
click at [205, 345] on div "Numbers & Figures Expand" at bounding box center [764, 354] width 1384 height 24
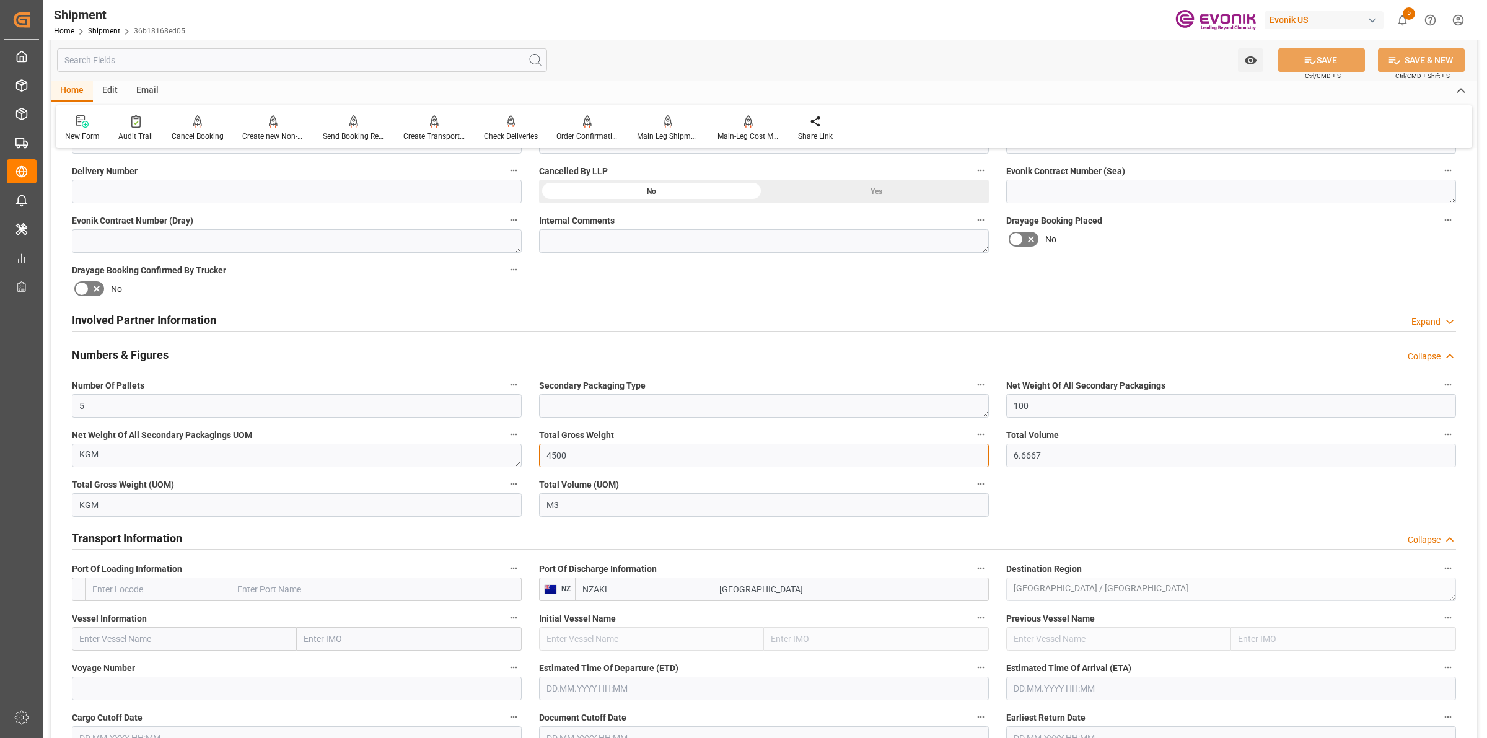
drag, startPoint x: 640, startPoint y: 447, endPoint x: 514, endPoint y: 449, distance: 125.2
click at [482, 449] on div "Booking Confirmation Milestone Bar Collapse Submitted to FFW for Booking (Pendi…" at bounding box center [764, 528] width 1427 height 1823
drag, startPoint x: 1026, startPoint y: 445, endPoint x: 1091, endPoint y: 425, distance: 68.0
click at [797, 425] on div "Booking Confirmation Milestone Bar Collapse Submitted to FFW for Booking (Pendi…" at bounding box center [764, 528] width 1427 height 1823
click at [134, 346] on h2 "Numbers & Figures" at bounding box center [120, 354] width 97 height 17
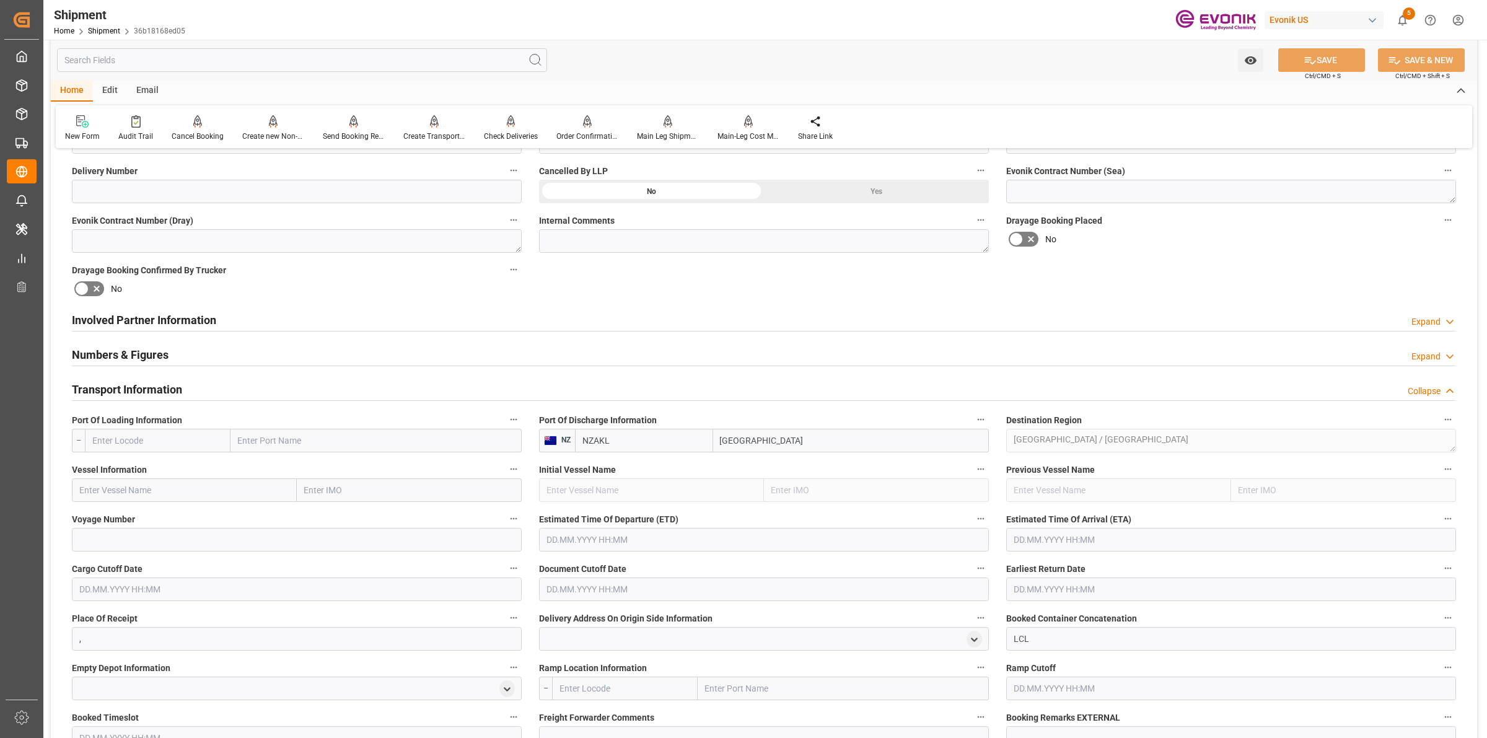
click at [180, 434] on input "text" at bounding box center [158, 441] width 146 height 24
paste input "USLGB"
type input "USLGB"
drag, startPoint x: 136, startPoint y: 472, endPoint x: 6, endPoint y: 426, distance: 138.0
click at [136, 472] on span "USLGB - [GEOGRAPHIC_DATA]" at bounding box center [150, 468] width 114 height 10
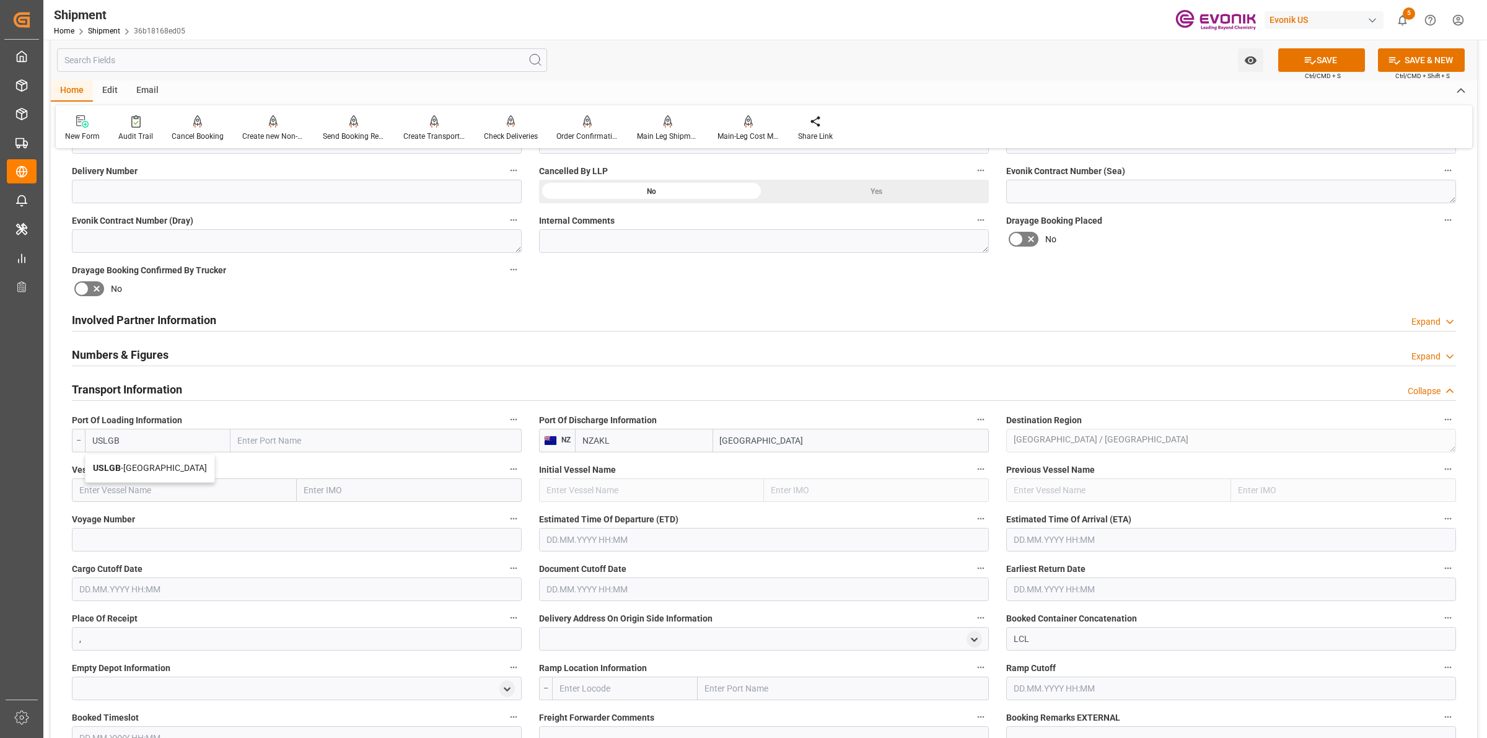
type input "[GEOGRAPHIC_DATA]"
type input "USLGB"
click at [202, 491] on input "text" at bounding box center [184, 490] width 225 height 24
paste input "CMA CGM [GEOGRAPHIC_DATA]"
type input "CMA CGM [GEOGRAPHIC_DATA]"
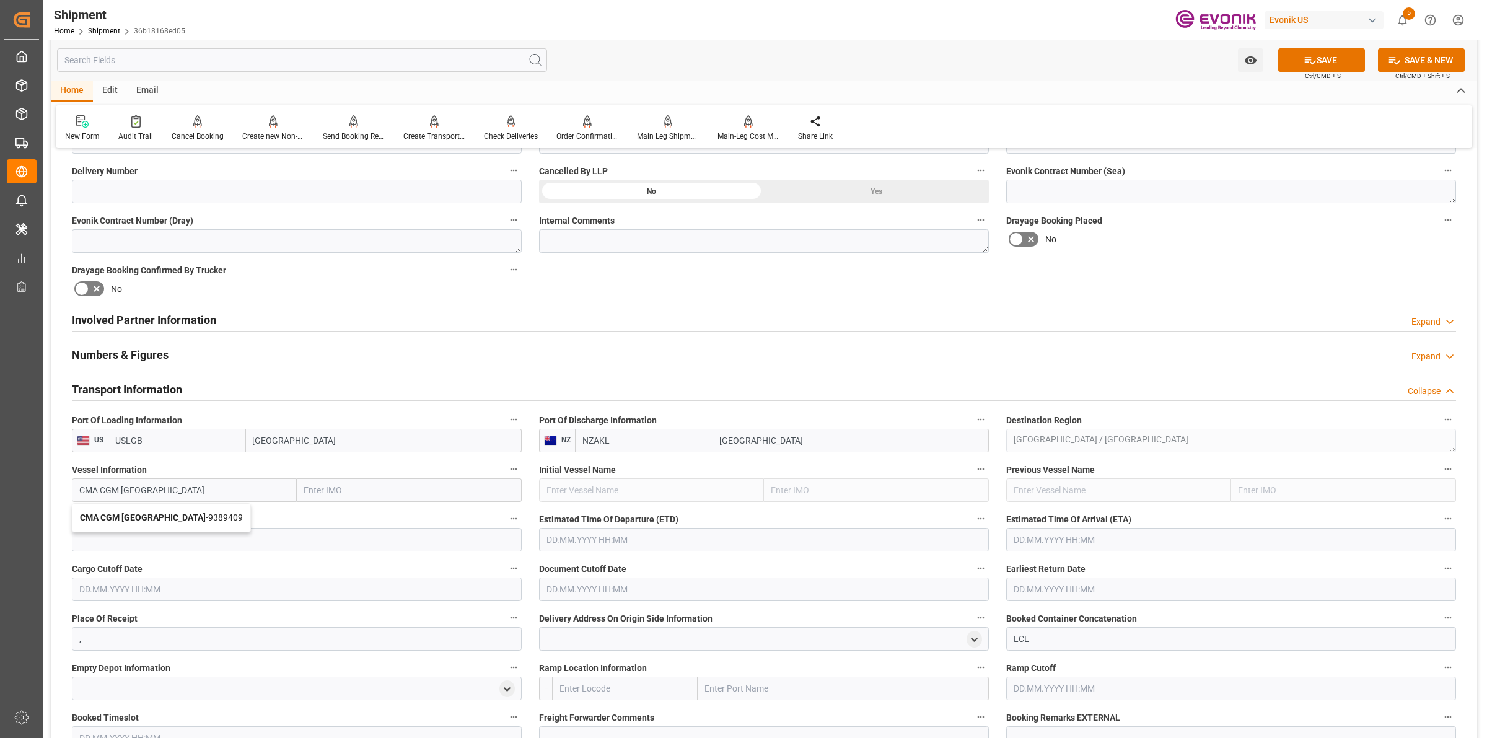
click at [177, 509] on div "CMA CGM [GEOGRAPHIC_DATA] - 9389409" at bounding box center [162, 518] width 178 height 28
type input "9389409"
type input "CMA CGM [GEOGRAPHIC_DATA]"
click at [270, 525] on label "Voyage Number" at bounding box center [297, 519] width 450 height 17
click at [506, 525] on button "Voyage Number" at bounding box center [514, 519] width 16 height 16
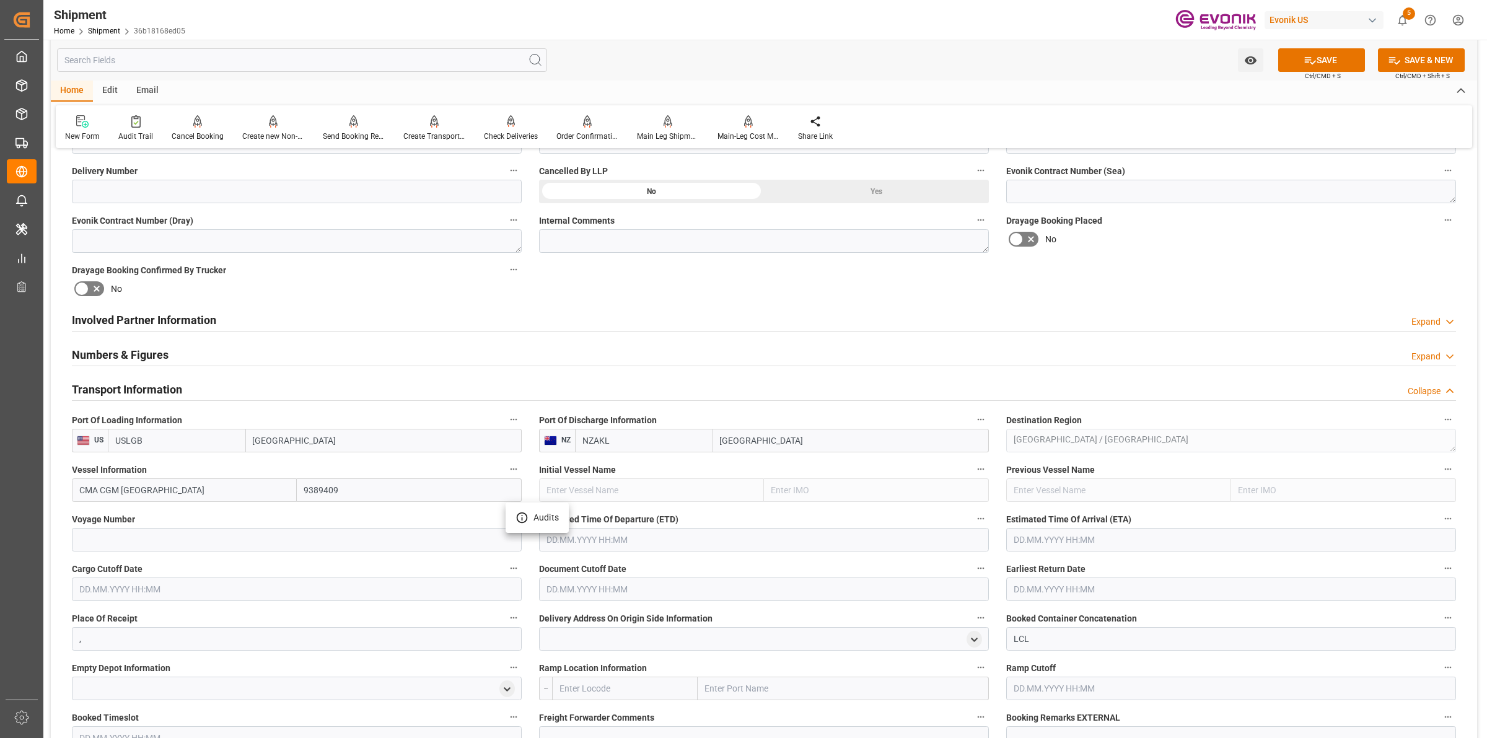
click at [264, 534] on div at bounding box center [743, 369] width 1487 height 738
click at [421, 546] on input at bounding box center [297, 540] width 450 height 24
paste input "541S"
type input "541S"
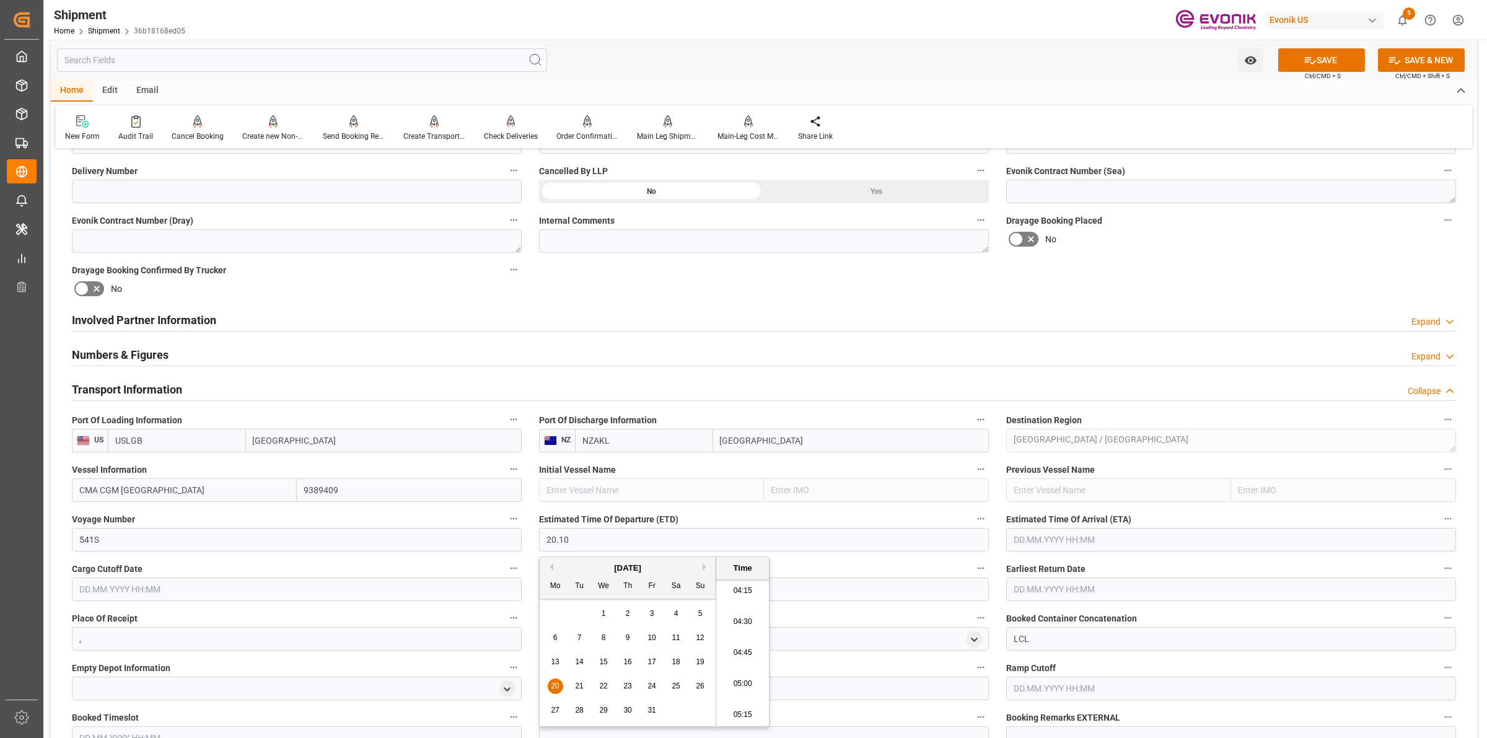
type input "[DATE] 00:00"
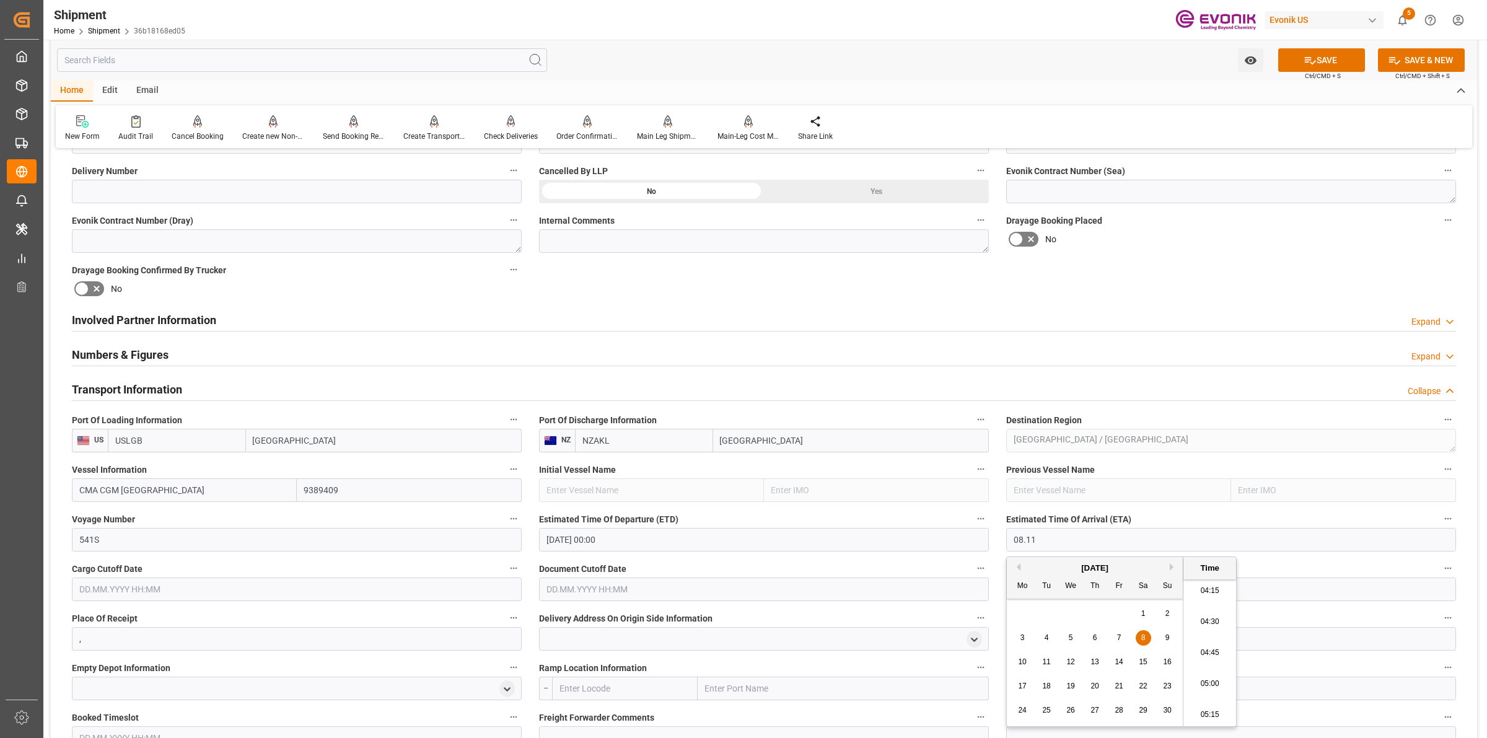
type input "[DATE] 00:00"
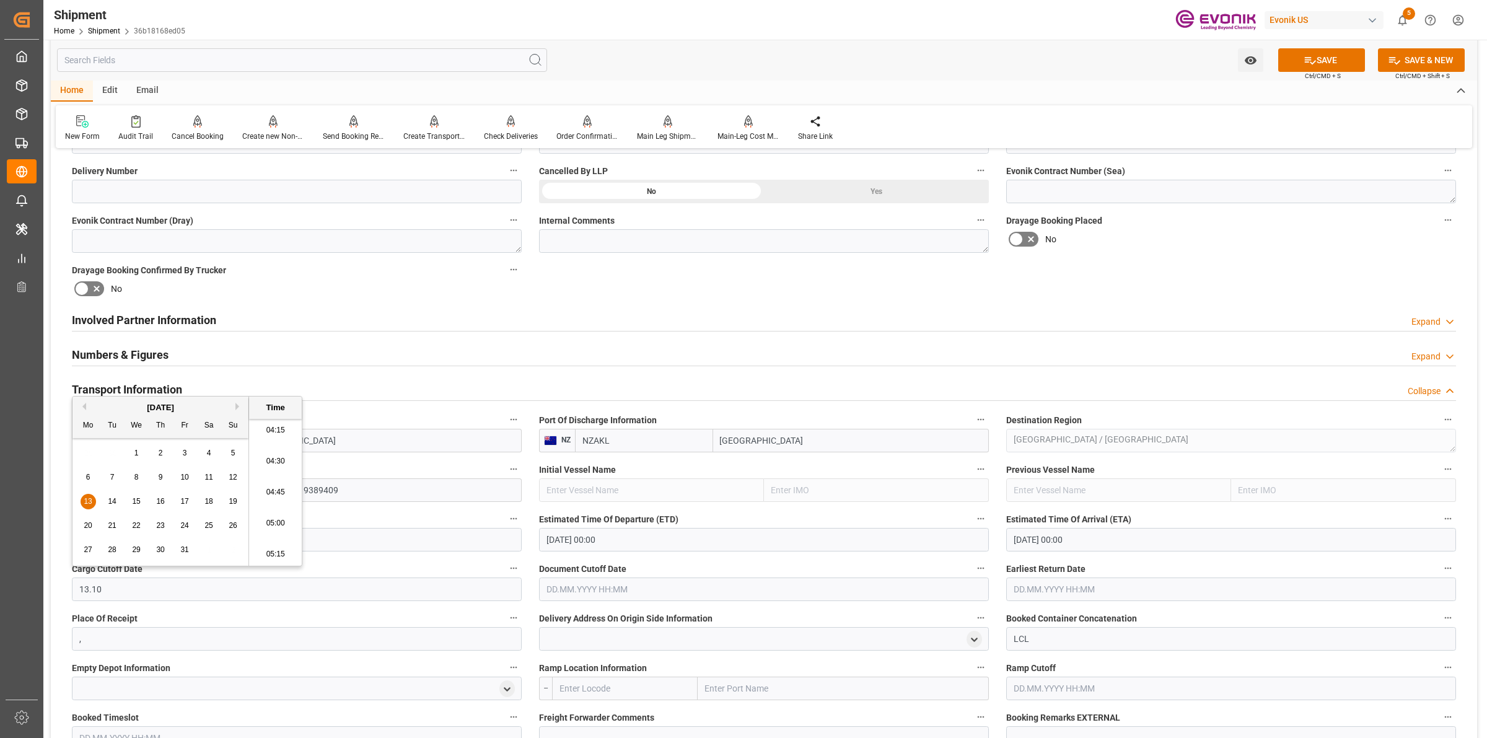
type input "[DATE] 00:00"
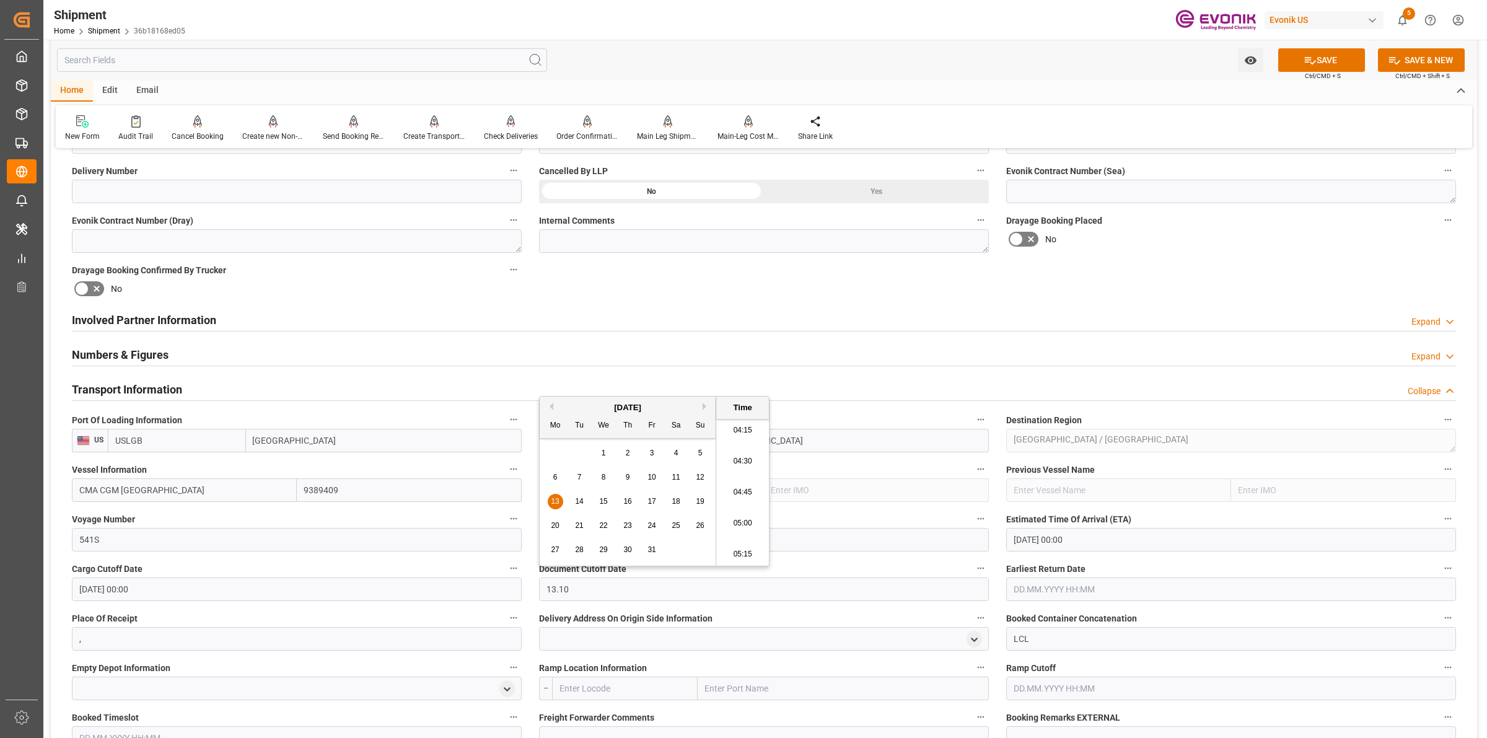
type input "[DATE] 00:00"
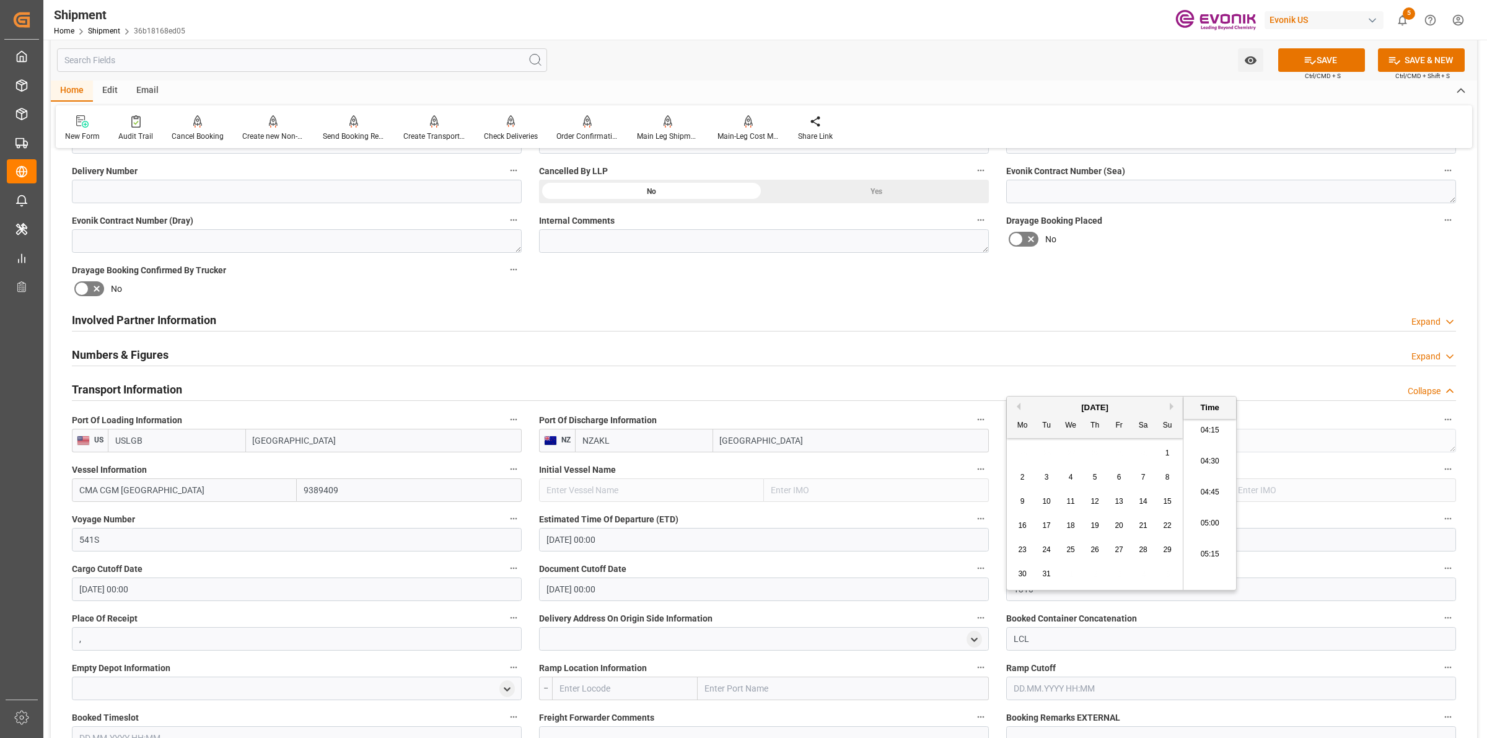
type input "1310"
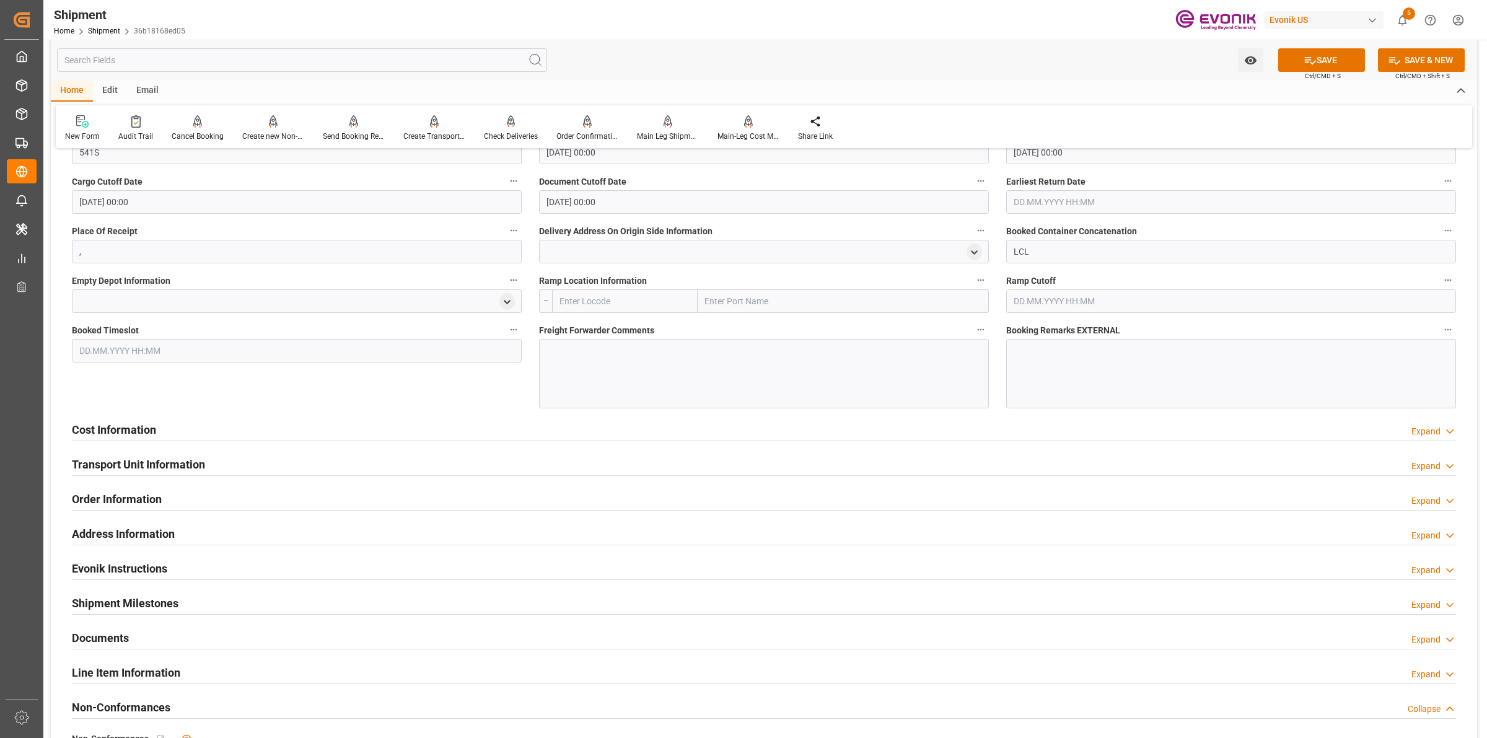
drag, startPoint x: 574, startPoint y: 288, endPoint x: 596, endPoint y: 290, distance: 22.4
click at [574, 289] on input "text" at bounding box center [625, 301] width 146 height 24
click at [601, 292] on input "text" at bounding box center [625, 301] width 146 height 24
paste input "LOS ANGELES"
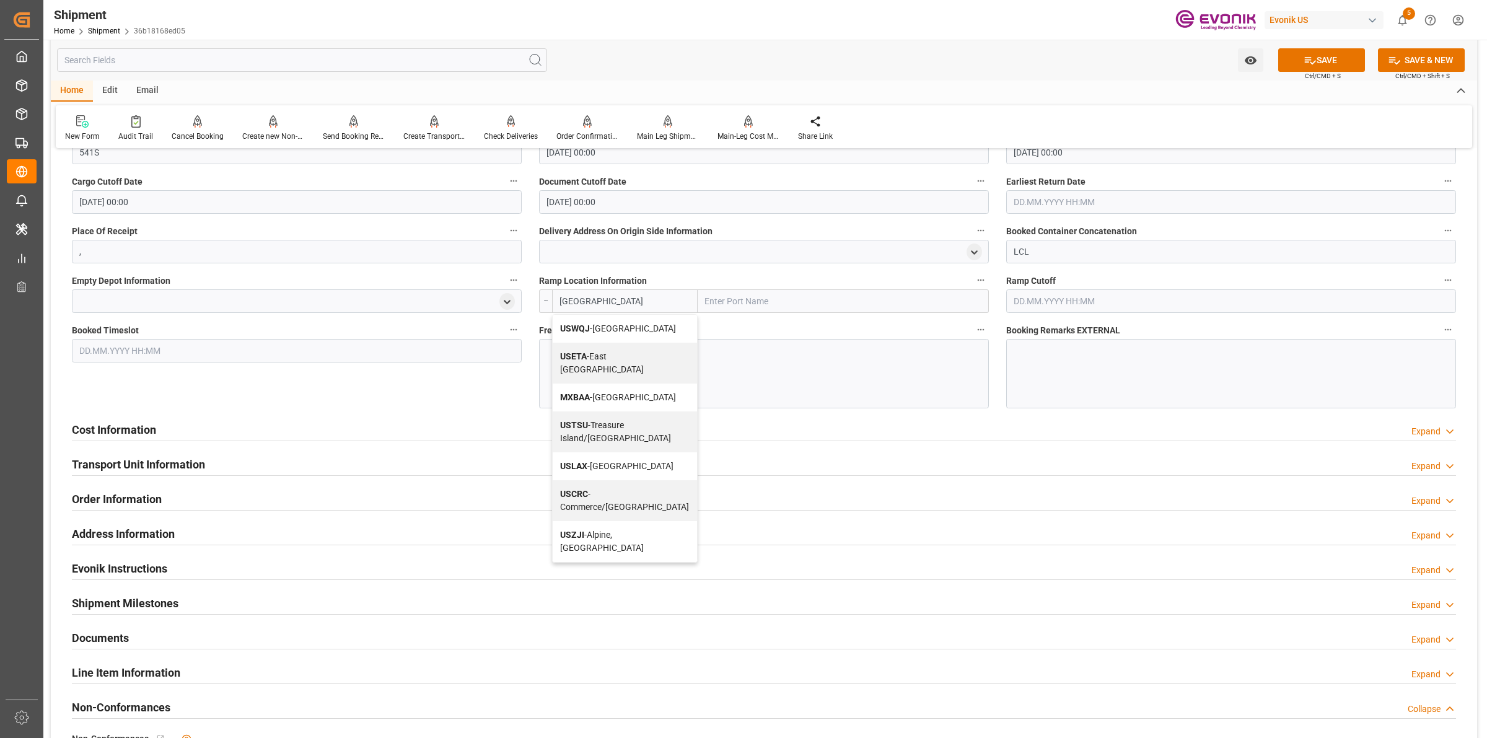
click at [594, 461] on span "USLAX - Los Angeles" at bounding box center [616, 466] width 113 height 10
type input "USLAX"
type input "Los Angeles"
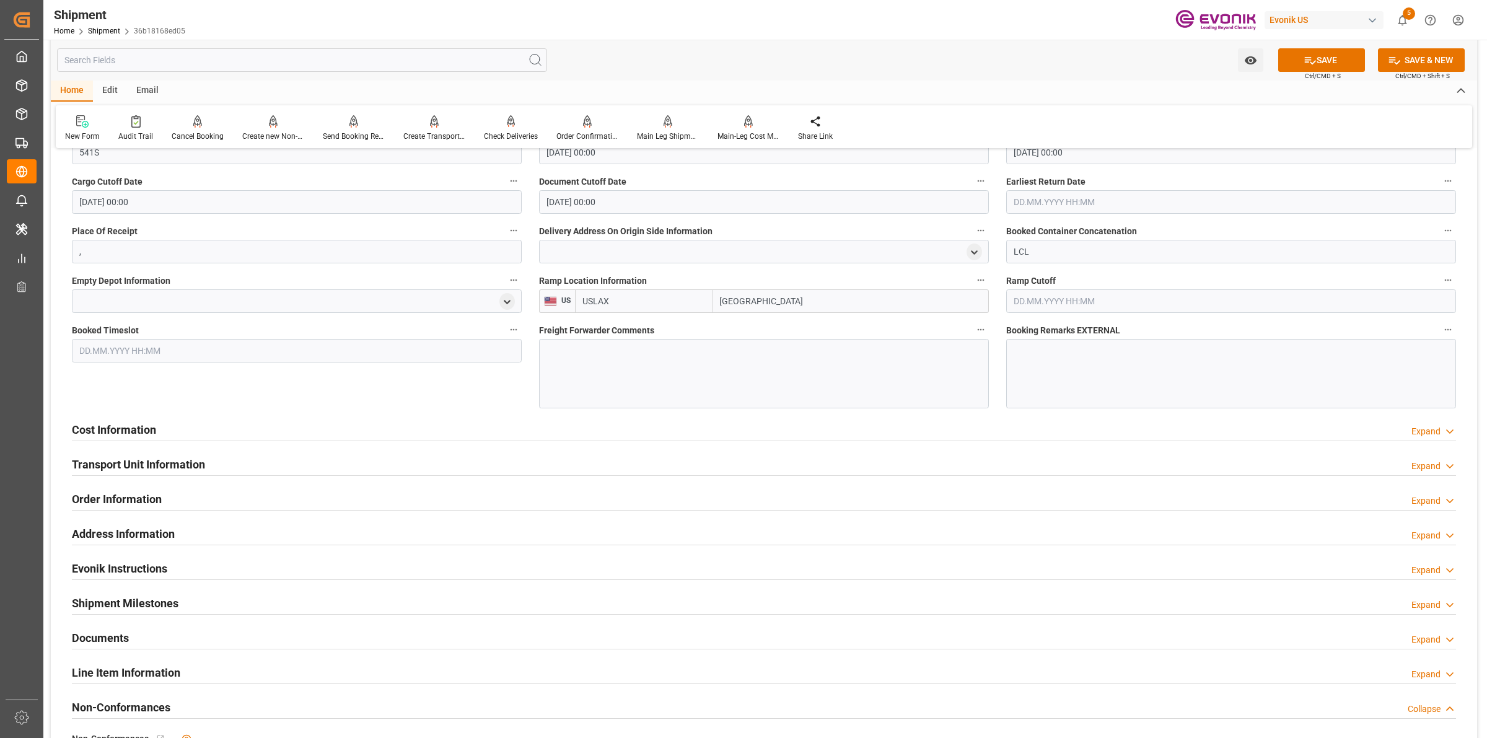
type input "USLAX"
click at [809, 389] on div at bounding box center [764, 373] width 450 height 69
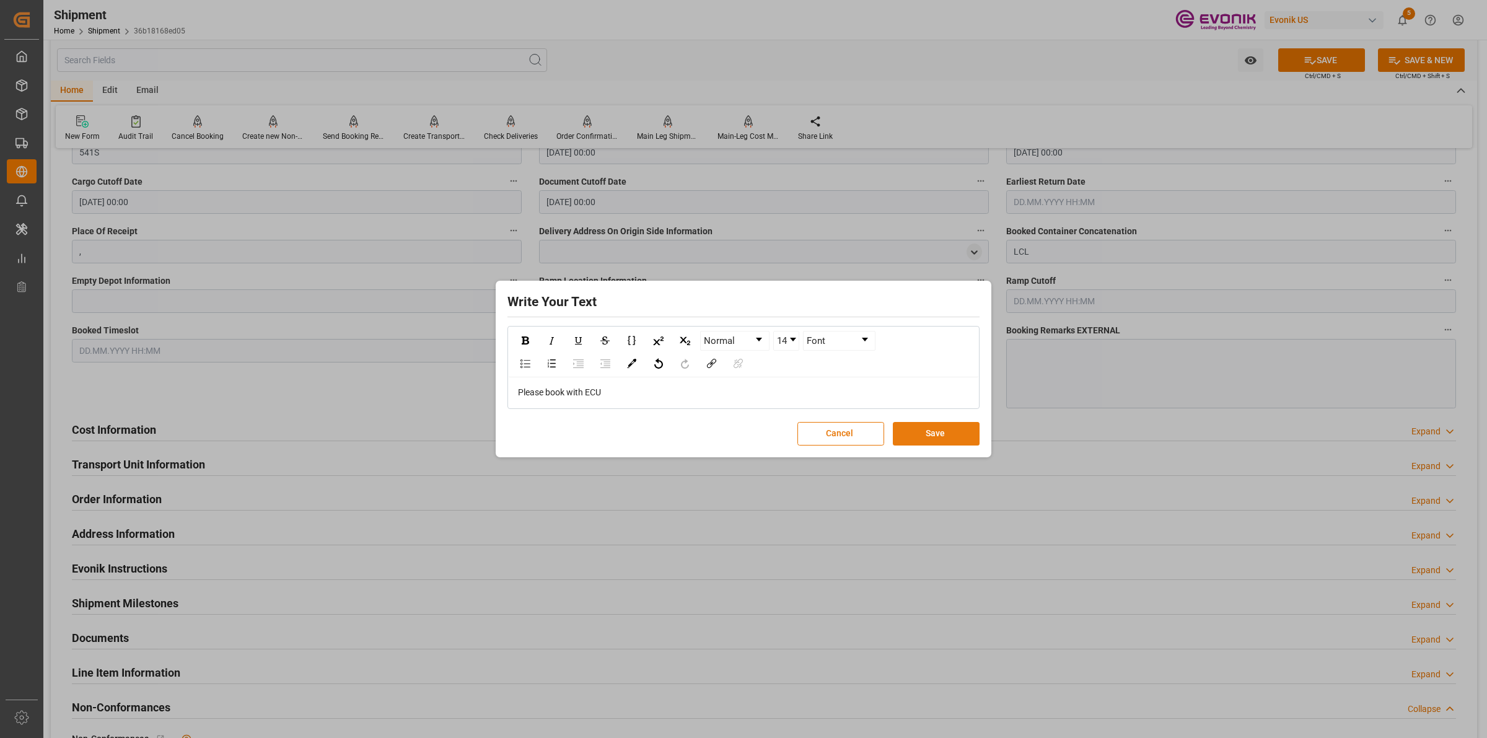
click at [962, 442] on button "Save" at bounding box center [936, 434] width 87 height 24
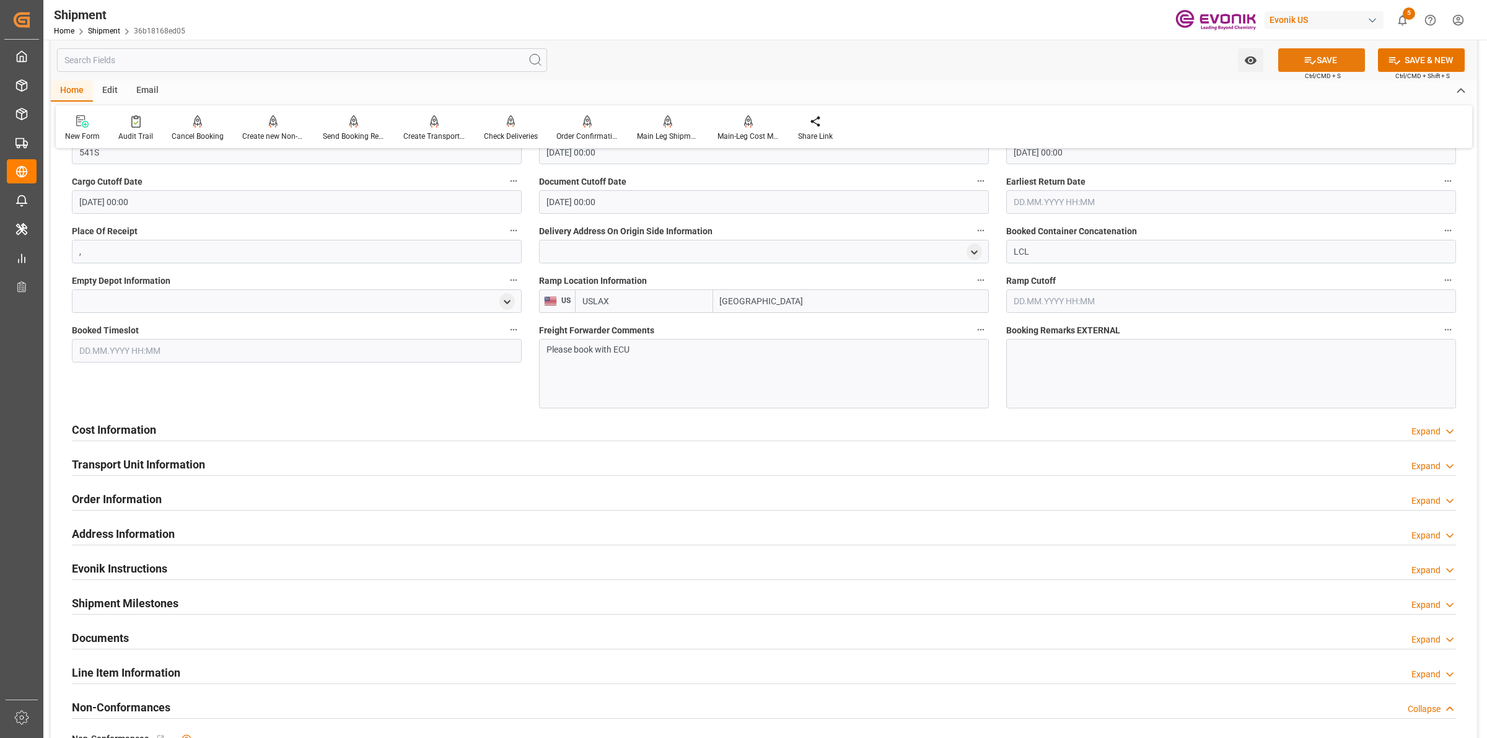
click at [1294, 63] on button "SAVE" at bounding box center [1321, 60] width 87 height 24
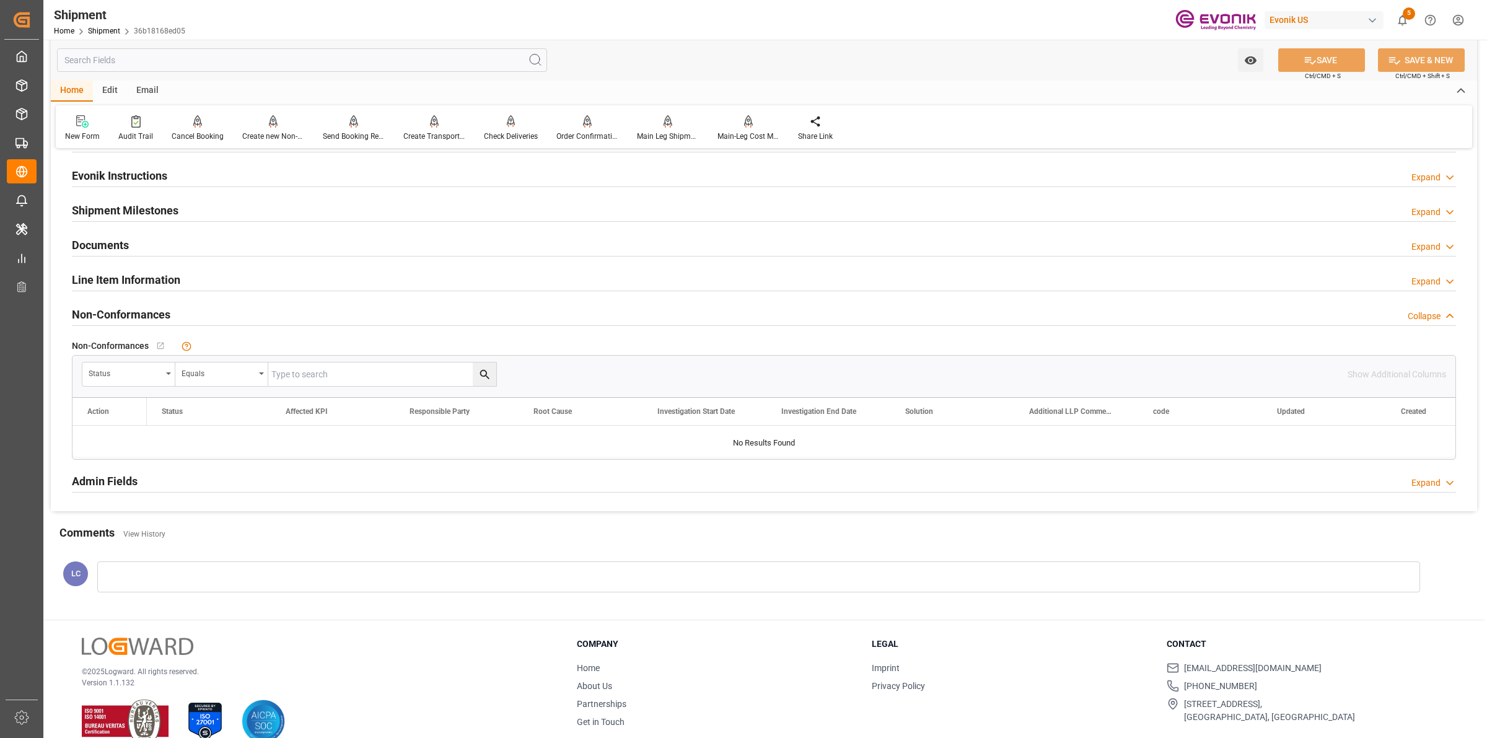
scroll to position [537, 0]
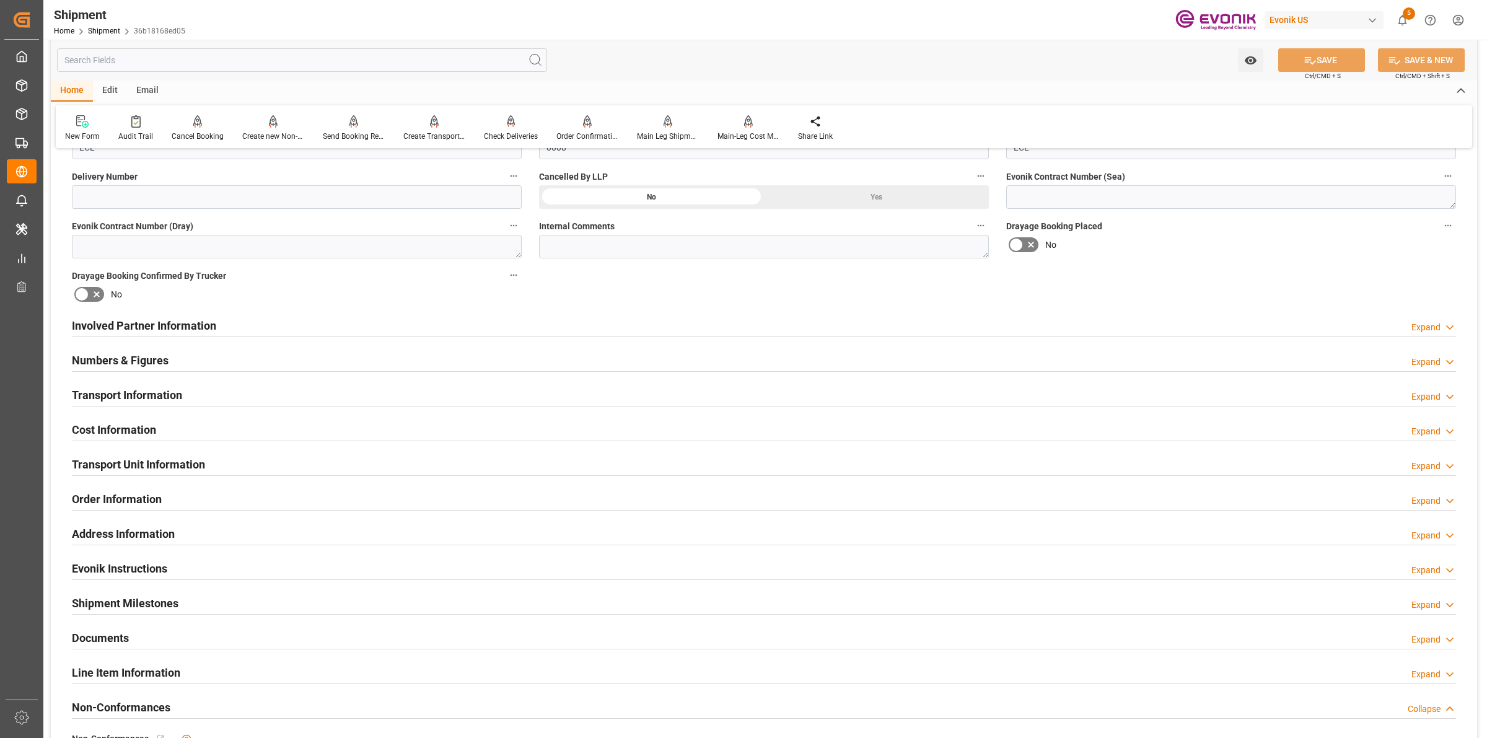
click at [126, 426] on h2 "Cost Information" at bounding box center [114, 429] width 84 height 17
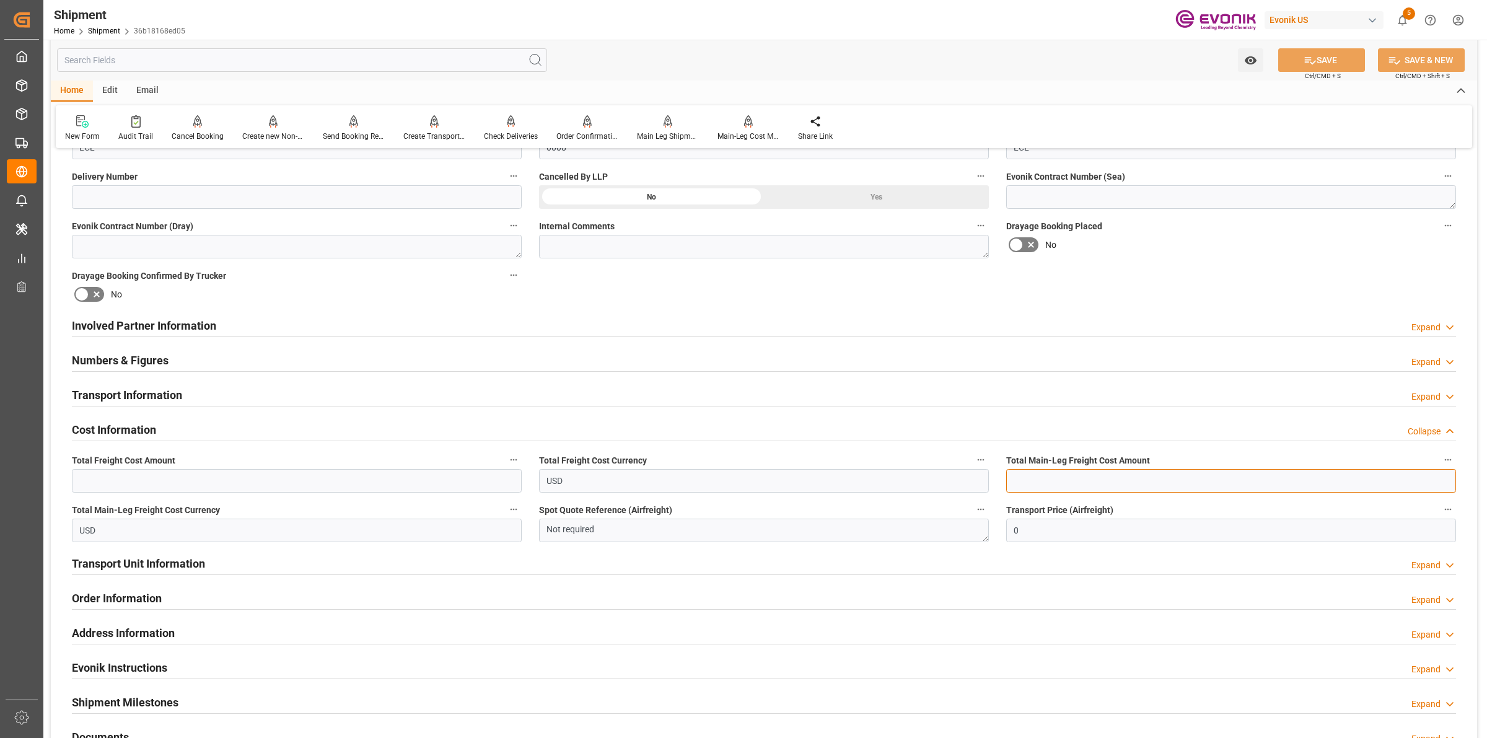
click at [1054, 490] on input "text" at bounding box center [1231, 481] width 450 height 24
paste input "1078"
type input "1078"
click at [372, 485] on input "text" at bounding box center [297, 481] width 450 height 24
type input "1382"
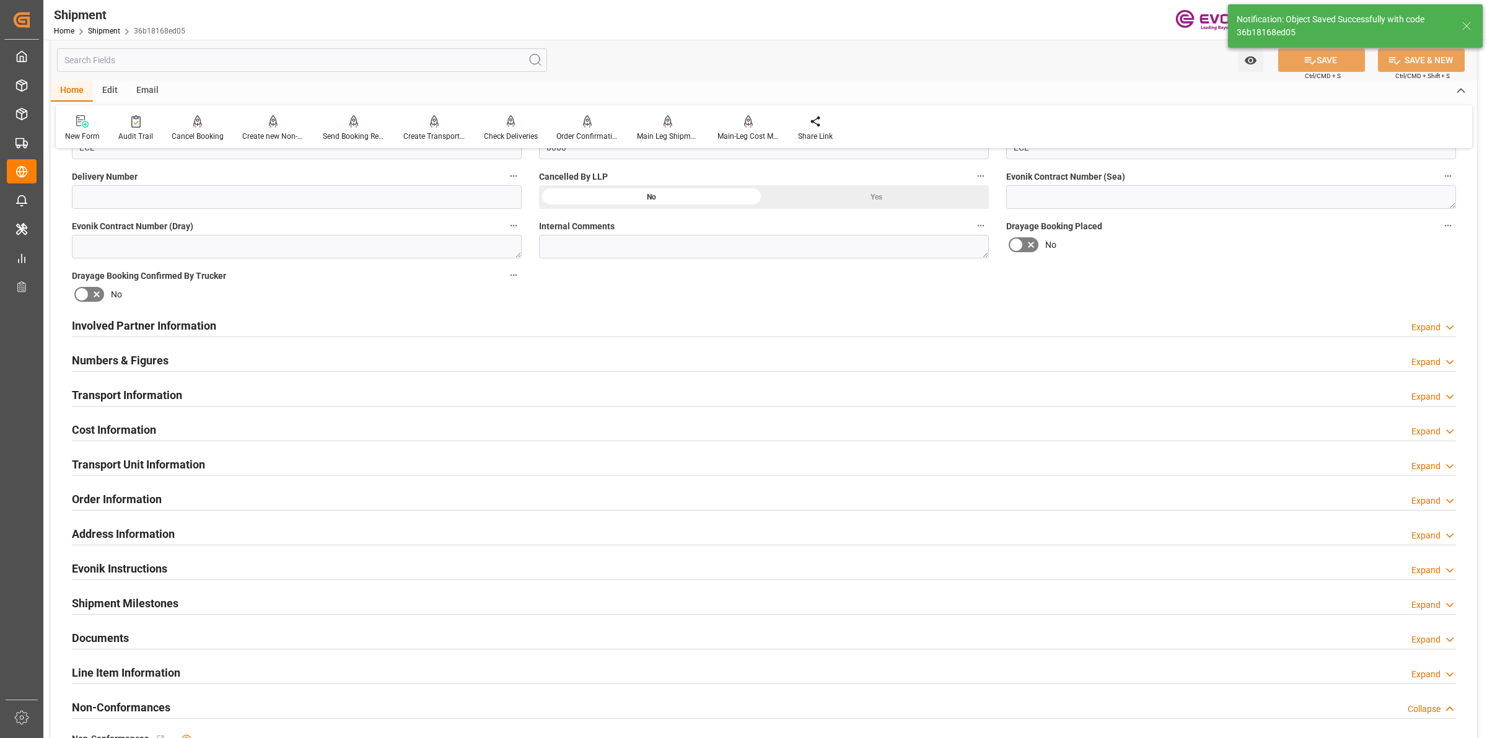
click at [143, 428] on h2 "Cost Information" at bounding box center [114, 429] width 84 height 17
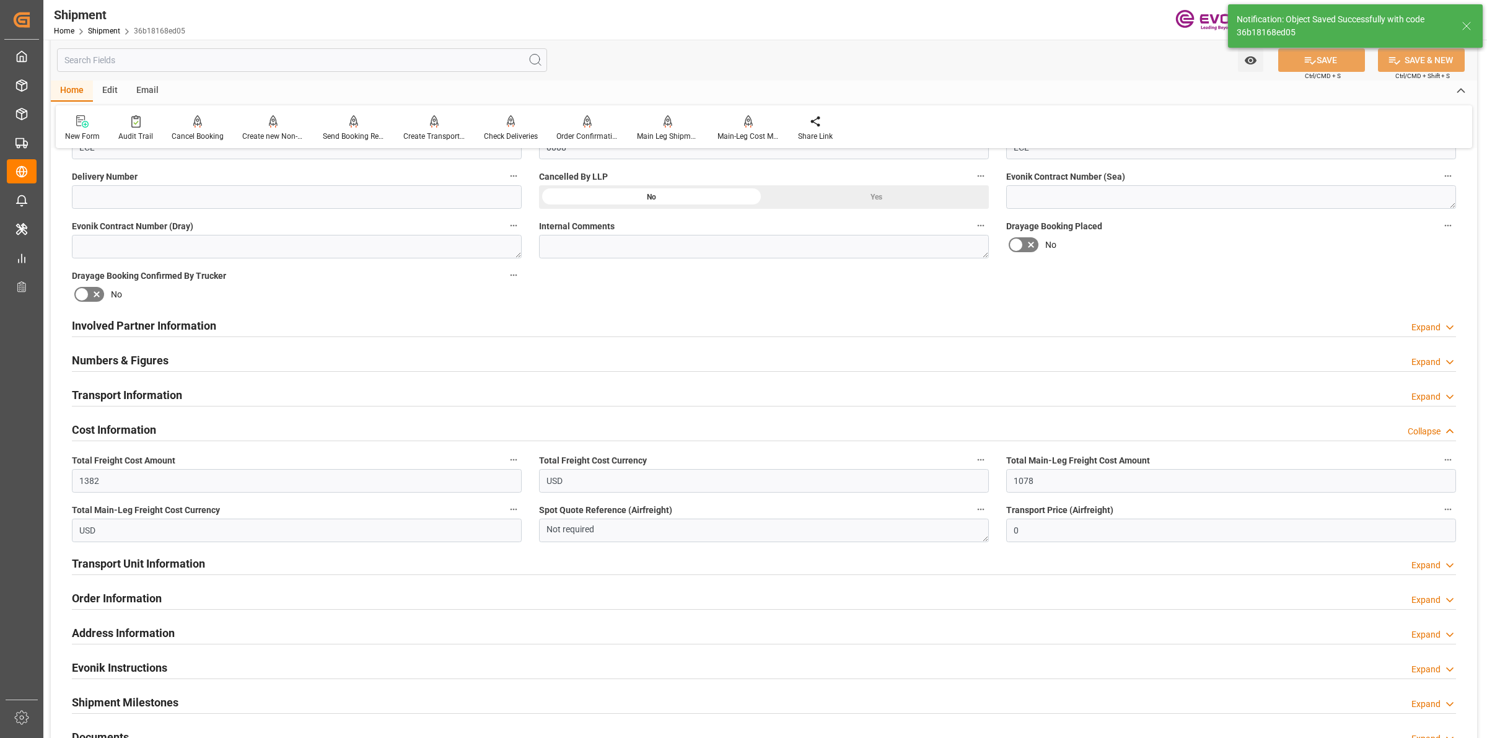
click at [143, 428] on h2 "Cost Information" at bounding box center [114, 429] width 84 height 17
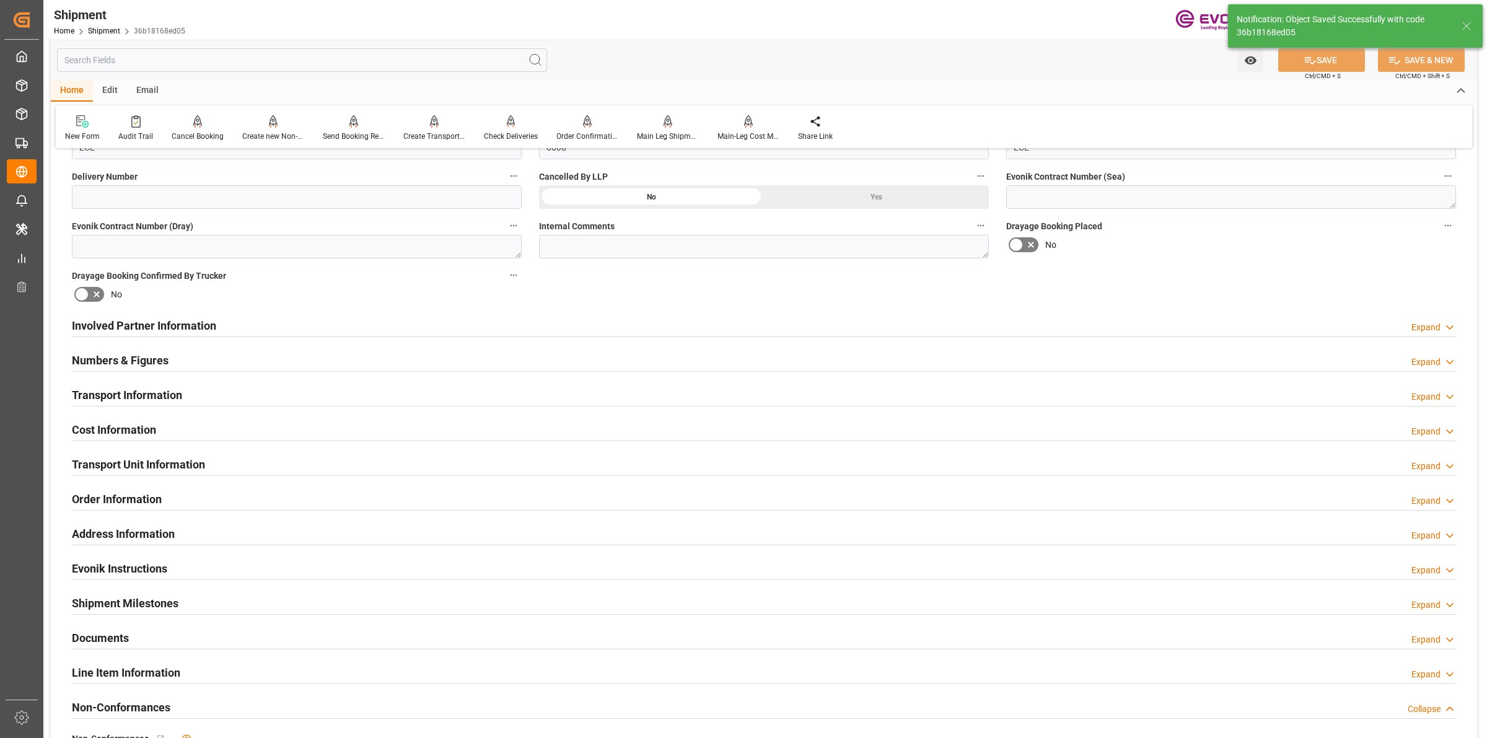
click at [143, 459] on h2 "Transport Unit Information" at bounding box center [138, 464] width 133 height 17
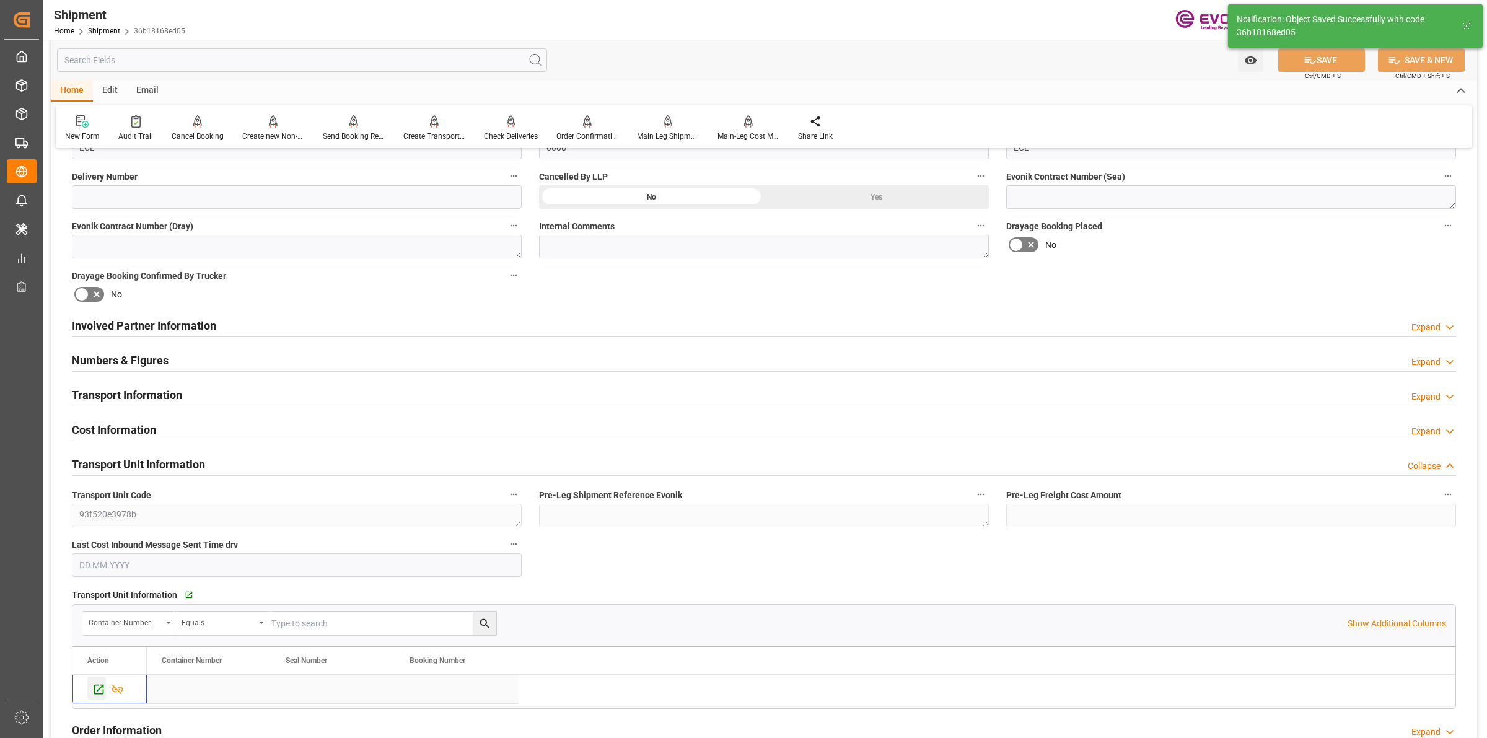
click at [94, 689] on icon "Press SPACE to select this row." at bounding box center [98, 689] width 13 height 13
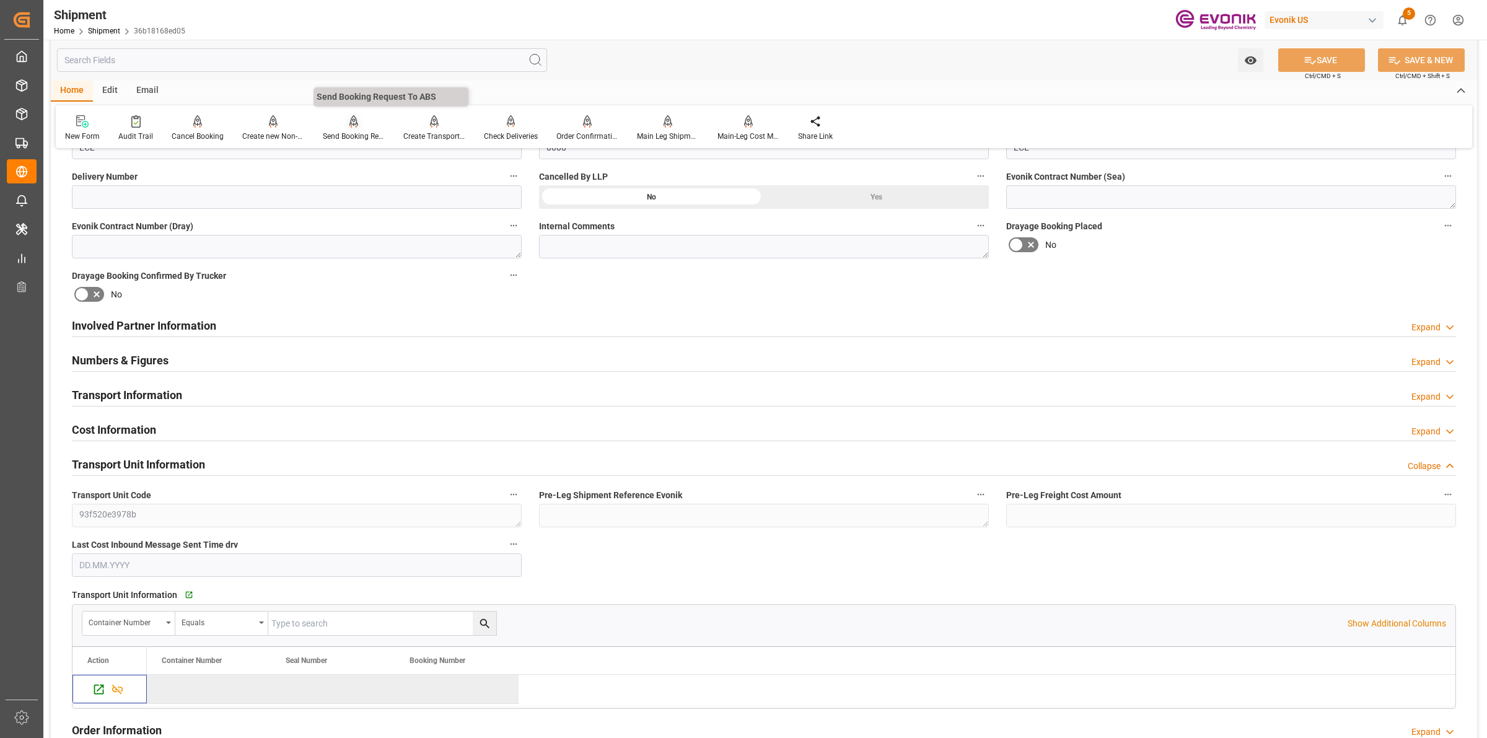
click at [349, 134] on div "Send Booking Request To ABS" at bounding box center [354, 136] width 62 height 11
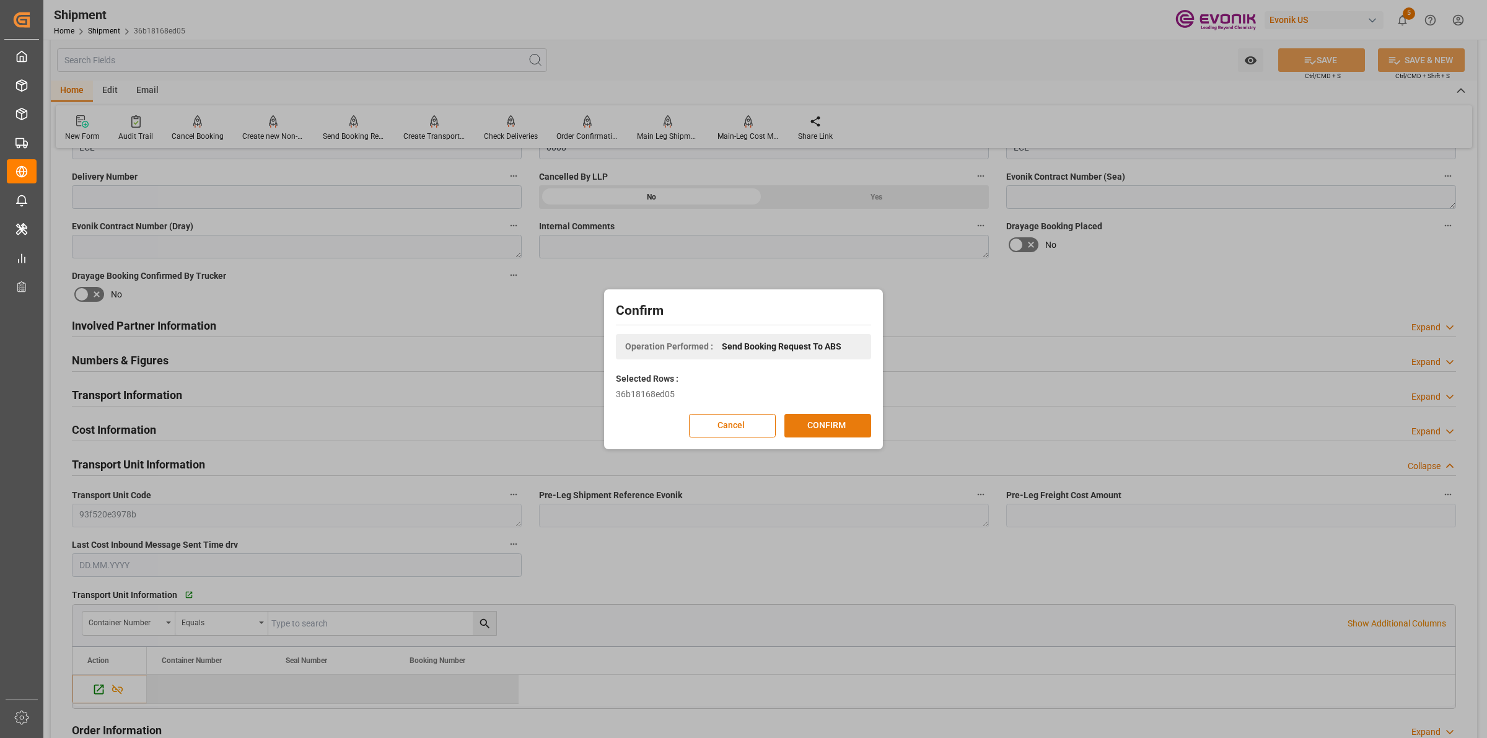
click at [812, 425] on button "CONFIRM" at bounding box center [828, 426] width 87 height 24
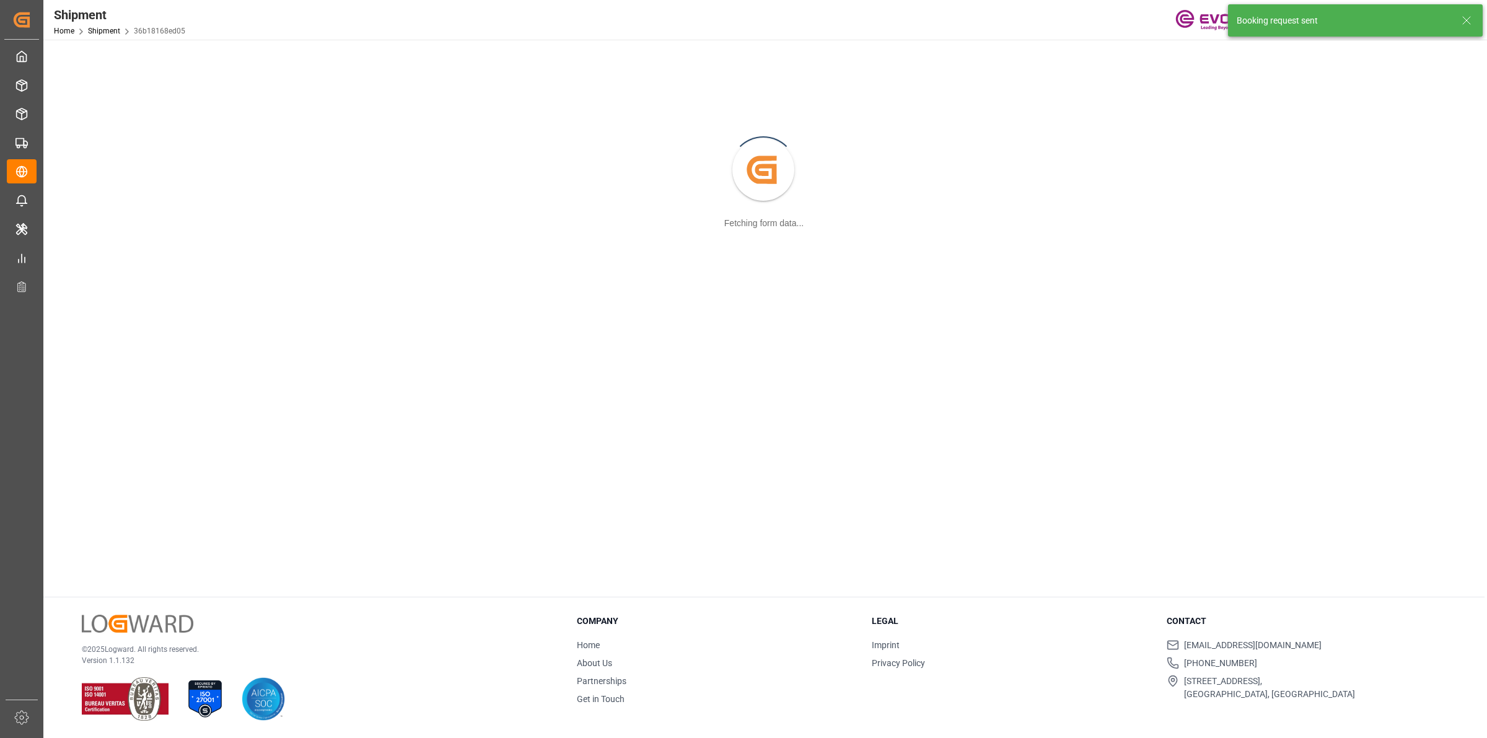
scroll to position [134, 0]
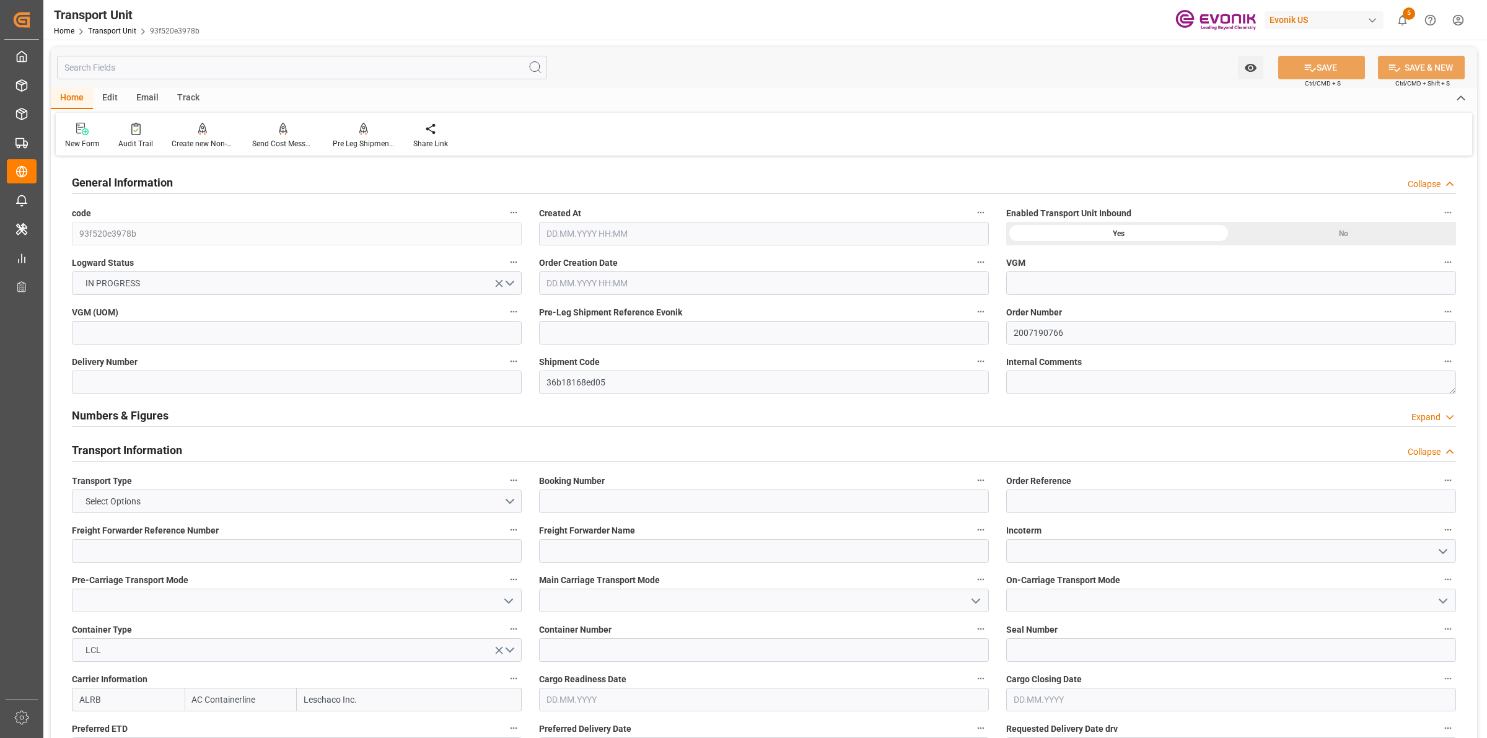
type input "AC Containerline"
type input "Leschaco Inc."
type input "USLGB"
type input "NZAKL"
type input "4500"
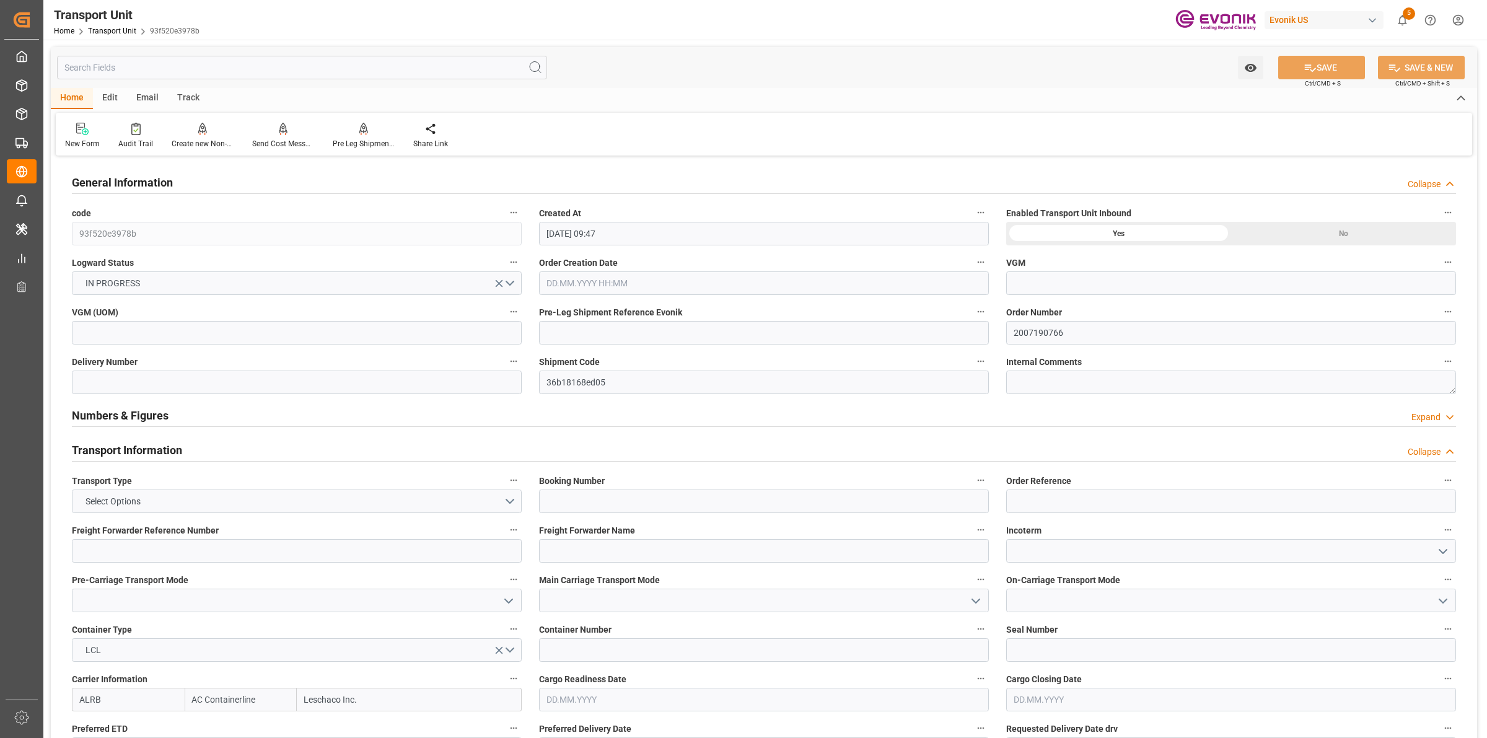
type input "[DATE] 09:47"
type input "[DATE]"
type input "[DATE] 00:00"
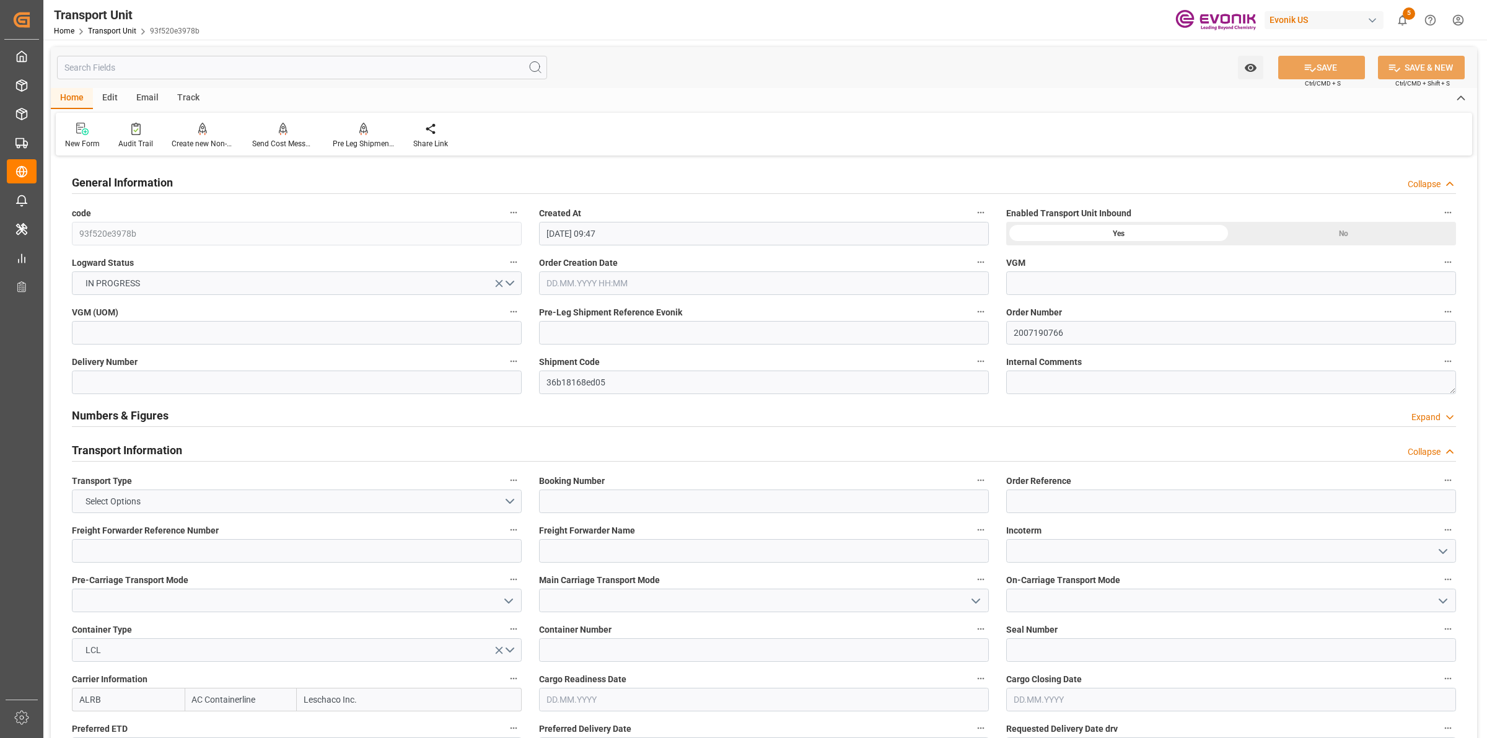
type input "[DATE] 00:00"
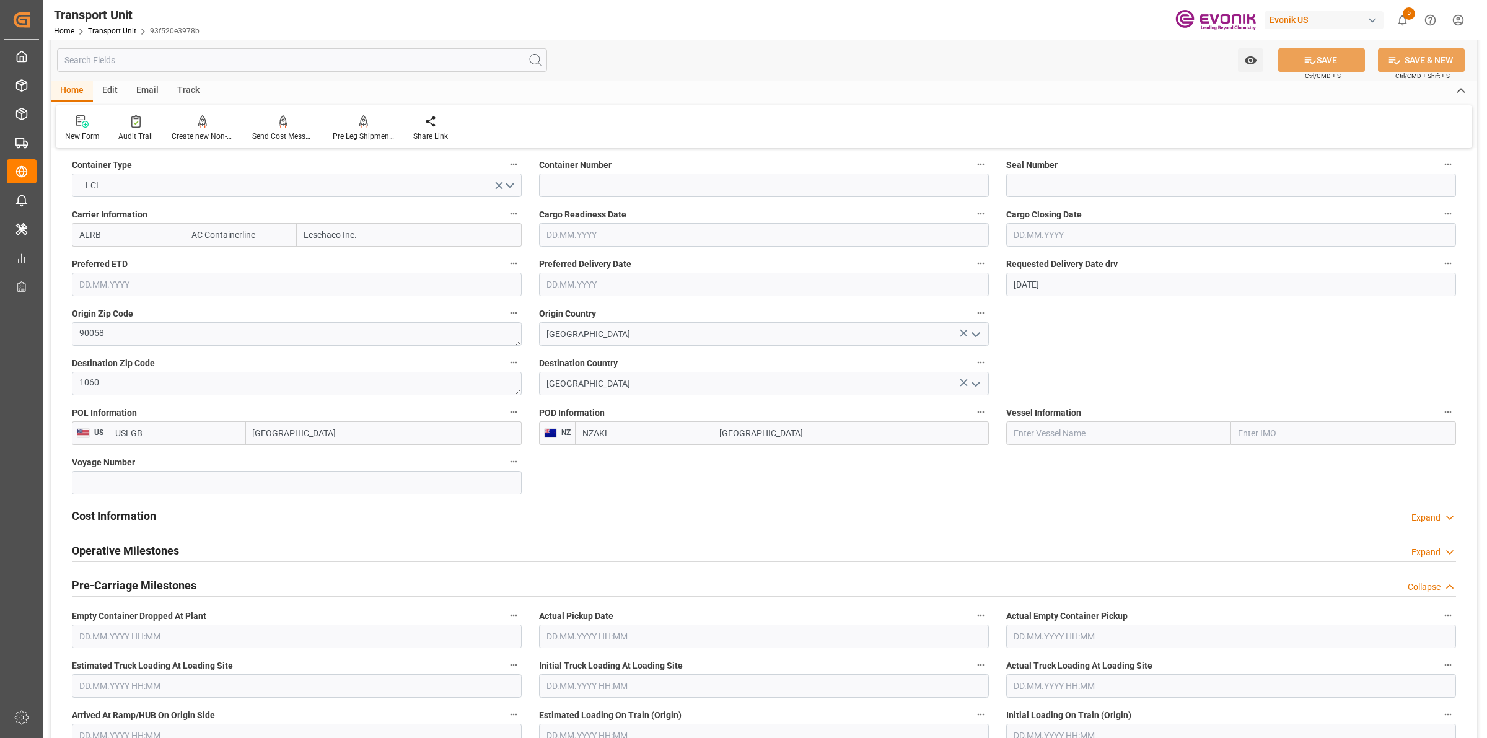
drag, startPoint x: 154, startPoint y: 510, endPoint x: 243, endPoint y: 563, distance: 103.6
click at [154, 510] on h2 "Cost Information" at bounding box center [114, 516] width 84 height 17
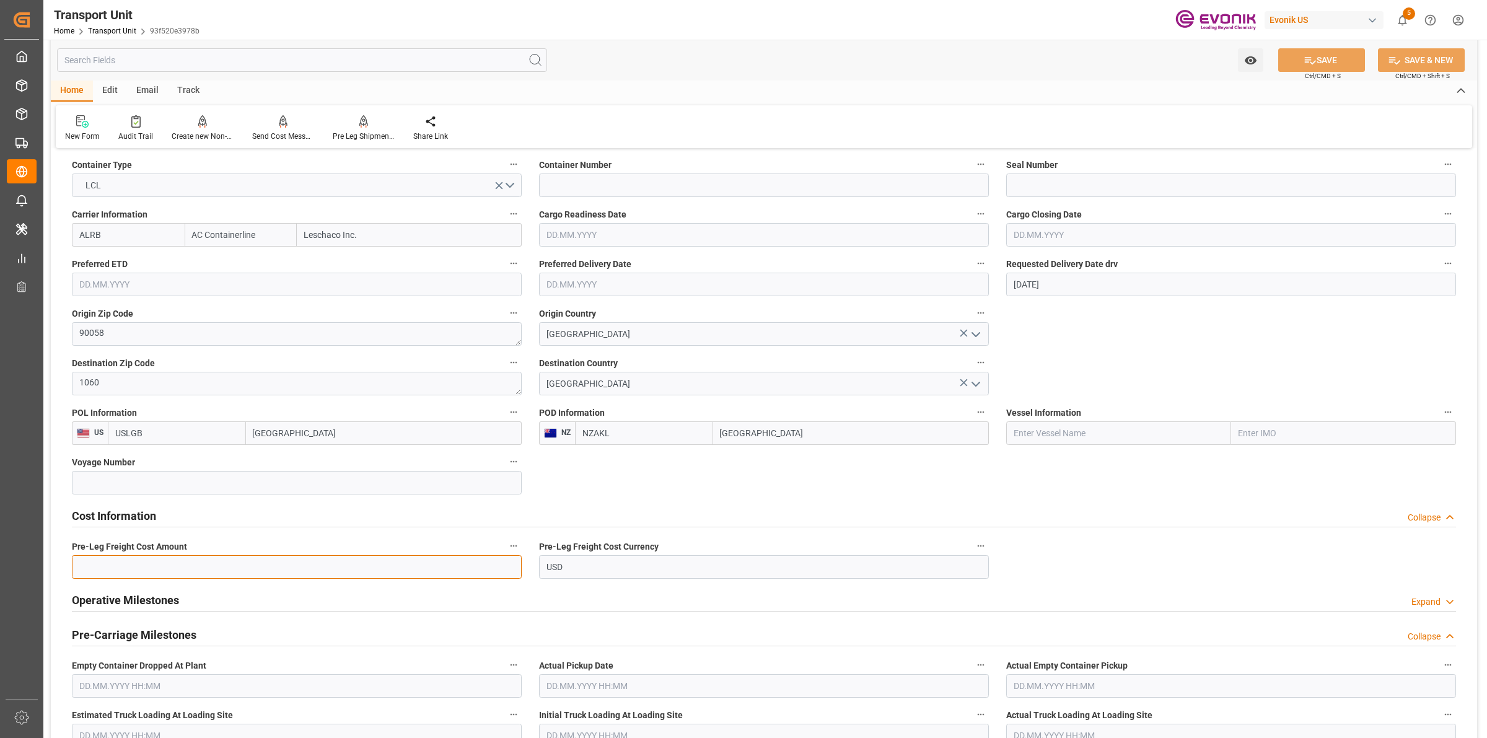
click at [168, 571] on input "text" at bounding box center [297, 567] width 450 height 24
paste input "304"
type input "304"
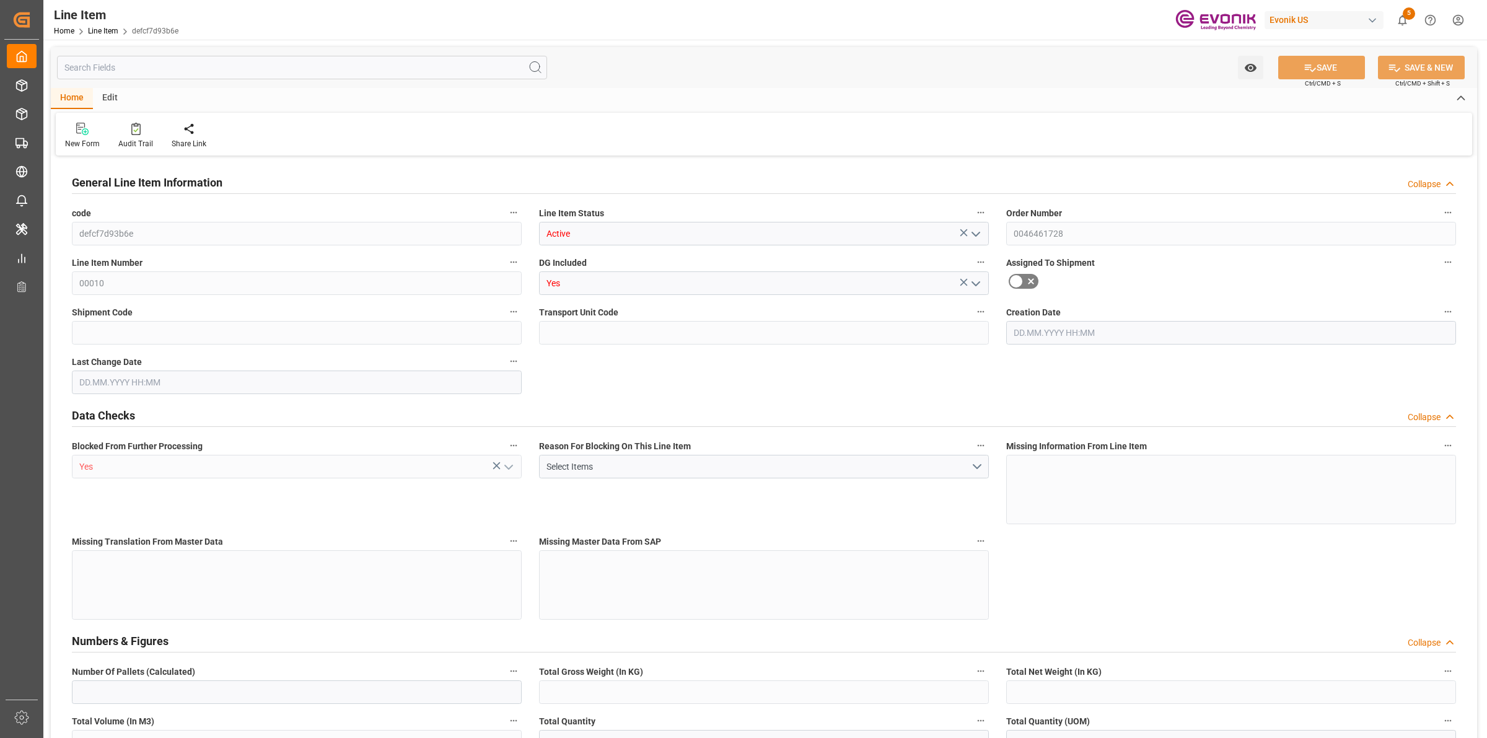
type input "0"
type input "19000"
type input "0"
type input "19000"
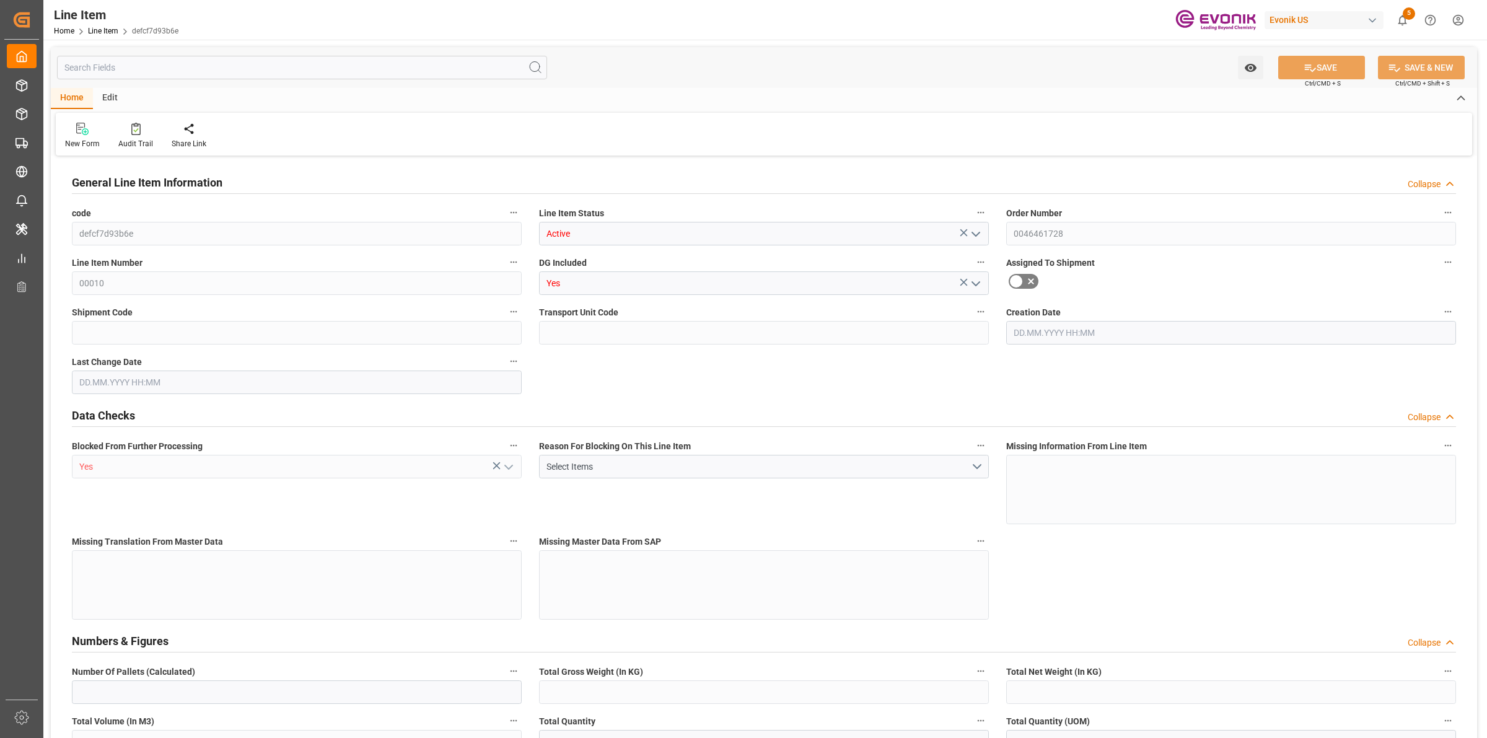
type input "13965000"
type input "19000"
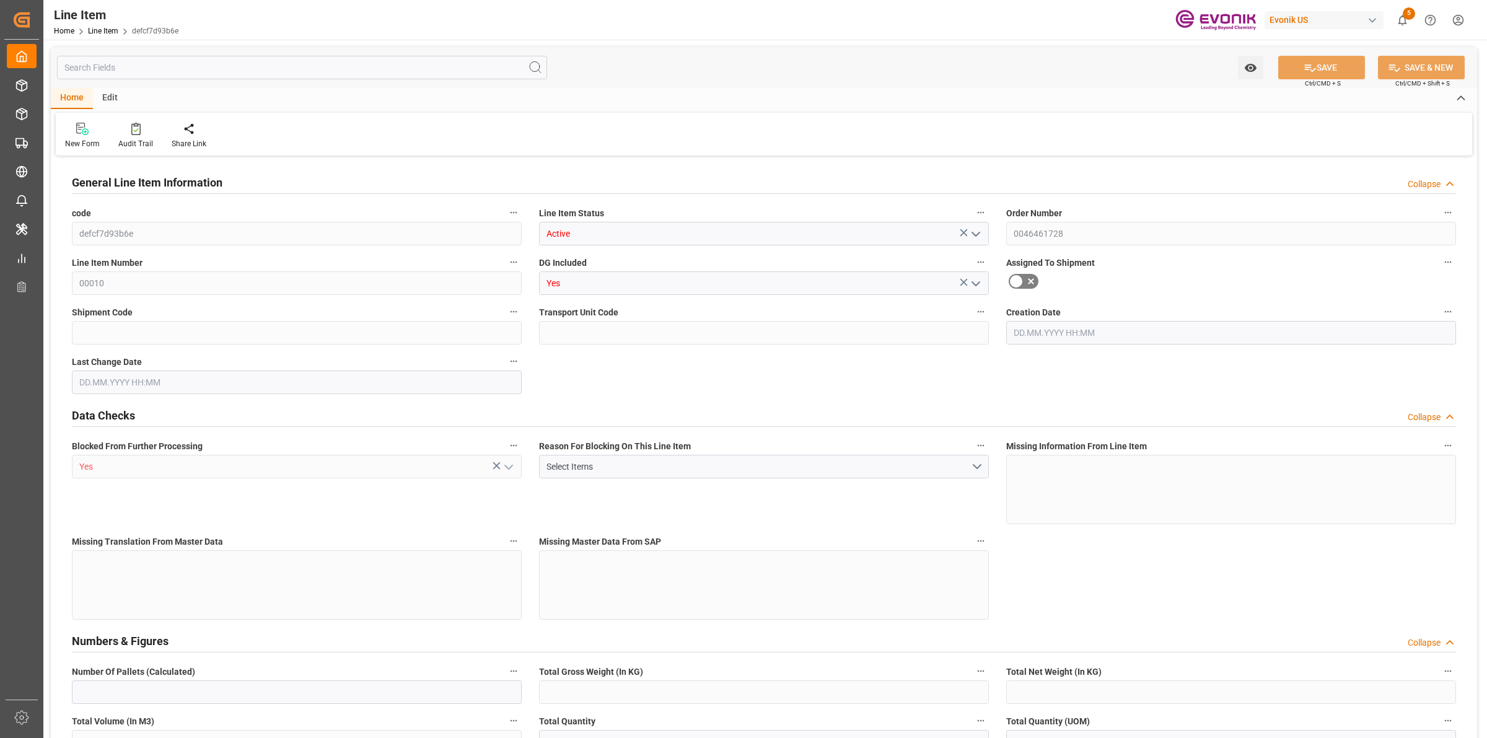
type input "19000"
type input "0"
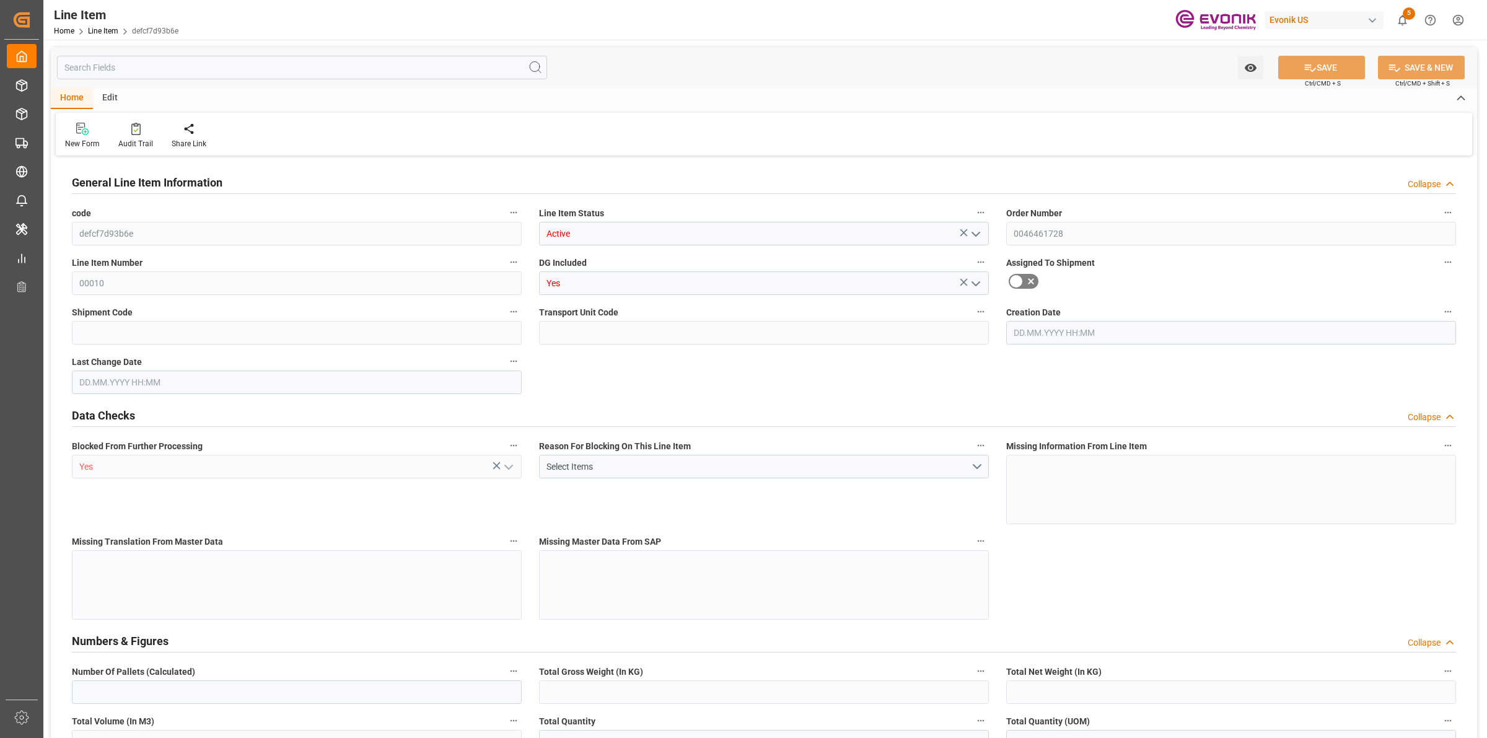
type input "0"
type input "[DATE] 17:57"
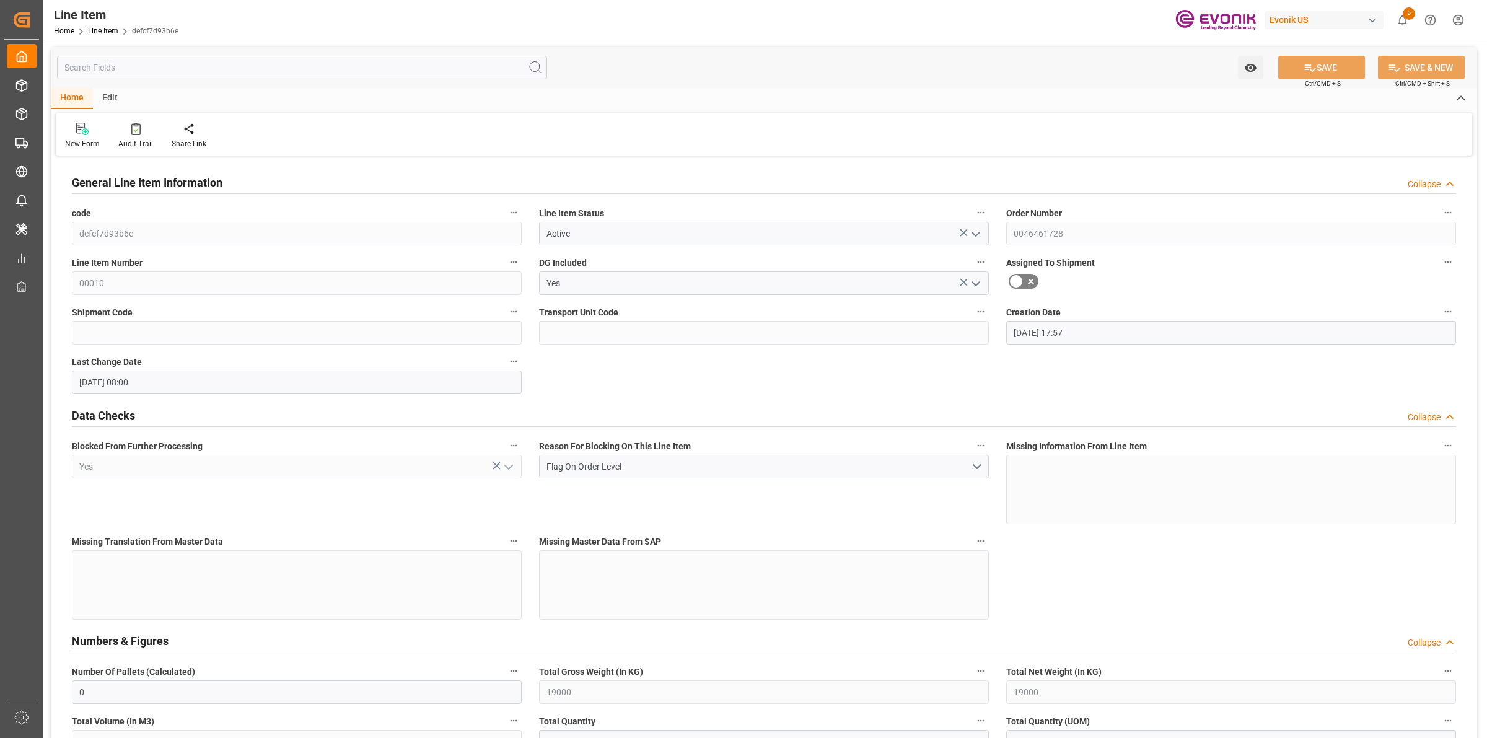
type input "[DATE] 08:00"
type input "[DATE]"
